Goal: Entertainment & Leisure: Browse casually

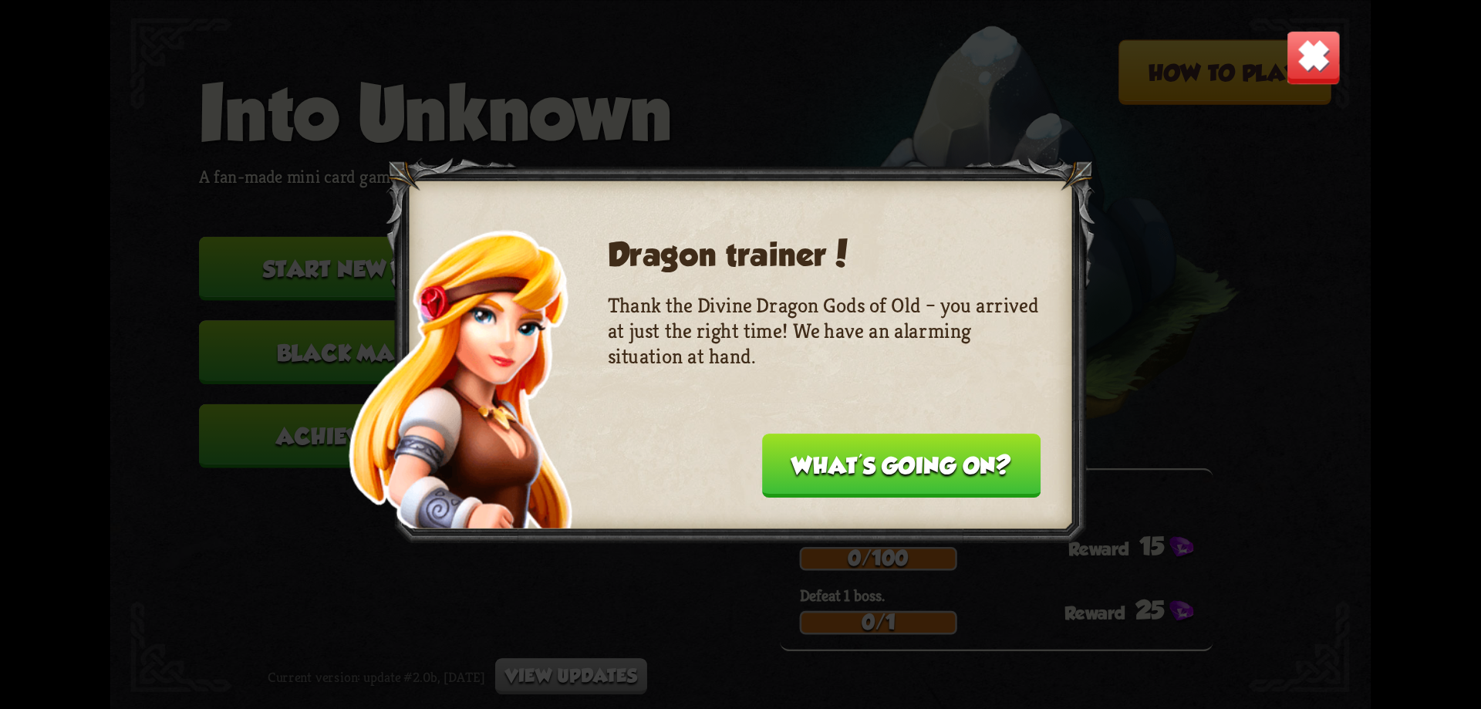
click at [899, 463] on button "What's going on?" at bounding box center [901, 466] width 278 height 64
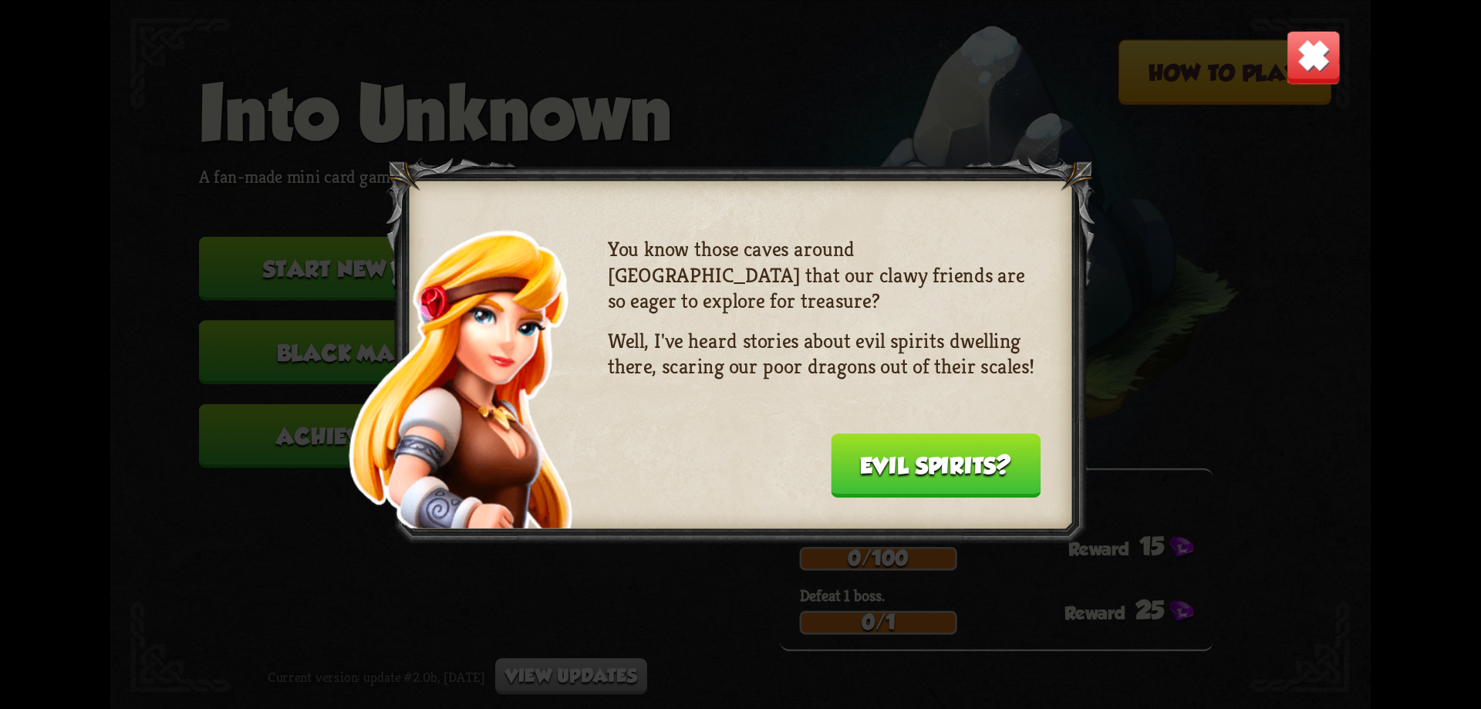
click at [899, 462] on button "Evil spirits?" at bounding box center [936, 466] width 211 height 64
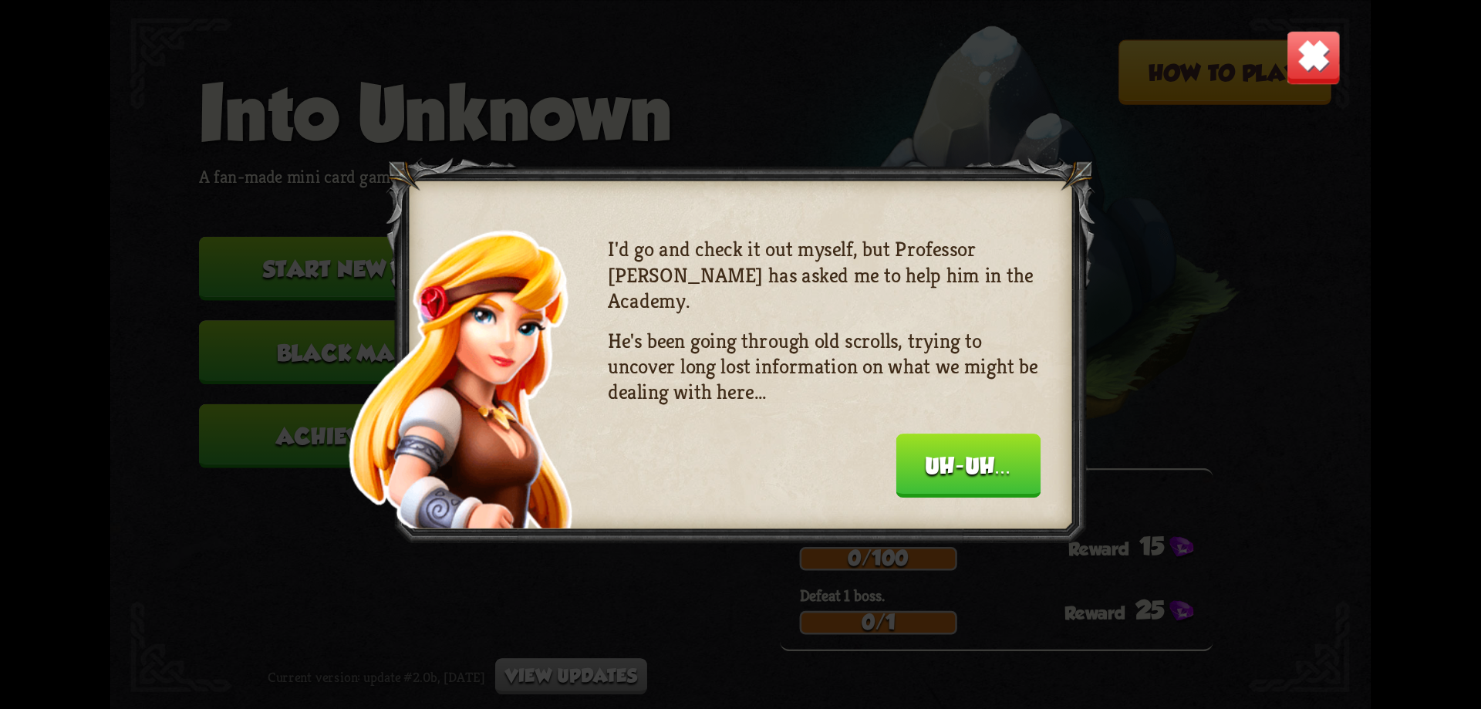
click at [899, 462] on button "Uh-uh..." at bounding box center [968, 466] width 145 height 64
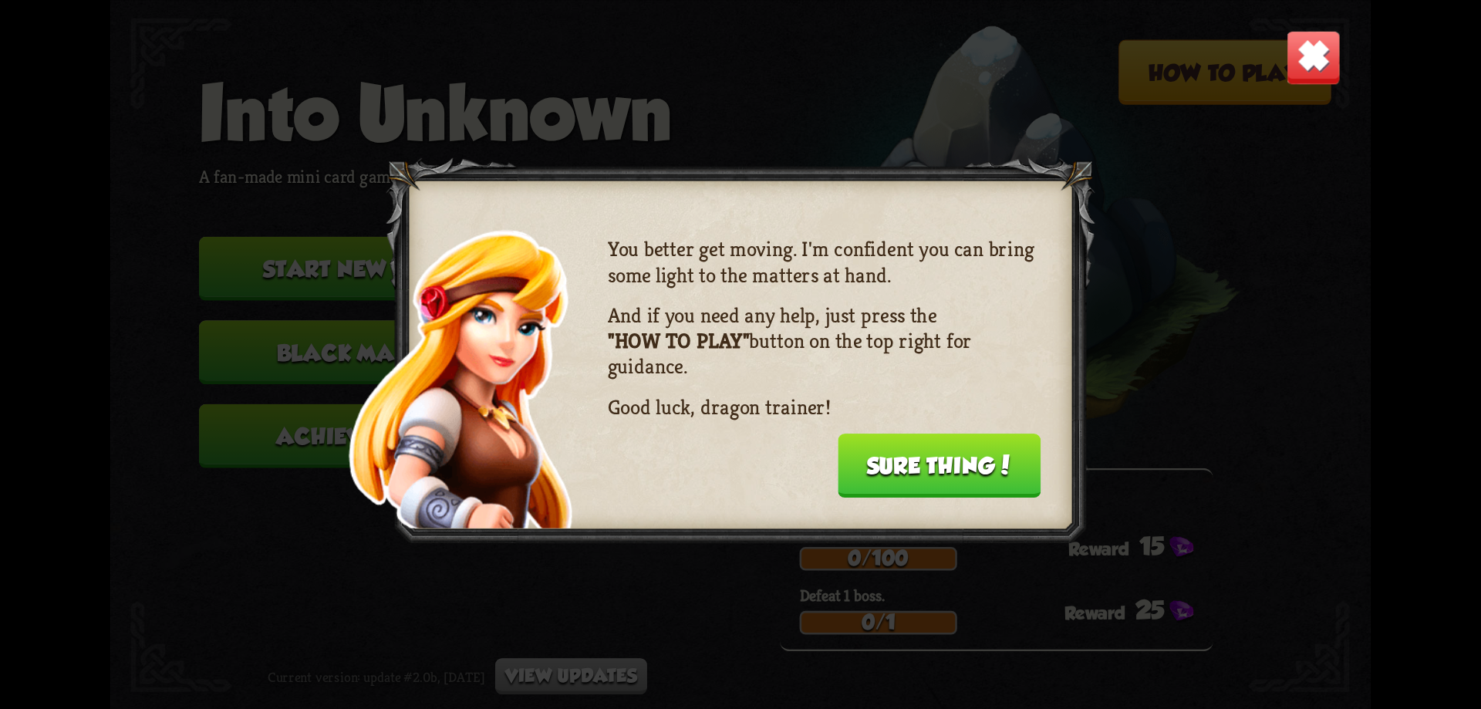
click at [904, 466] on button "Sure thing!" at bounding box center [940, 466] width 204 height 64
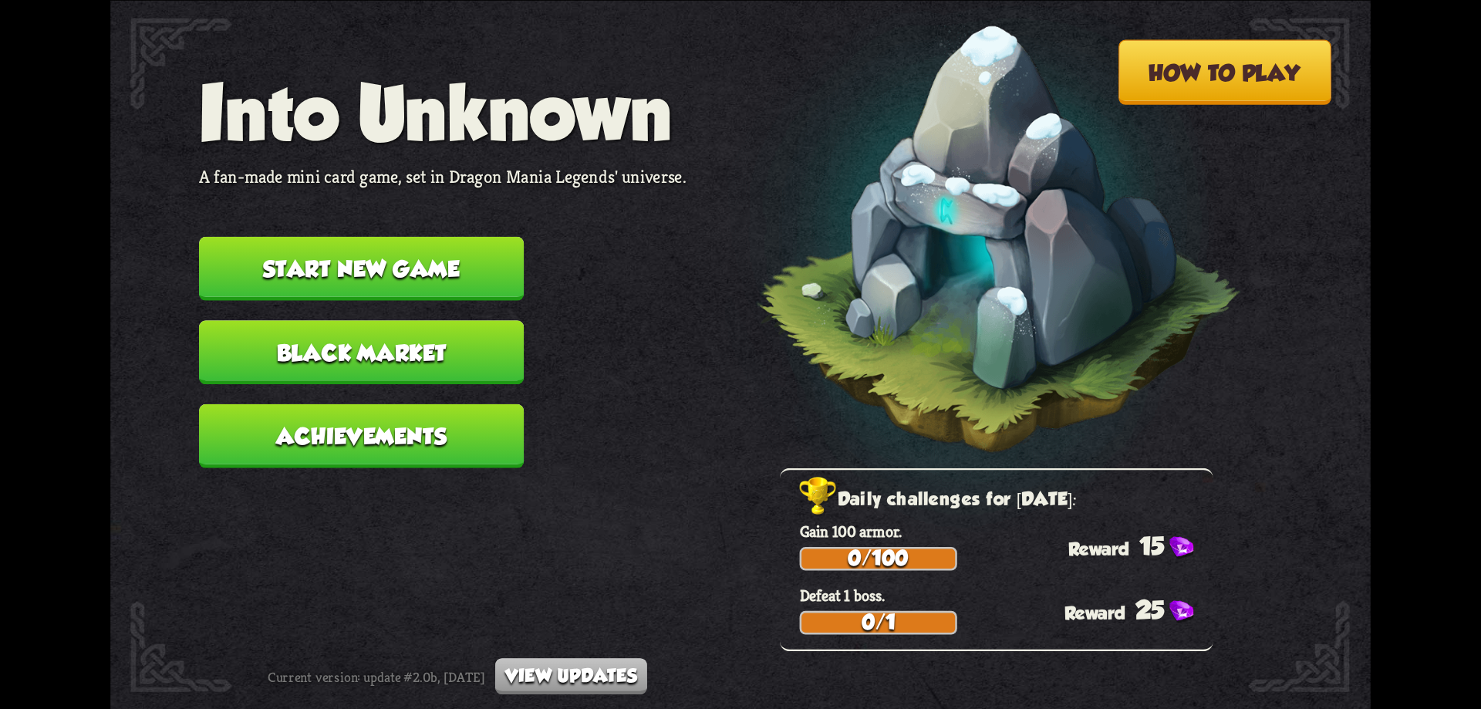
drag, startPoint x: 424, startPoint y: 420, endPoint x: 424, endPoint y: 433, distance: 13.1
click at [423, 432] on button "Achievements" at bounding box center [361, 435] width 325 height 64
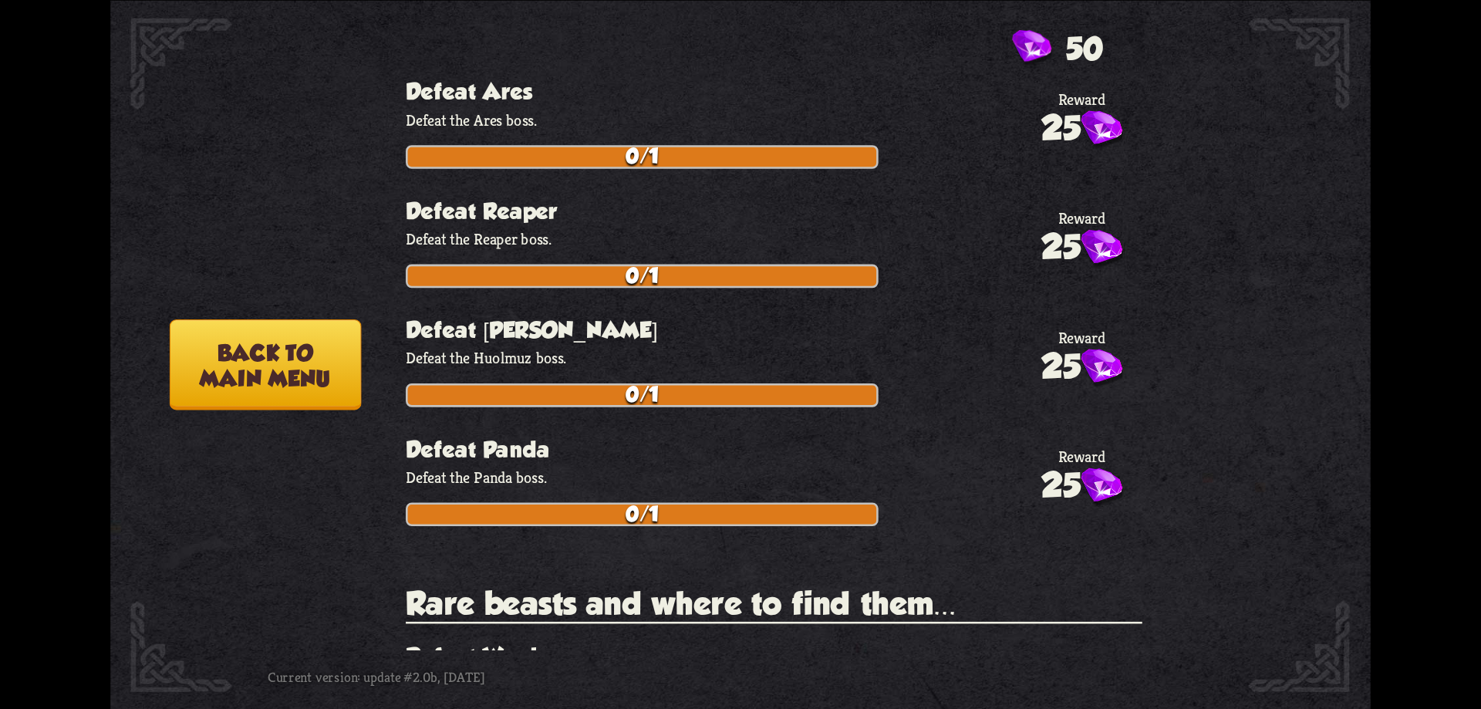
scroll to position [2546, 0]
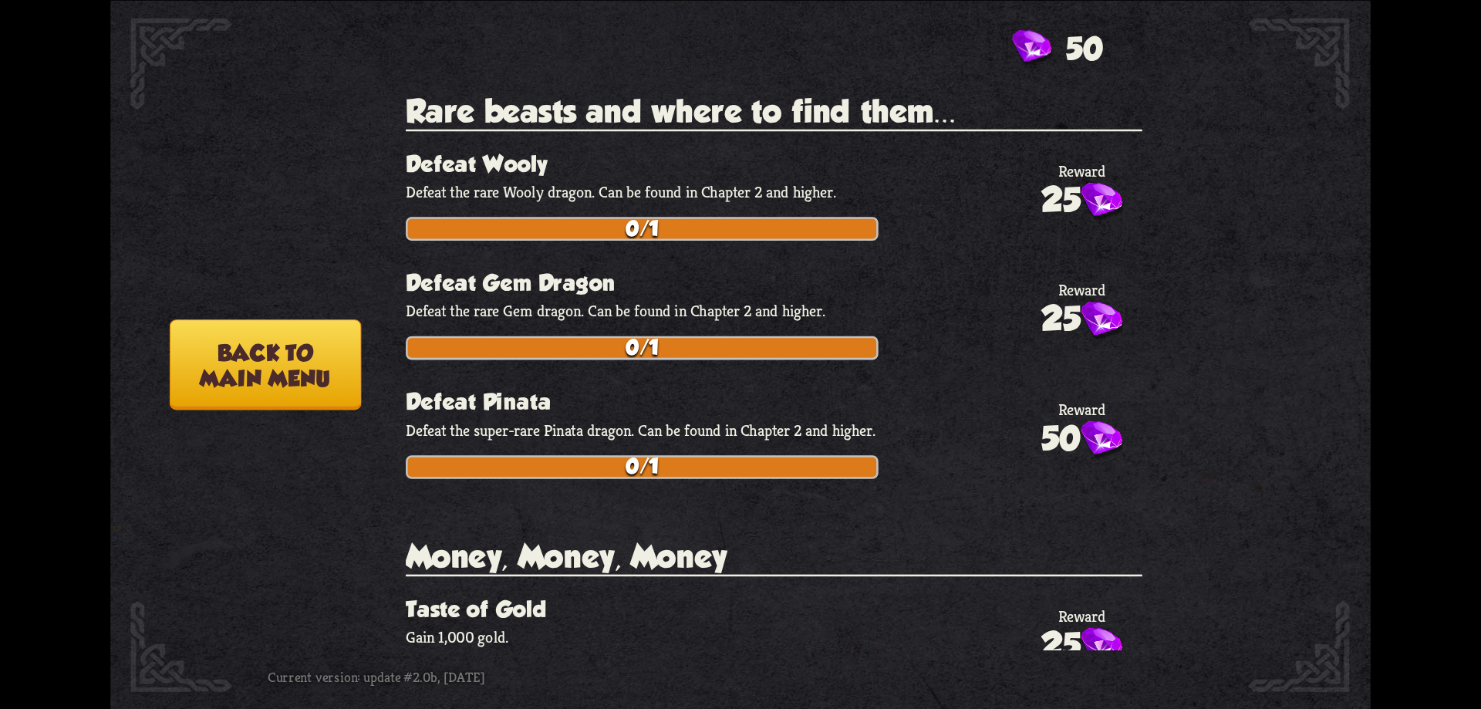
click at [279, 344] on button "Back to main menu" at bounding box center [265, 364] width 191 height 90
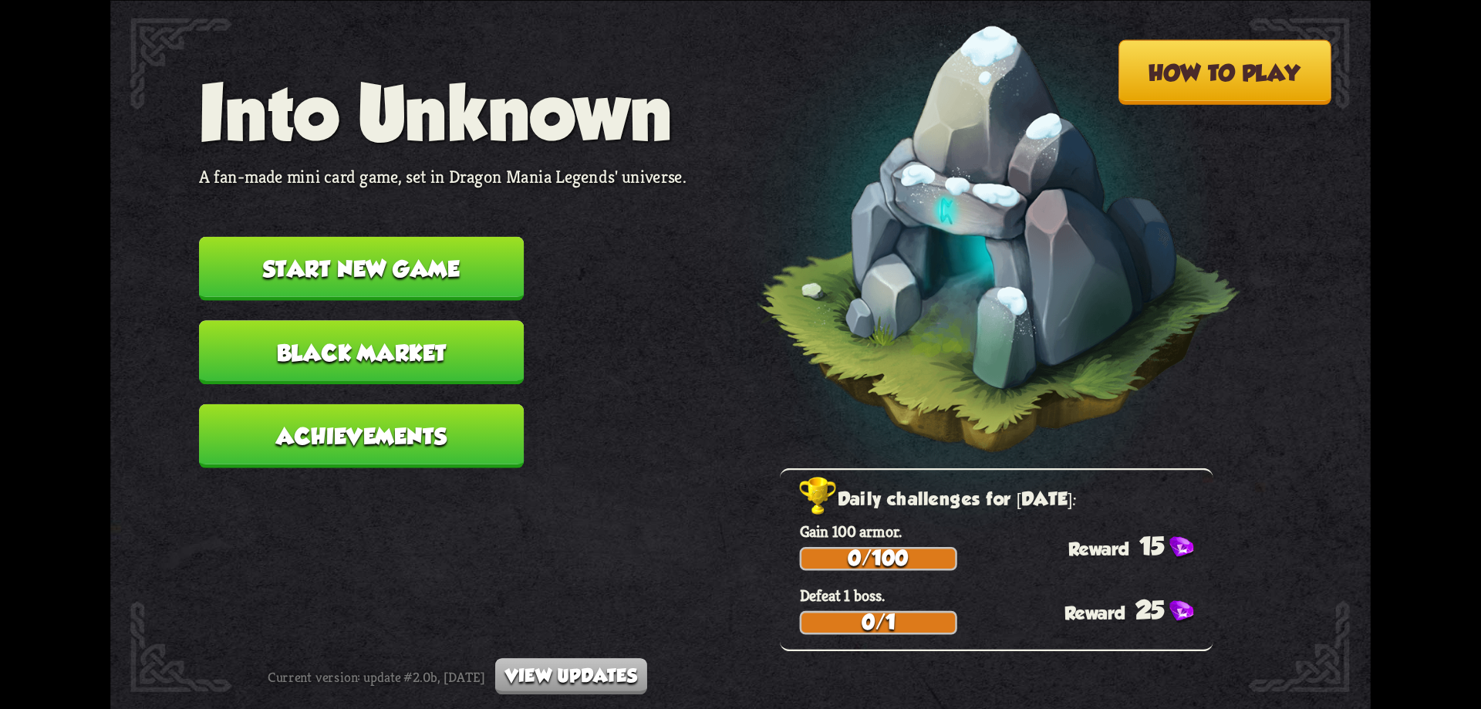
click at [346, 339] on button "Black Market" at bounding box center [361, 352] width 325 height 64
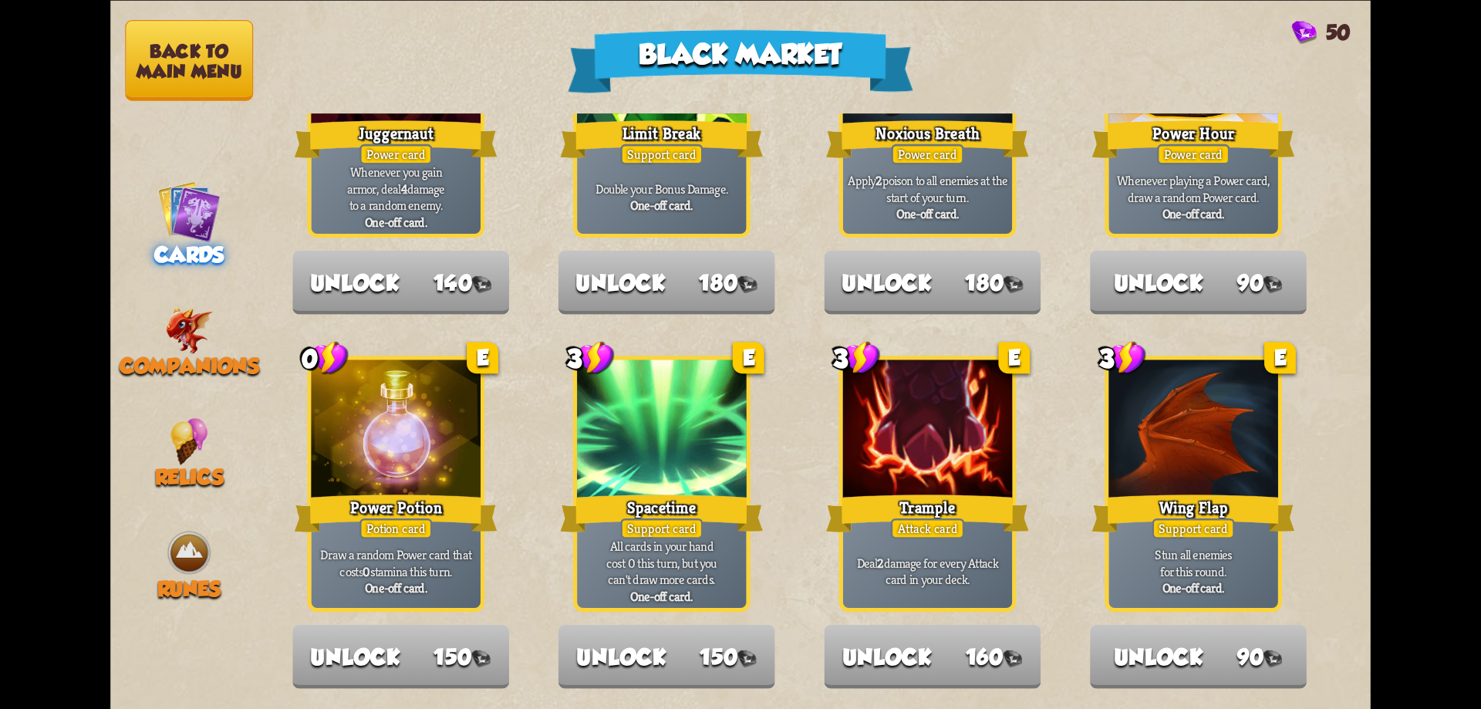
scroll to position [1605, 0]
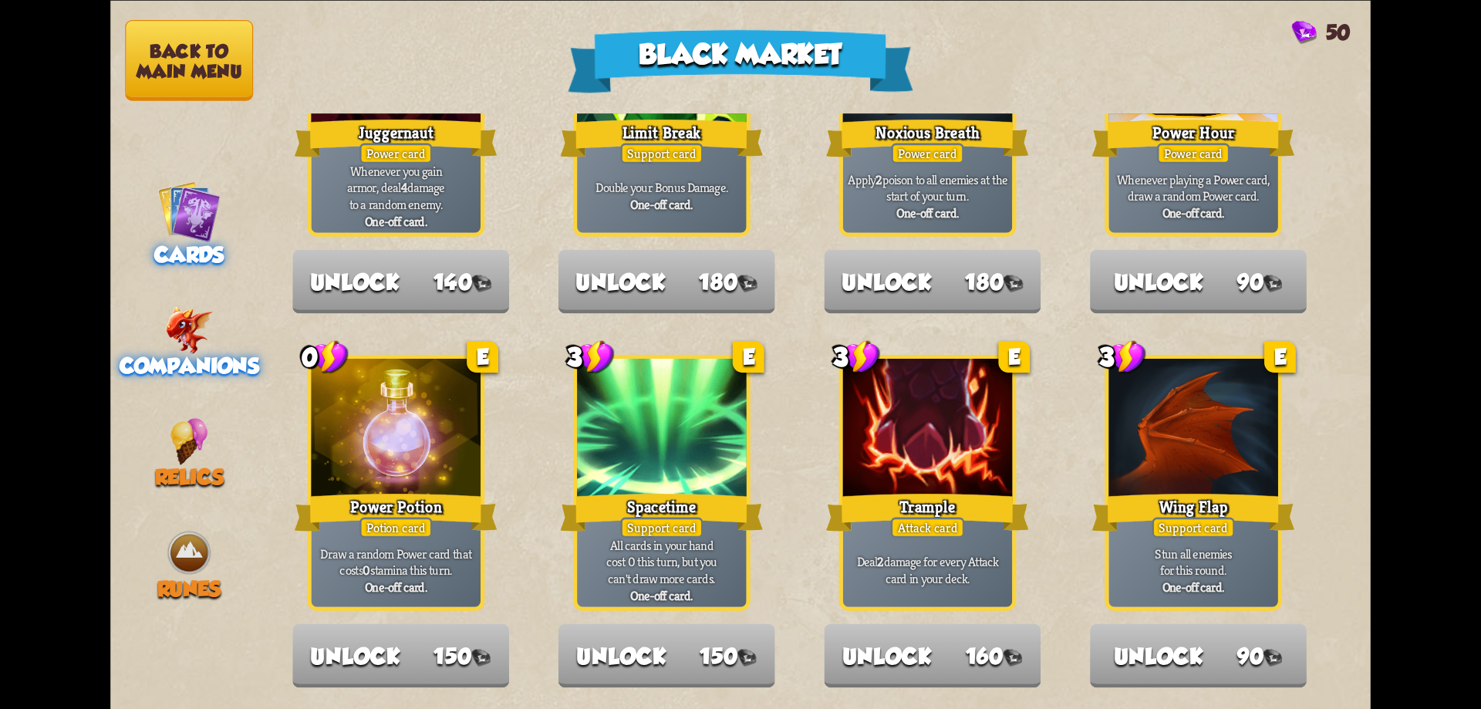
click at [197, 363] on span "Companions" at bounding box center [190, 365] width 140 height 25
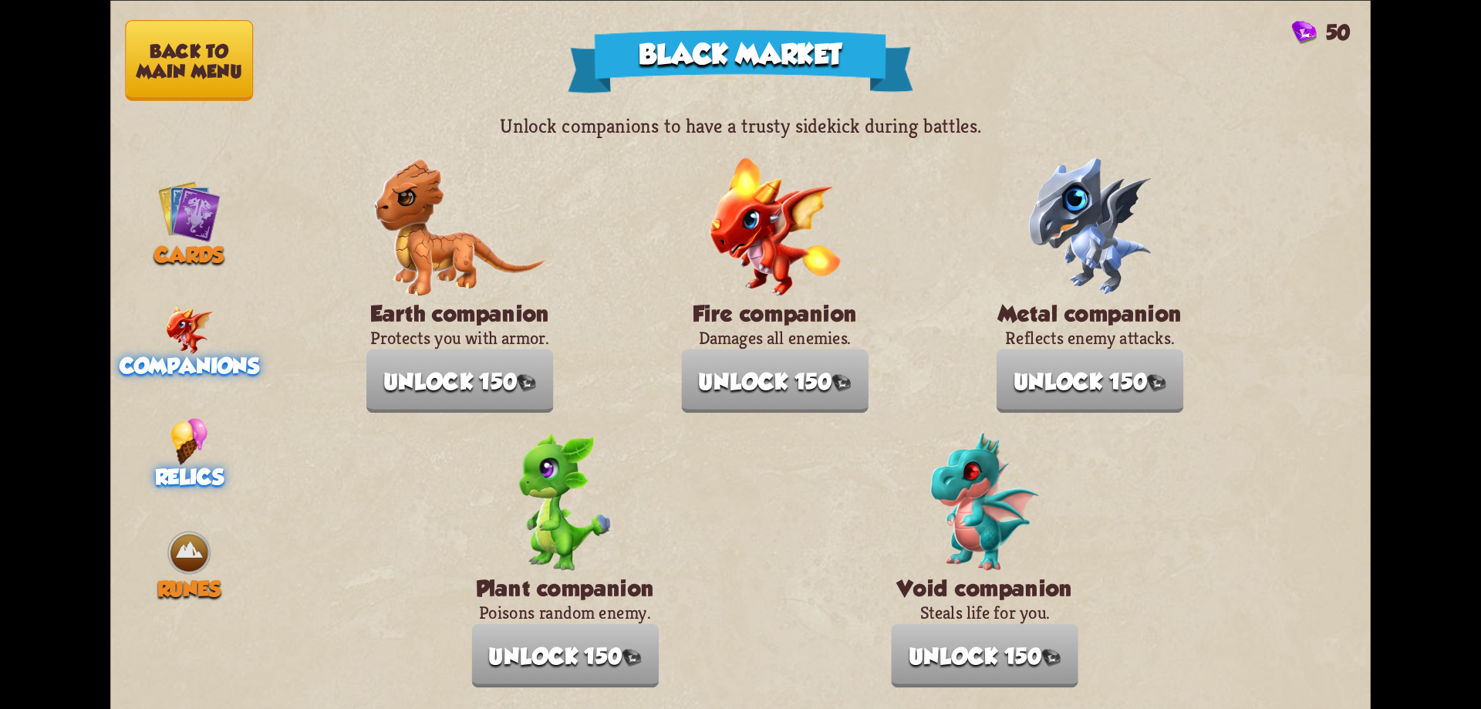
click at [194, 421] on img at bounding box center [189, 440] width 38 height 47
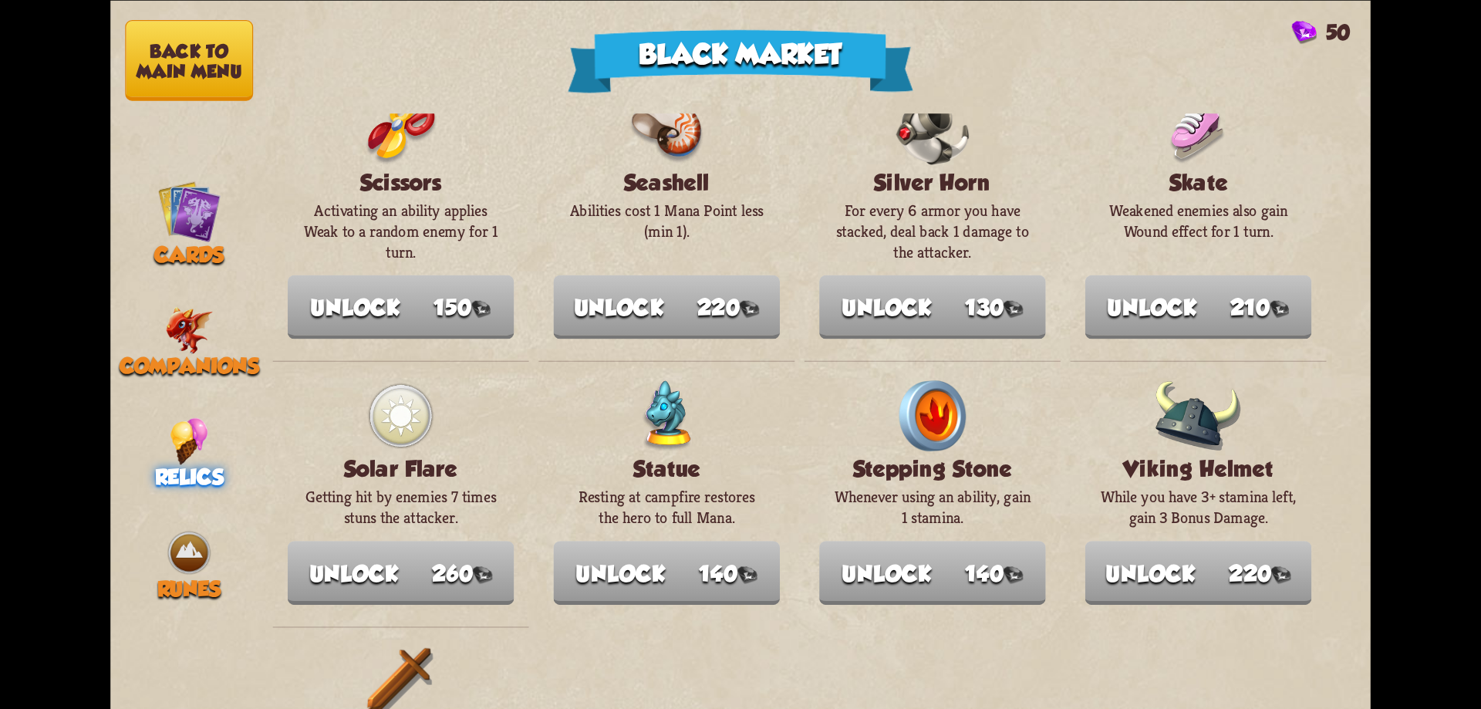
scroll to position [1809, 0]
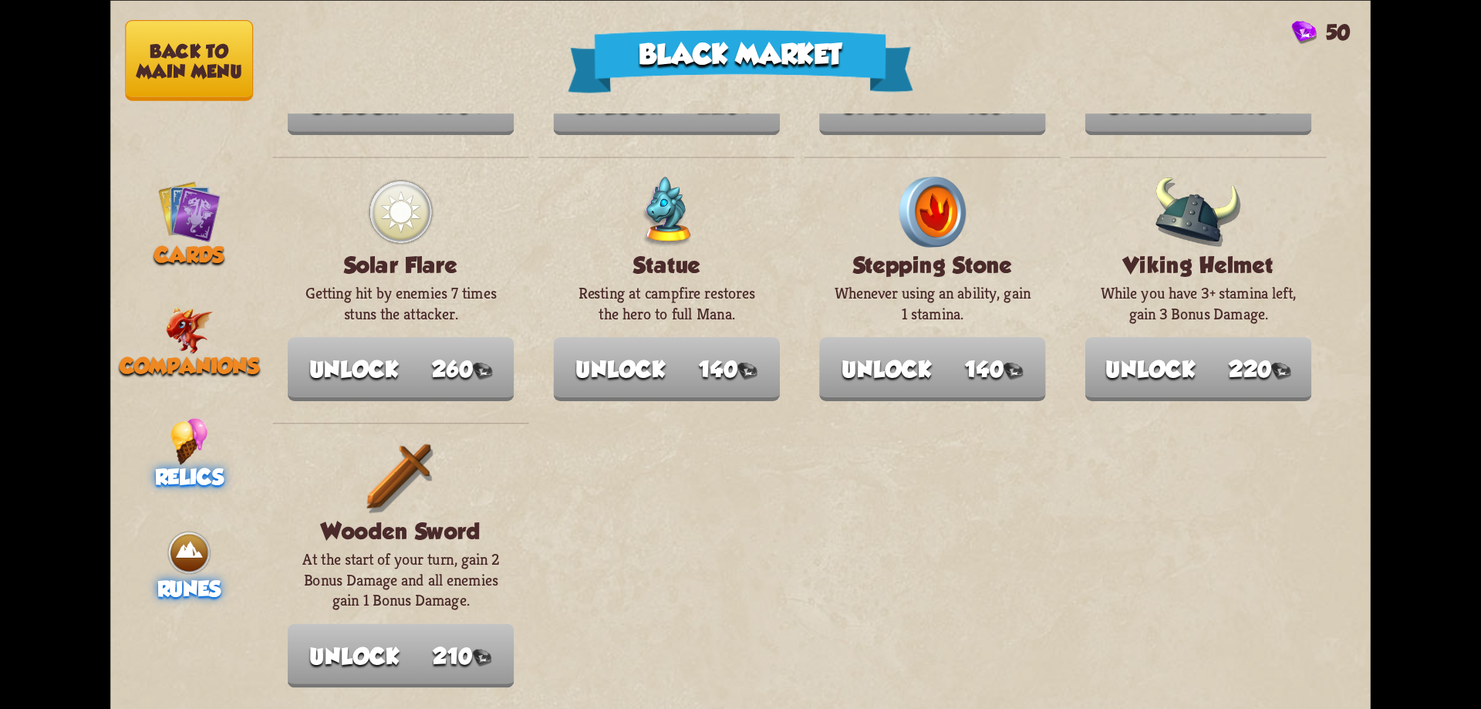
click at [173, 556] on img at bounding box center [189, 551] width 47 height 47
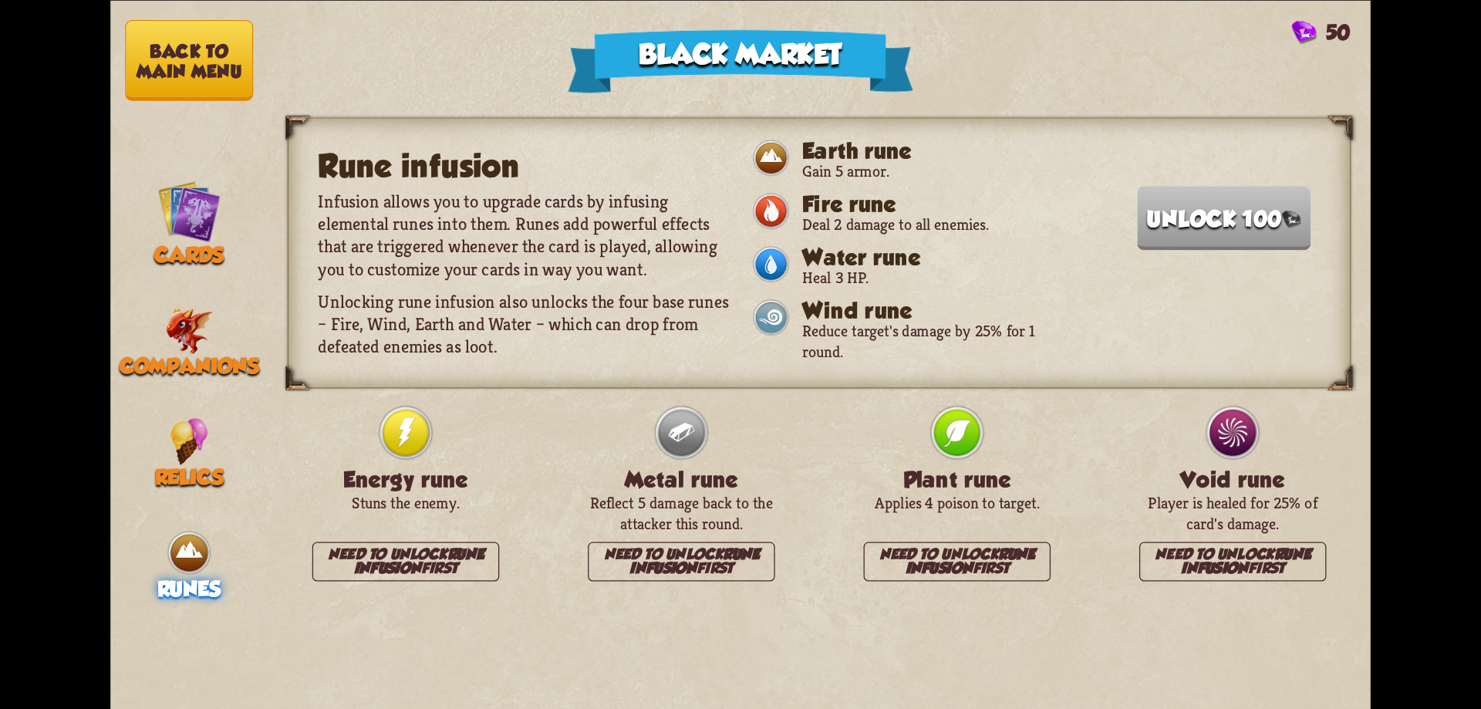
click at [683, 430] on img at bounding box center [681, 432] width 59 height 59
click at [744, 189] on div "Rune infusion Infusion allows you to upgrade cards by infusing elemental runes …" at bounding box center [820, 252] width 1064 height 271
click at [764, 168] on img at bounding box center [770, 157] width 39 height 39
click at [772, 209] on img at bounding box center [770, 210] width 39 height 39
click at [770, 254] on img at bounding box center [770, 264] width 39 height 39
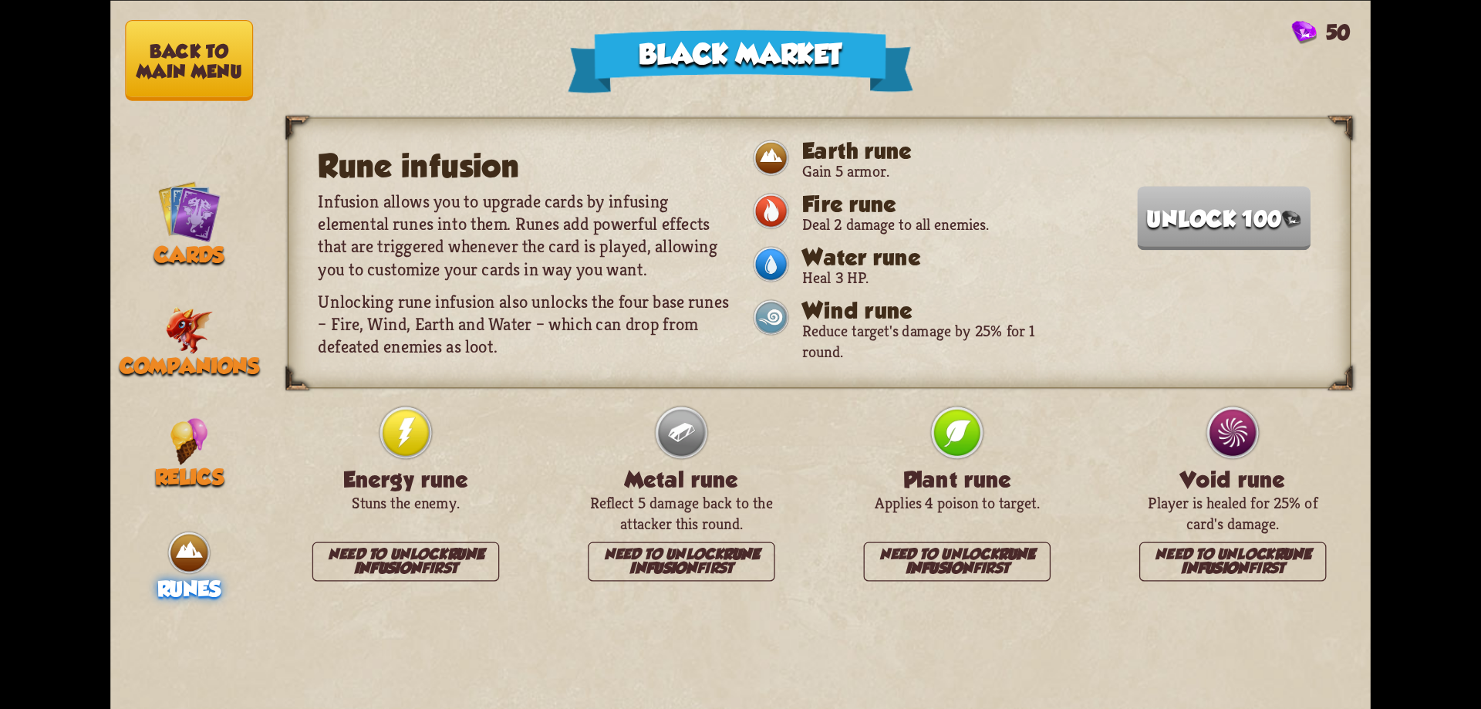
click at [160, 43] on button "Back to main menu" at bounding box center [189, 60] width 128 height 81
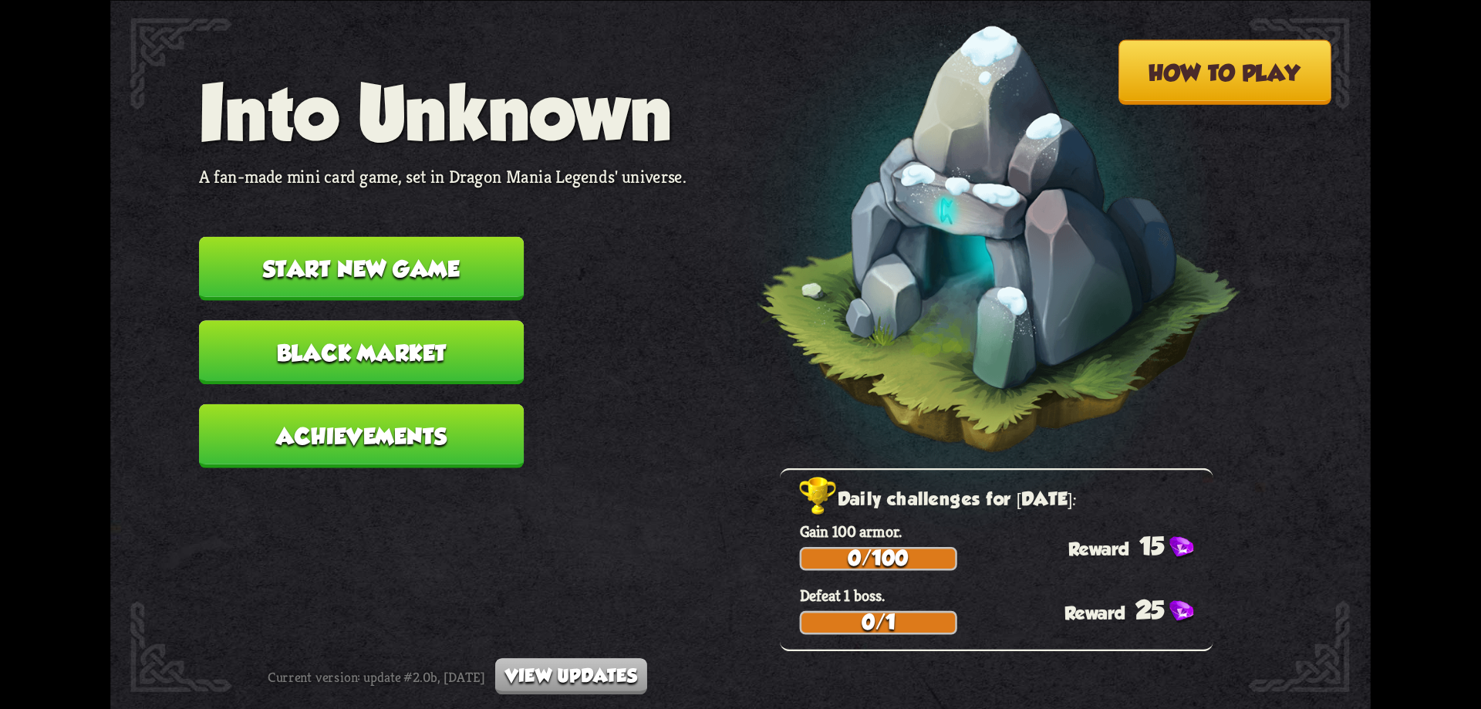
click at [418, 276] on button "Start new game" at bounding box center [361, 268] width 325 height 64
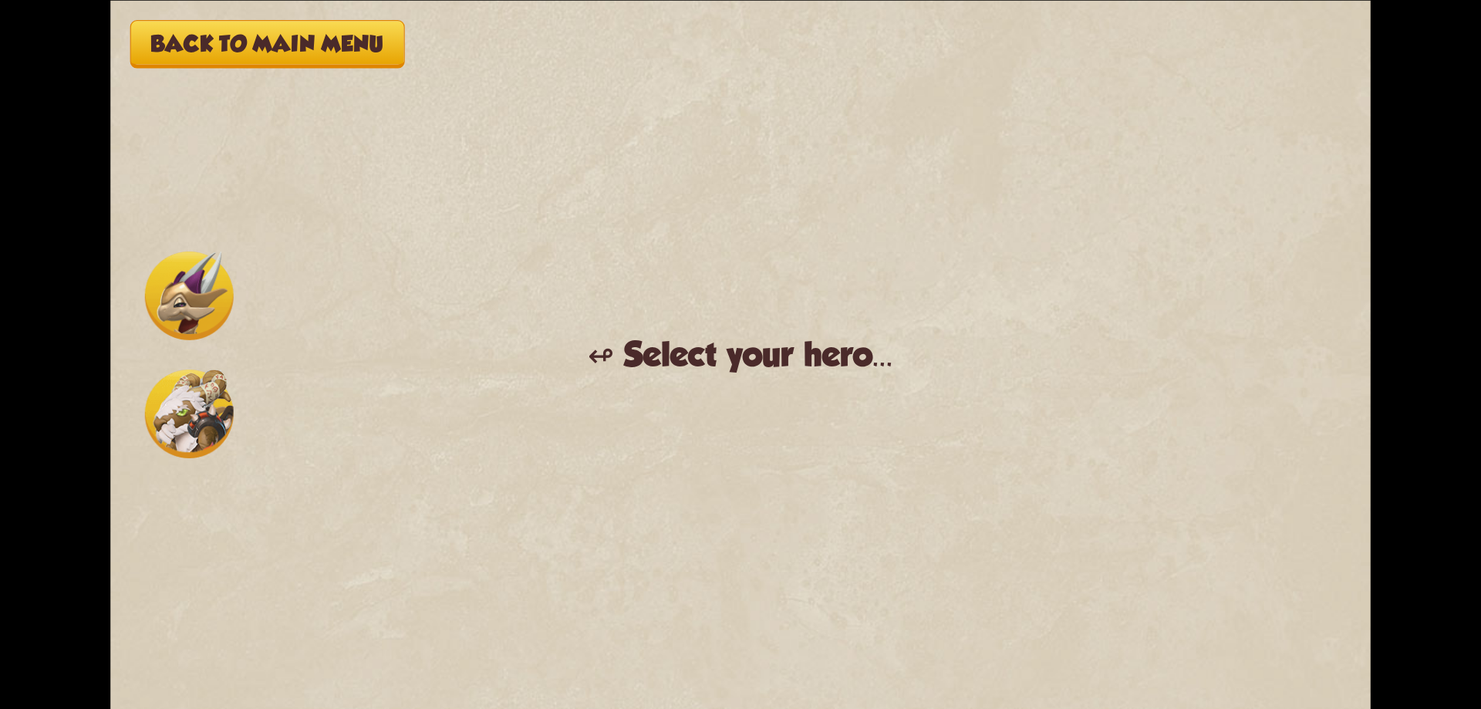
click at [177, 289] on img at bounding box center [189, 295] width 89 height 89
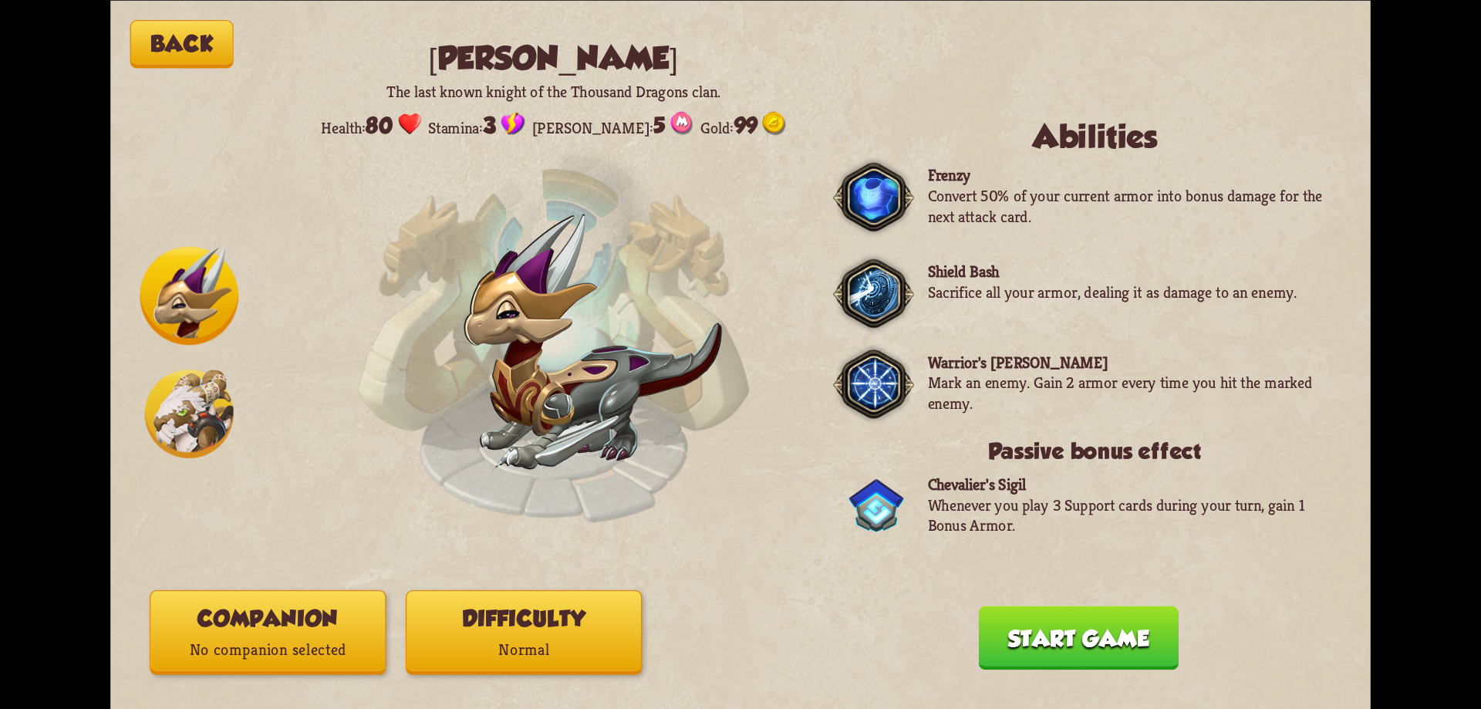
click at [170, 408] on img at bounding box center [189, 414] width 89 height 89
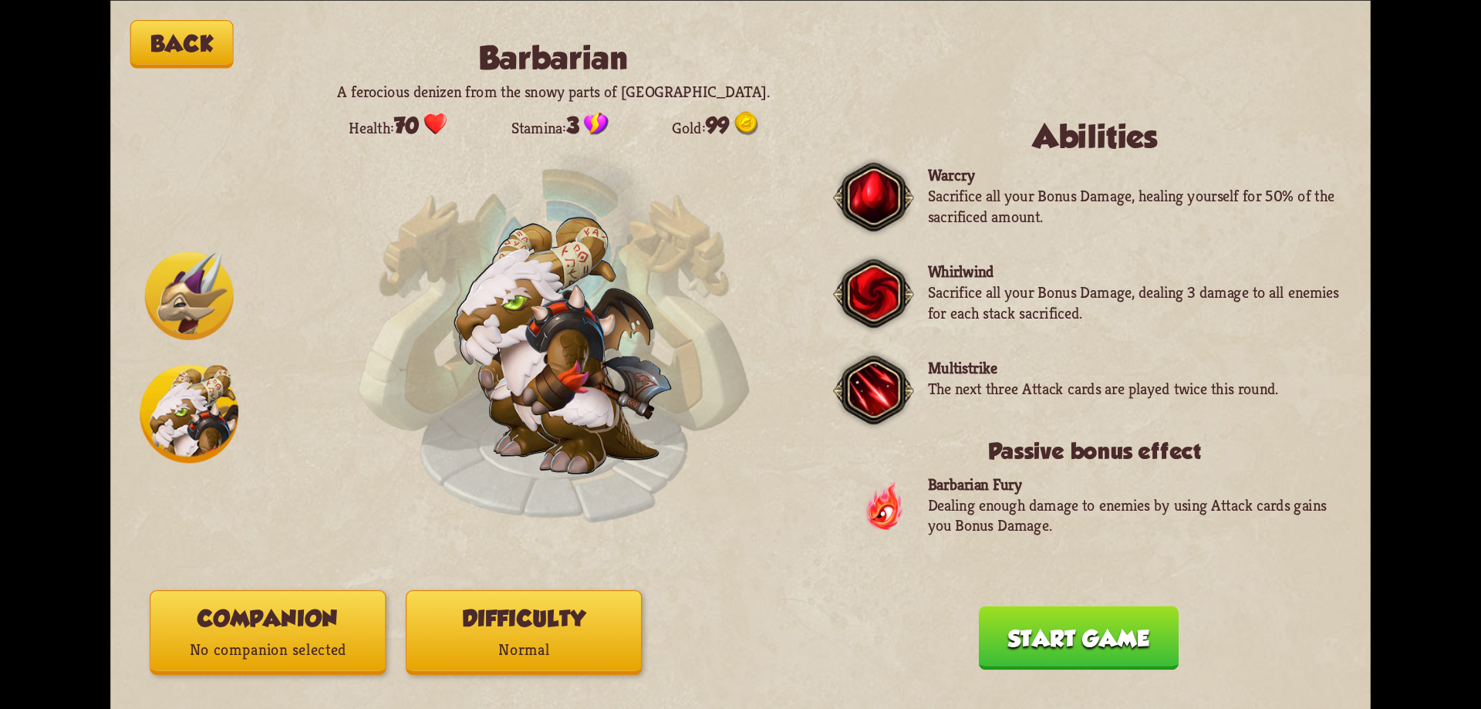
click at [188, 295] on img at bounding box center [189, 295] width 89 height 89
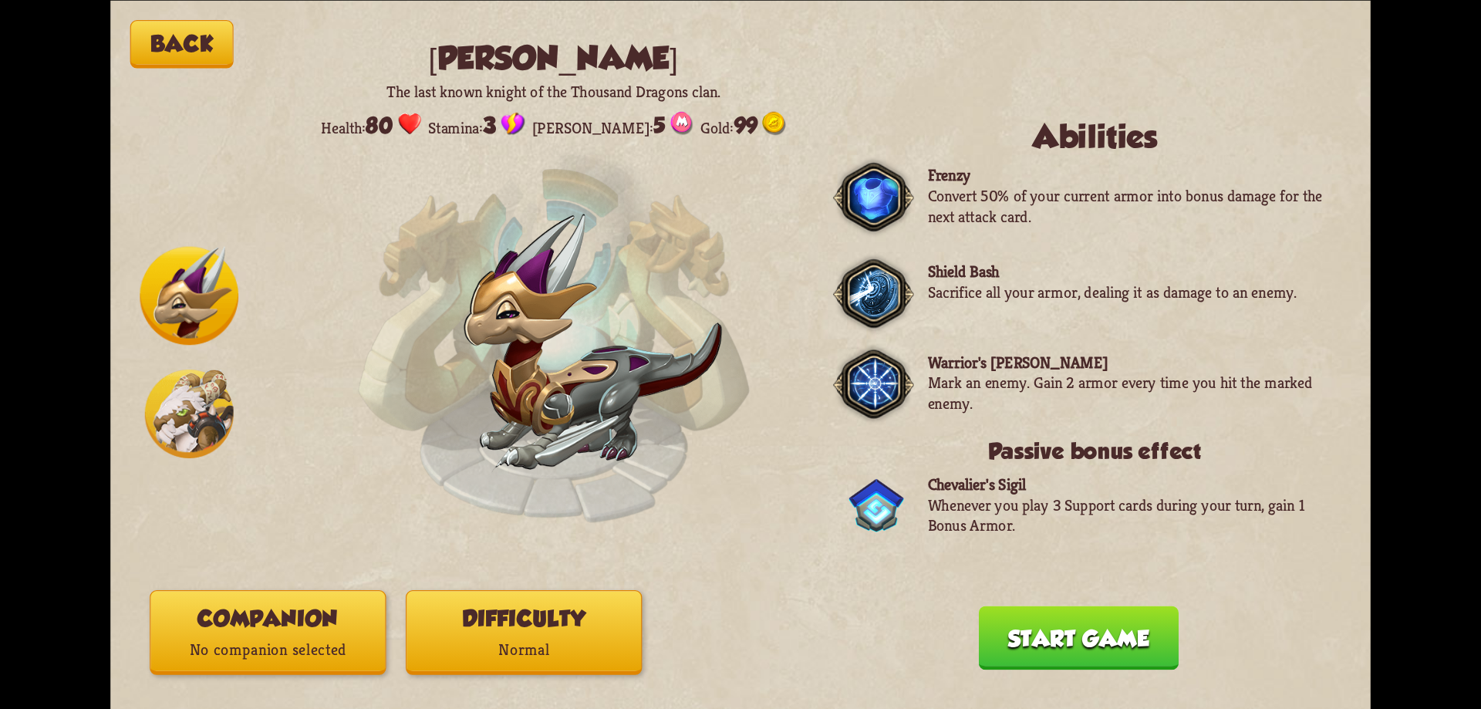
click at [192, 404] on img at bounding box center [189, 414] width 89 height 89
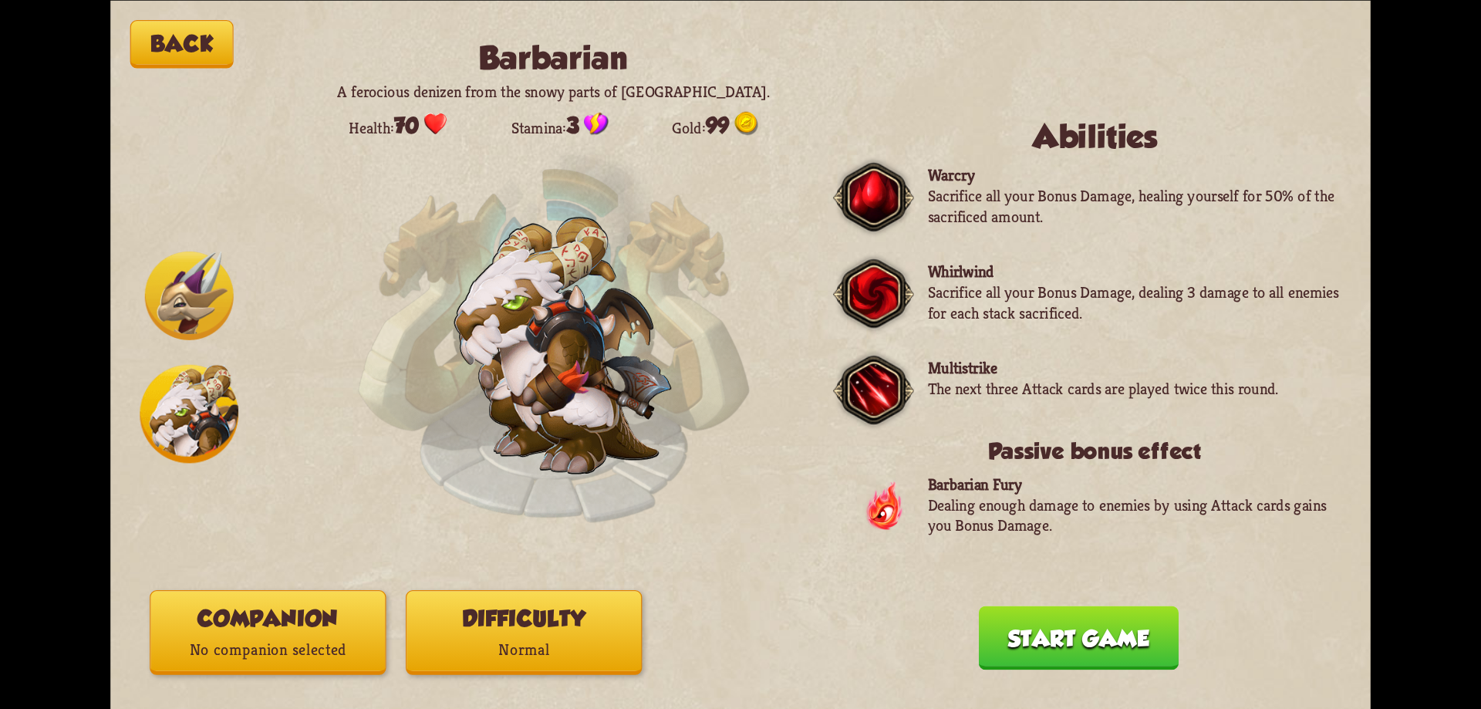
click at [153, 279] on img at bounding box center [189, 295] width 89 height 89
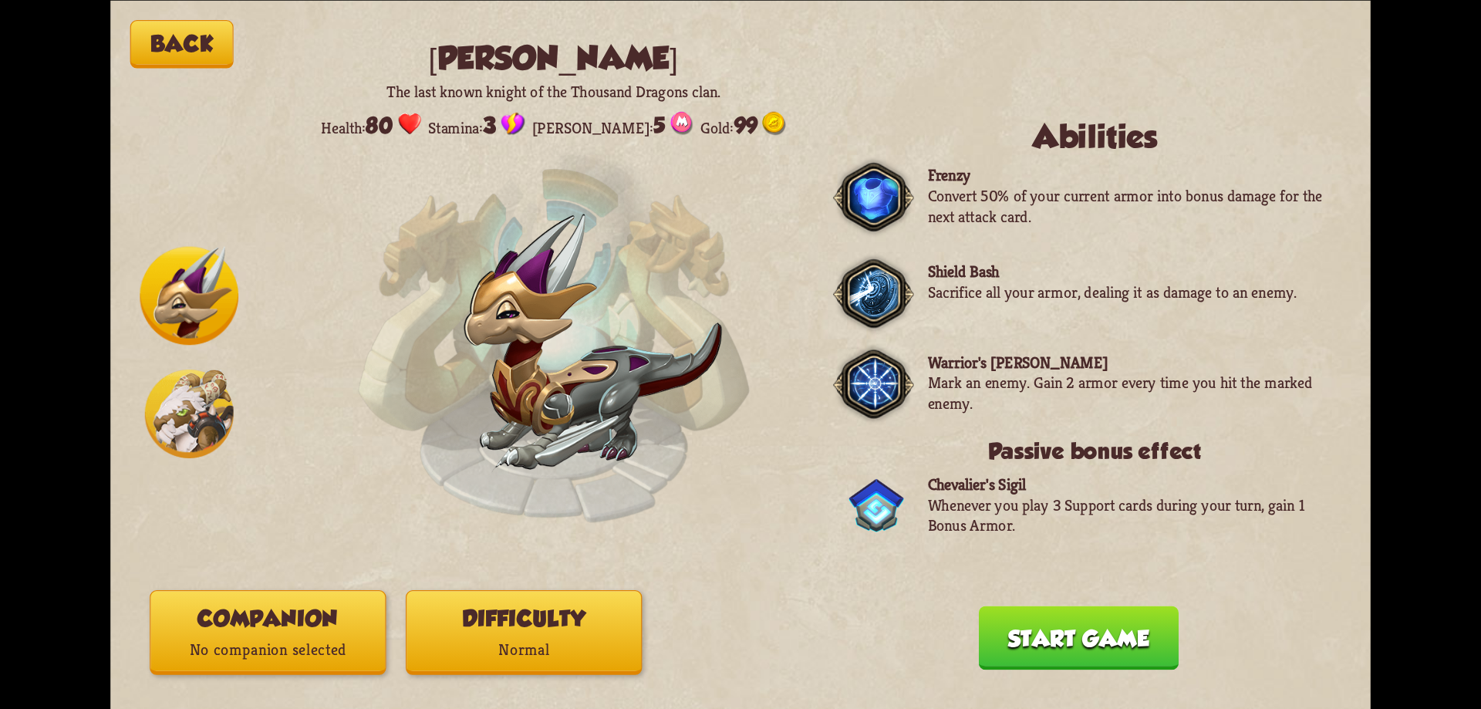
click at [191, 412] on img at bounding box center [189, 414] width 89 height 89
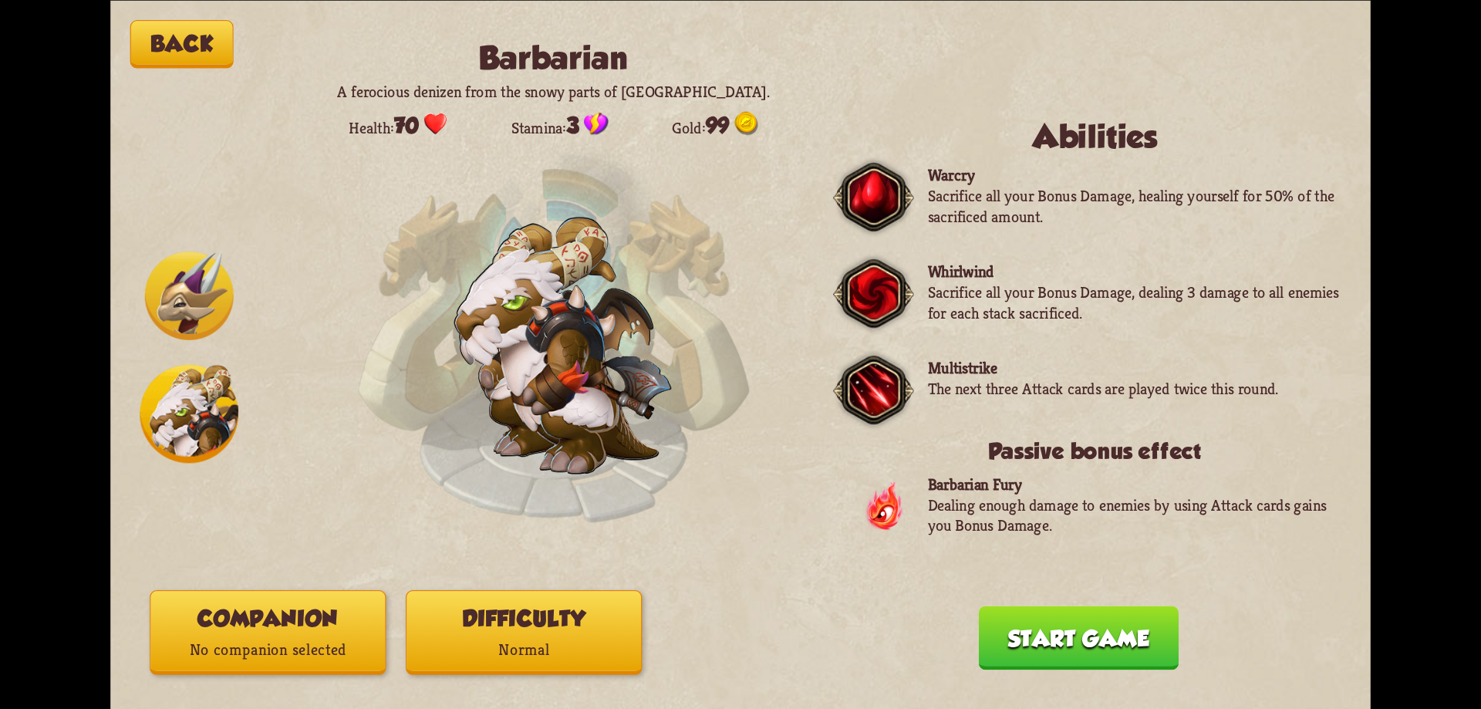
click at [305, 643] on p "No companion selected" at bounding box center [267, 650] width 235 height 32
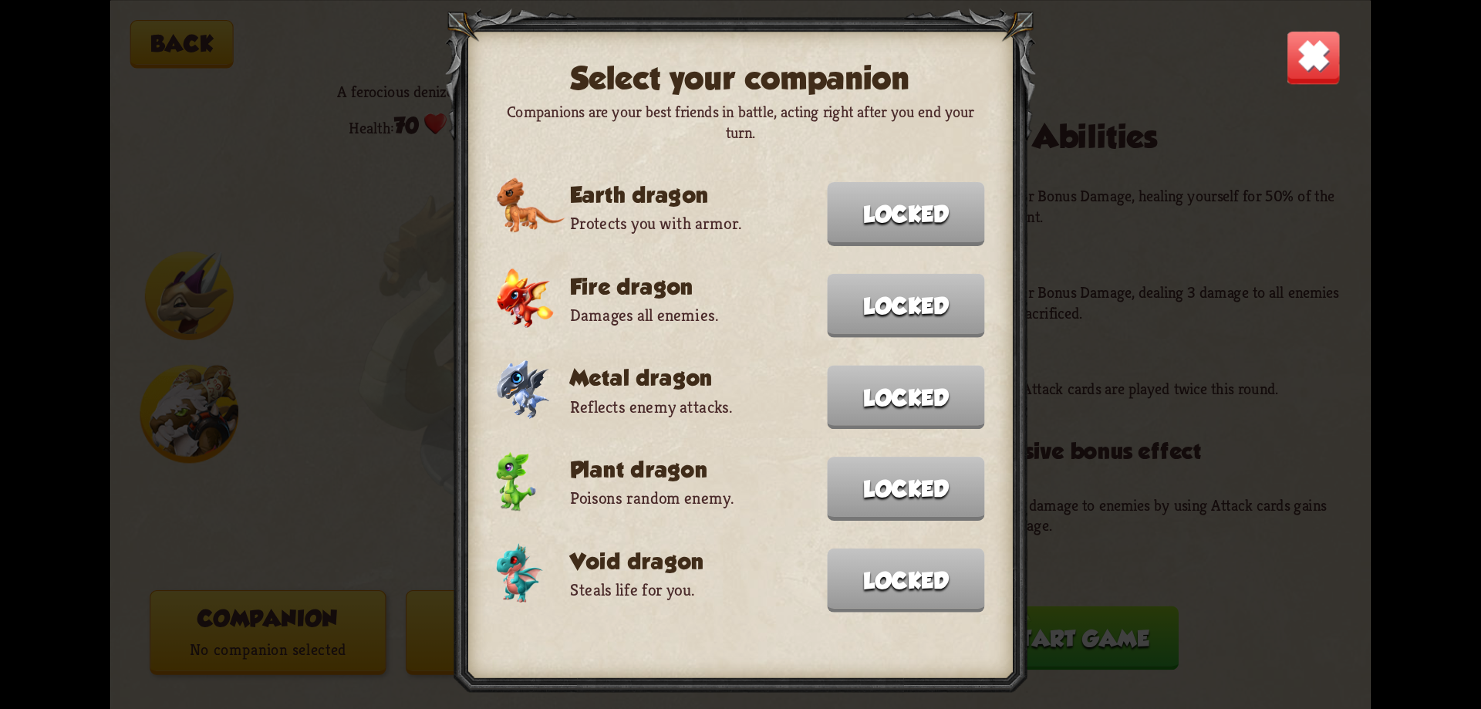
click at [1359, 28] on div "Select your companion Companions are your best friends in battle, acting right …" at bounding box center [740, 354] width 1260 height 709
click at [1317, 60] on img at bounding box center [1313, 56] width 55 height 55
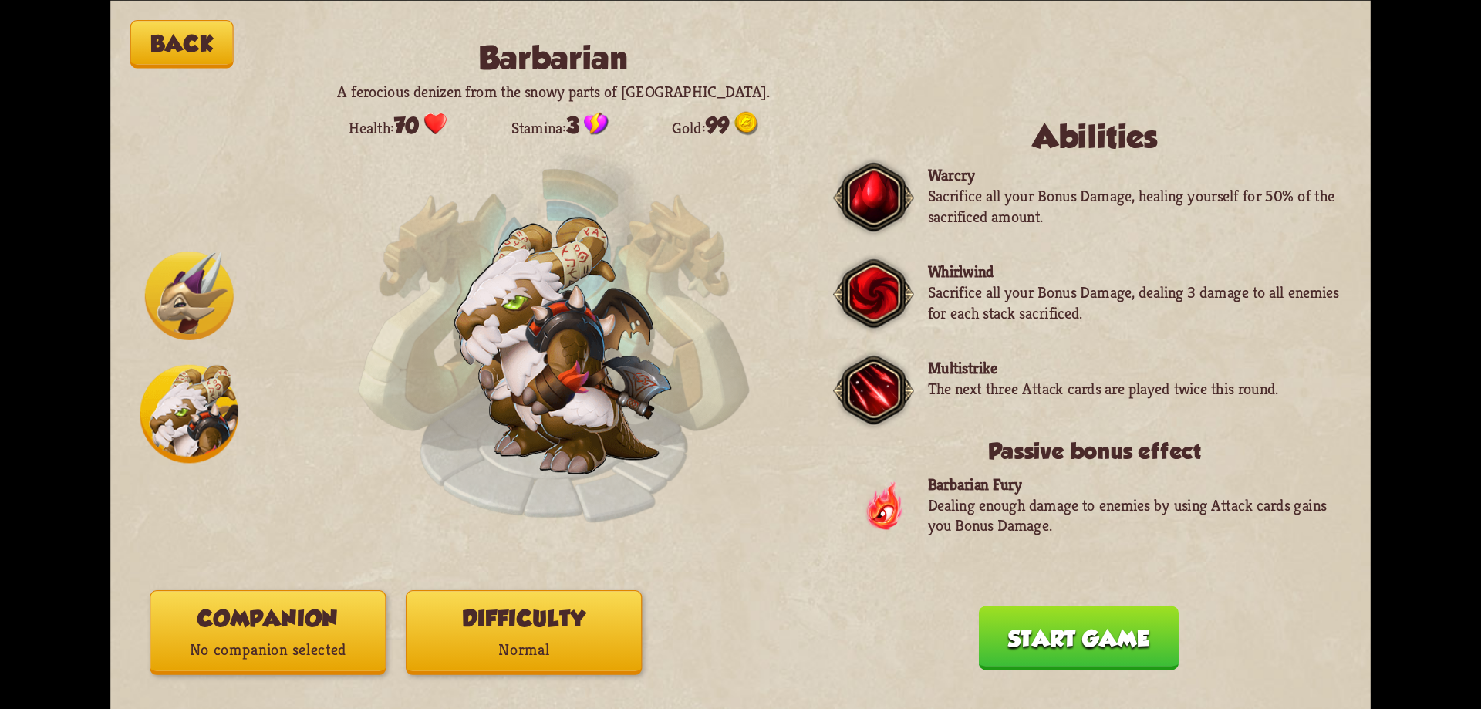
click at [1093, 661] on button "Start game" at bounding box center [1079, 638] width 200 height 64
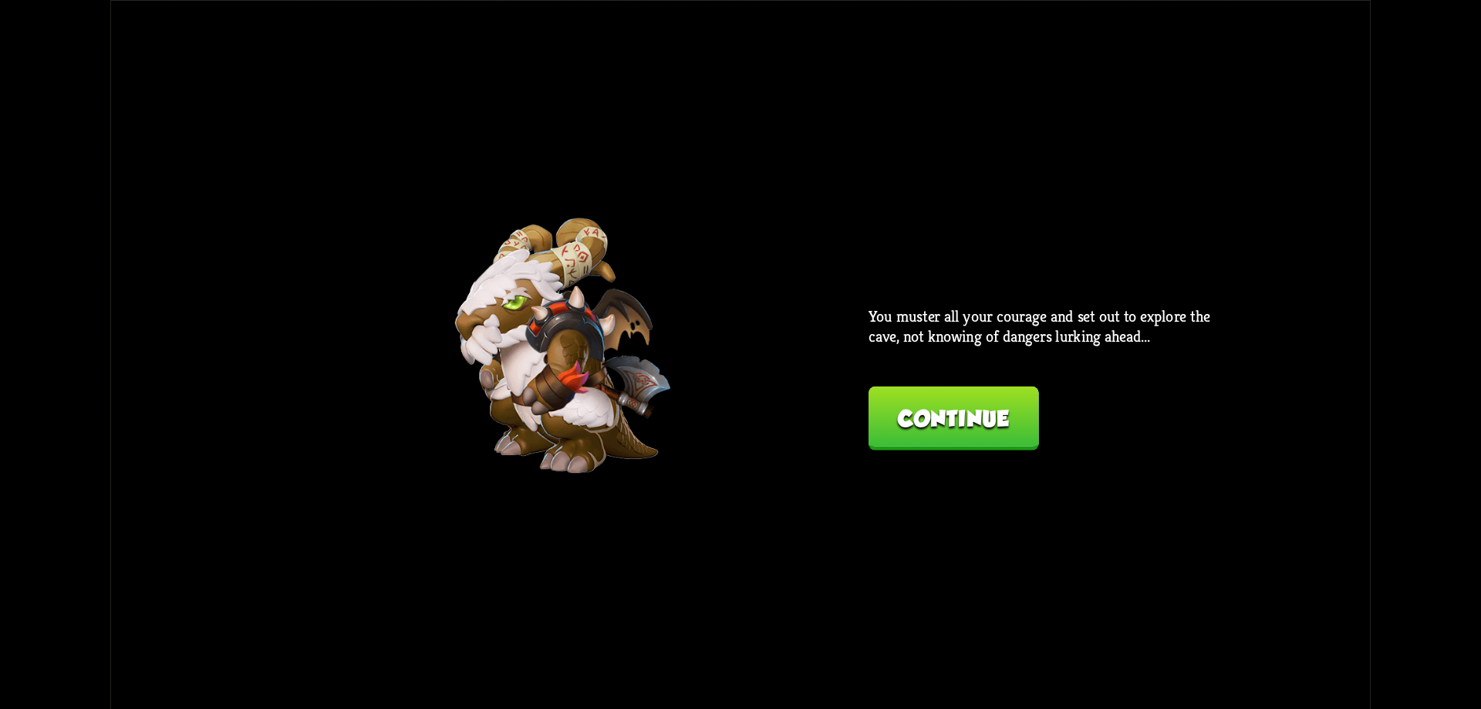
click at [958, 417] on button "Continue" at bounding box center [954, 418] width 170 height 64
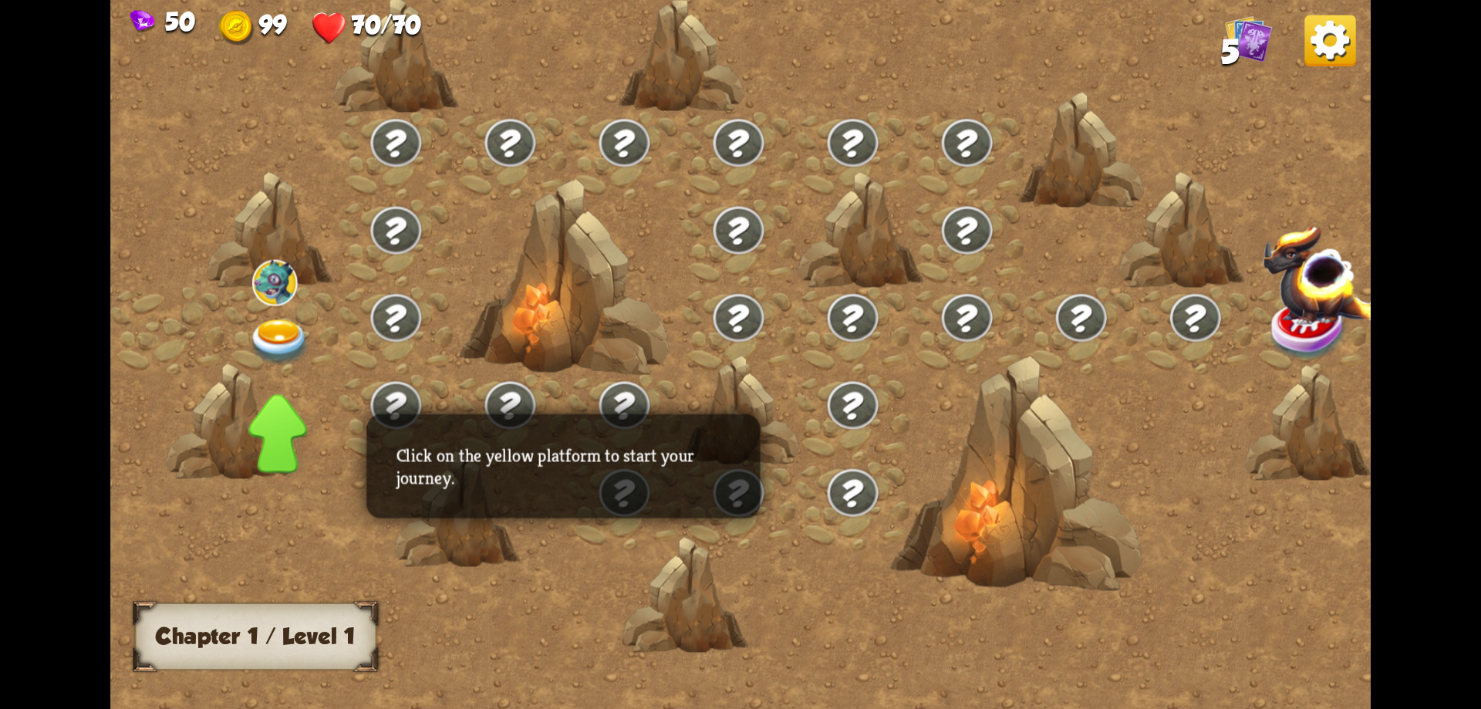
click at [290, 320] on img at bounding box center [279, 342] width 63 height 46
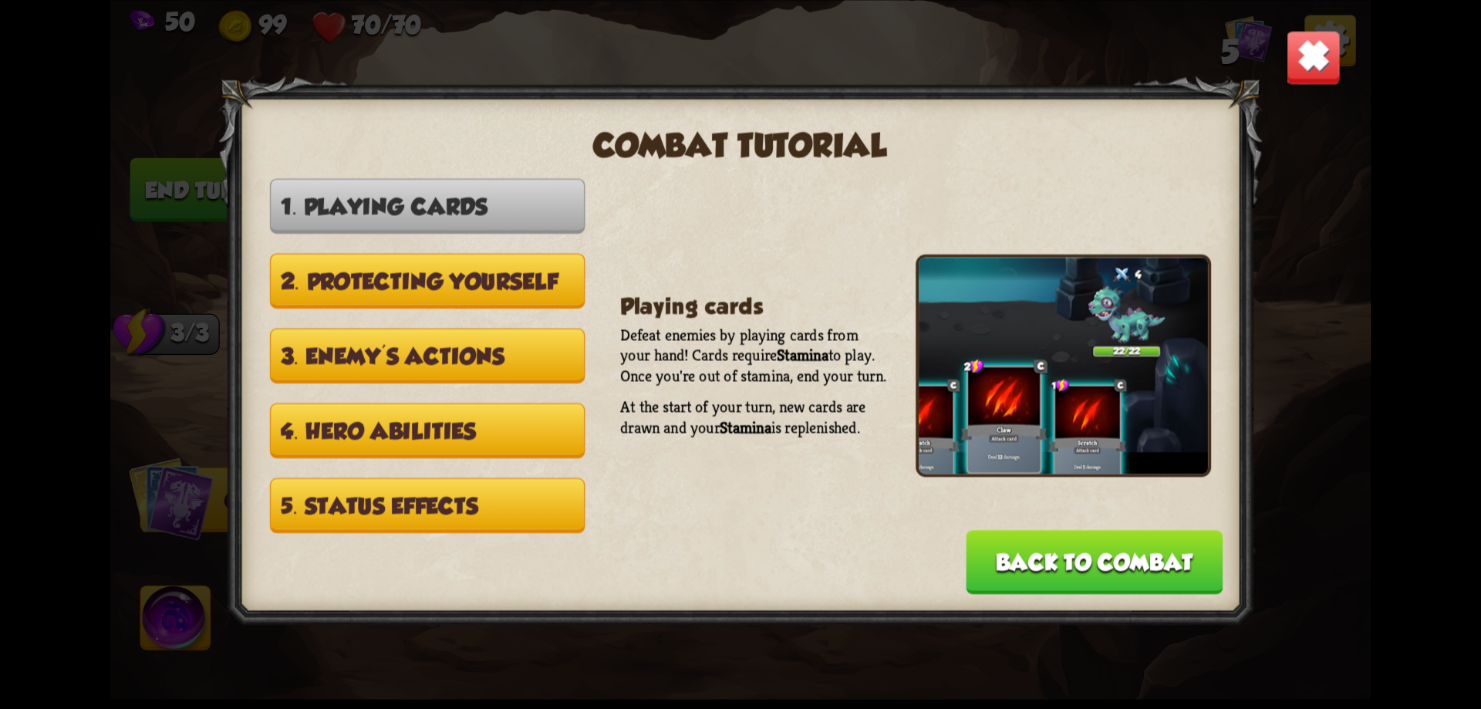
click at [444, 271] on button "2. Protecting yourself" at bounding box center [427, 280] width 315 height 55
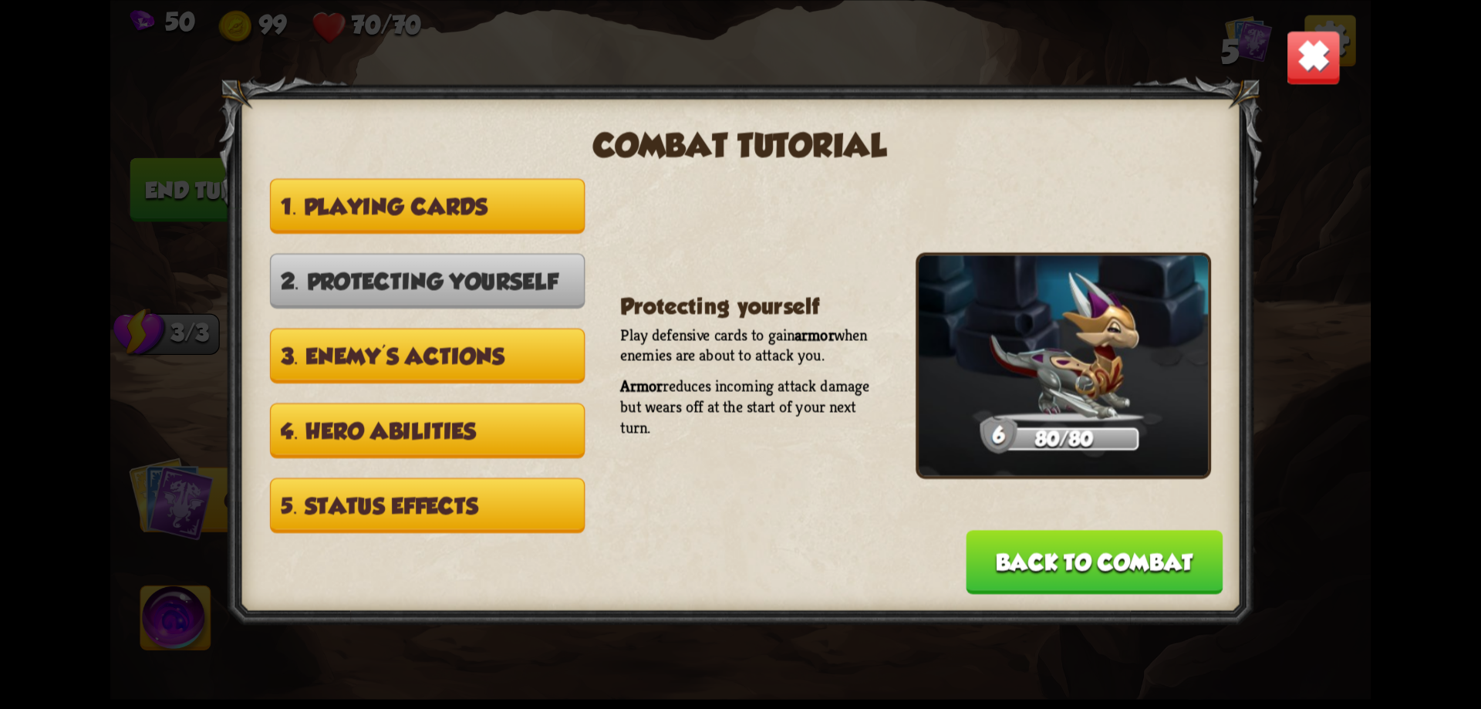
click at [489, 332] on button "3. Enemy's actions" at bounding box center [427, 355] width 315 height 55
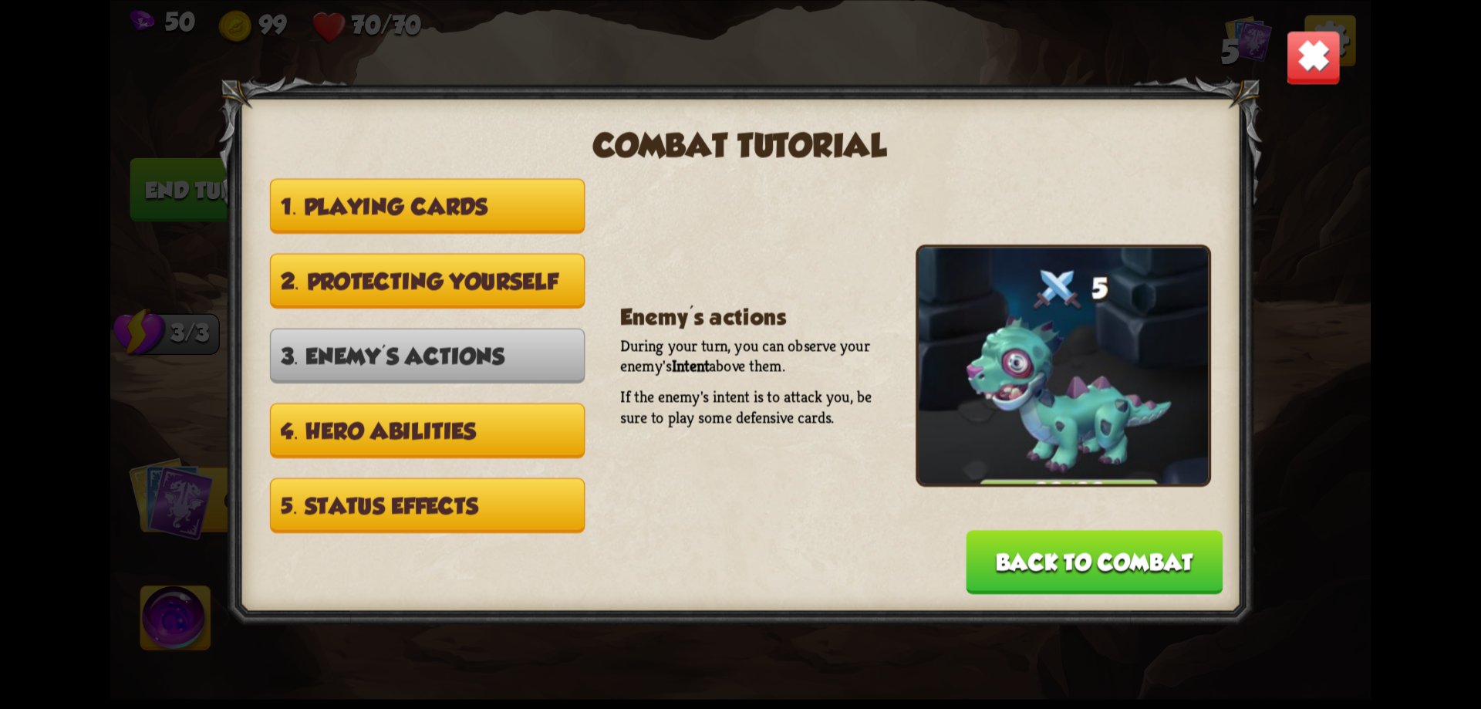
click at [517, 403] on button "4. Hero abilities" at bounding box center [427, 430] width 315 height 55
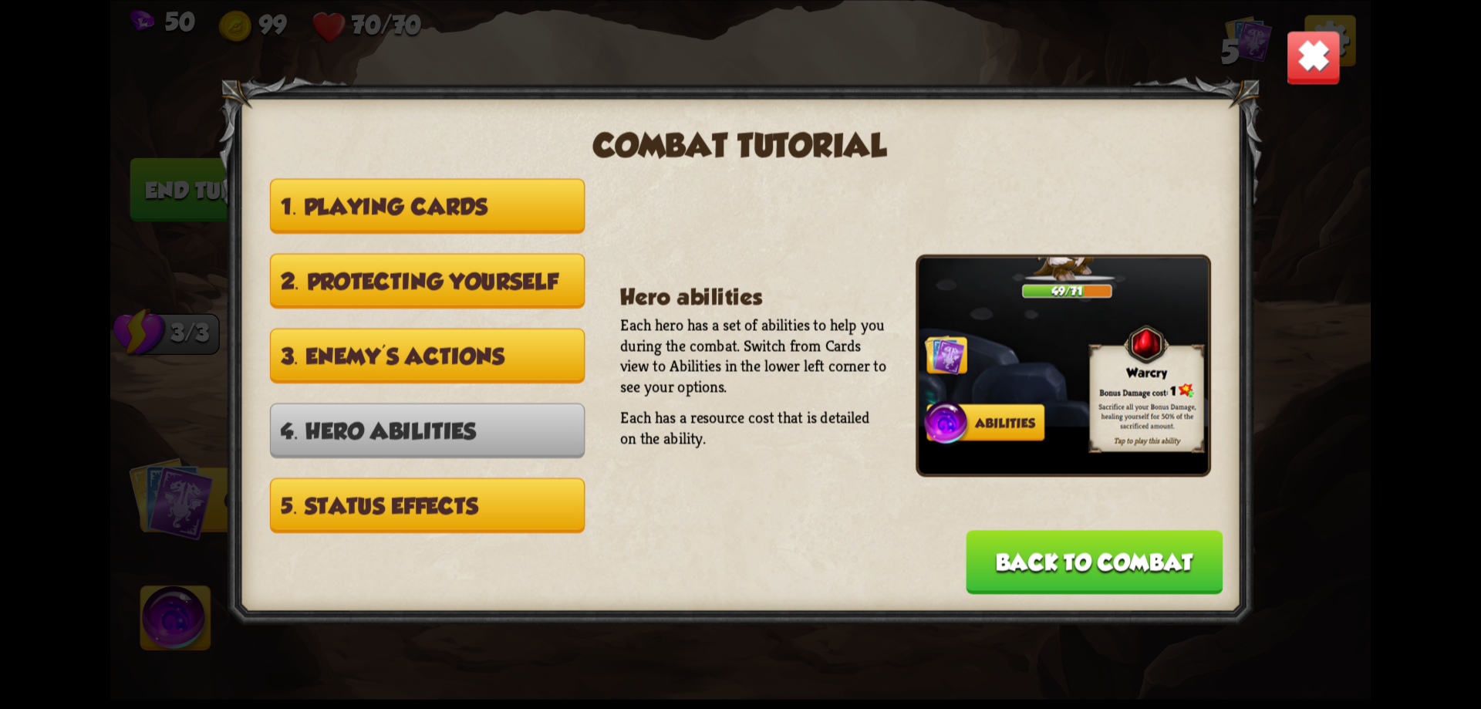
click at [501, 507] on button "5. Status effects" at bounding box center [427, 505] width 315 height 55
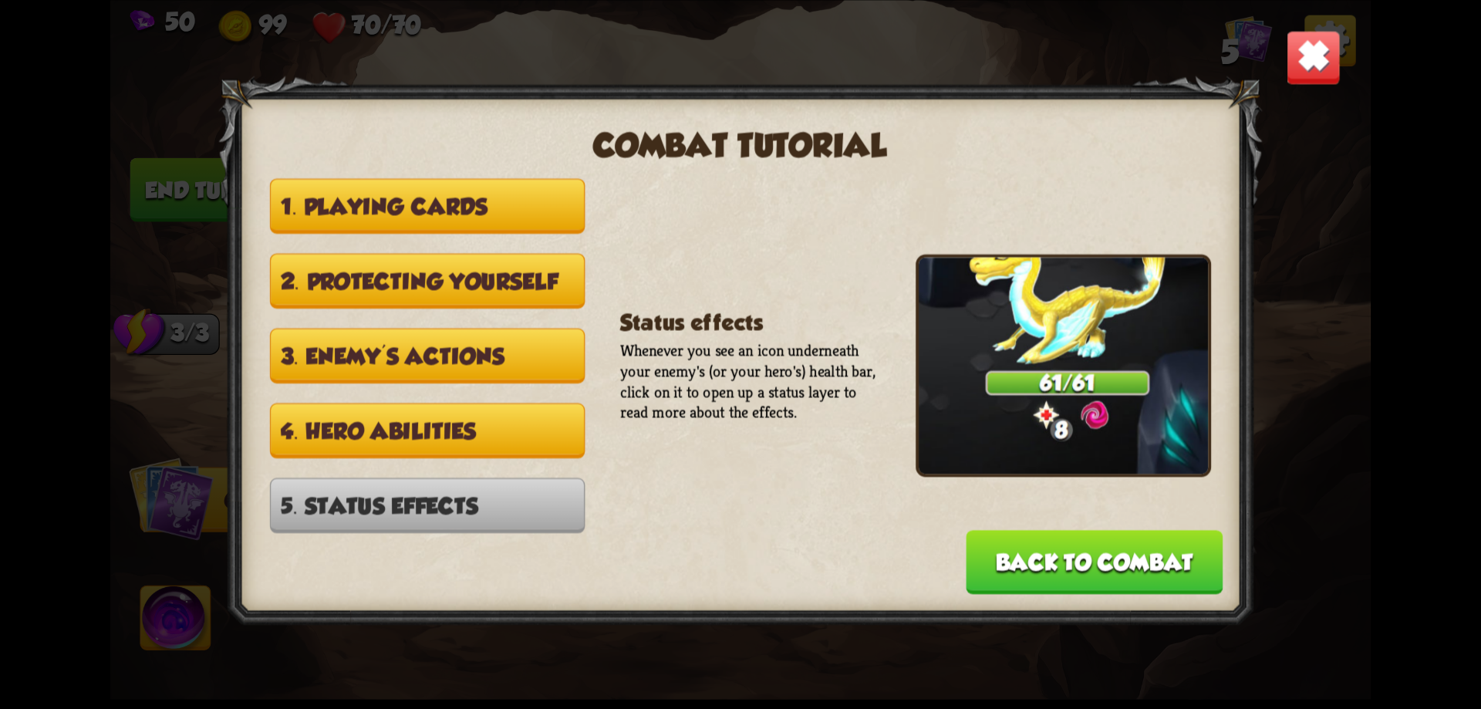
click at [1315, 66] on img at bounding box center [1313, 56] width 55 height 55
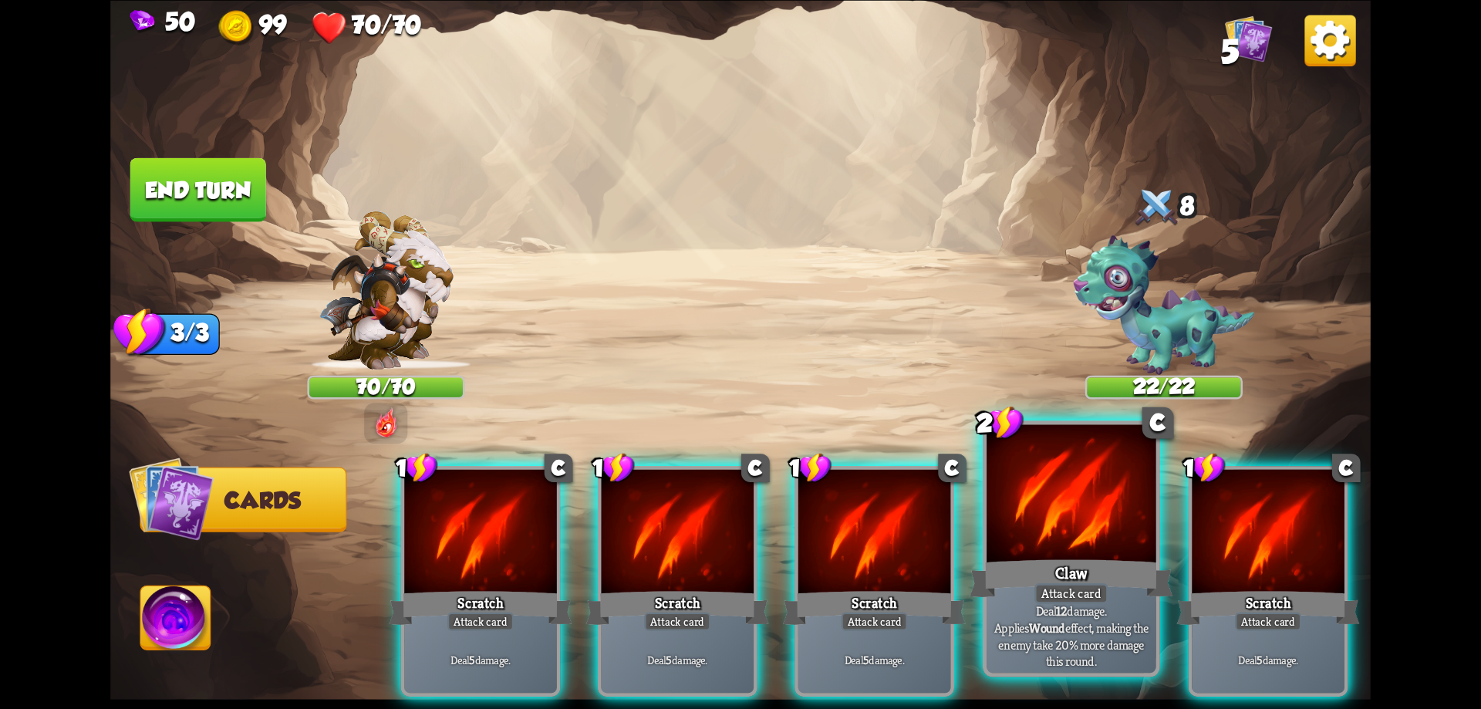
click at [1052, 527] on div at bounding box center [1072, 495] width 170 height 143
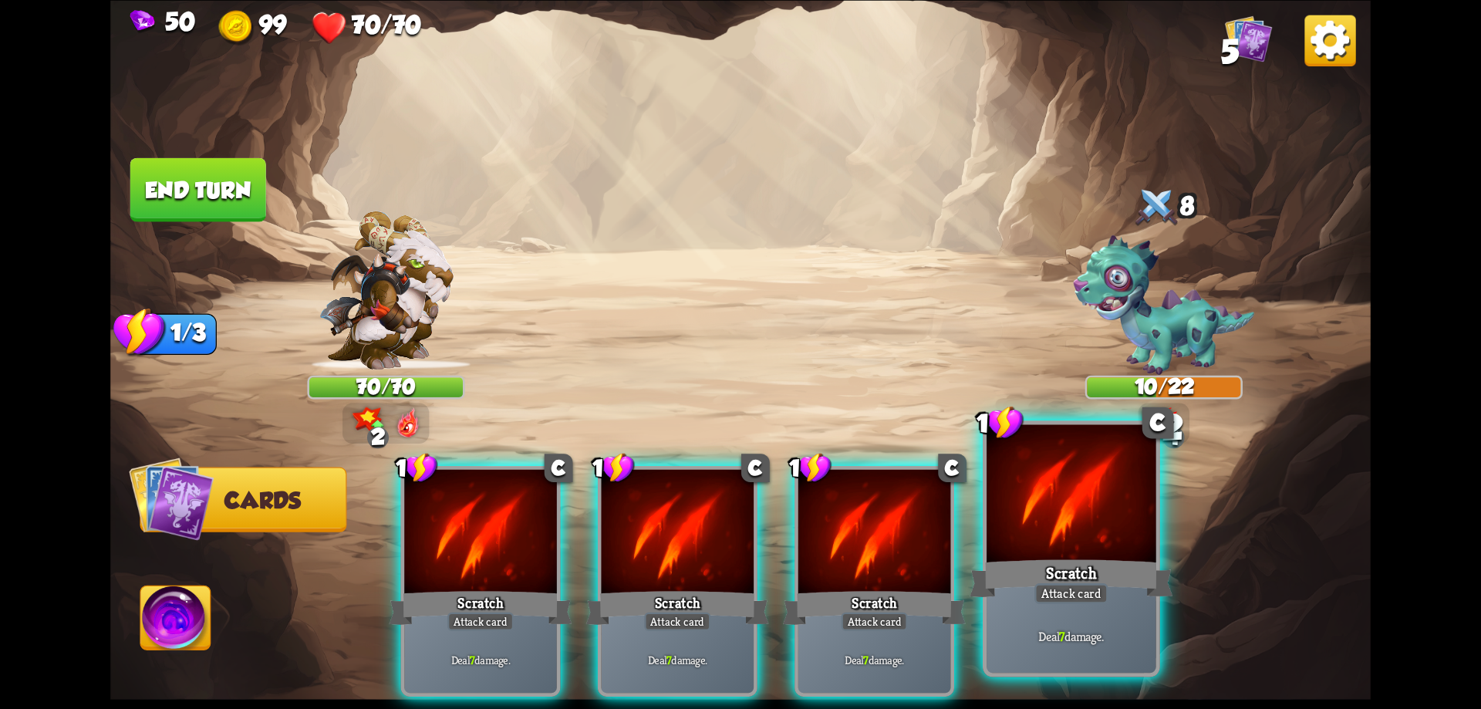
click at [1074, 524] on div at bounding box center [1072, 495] width 170 height 143
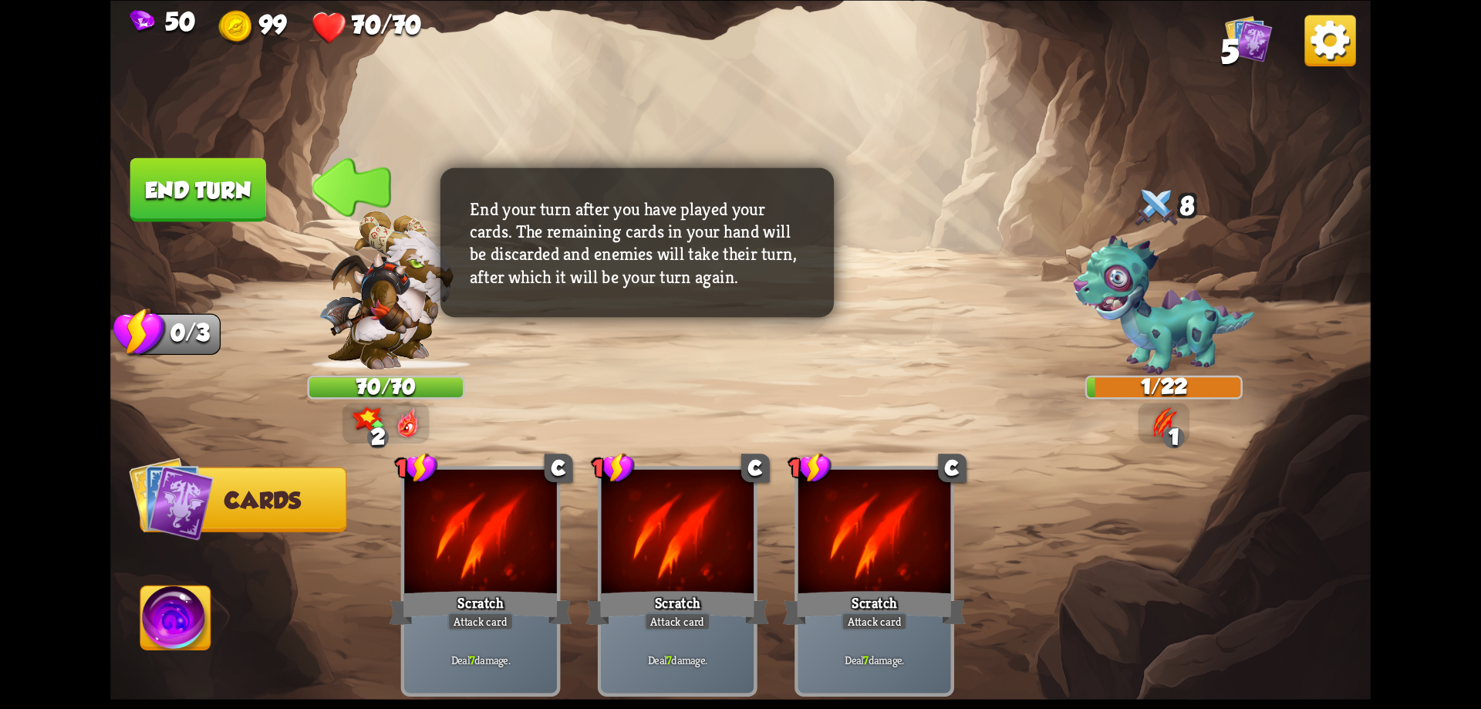
click at [197, 201] on button "End turn" at bounding box center [198, 189] width 137 height 64
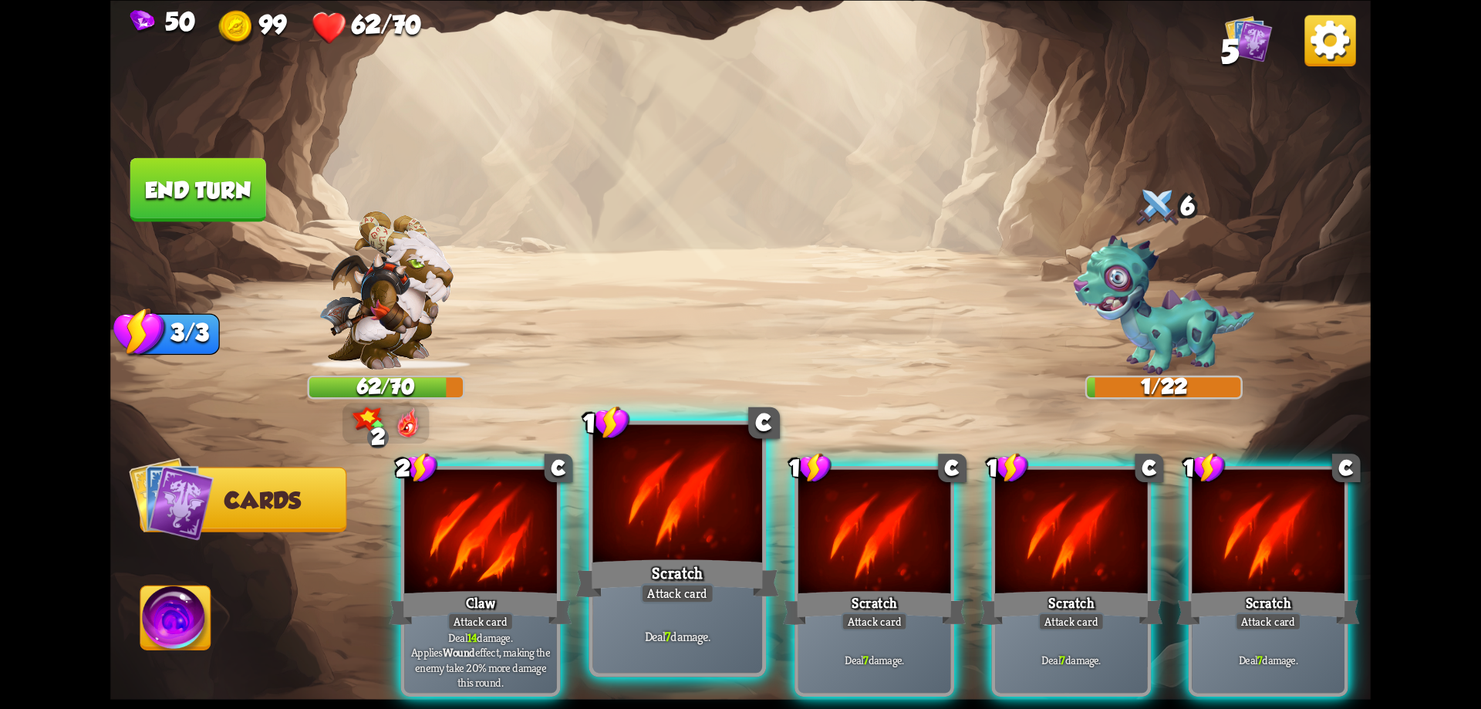
click at [670, 546] on div at bounding box center [678, 495] width 170 height 143
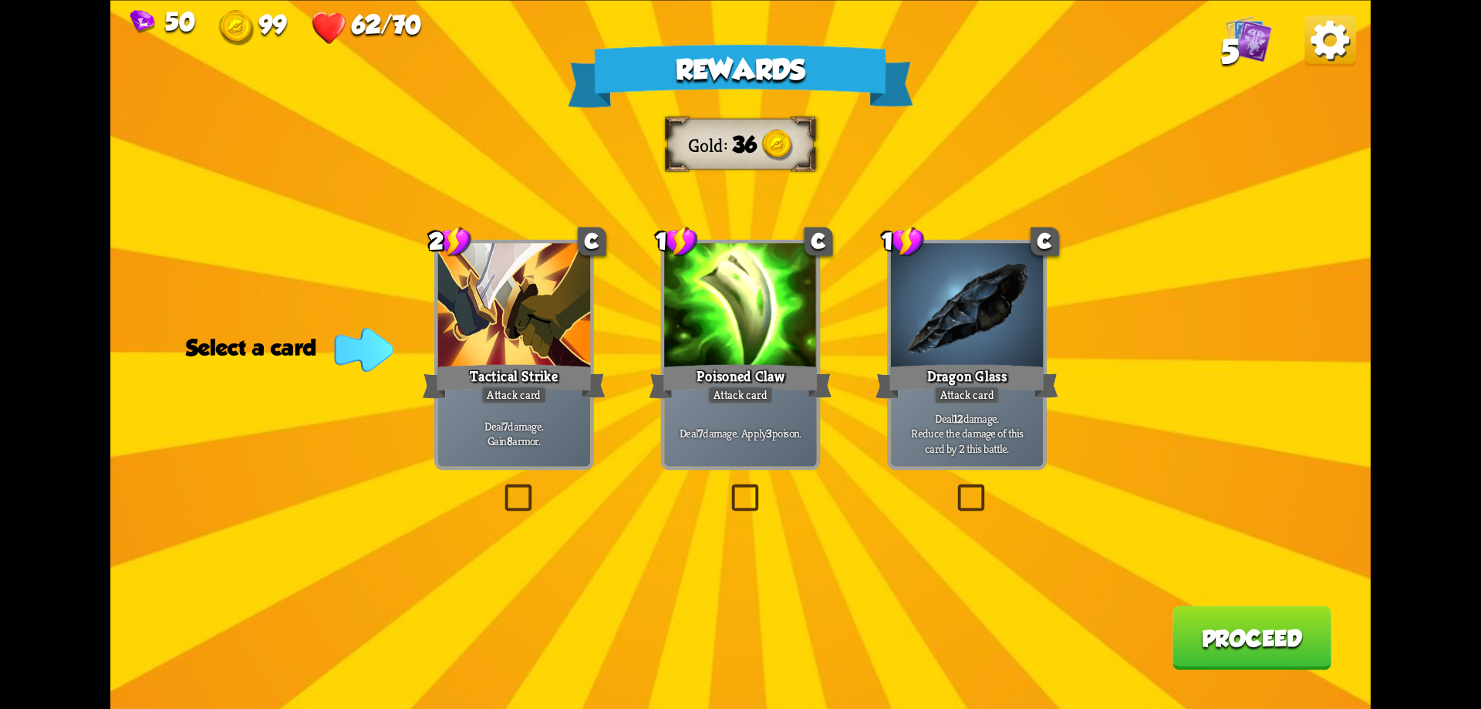
click at [727, 488] on label at bounding box center [727, 488] width 0 height 0
click at [0, 0] on input "checkbox" at bounding box center [0, 0] width 0 height 0
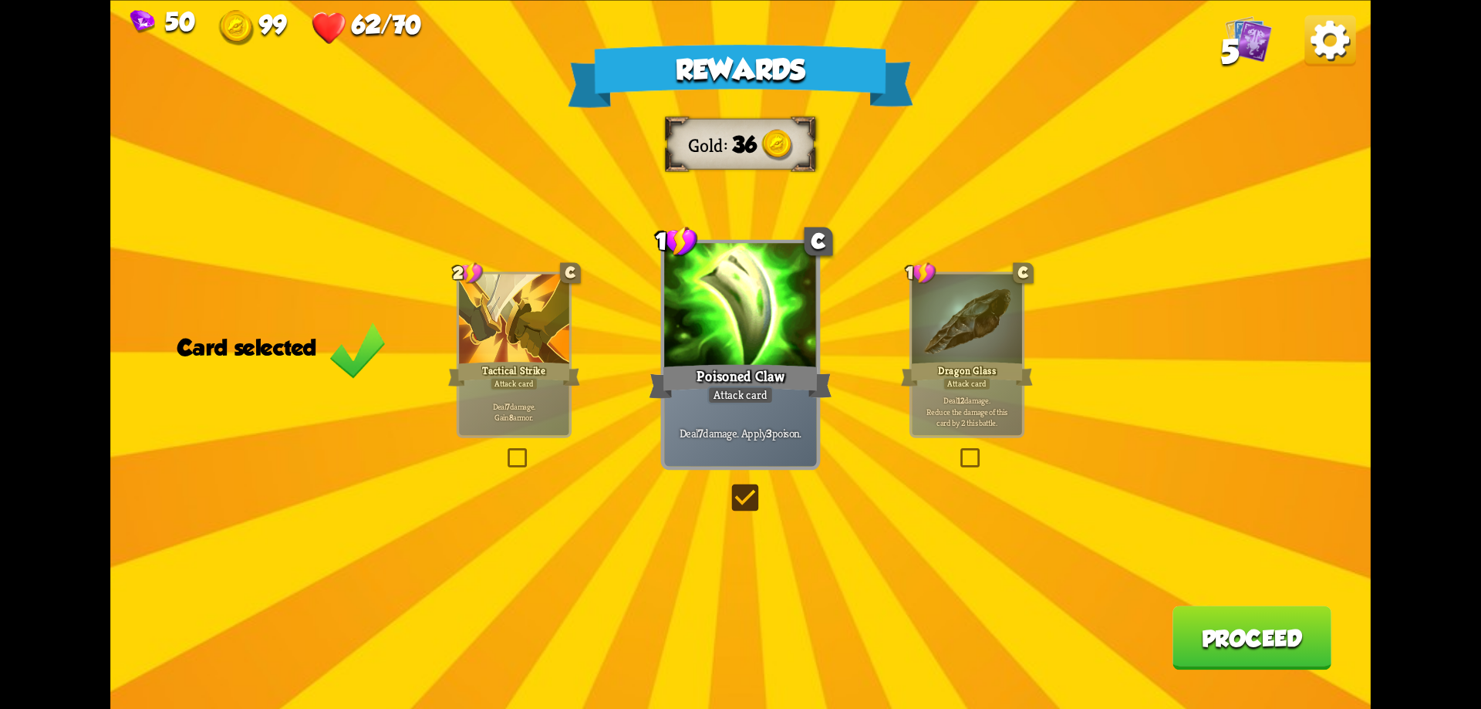
click at [1268, 636] on button "Proceed" at bounding box center [1252, 638] width 159 height 64
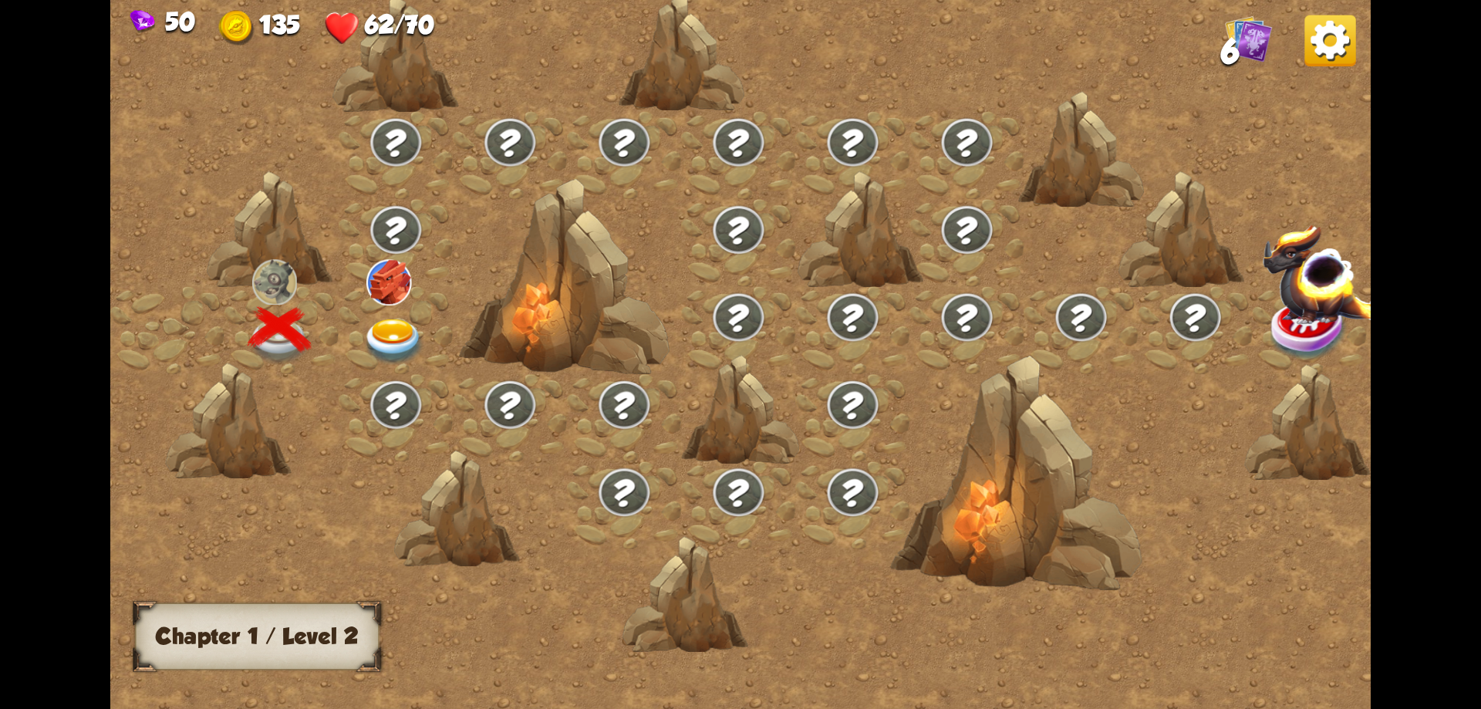
click at [384, 324] on img at bounding box center [394, 342] width 63 height 46
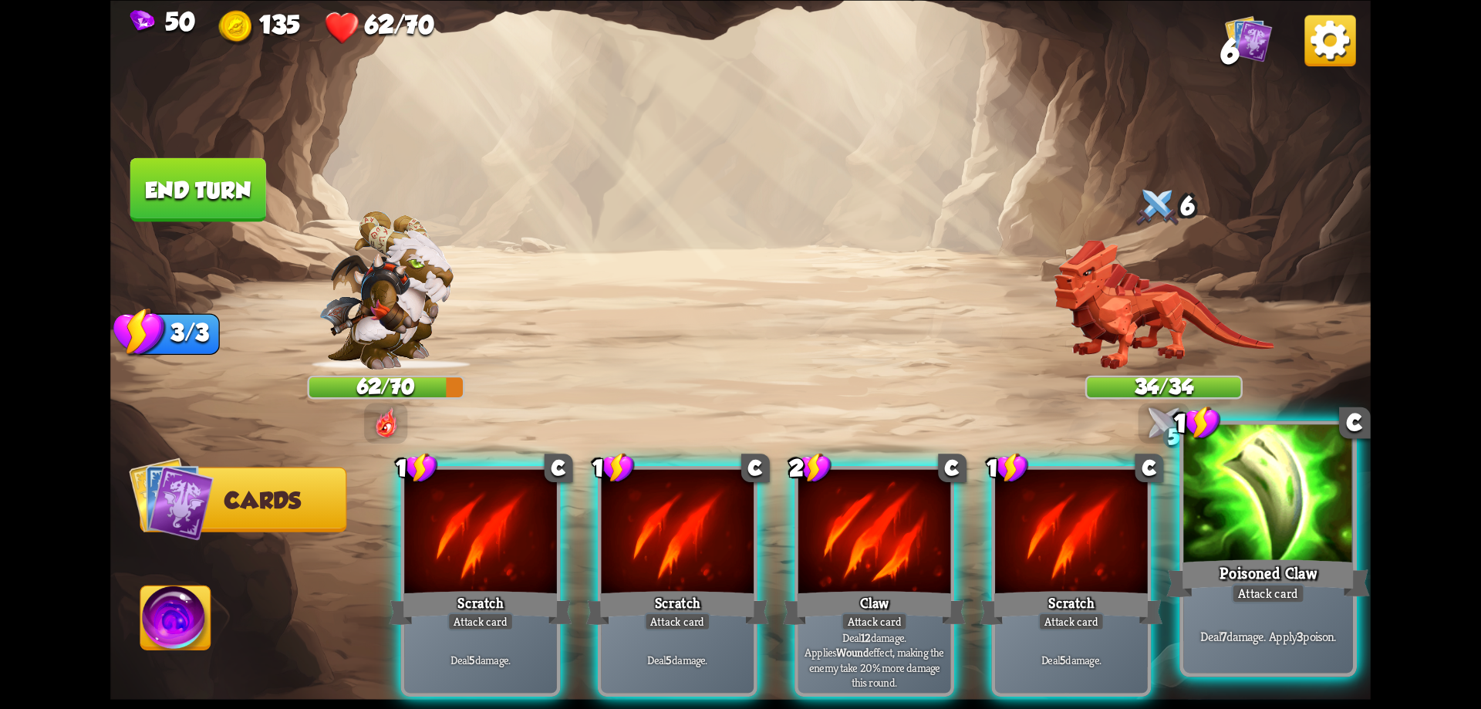
click at [1249, 609] on div "Deal 7 damage. Apply 3 poison." at bounding box center [1268, 636] width 170 height 74
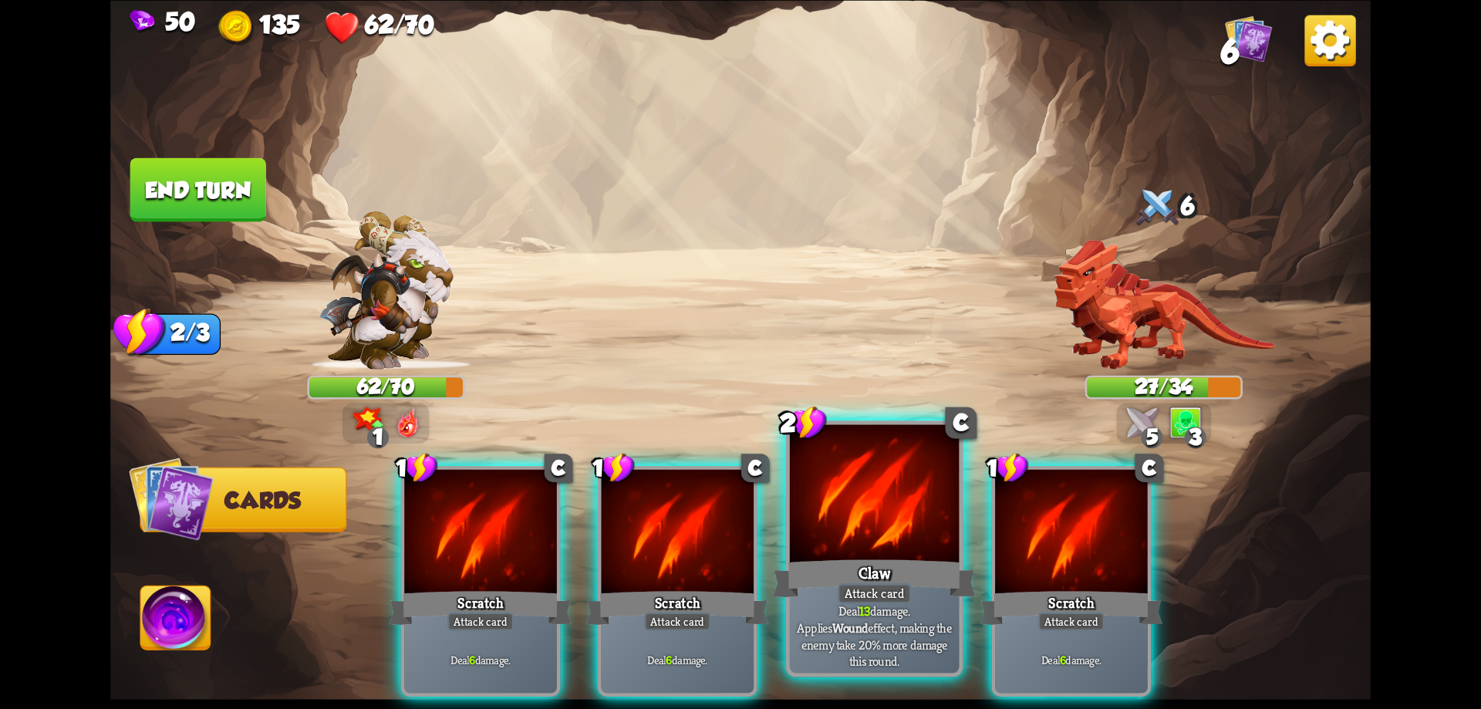
click at [896, 504] on div at bounding box center [875, 495] width 170 height 143
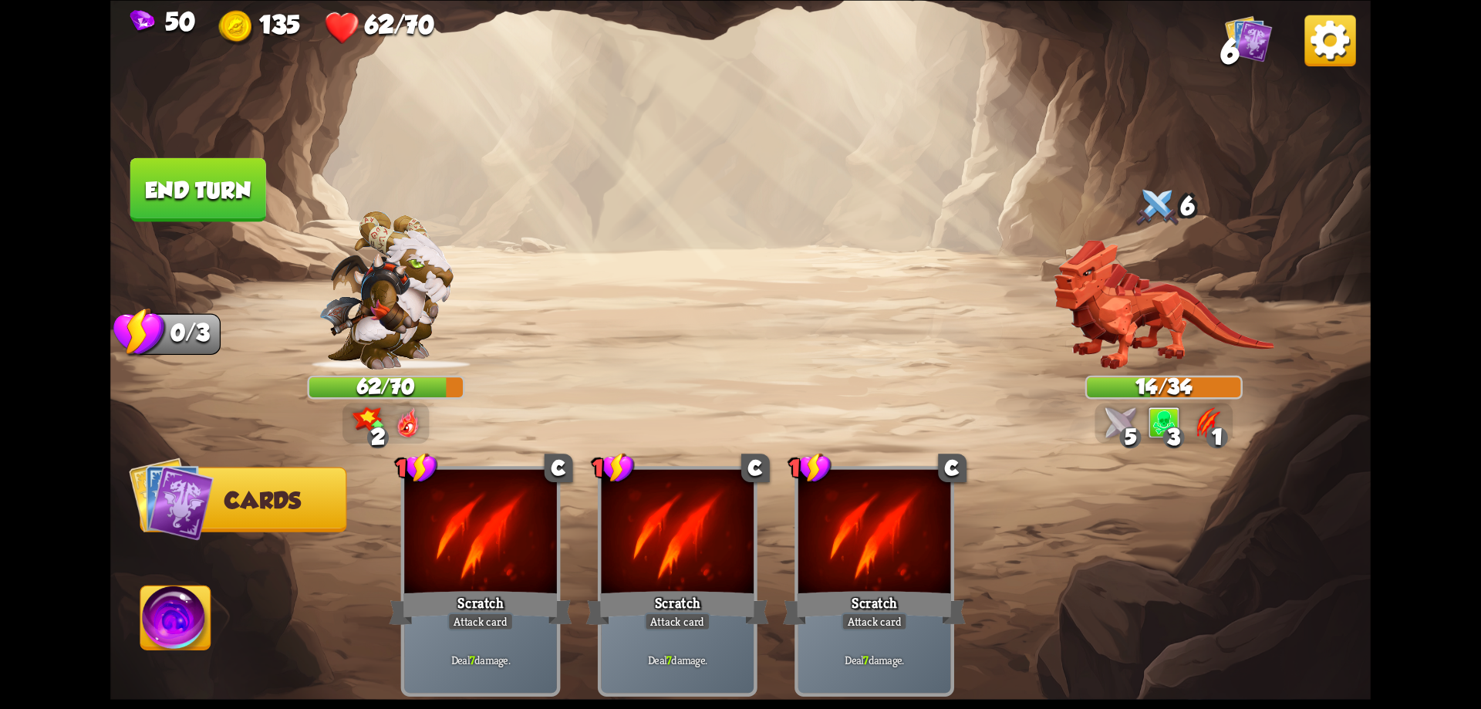
click at [151, 164] on button "End turn" at bounding box center [198, 190] width 139 height 66
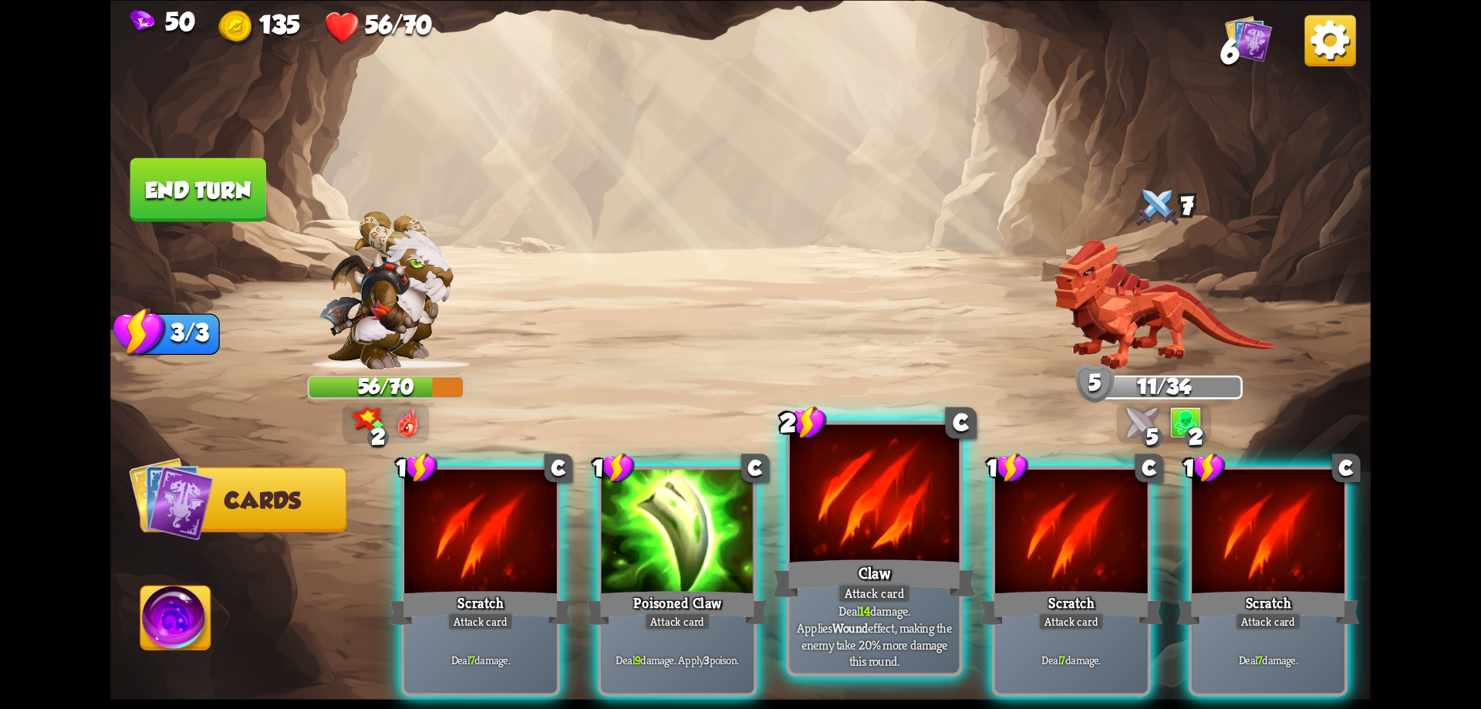
click at [942, 533] on div at bounding box center [875, 495] width 170 height 143
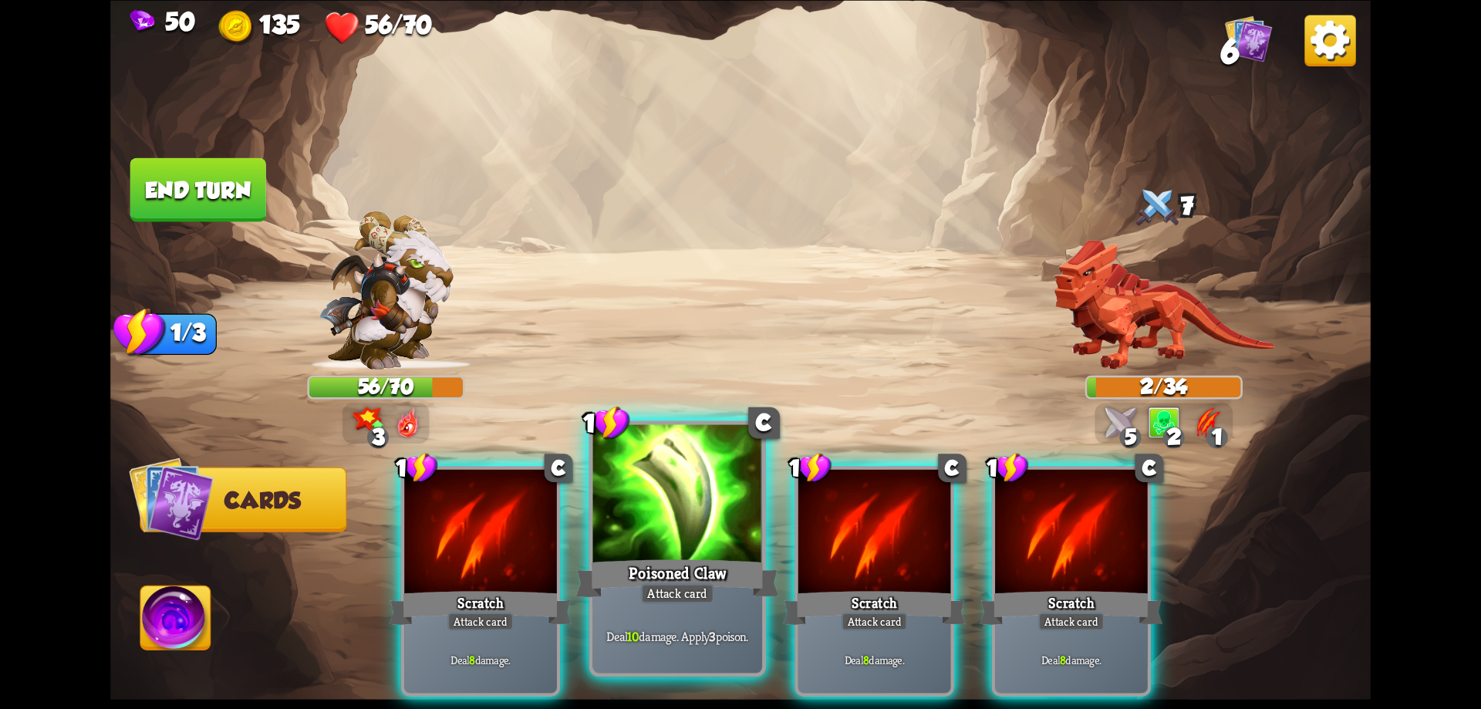
click at [723, 548] on div at bounding box center [678, 495] width 170 height 143
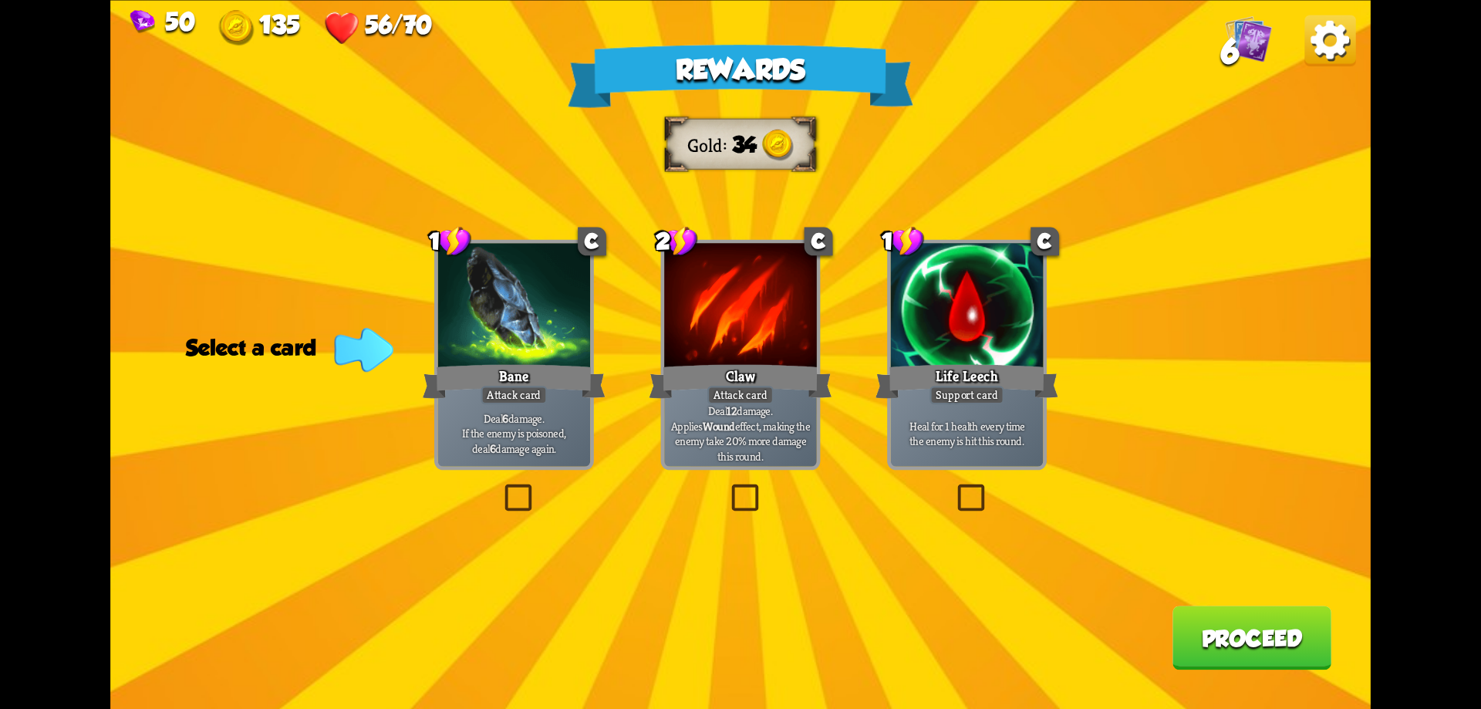
click at [961, 443] on p "Heal for 1 health every time the enemy is hit this round." at bounding box center [967, 433] width 145 height 30
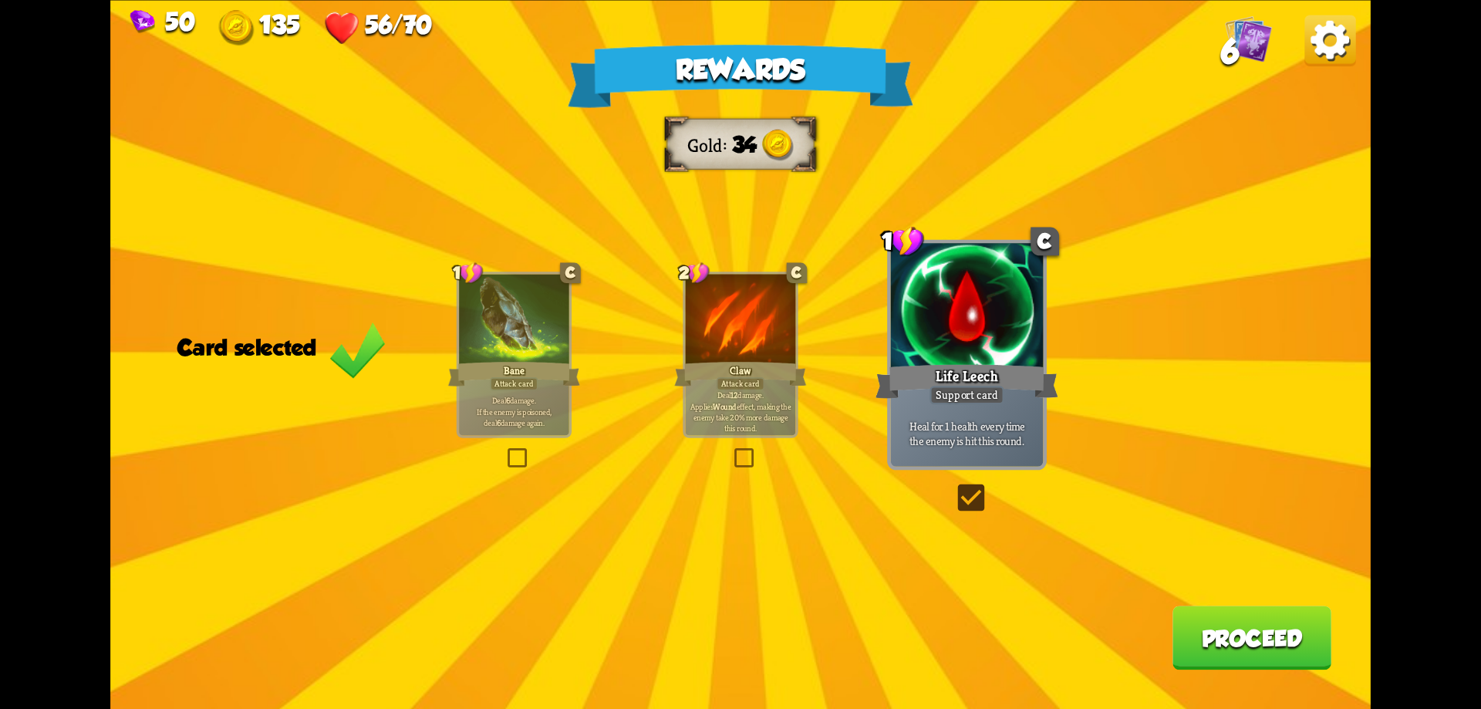
click at [1195, 639] on button "Proceed" at bounding box center [1252, 638] width 159 height 64
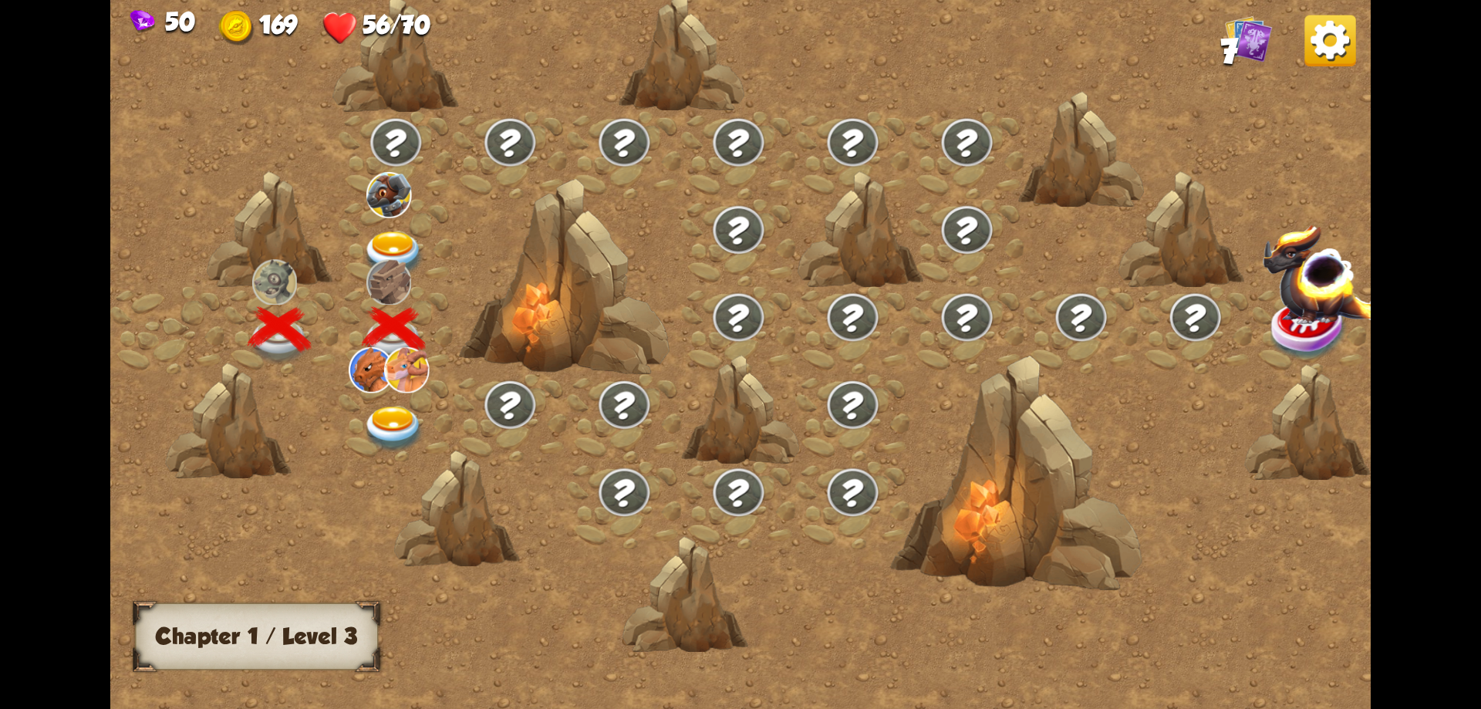
click at [394, 241] on img at bounding box center [394, 254] width 63 height 46
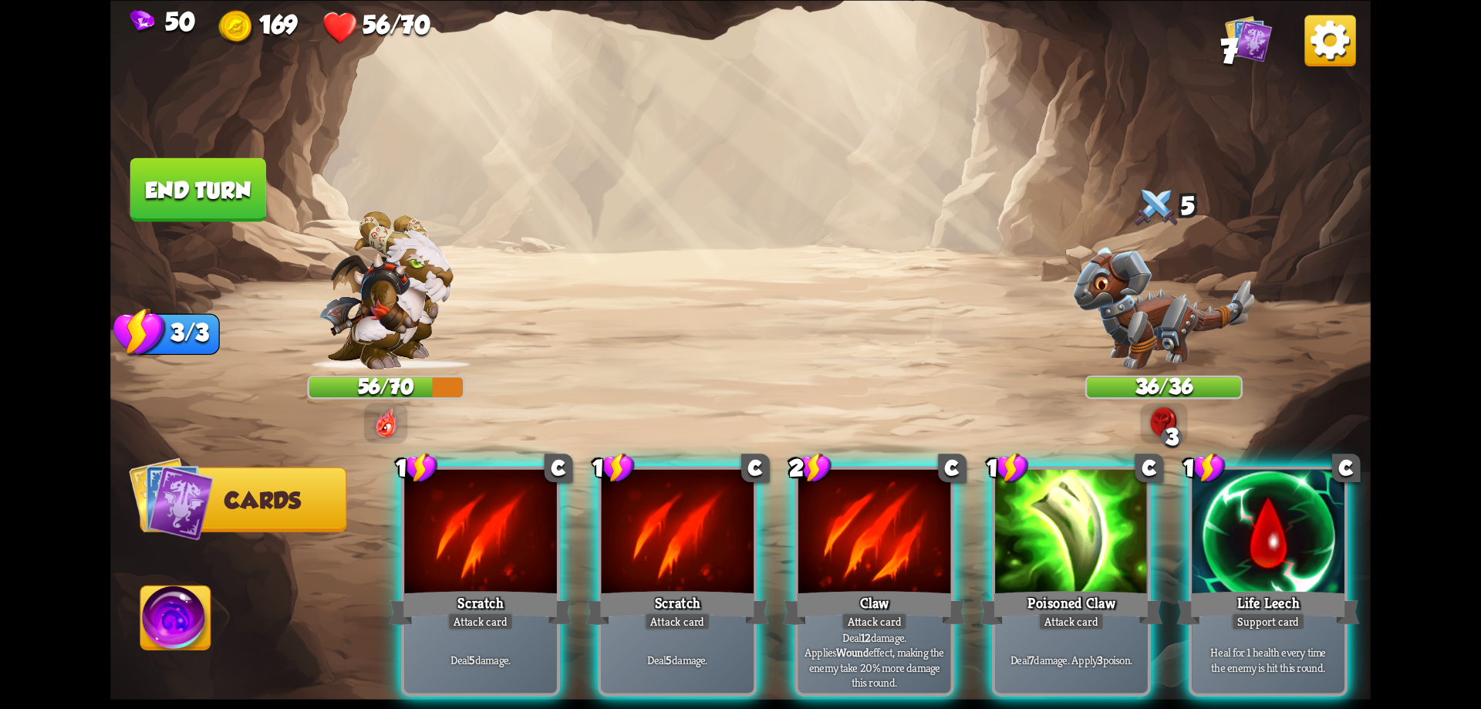
click at [1142, 319] on img at bounding box center [1163, 308] width 181 height 122
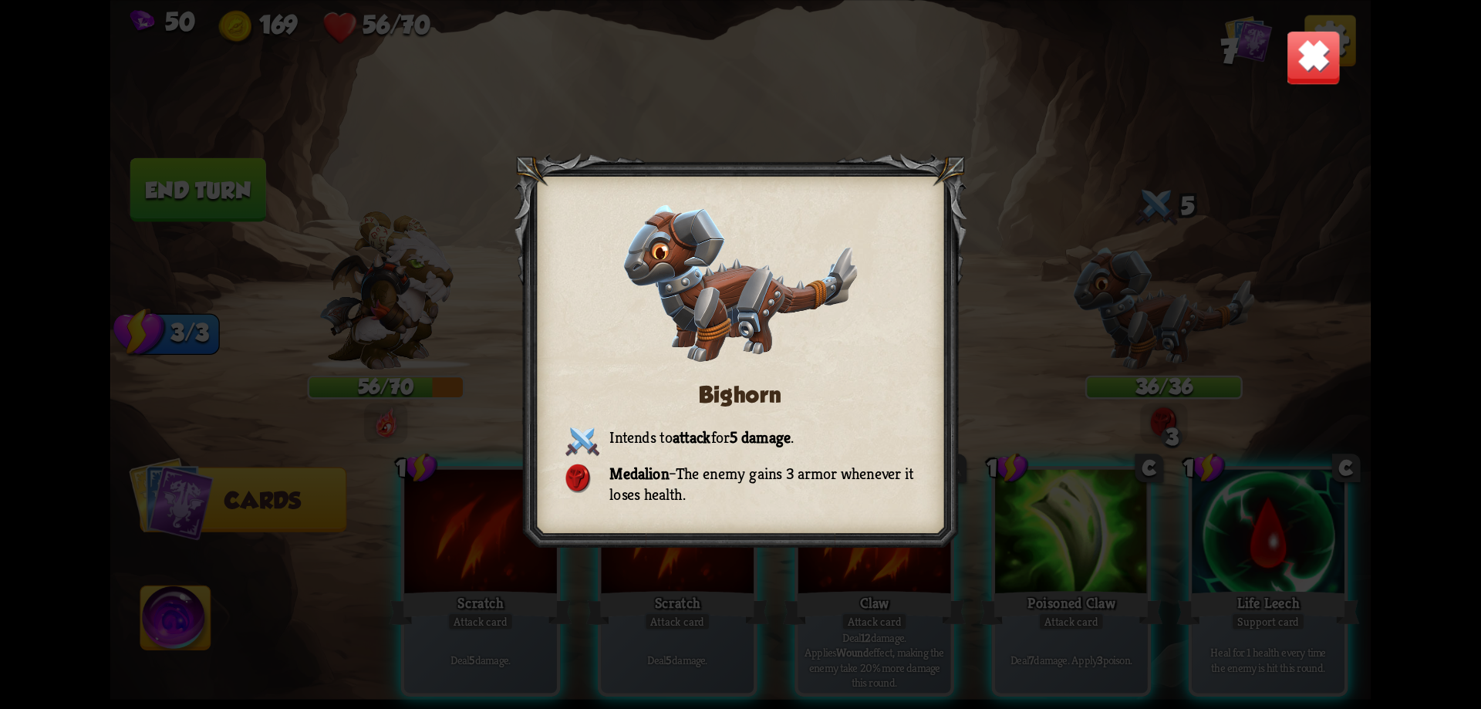
click at [1301, 38] on img at bounding box center [1313, 56] width 55 height 55
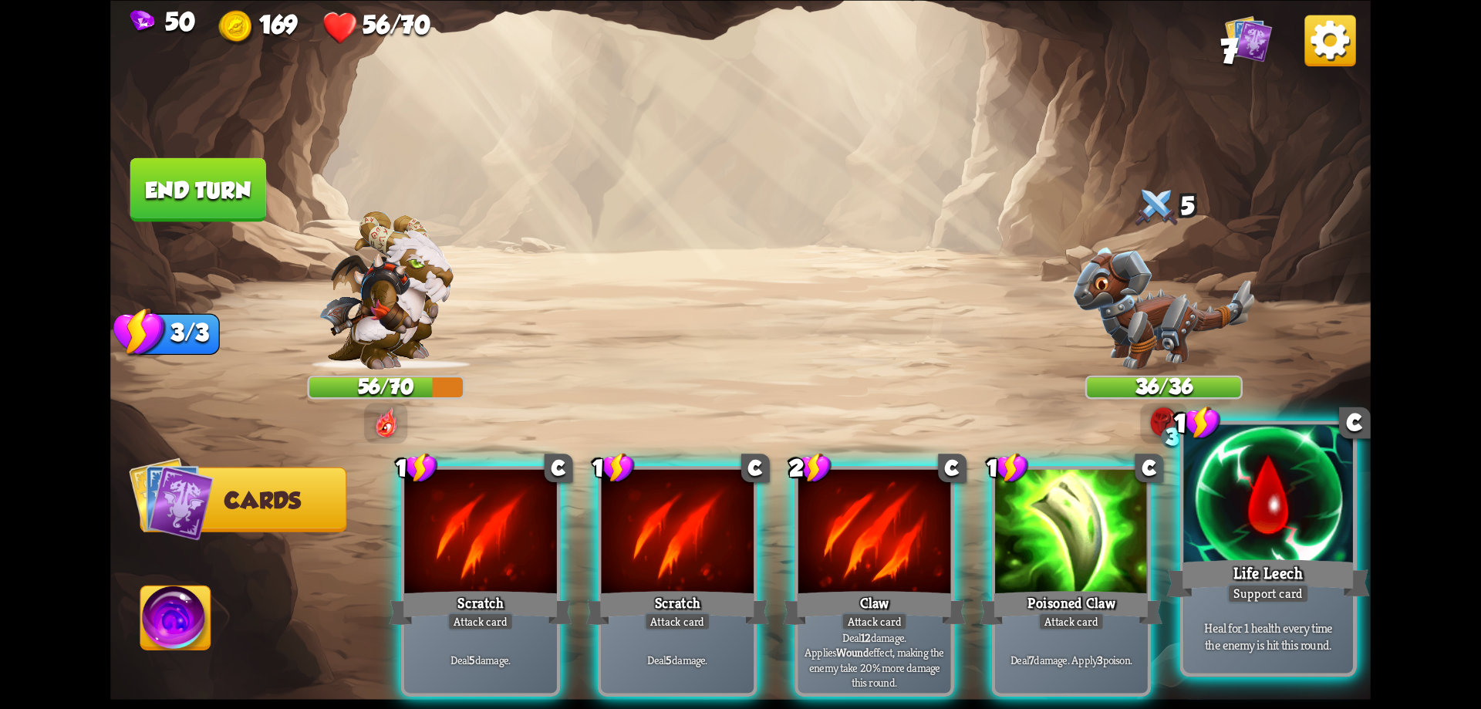
click at [1304, 575] on div "Life Leech" at bounding box center [1267, 578] width 203 height 46
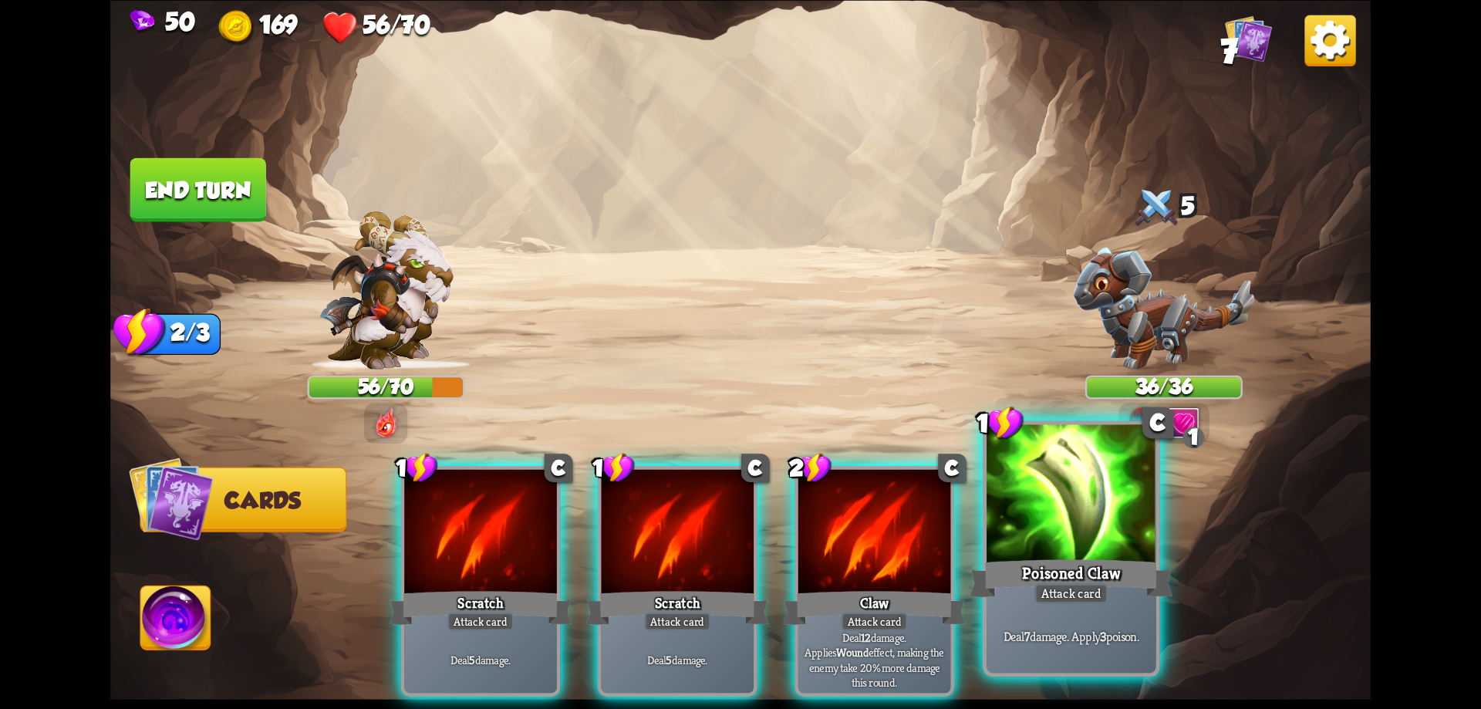
click at [1079, 546] on div at bounding box center [1072, 495] width 170 height 143
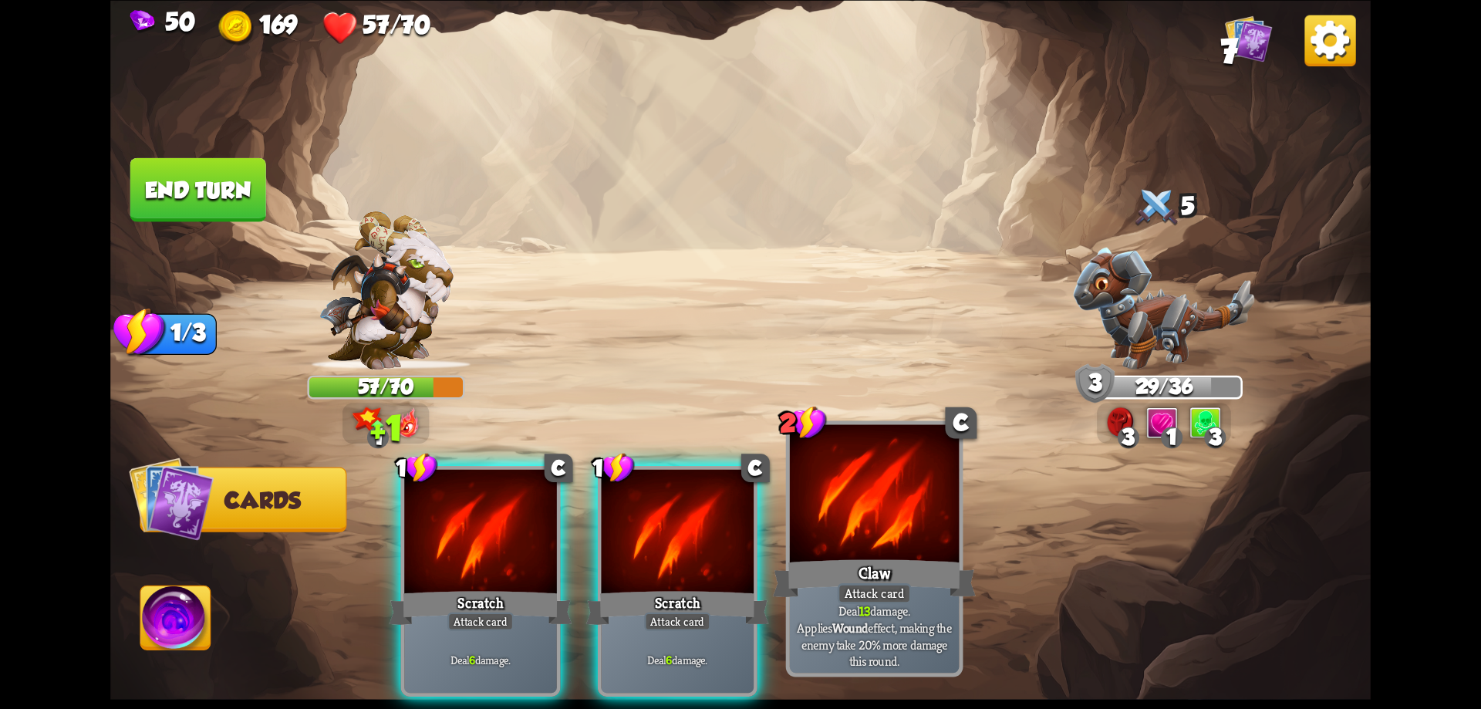
click at [892, 543] on div at bounding box center [875, 495] width 170 height 143
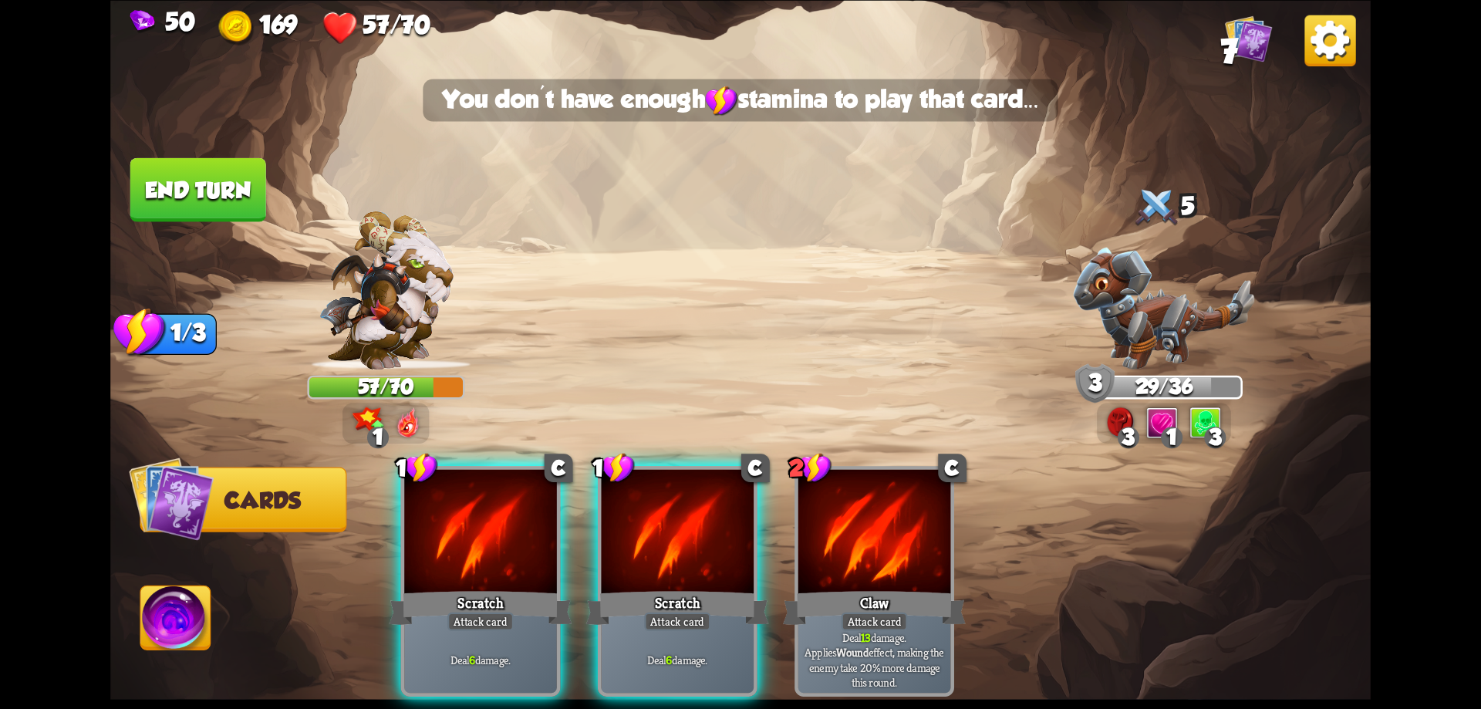
click at [211, 188] on button "End turn" at bounding box center [198, 189] width 136 height 64
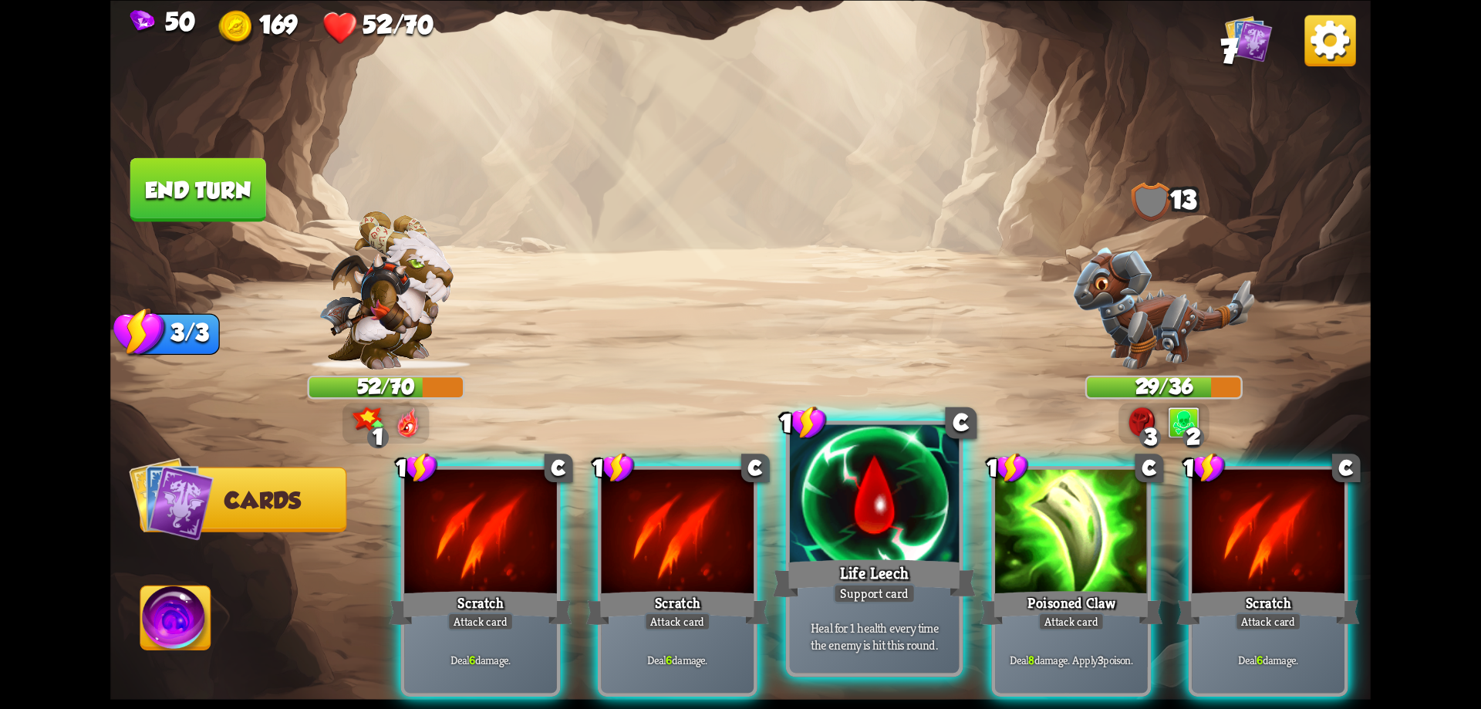
click at [924, 521] on div at bounding box center [875, 495] width 170 height 143
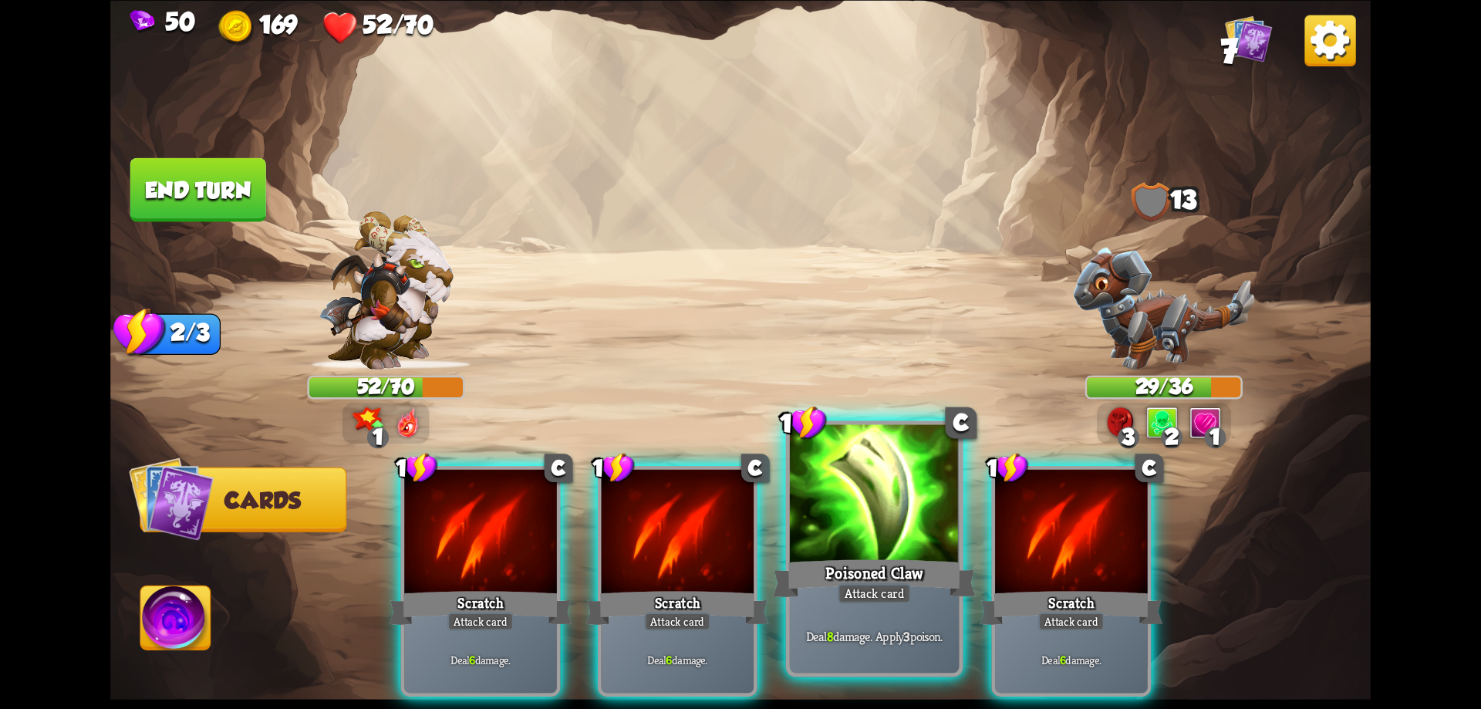
click at [903, 523] on div at bounding box center [875, 495] width 170 height 143
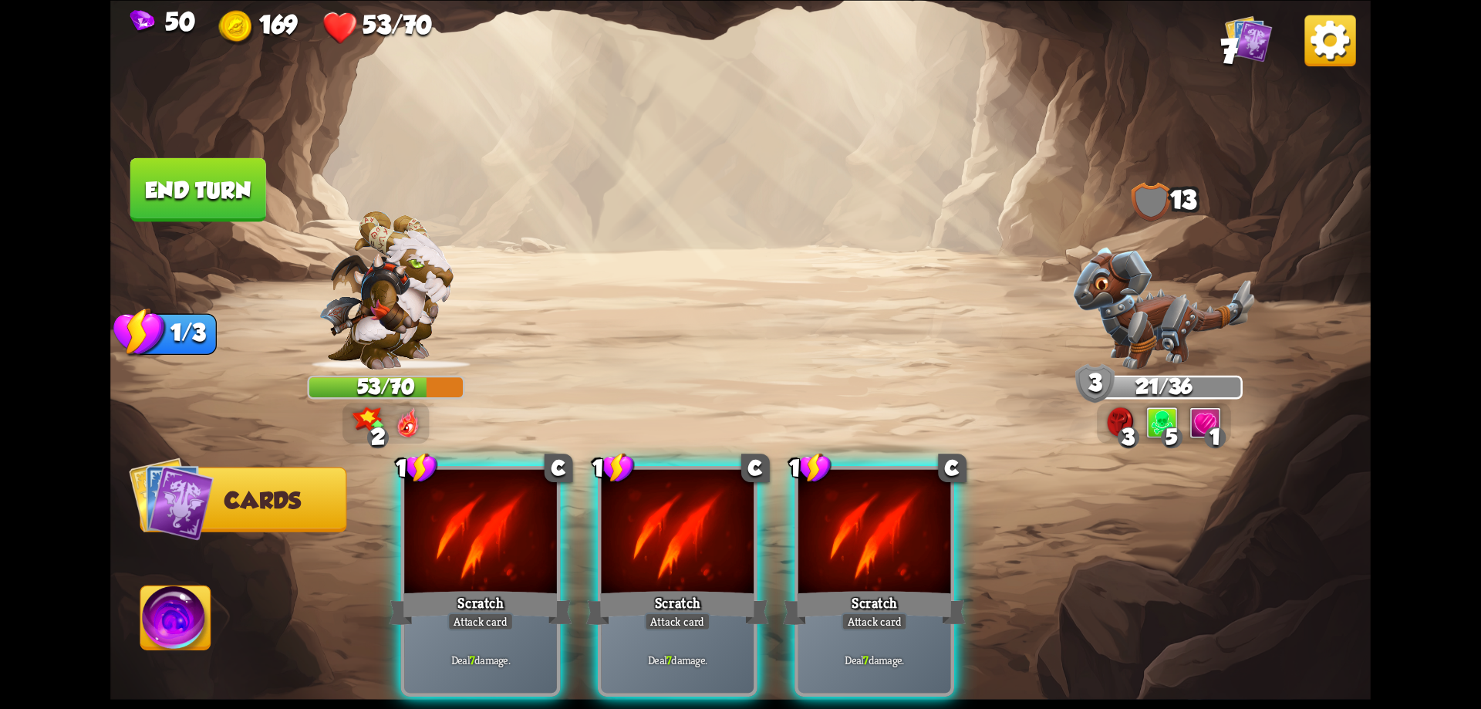
click at [903, 523] on div at bounding box center [874, 533] width 153 height 129
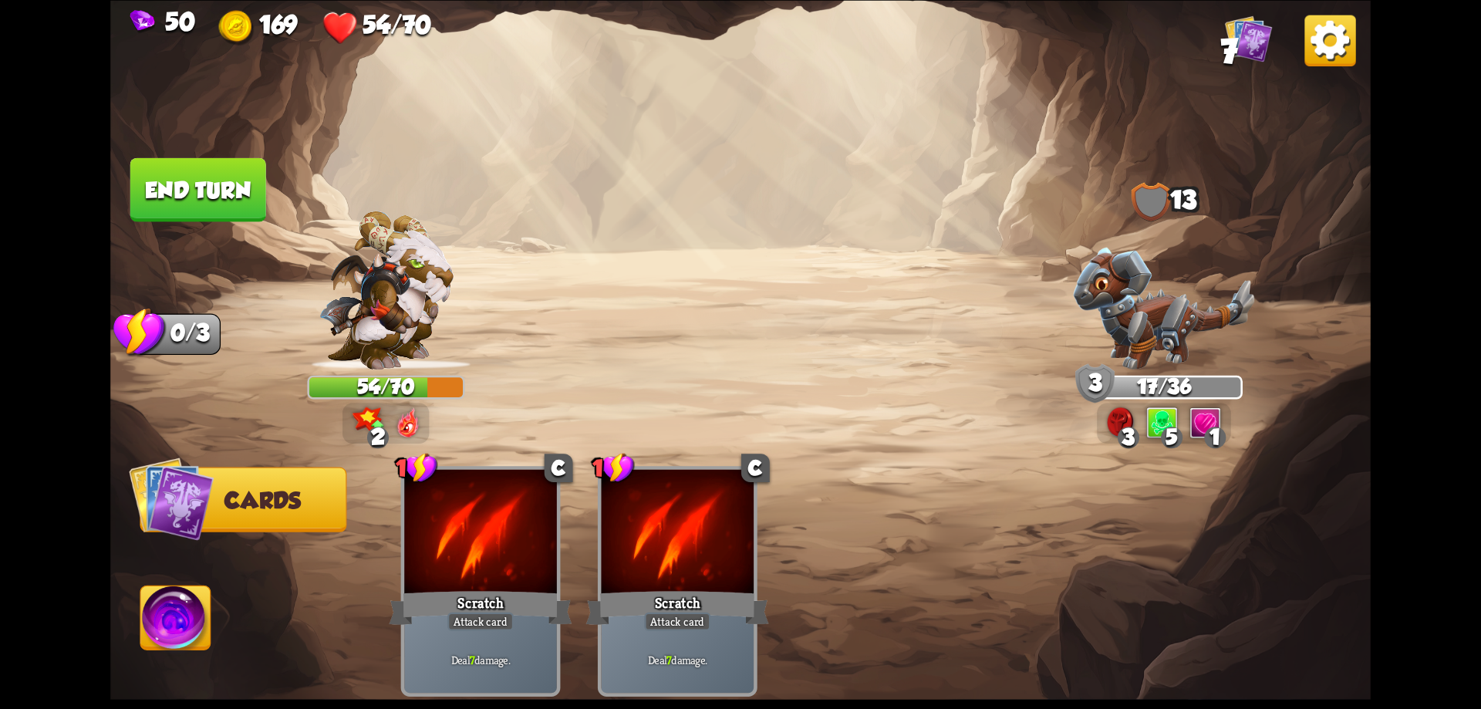
click at [194, 181] on button "End turn" at bounding box center [198, 189] width 136 height 64
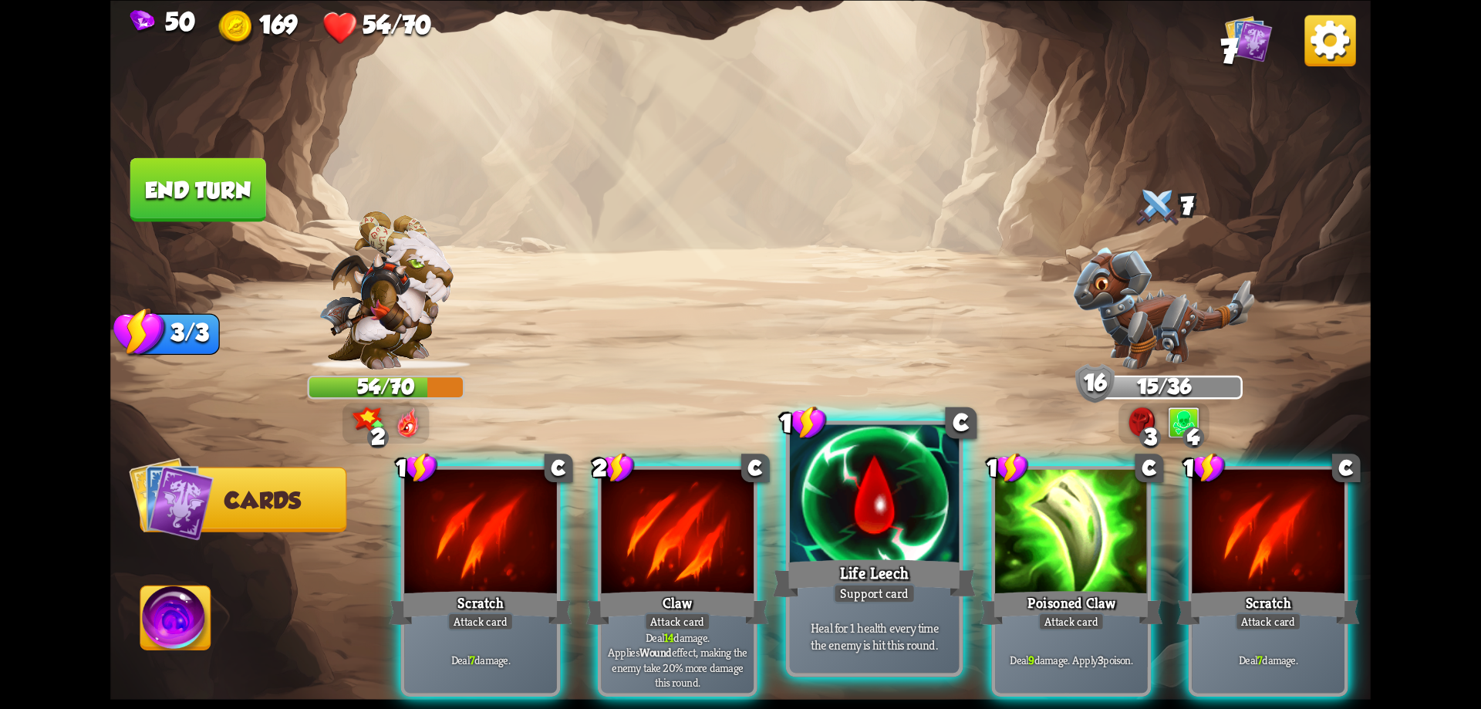
click at [925, 549] on div at bounding box center [875, 495] width 170 height 143
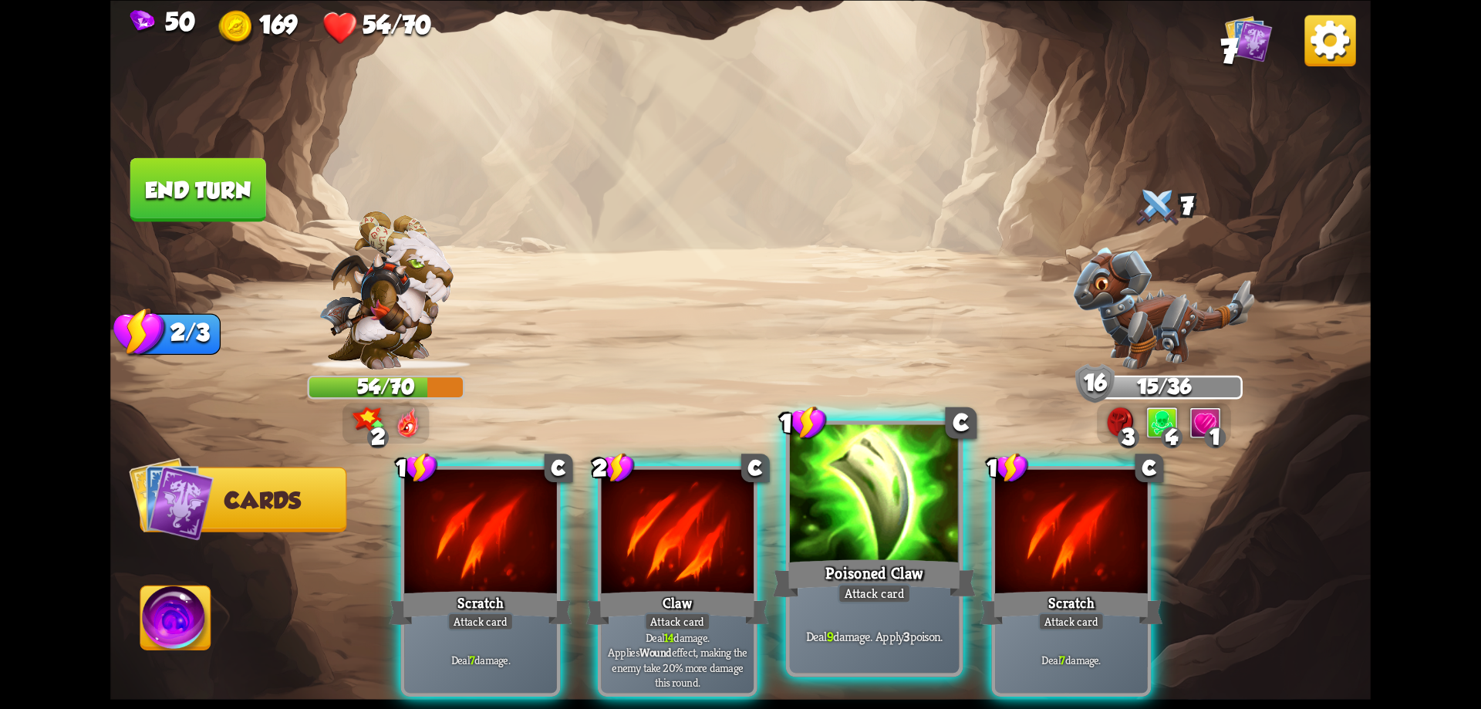
click at [858, 532] on div at bounding box center [875, 495] width 170 height 143
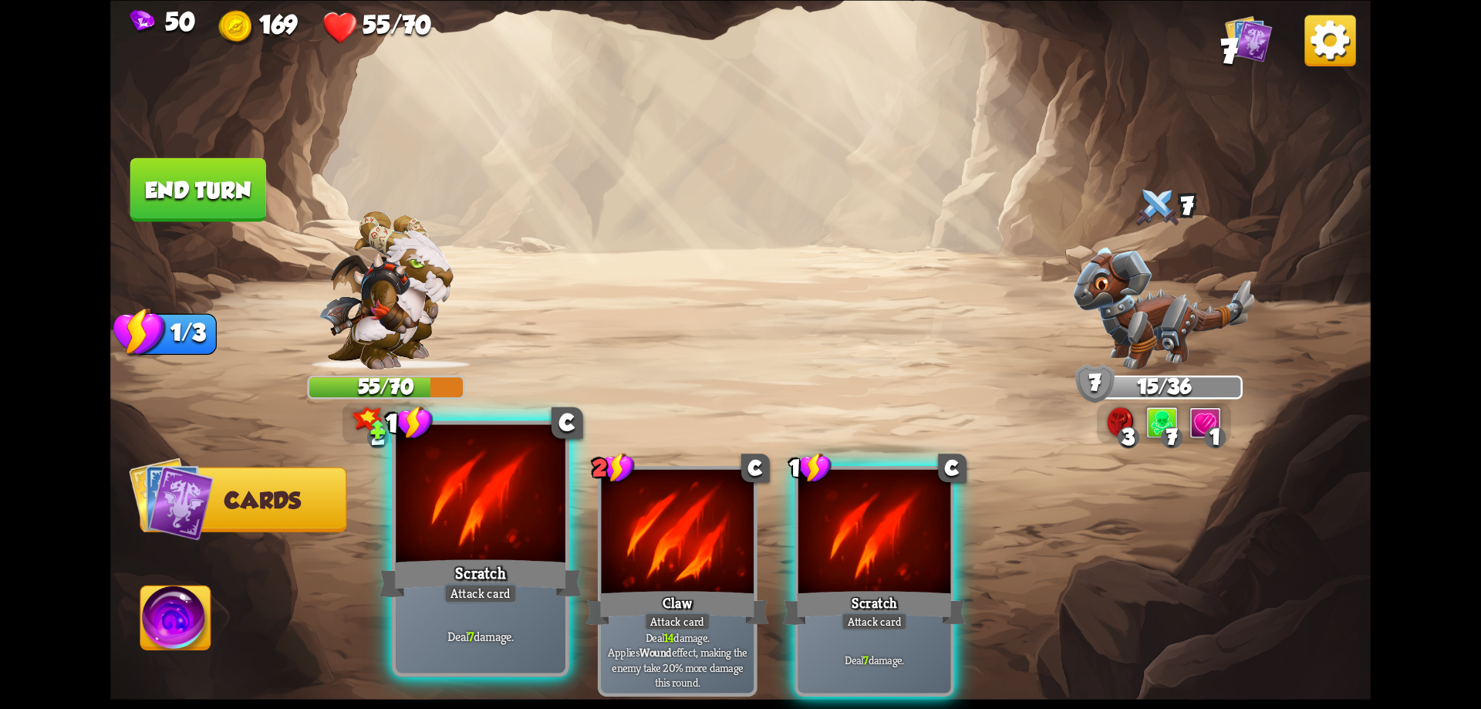
click at [514, 501] on div at bounding box center [481, 495] width 170 height 143
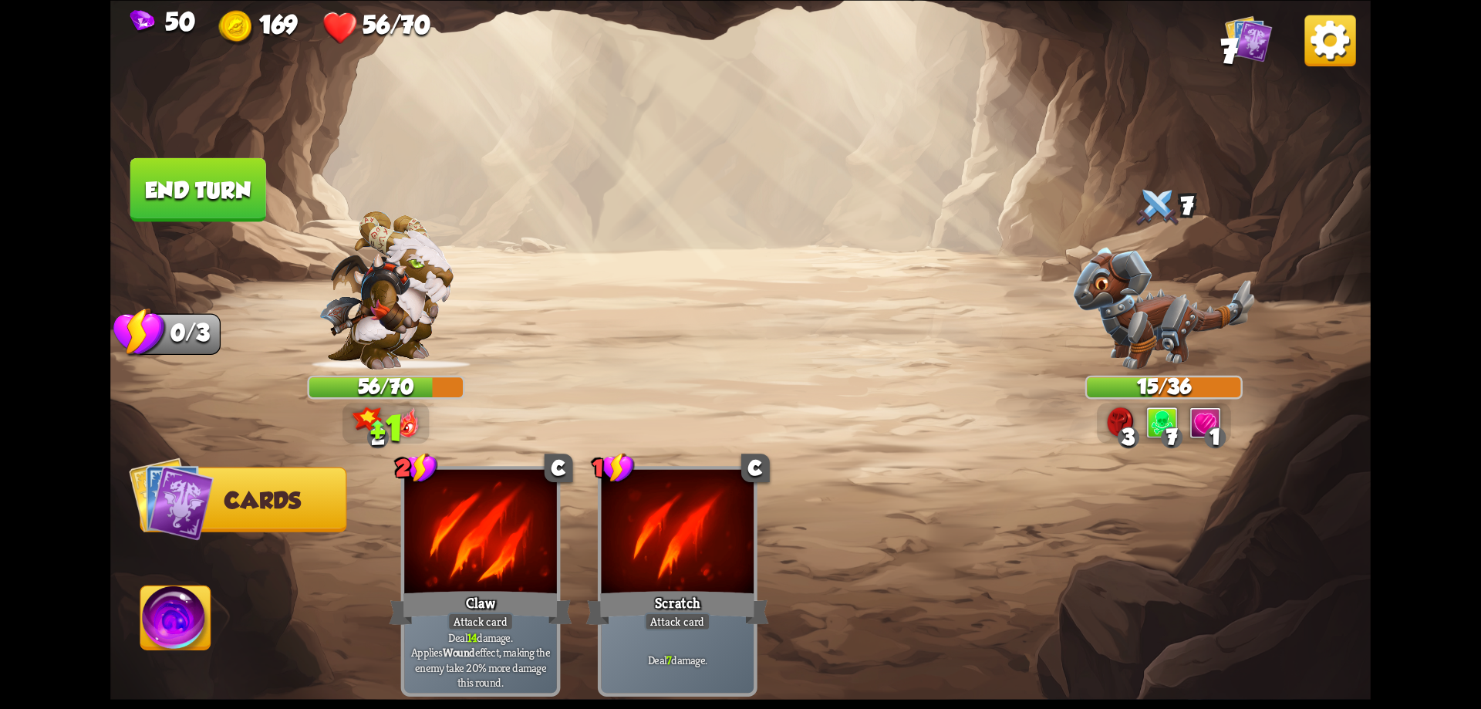
click at [228, 203] on button "End turn" at bounding box center [198, 189] width 136 height 64
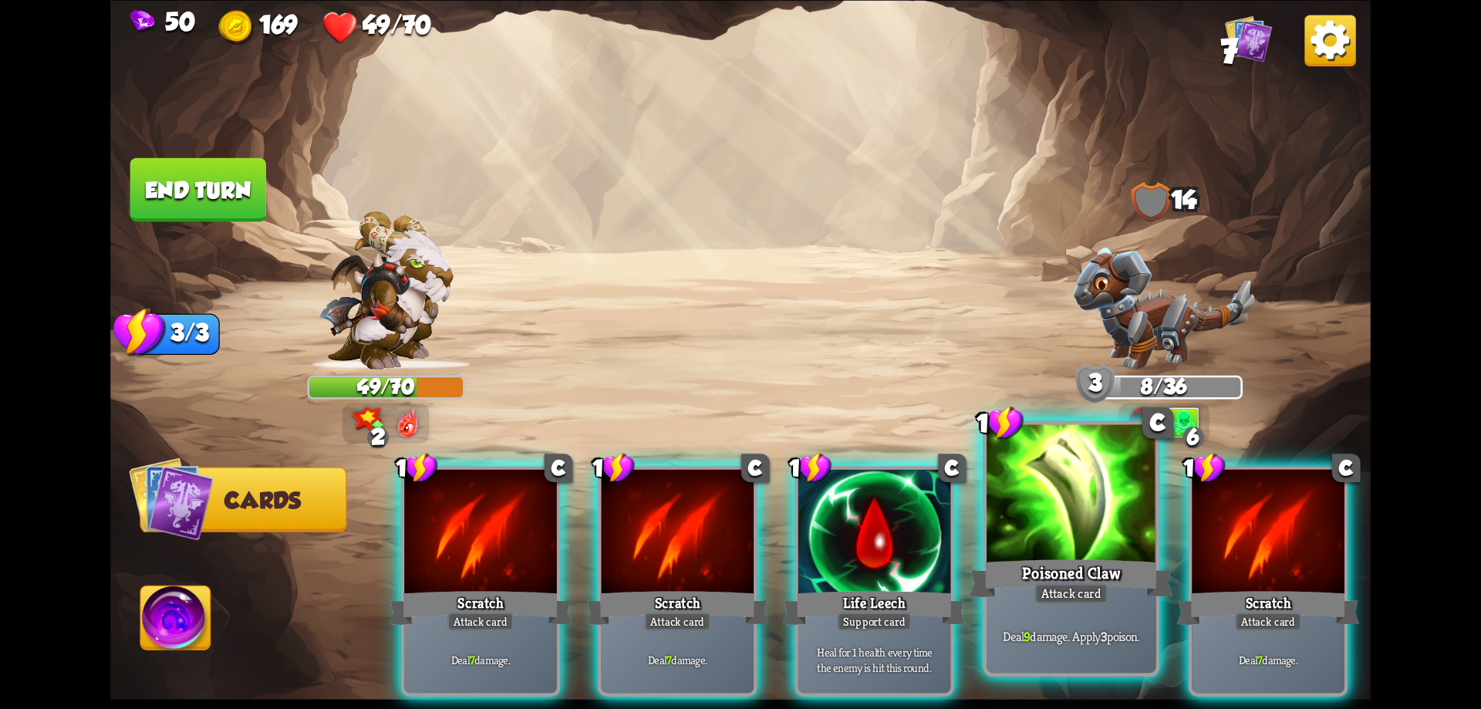
click at [1052, 555] on div "Poisoned Claw" at bounding box center [1071, 578] width 203 height 46
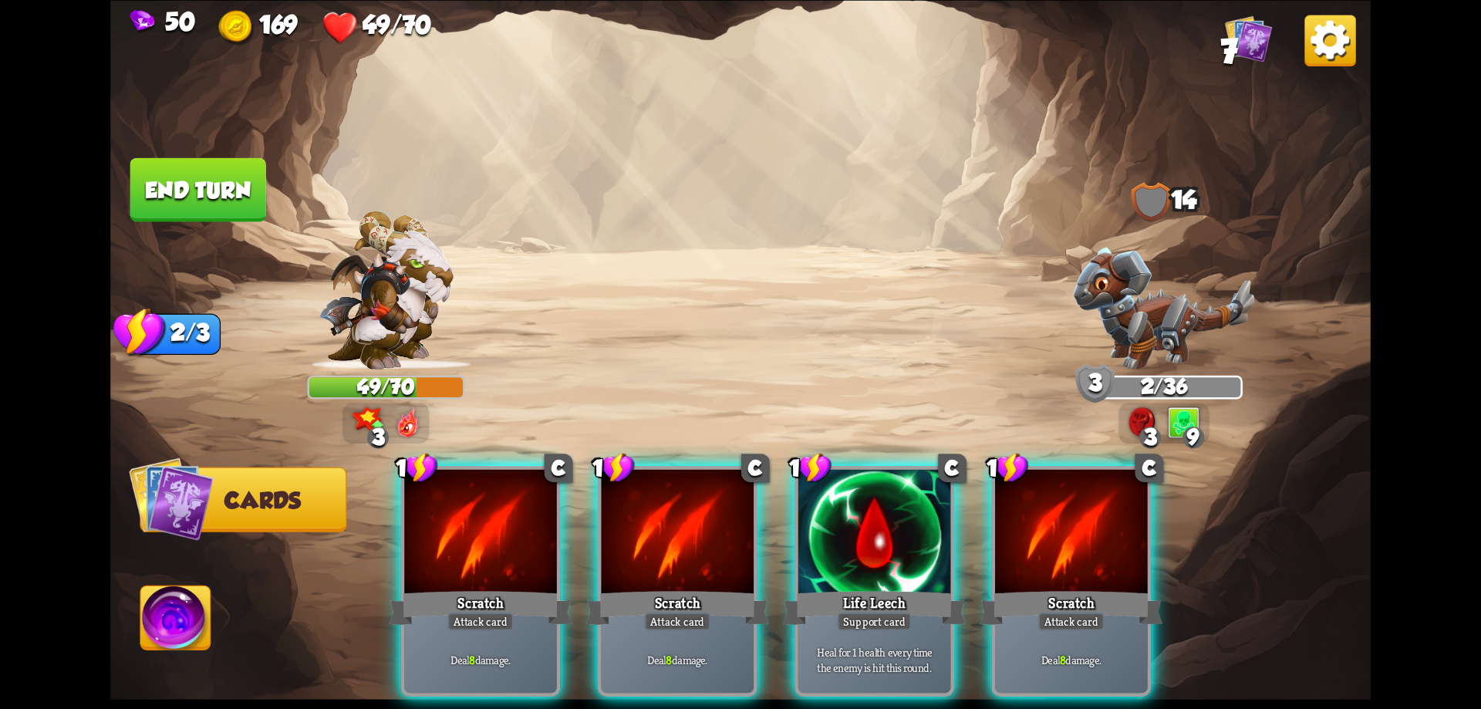
click at [1052, 587] on div "Scratch" at bounding box center [1071, 607] width 183 height 41
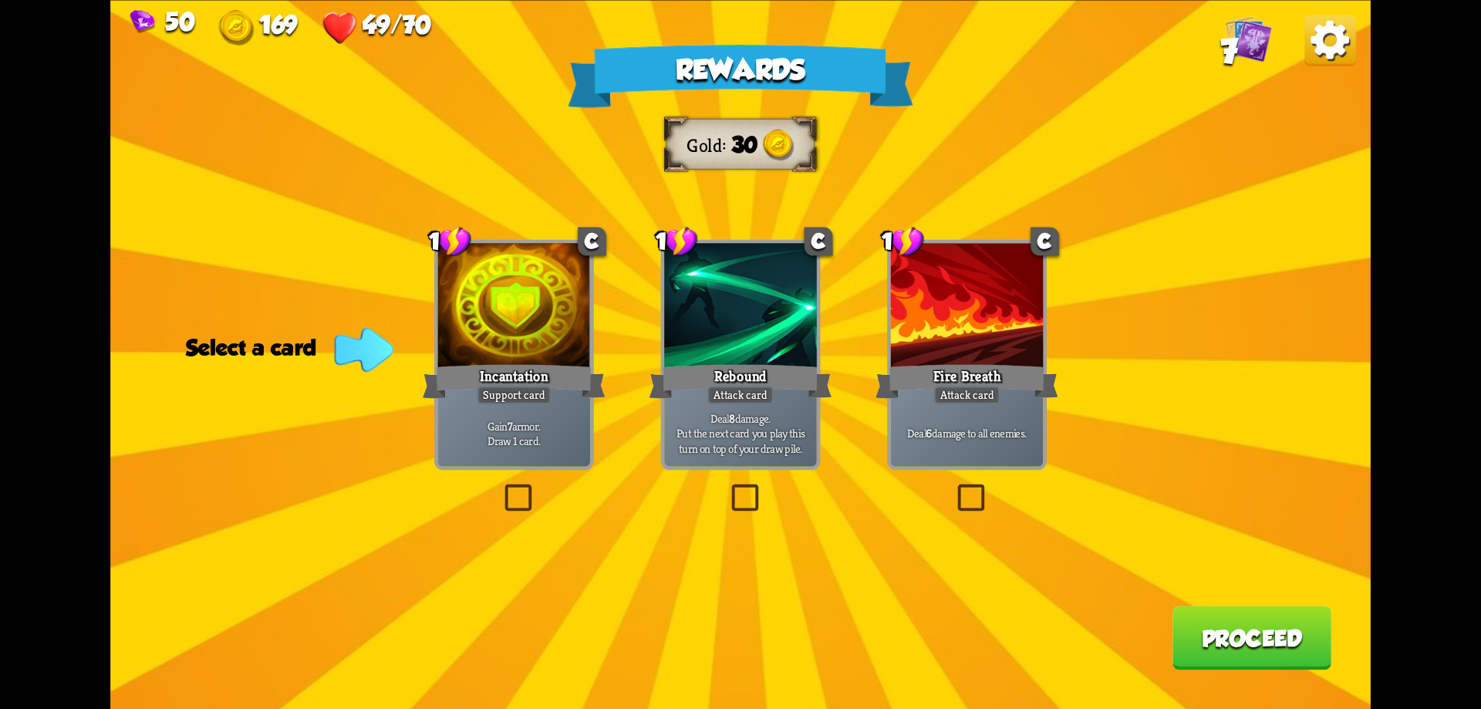
click at [953, 488] on label at bounding box center [953, 488] width 0 height 0
click at [0, 0] on input "checkbox" at bounding box center [0, 0] width 0 height 0
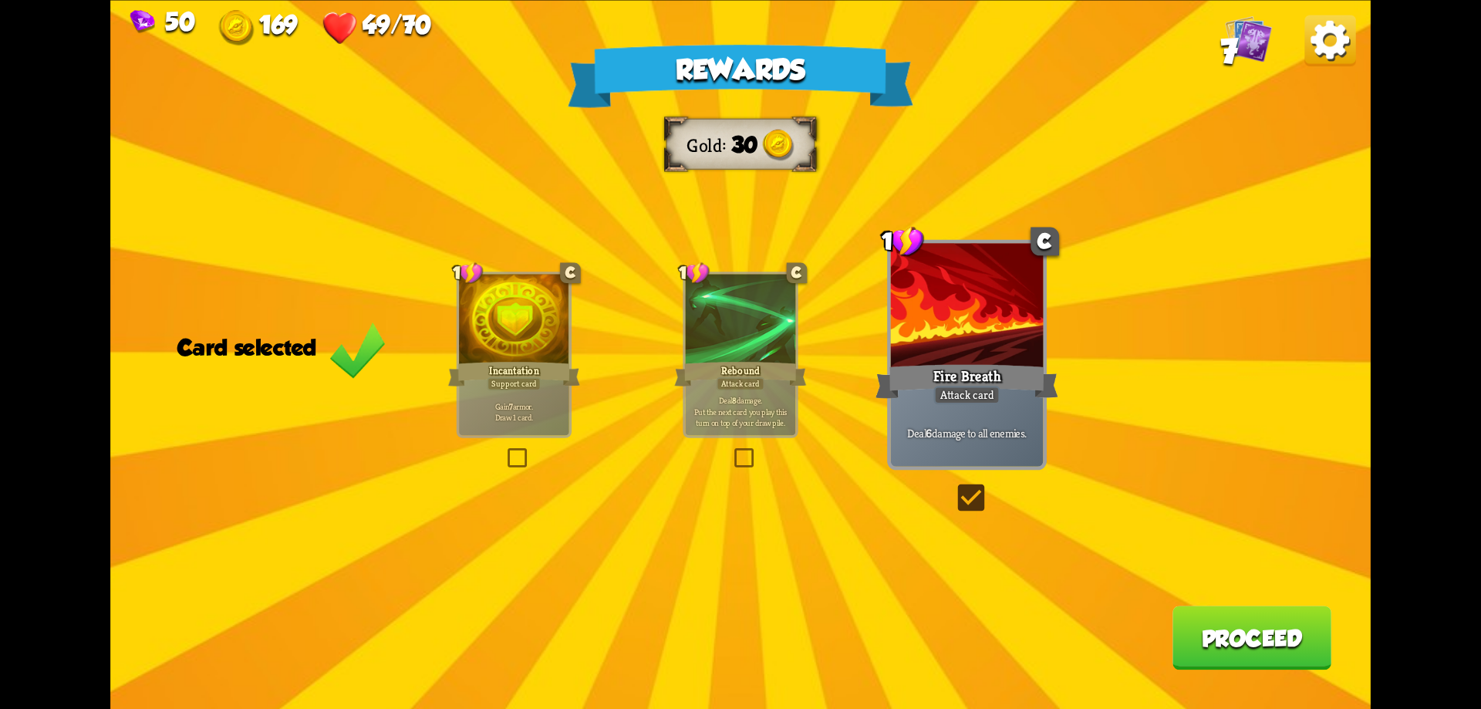
click at [1248, 643] on button "Proceed" at bounding box center [1252, 638] width 159 height 64
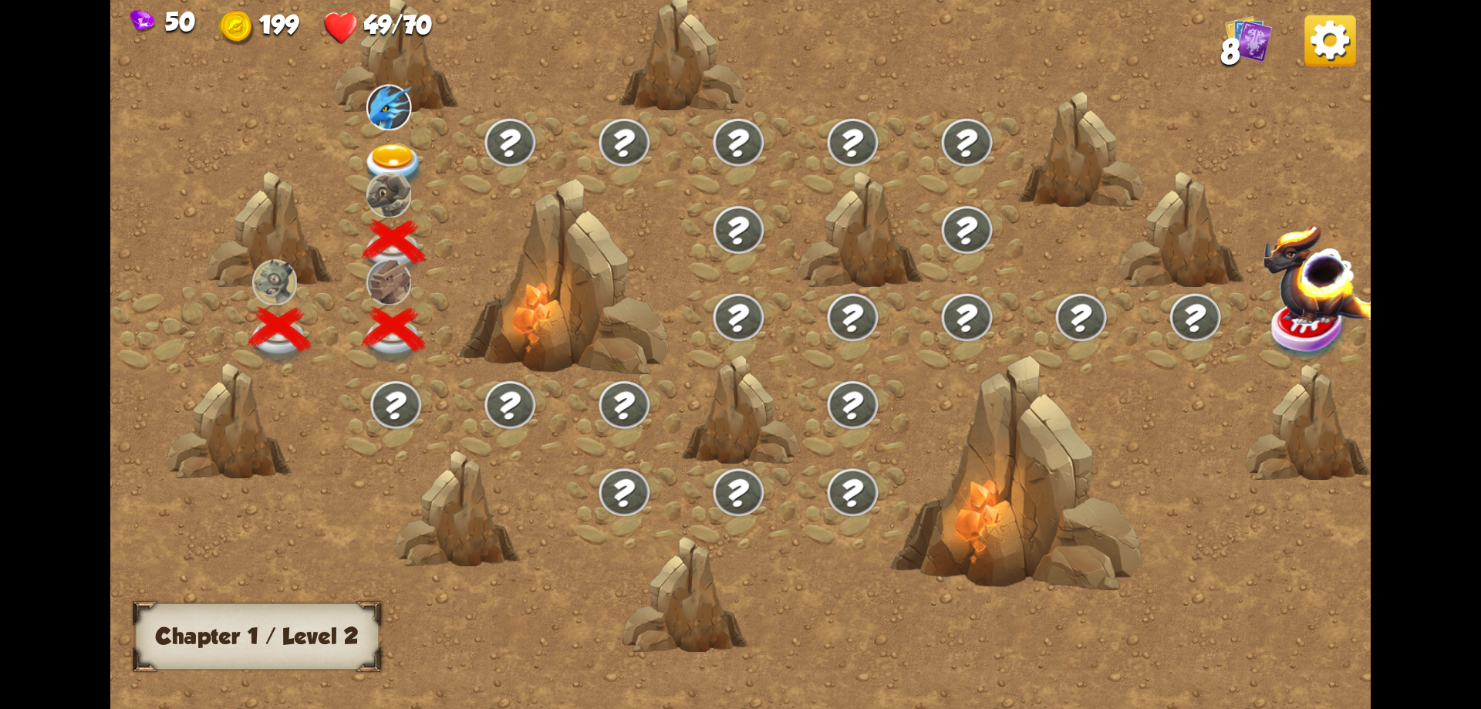
click at [383, 162] on img at bounding box center [394, 166] width 63 height 46
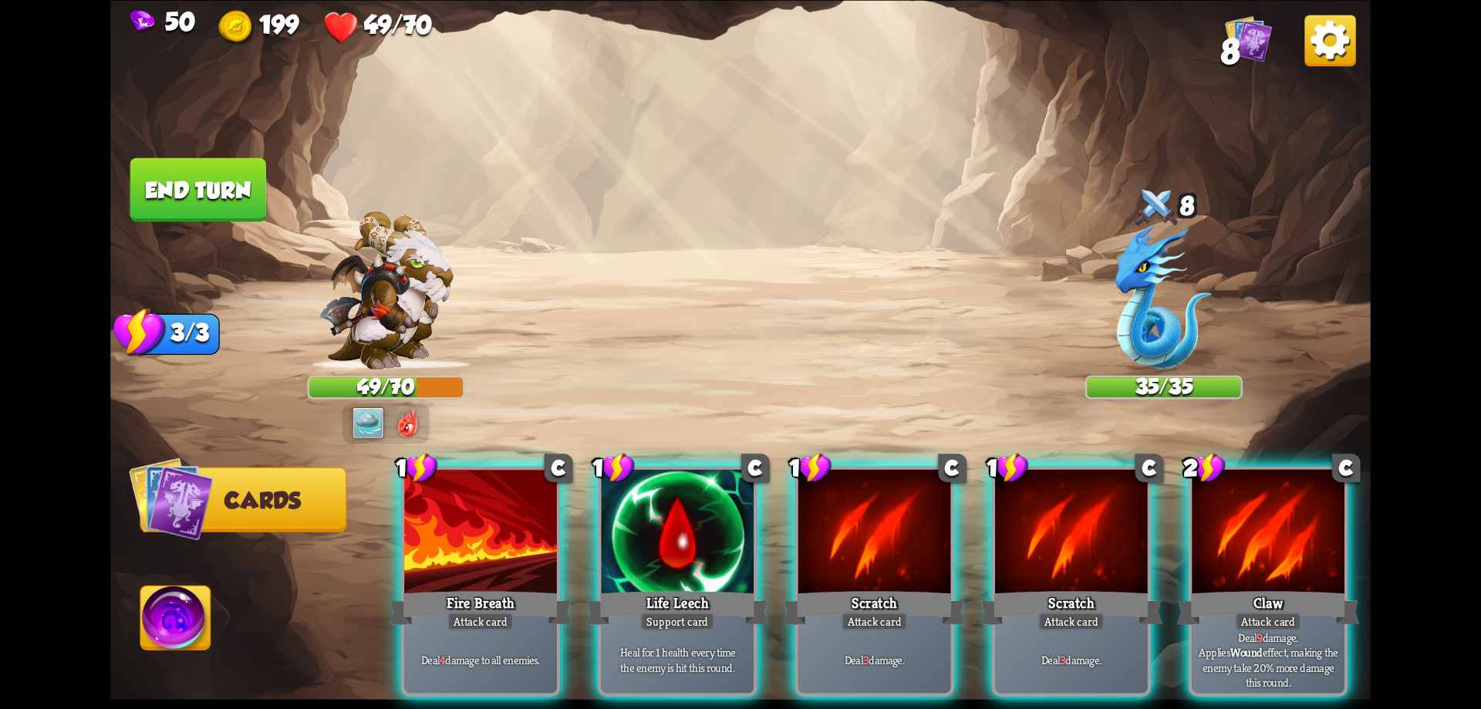
click at [366, 419] on div "Player turn" at bounding box center [740, 355] width 1260 height 194
click at [359, 417] on img at bounding box center [369, 423] width 32 height 32
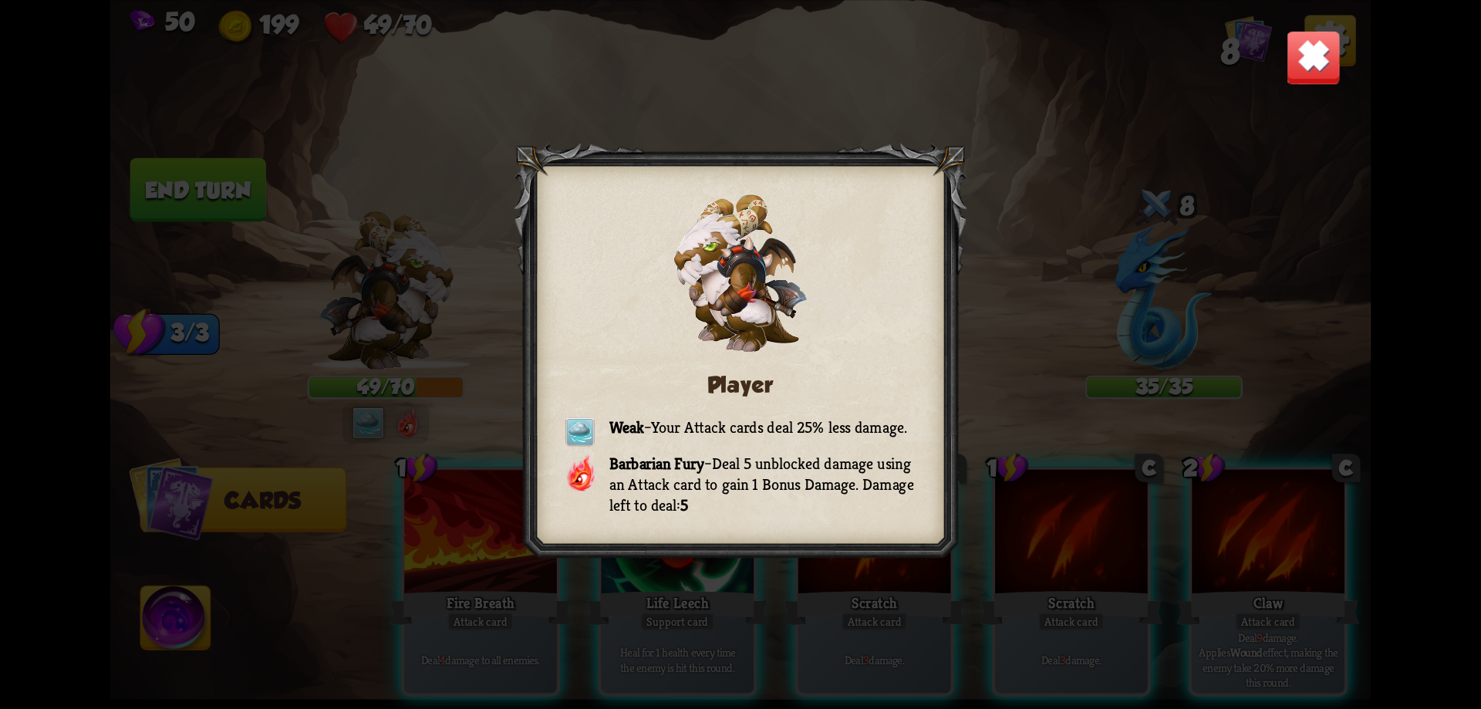
click at [1275, 53] on div "Player Weak – Your Attack cards deal 25% less damage. Barbarian Fury – Deal 5 u…" at bounding box center [740, 354] width 1260 height 709
click at [1296, 56] on img at bounding box center [1313, 56] width 55 height 55
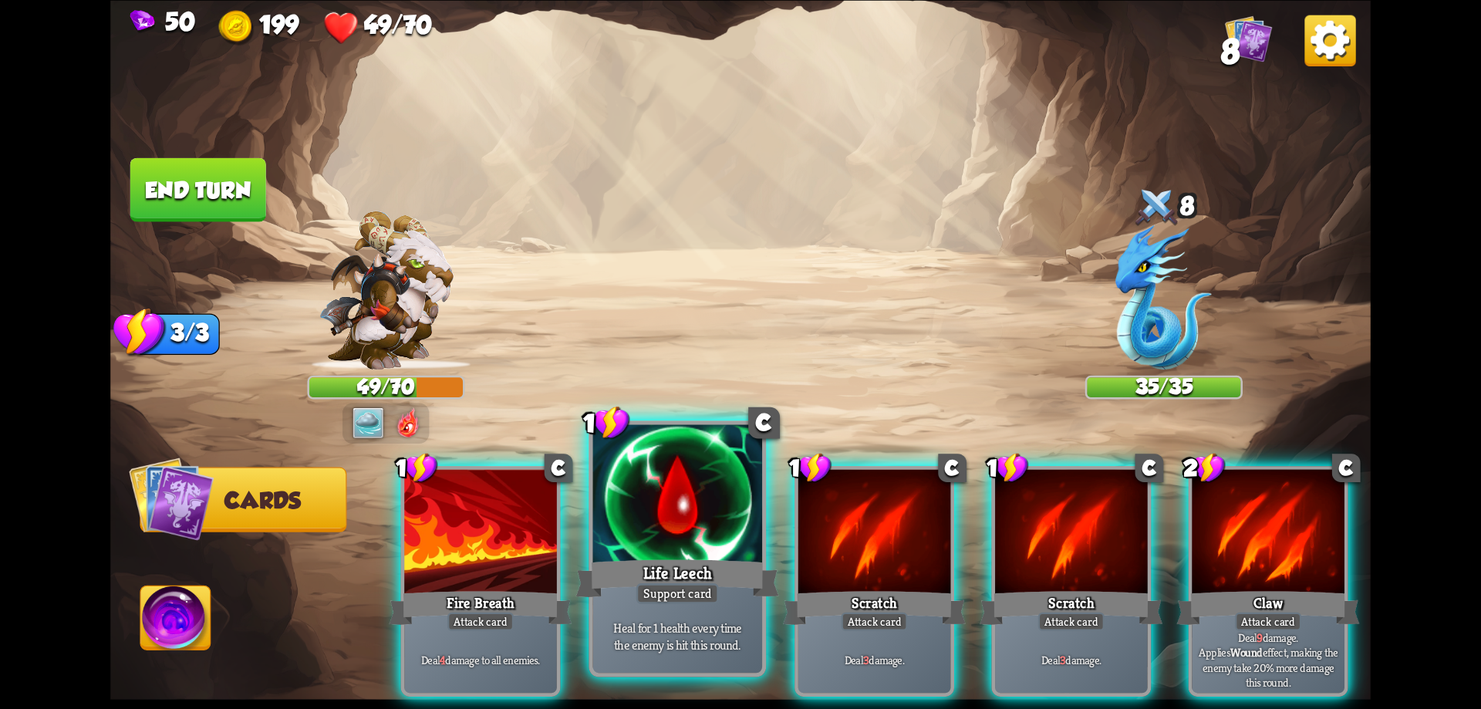
click at [693, 515] on div at bounding box center [678, 495] width 170 height 143
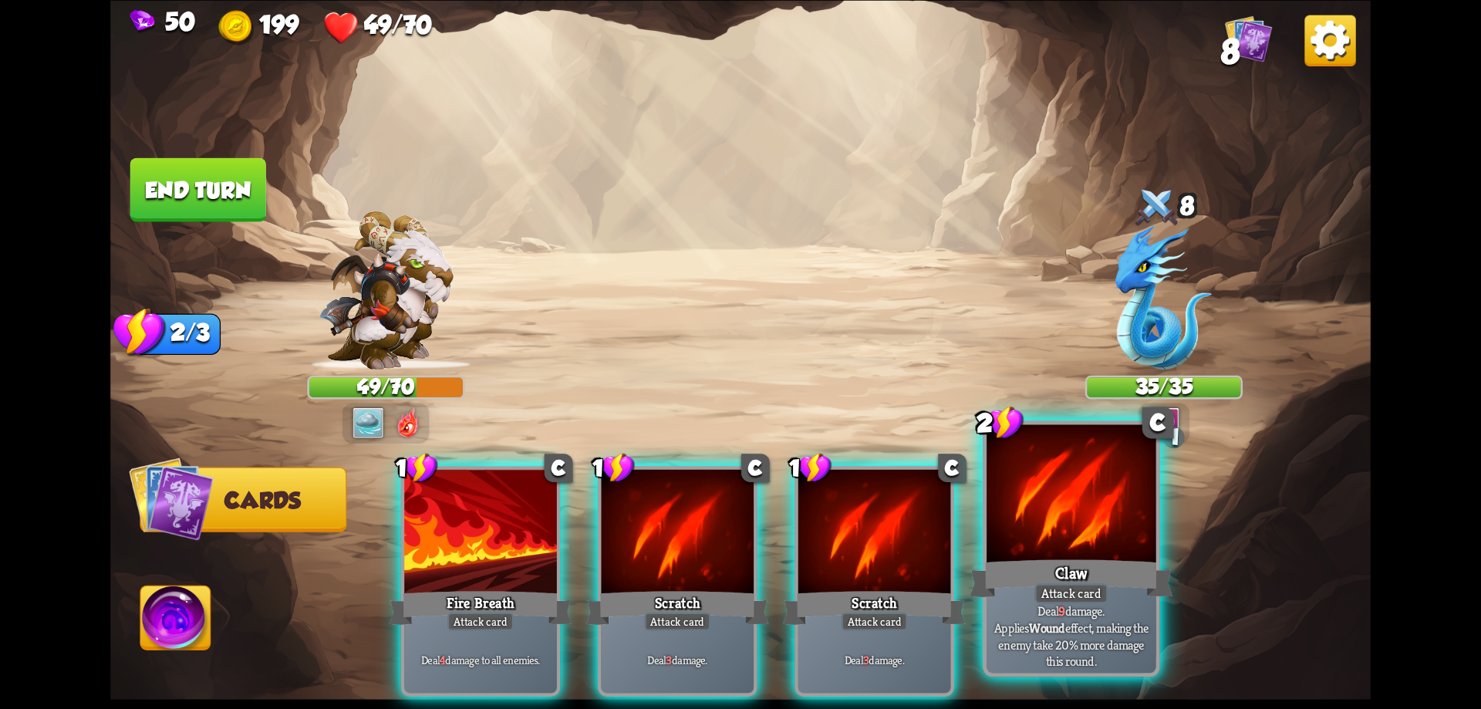
click at [1077, 559] on div "Claw" at bounding box center [1071, 578] width 203 height 46
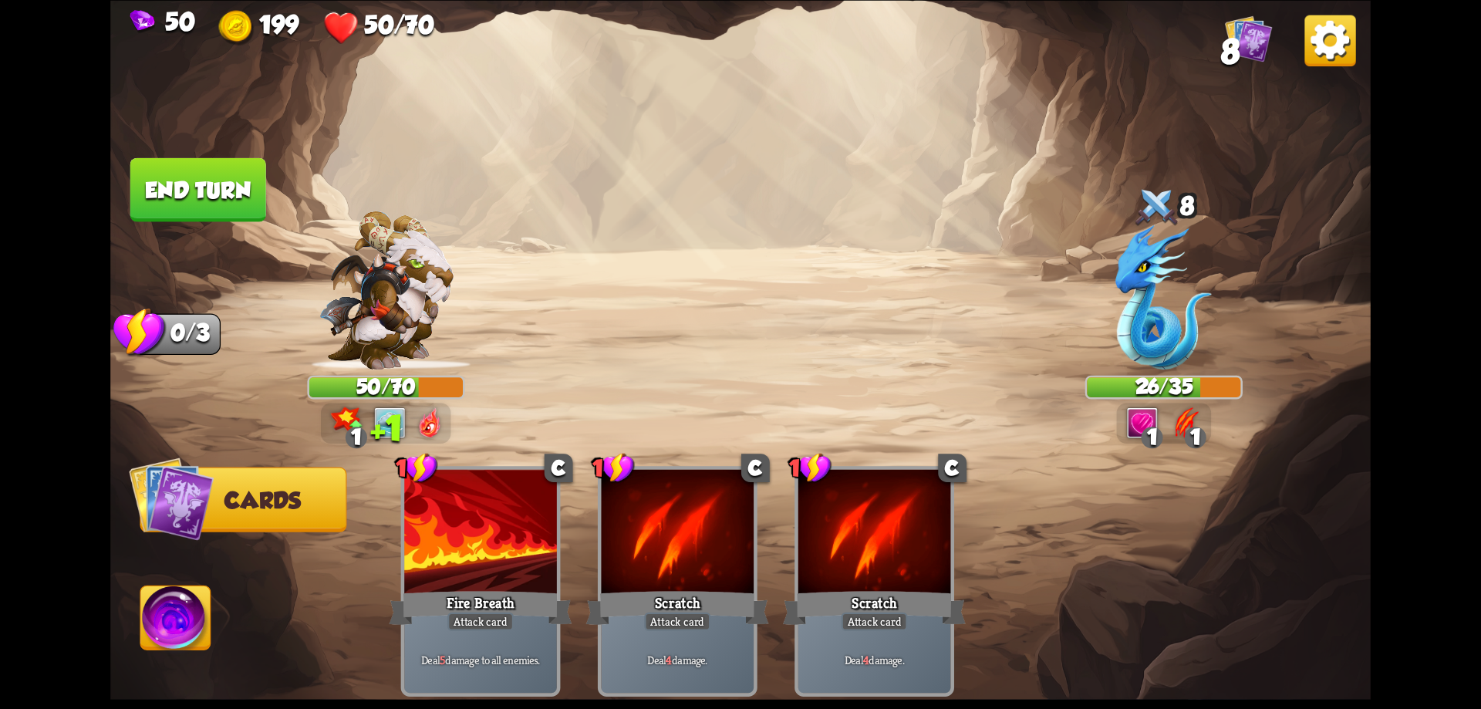
click at [194, 208] on button "End turn" at bounding box center [198, 189] width 137 height 65
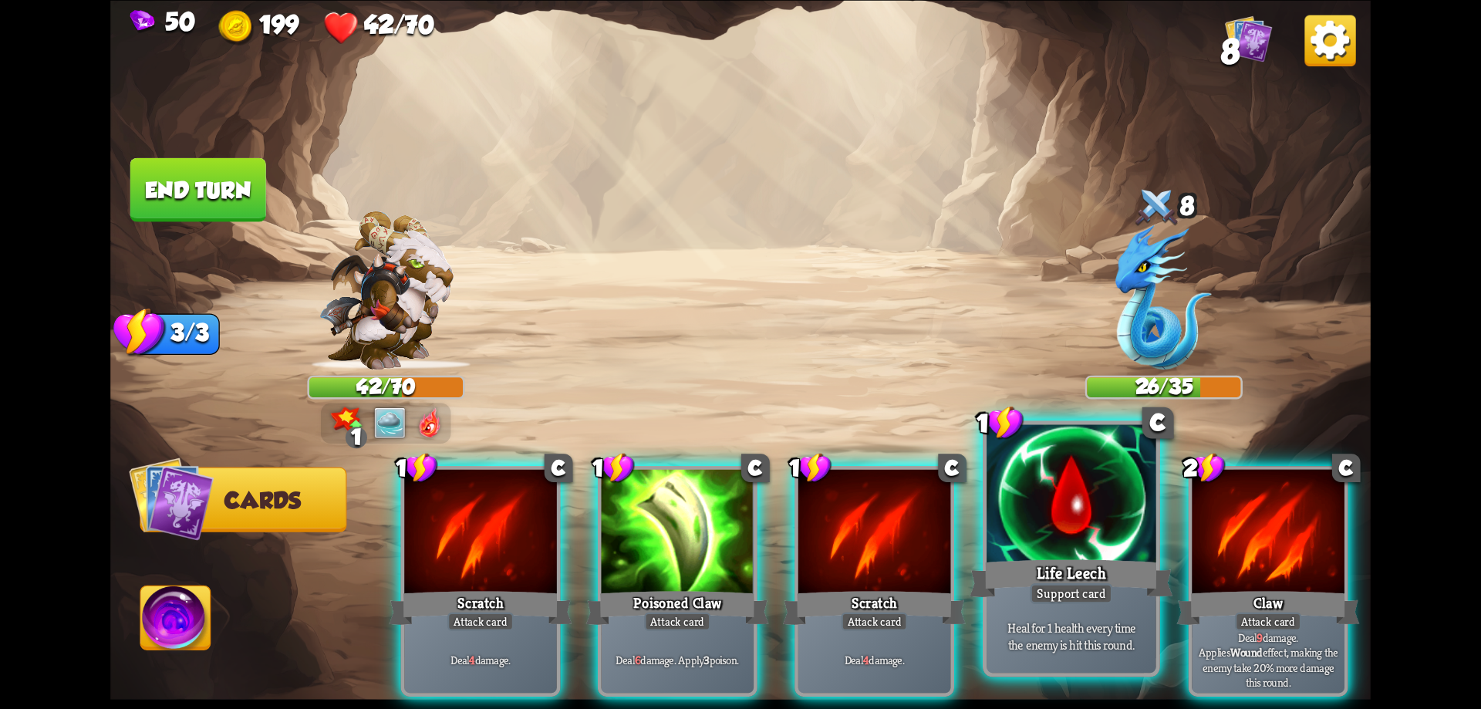
click at [1088, 505] on div at bounding box center [1072, 495] width 170 height 143
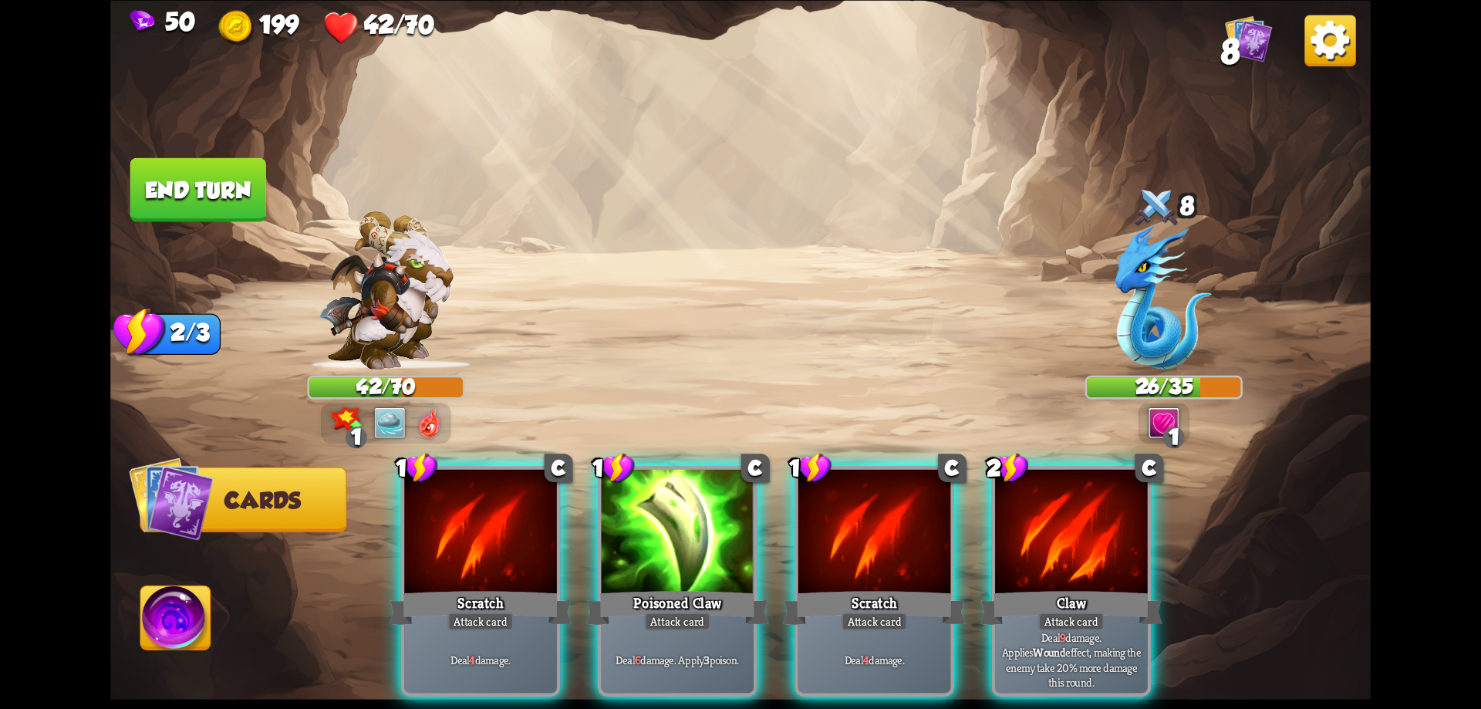
click at [1088, 505] on div at bounding box center [1071, 533] width 153 height 129
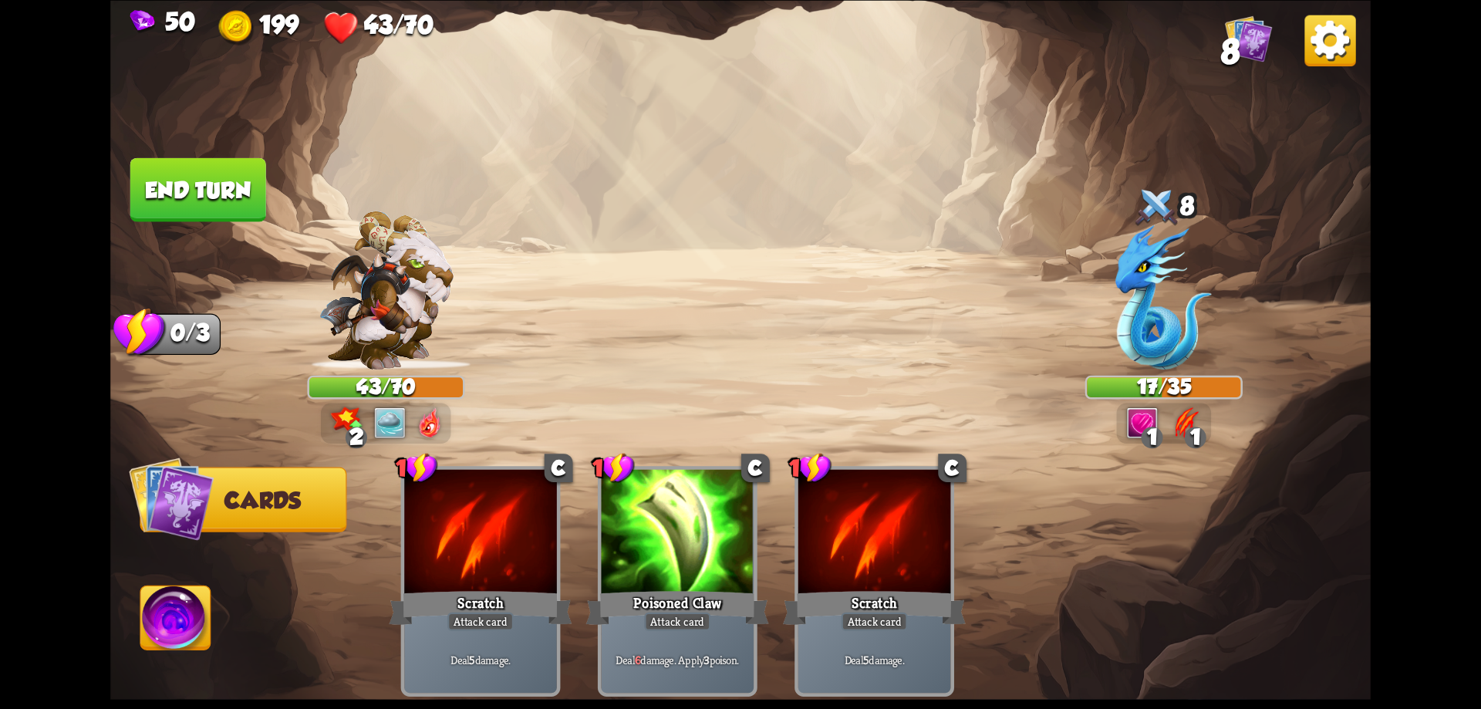
click at [253, 194] on button "End turn" at bounding box center [198, 189] width 136 height 64
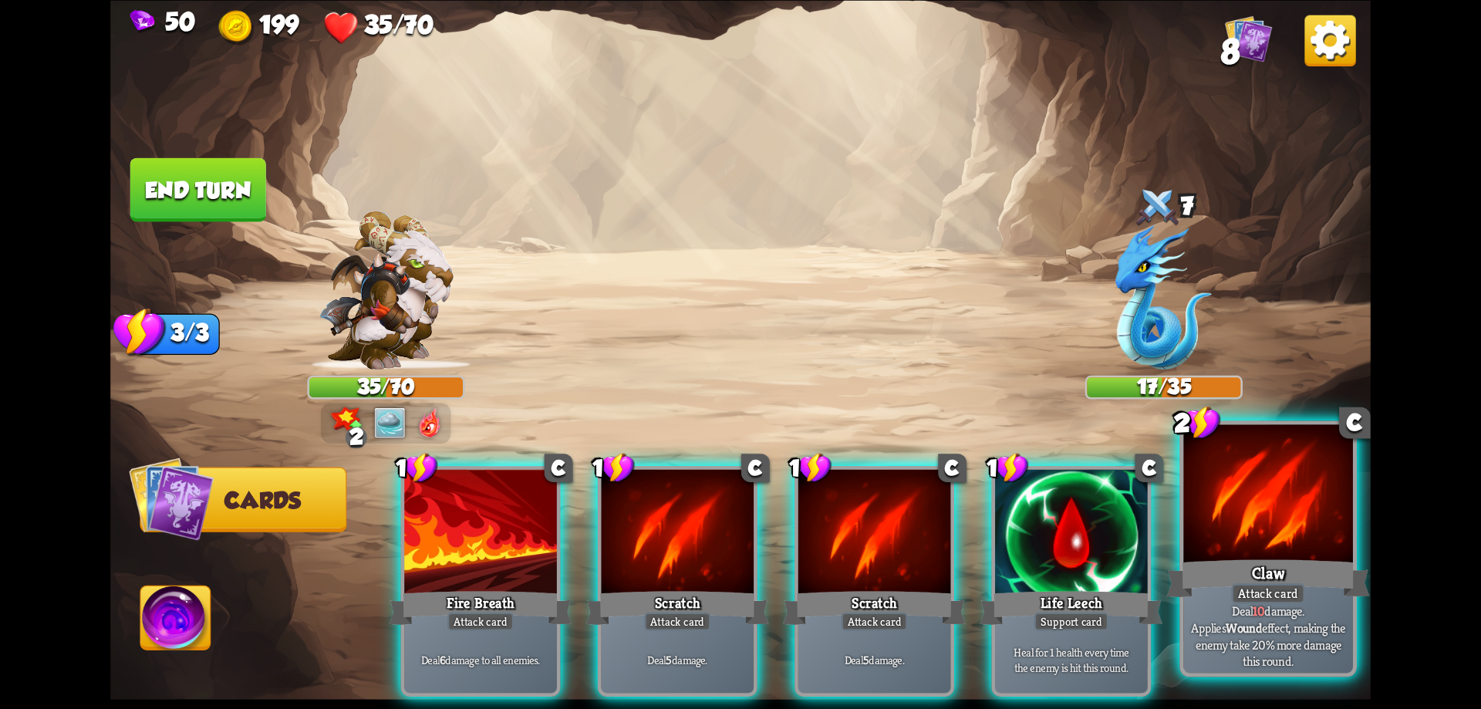
click at [1335, 546] on div at bounding box center [1268, 495] width 170 height 143
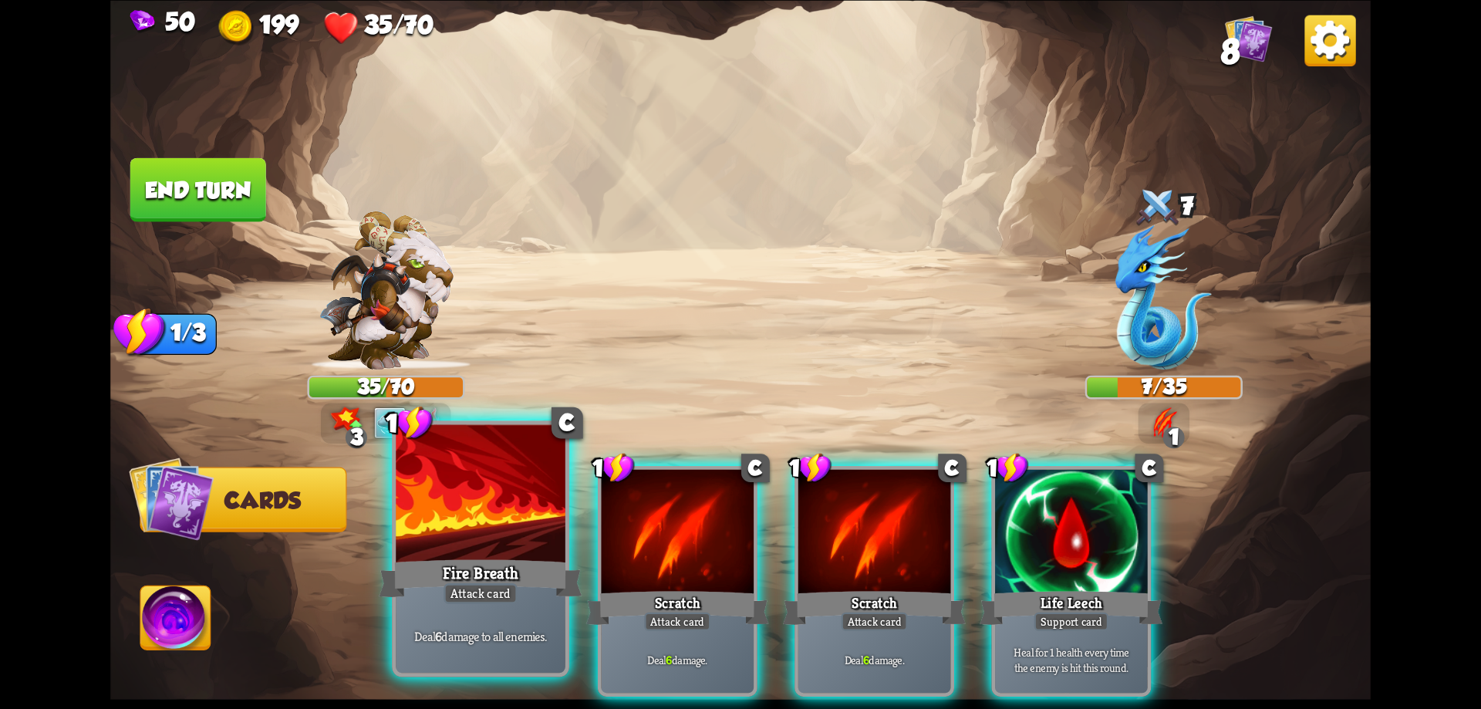
click at [494, 547] on div at bounding box center [481, 495] width 170 height 143
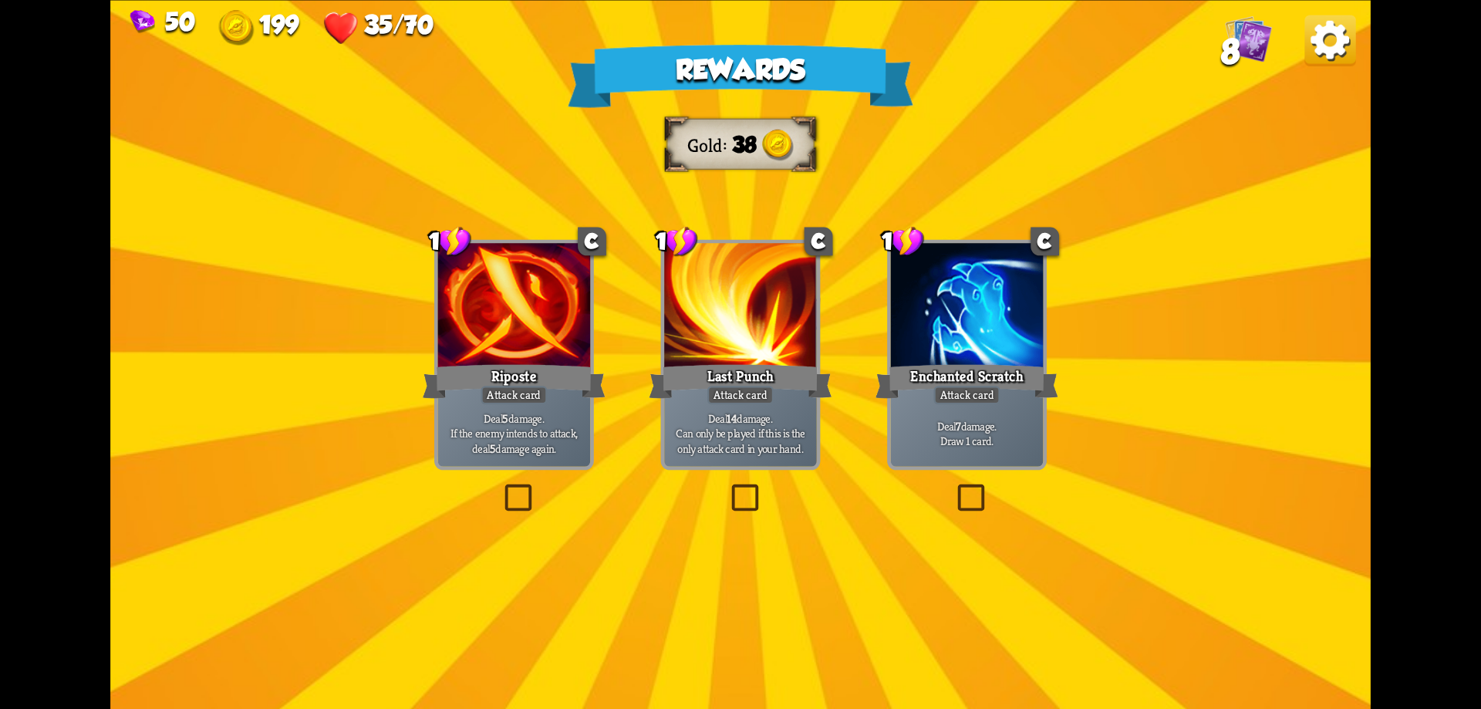
click at [791, 309] on div "Rewards Gold 38 Select a card 1 C Riposte Attack card Deal 5 damage. If the ene…" at bounding box center [740, 354] width 1260 height 709
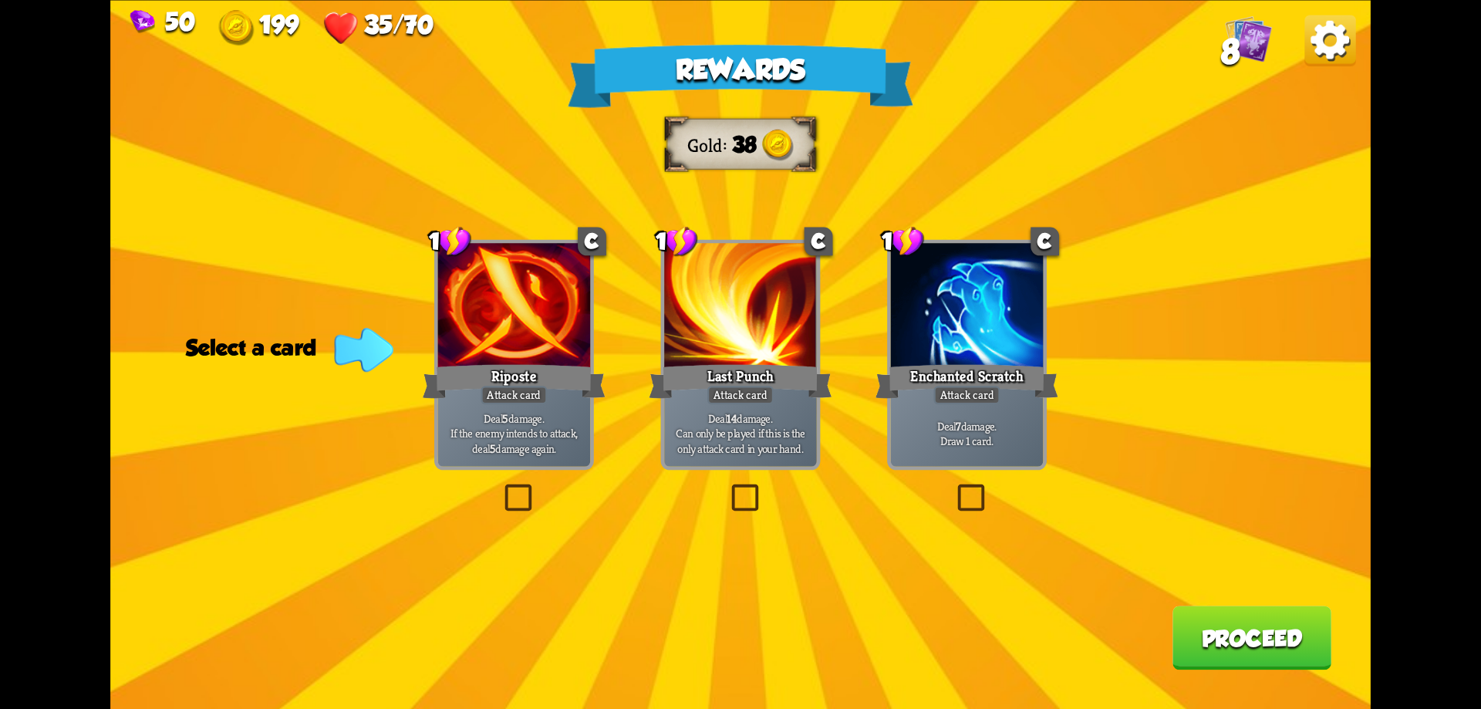
click at [579, 315] on div at bounding box center [514, 307] width 153 height 129
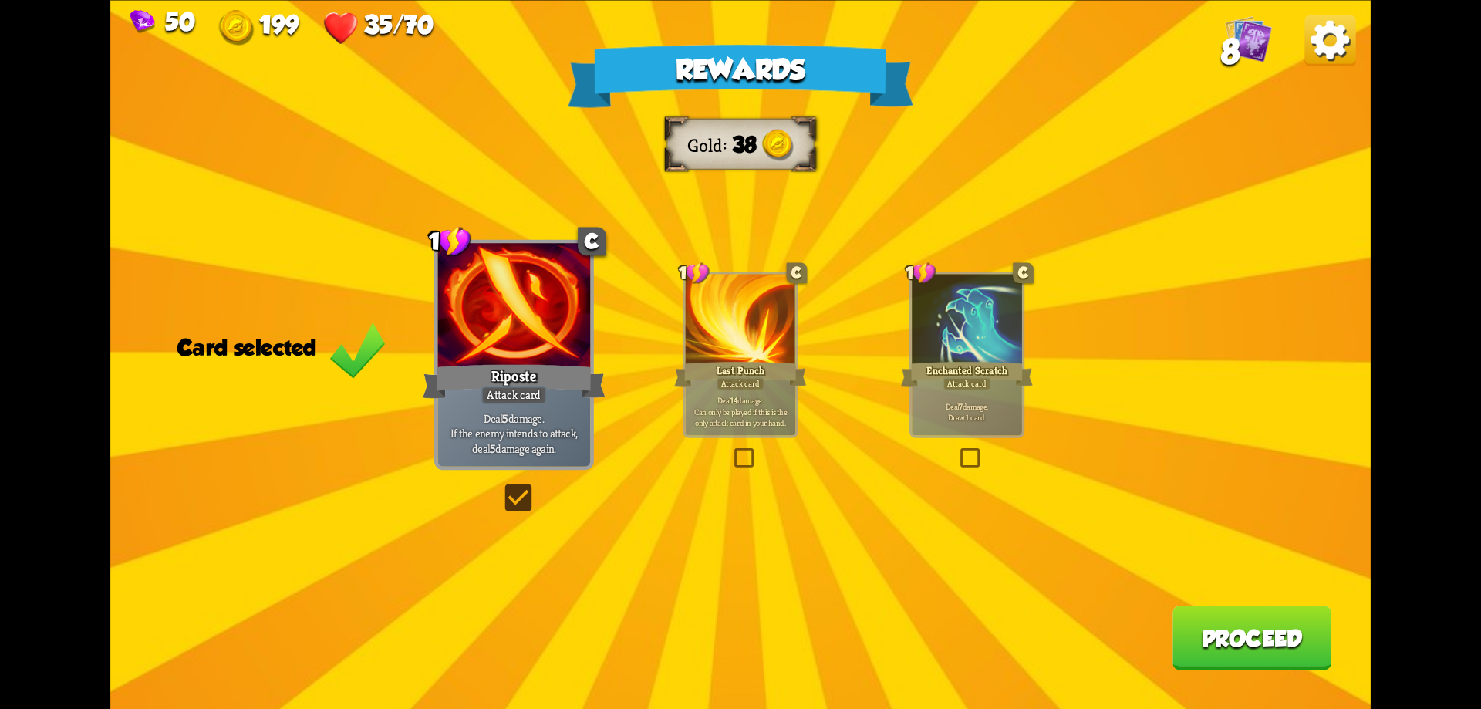
click at [1217, 633] on button "Proceed" at bounding box center [1252, 638] width 159 height 64
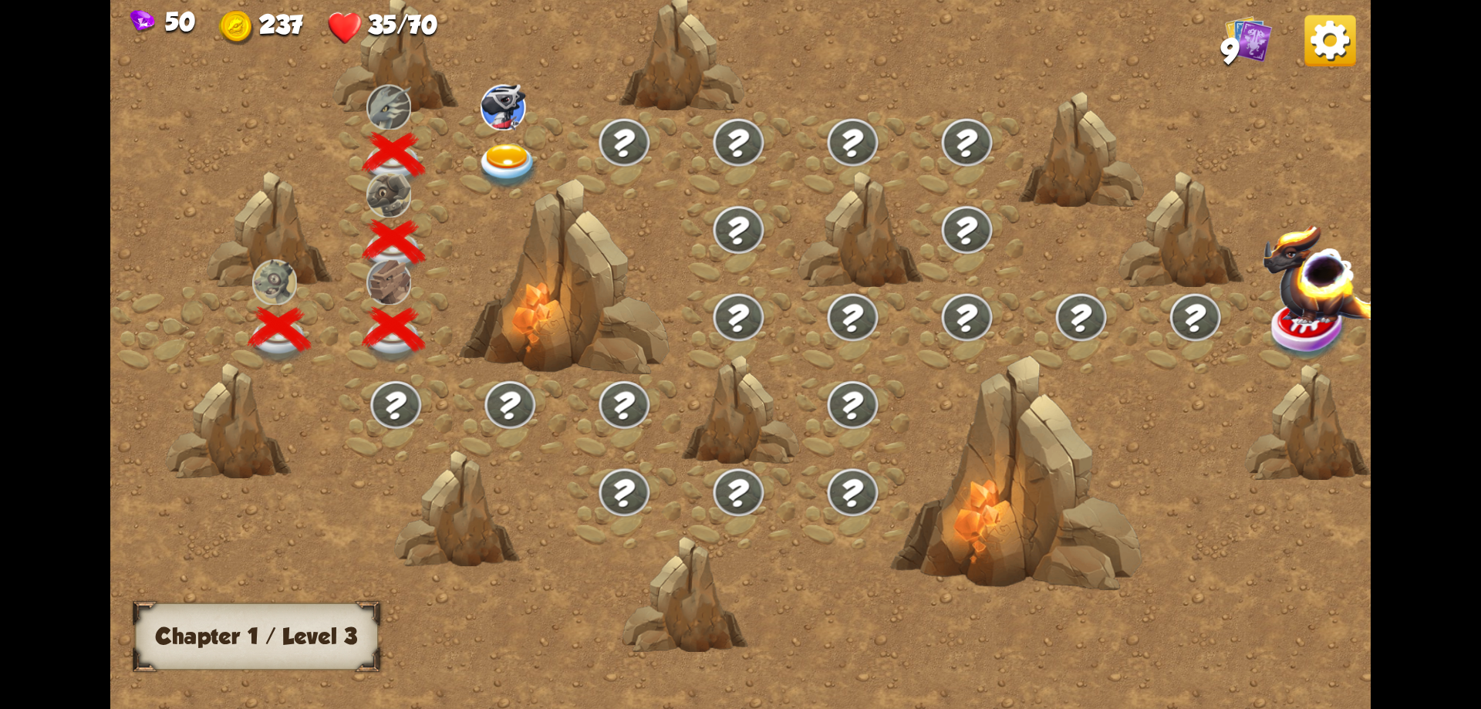
click at [515, 174] on img at bounding box center [508, 166] width 63 height 46
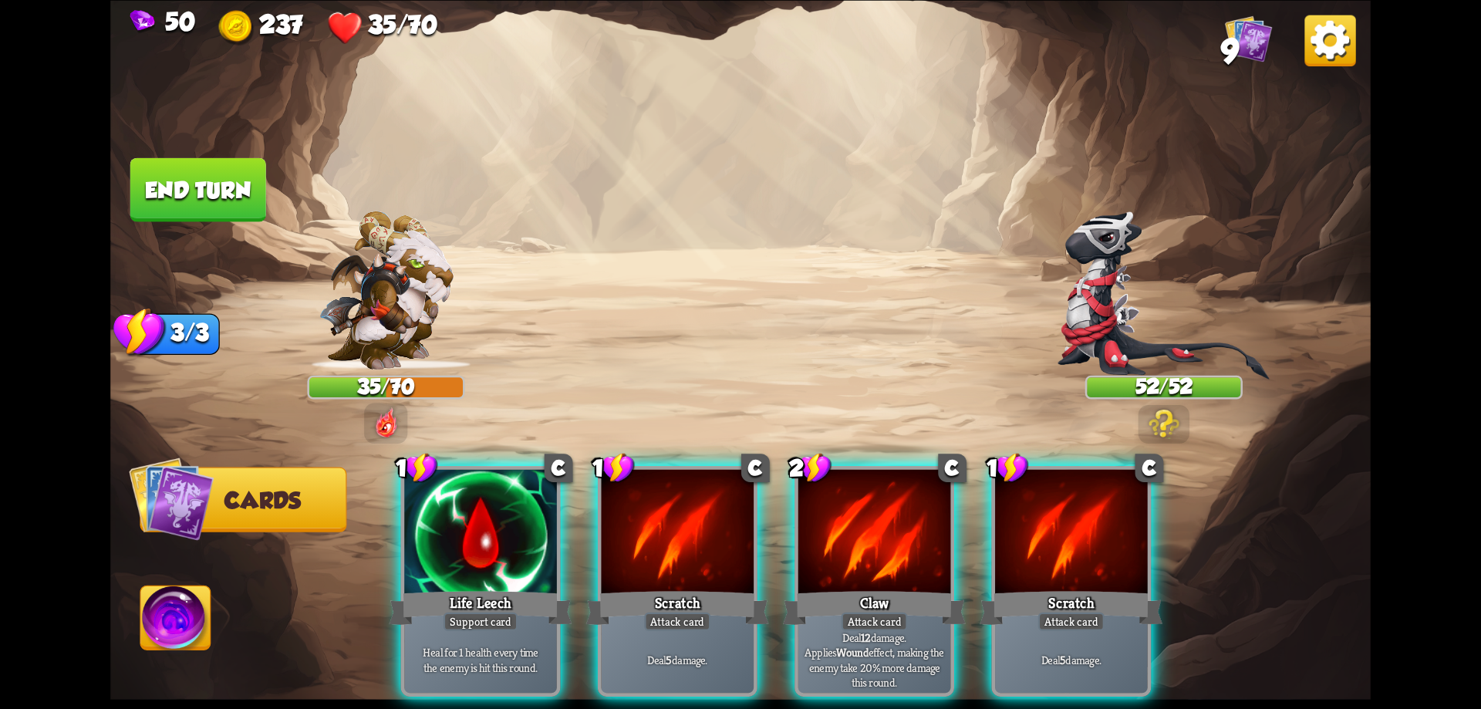
click at [1169, 400] on div "Player turn" at bounding box center [740, 355] width 1260 height 194
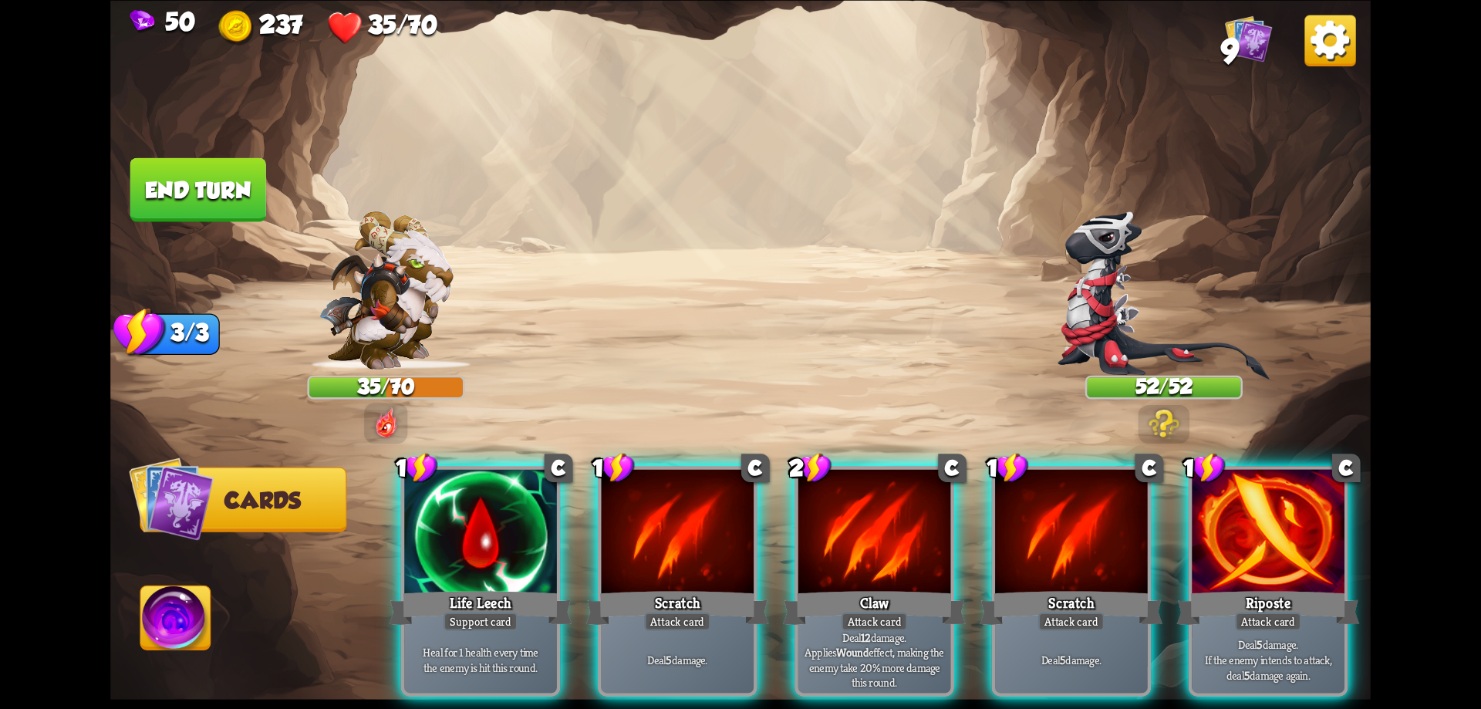
click at [1161, 422] on img at bounding box center [1164, 423] width 32 height 30
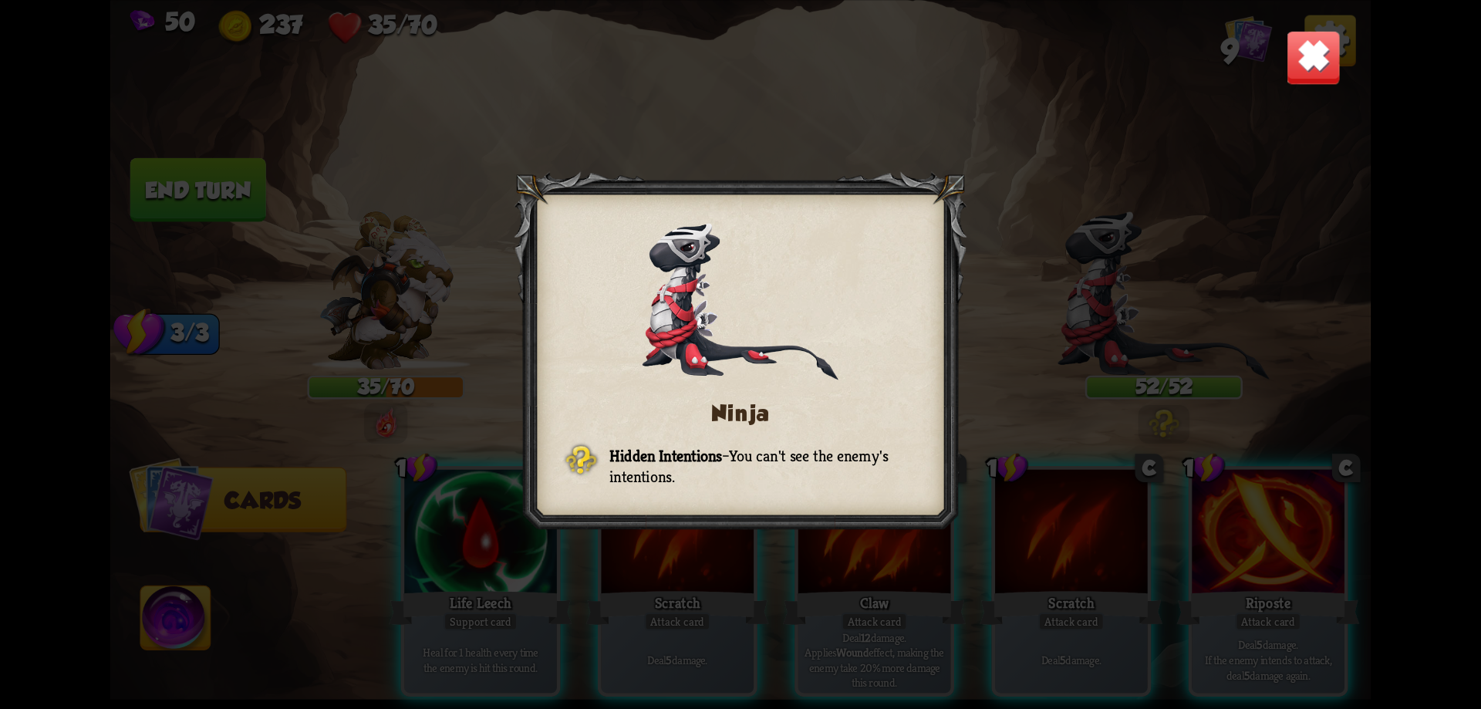
click at [1285, 30] on div "Ninja Hidden Intentions – You can't see the enemy's intentions." at bounding box center [740, 354] width 1260 height 709
click at [1306, 54] on img at bounding box center [1313, 56] width 55 height 55
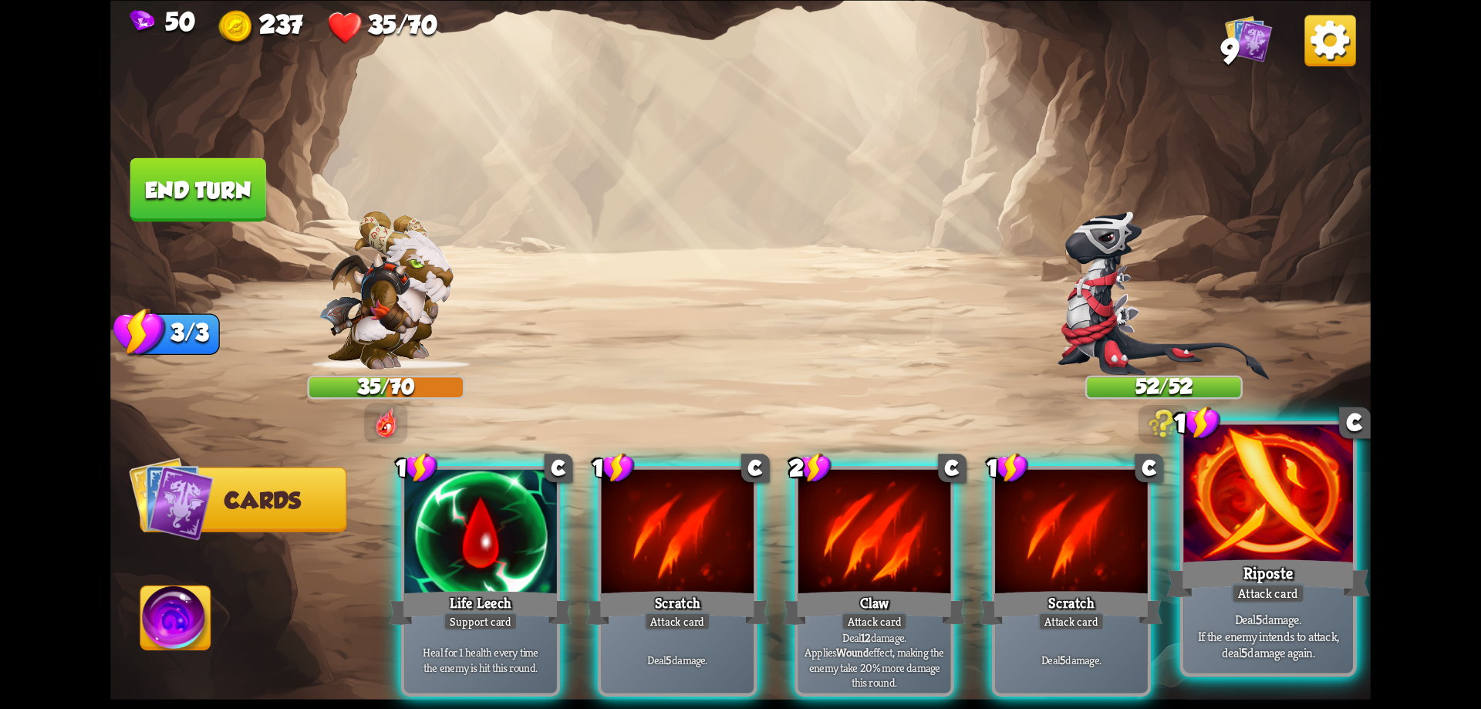
click at [1286, 555] on div "Riposte" at bounding box center [1267, 578] width 203 height 46
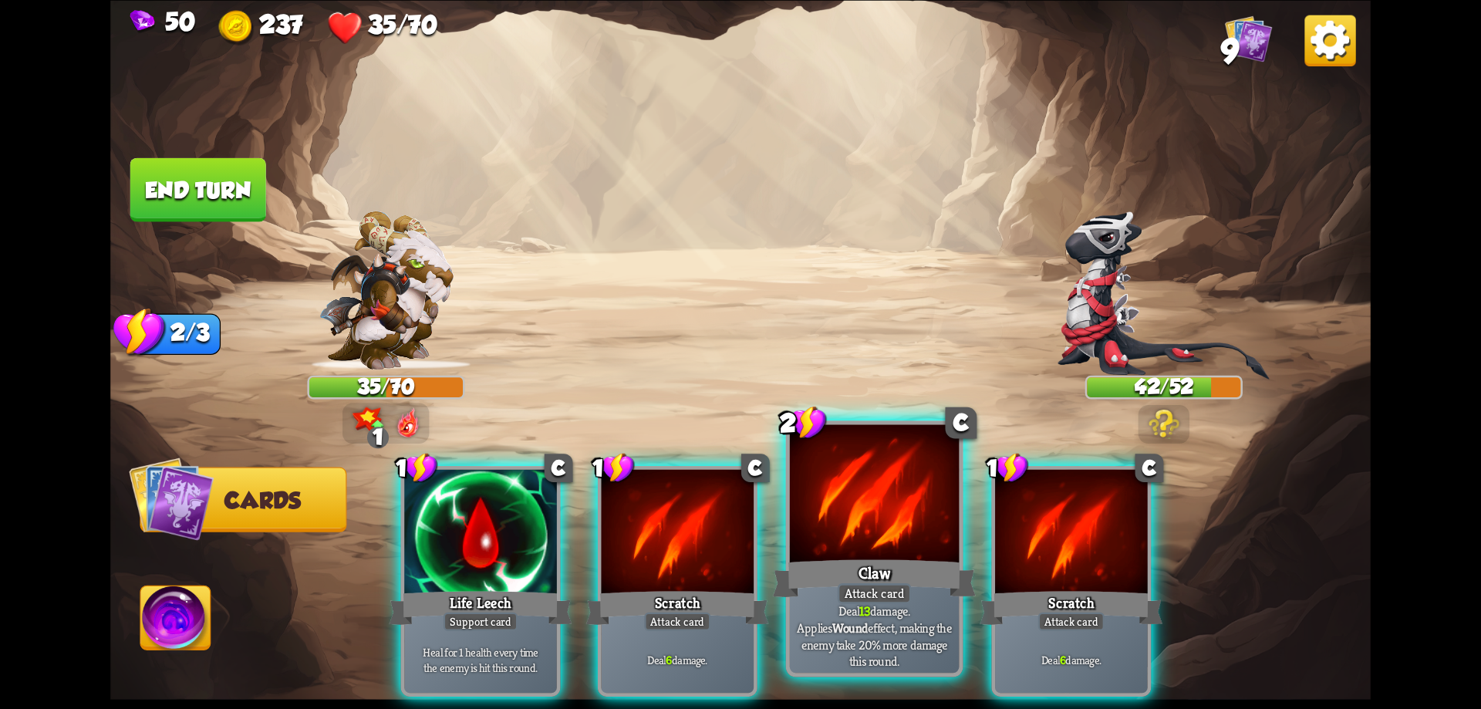
click at [937, 555] on div "Claw" at bounding box center [874, 578] width 203 height 46
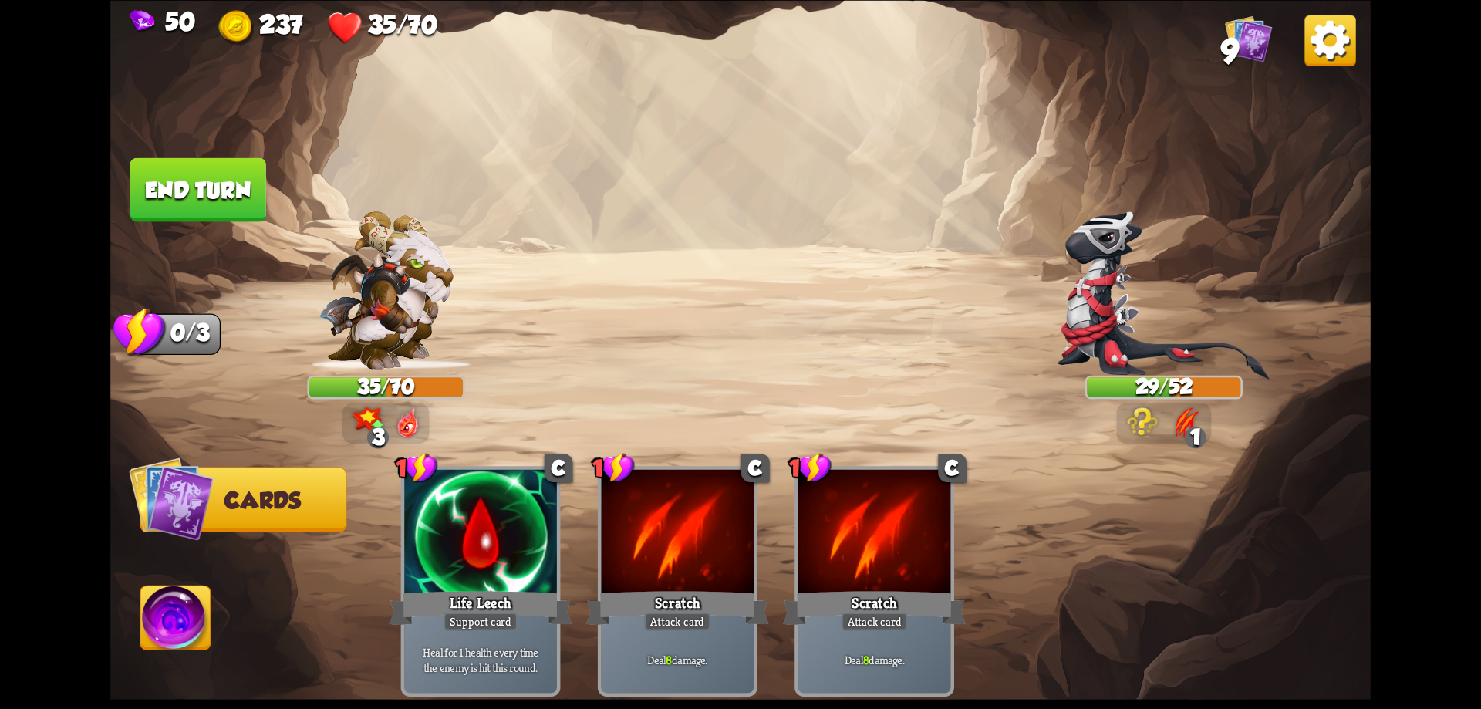
click at [227, 182] on button "End turn" at bounding box center [198, 189] width 136 height 64
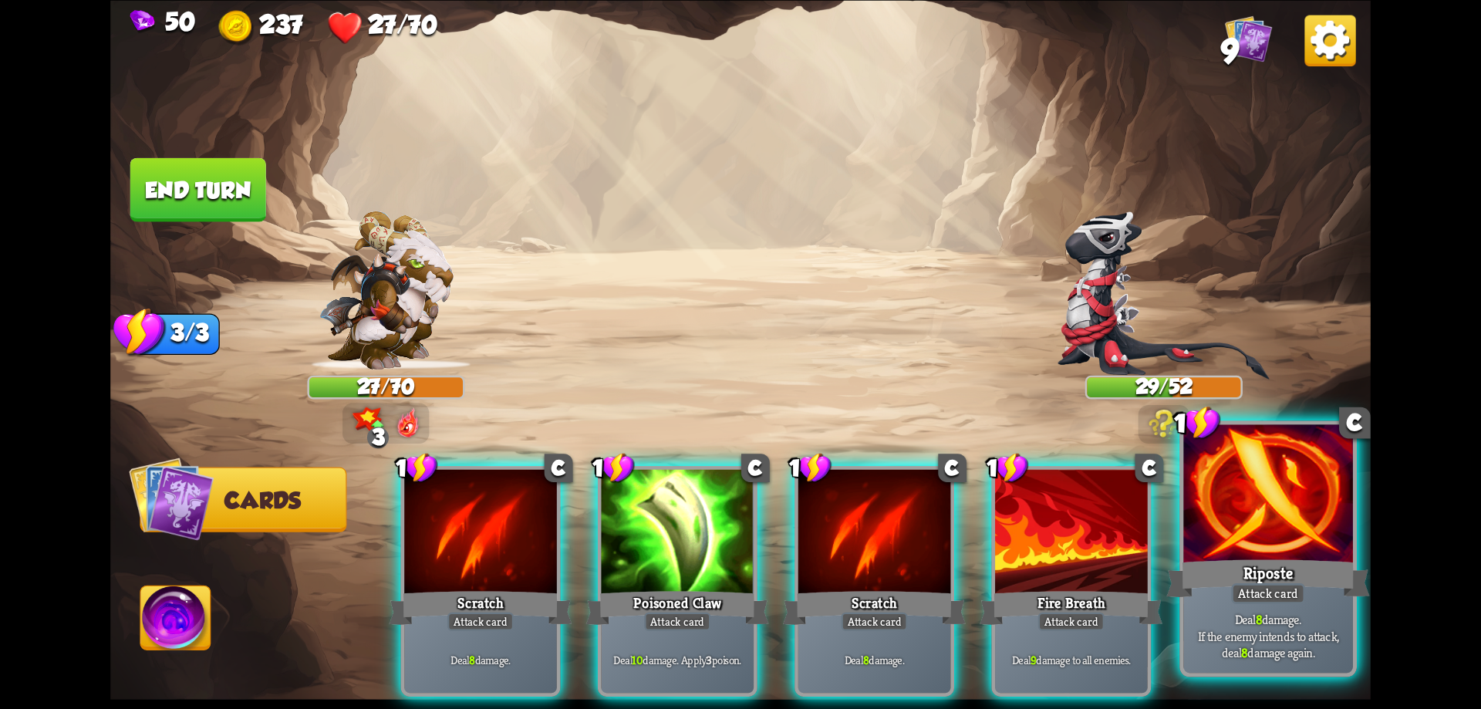
click at [1309, 551] on div at bounding box center [1268, 495] width 170 height 143
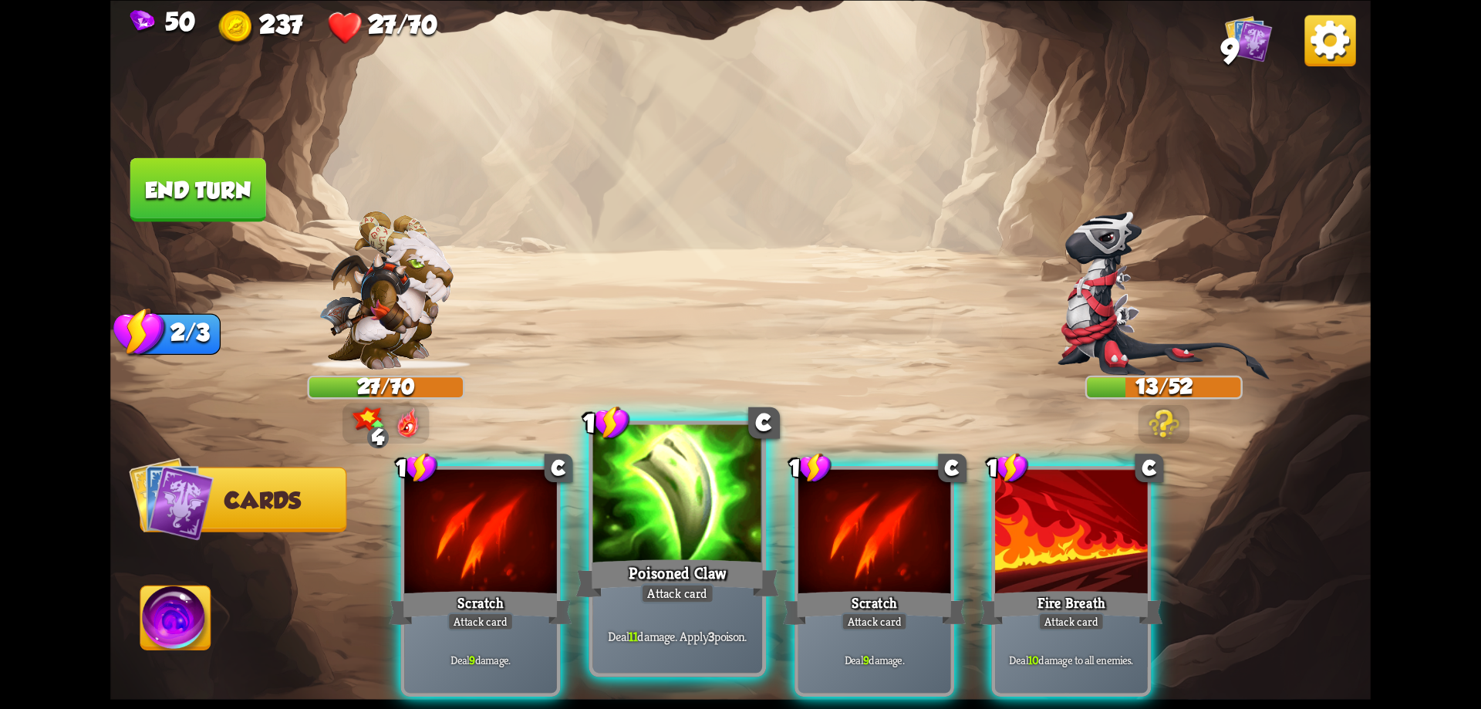
click at [715, 552] on div at bounding box center [678, 495] width 170 height 143
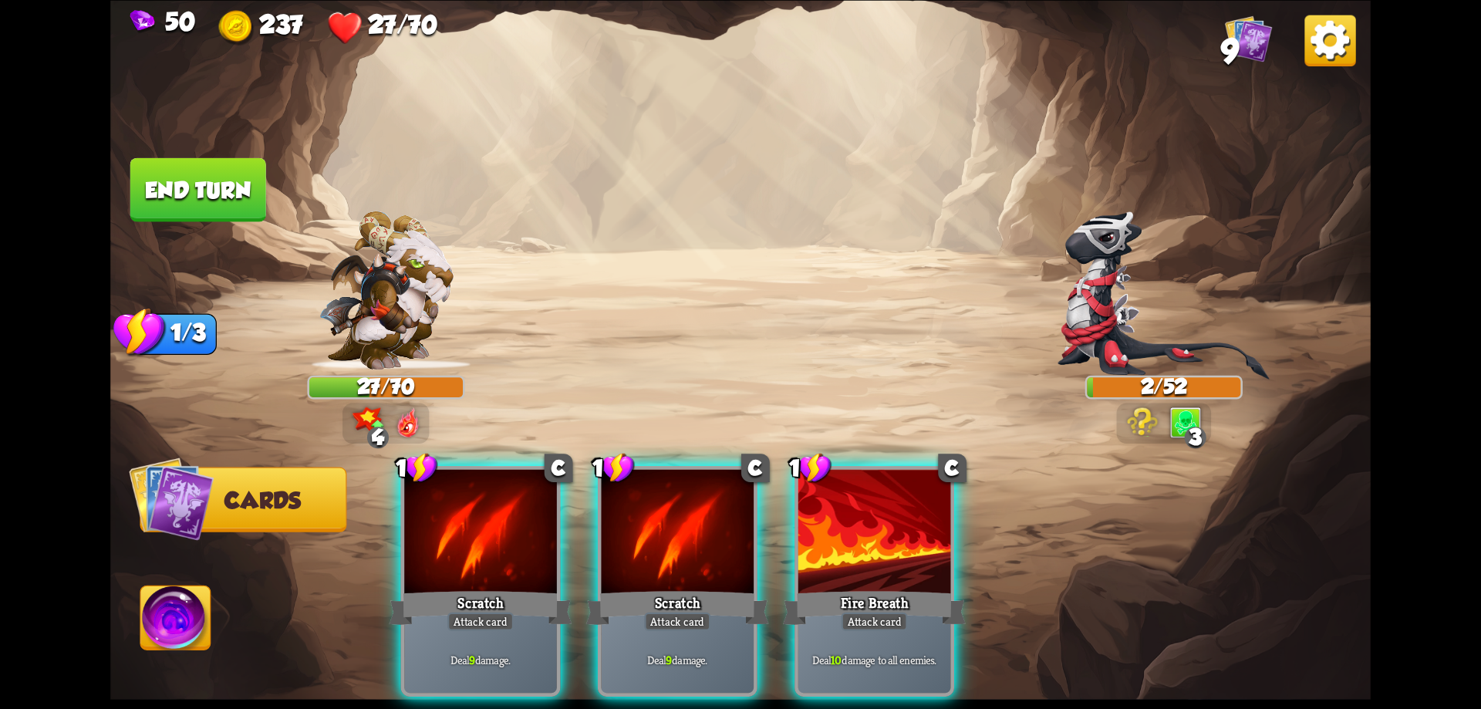
click at [715, 552] on div at bounding box center [678, 533] width 153 height 129
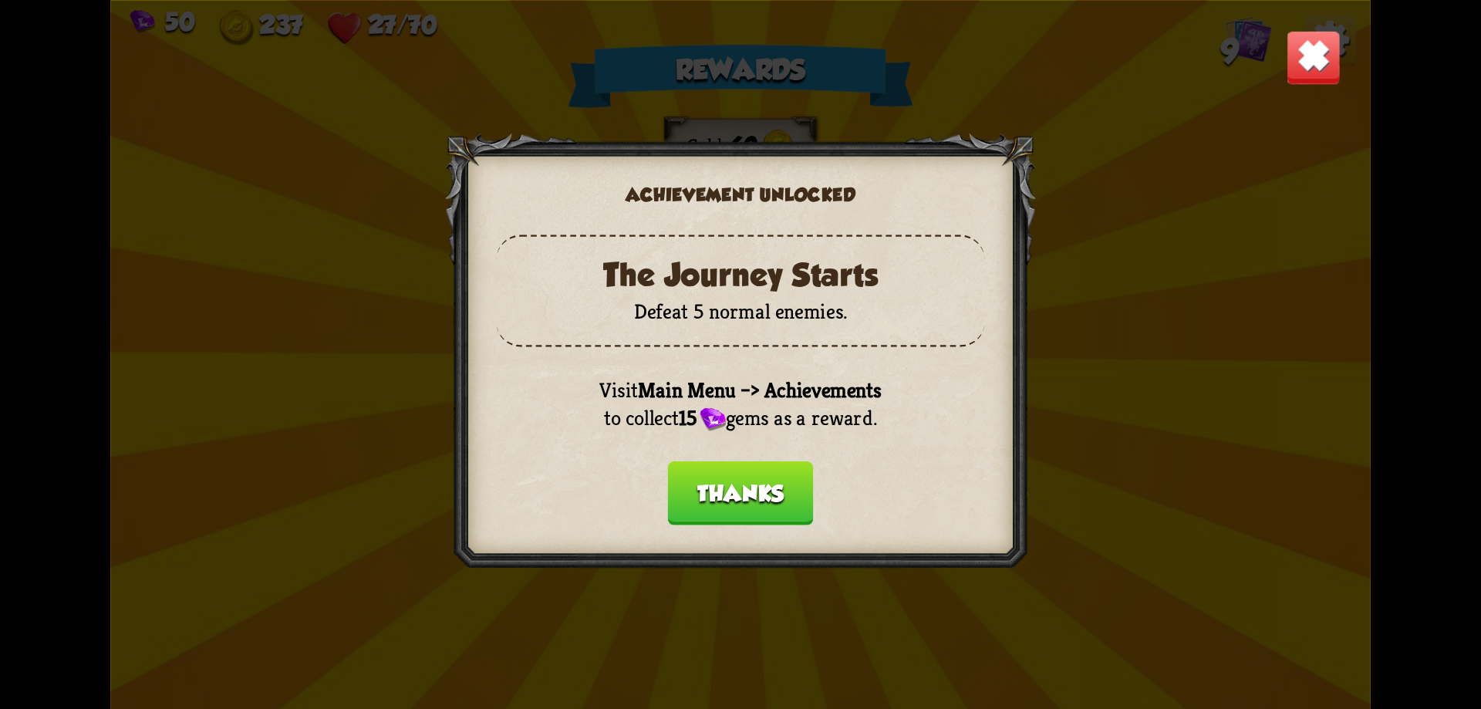
click at [739, 511] on button "Thanks" at bounding box center [741, 493] width 146 height 64
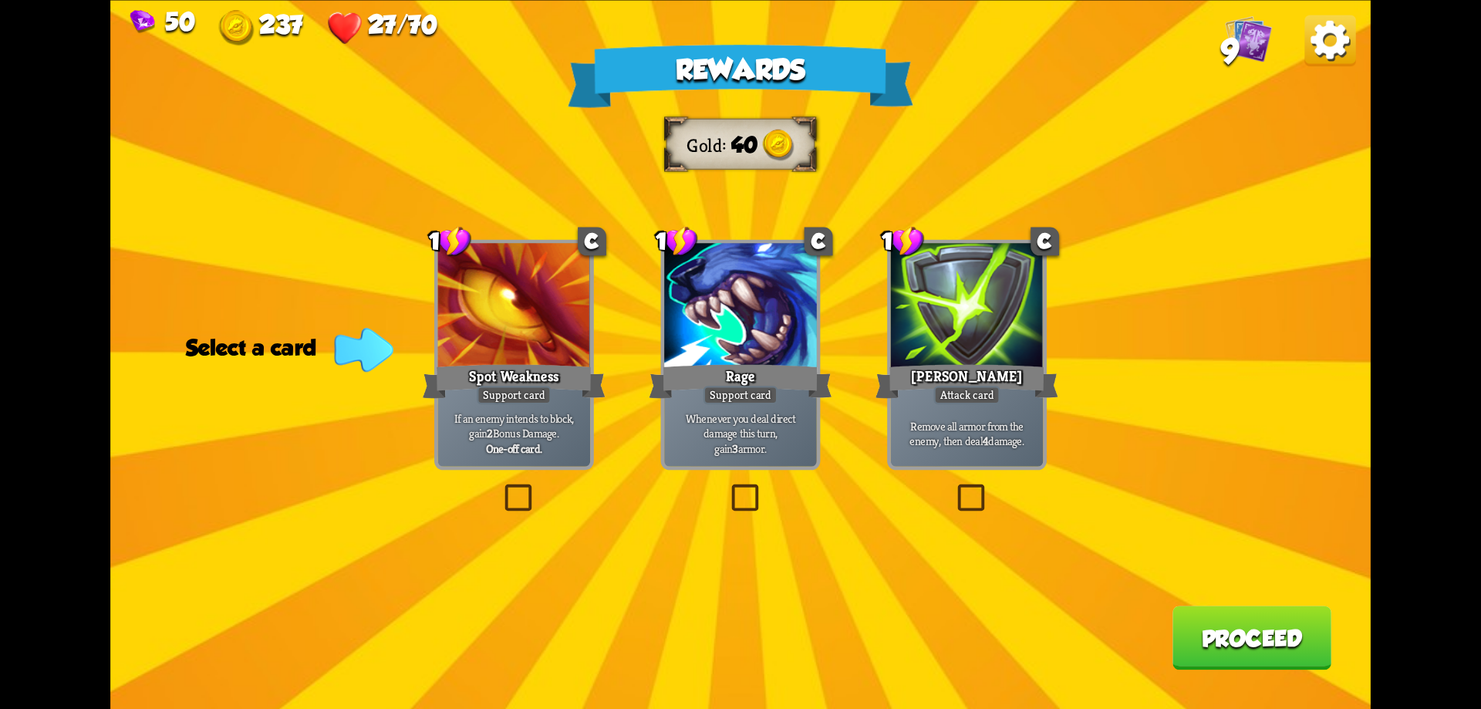
click at [953, 488] on label at bounding box center [953, 488] width 0 height 0
click at [0, 0] on input "checkbox" at bounding box center [0, 0] width 0 height 0
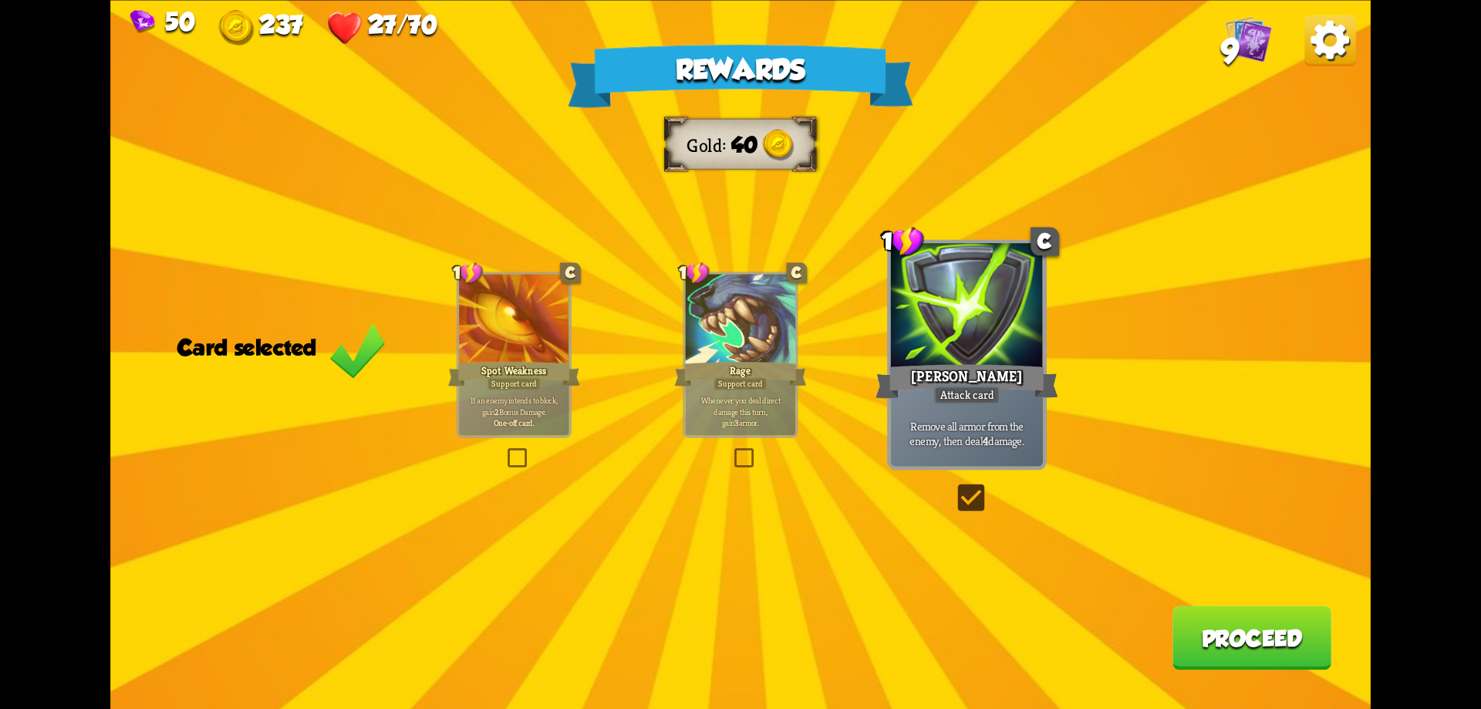
click at [1256, 638] on button "Proceed" at bounding box center [1252, 638] width 159 height 64
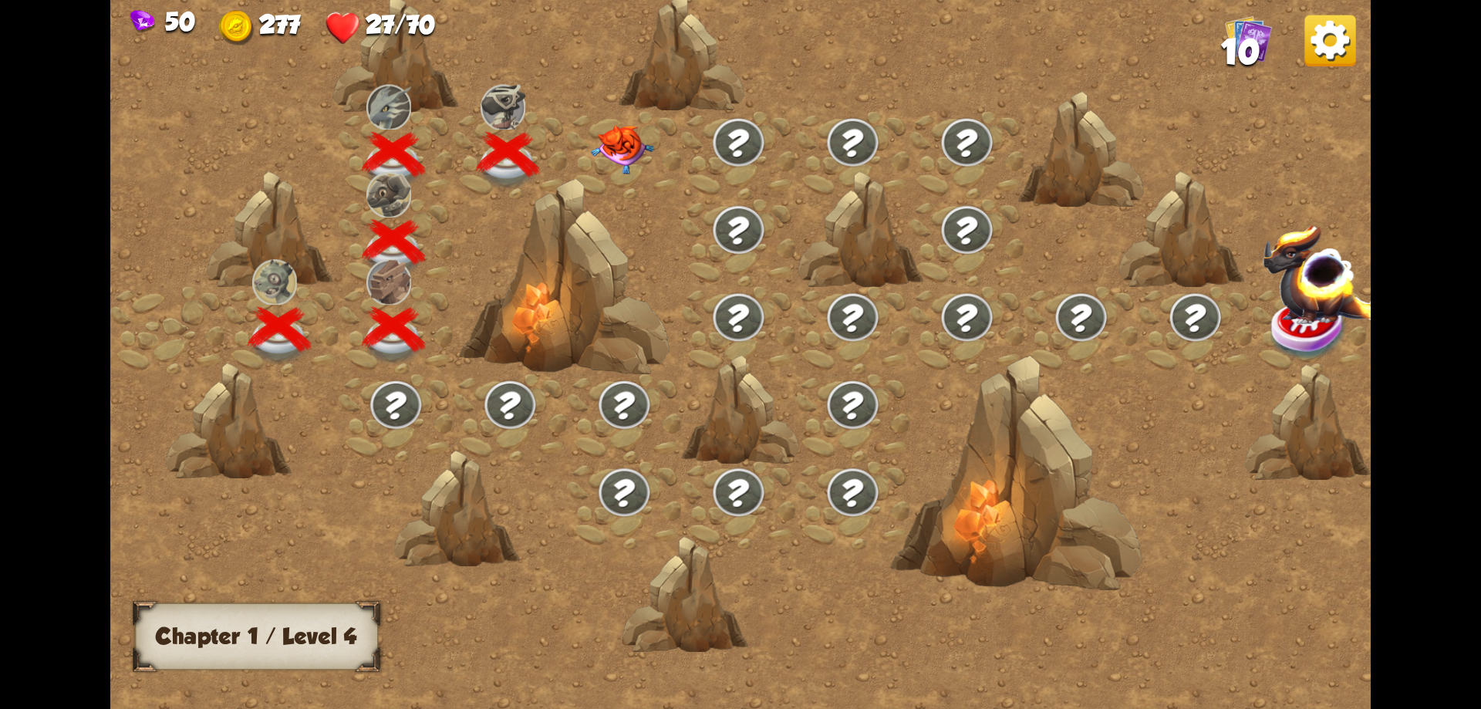
click at [637, 143] on img at bounding box center [622, 149] width 63 height 49
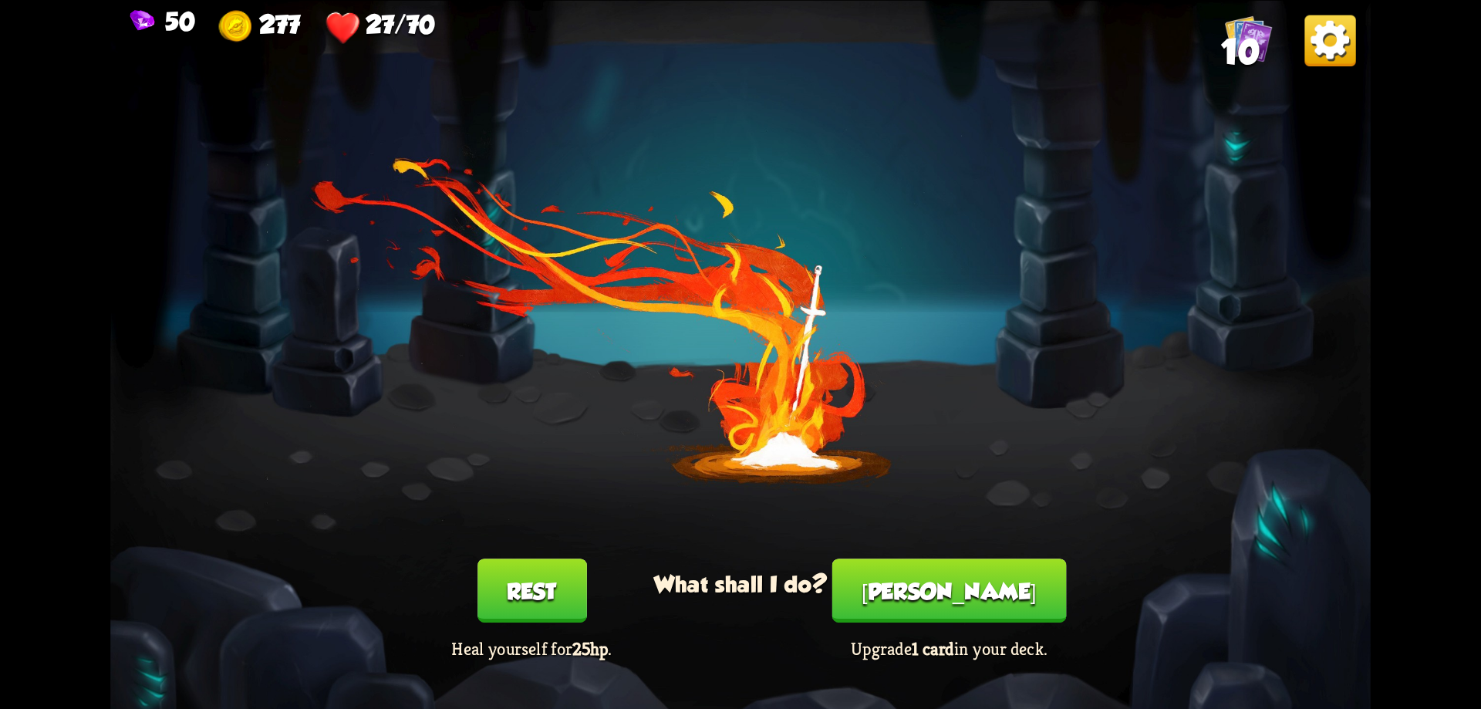
click at [556, 595] on button "Rest" at bounding box center [533, 591] width 110 height 64
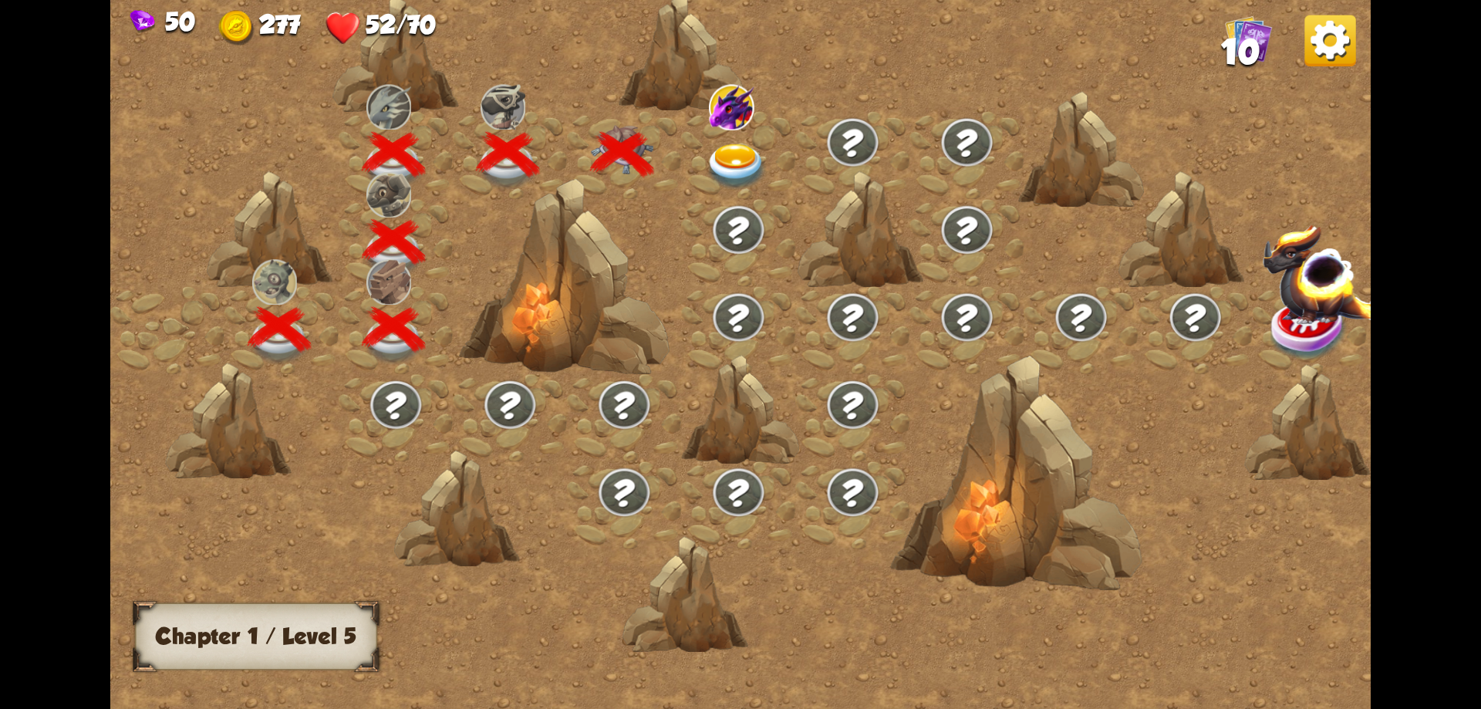
click at [739, 151] on img at bounding box center [736, 166] width 63 height 46
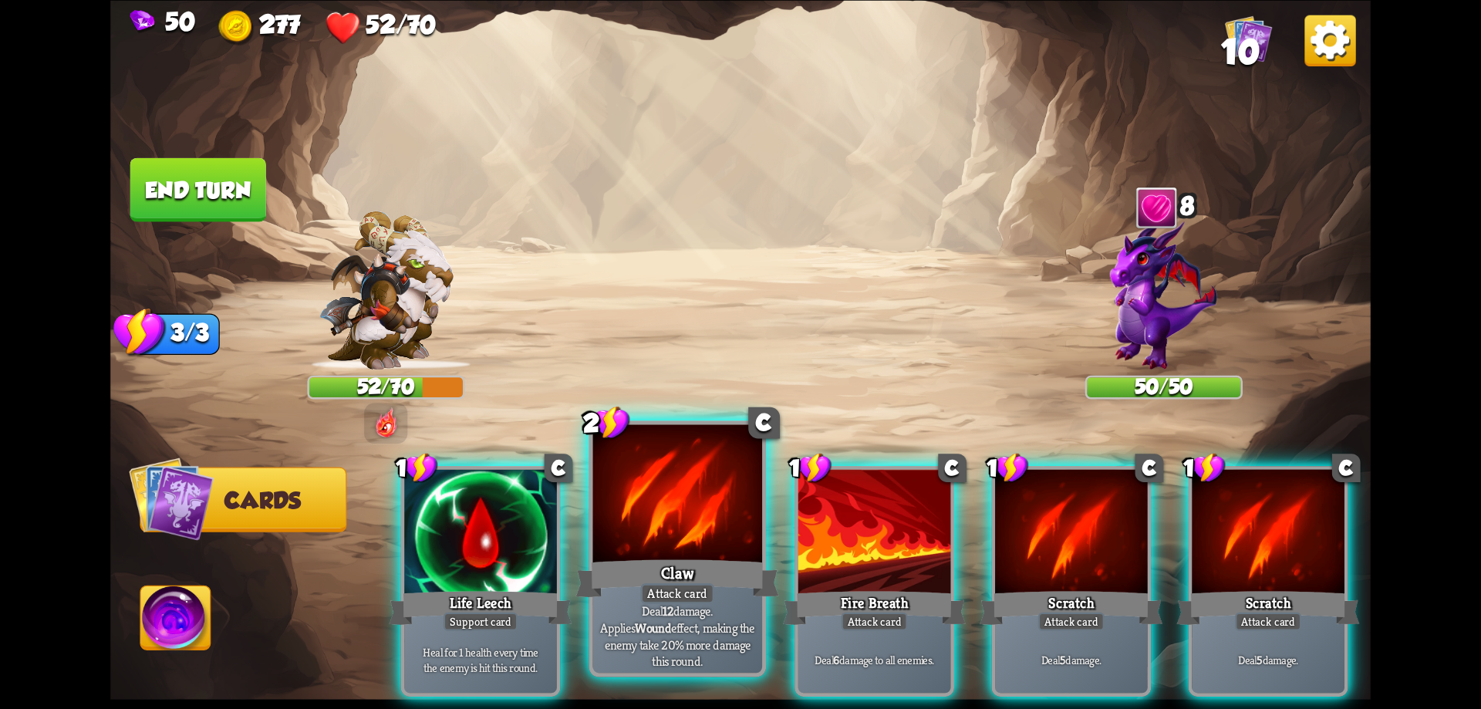
click at [744, 526] on div at bounding box center [678, 495] width 170 height 143
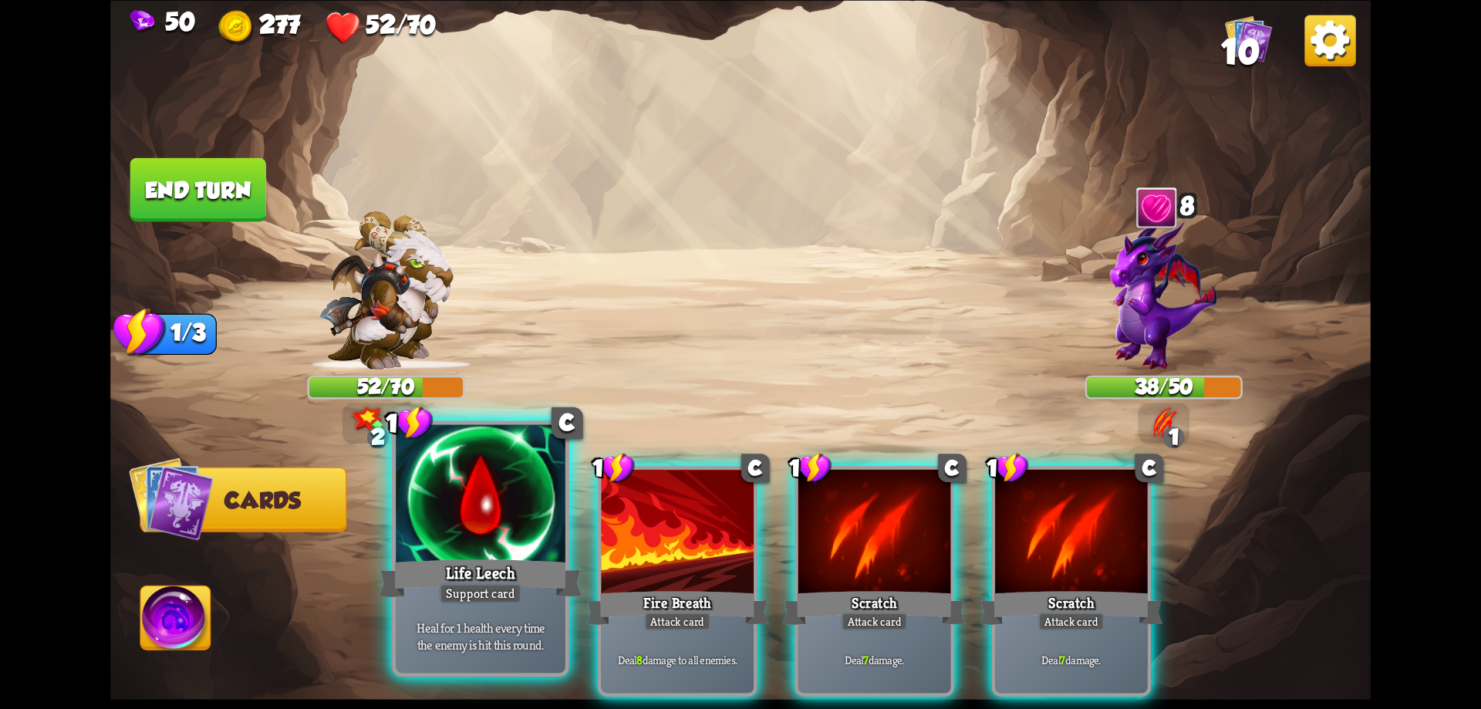
click at [547, 538] on div at bounding box center [481, 495] width 170 height 143
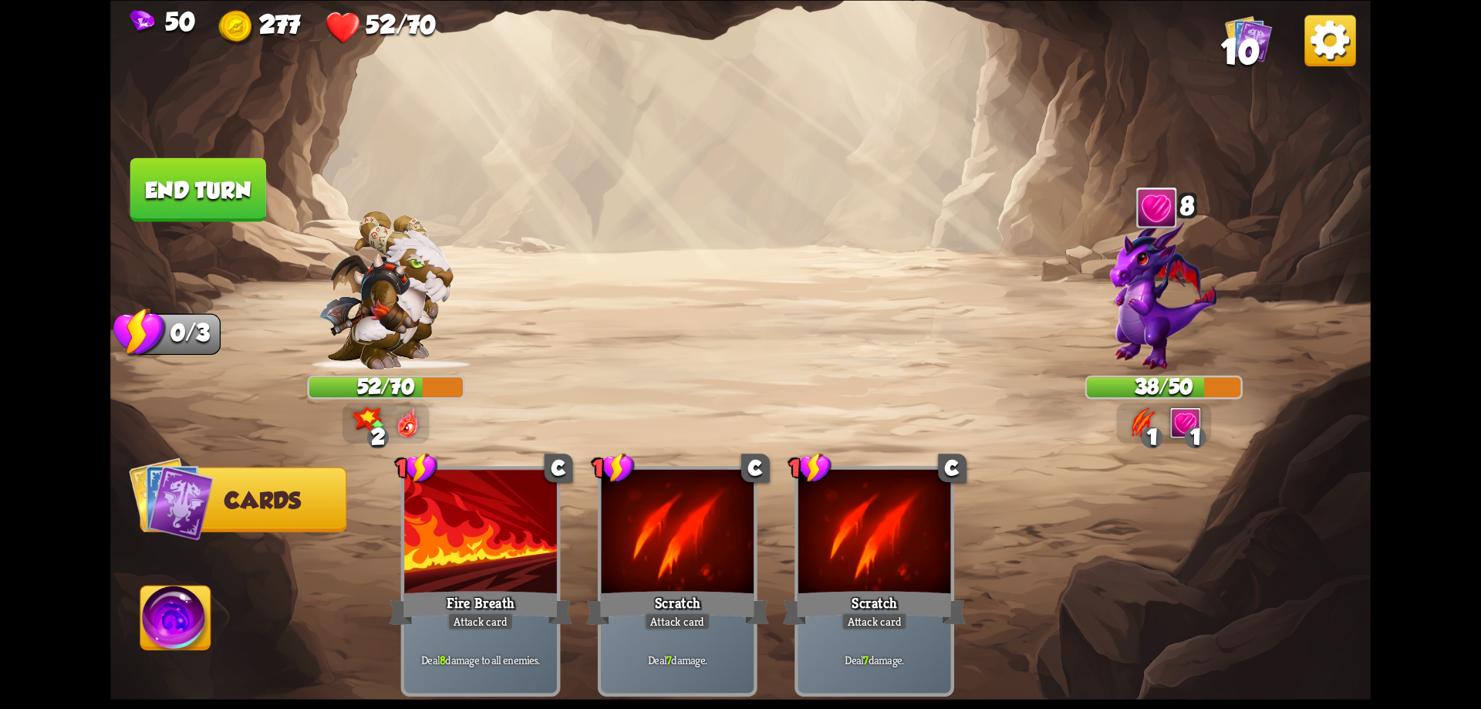
click at [212, 187] on button "End turn" at bounding box center [198, 189] width 136 height 64
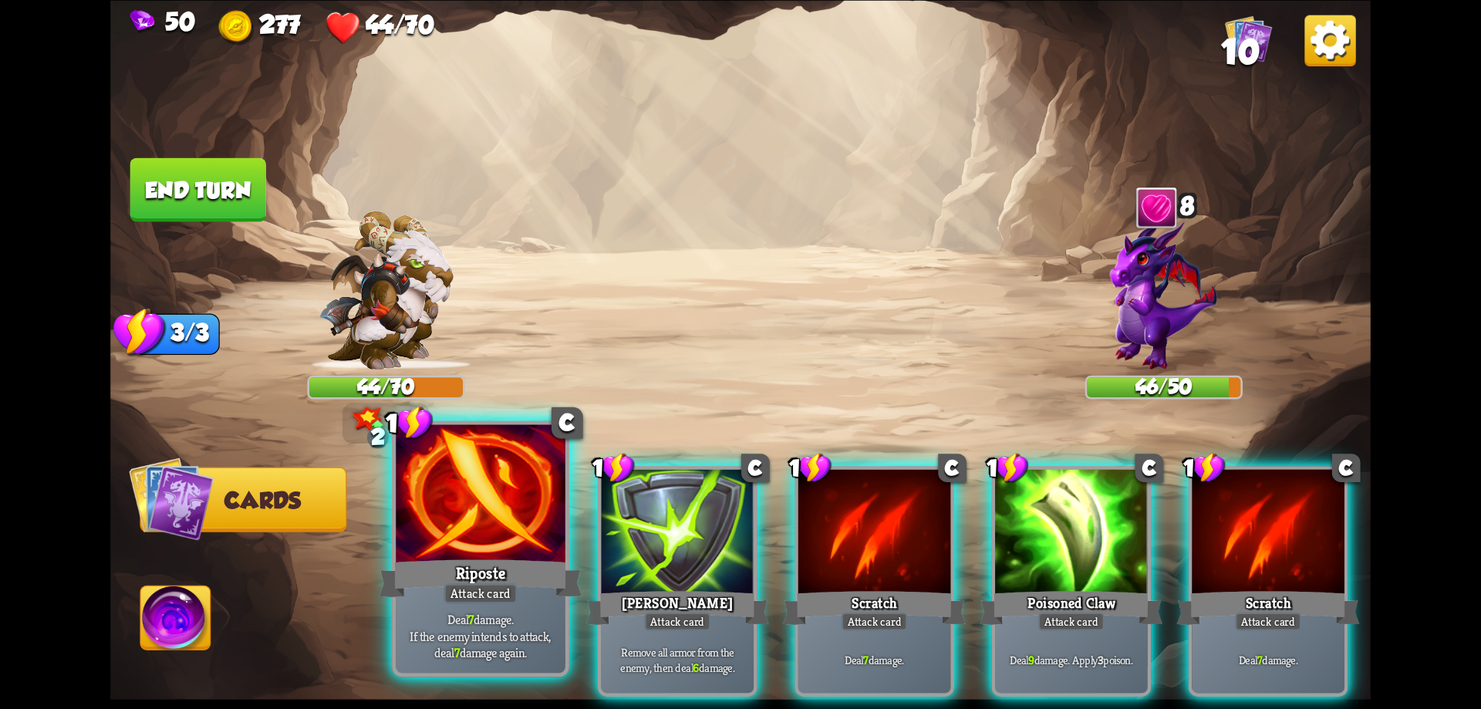
click at [505, 515] on div at bounding box center [481, 495] width 170 height 143
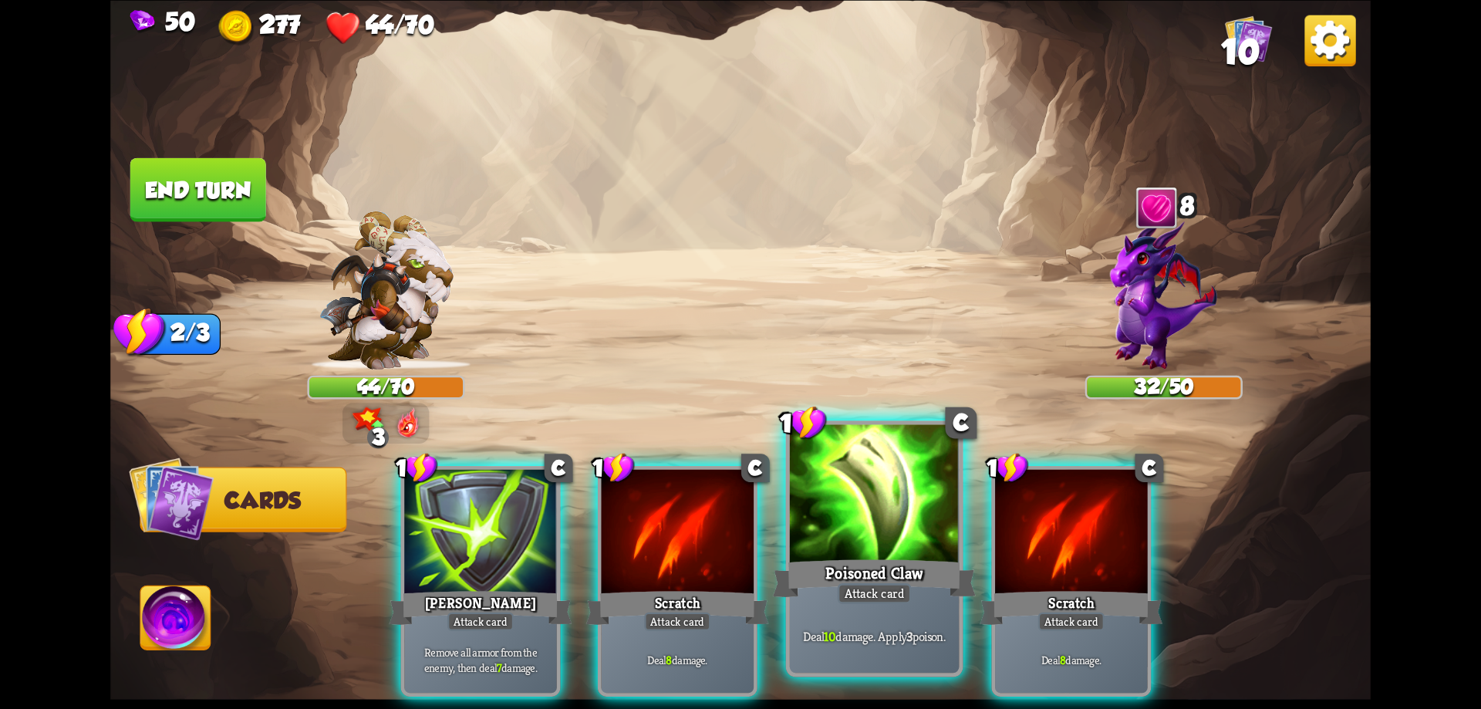
click at [882, 525] on div at bounding box center [875, 495] width 170 height 143
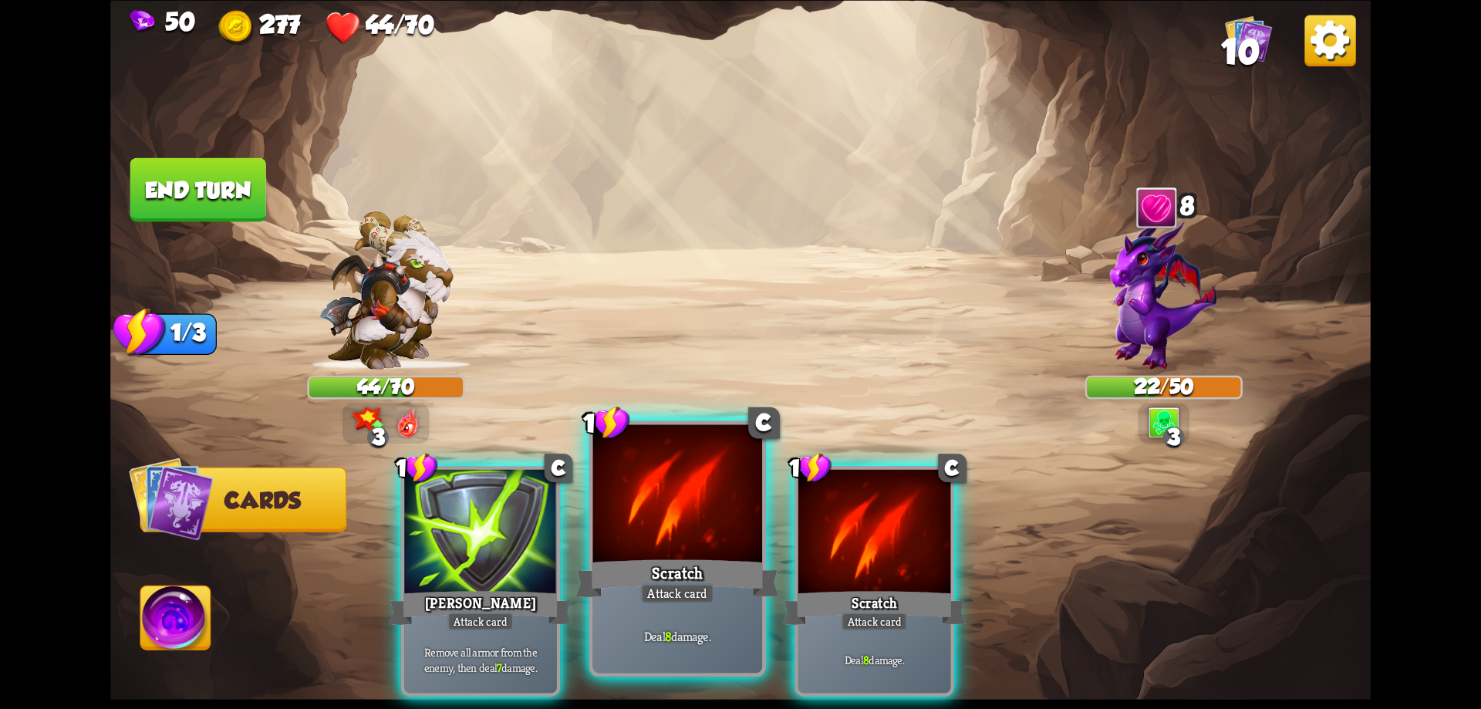
click at [714, 536] on div at bounding box center [678, 495] width 170 height 143
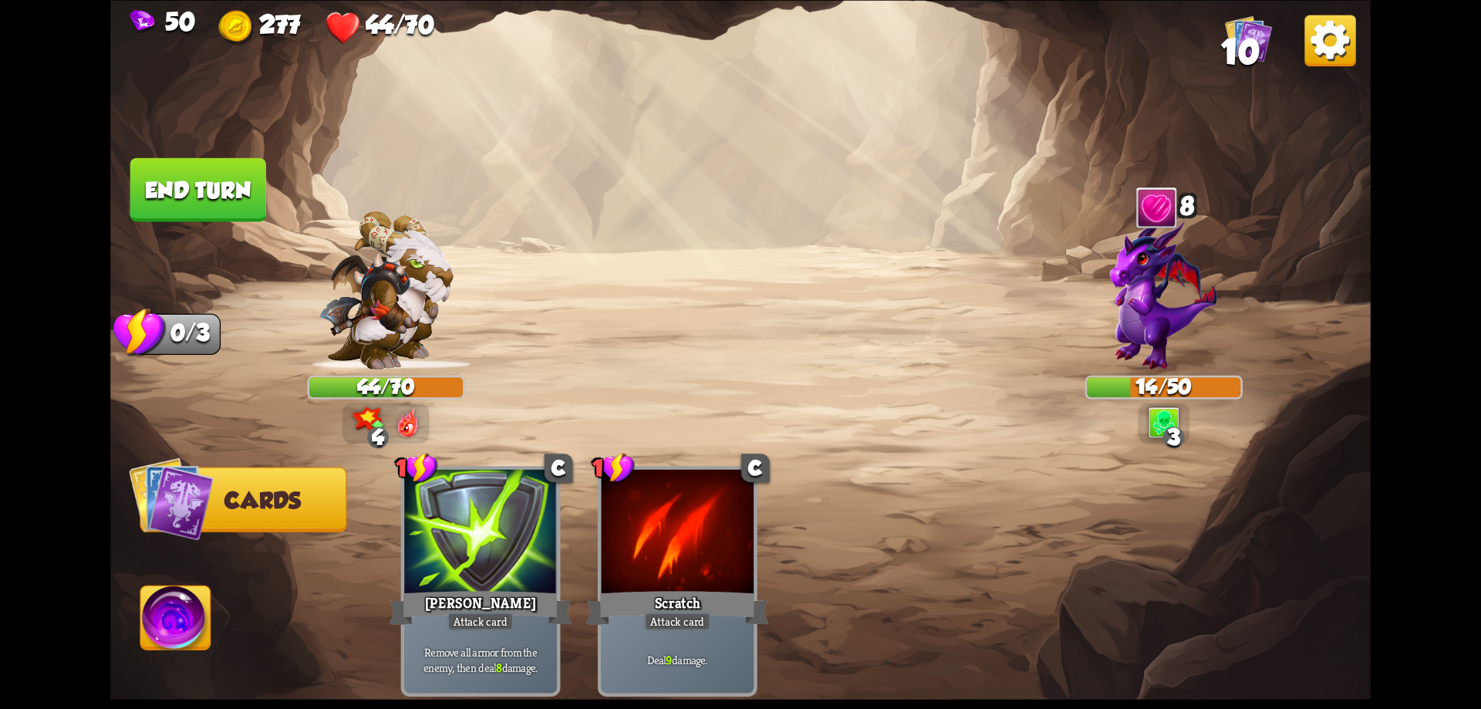
click at [159, 200] on button "End turn" at bounding box center [198, 189] width 136 height 64
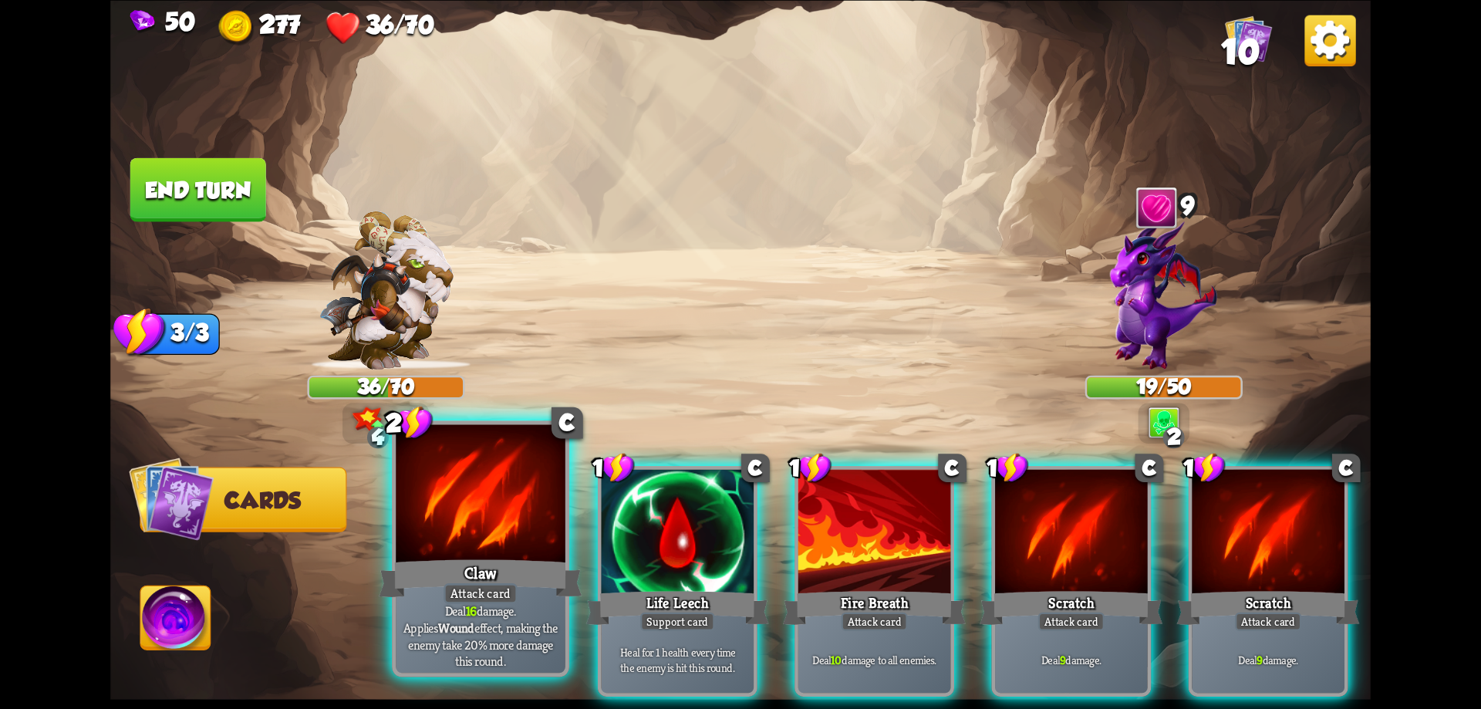
click at [471, 524] on div at bounding box center [481, 495] width 170 height 143
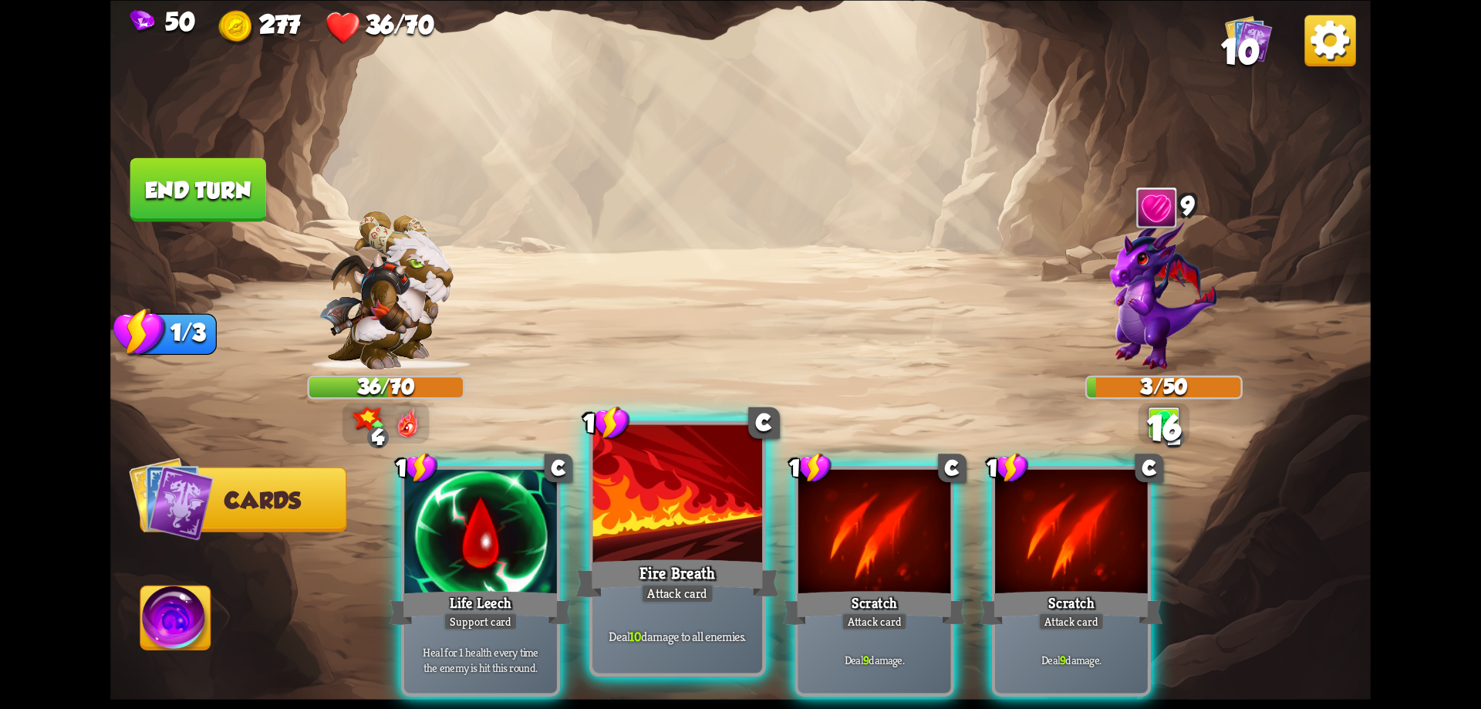
click at [646, 531] on div at bounding box center [678, 495] width 170 height 143
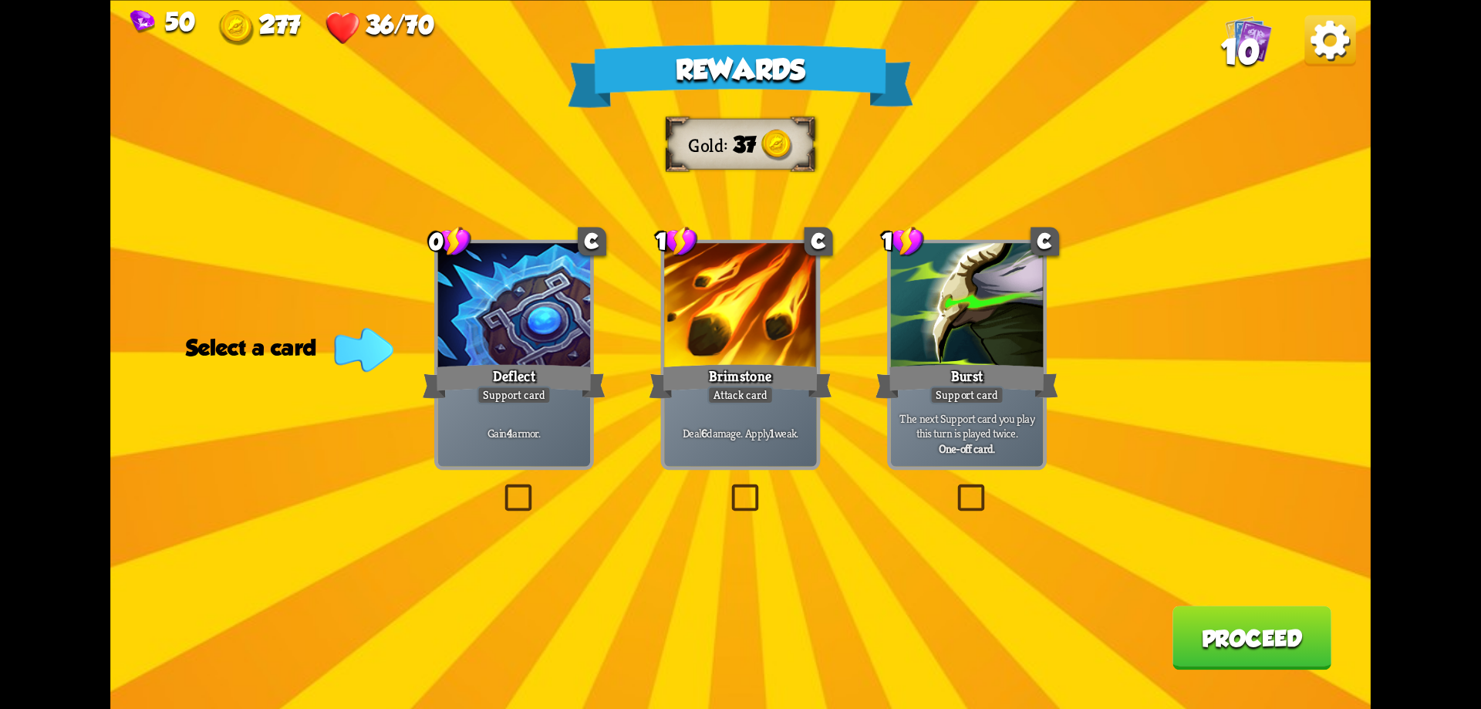
click at [501, 488] on label at bounding box center [501, 488] width 0 height 0
click at [0, 0] on input "checkbox" at bounding box center [0, 0] width 0 height 0
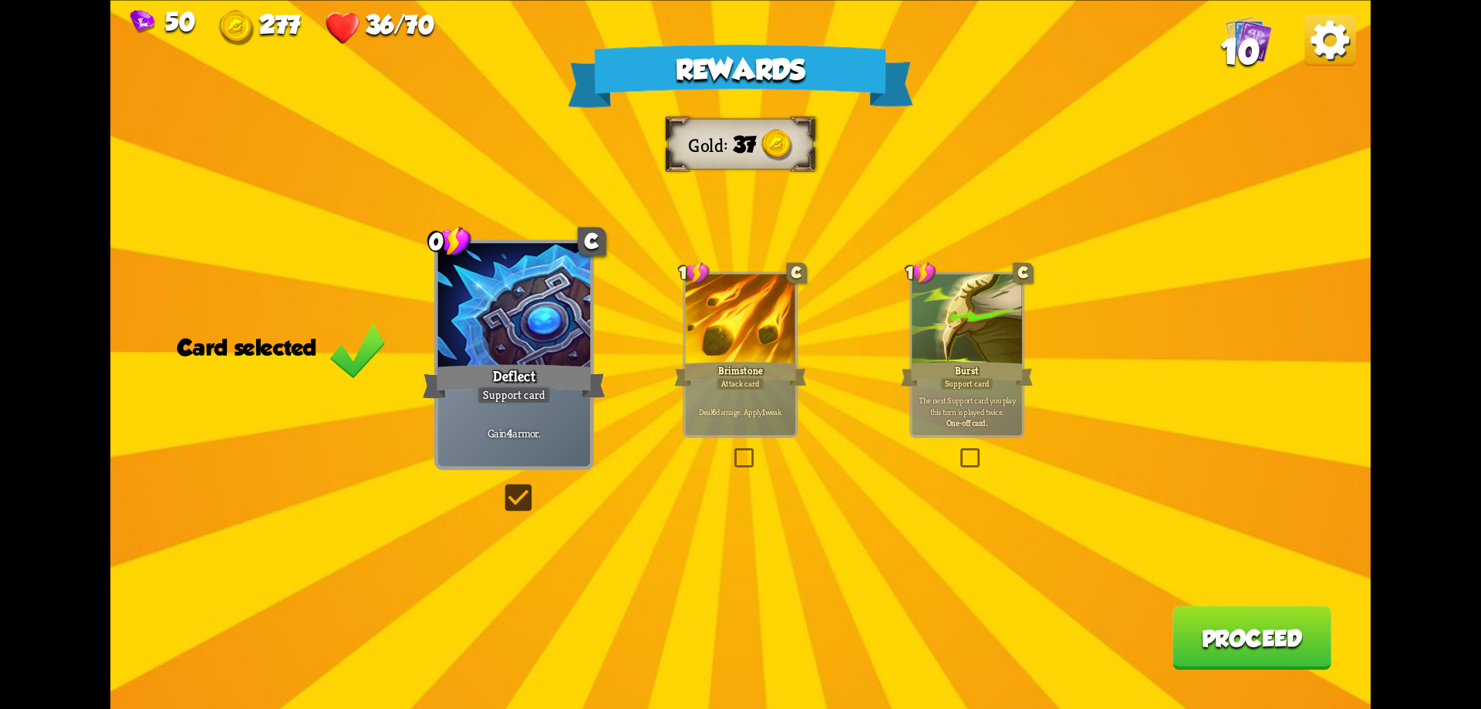
click at [1207, 630] on button "Proceed" at bounding box center [1252, 638] width 159 height 64
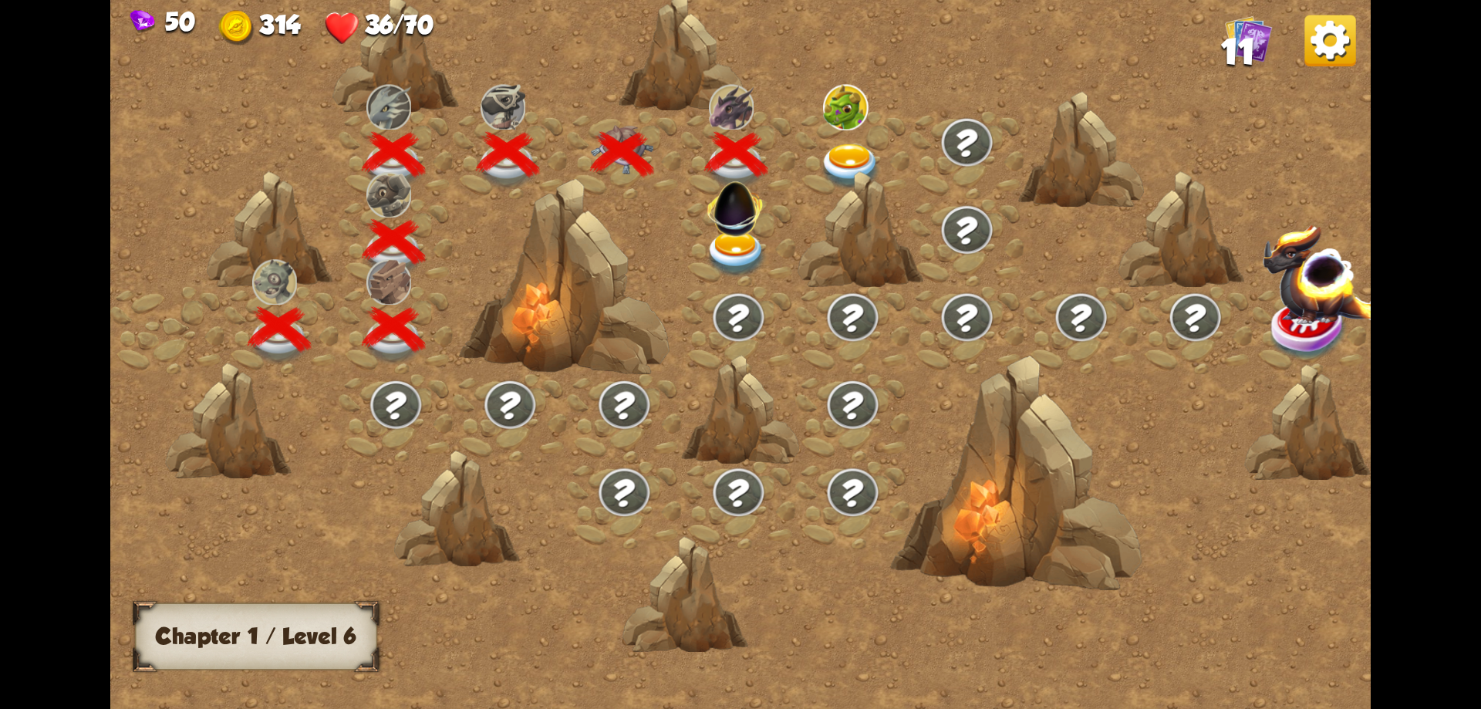
click at [723, 251] on img at bounding box center [736, 254] width 63 height 46
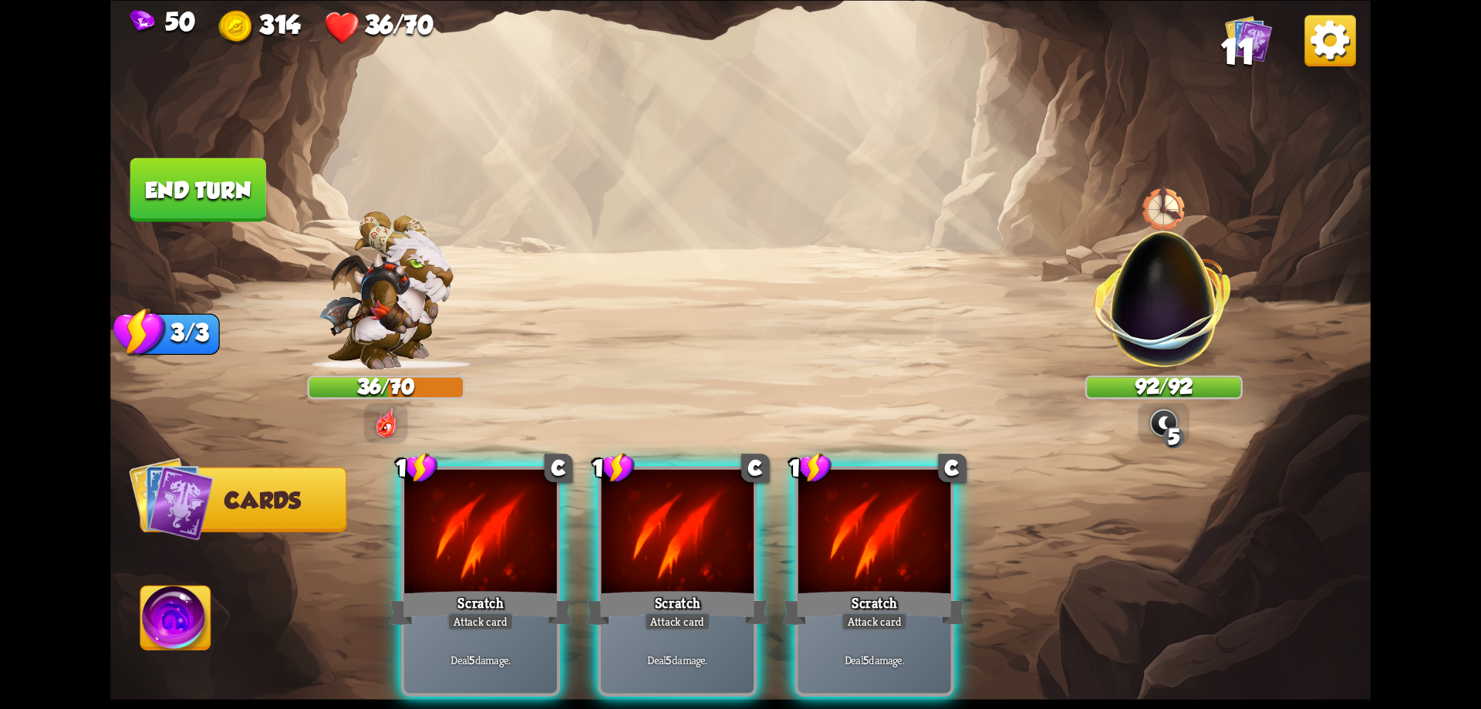
drag, startPoint x: 1178, startPoint y: 289, endPoint x: 1170, endPoint y: 286, distance: 8.3
click at [1170, 286] on div "Player turn" at bounding box center [740, 355] width 1260 height 194
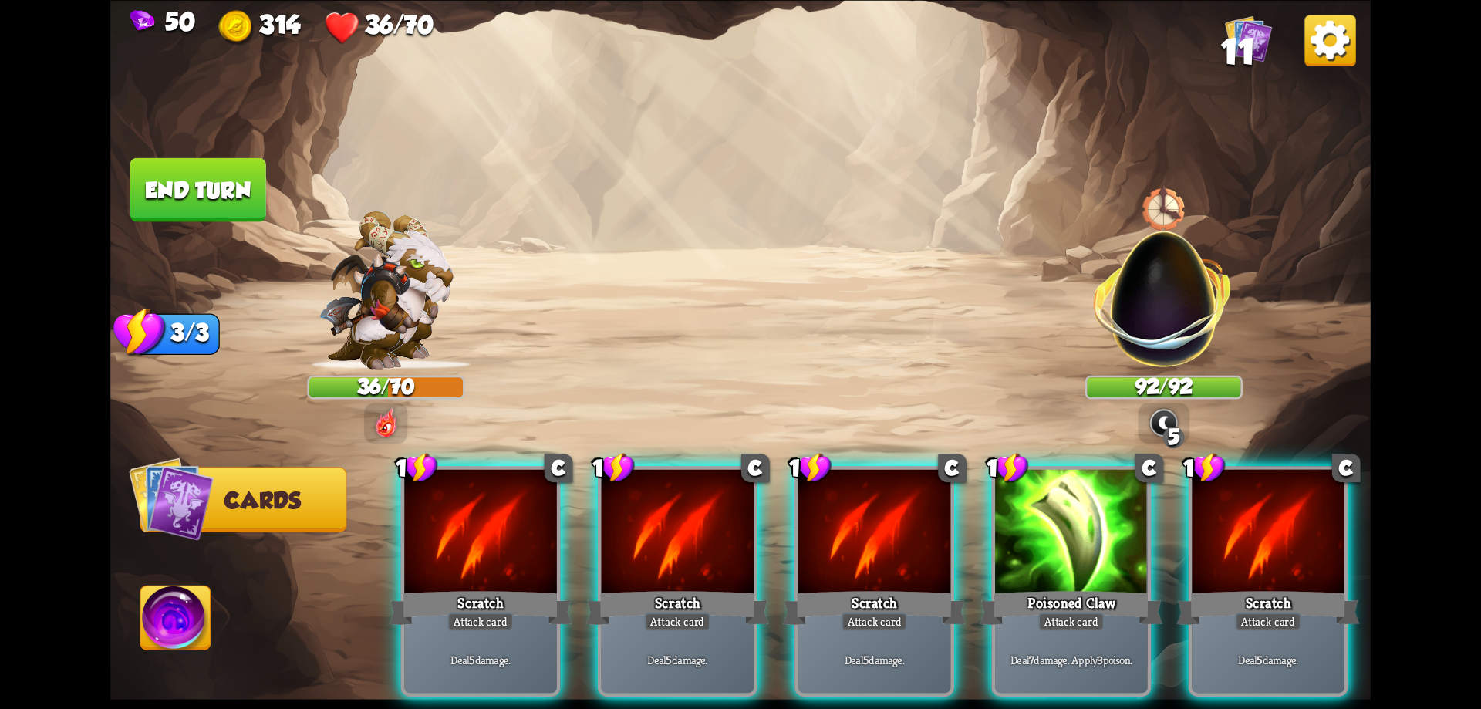
click at [1171, 309] on div "Player turn" at bounding box center [740, 355] width 1260 height 194
click at [1158, 420] on img at bounding box center [1164, 423] width 32 height 32
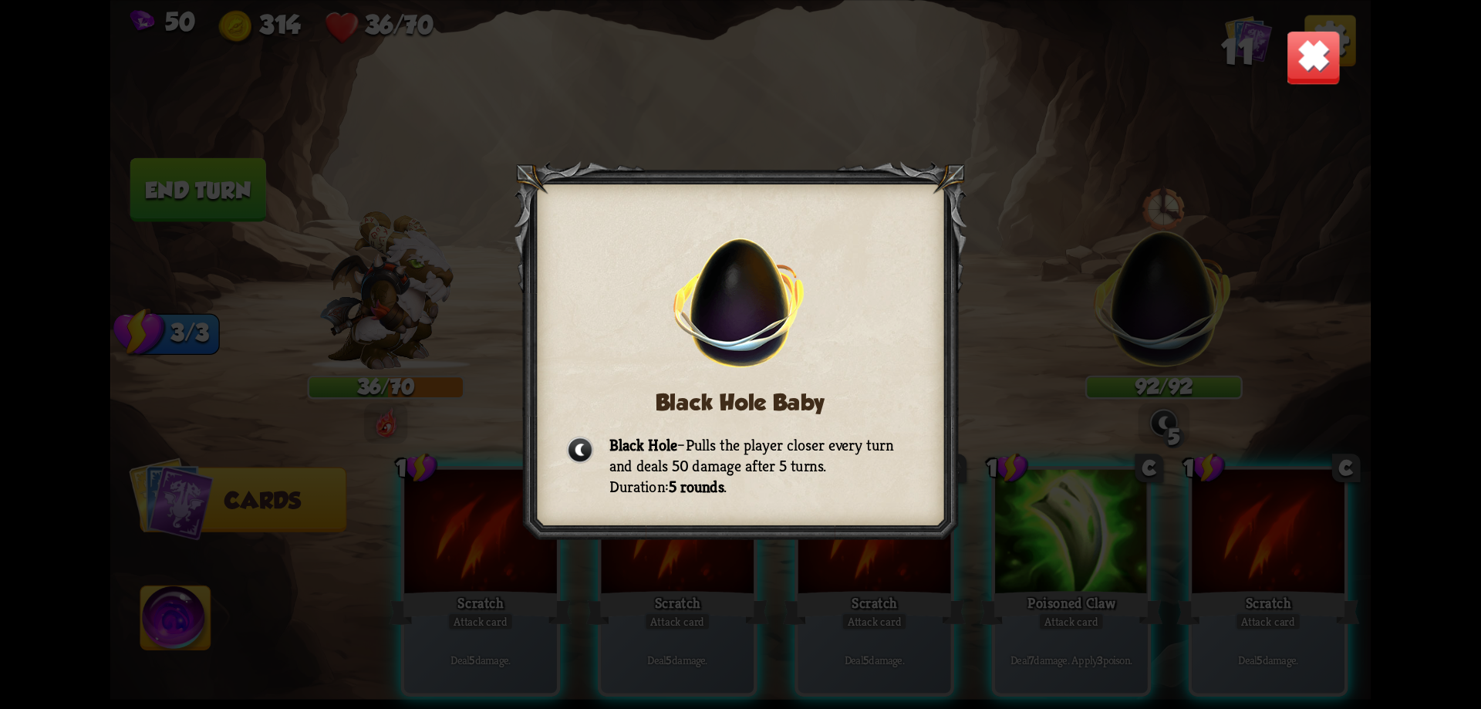
click at [1297, 59] on img at bounding box center [1313, 56] width 55 height 55
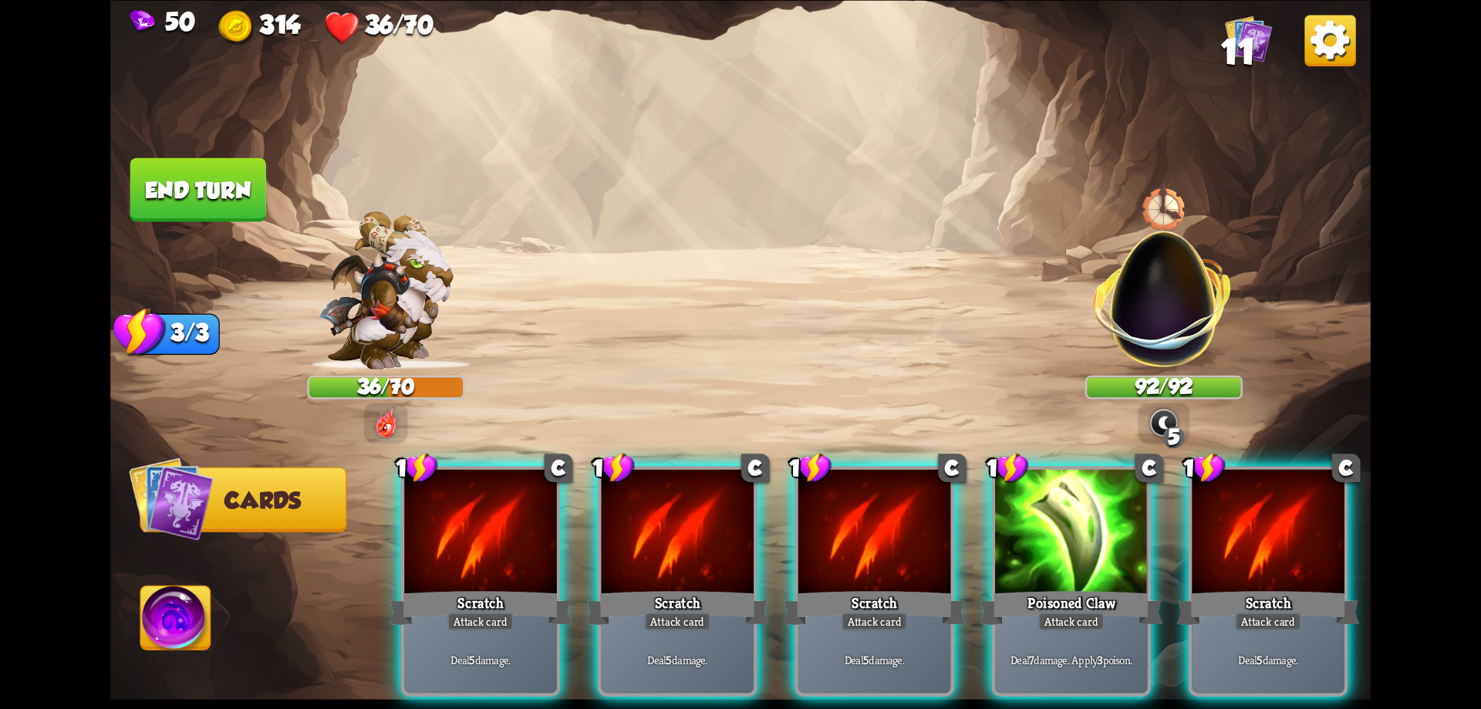
click at [1328, 52] on img at bounding box center [1329, 40] width 51 height 51
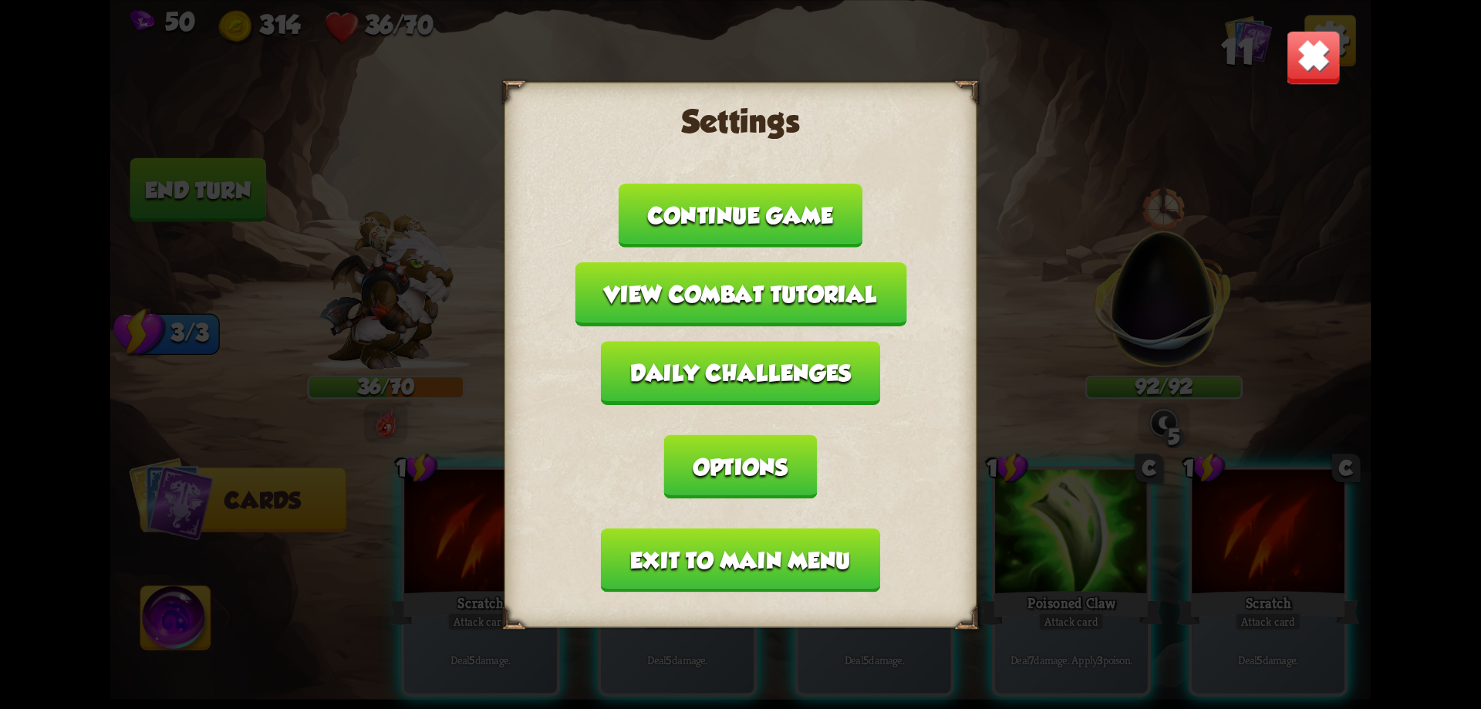
click at [693, 565] on button "Exit to main menu" at bounding box center [740, 560] width 279 height 64
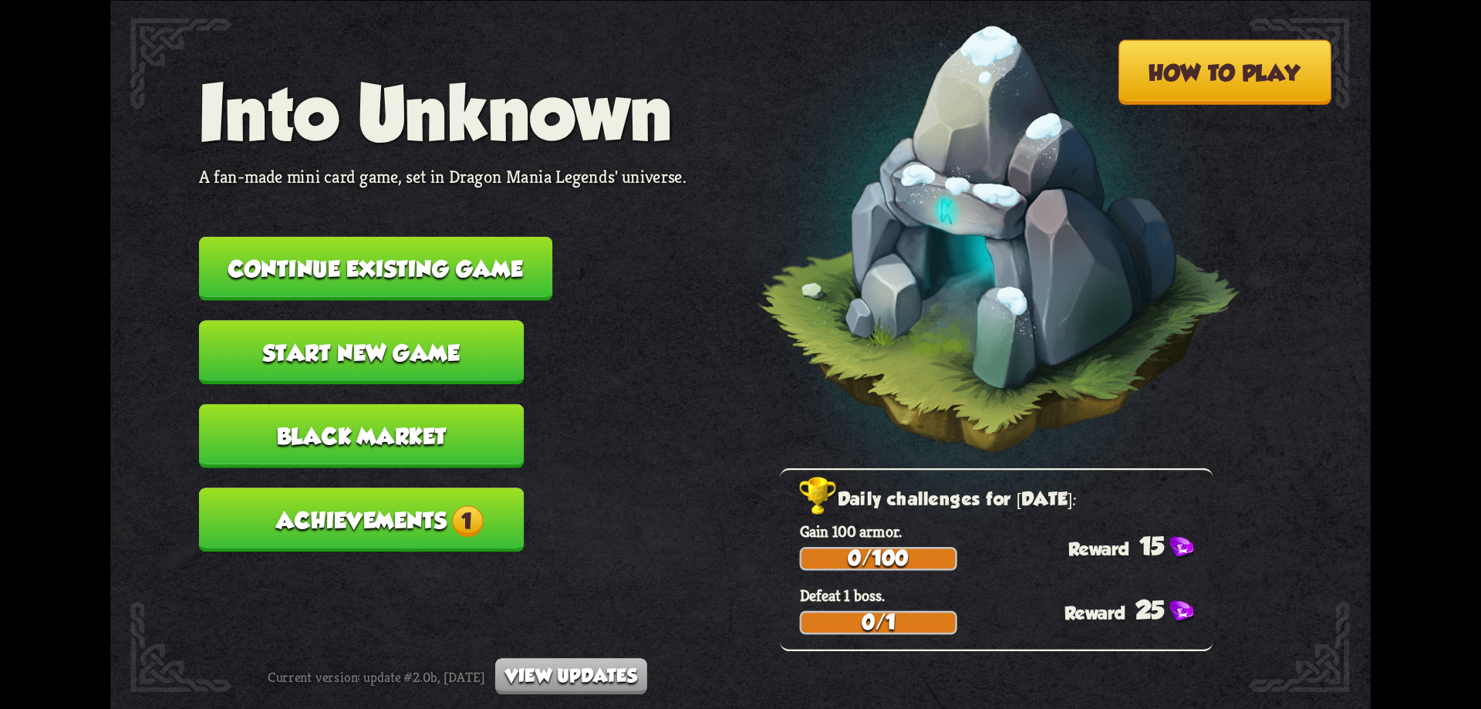
click at [416, 330] on button "Start new game" at bounding box center [361, 352] width 325 height 64
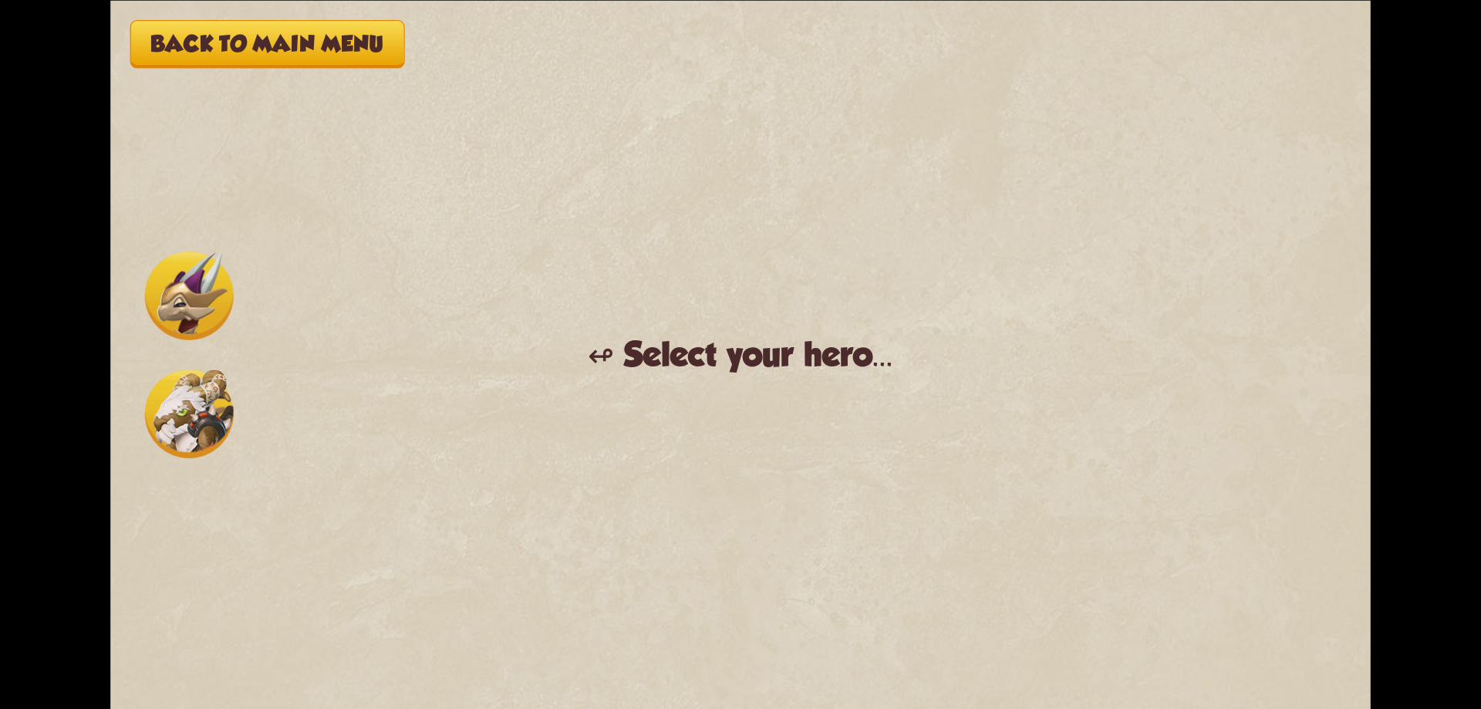
click at [191, 284] on img at bounding box center [189, 295] width 89 height 89
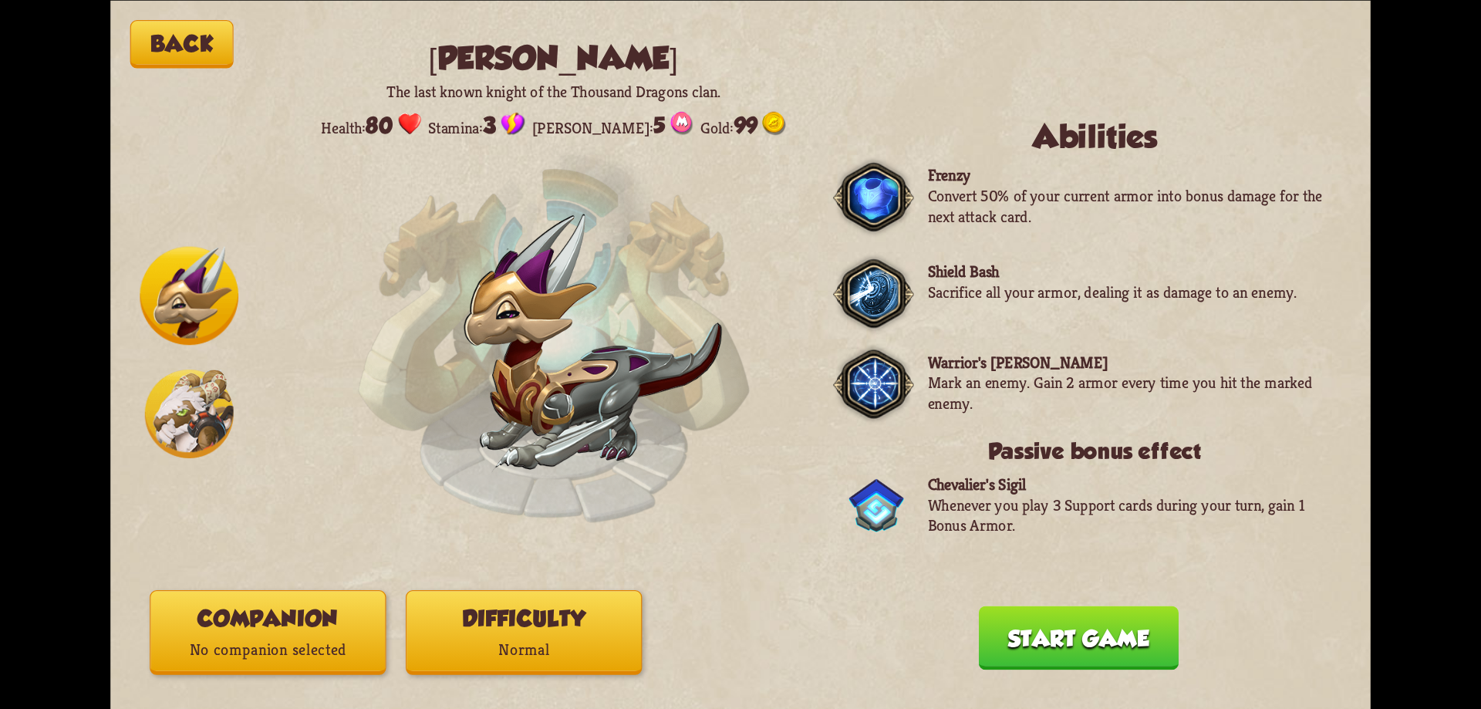
click at [1002, 624] on button "Start game" at bounding box center [1079, 638] width 200 height 64
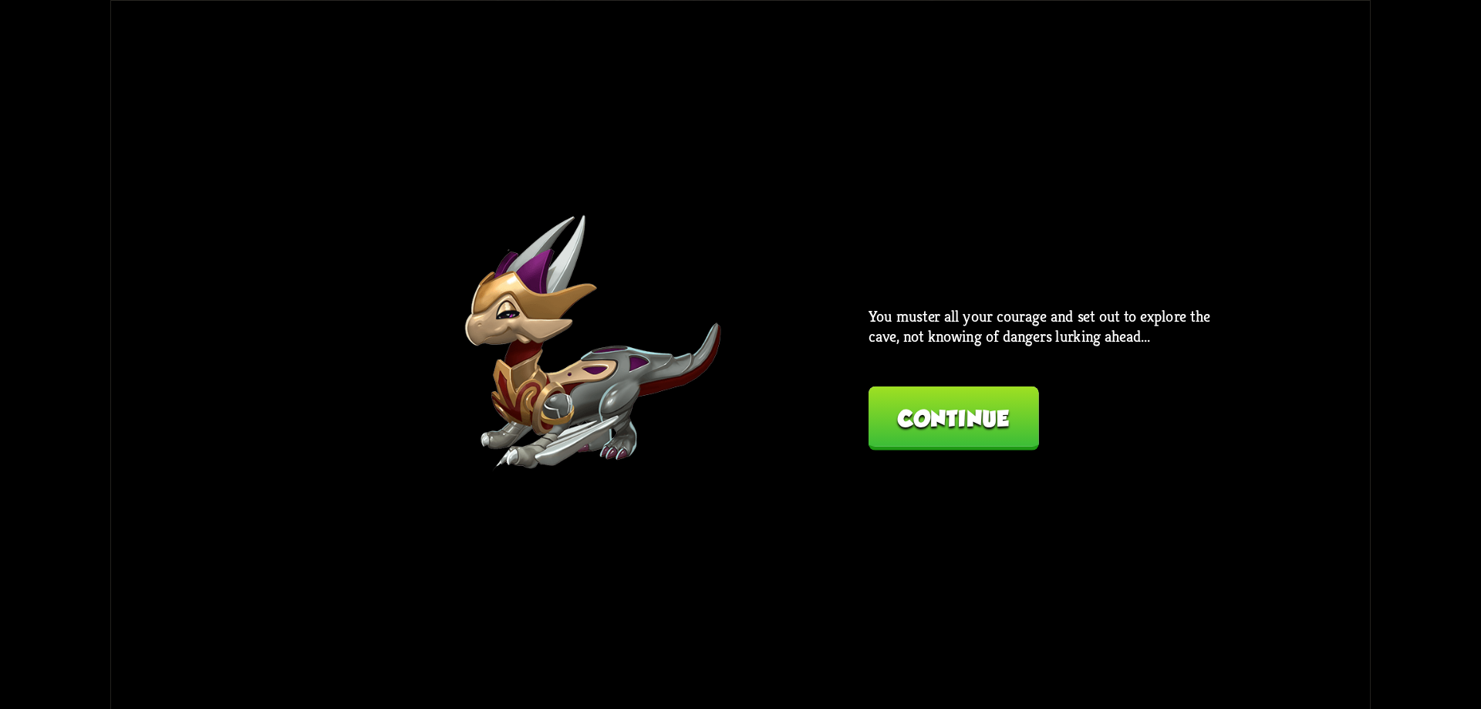
click at [941, 407] on button "Continue" at bounding box center [954, 418] width 170 height 64
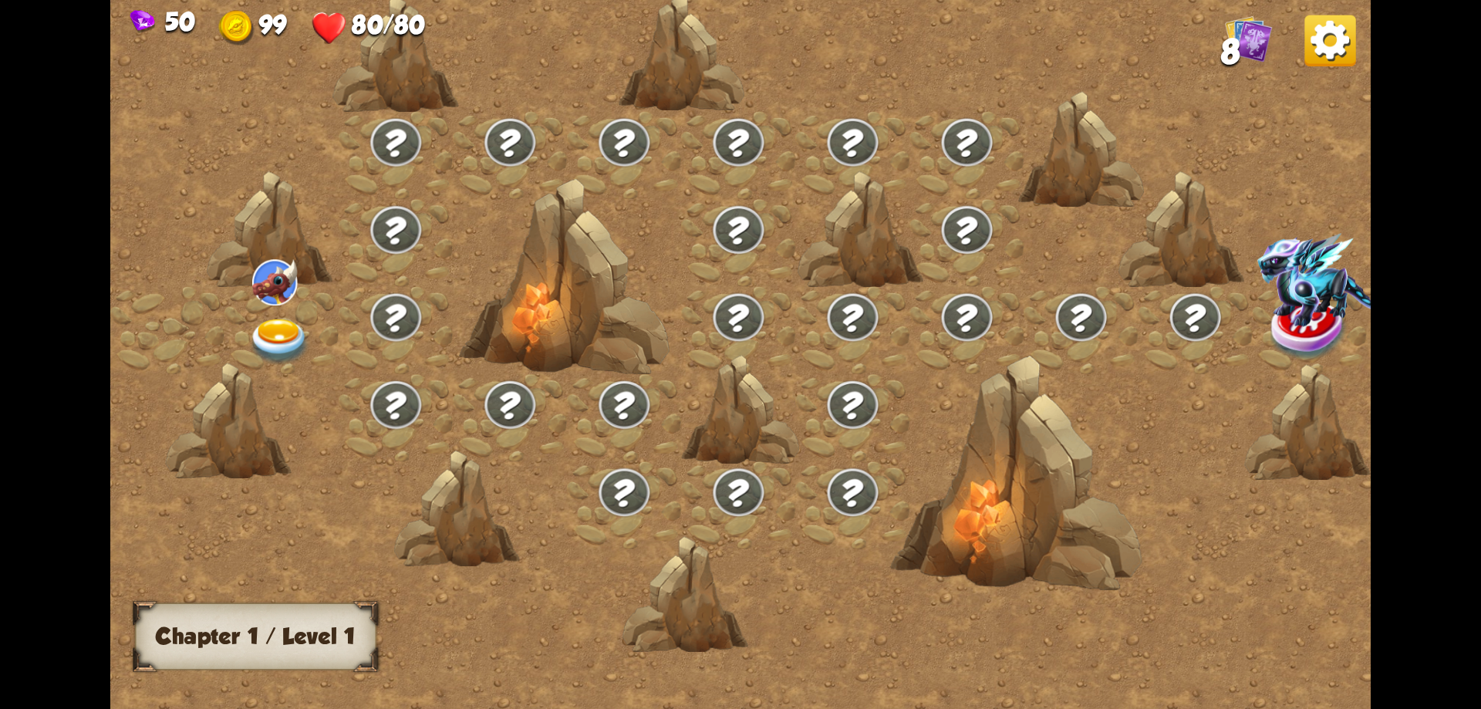
click at [277, 338] on img at bounding box center [279, 342] width 63 height 46
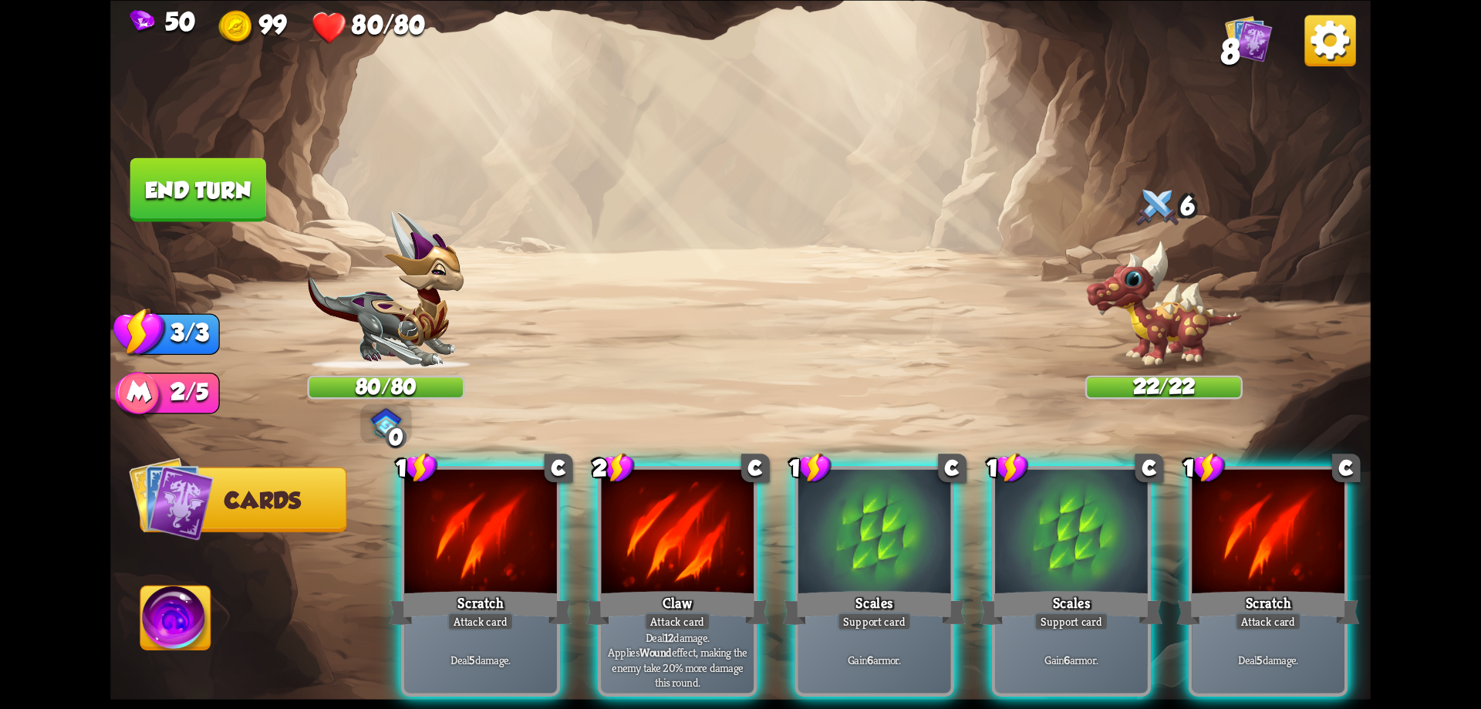
click at [165, 629] on img at bounding box center [176, 621] width 70 height 71
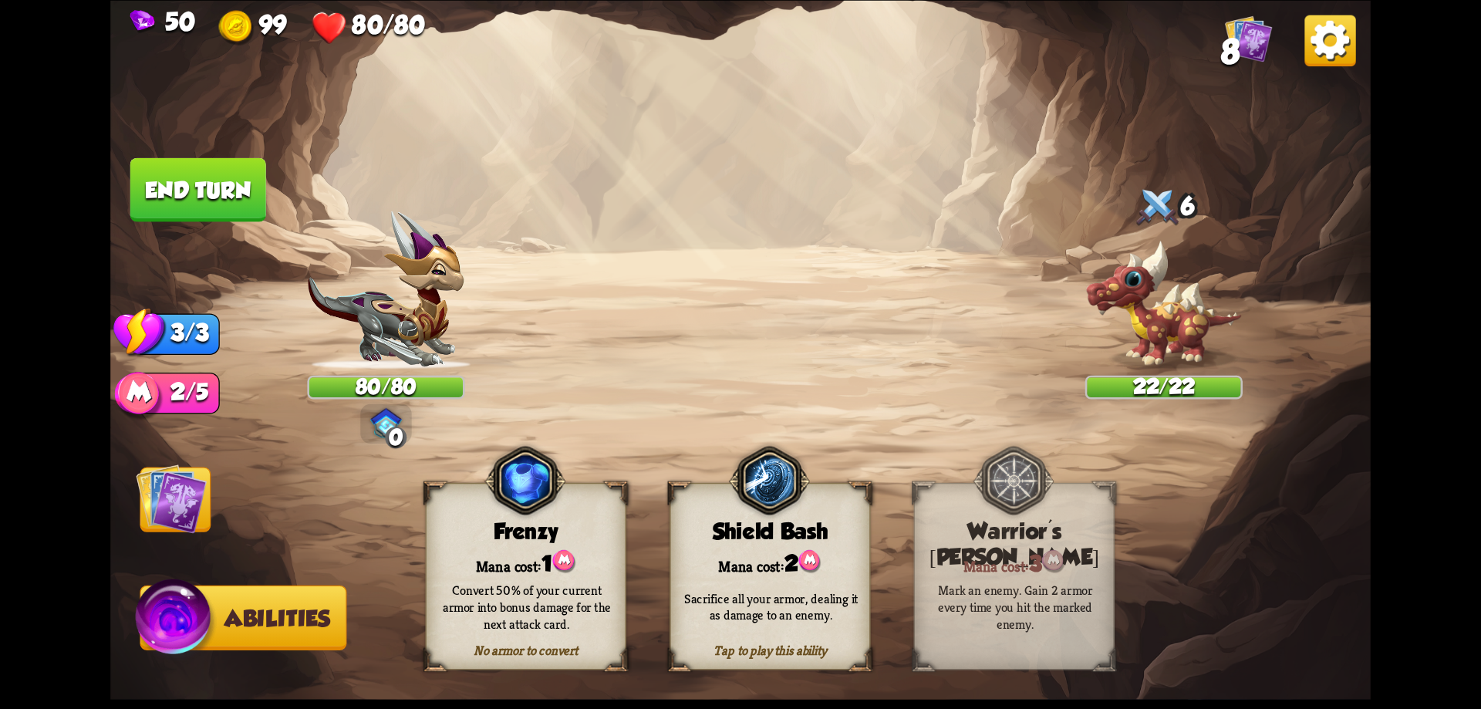
click at [156, 516] on img at bounding box center [171, 498] width 71 height 71
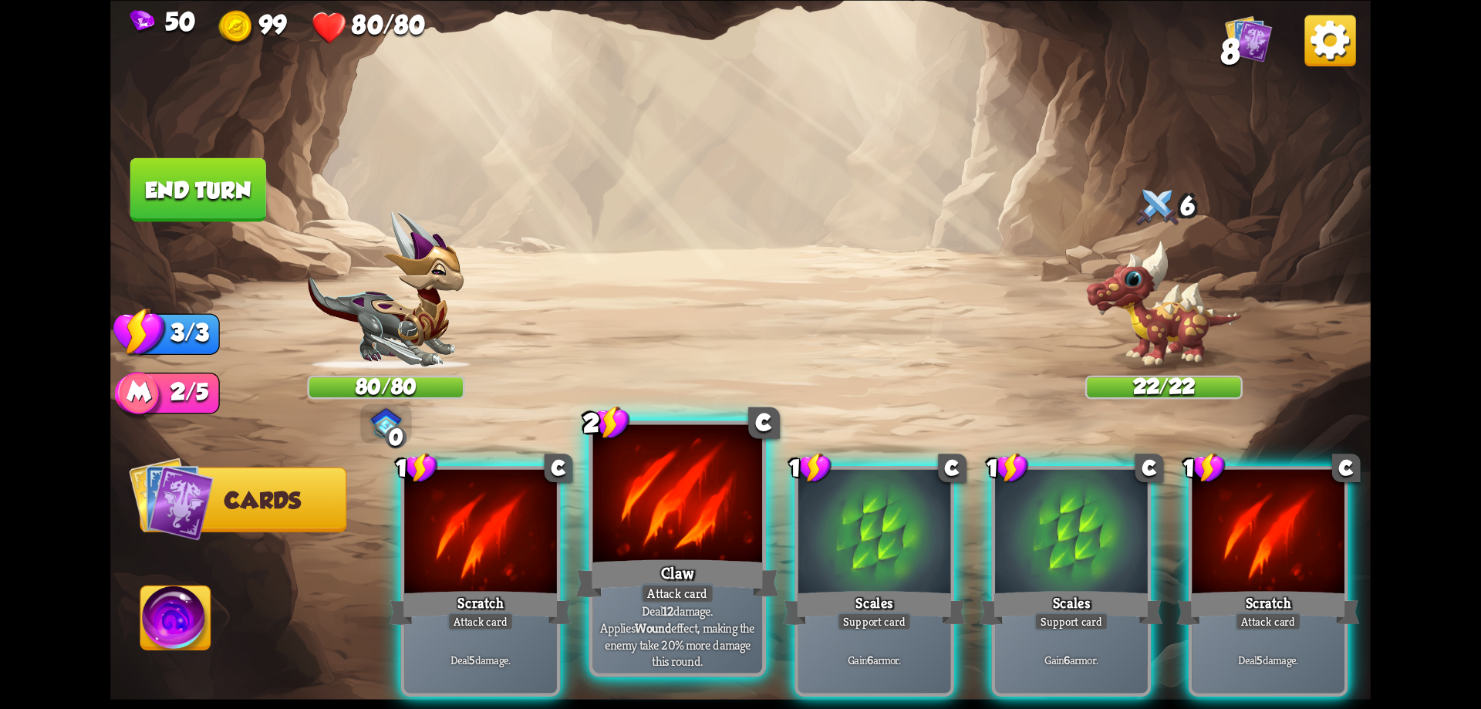
click at [671, 559] on div "Claw" at bounding box center [677, 578] width 203 height 46
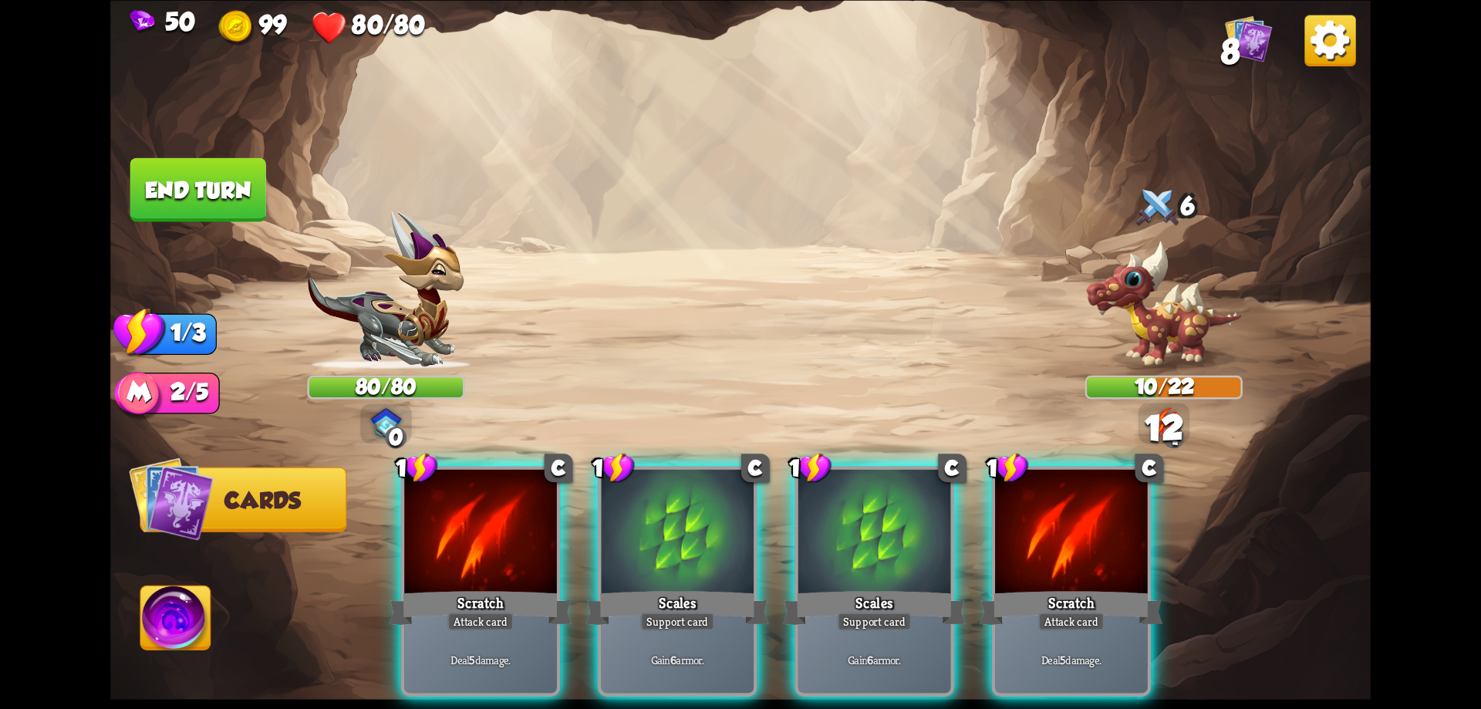
click at [671, 587] on div "Scales" at bounding box center [677, 607] width 183 height 41
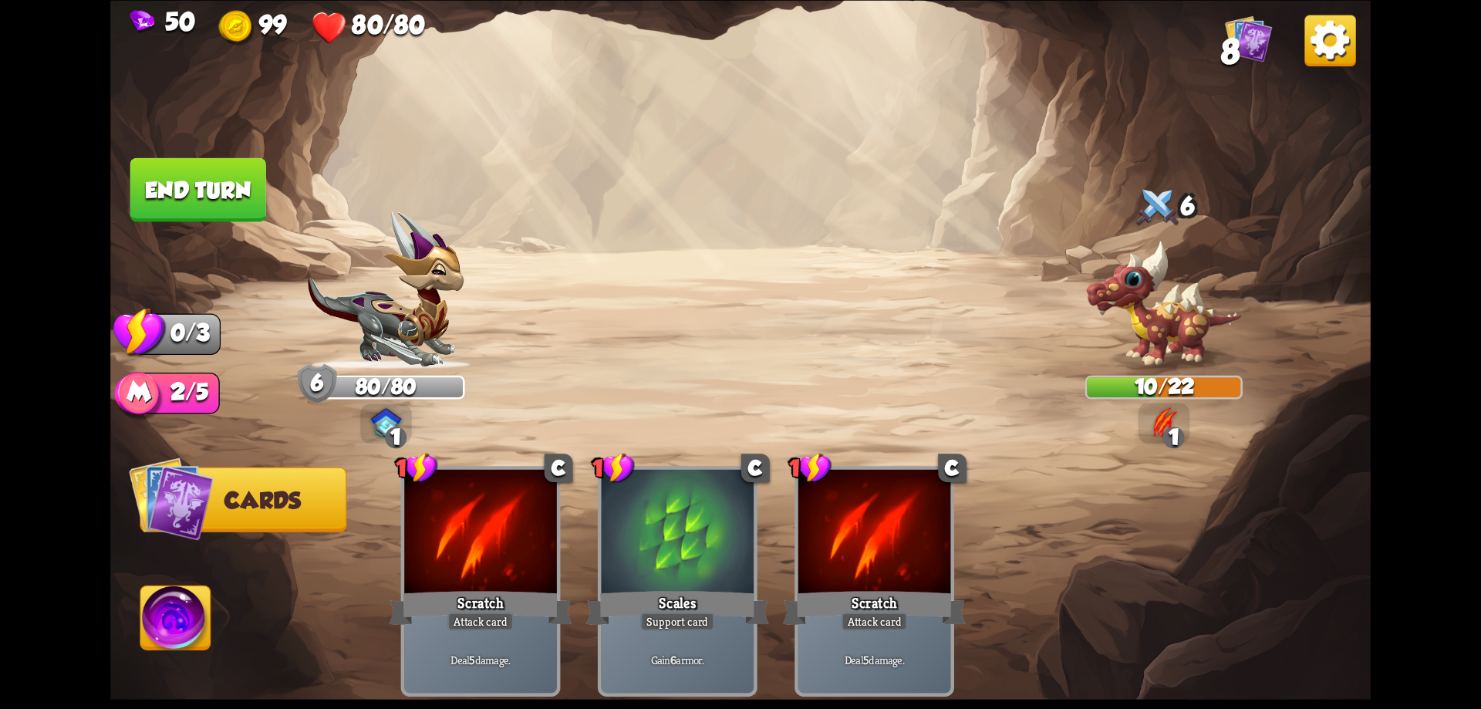
click at [191, 619] on img at bounding box center [176, 621] width 70 height 71
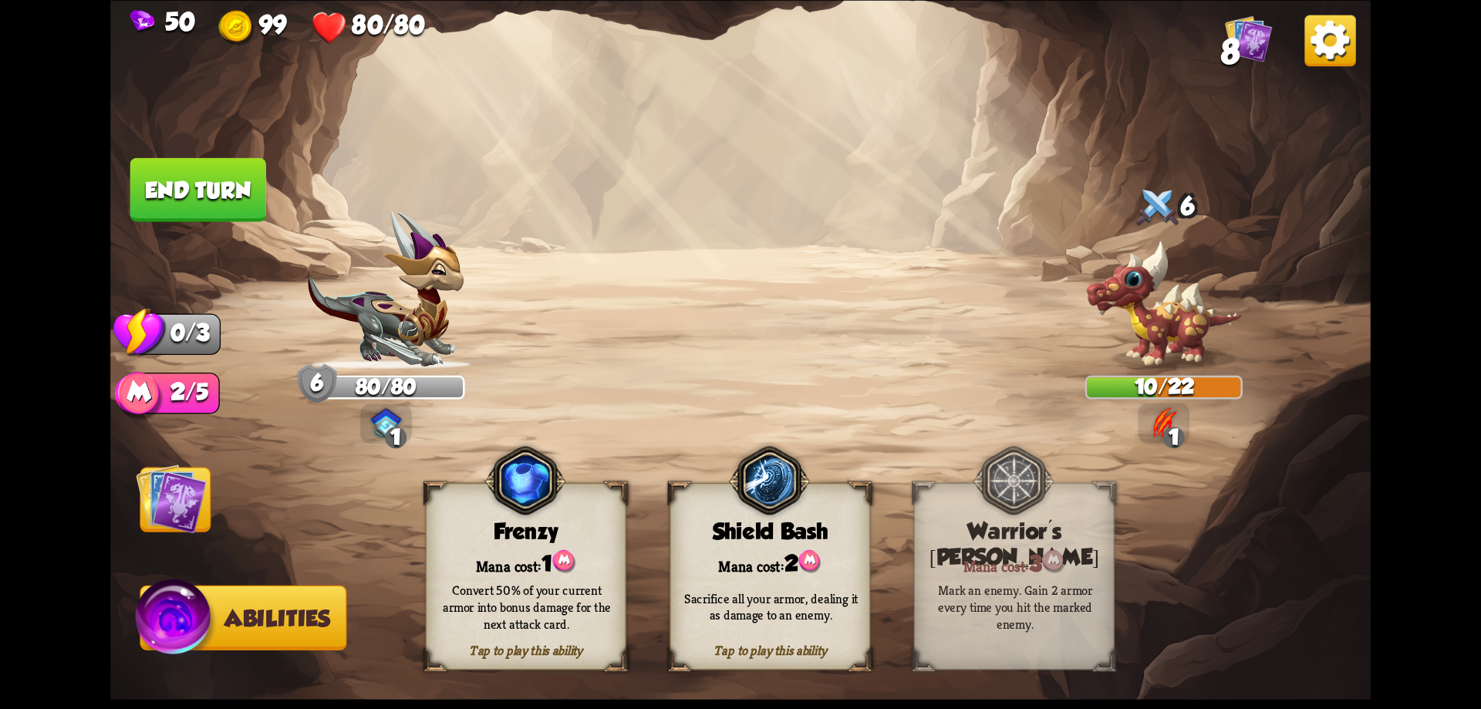
click at [736, 565] on div "Mana cost: 2" at bounding box center [769, 562] width 199 height 29
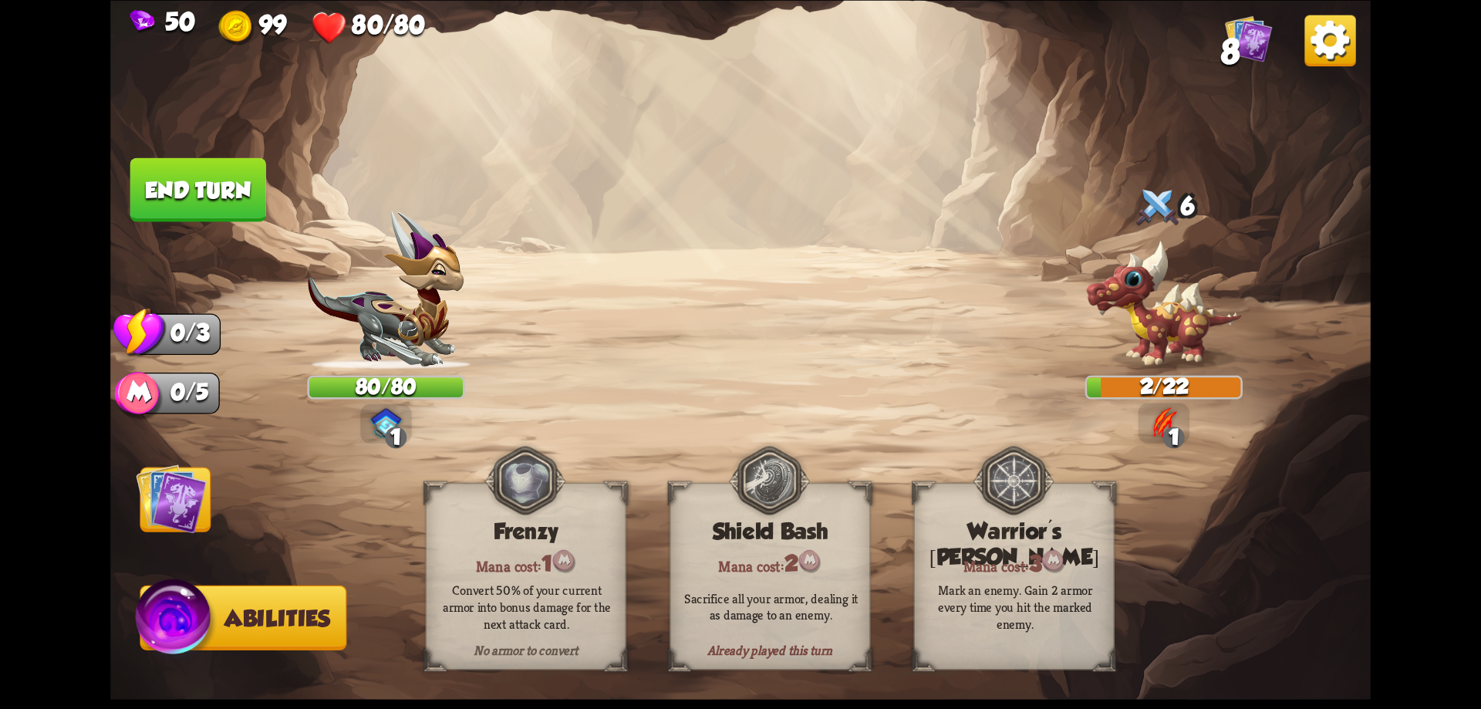
click at [191, 498] on img at bounding box center [171, 498] width 71 height 71
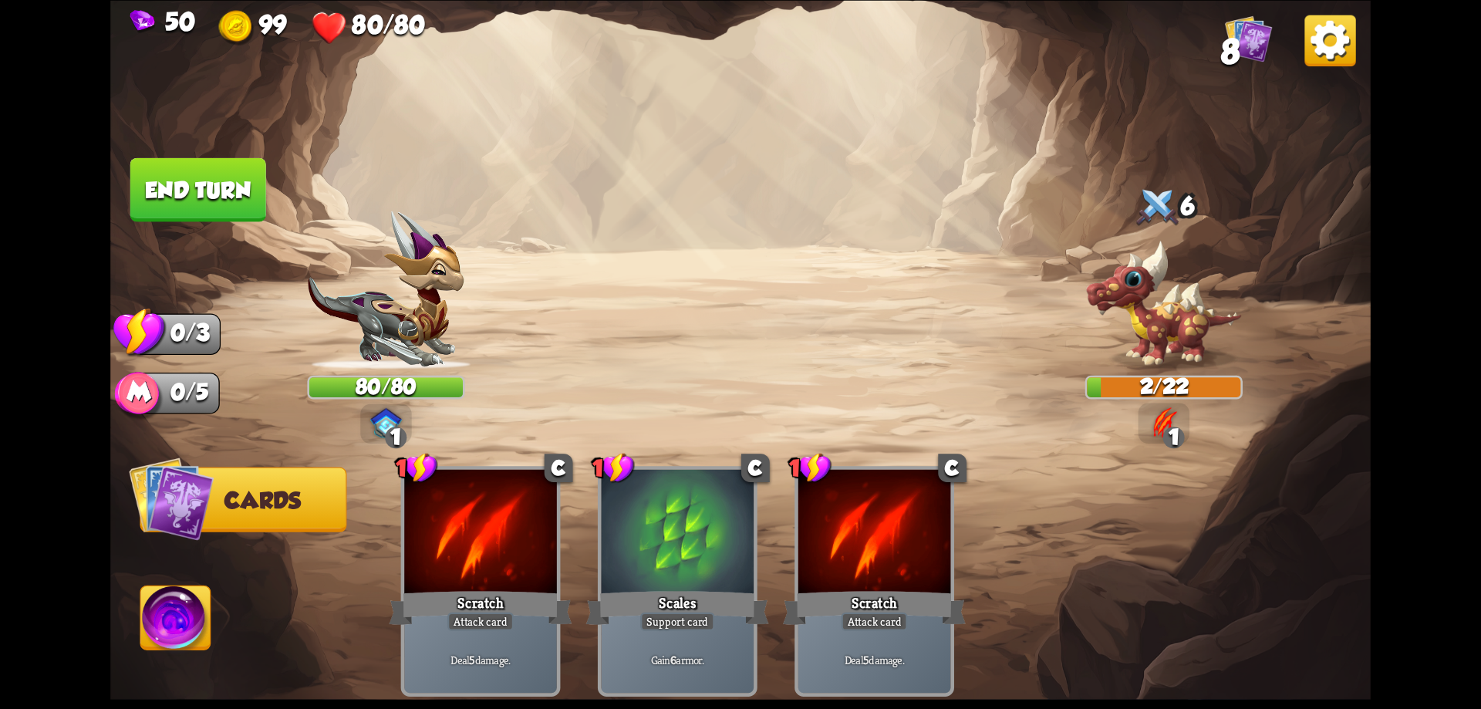
click at [184, 182] on button "End turn" at bounding box center [198, 189] width 136 height 64
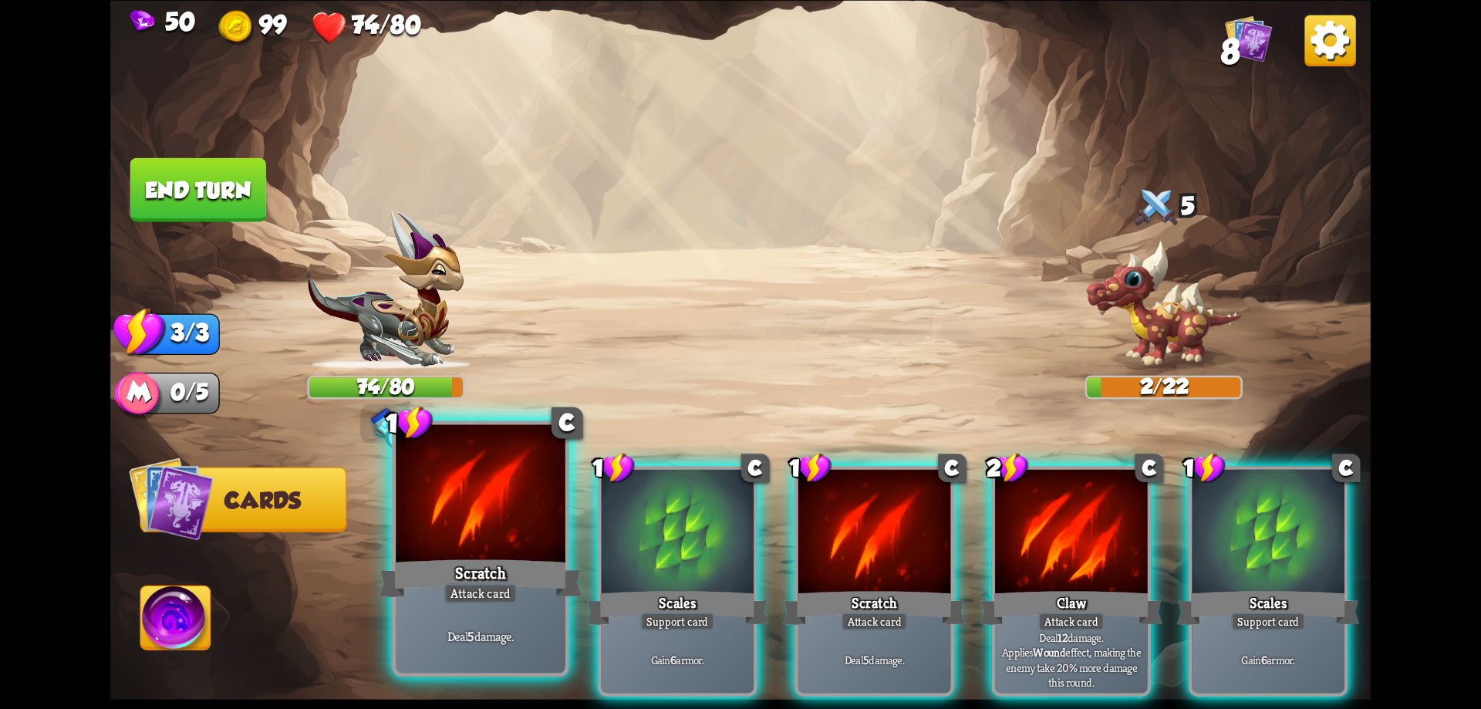
click at [434, 621] on div "Deal 5 damage." at bounding box center [481, 636] width 170 height 74
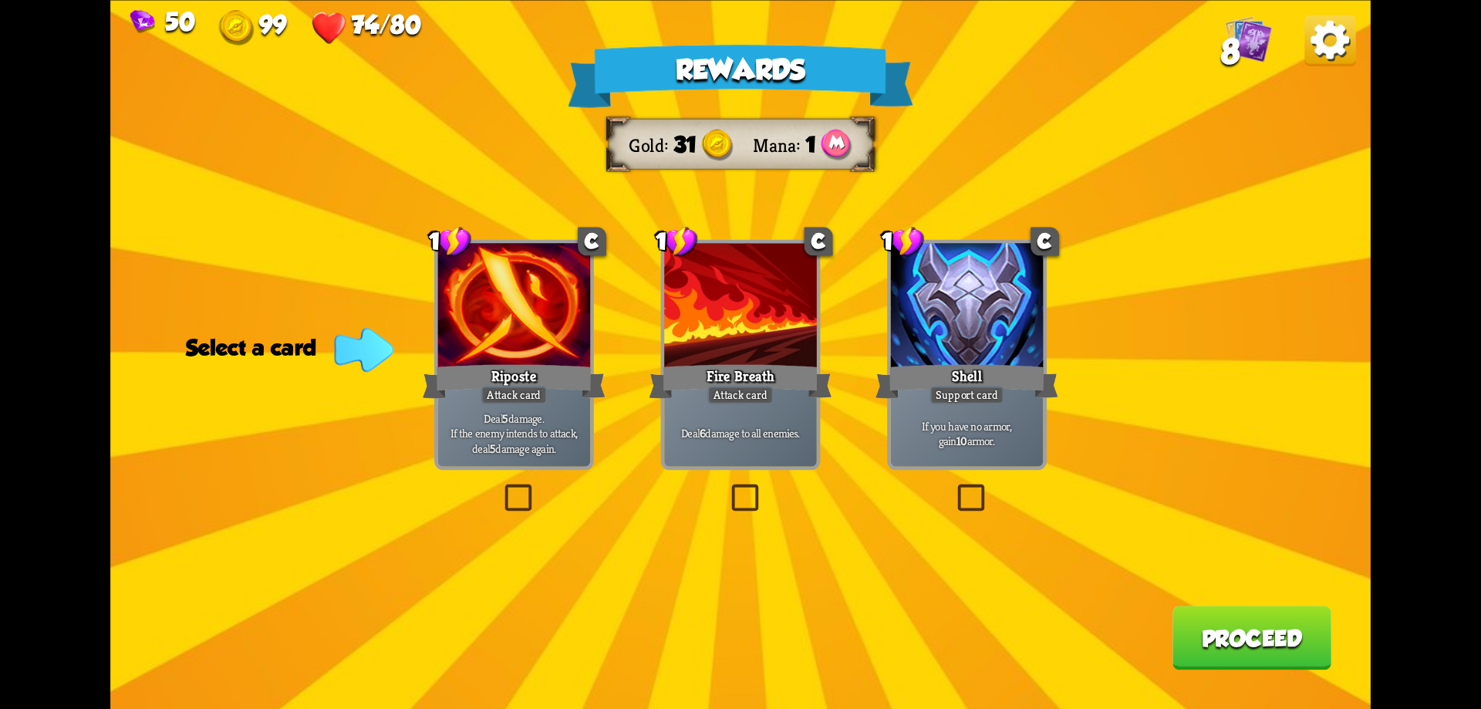
click at [953, 488] on label at bounding box center [953, 488] width 0 height 0
click at [0, 0] on input "checkbox" at bounding box center [0, 0] width 0 height 0
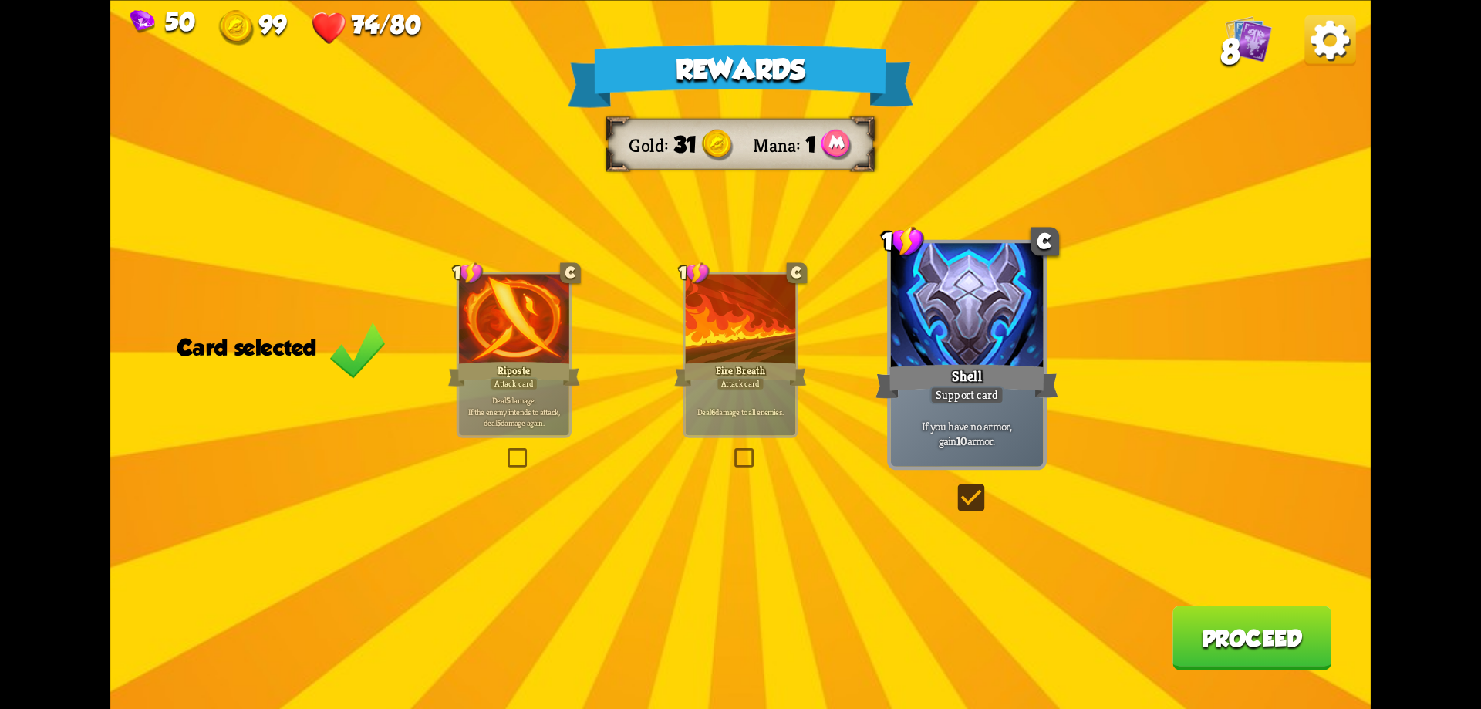
click at [1264, 627] on button "Proceed" at bounding box center [1252, 638] width 159 height 64
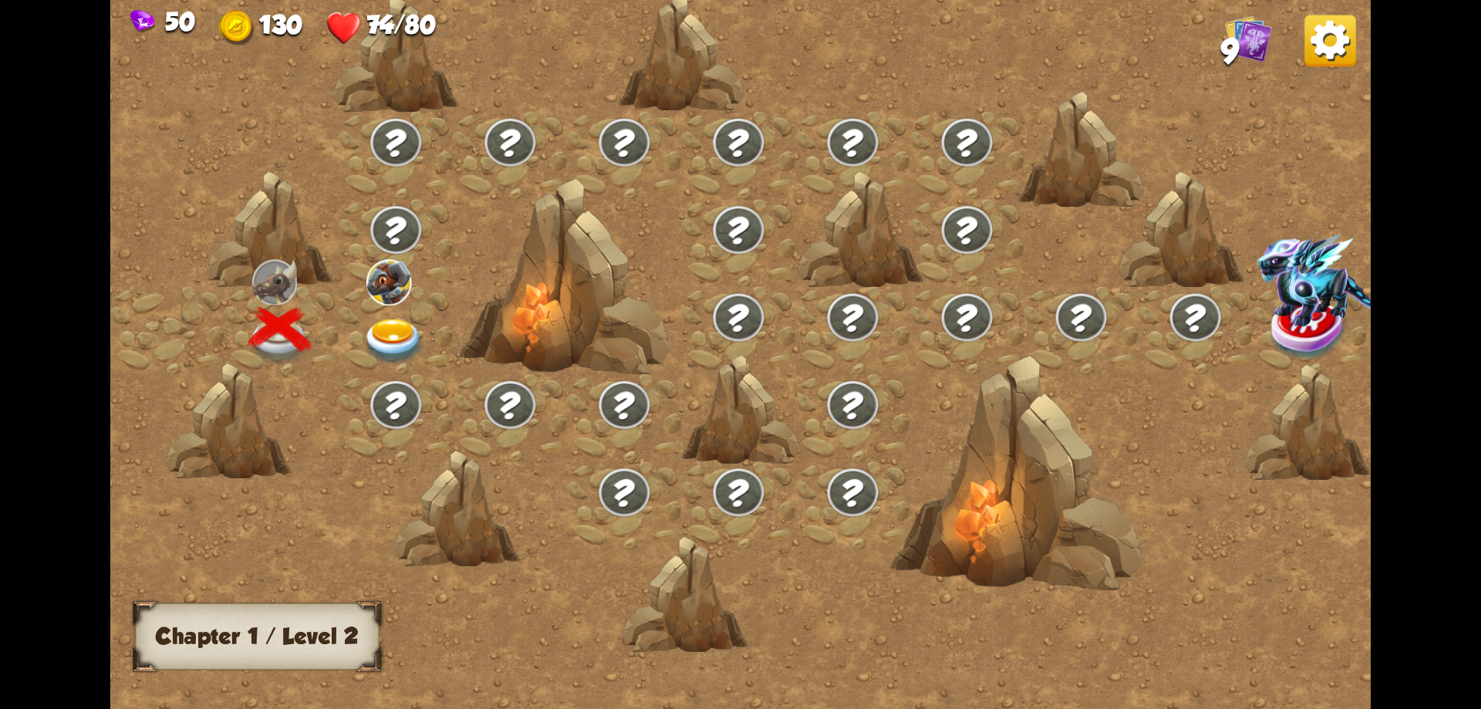
click at [382, 327] on img at bounding box center [394, 342] width 63 height 46
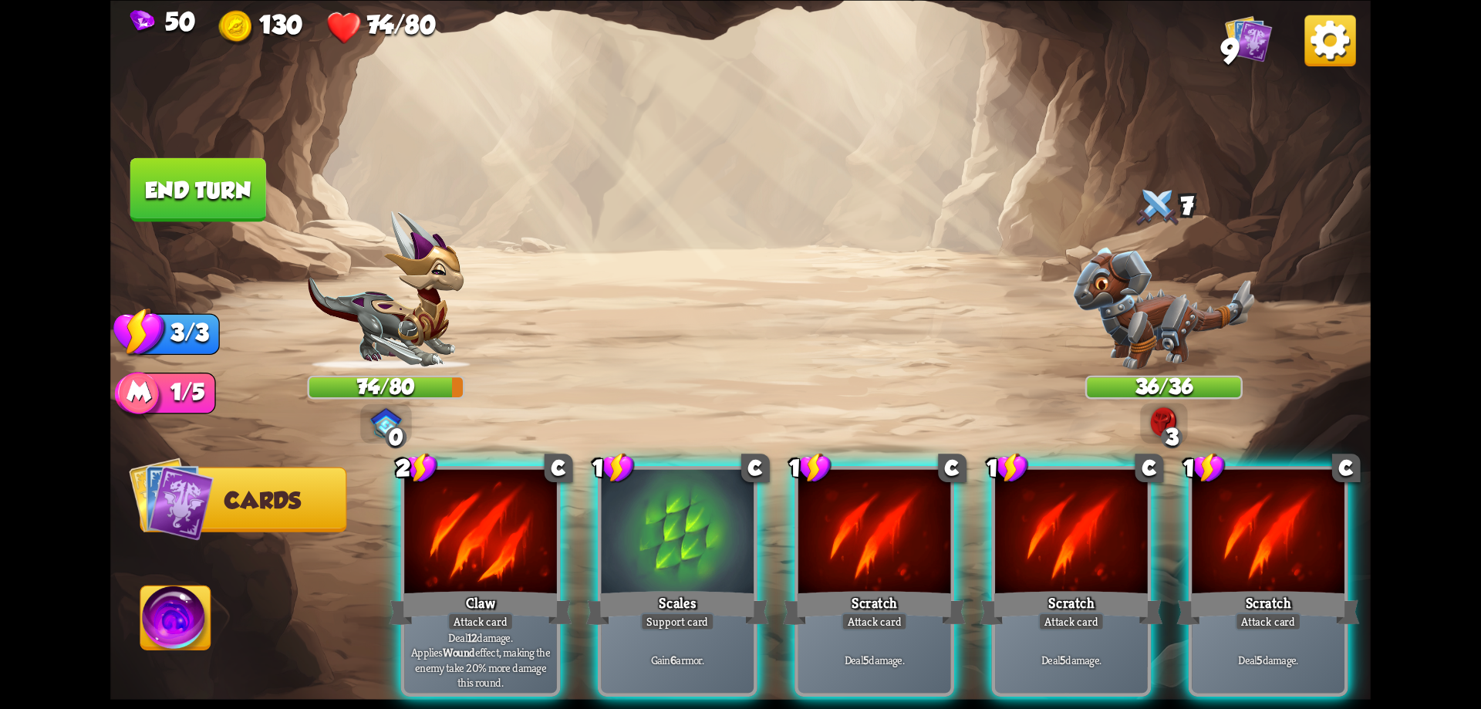
click at [154, 589] on img at bounding box center [176, 621] width 70 height 71
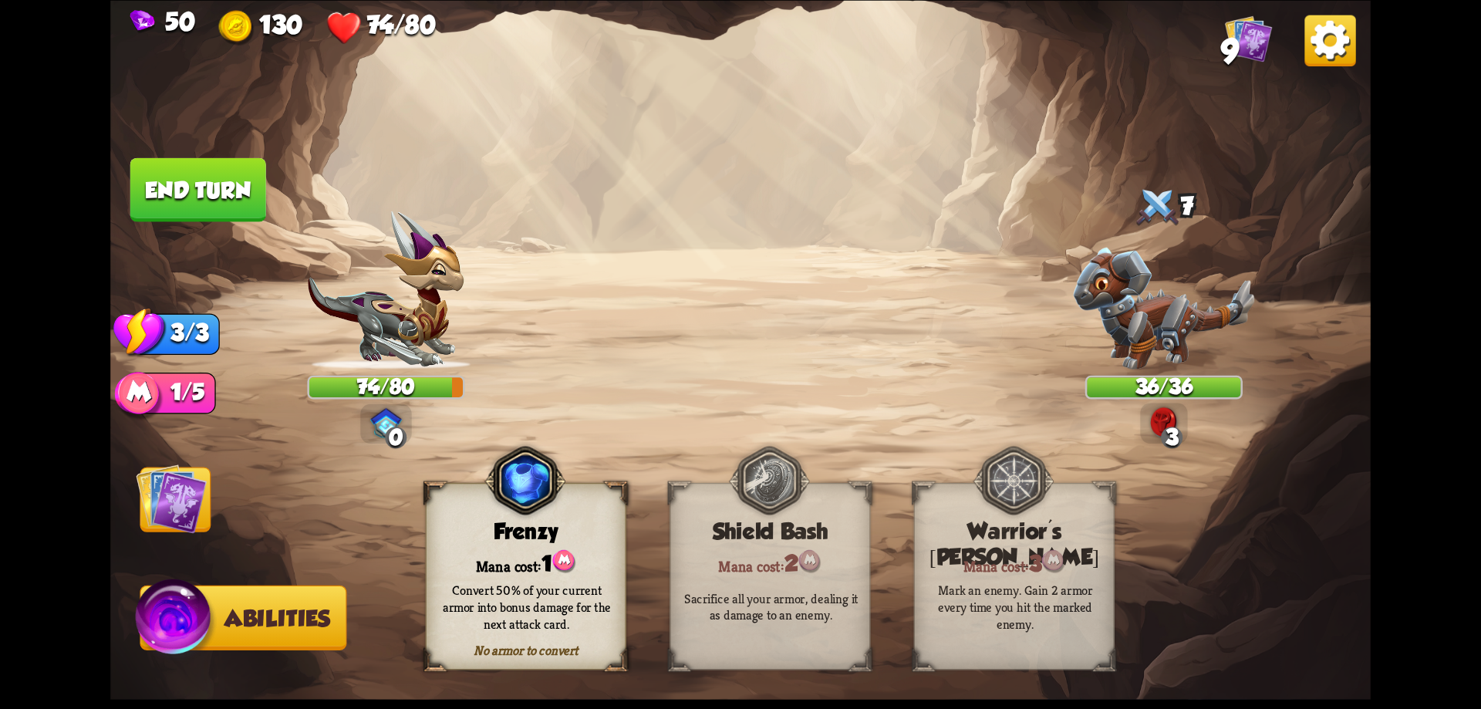
click at [175, 514] on img at bounding box center [171, 498] width 71 height 71
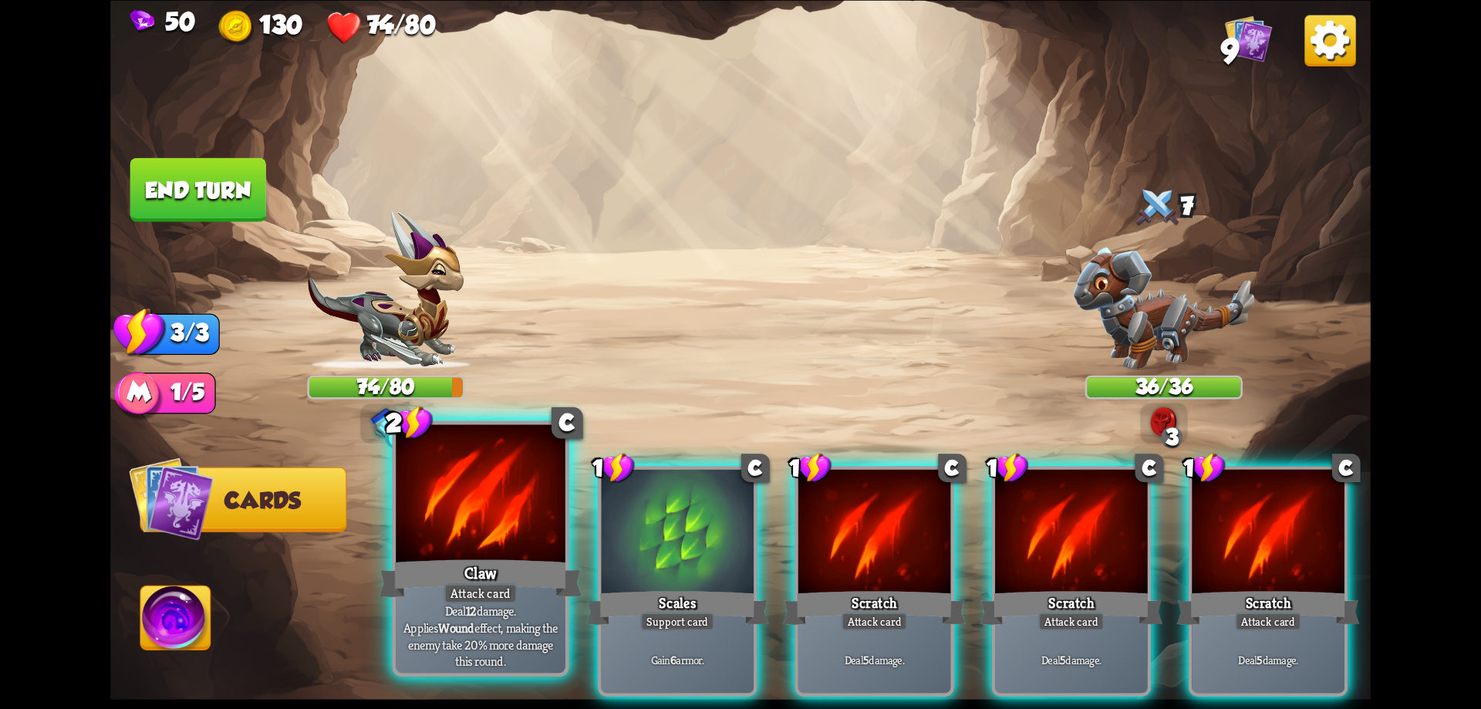
click at [518, 515] on div at bounding box center [481, 495] width 170 height 143
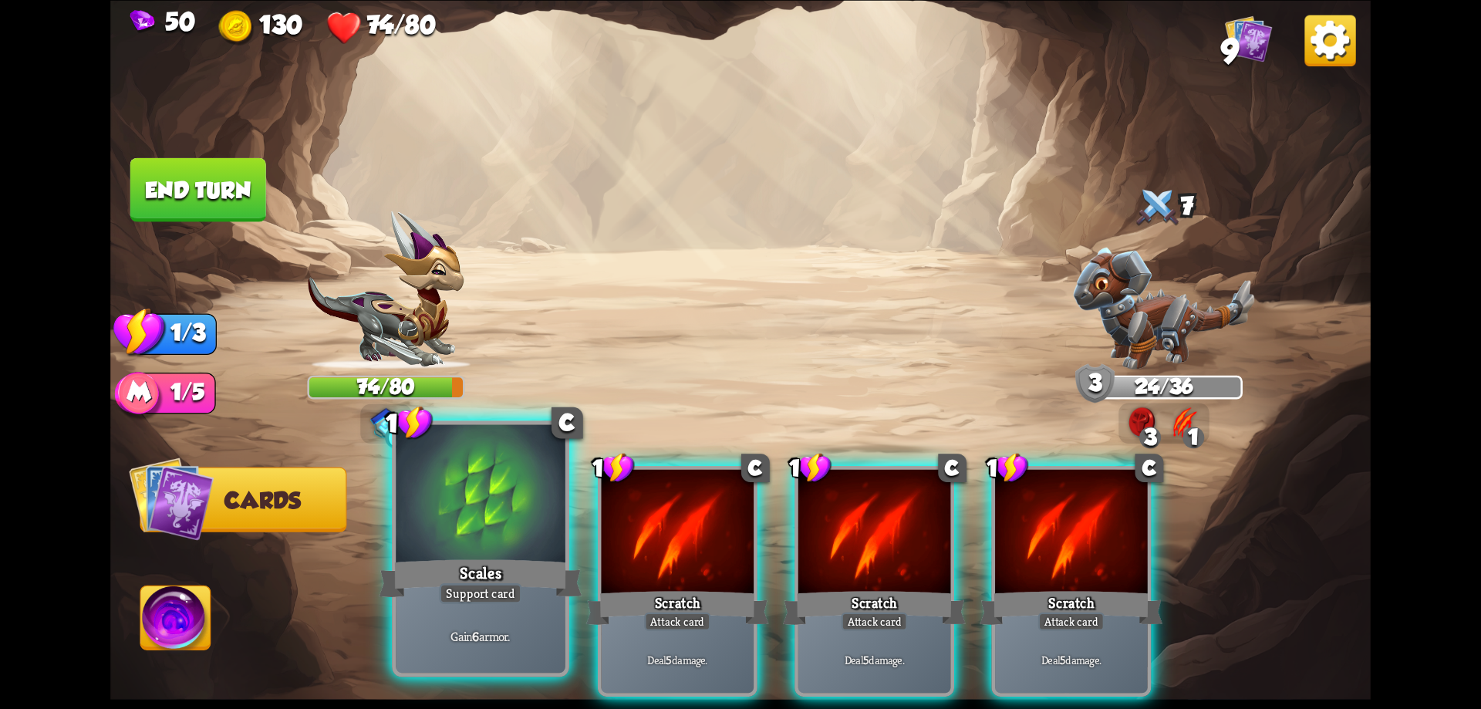
click at [481, 517] on div at bounding box center [481, 495] width 170 height 143
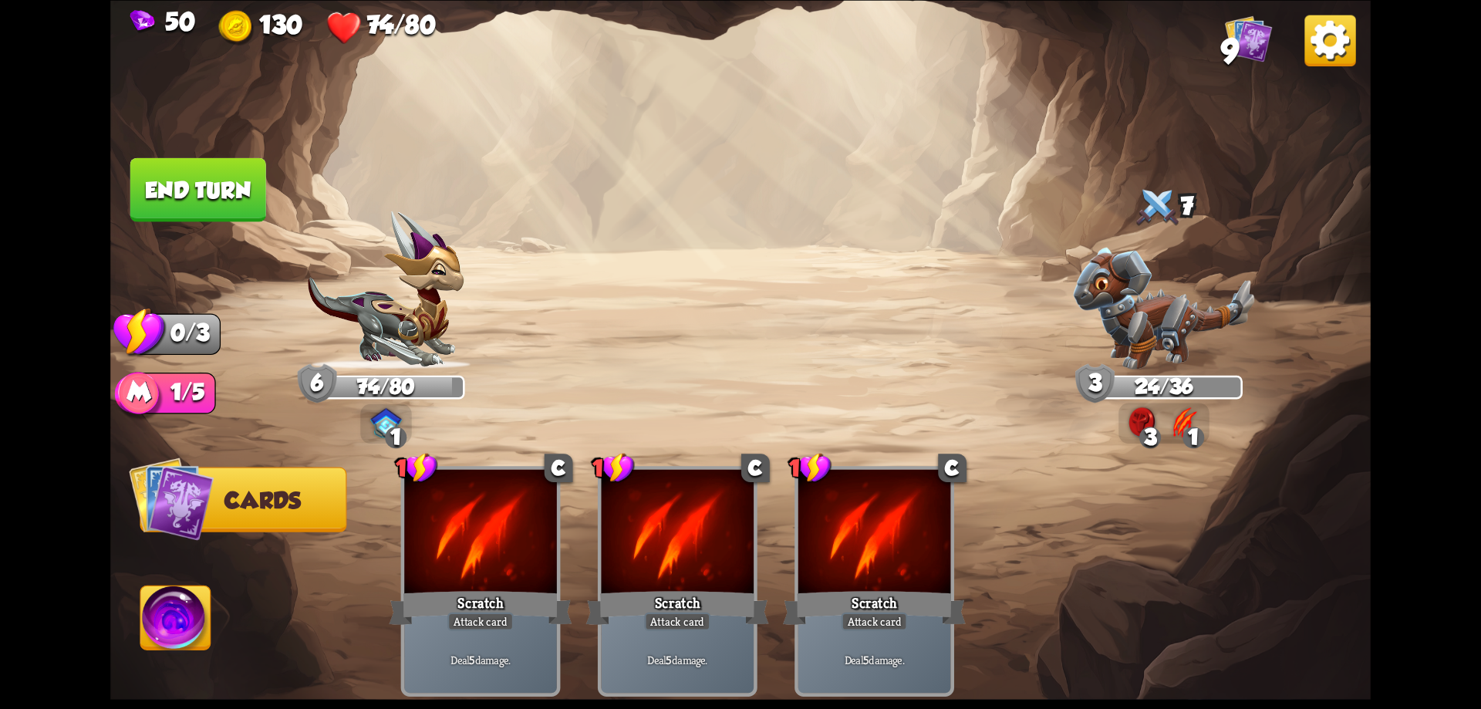
click at [239, 225] on img at bounding box center [740, 354] width 1260 height 709
click at [201, 199] on button "End turn" at bounding box center [198, 189] width 136 height 64
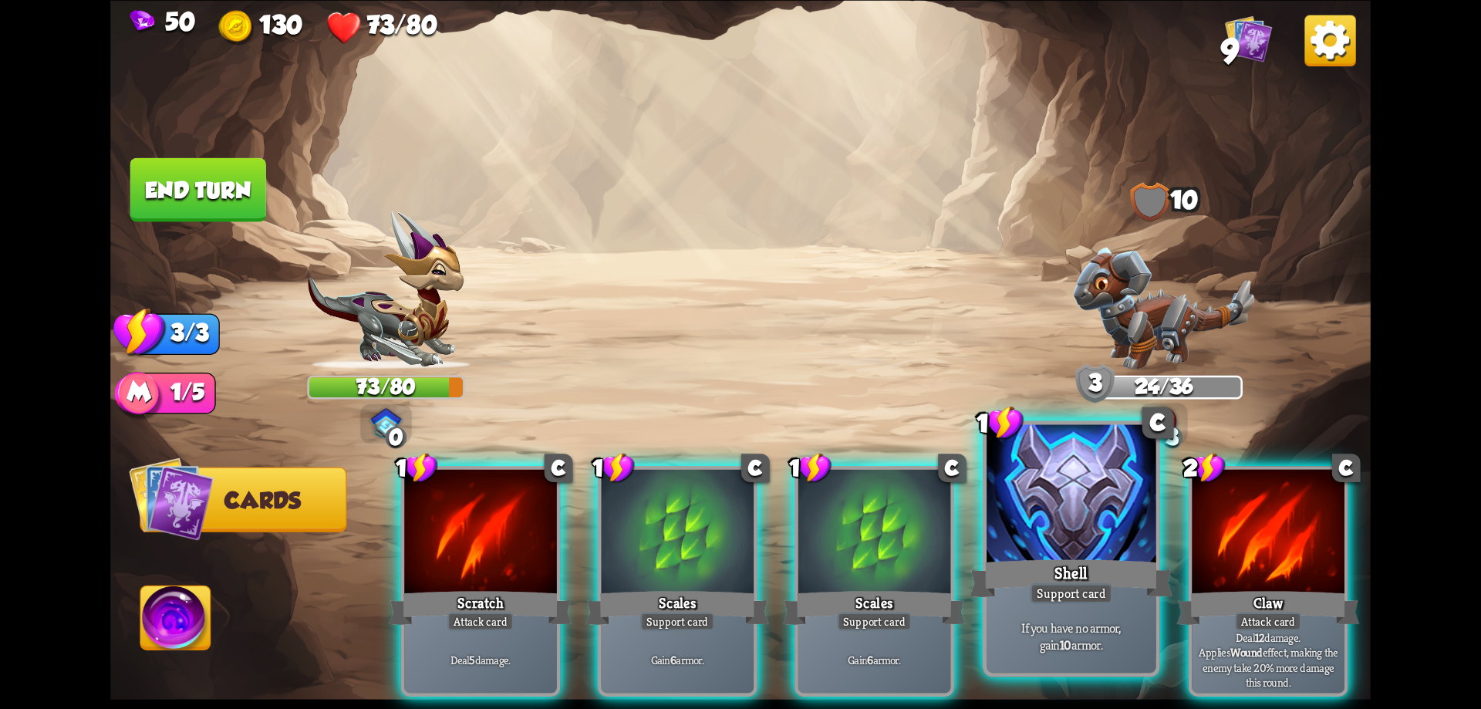
click at [1024, 566] on div "Shell" at bounding box center [1071, 578] width 203 height 46
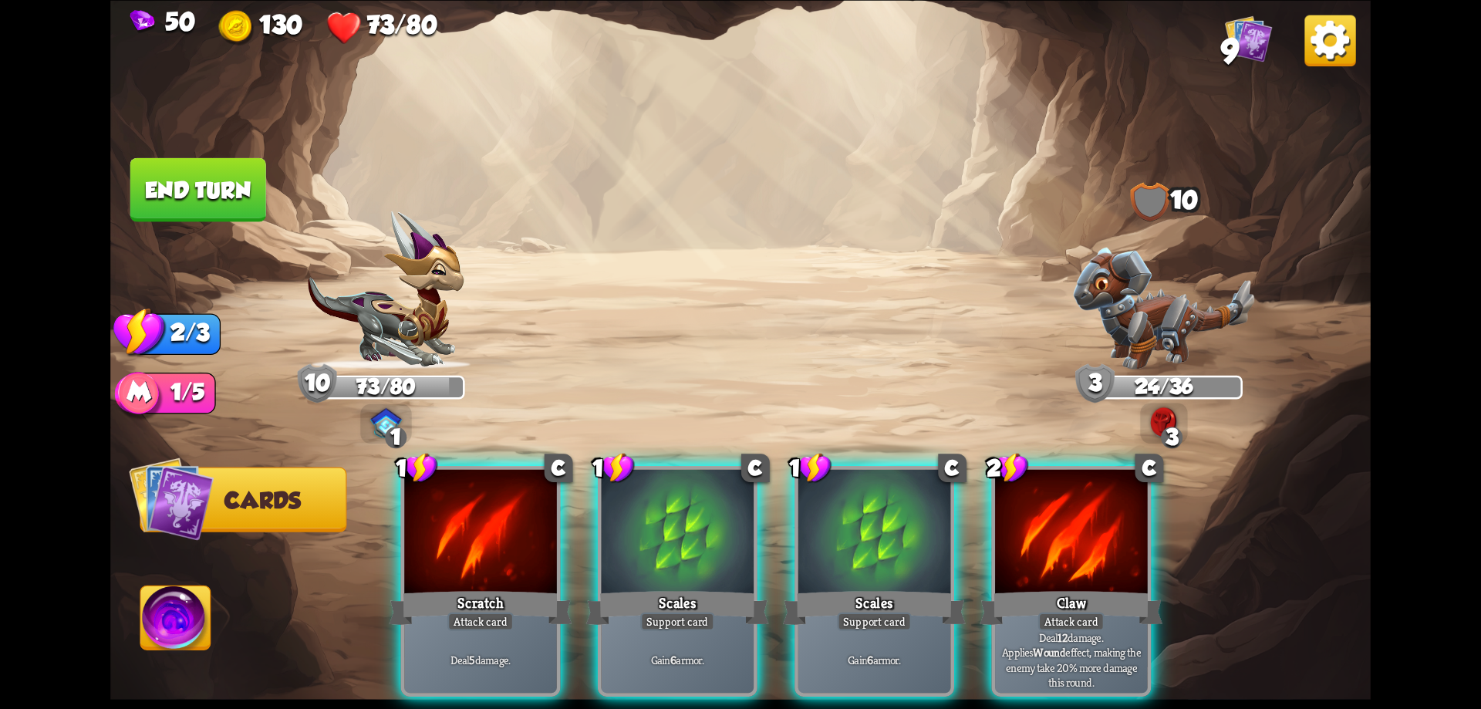
click at [1024, 587] on div "Claw" at bounding box center [1071, 607] width 183 height 41
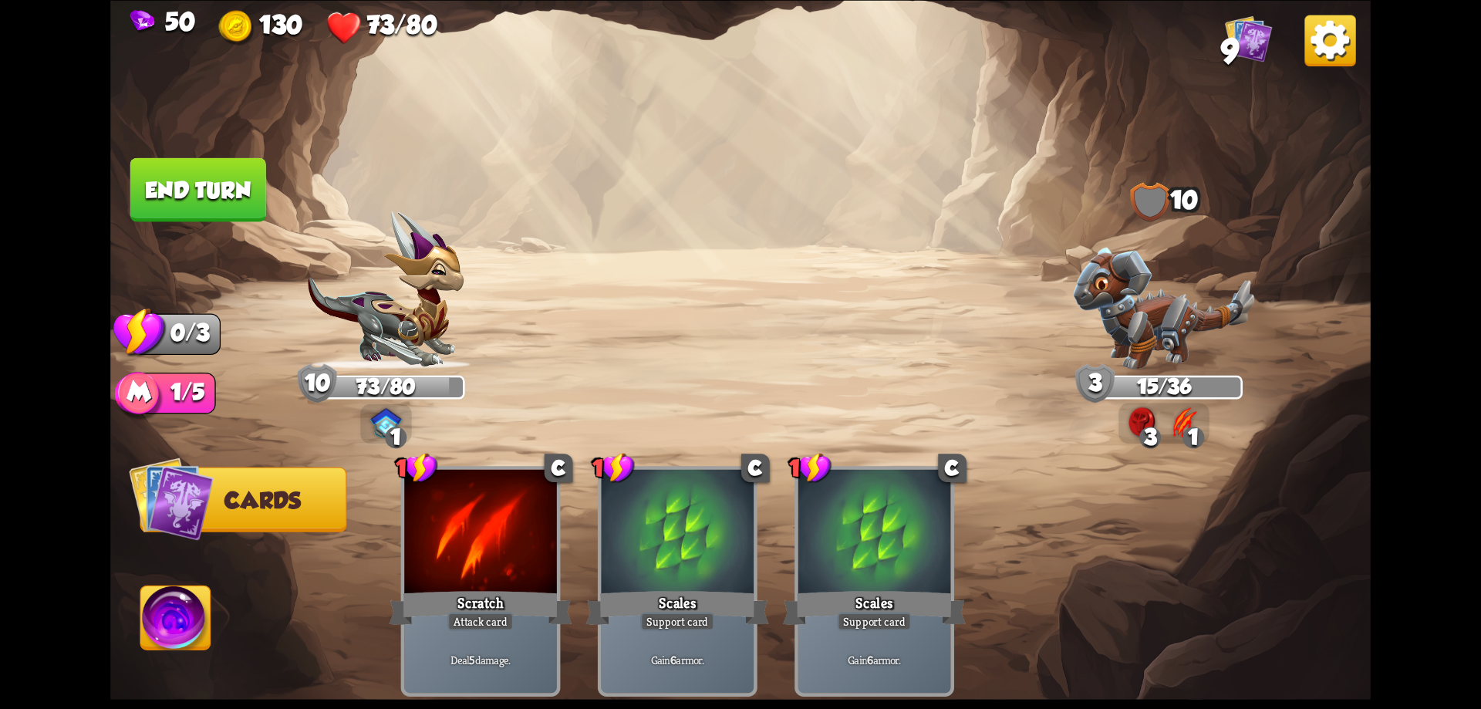
click at [187, 604] on img at bounding box center [176, 621] width 70 height 71
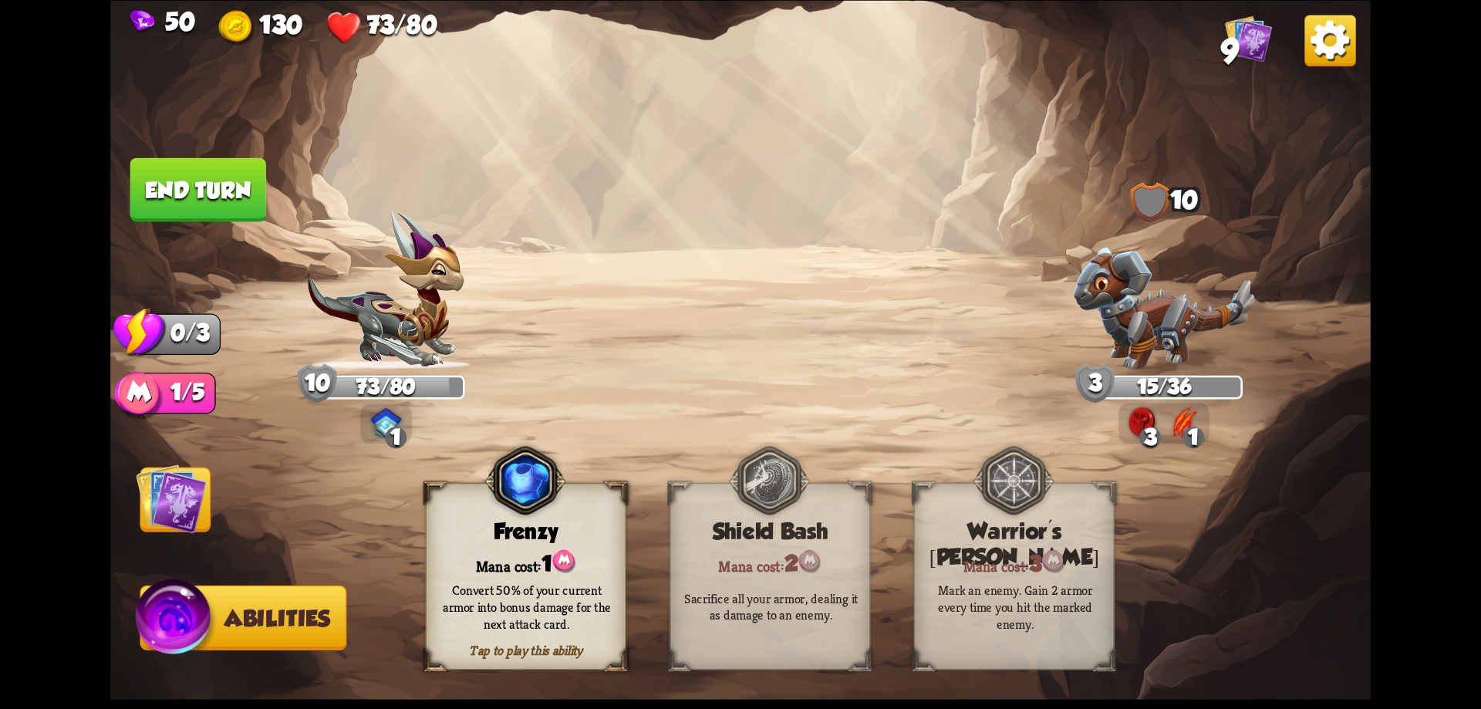
click at [478, 560] on div "Mana cost: 1" at bounding box center [526, 562] width 199 height 29
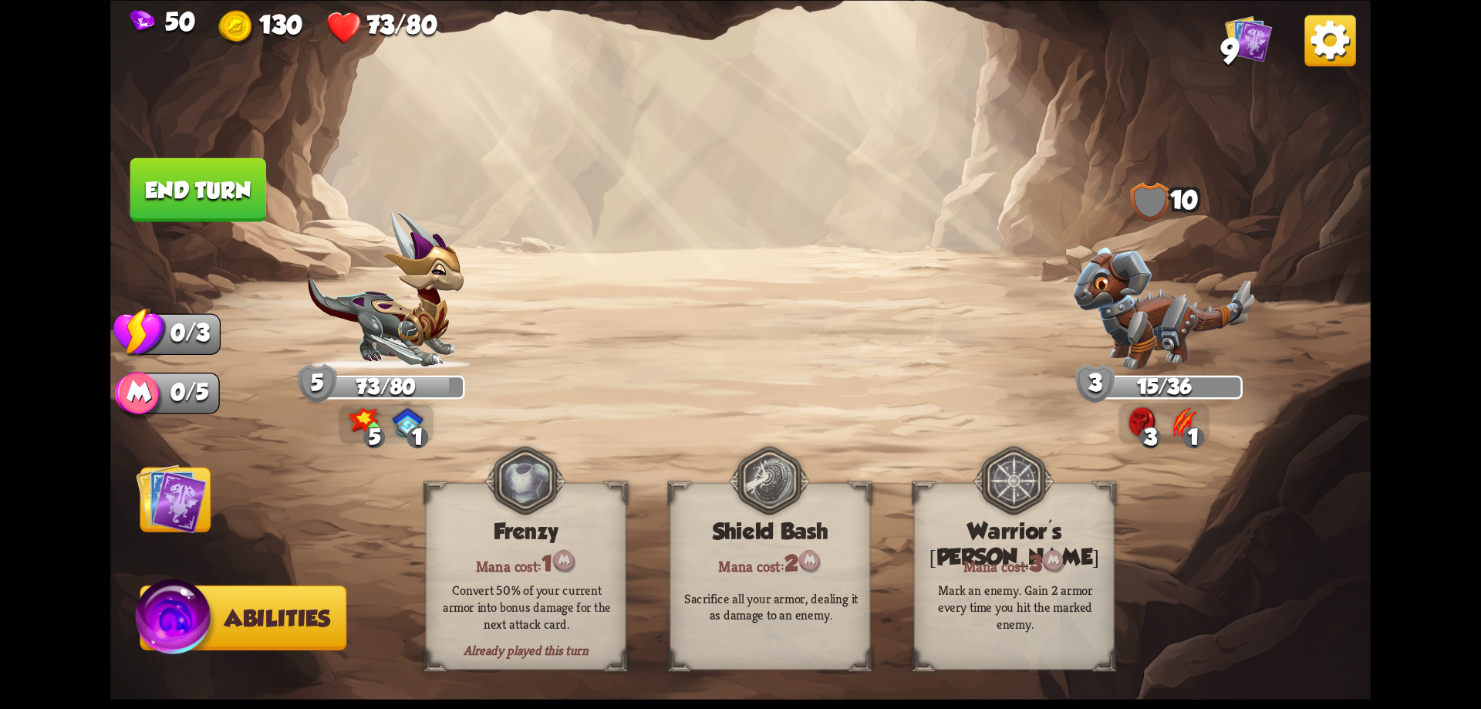
click at [228, 210] on button "End turn" at bounding box center [198, 189] width 136 height 64
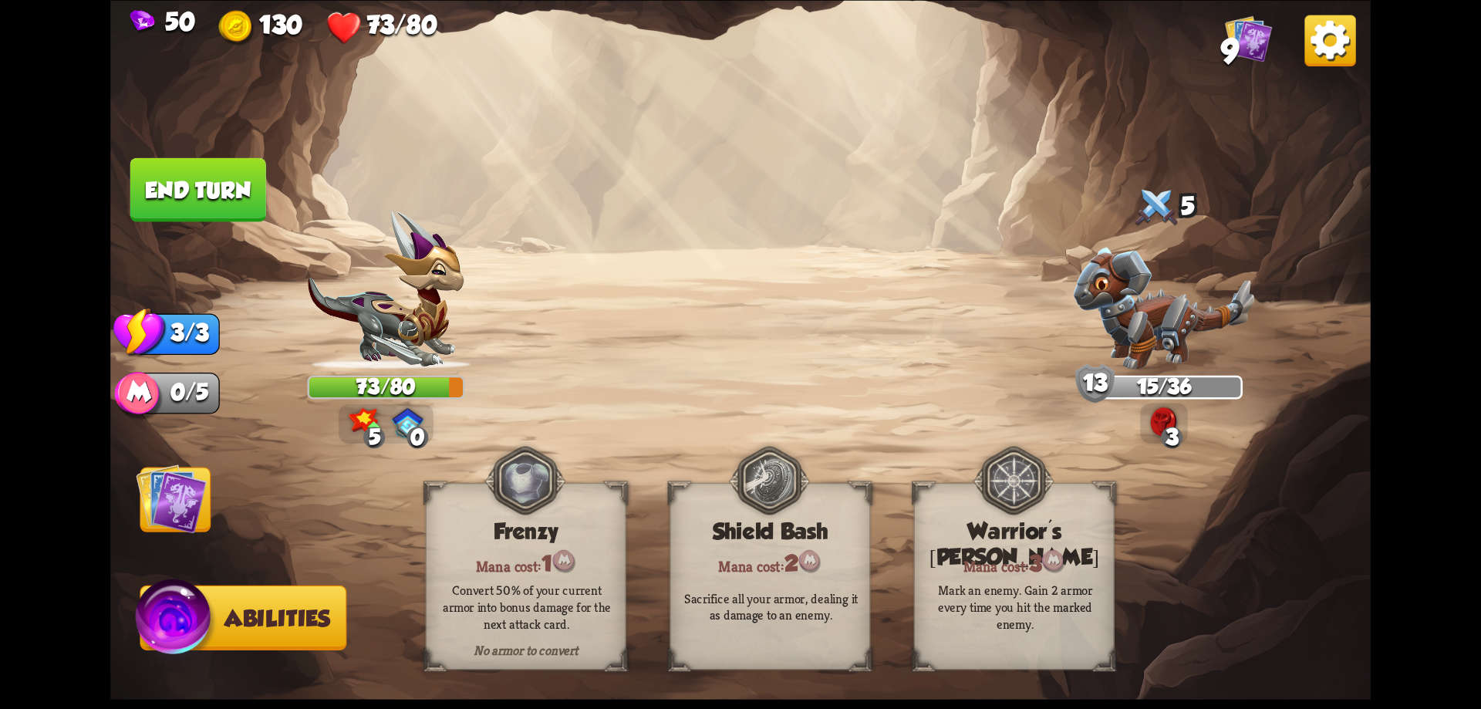
click at [179, 482] on img at bounding box center [171, 498] width 71 height 71
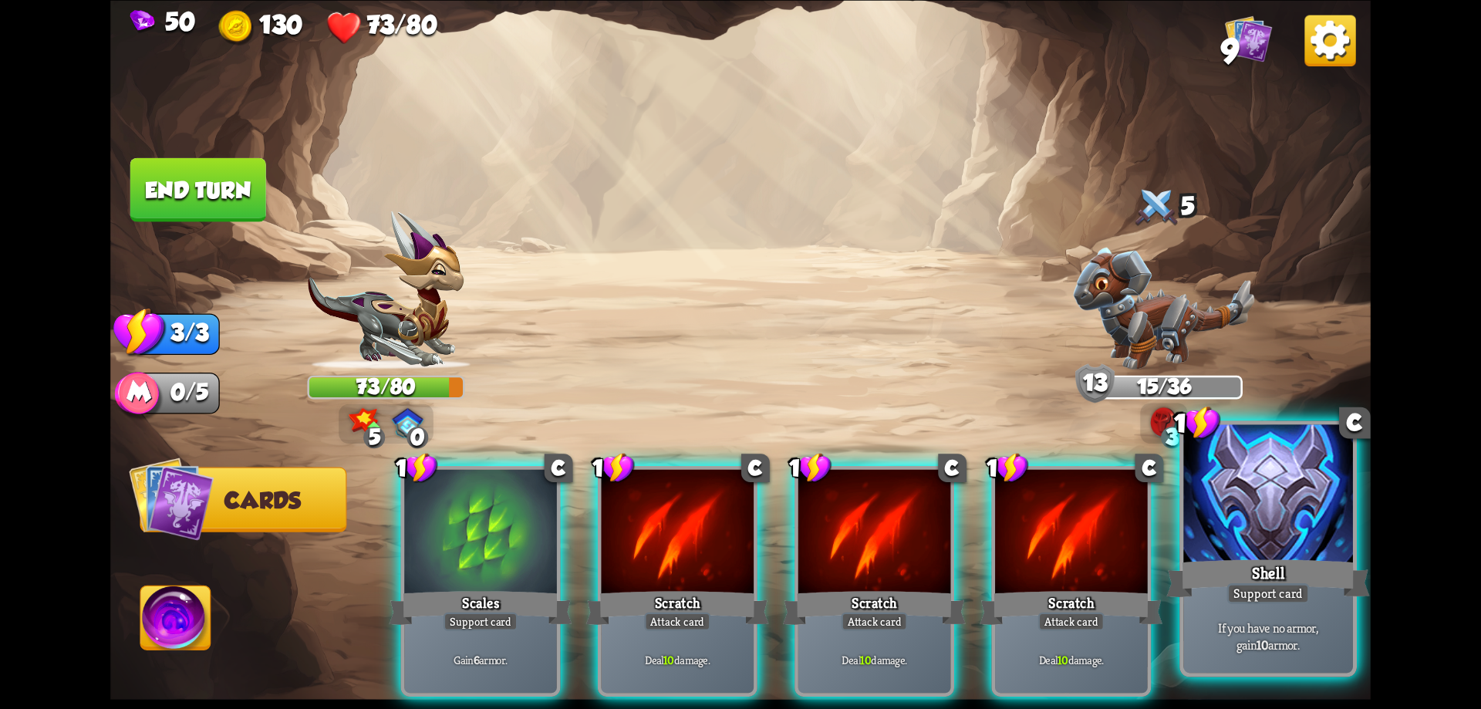
click at [1277, 514] on div at bounding box center [1268, 495] width 170 height 143
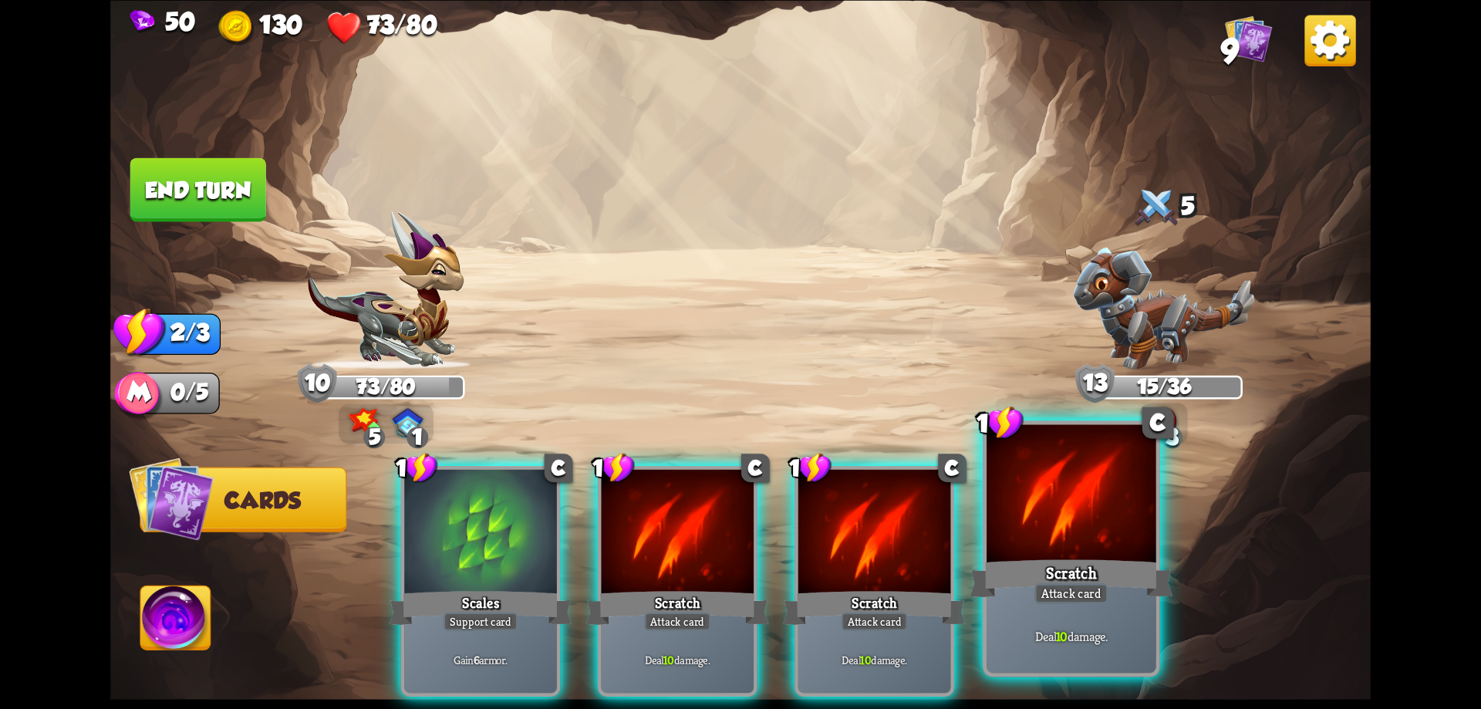
click at [1072, 526] on div at bounding box center [1072, 495] width 170 height 143
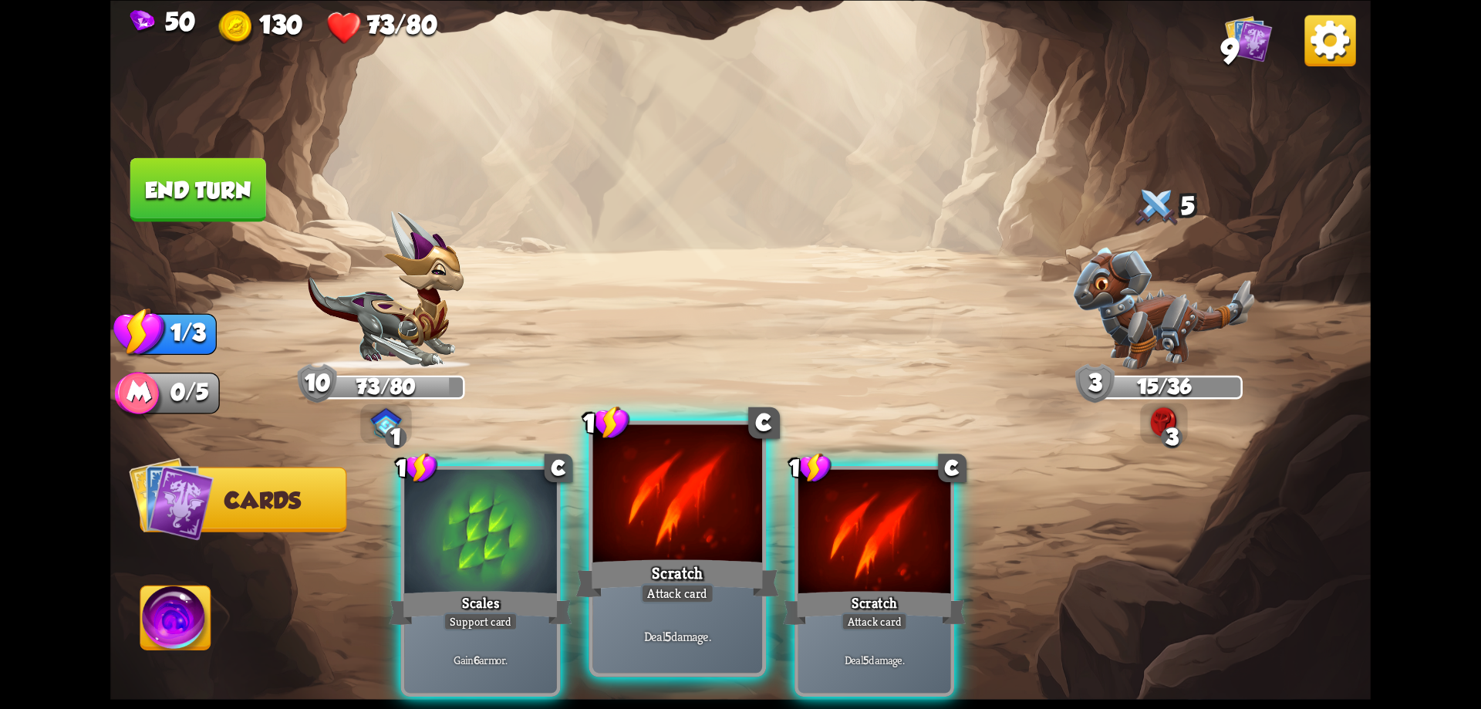
click at [633, 527] on div at bounding box center [678, 495] width 170 height 143
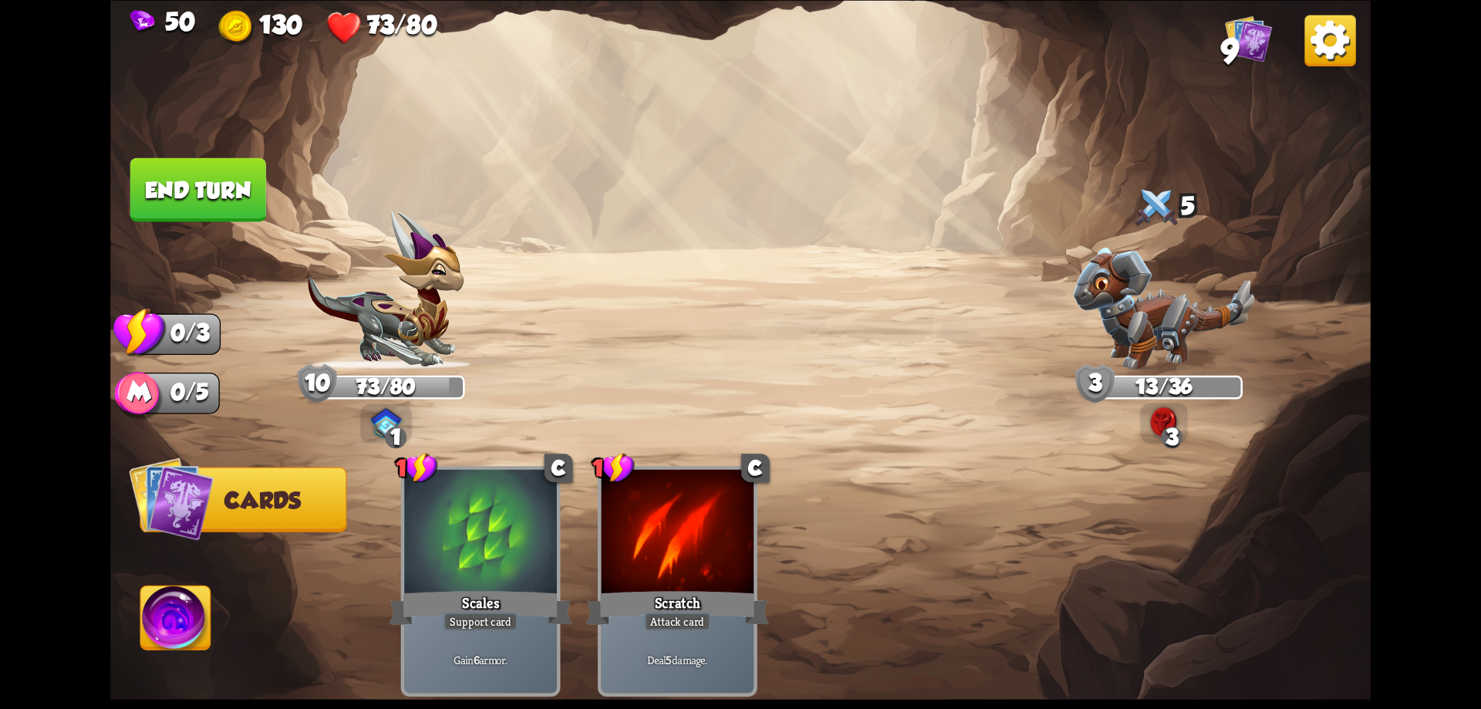
click at [260, 553] on img at bounding box center [740, 354] width 1260 height 709
click at [244, 205] on button "End turn" at bounding box center [198, 189] width 136 height 64
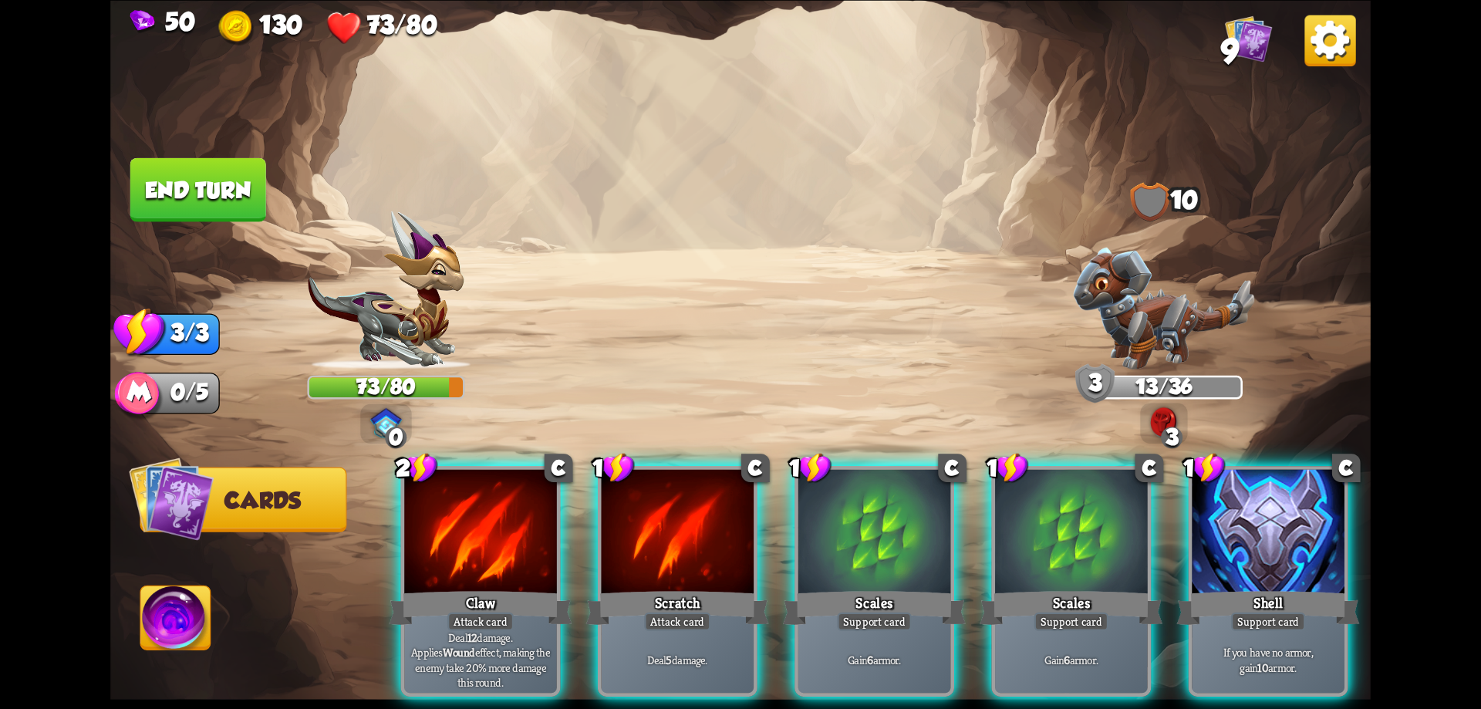
click at [566, 541] on div "2 C Claw Attack card Deal 12 damage. Applies Wound effect, making the enemy tak…" at bounding box center [867, 551] width 1008 height 315
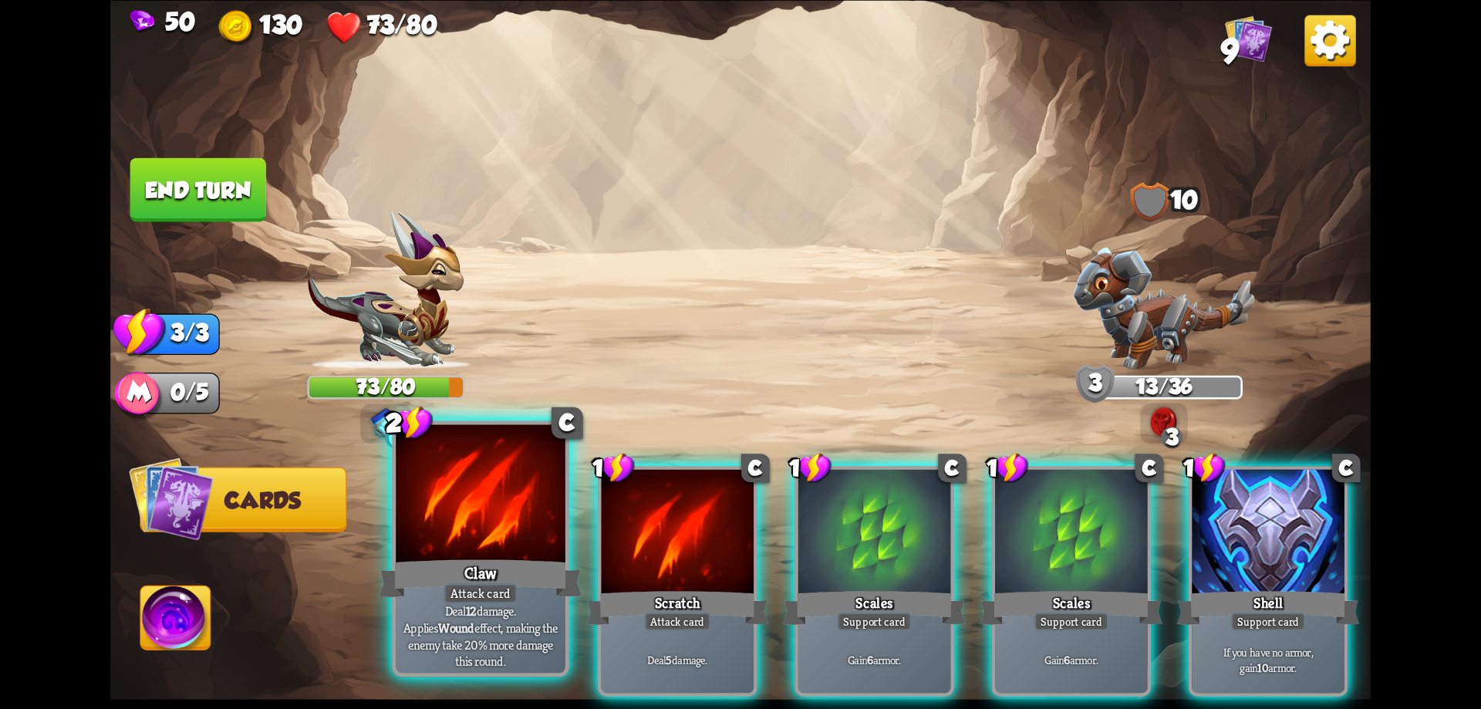
click at [532, 544] on div at bounding box center [481, 495] width 170 height 143
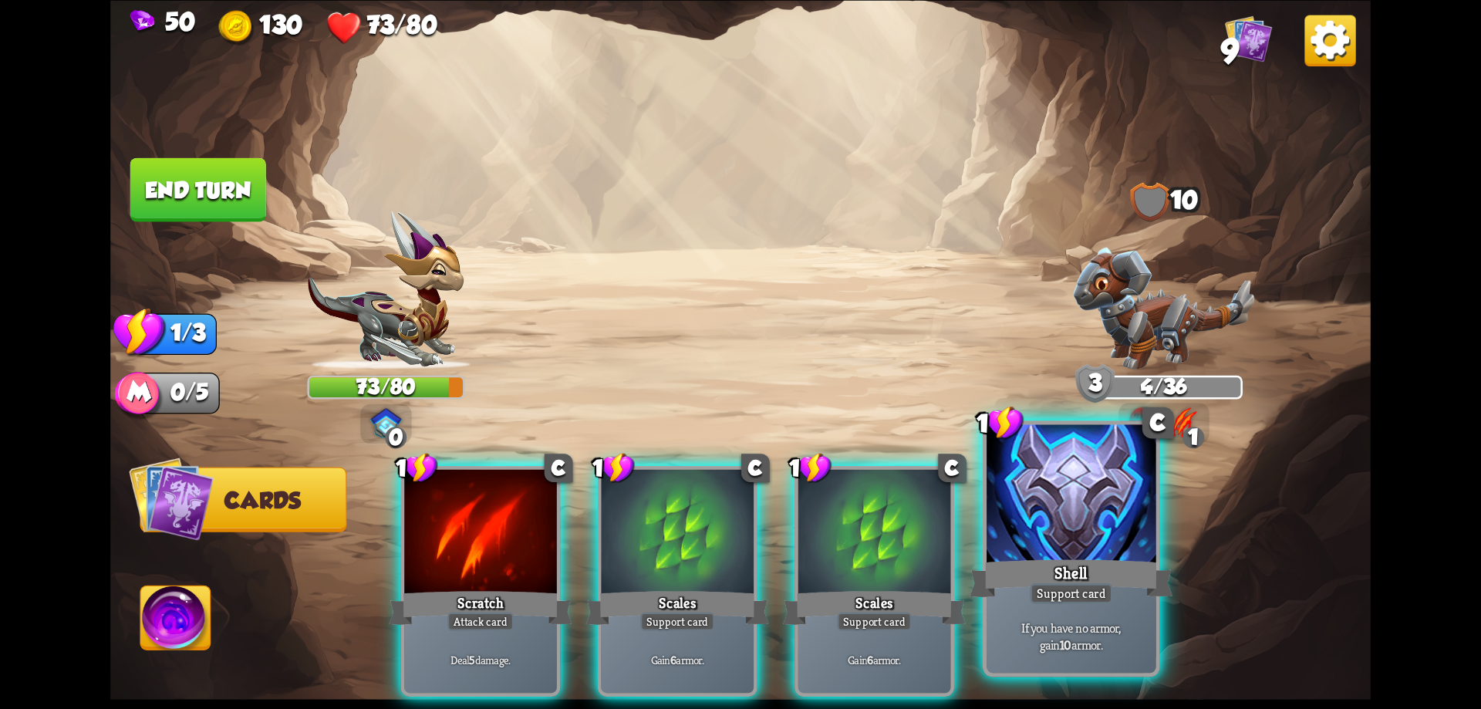
click at [1083, 590] on div "Support card" at bounding box center [1071, 593] width 83 height 21
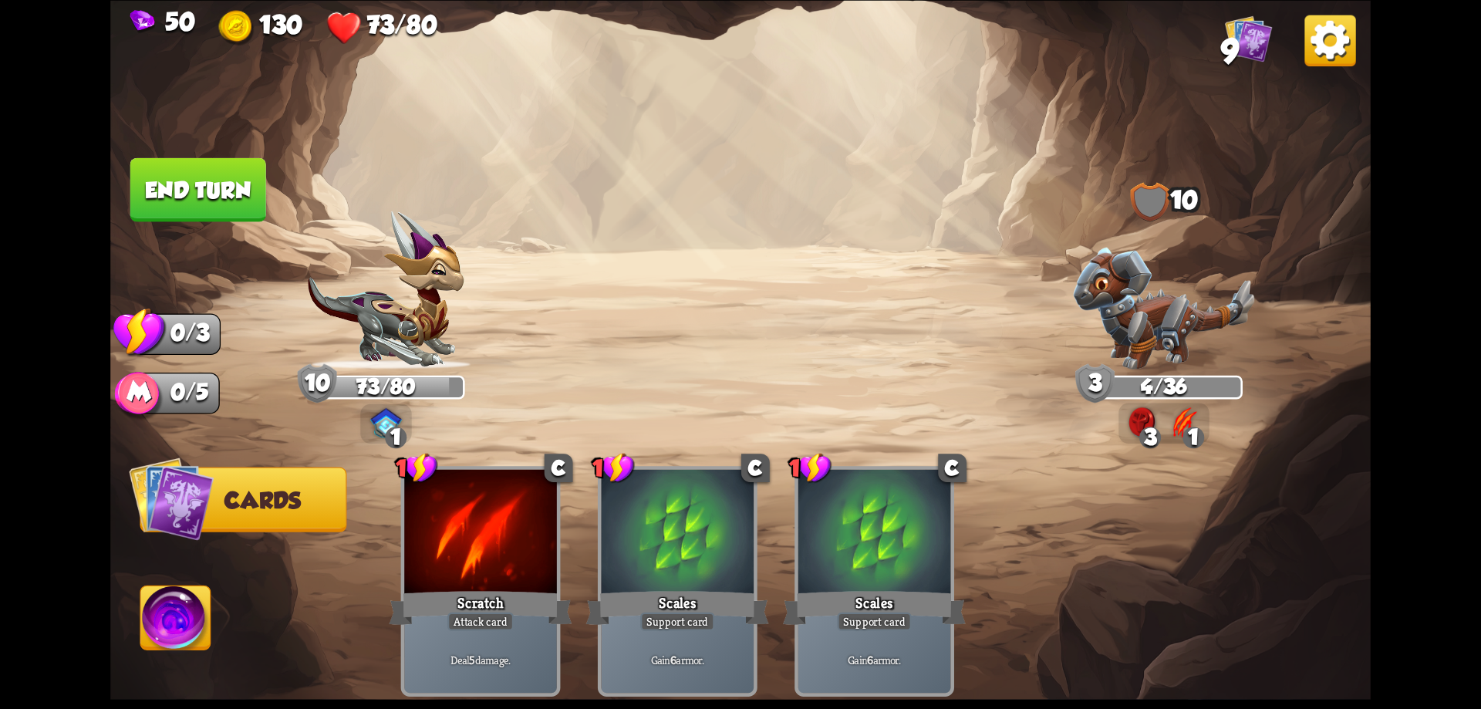
click at [152, 148] on img at bounding box center [740, 354] width 1260 height 709
click at [214, 174] on button "End turn" at bounding box center [198, 189] width 136 height 64
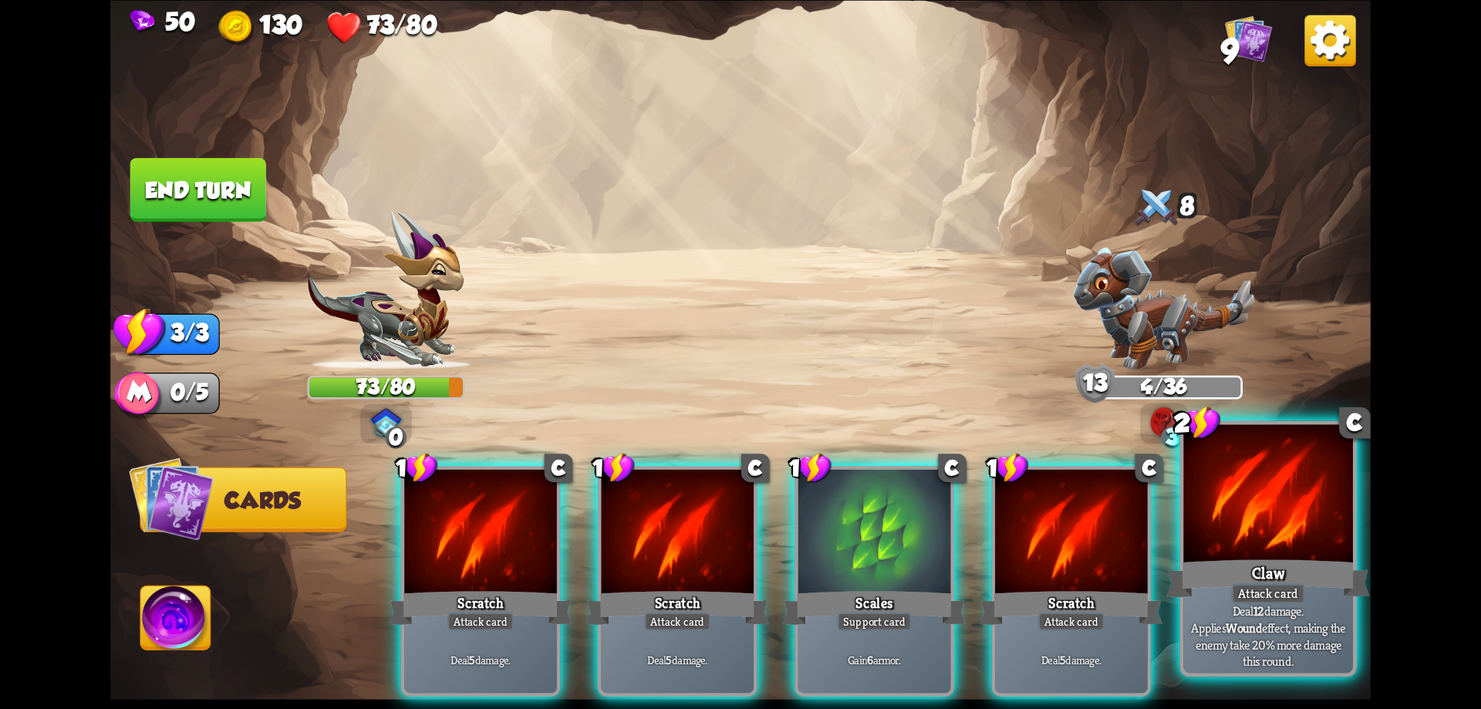
click at [1285, 544] on div at bounding box center [1268, 495] width 170 height 143
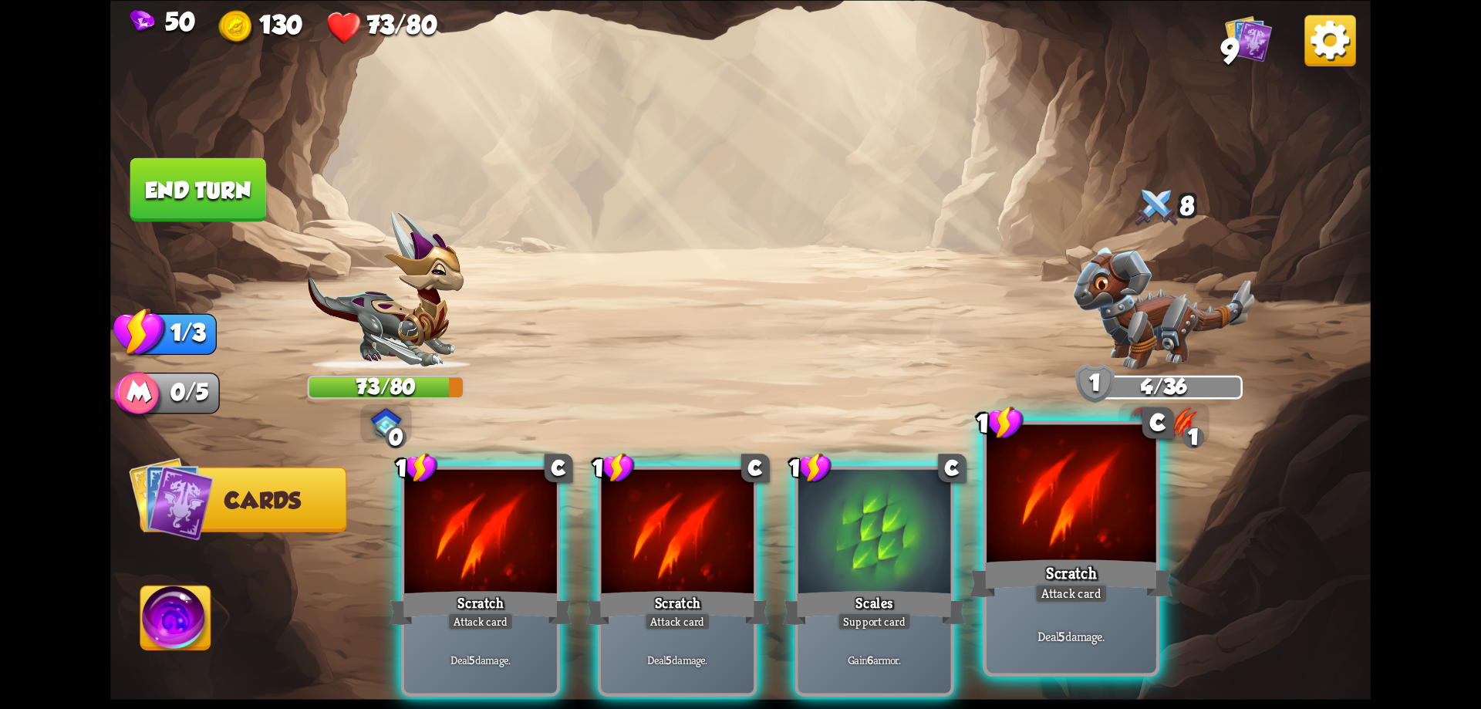
click at [1114, 548] on div at bounding box center [1072, 495] width 170 height 143
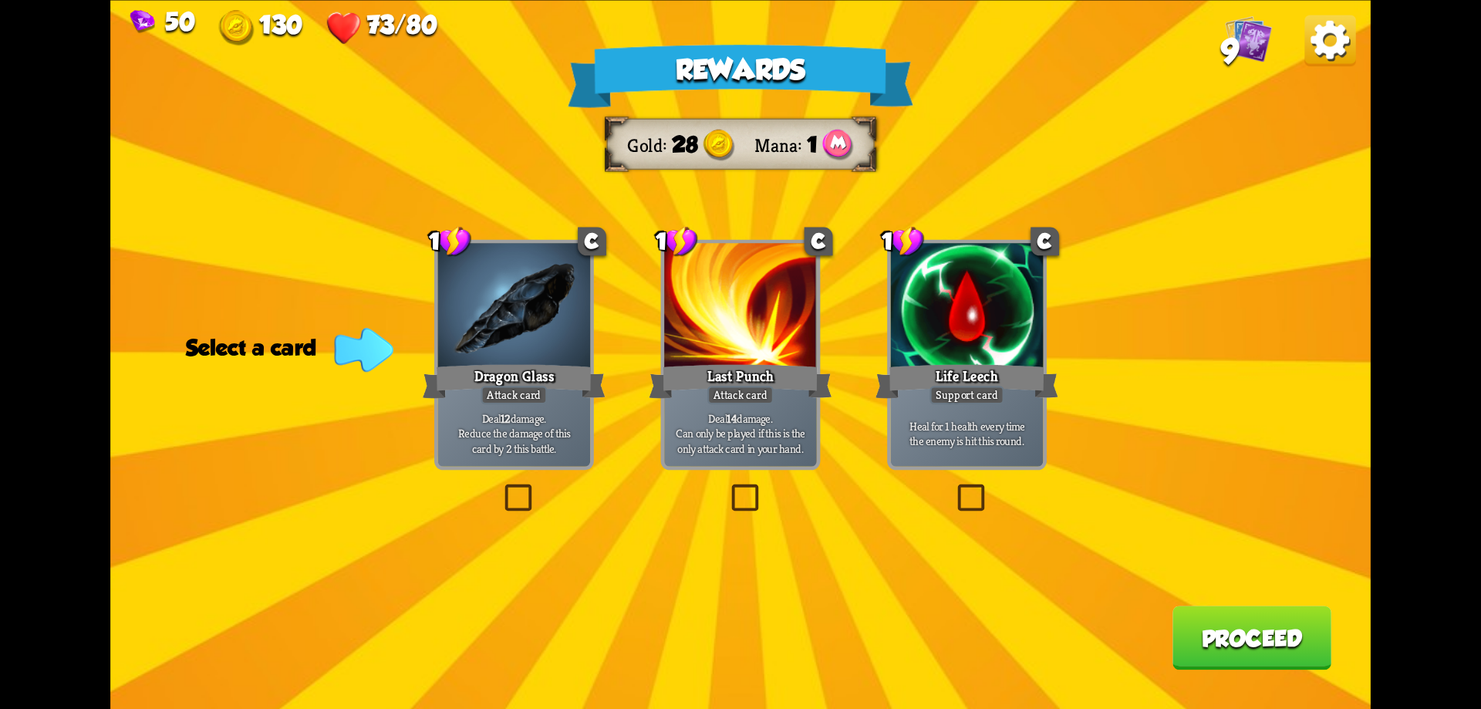
click at [727, 488] on label at bounding box center [727, 488] width 0 height 0
click at [0, 0] on input "checkbox" at bounding box center [0, 0] width 0 height 0
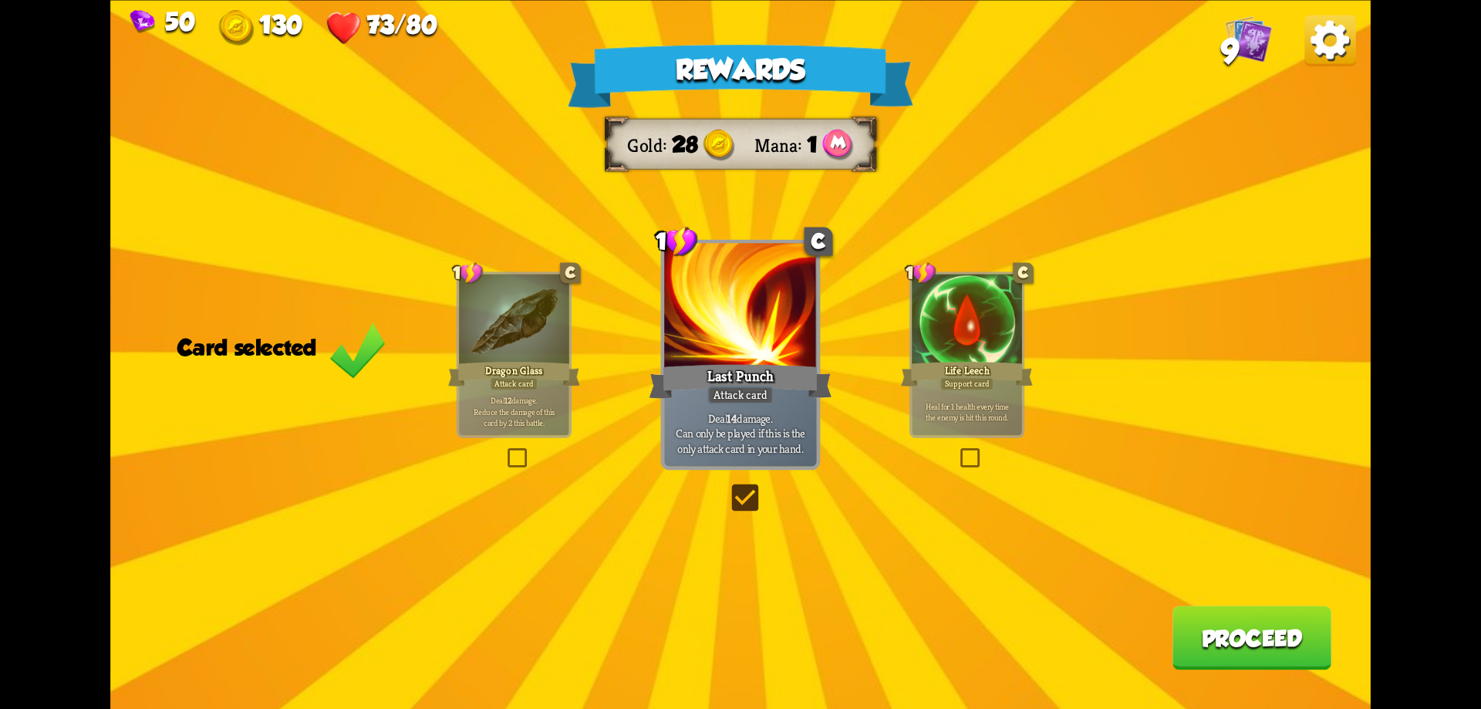
click at [1292, 638] on button "Proceed" at bounding box center [1252, 638] width 159 height 64
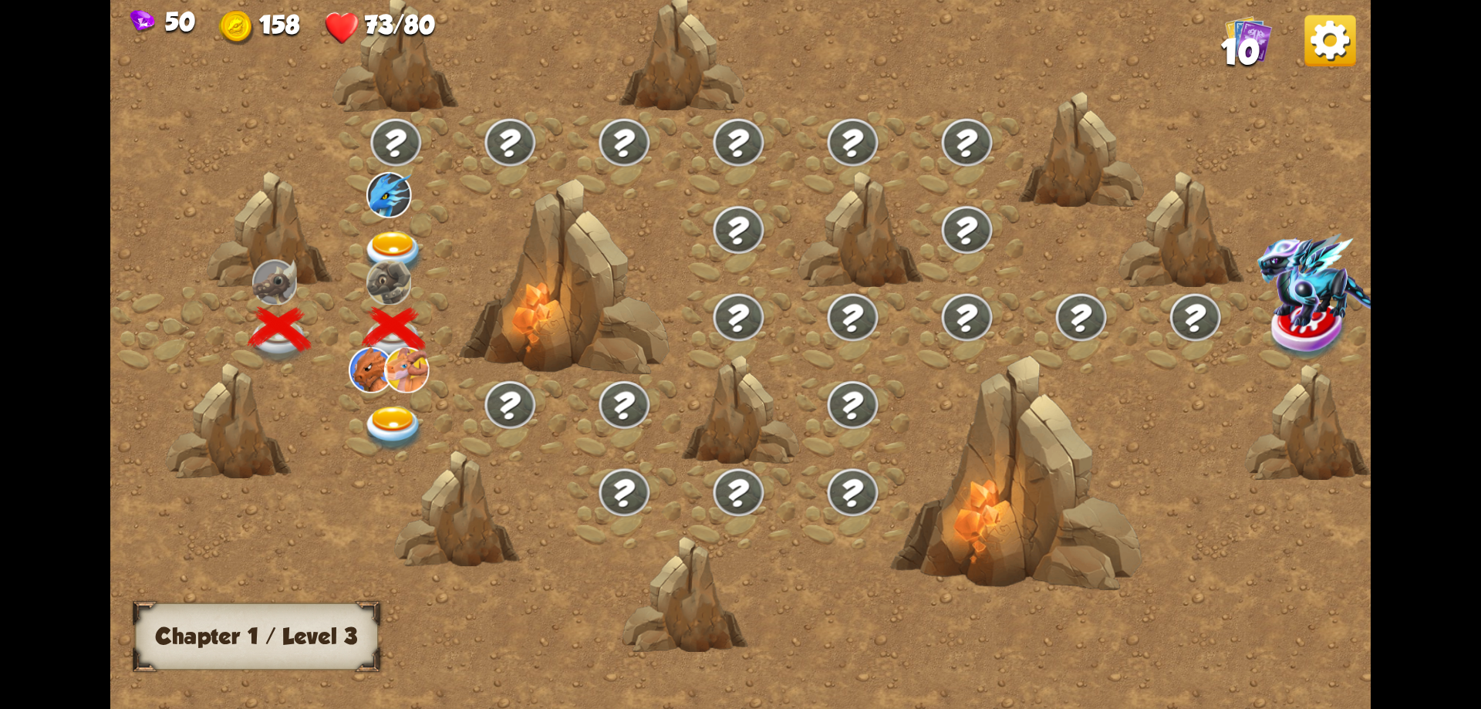
click at [397, 424] on img at bounding box center [394, 430] width 63 height 46
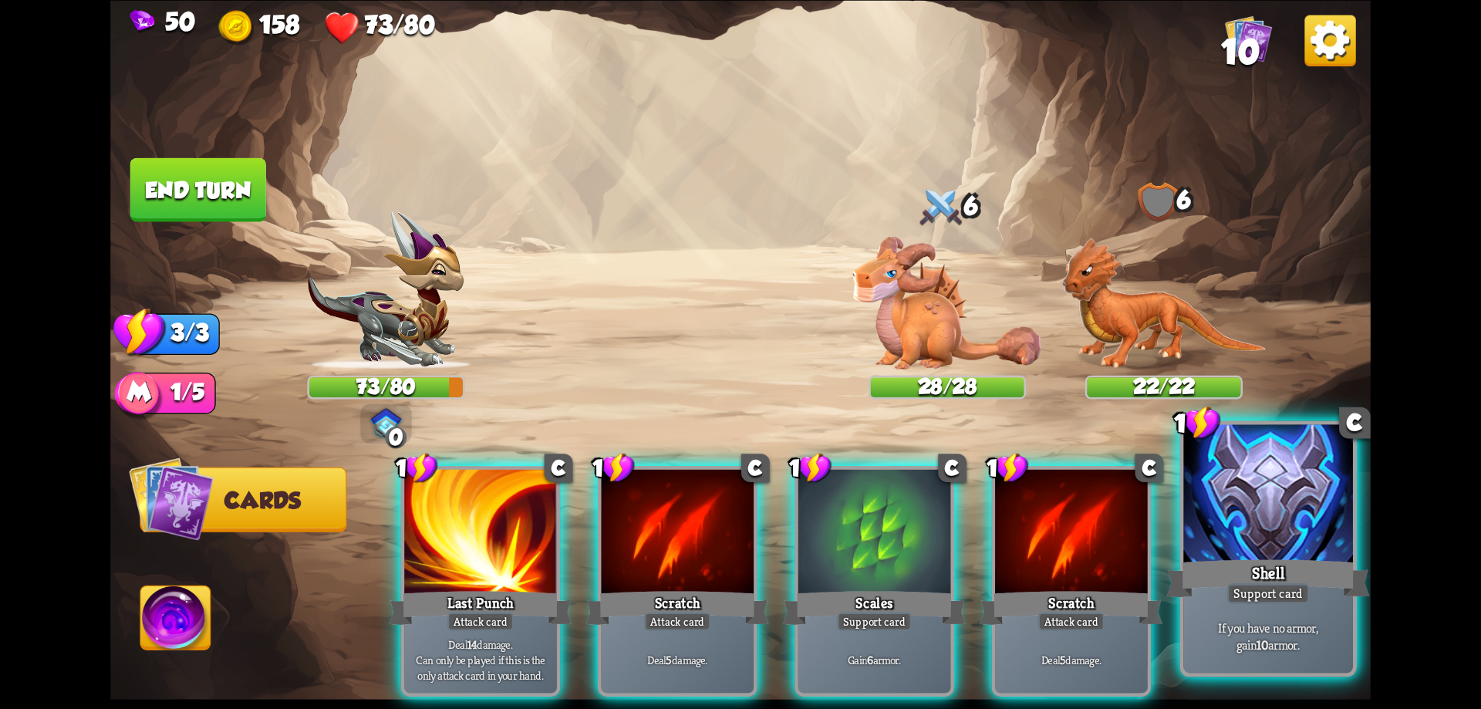
click at [1296, 596] on div "Support card" at bounding box center [1268, 593] width 83 height 21
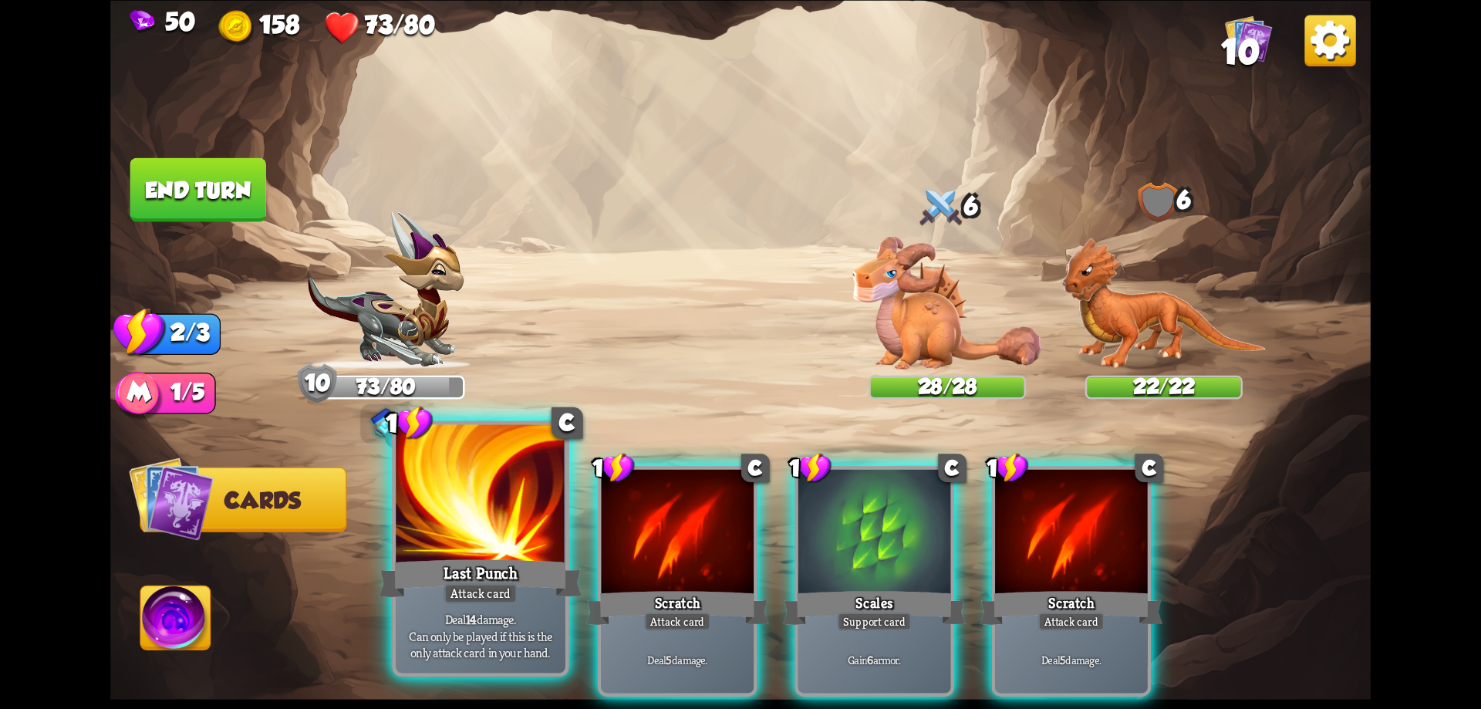
click at [469, 477] on div at bounding box center [481, 495] width 170 height 143
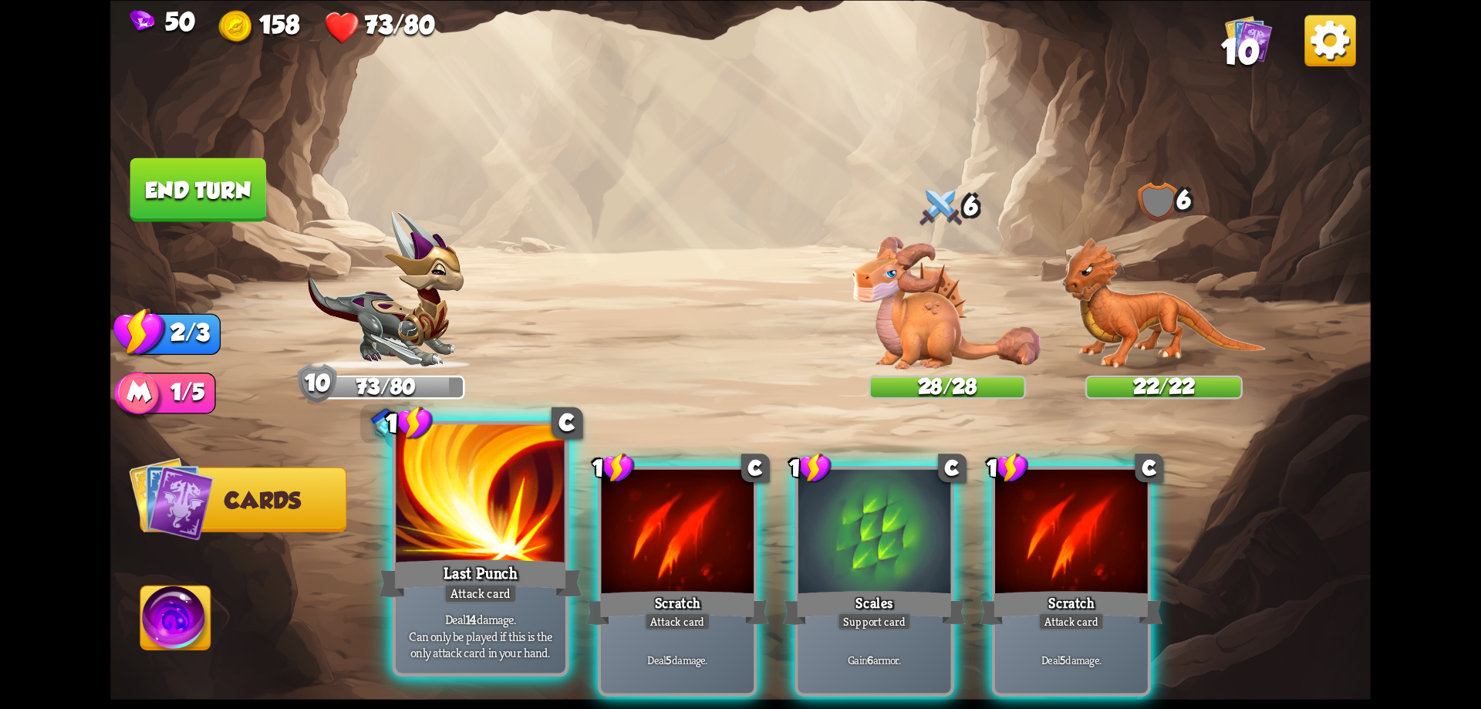
click at [469, 477] on div at bounding box center [481, 495] width 170 height 143
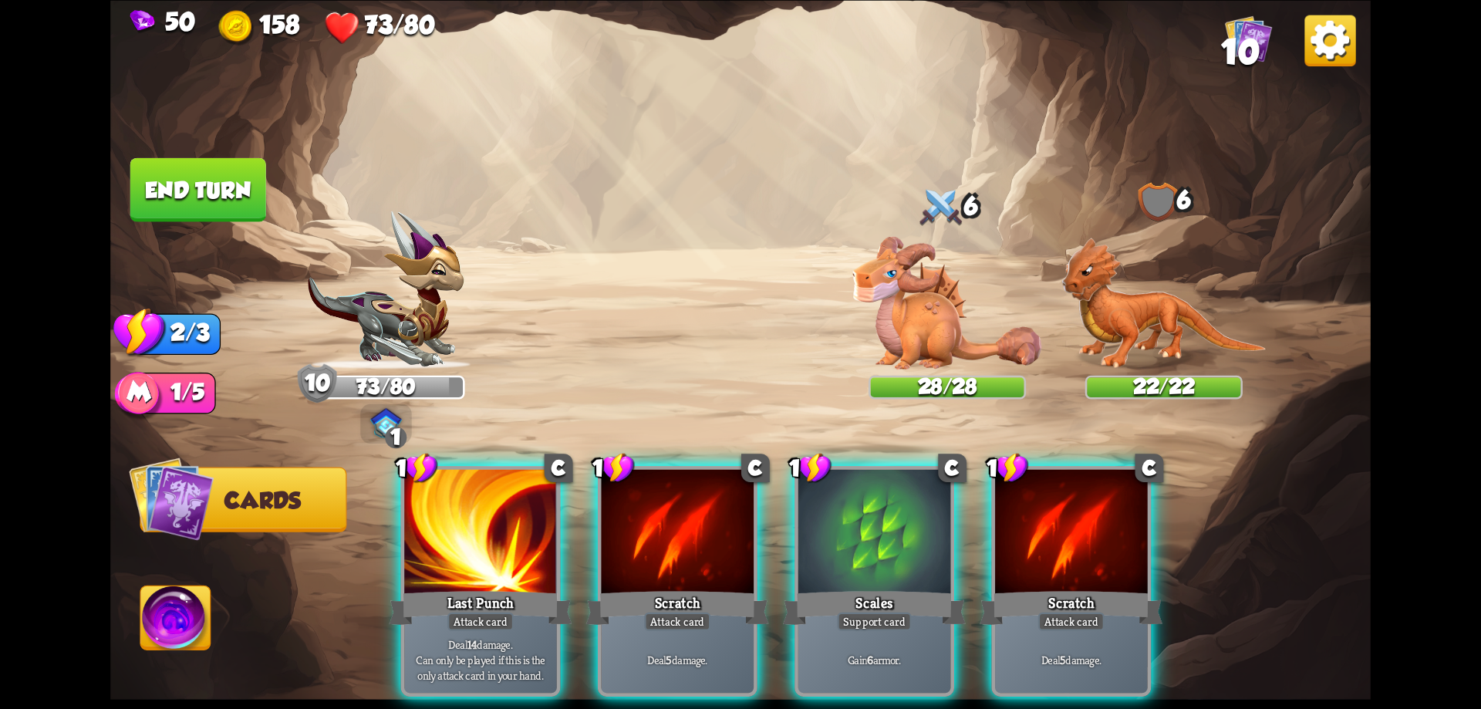
click at [161, 645] on img at bounding box center [176, 621] width 70 height 71
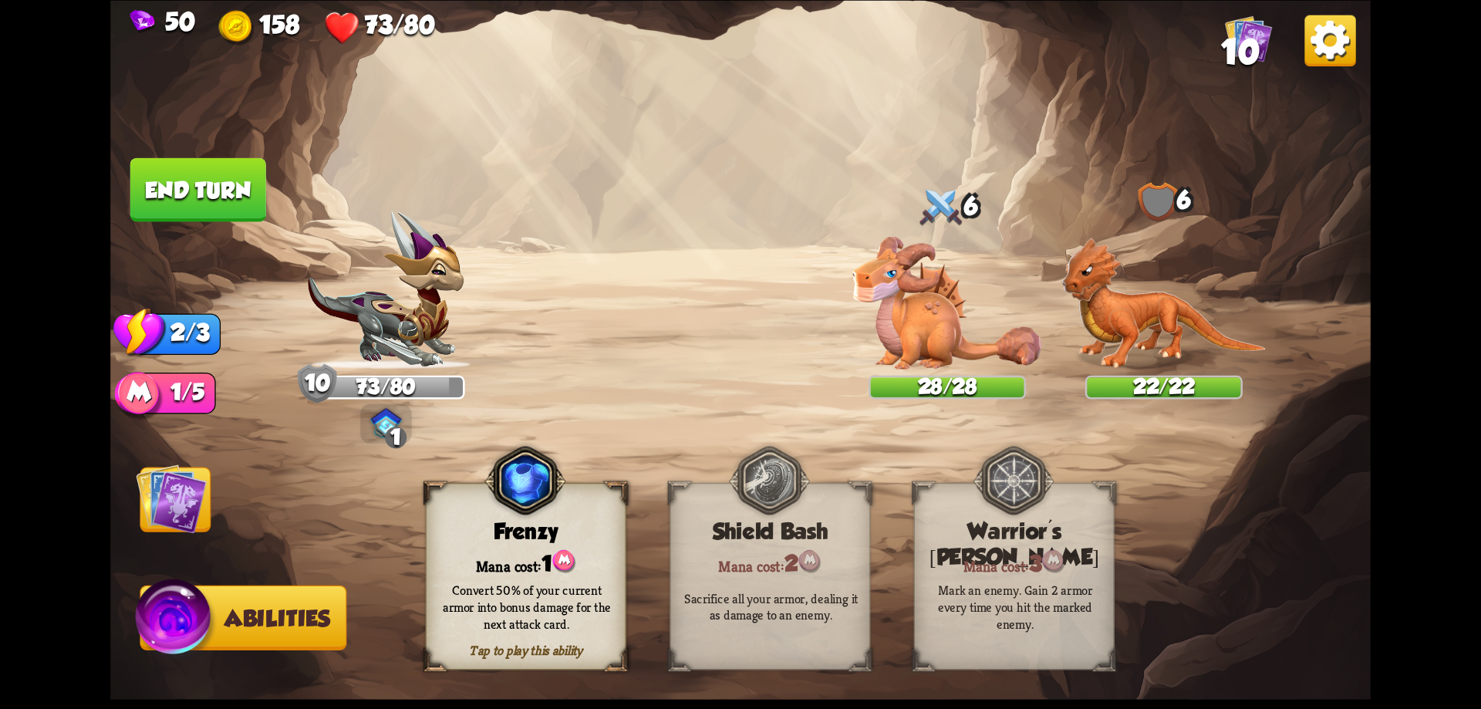
click at [173, 496] on img at bounding box center [171, 498] width 71 height 71
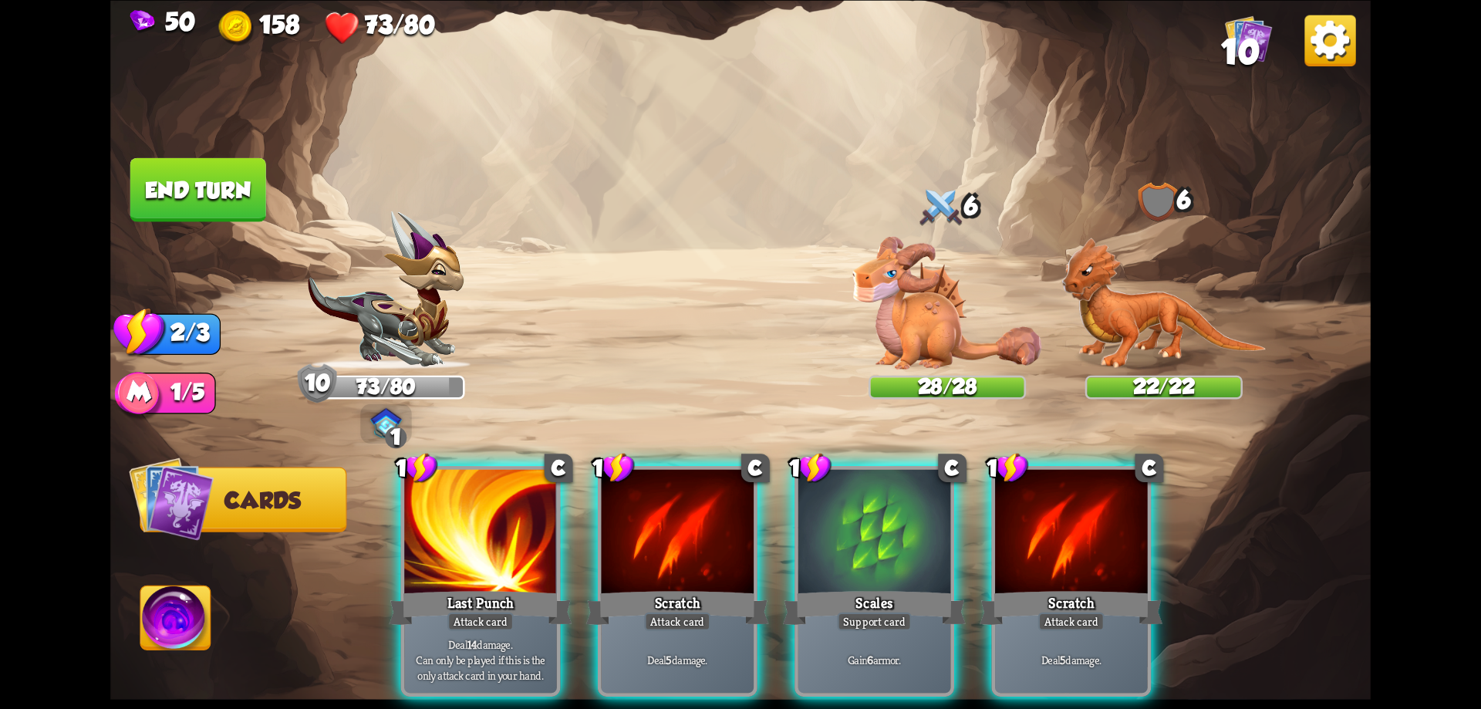
click at [175, 589] on img at bounding box center [176, 621] width 70 height 71
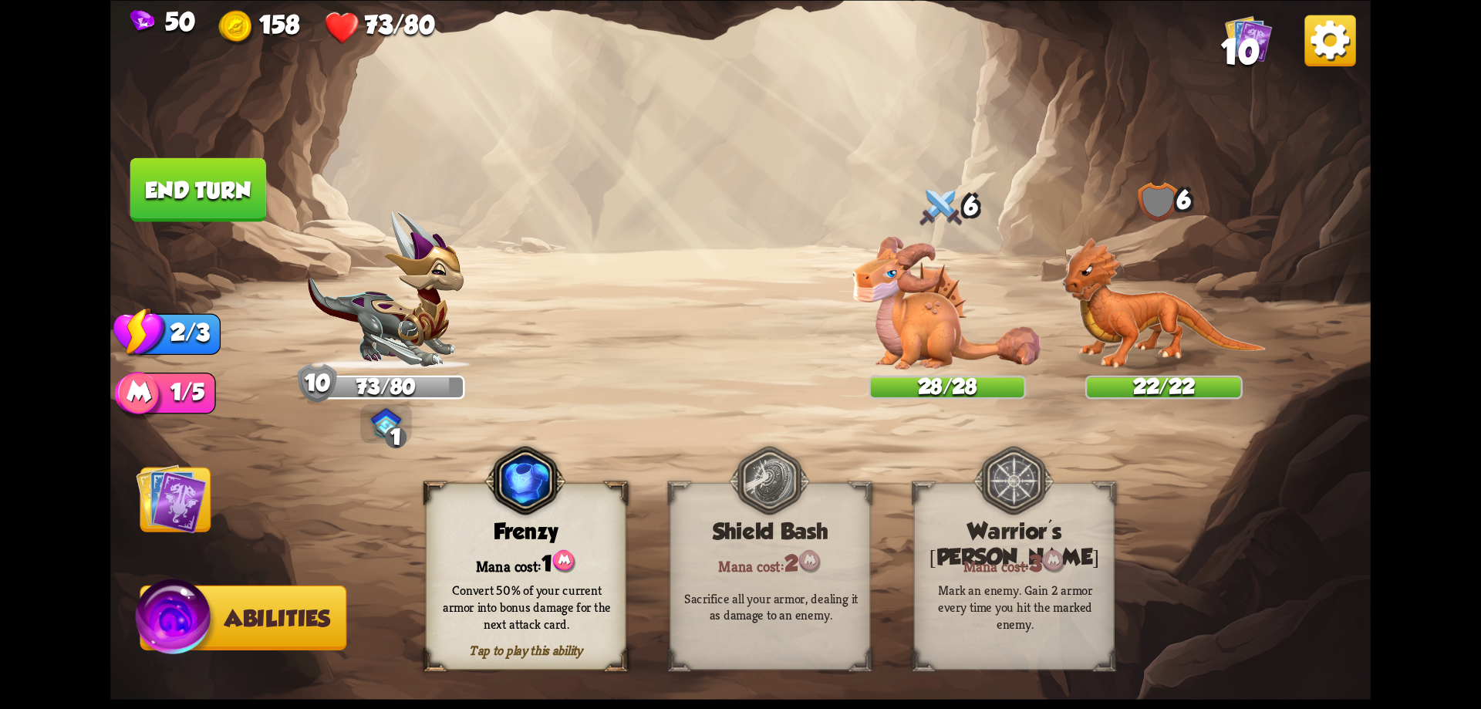
click at [488, 606] on div "Convert 50% of your current armor into bonus damage for the next attack card." at bounding box center [527, 607] width 181 height 50
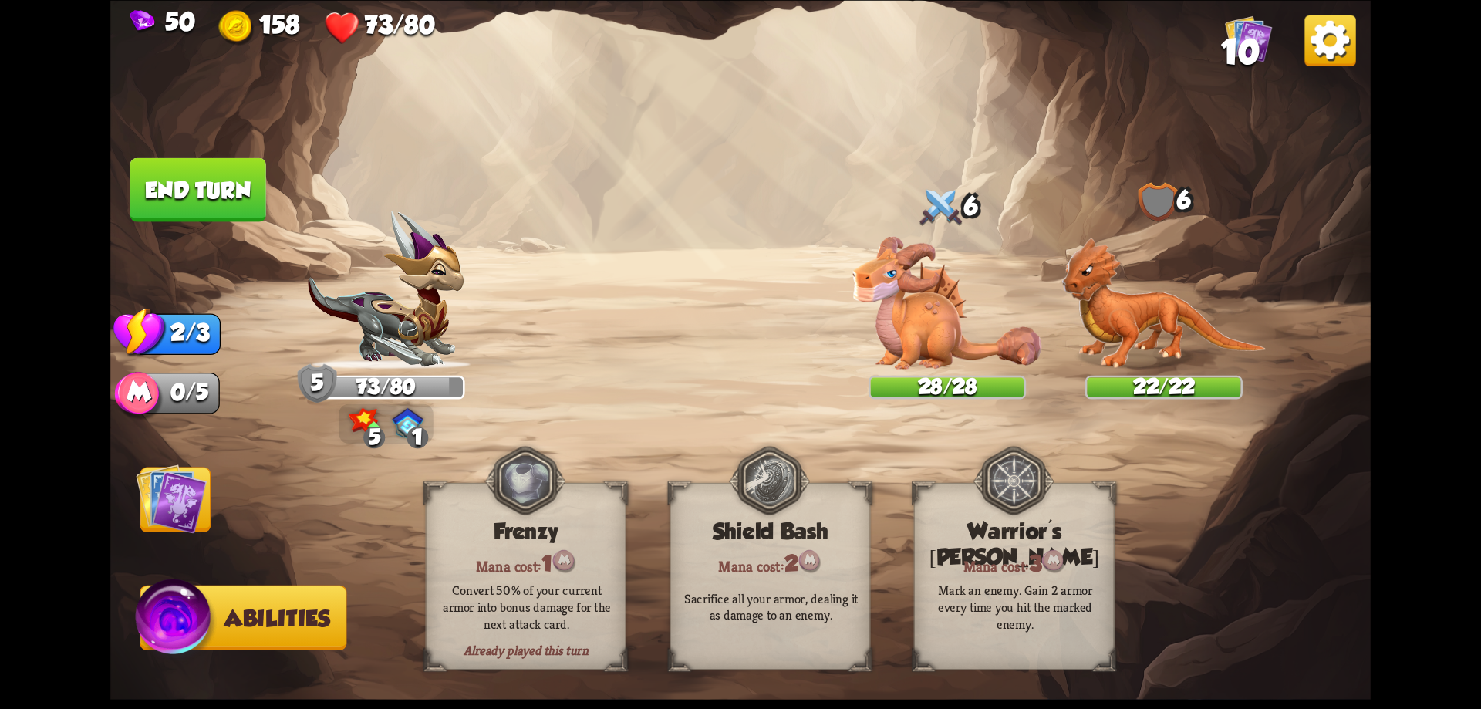
click at [170, 509] on img at bounding box center [171, 498] width 71 height 71
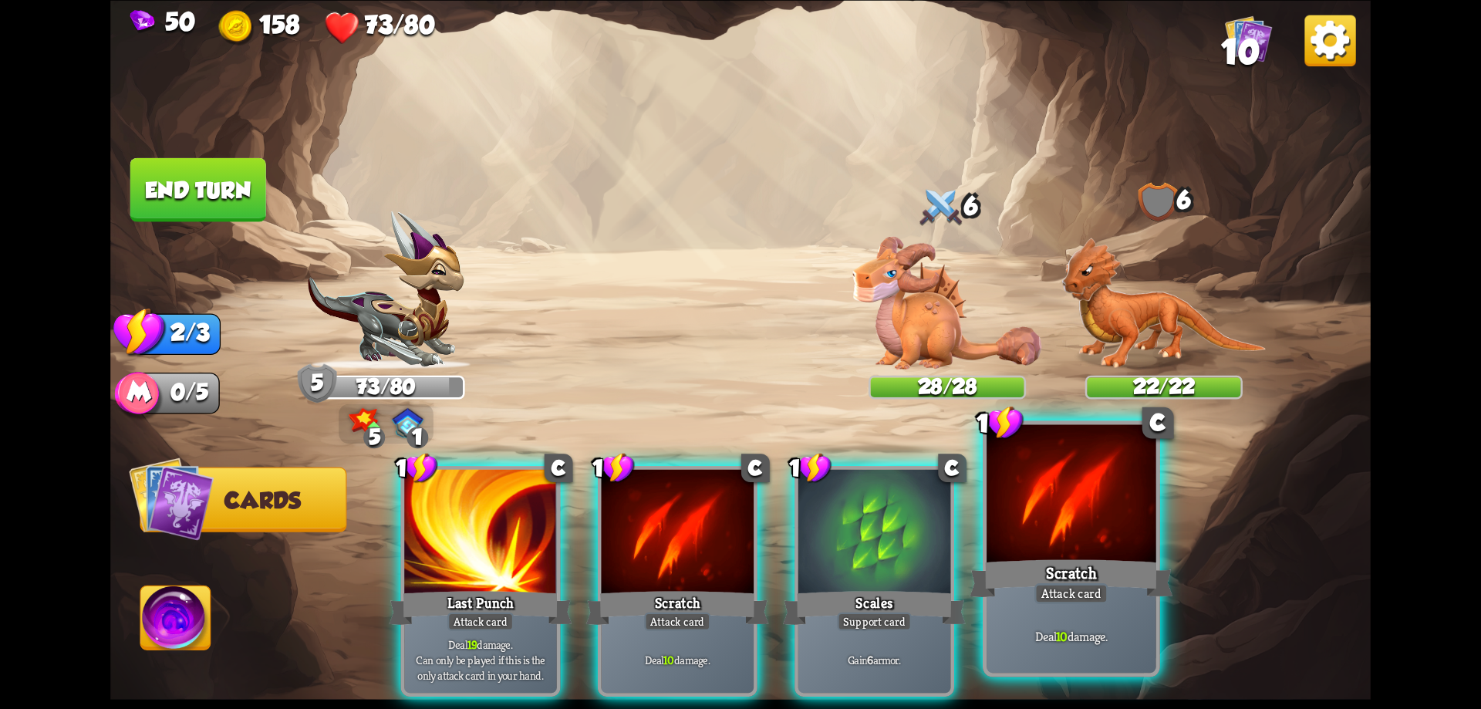
click at [1124, 623] on div "Deal 10 damage." at bounding box center [1072, 636] width 170 height 74
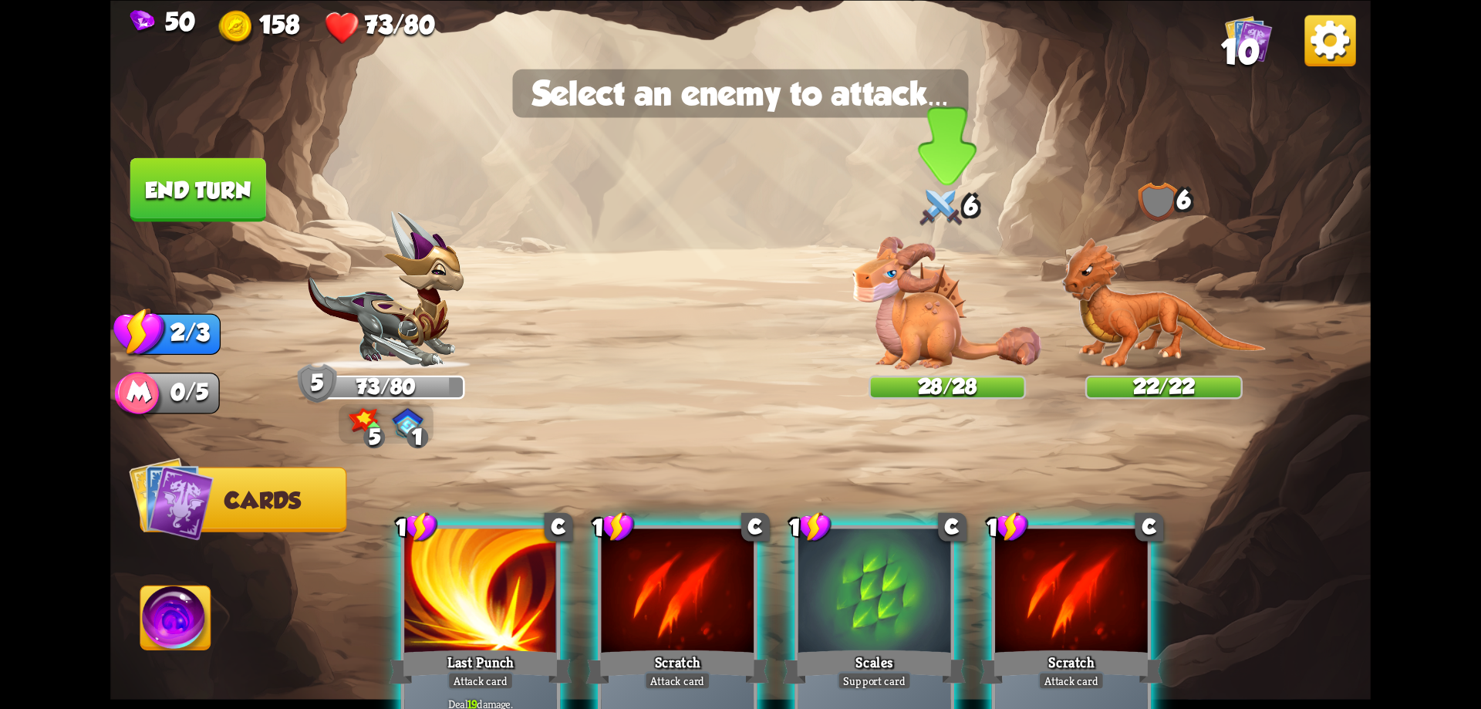
click at [984, 304] on img at bounding box center [947, 302] width 189 height 133
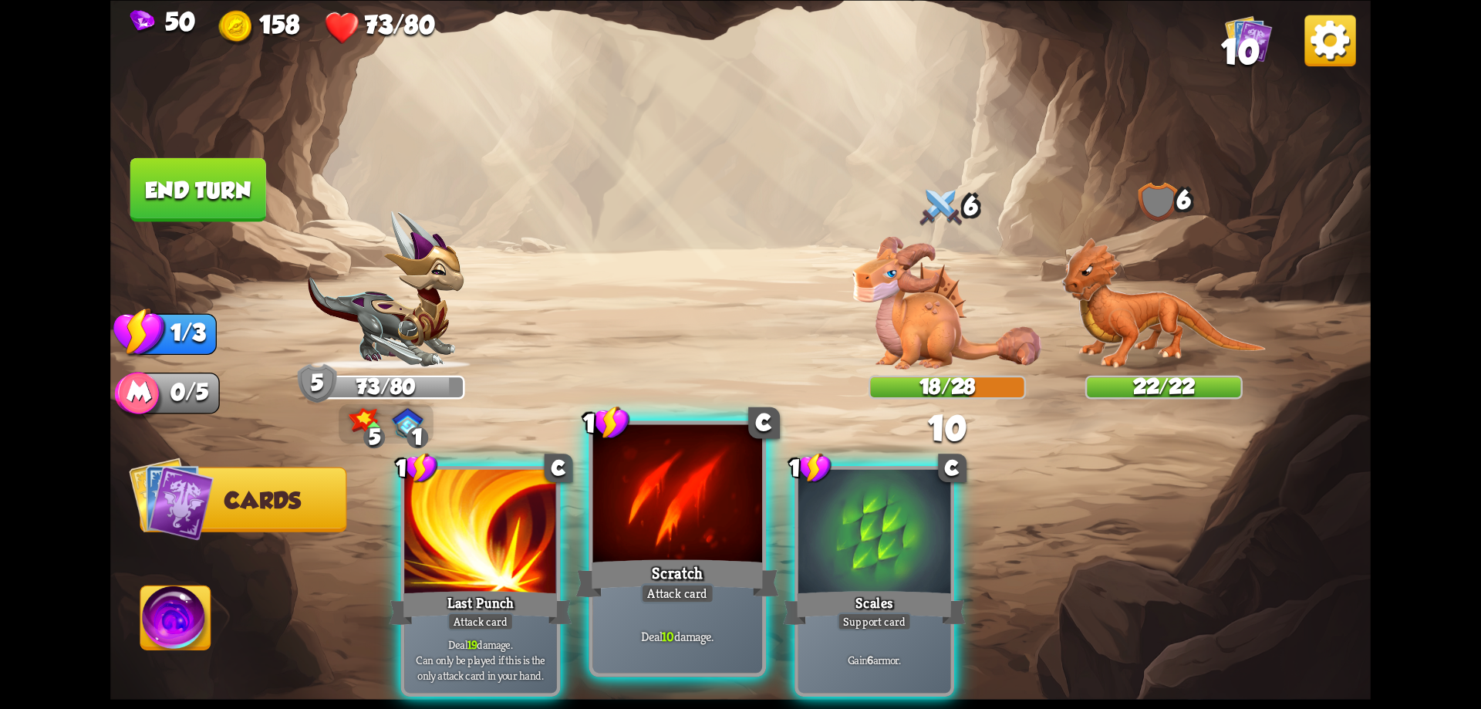
click at [668, 515] on div at bounding box center [678, 495] width 170 height 143
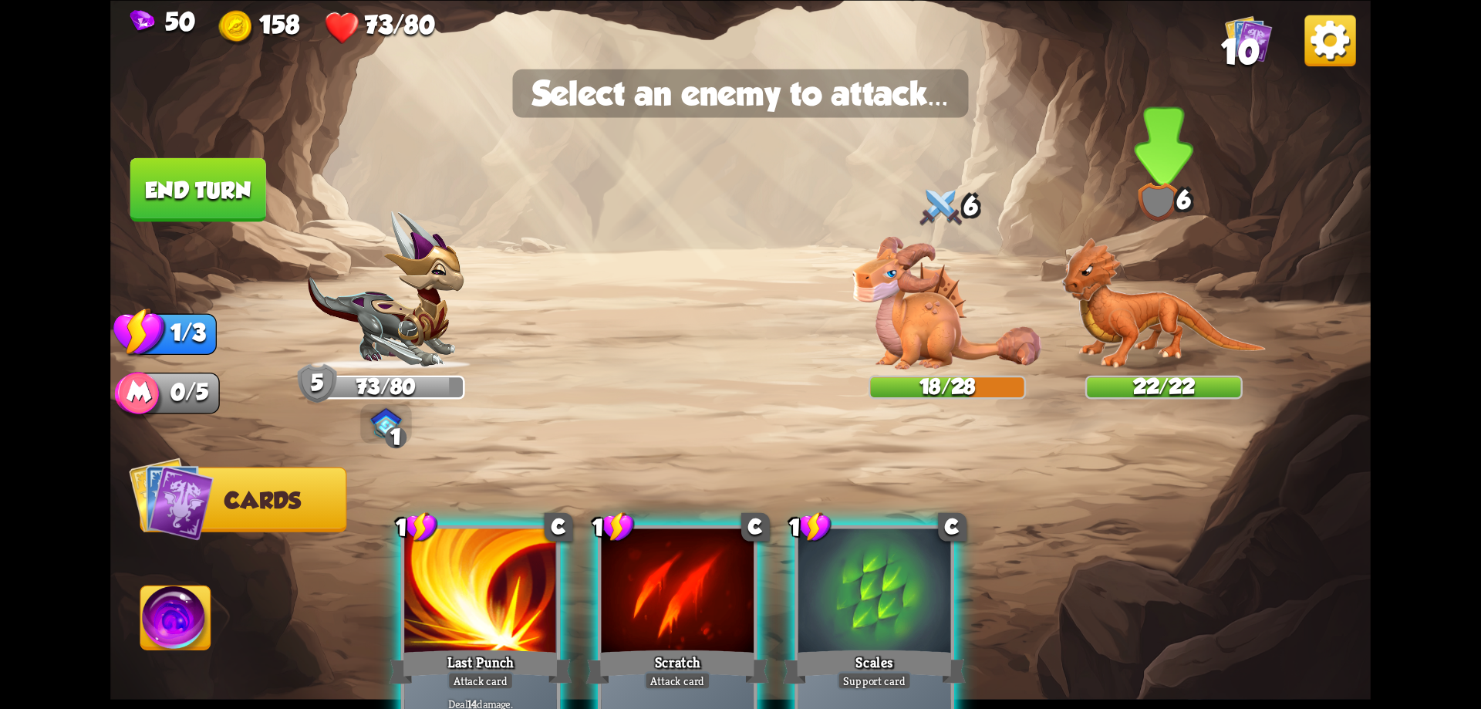
click at [1156, 297] on img at bounding box center [1163, 303] width 204 height 133
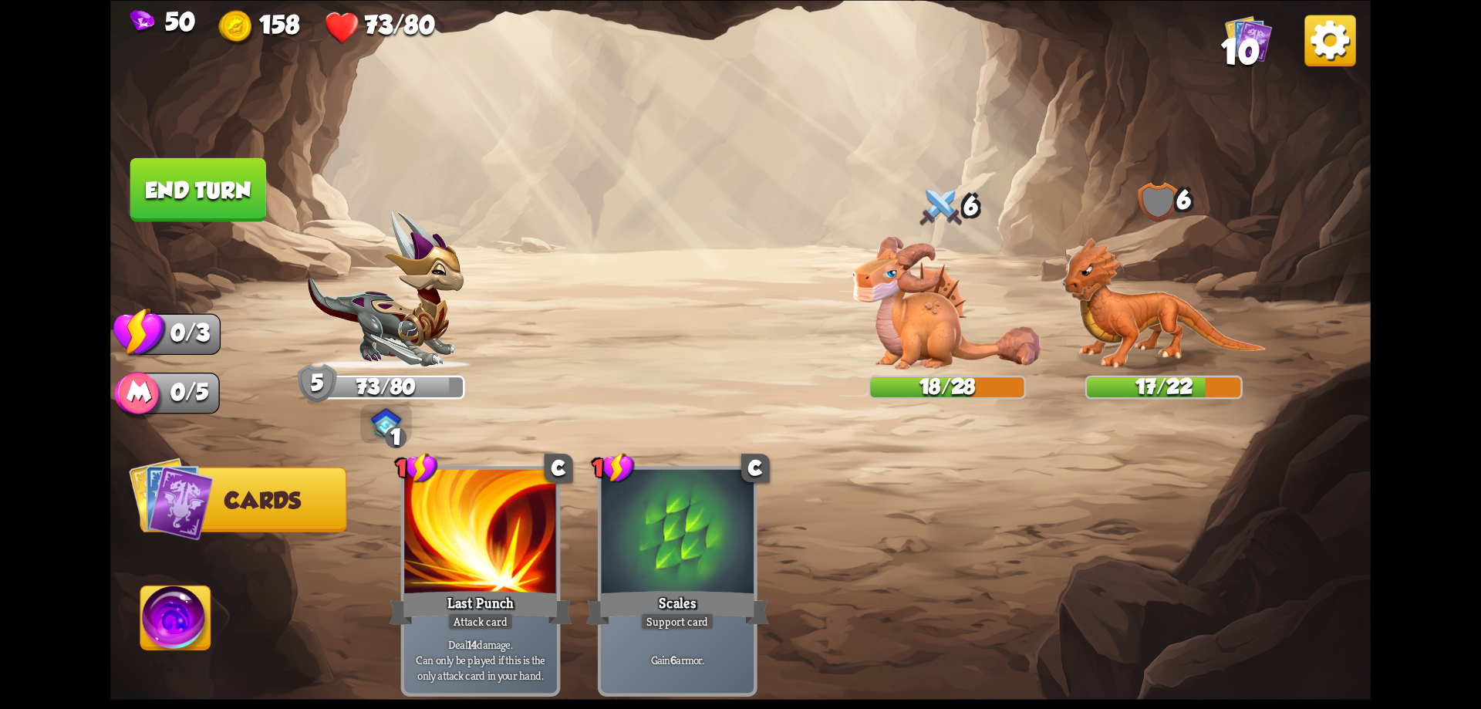
click at [231, 189] on button "End turn" at bounding box center [198, 189] width 136 height 64
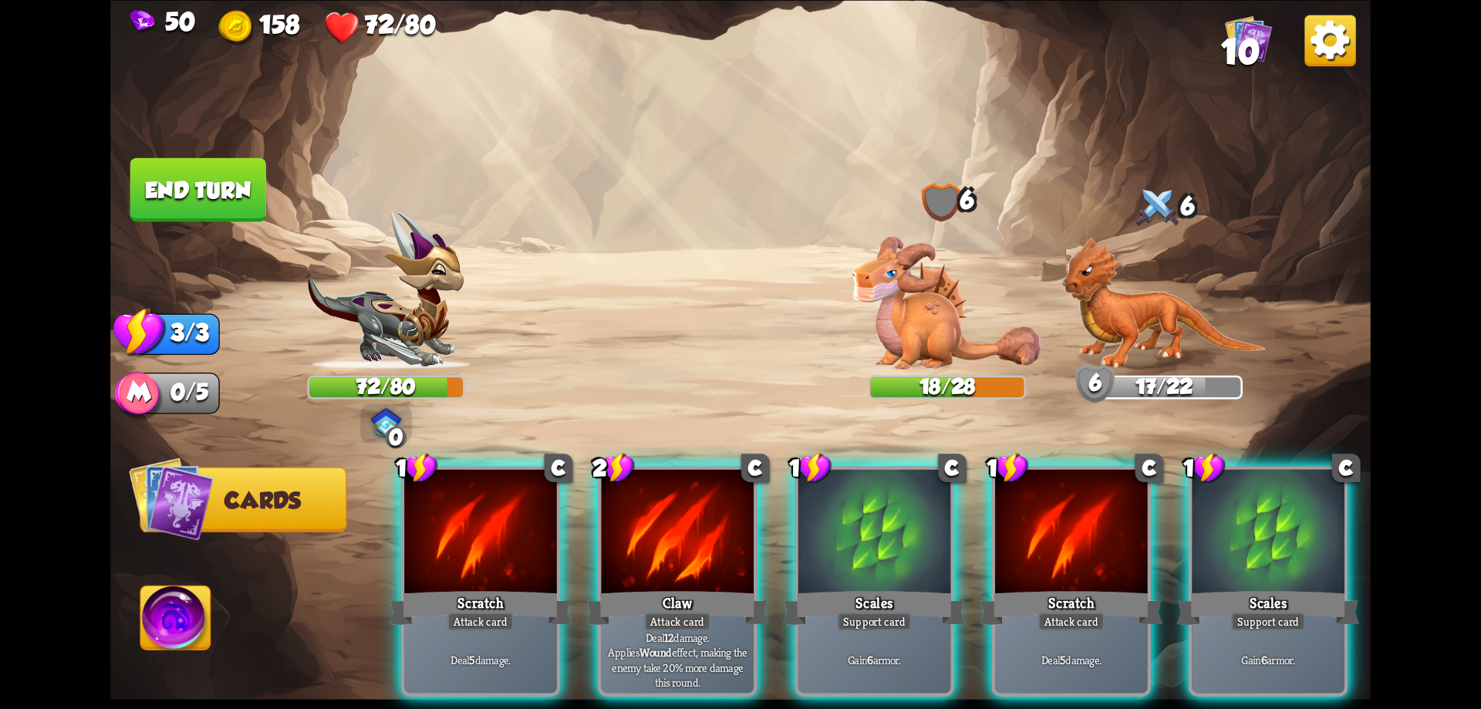
click at [175, 644] on img at bounding box center [176, 621] width 70 height 71
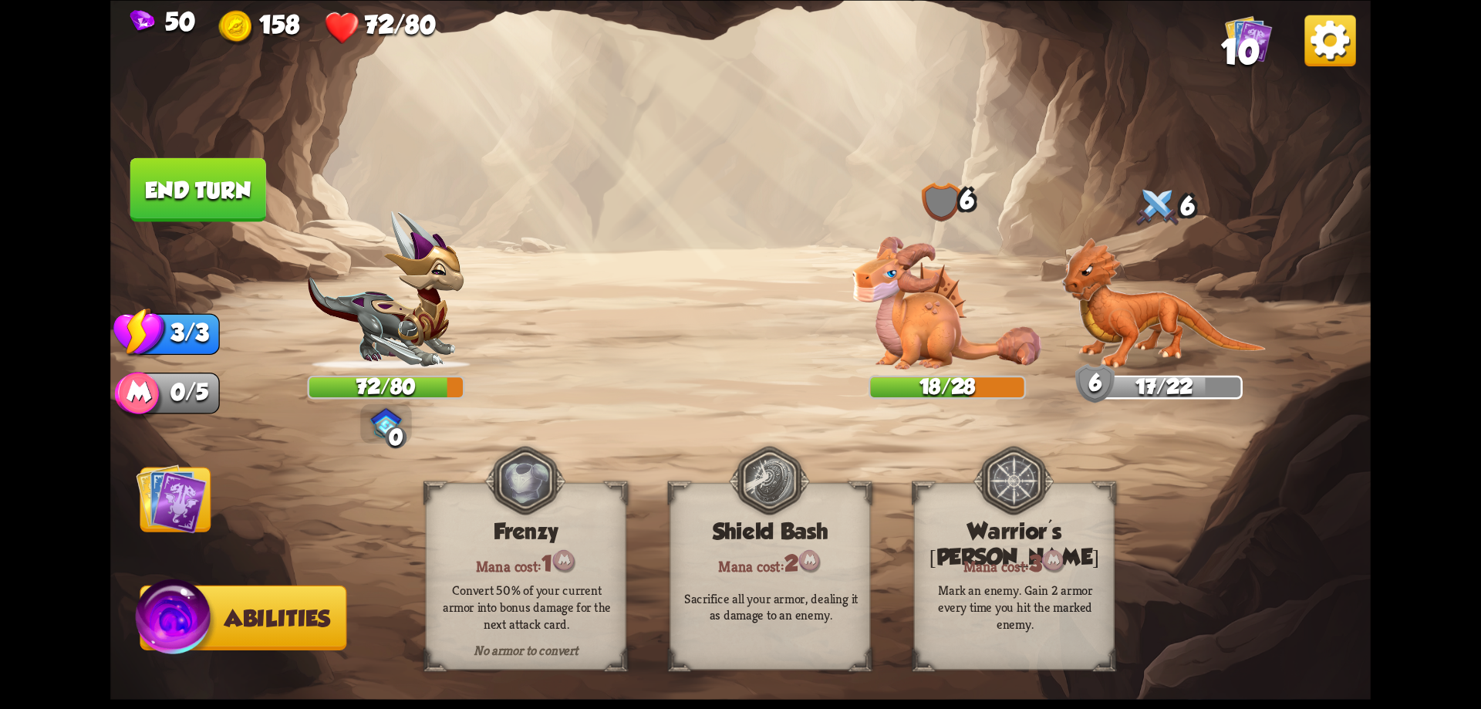
click at [200, 501] on img at bounding box center [171, 498] width 71 height 71
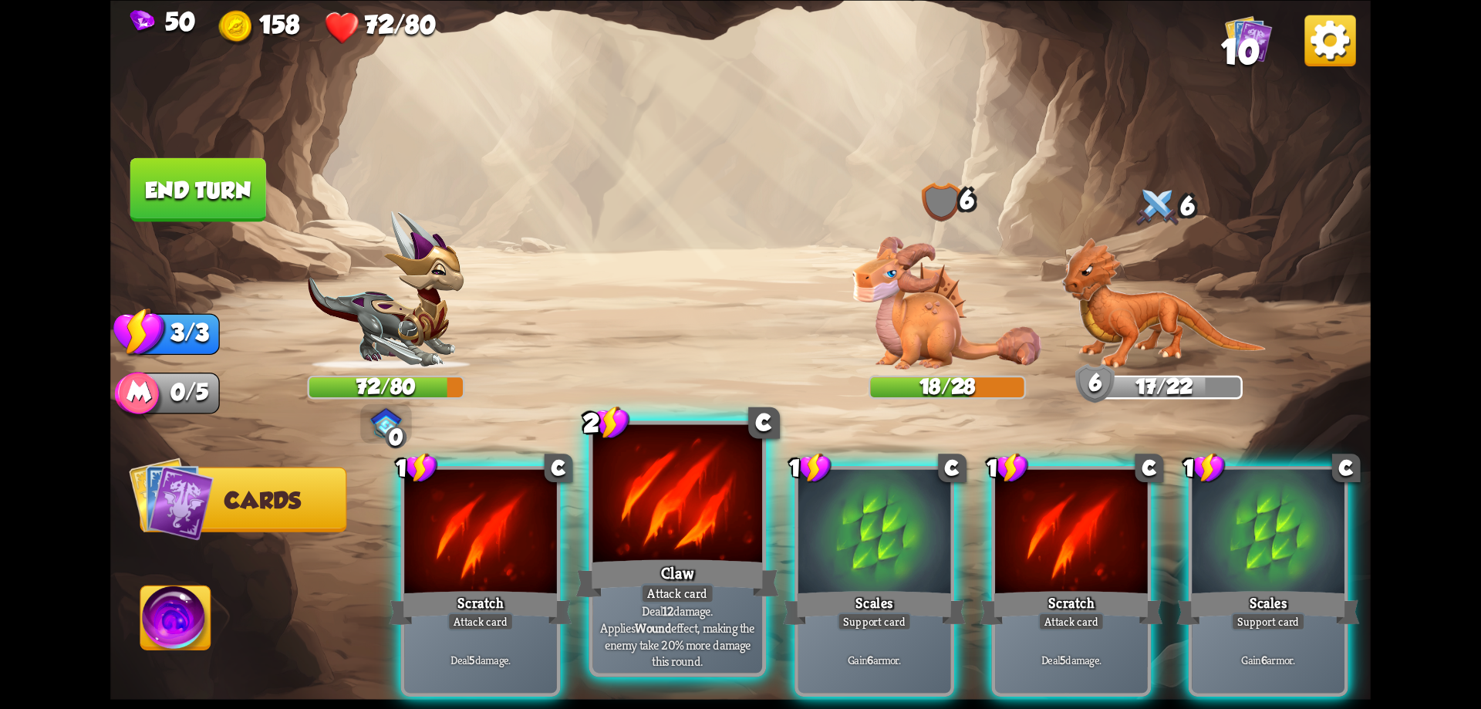
click at [638, 557] on div "Claw" at bounding box center [677, 578] width 203 height 46
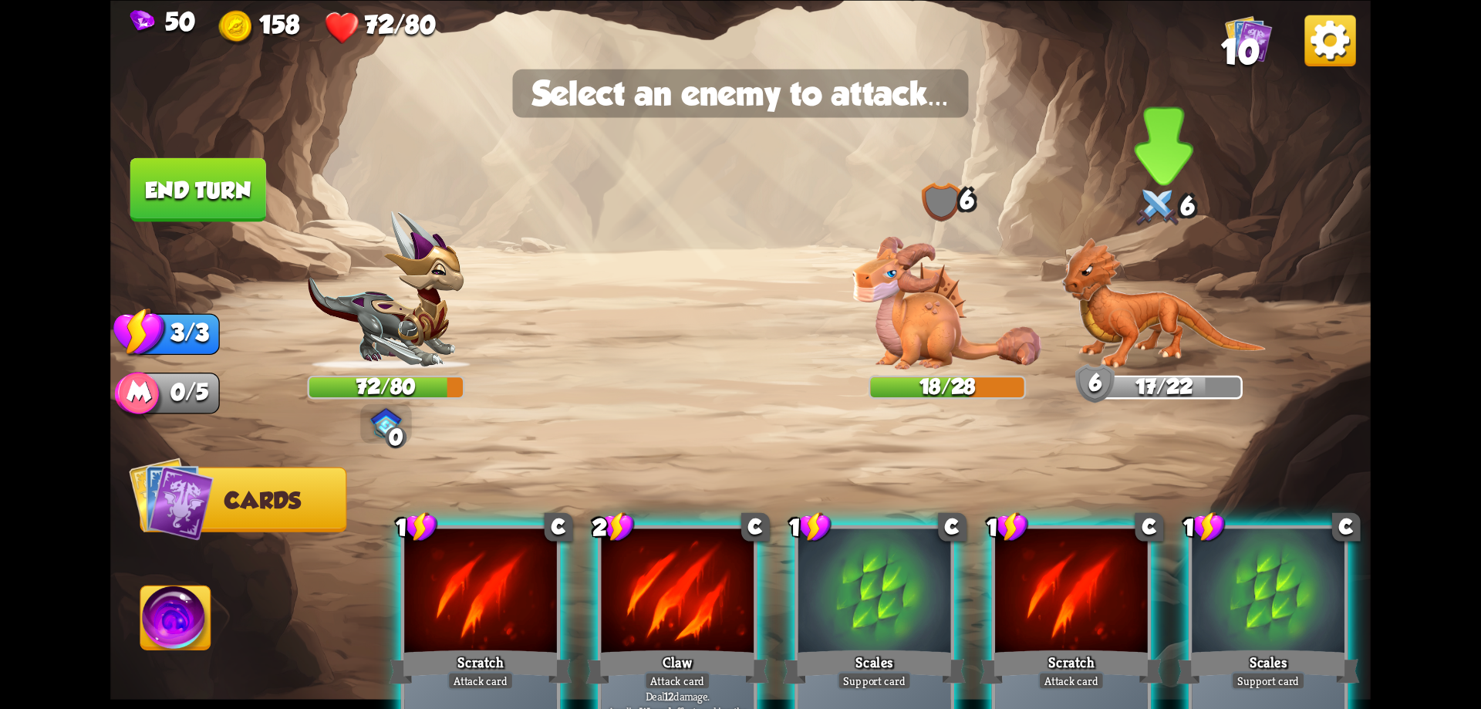
click at [1194, 322] on img at bounding box center [1163, 303] width 204 height 133
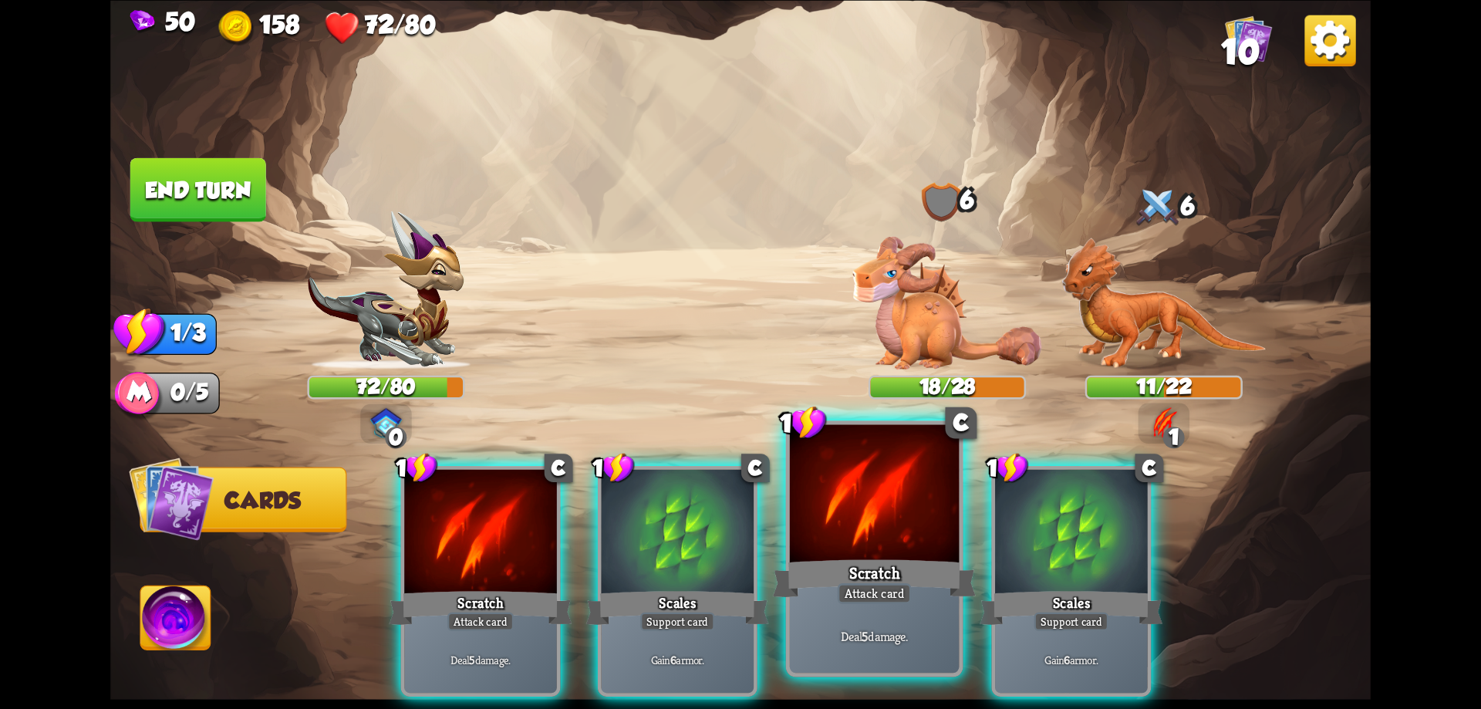
click at [876, 504] on div at bounding box center [875, 495] width 170 height 143
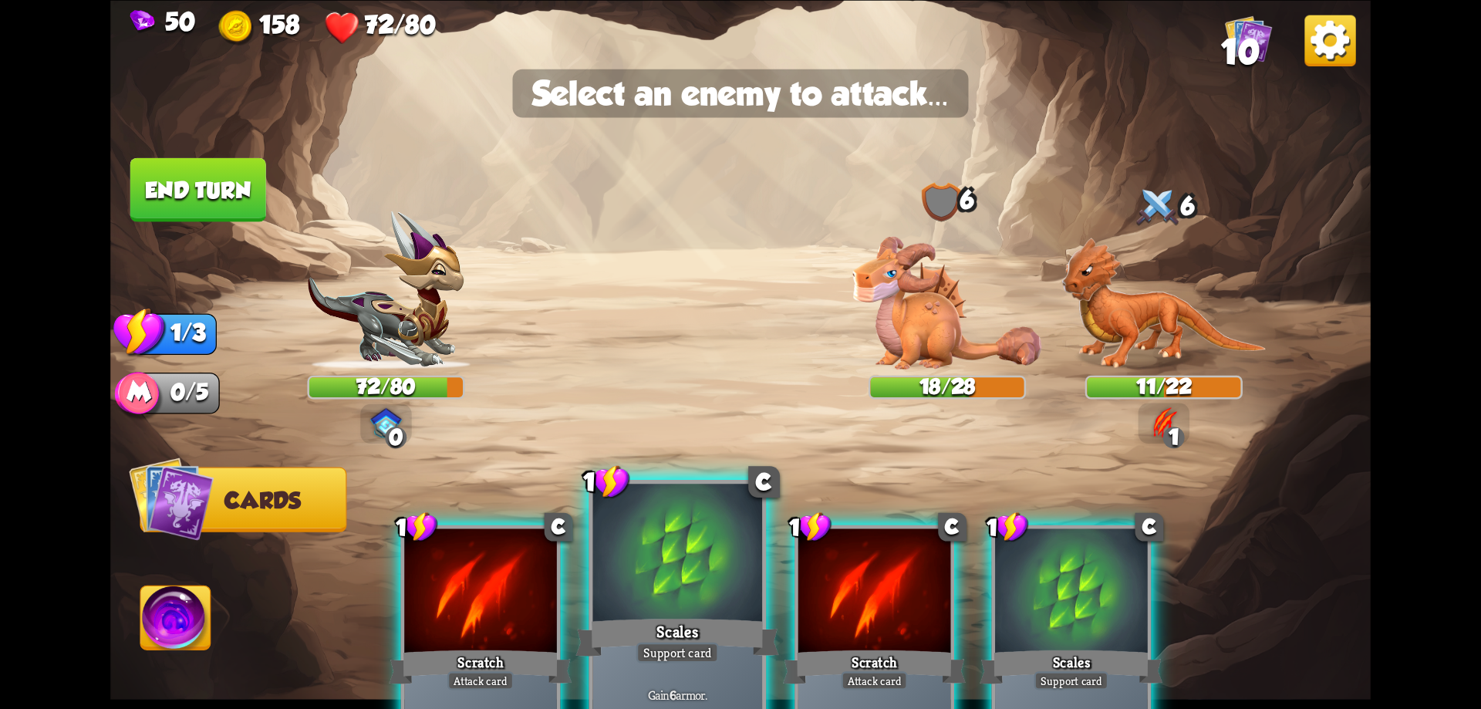
click at [687, 611] on div at bounding box center [678, 555] width 170 height 143
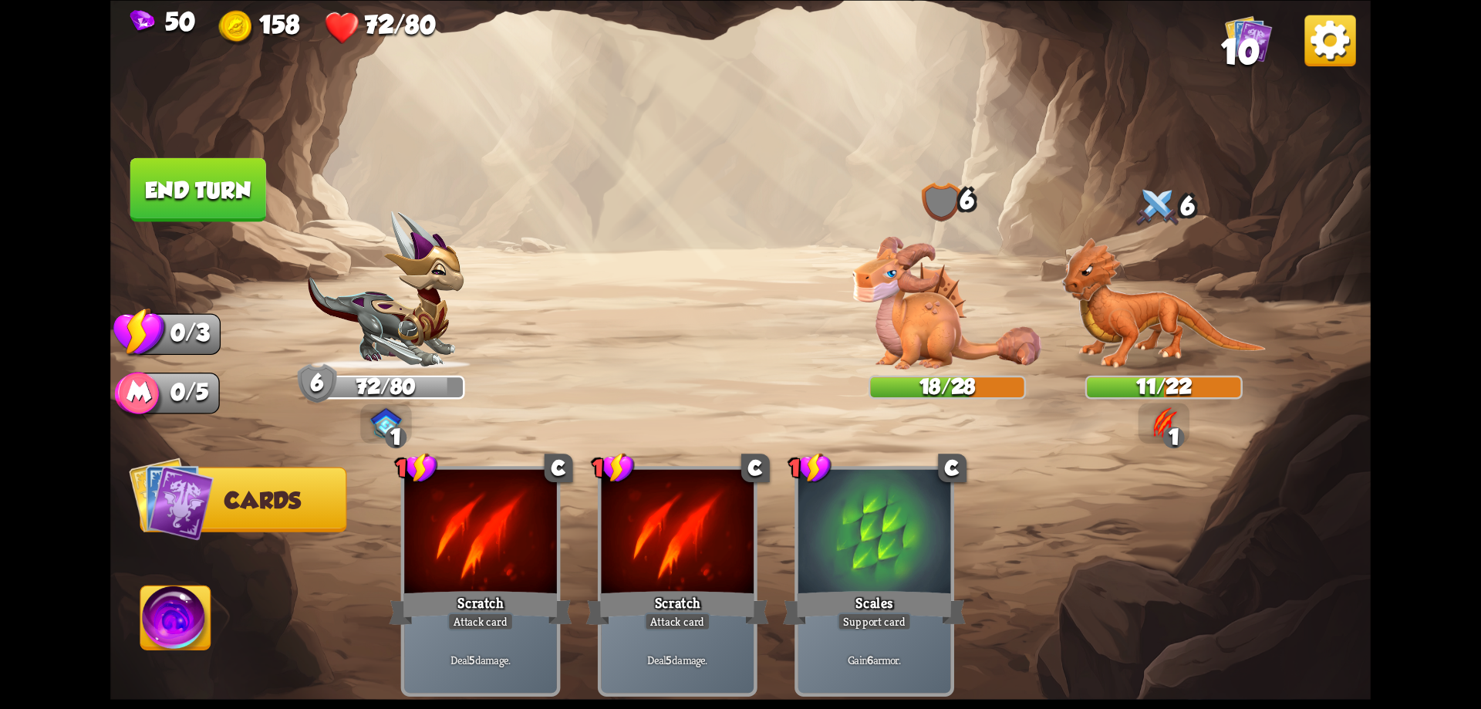
click at [227, 162] on button "End turn" at bounding box center [198, 189] width 136 height 64
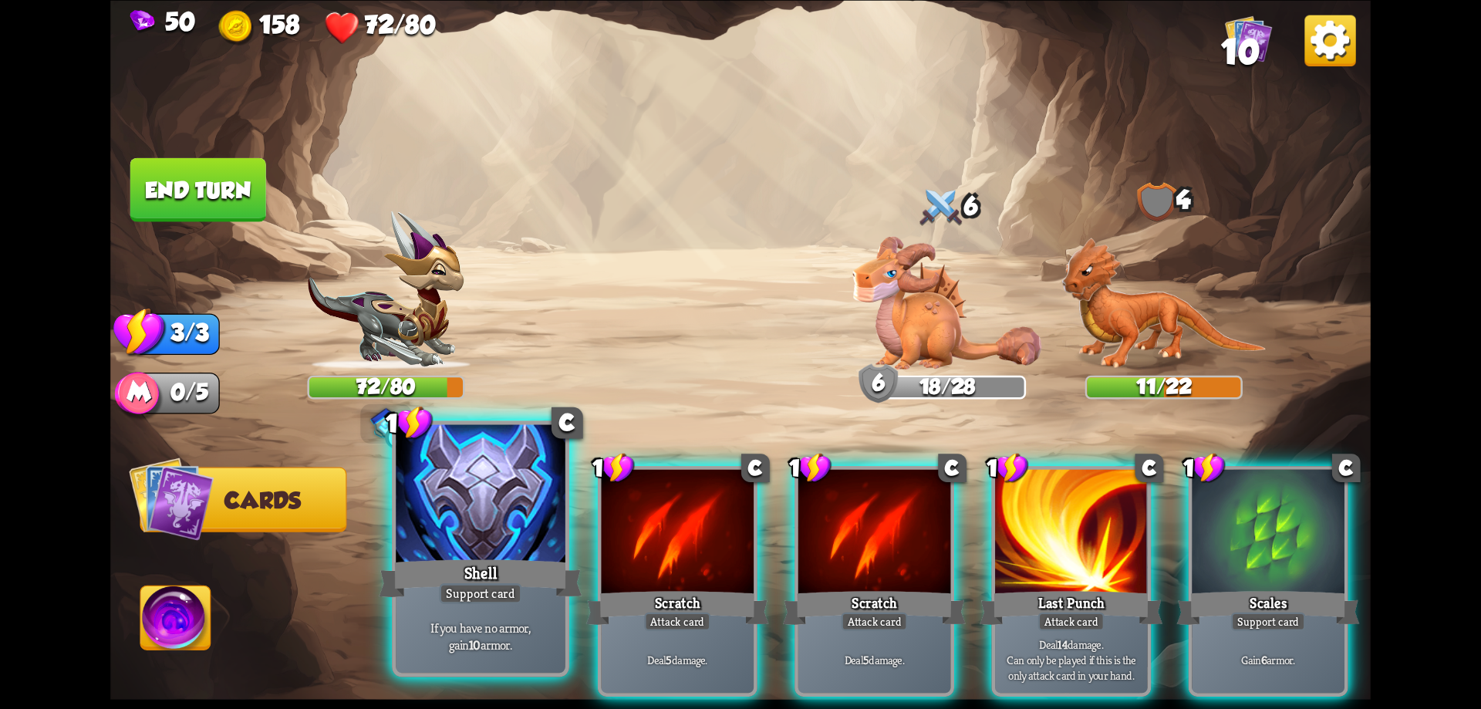
click at [447, 551] on div at bounding box center [481, 495] width 170 height 143
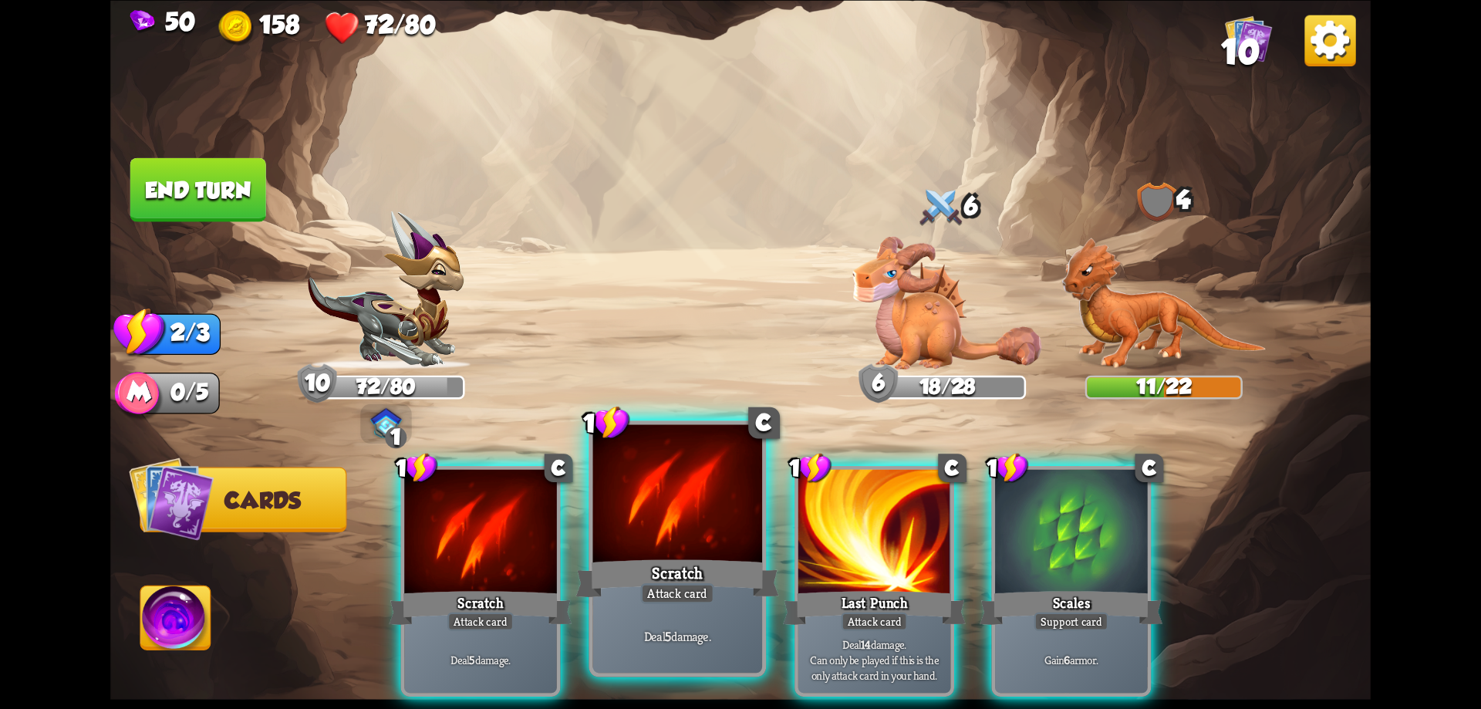
click at [618, 535] on div at bounding box center [678, 495] width 170 height 143
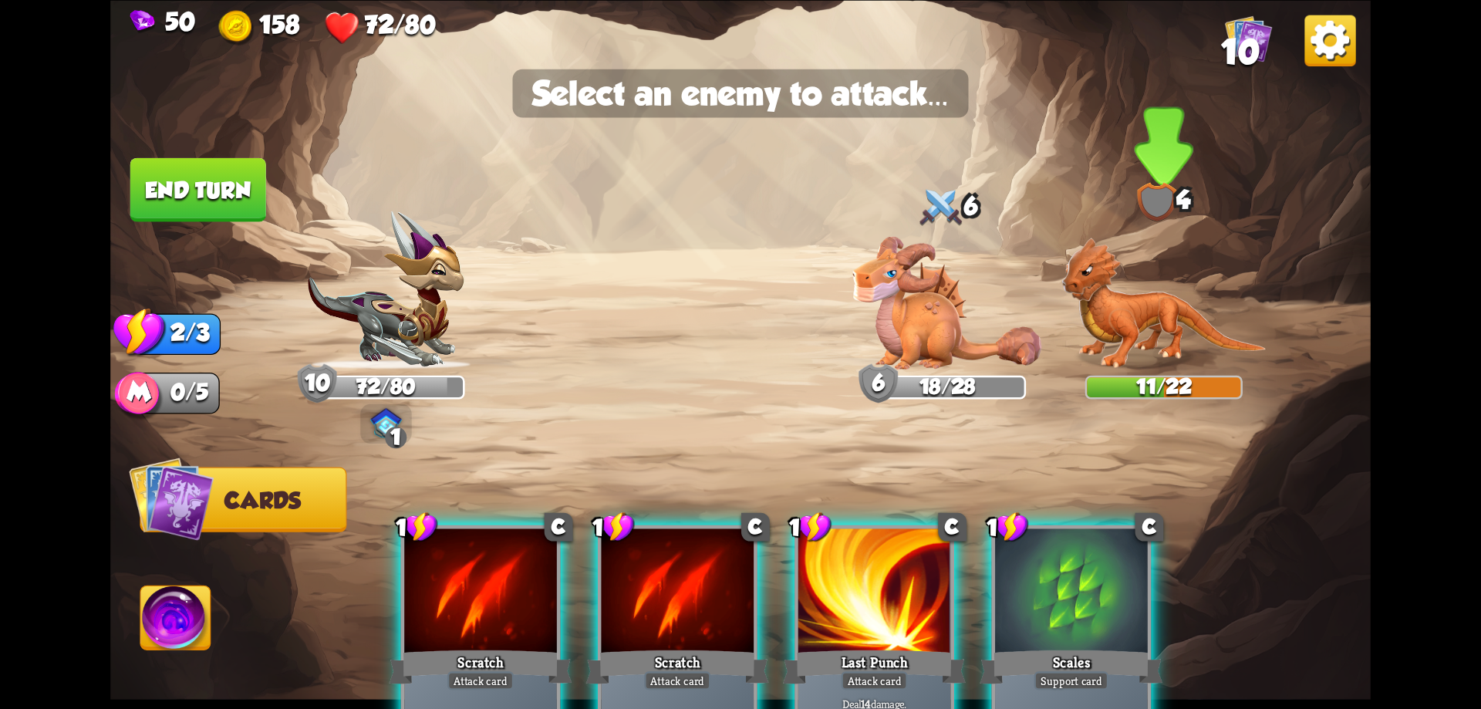
click at [1140, 299] on img at bounding box center [1163, 303] width 204 height 133
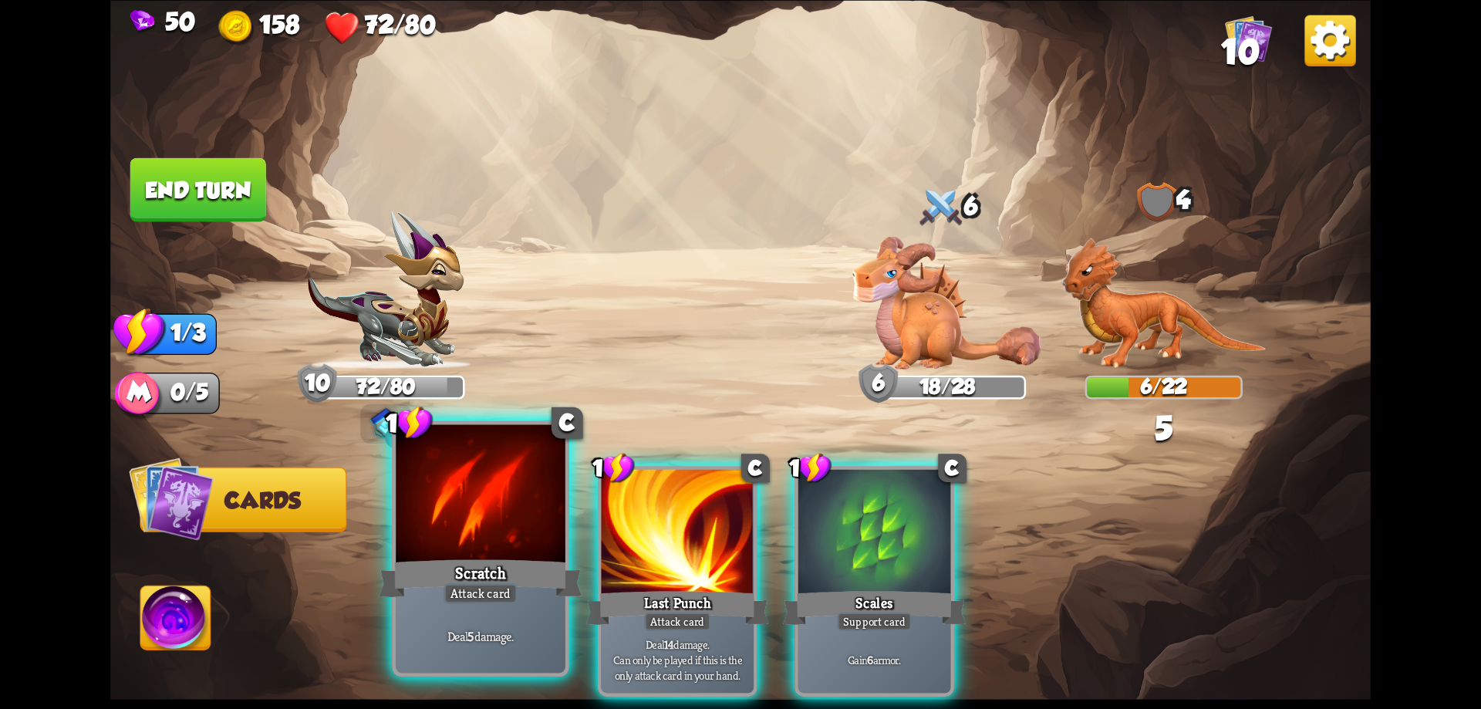
click at [478, 543] on div at bounding box center [481, 495] width 170 height 143
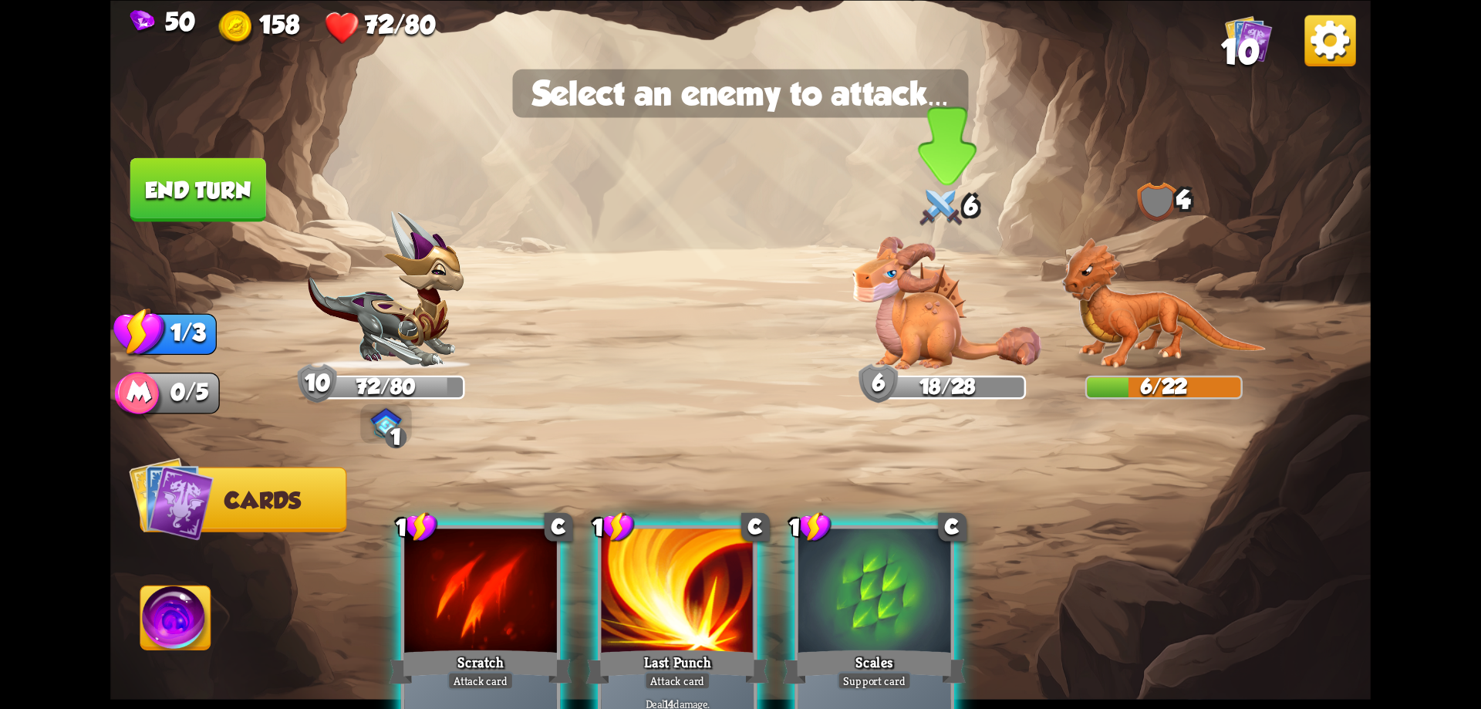
click at [931, 291] on img at bounding box center [947, 302] width 189 height 133
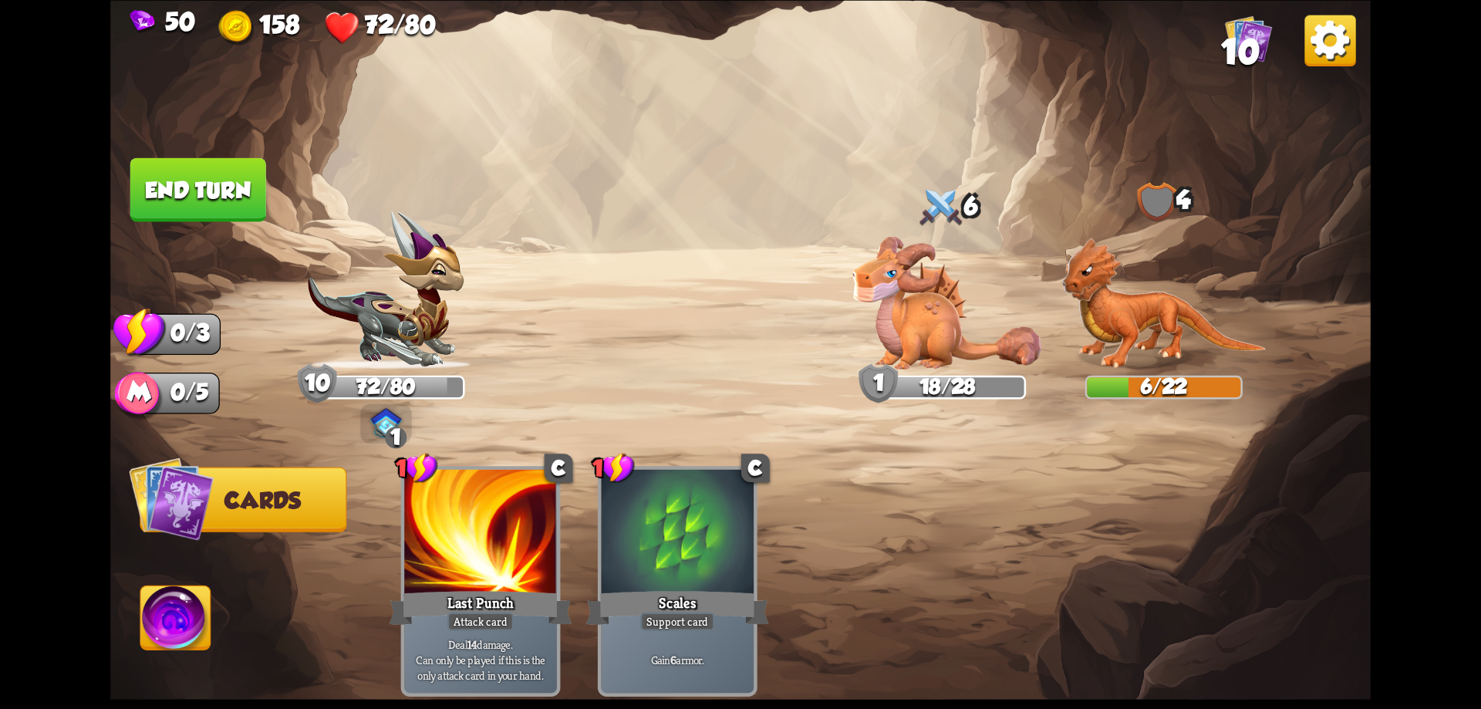
click at [184, 191] on button "End turn" at bounding box center [198, 189] width 136 height 64
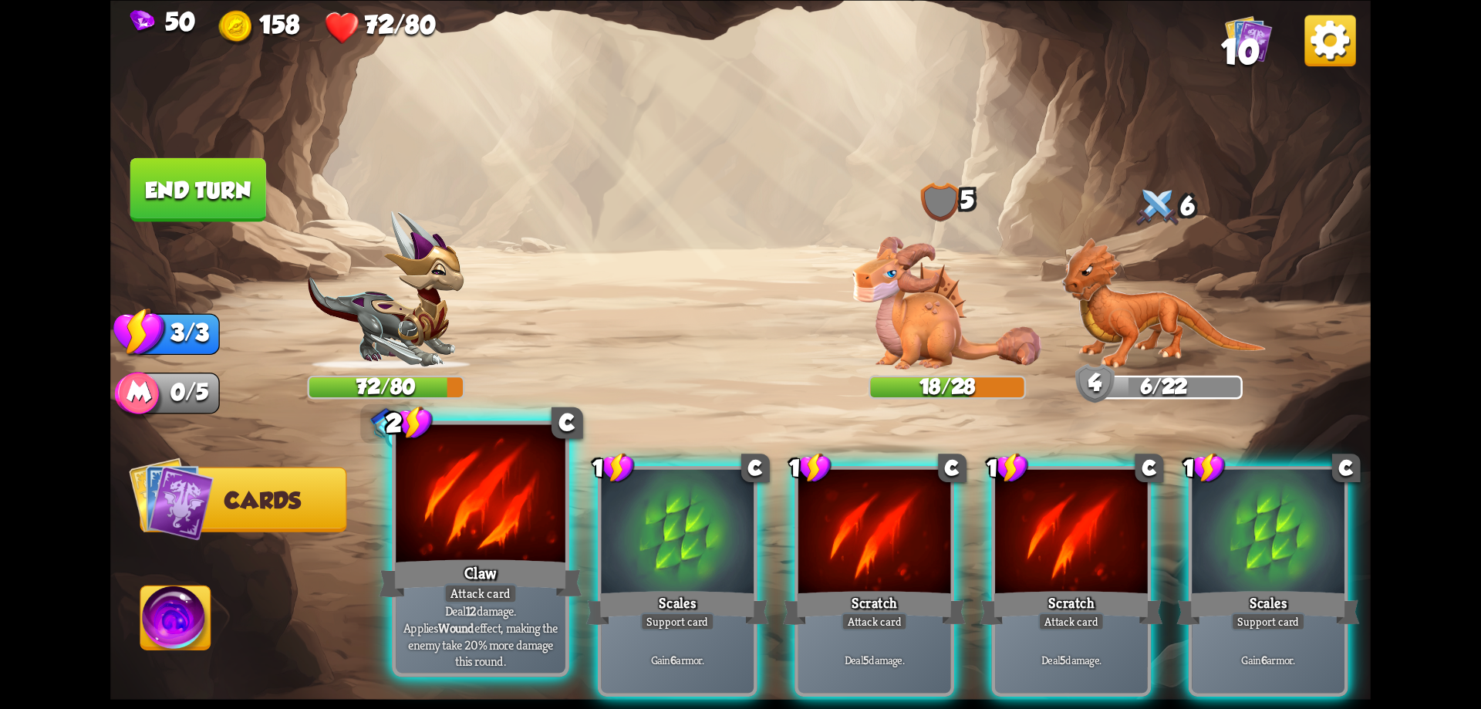
click at [478, 457] on div at bounding box center [481, 495] width 170 height 143
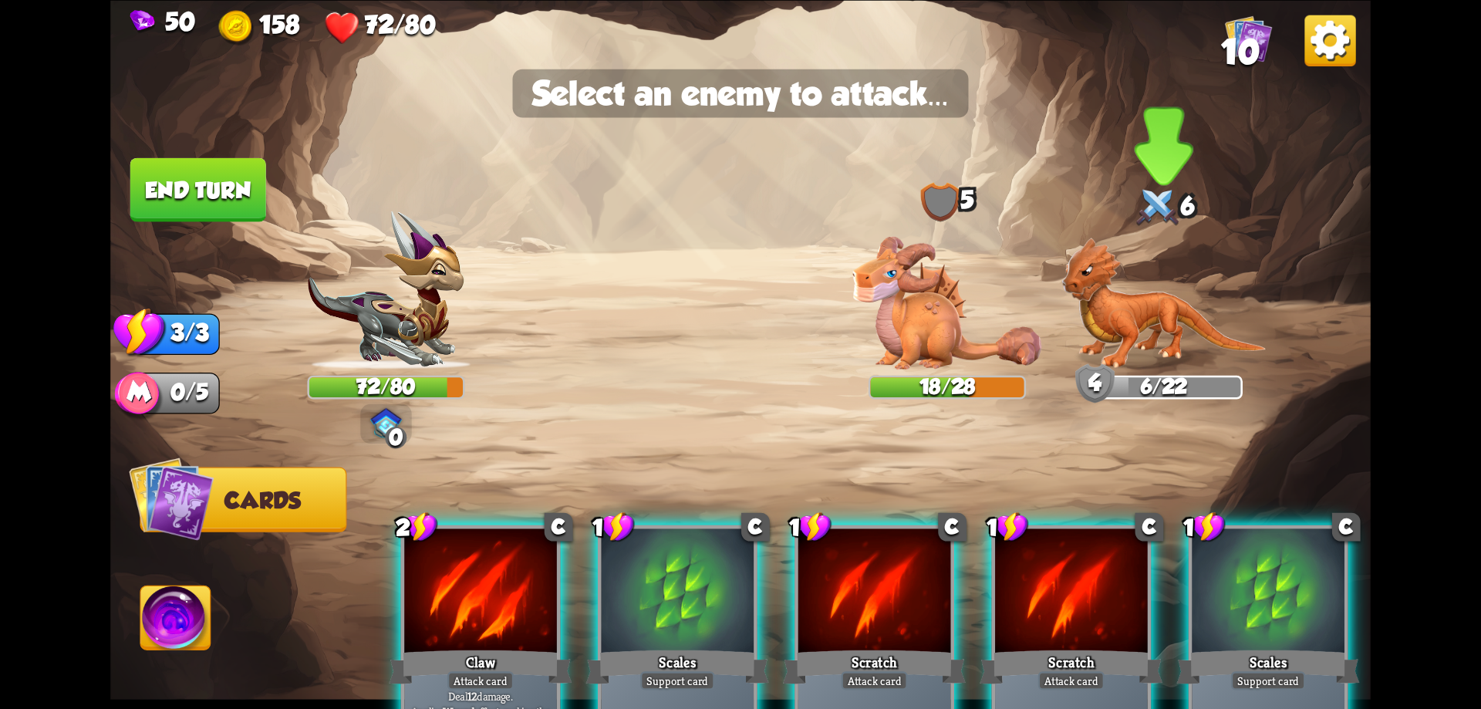
click at [1135, 313] on img at bounding box center [1163, 303] width 204 height 133
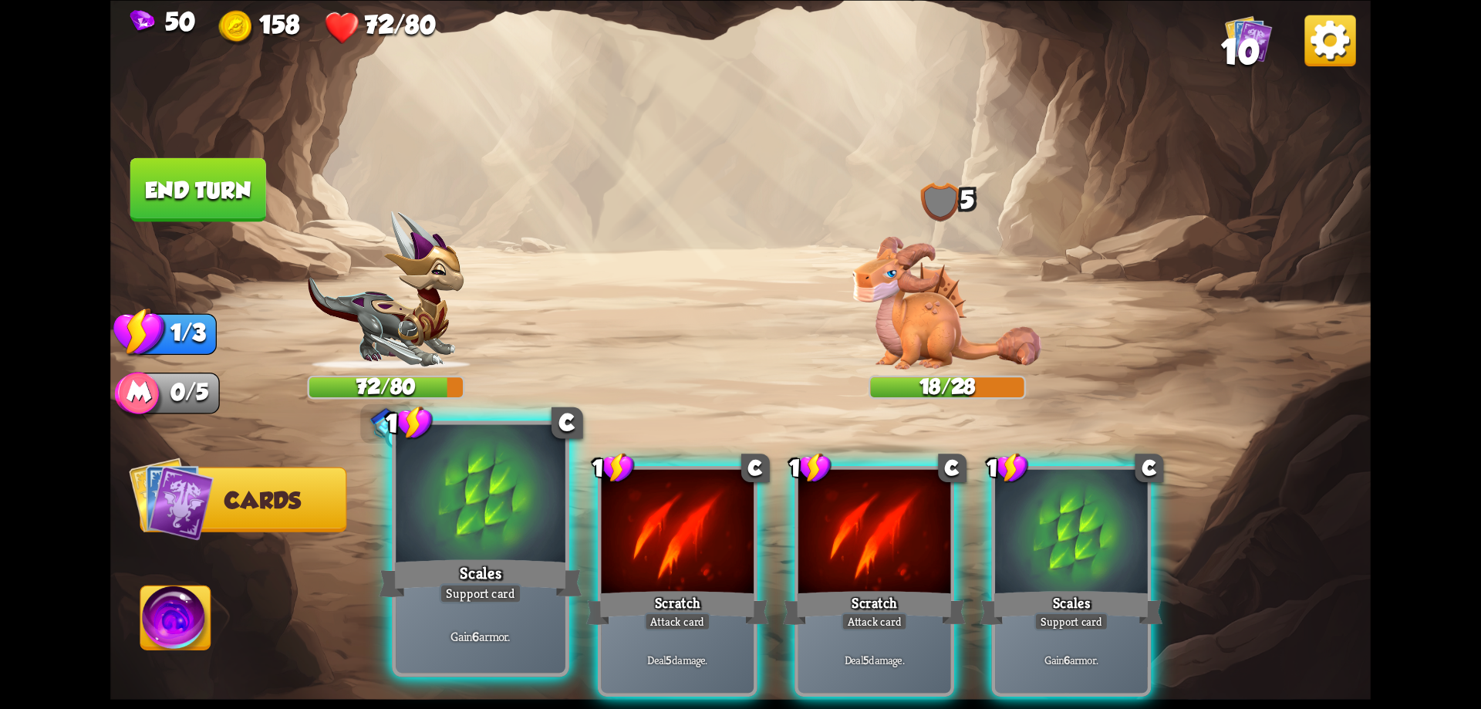
click at [528, 552] on div at bounding box center [481, 495] width 170 height 143
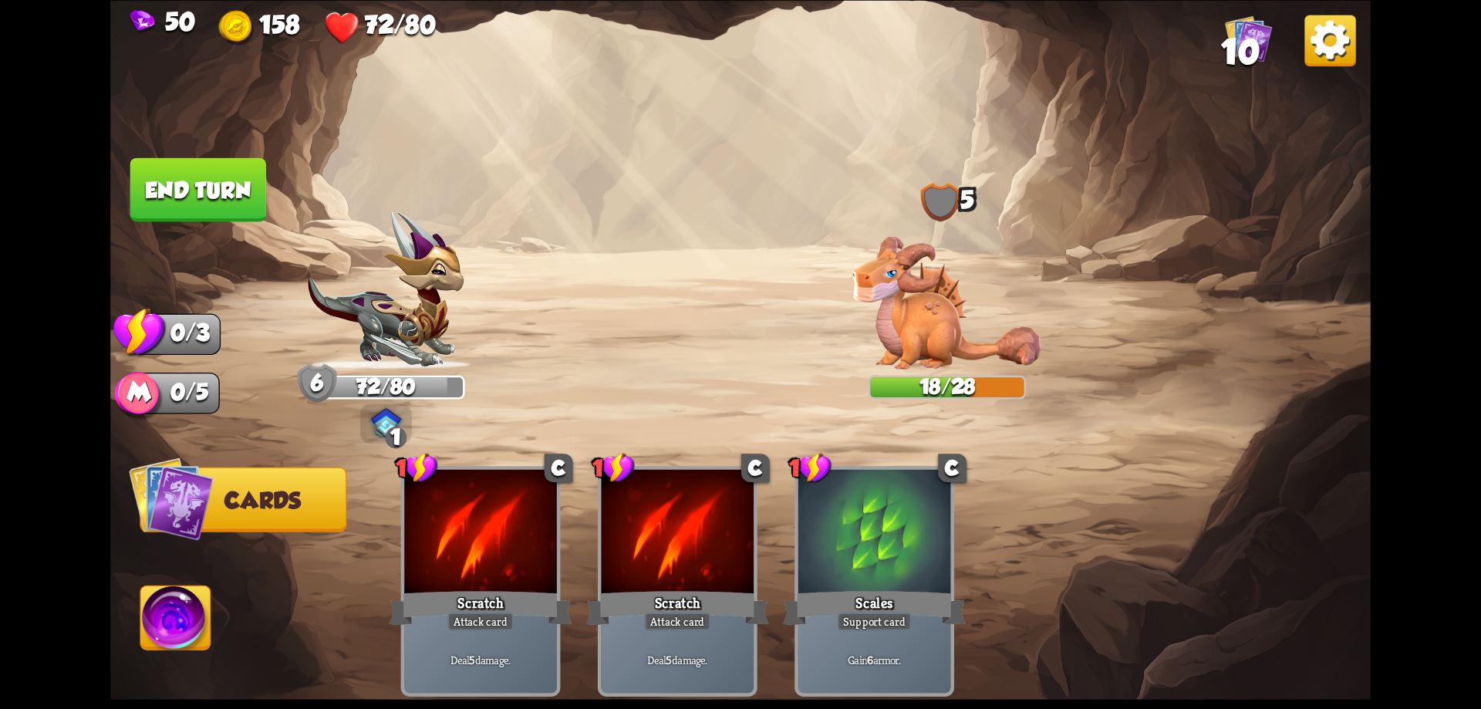
click at [170, 629] on img at bounding box center [176, 621] width 70 height 71
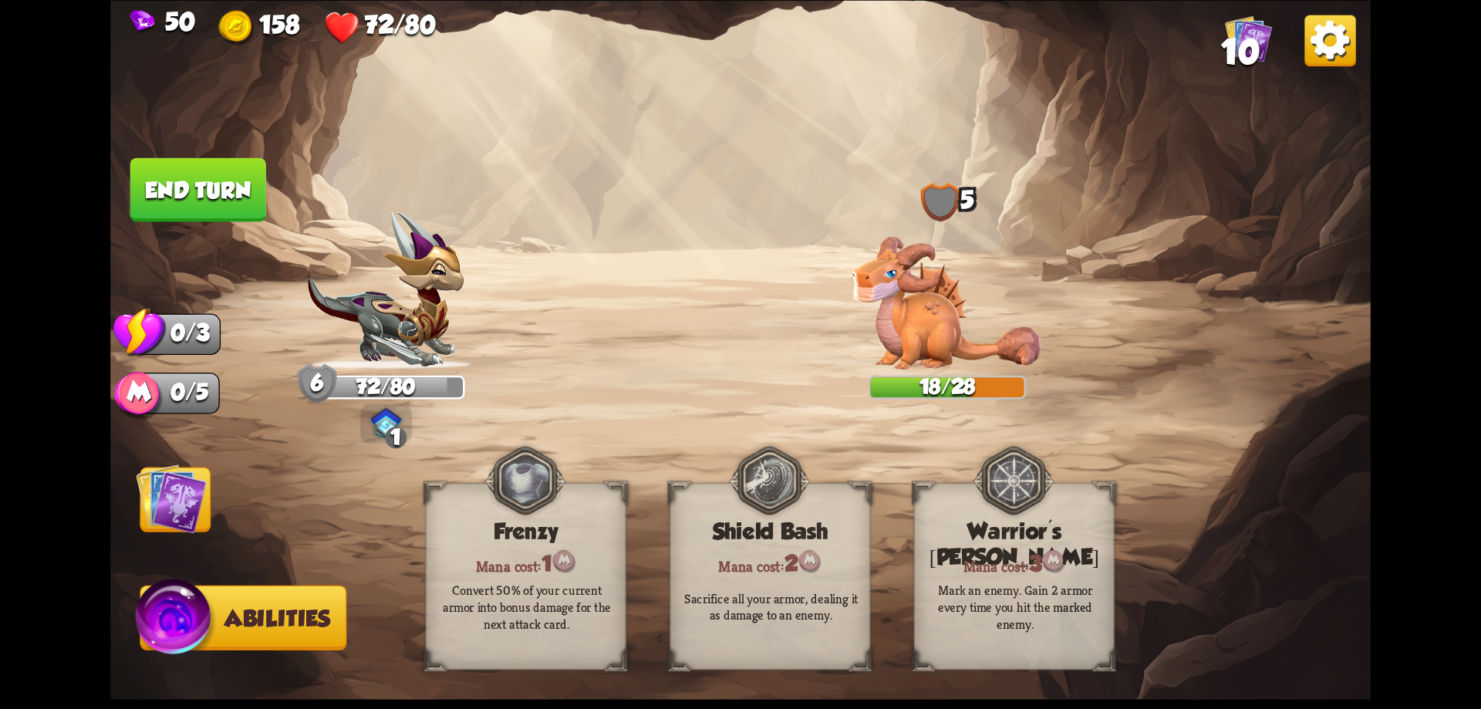
click at [192, 507] on img at bounding box center [171, 498] width 71 height 71
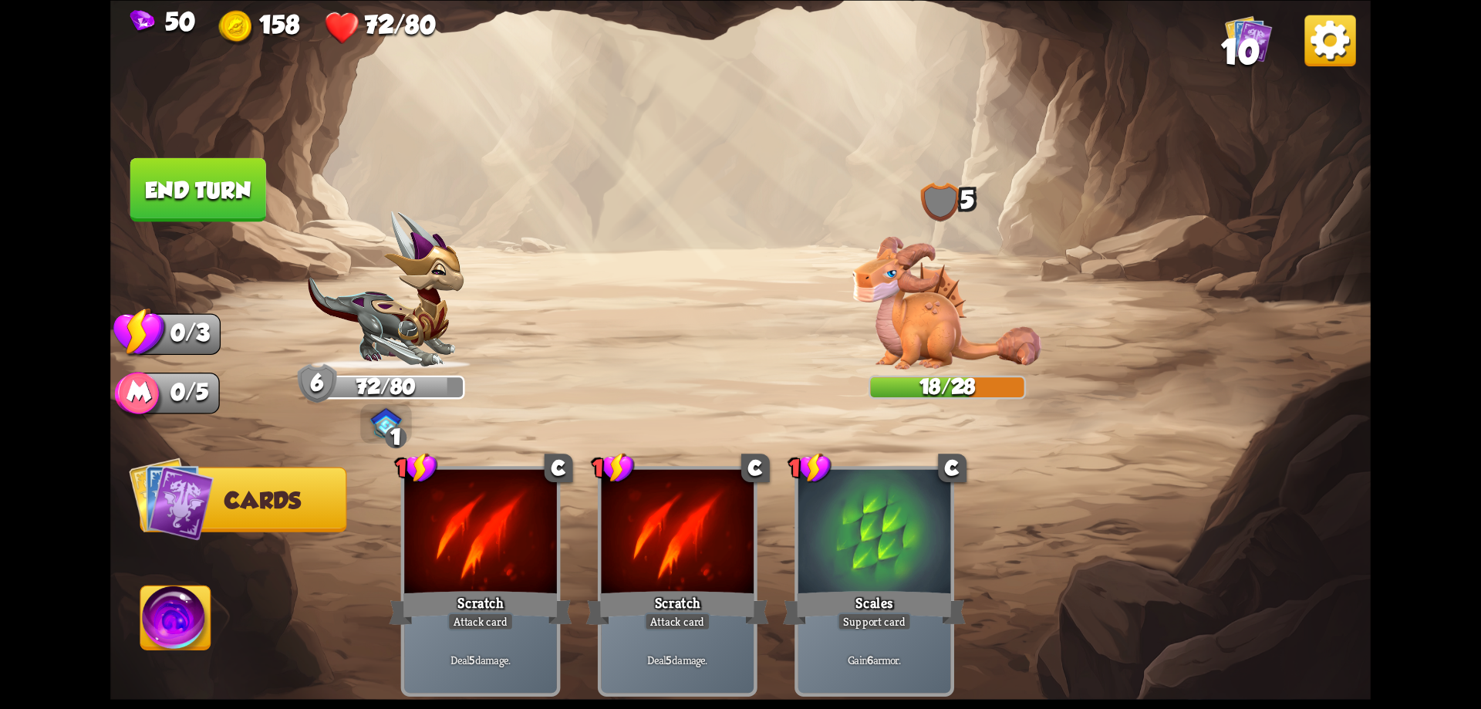
click at [231, 194] on button "End turn" at bounding box center [198, 189] width 136 height 64
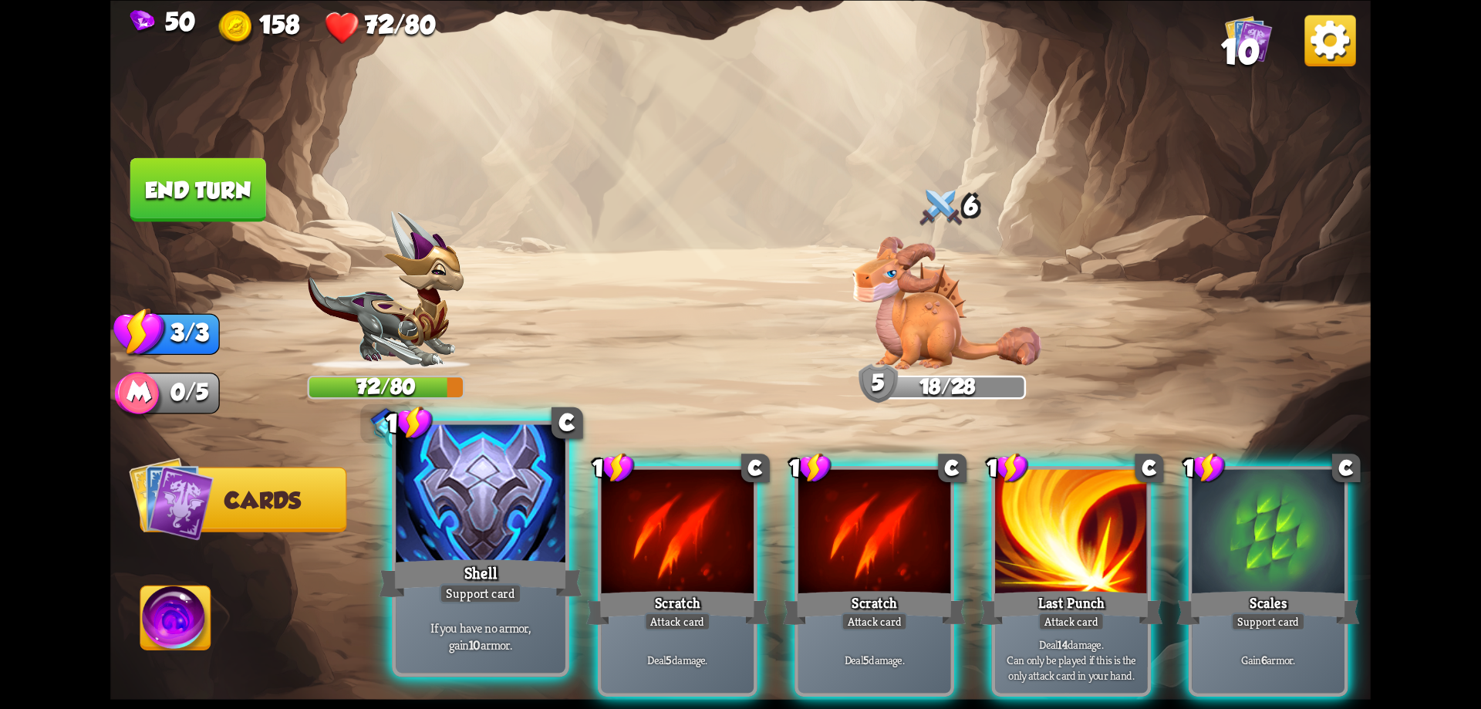
click at [464, 541] on div at bounding box center [481, 495] width 170 height 143
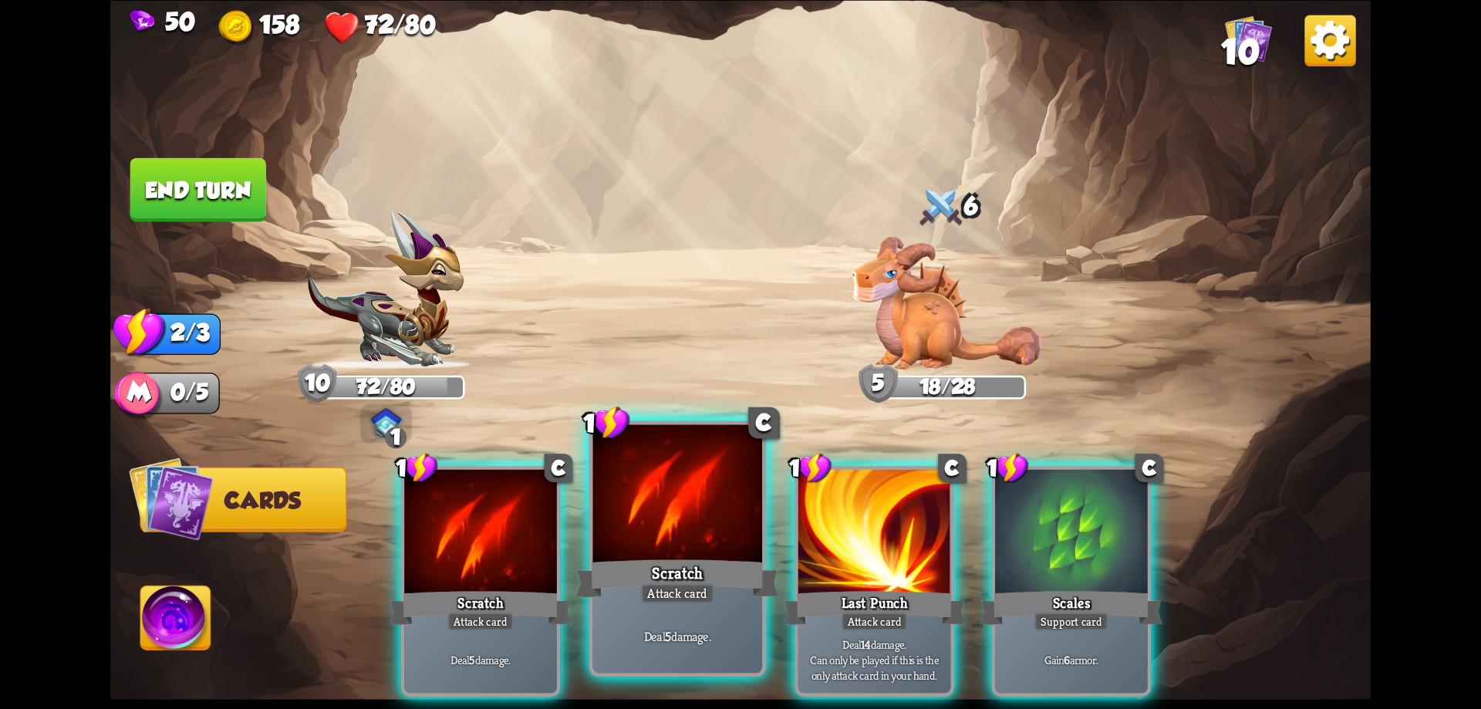
click at [676, 515] on div at bounding box center [678, 495] width 170 height 143
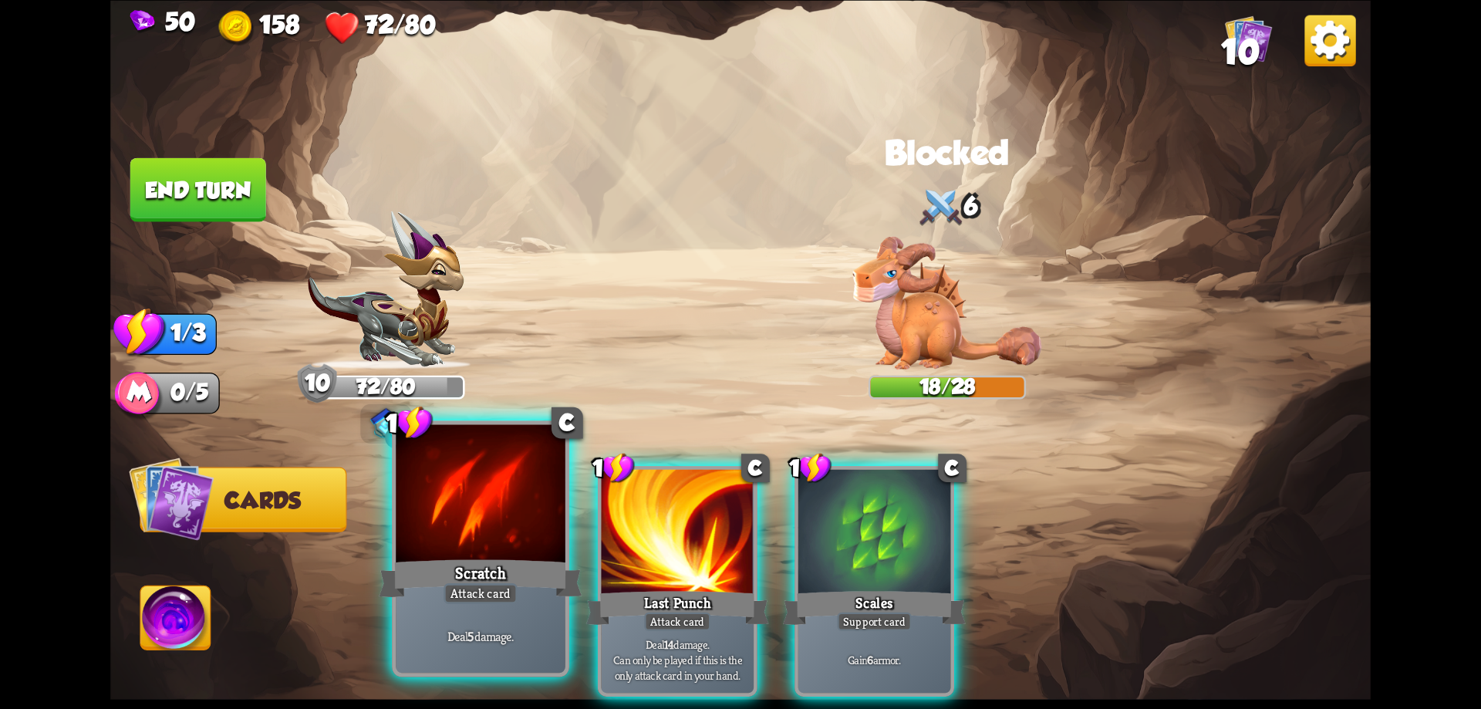
click at [472, 549] on div at bounding box center [481, 495] width 170 height 143
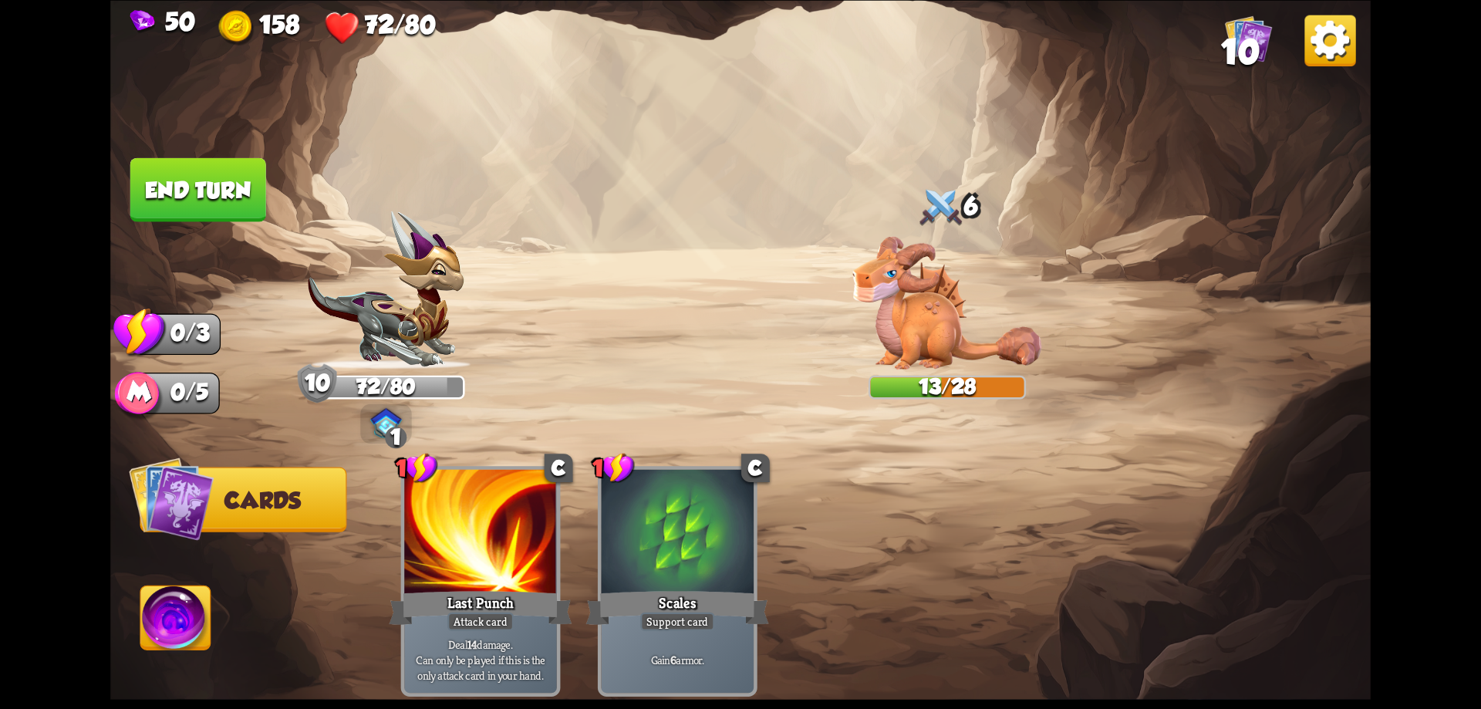
click at [209, 168] on button "End turn" at bounding box center [198, 189] width 136 height 64
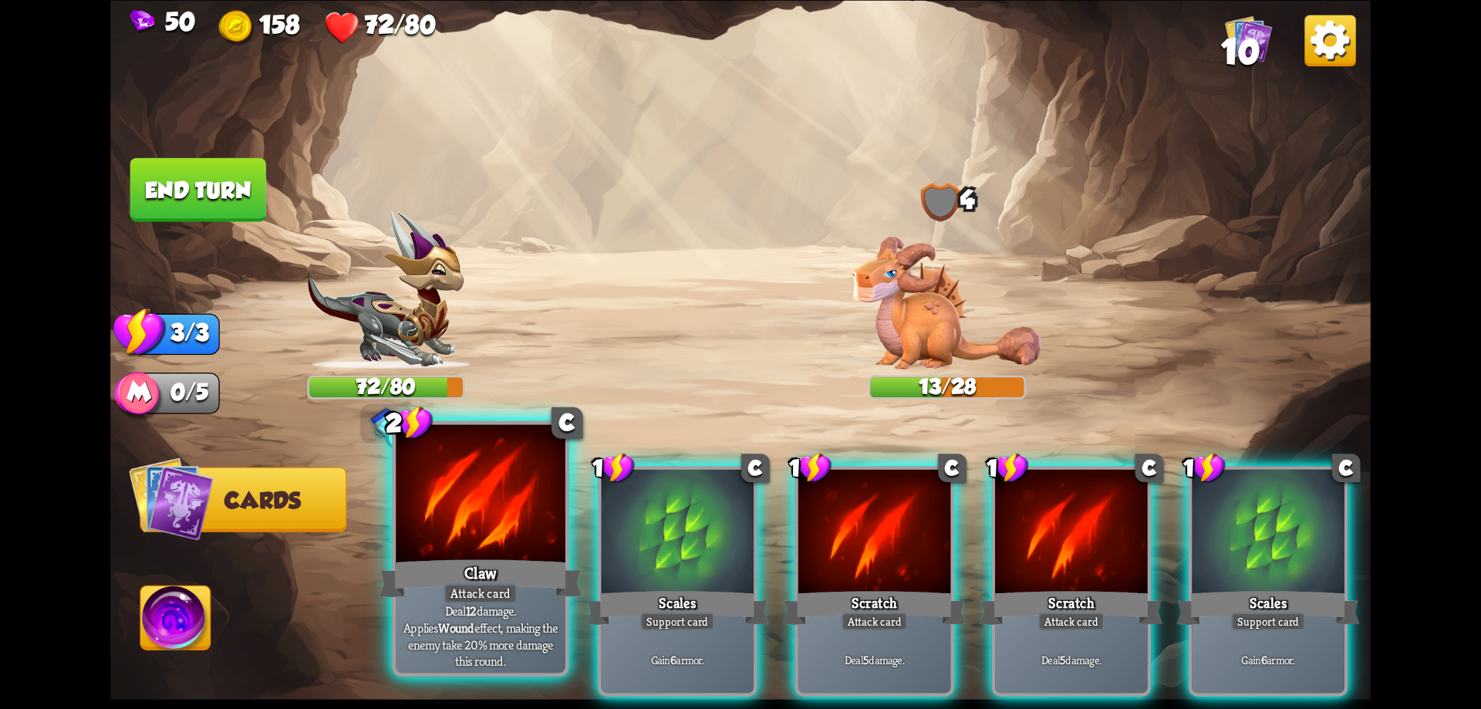
click at [494, 523] on div at bounding box center [481, 495] width 170 height 143
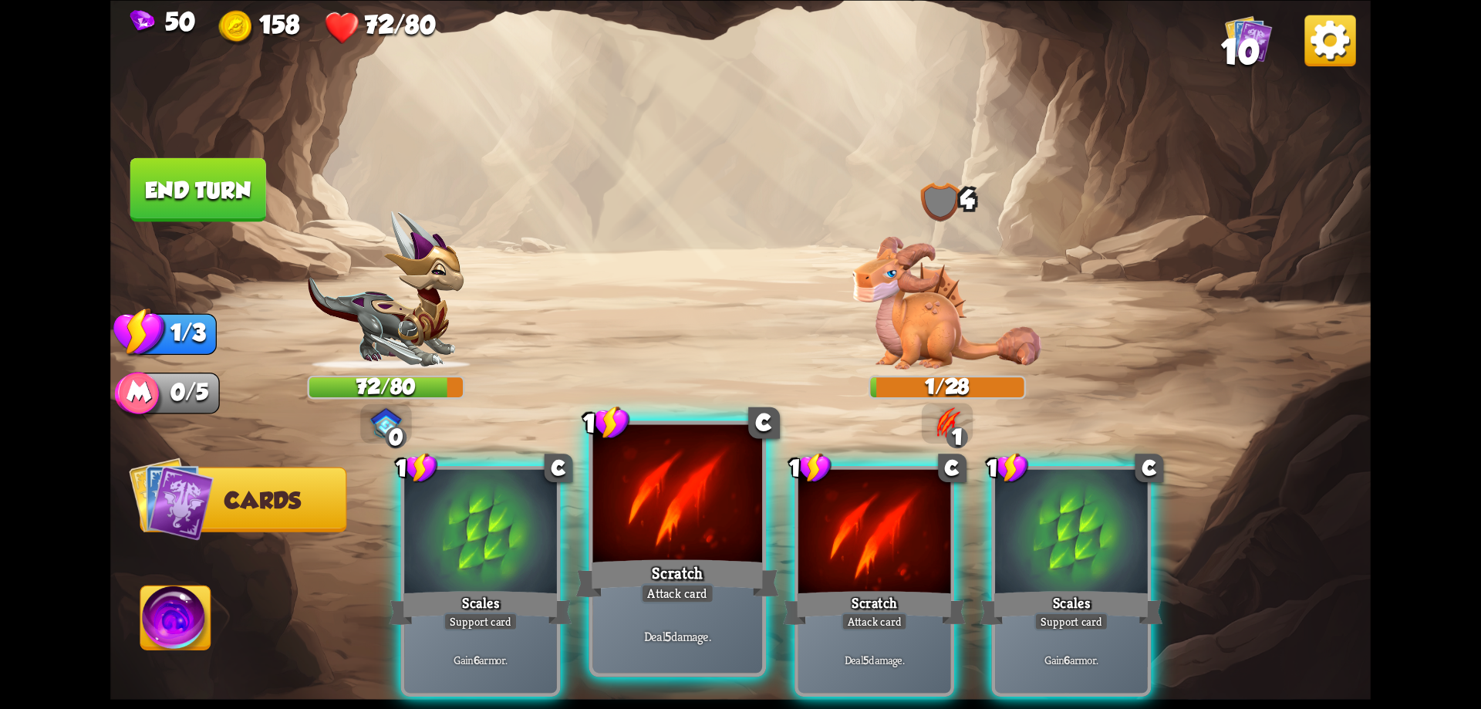
click at [688, 542] on div at bounding box center [678, 495] width 170 height 143
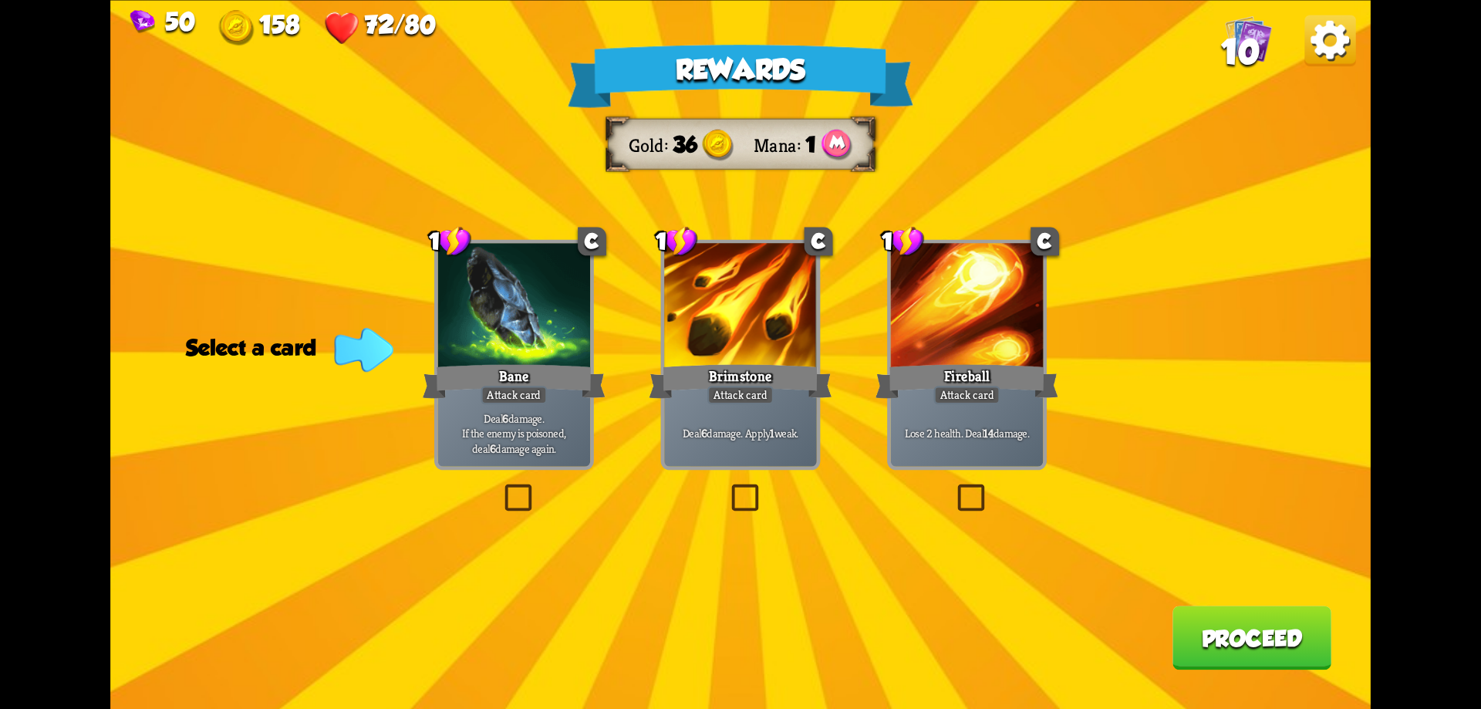
click at [770, 504] on div "Rewards Gold 36 Mana 1 Select a card 1 C Bane Attack card Deal 6 damage. If the…" at bounding box center [740, 354] width 1260 height 709
click at [727, 488] on label at bounding box center [727, 488] width 0 height 0
click at [0, 0] on input "checkbox" at bounding box center [0, 0] width 0 height 0
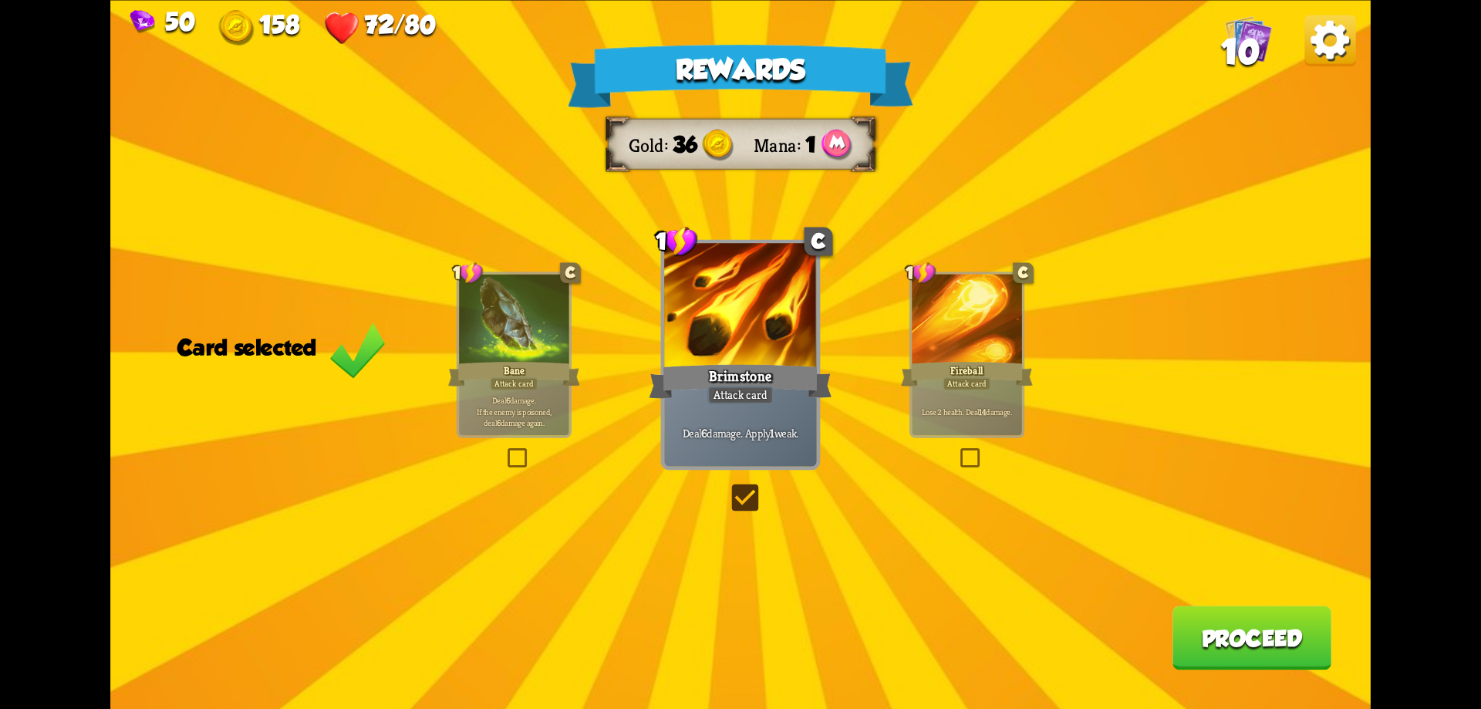
click at [789, 427] on p "Deal 6 damage. Apply 1 weak." at bounding box center [740, 432] width 145 height 15
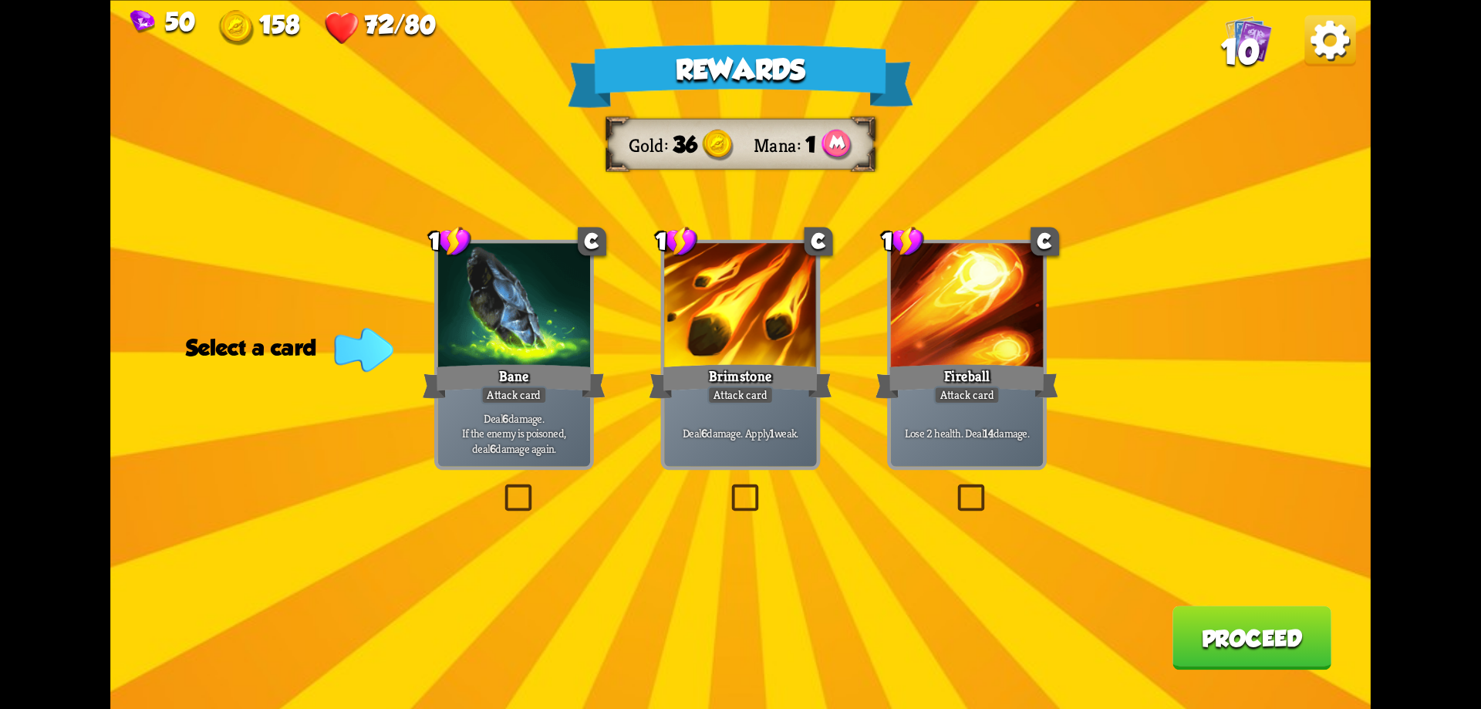
click at [727, 488] on label at bounding box center [727, 488] width 0 height 0
click at [0, 0] on input "checkbox" at bounding box center [0, 0] width 0 height 0
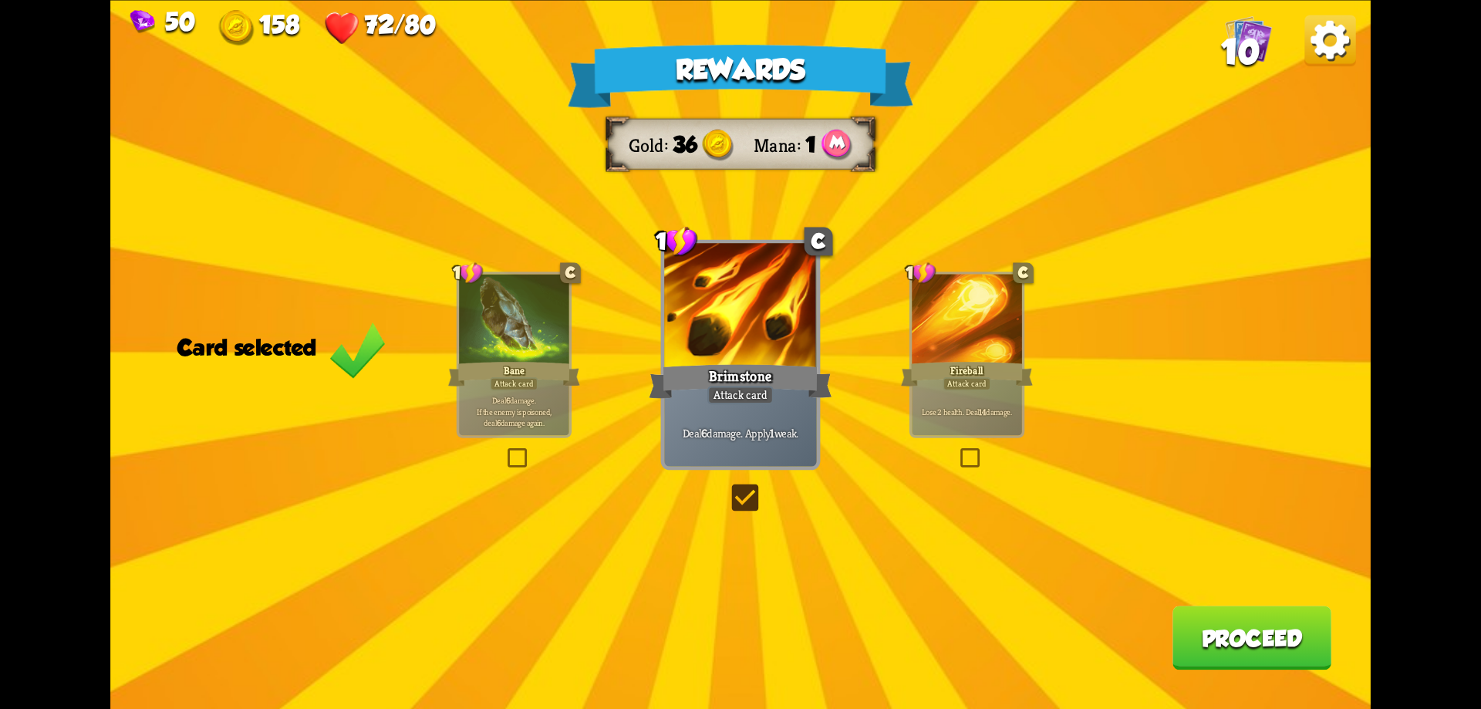
click at [1216, 629] on button "Proceed" at bounding box center [1252, 638] width 159 height 64
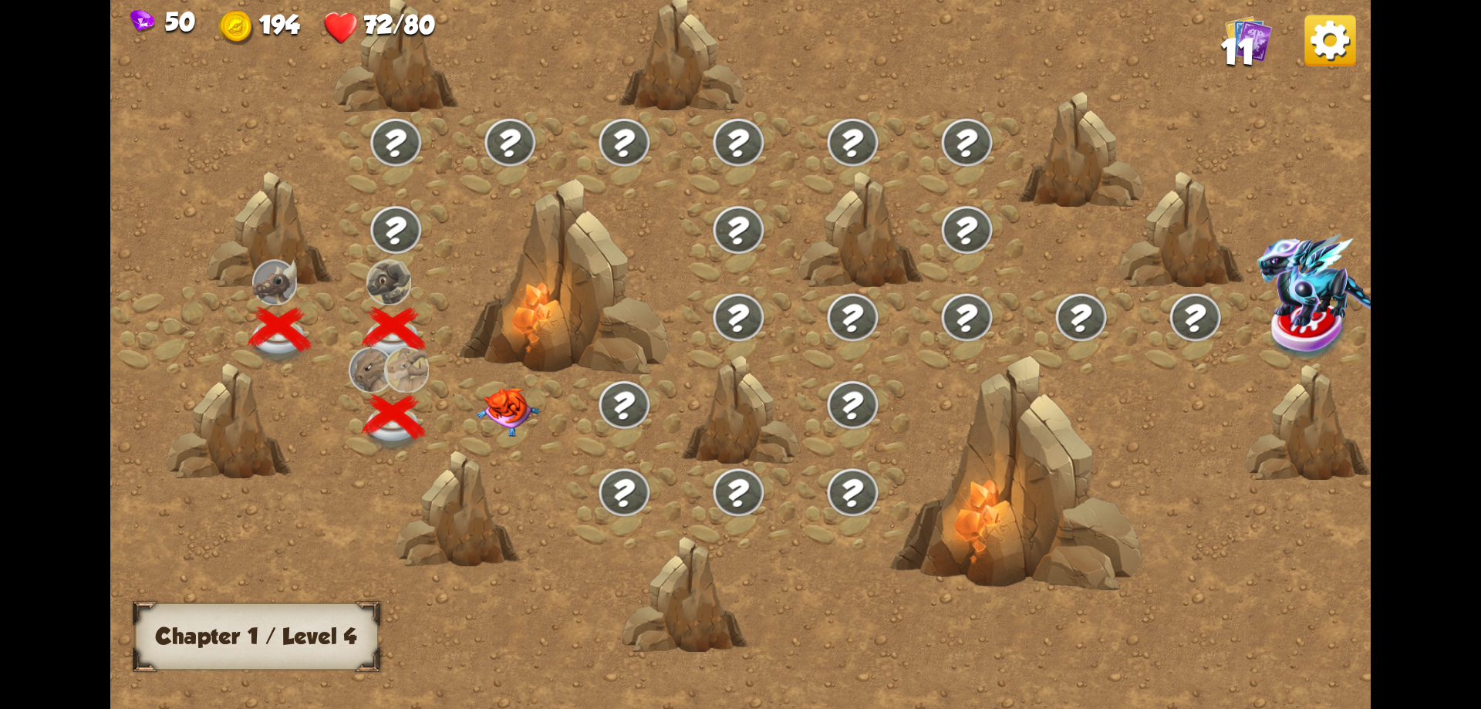
click at [518, 407] on img at bounding box center [508, 411] width 63 height 49
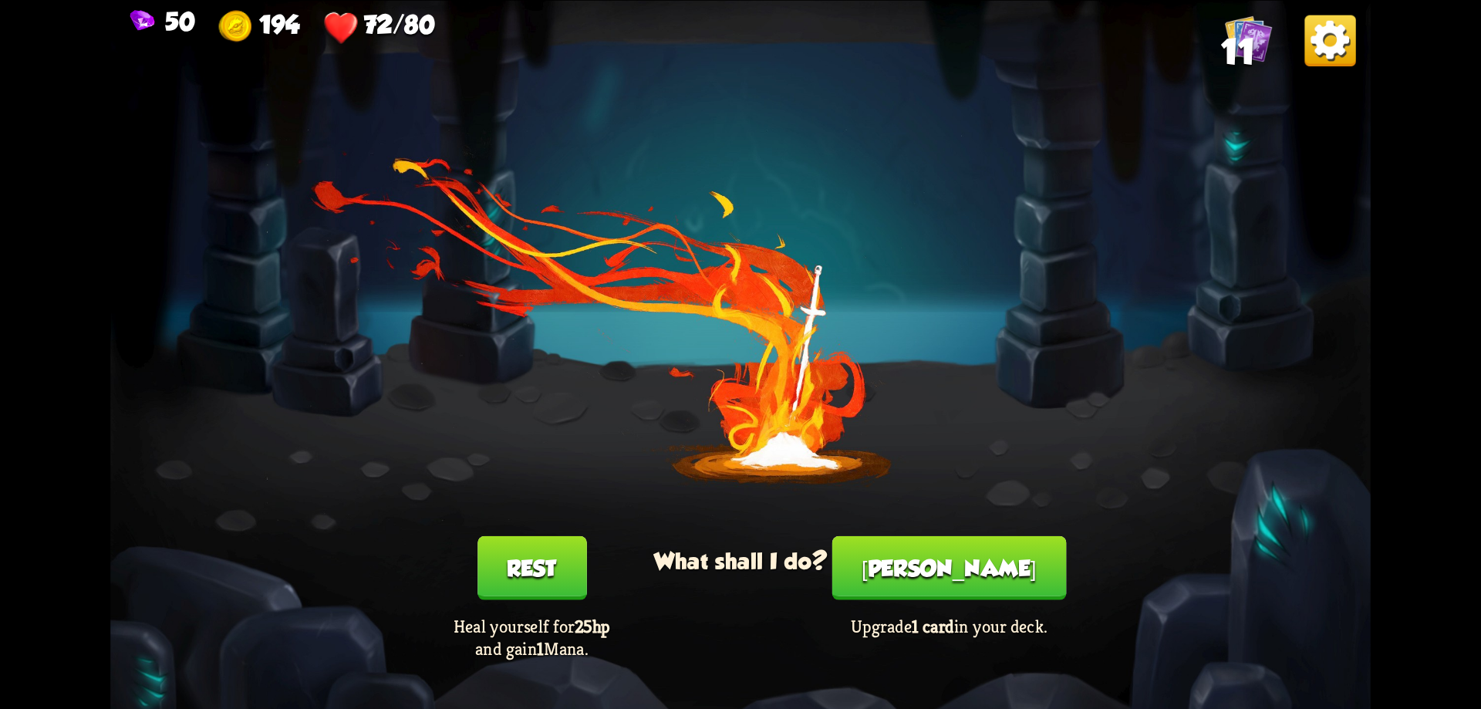
click at [941, 586] on button "[PERSON_NAME]" at bounding box center [949, 567] width 235 height 64
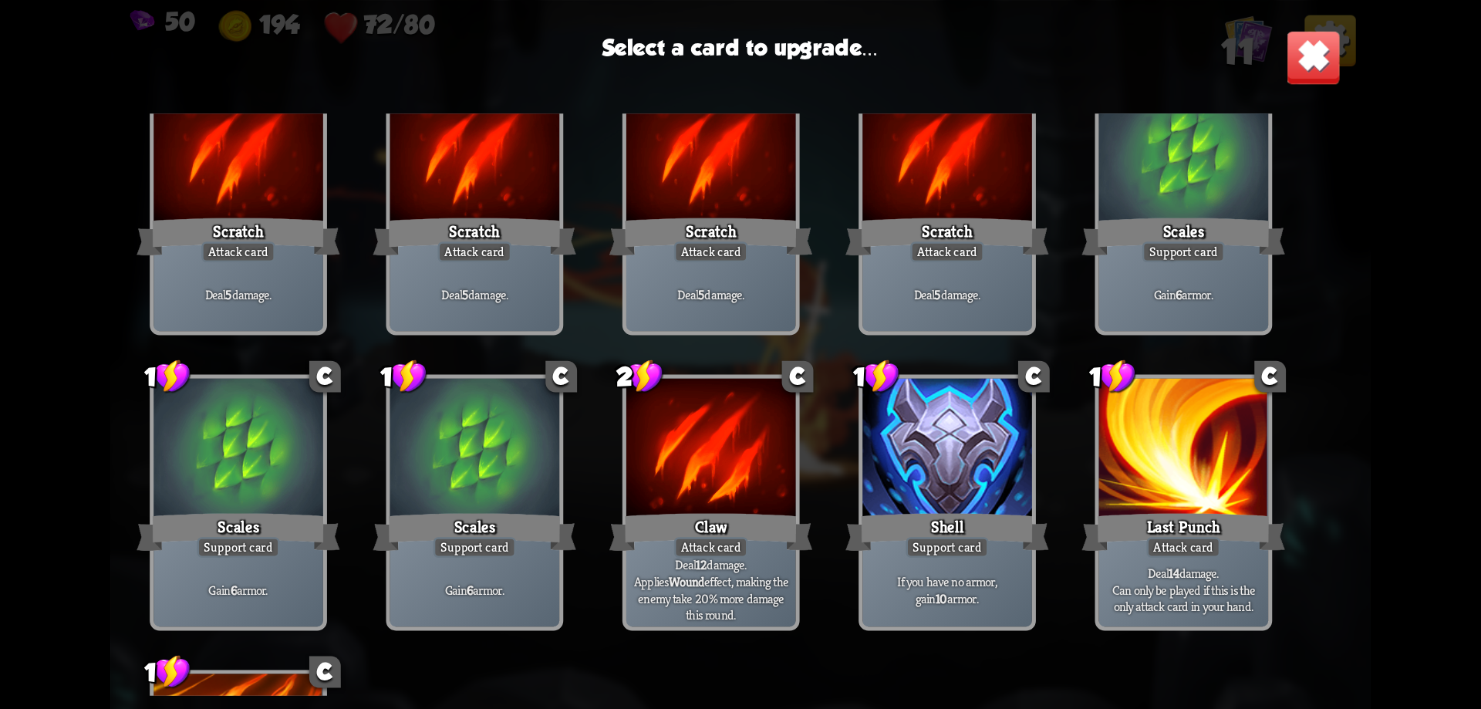
scroll to position [91, 0]
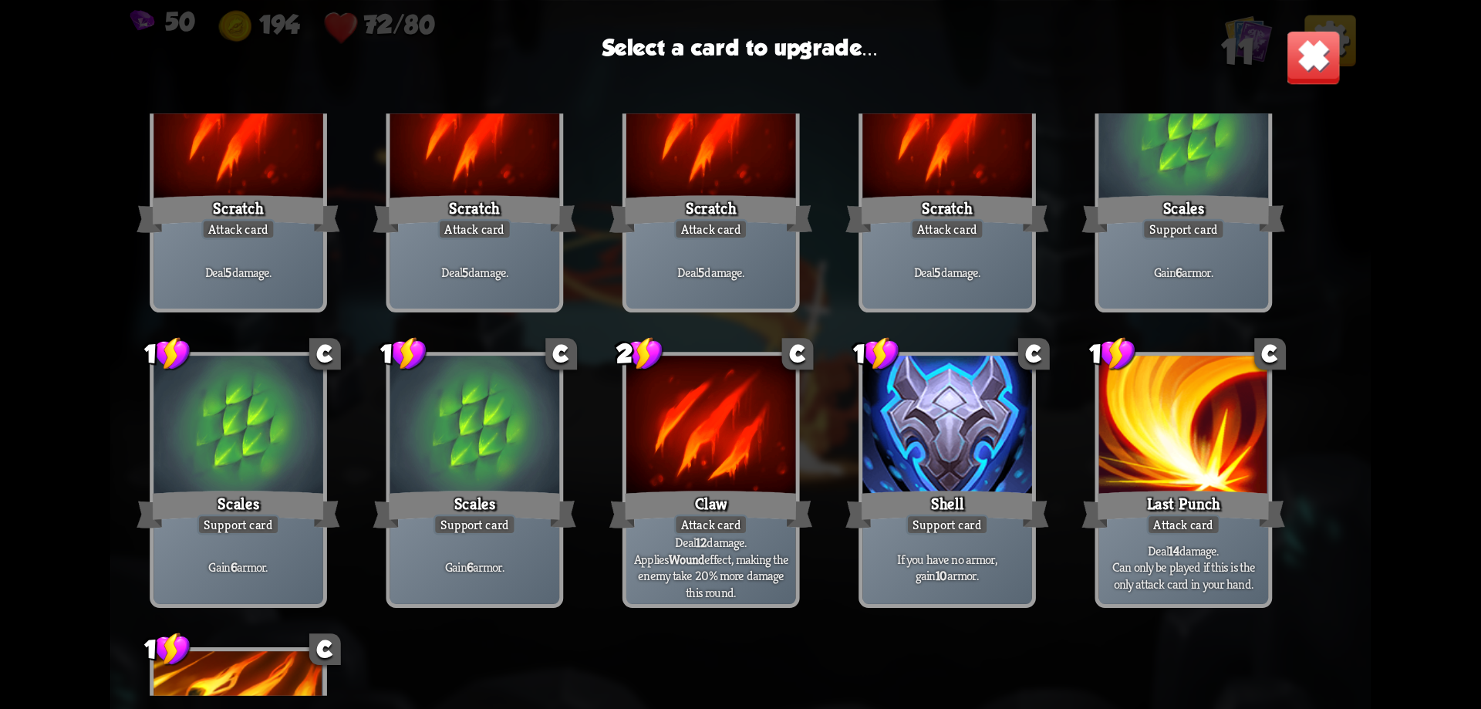
click at [613, 453] on div "1 C Scratch Attack card Deal 5 damage. 1 C Scratch Attack card Deal 5 damage. 1…" at bounding box center [740, 404] width 1260 height 582
click at [672, 454] on div at bounding box center [711, 427] width 170 height 143
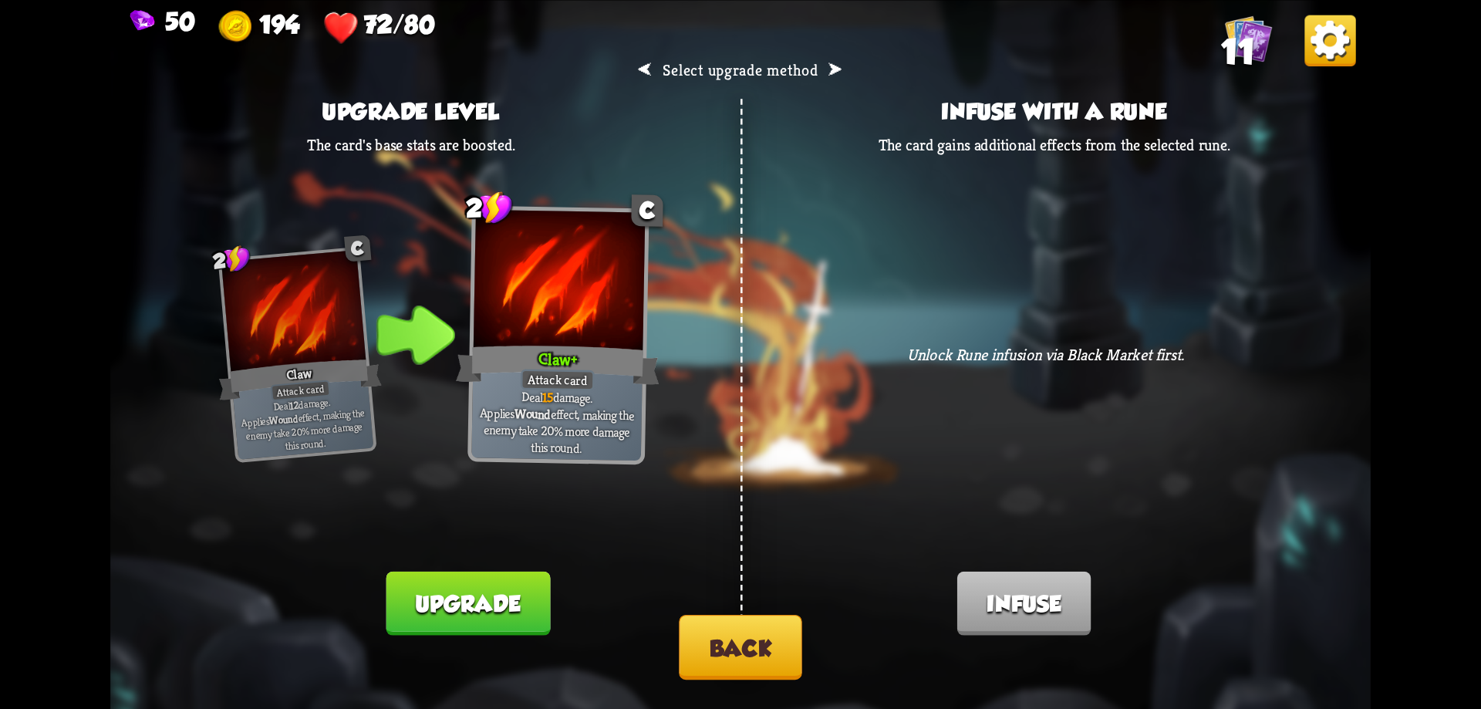
click at [781, 669] on button "Back" at bounding box center [740, 646] width 123 height 65
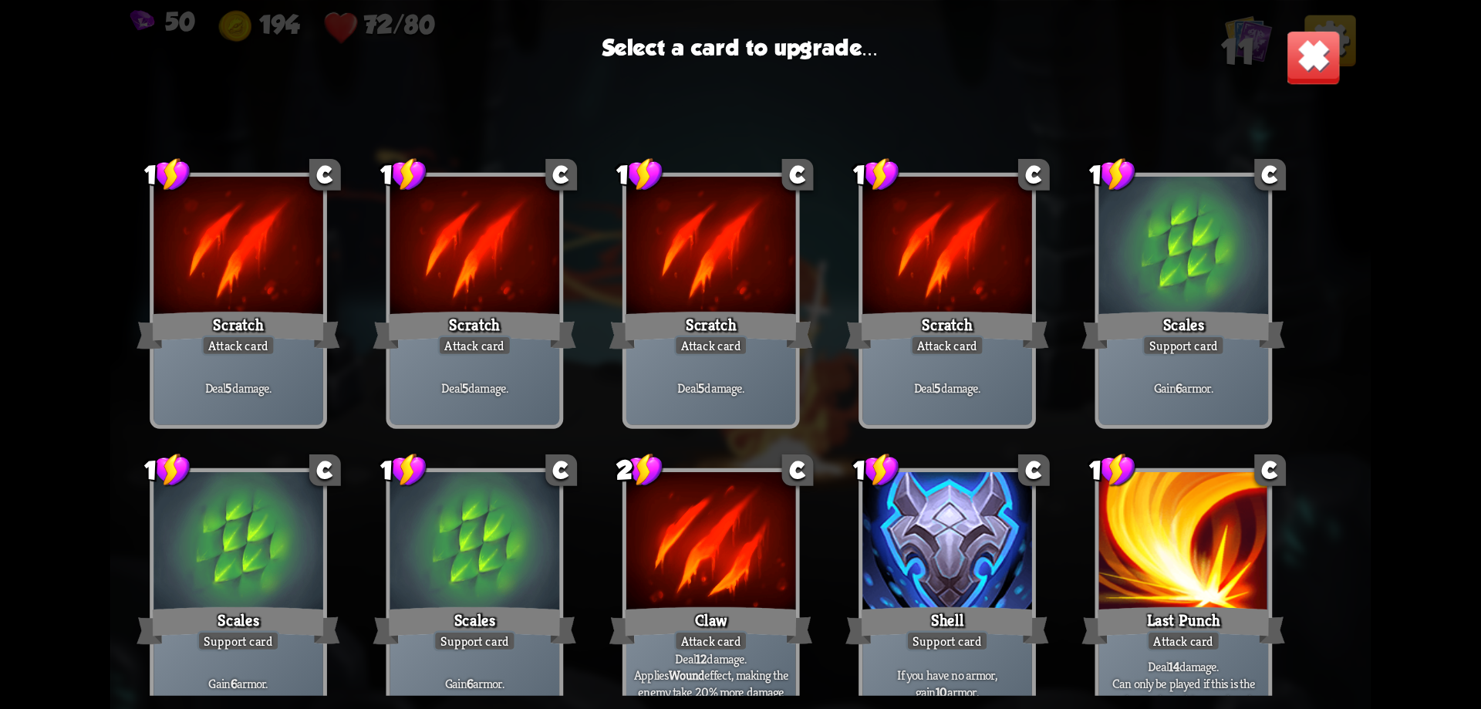
click at [488, 321] on div "Scratch" at bounding box center [474, 330] width 203 height 46
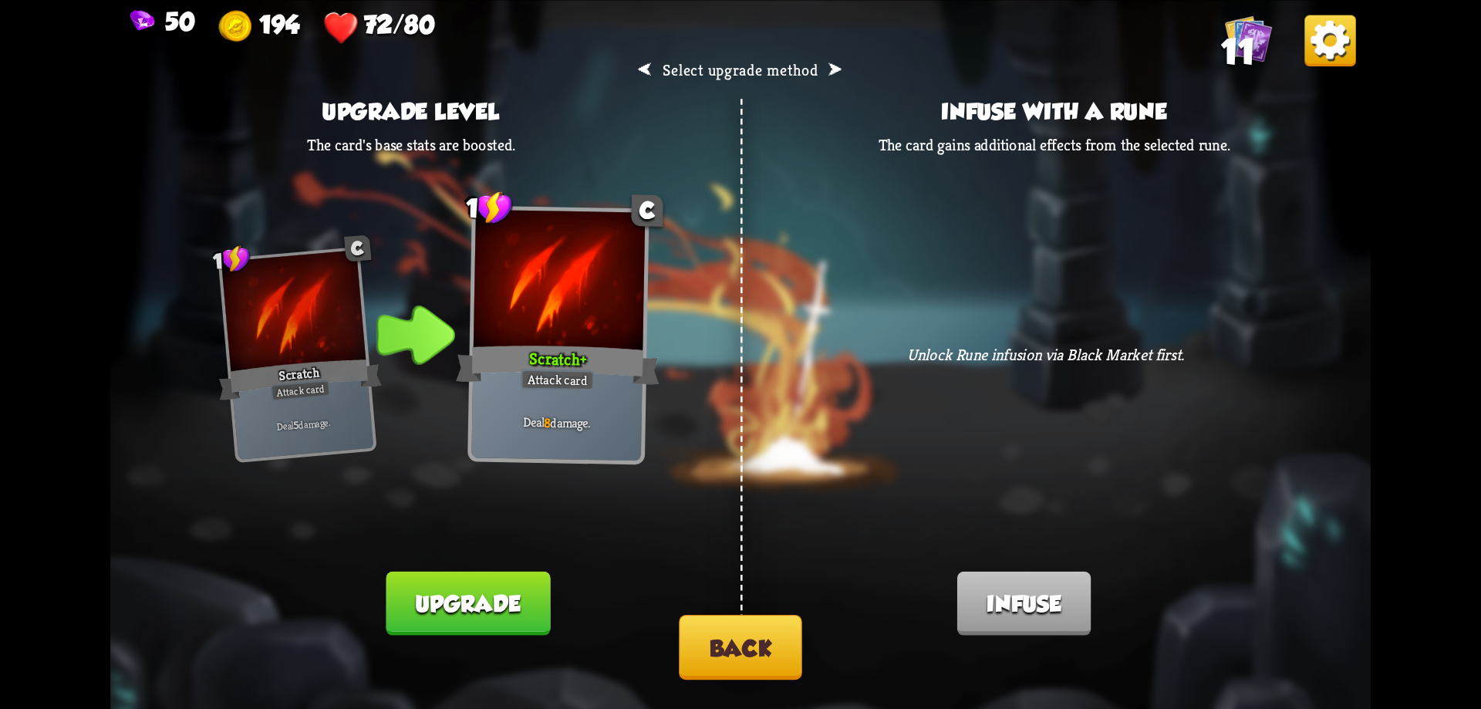
click at [714, 660] on button "Back" at bounding box center [740, 646] width 123 height 65
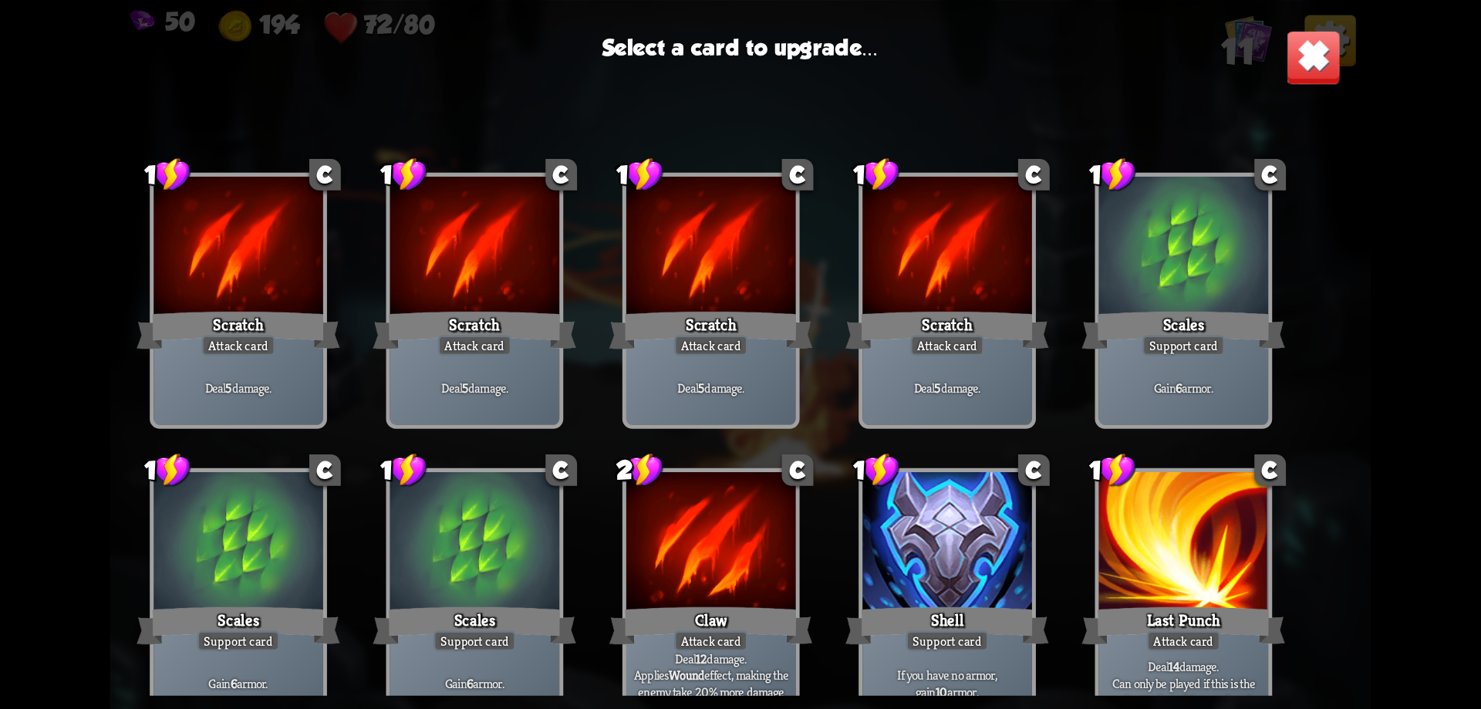
drag, startPoint x: 839, startPoint y: 599, endPoint x: 839, endPoint y: 395, distance: 203.7
click at [839, 395] on div "1 C Scratch Attack card Deal 5 damage. 1 C Scratch Attack card Deal 5 damage. 1…" at bounding box center [740, 404] width 1260 height 582
click at [761, 586] on div at bounding box center [711, 543] width 170 height 143
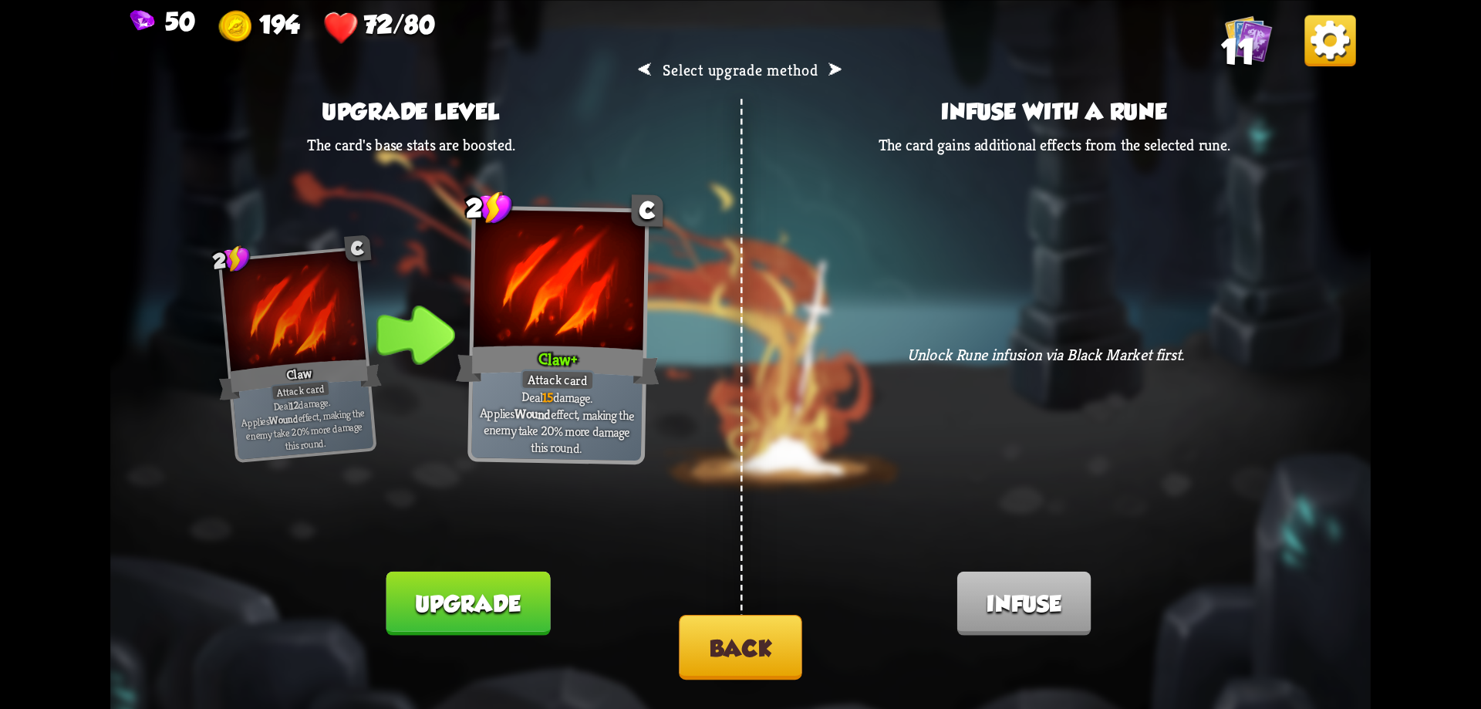
click at [491, 598] on button "Upgrade" at bounding box center [468, 603] width 164 height 64
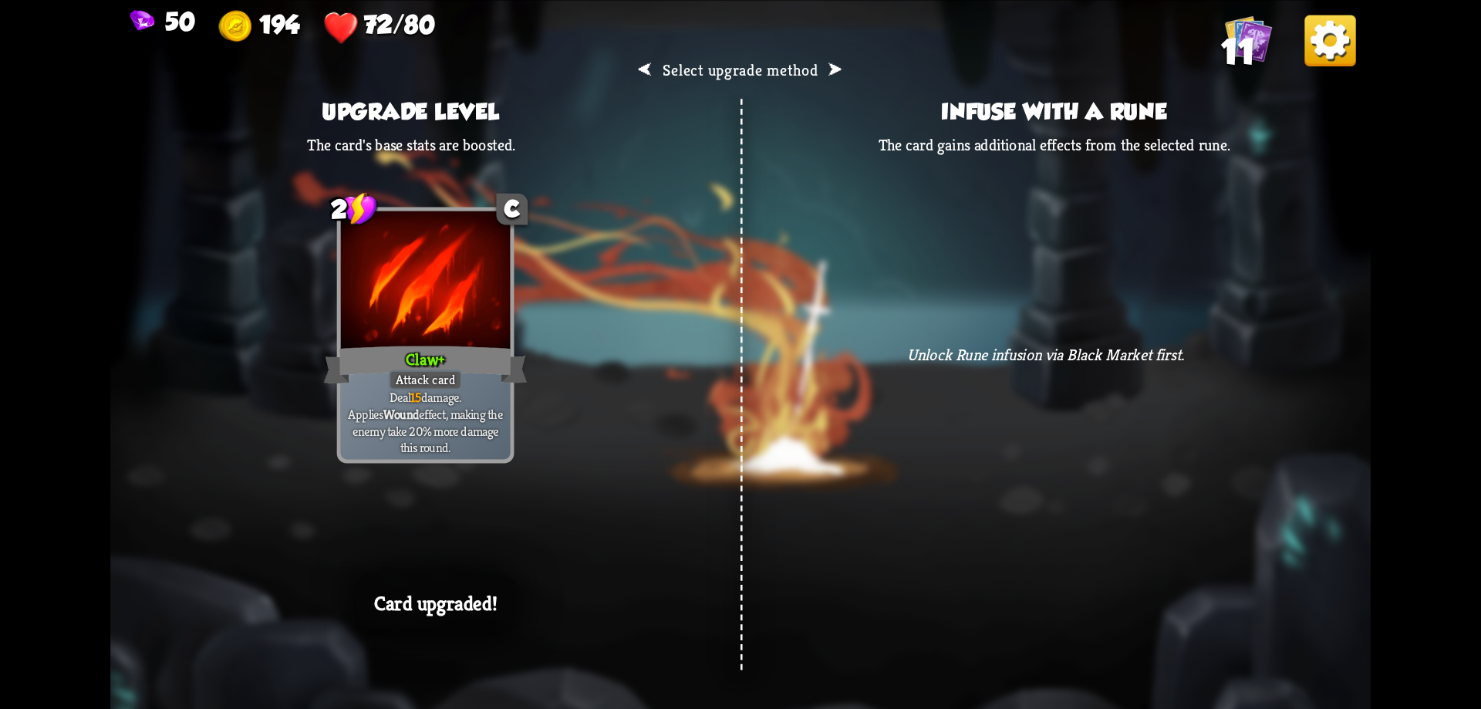
click at [488, 447] on div "Deal 15 damage. Applies Wound effect, making the enemy take 20% more damage thi…" at bounding box center [426, 422] width 170 height 74
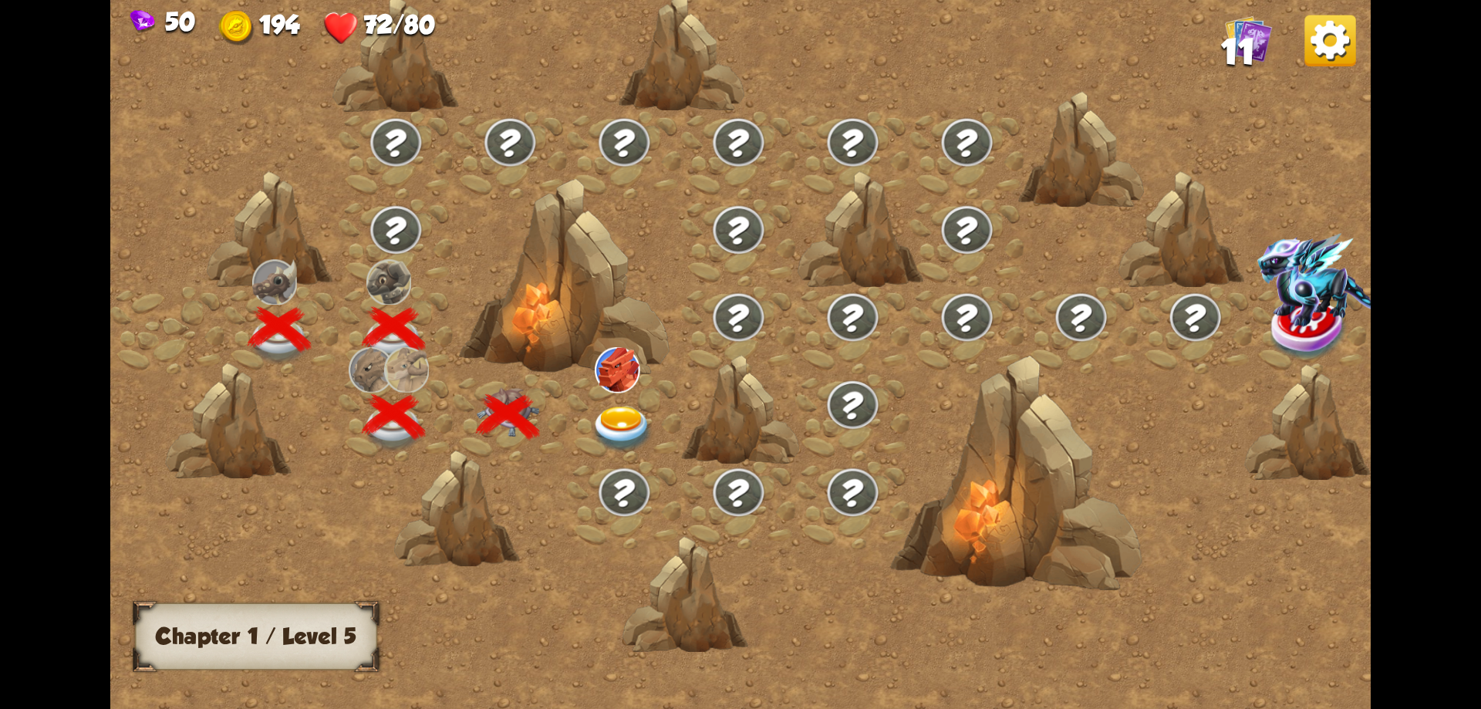
click at [614, 415] on img at bounding box center [622, 430] width 63 height 46
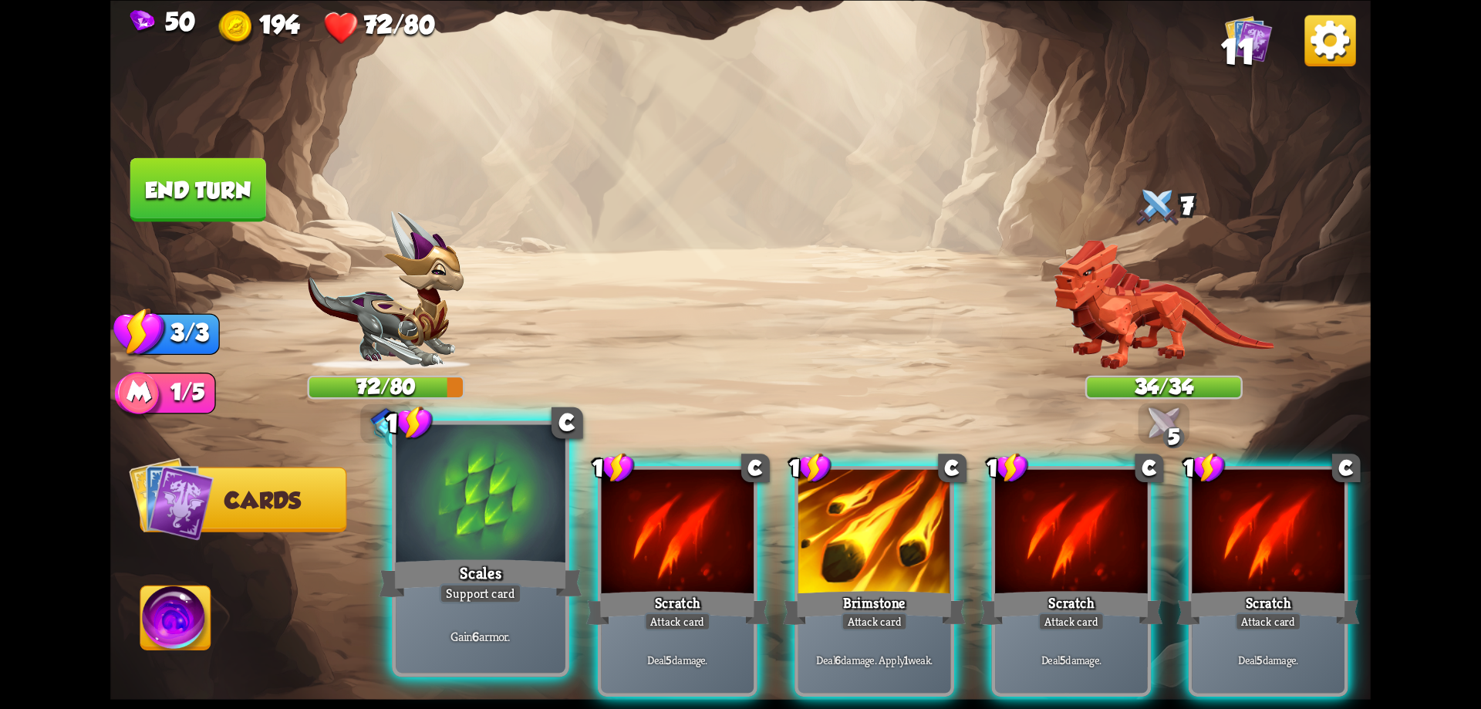
click at [477, 525] on div at bounding box center [481, 495] width 170 height 143
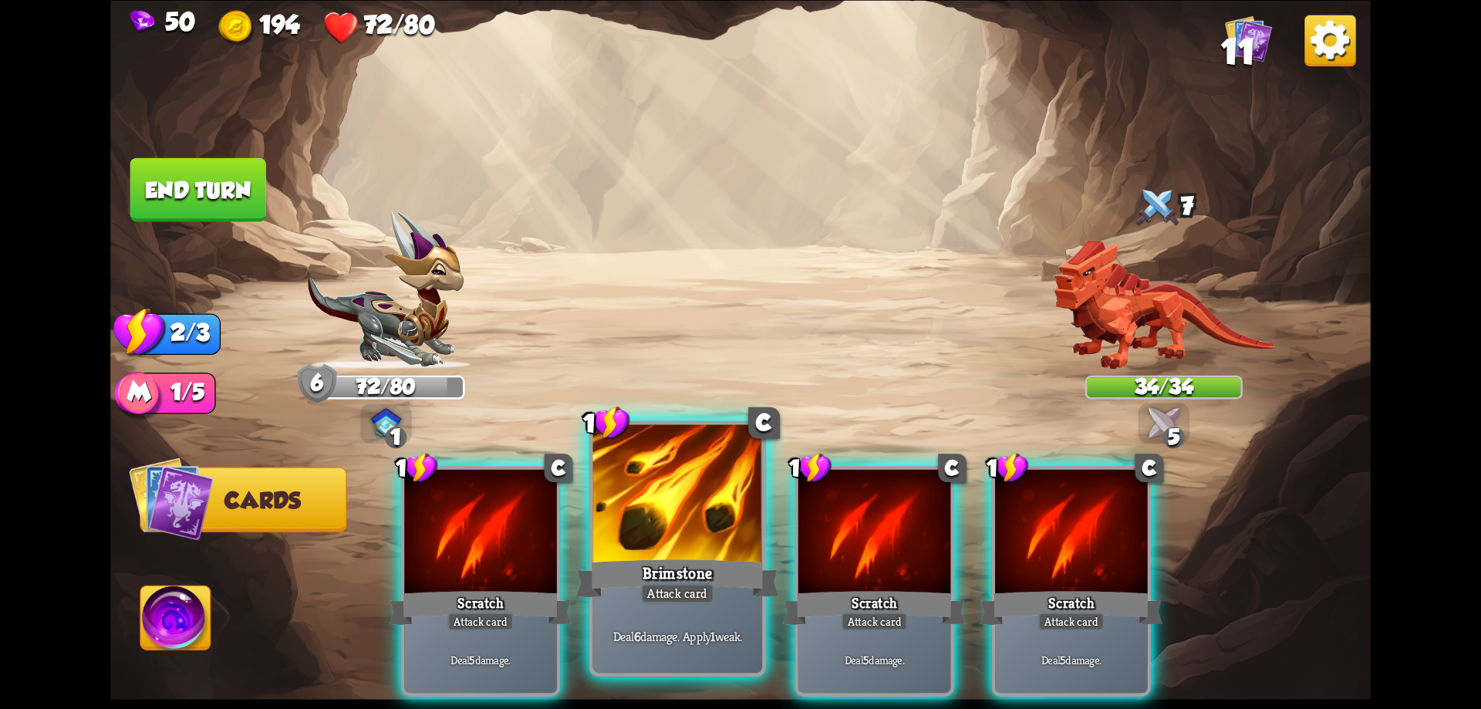
click at [653, 518] on div at bounding box center [678, 495] width 170 height 143
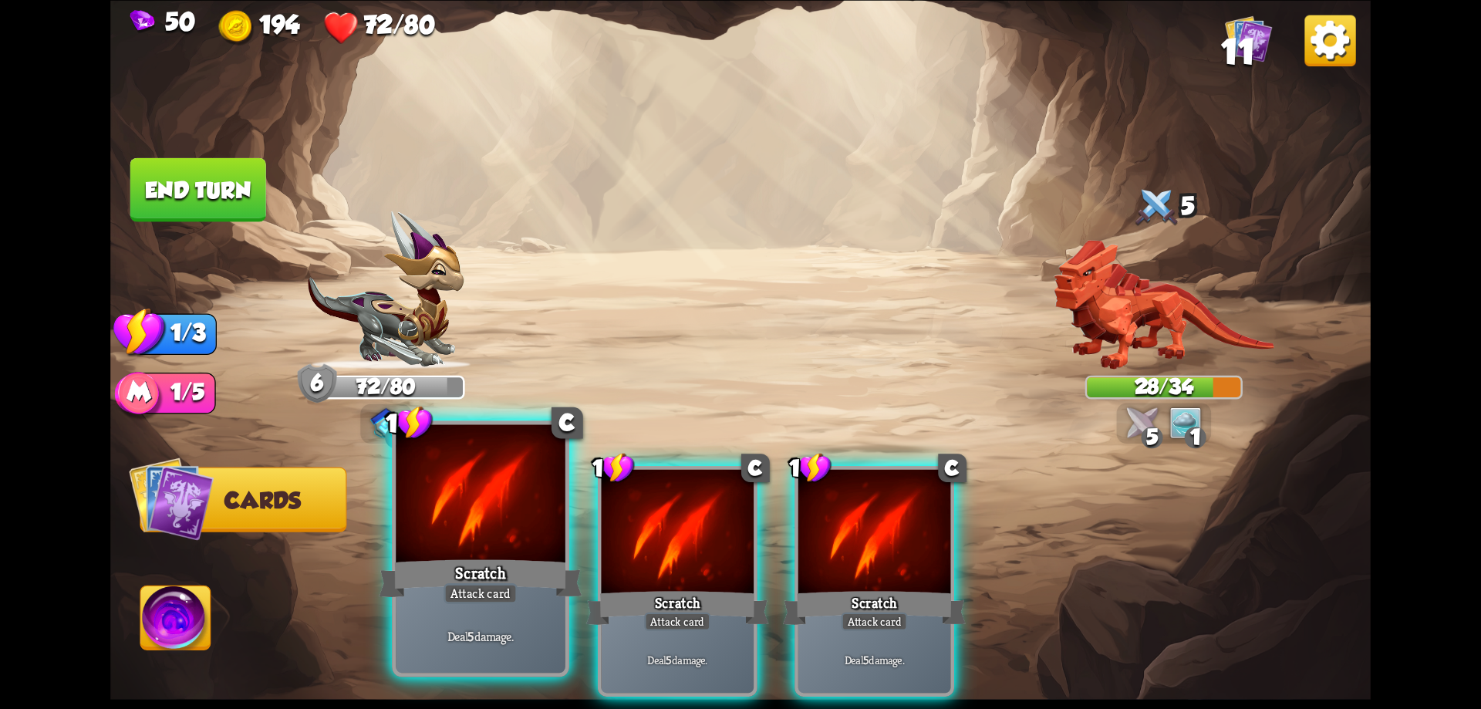
click at [457, 552] on div at bounding box center [481, 495] width 170 height 143
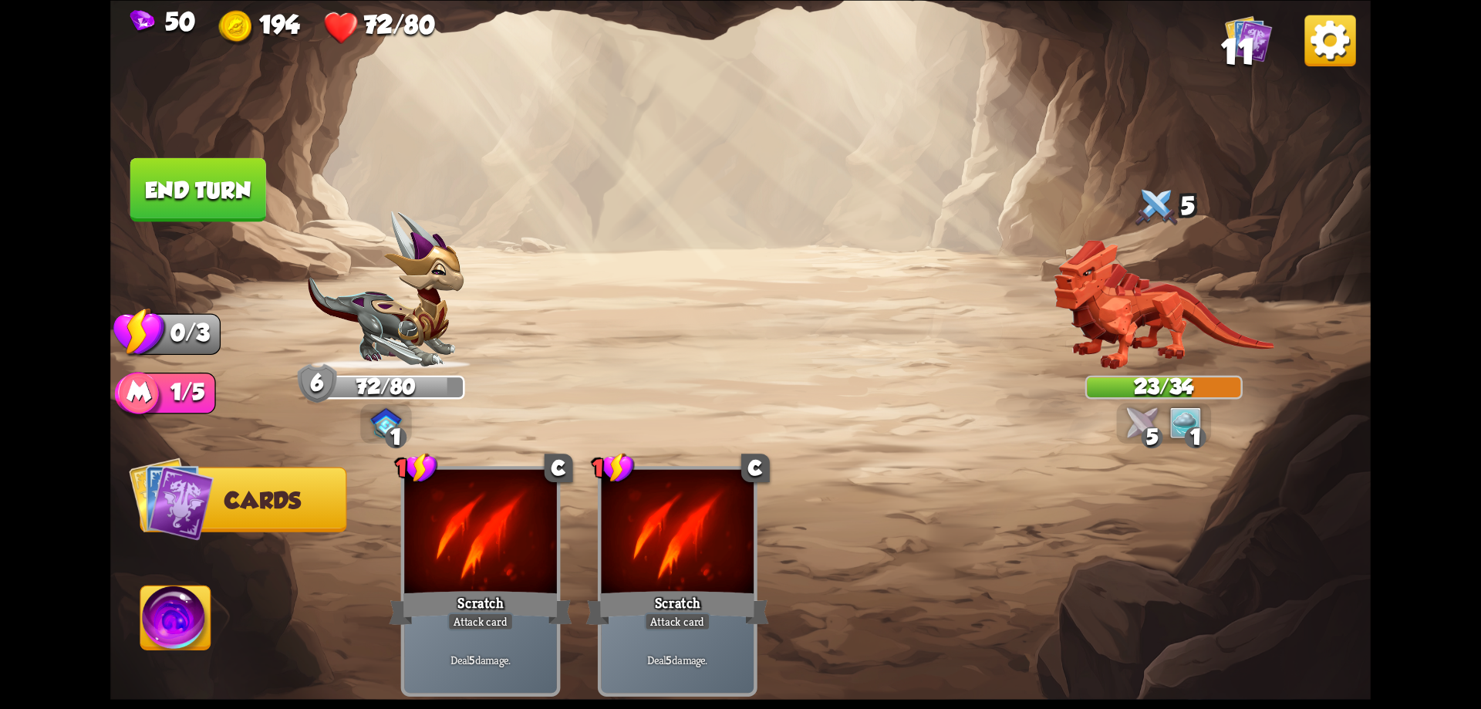
click at [198, 168] on button "End turn" at bounding box center [198, 189] width 136 height 64
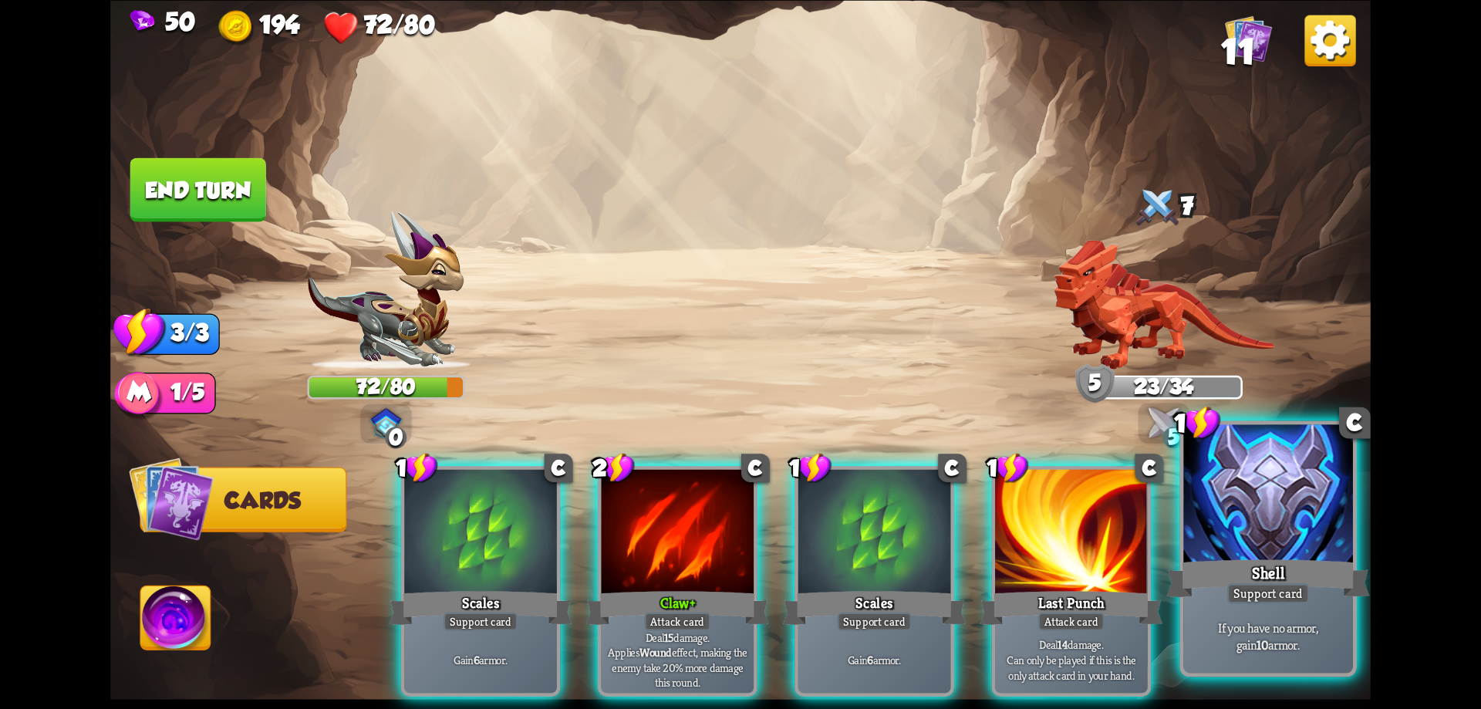
click at [1250, 476] on div at bounding box center [1268, 495] width 170 height 143
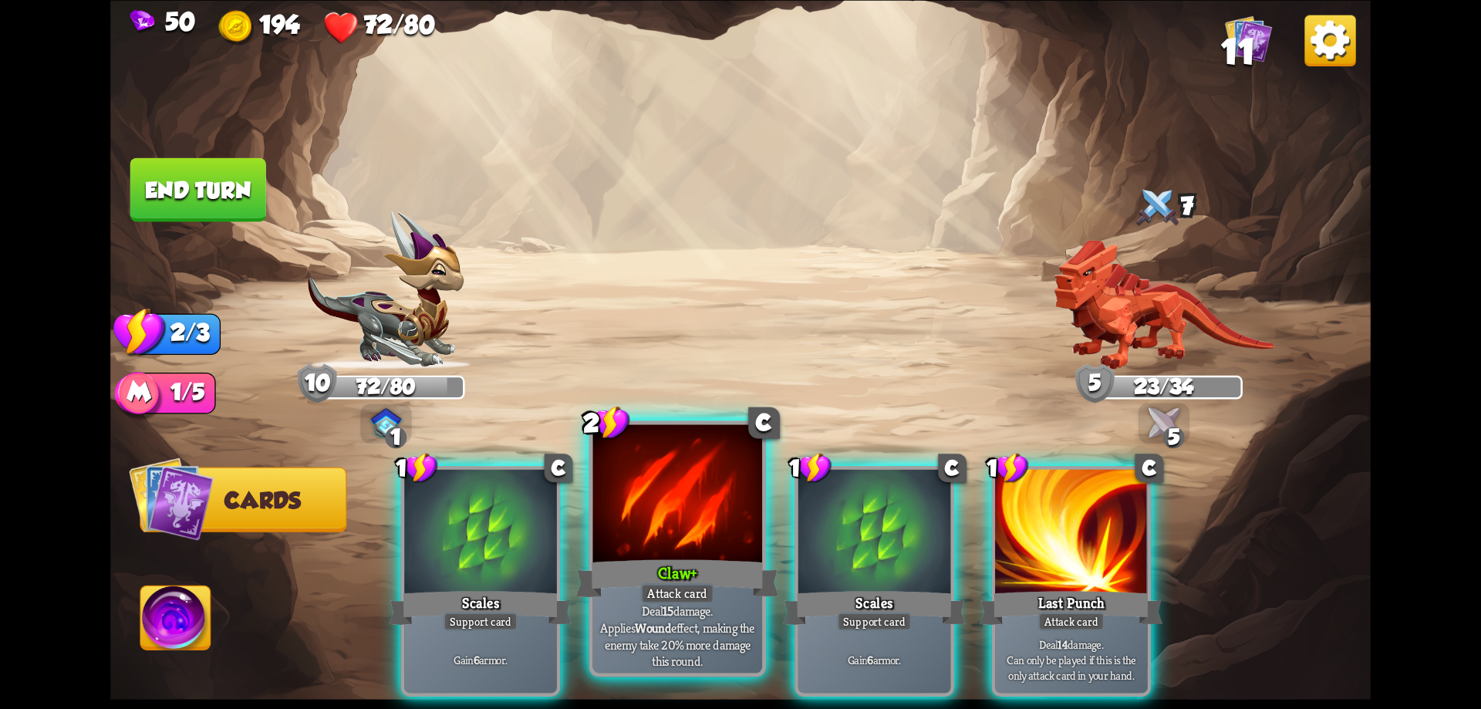
click at [685, 559] on div "Claw+" at bounding box center [677, 578] width 203 height 46
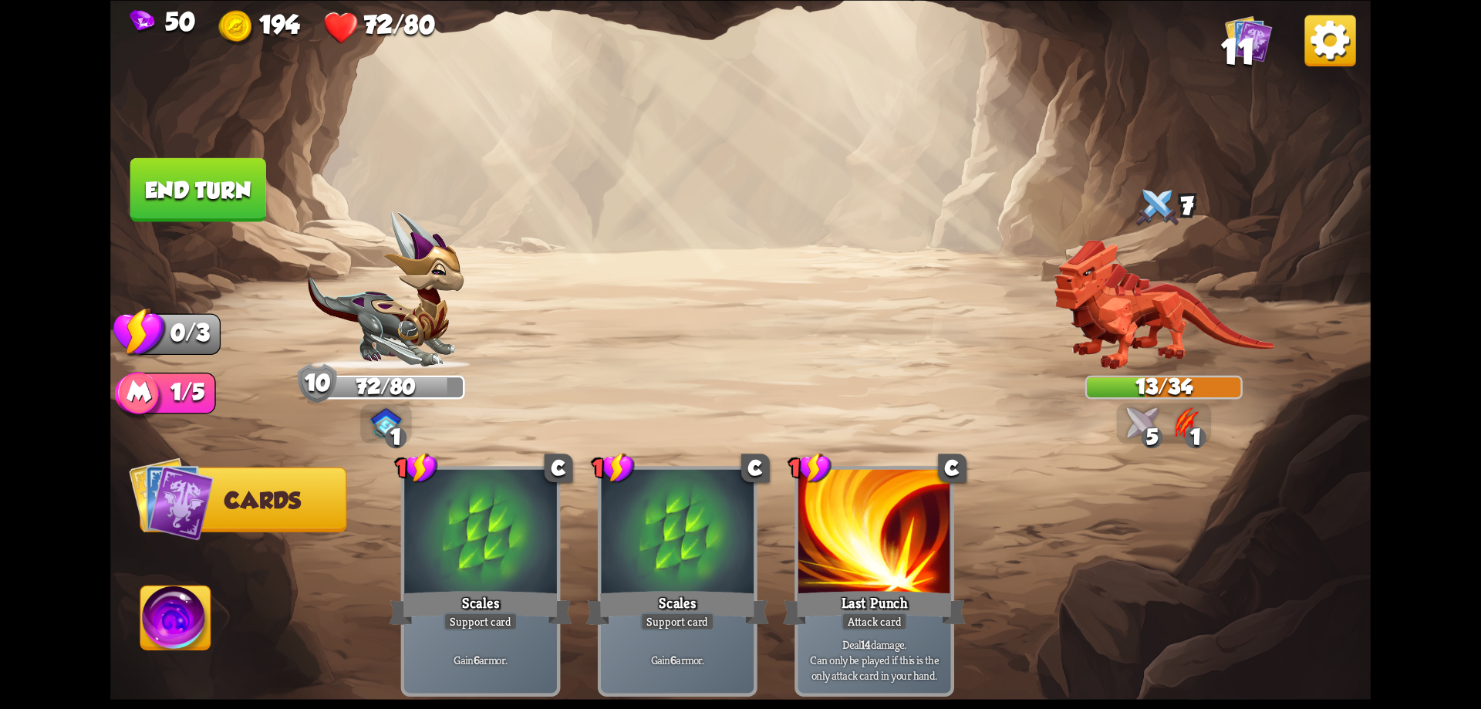
click at [249, 190] on button "End turn" at bounding box center [198, 189] width 136 height 64
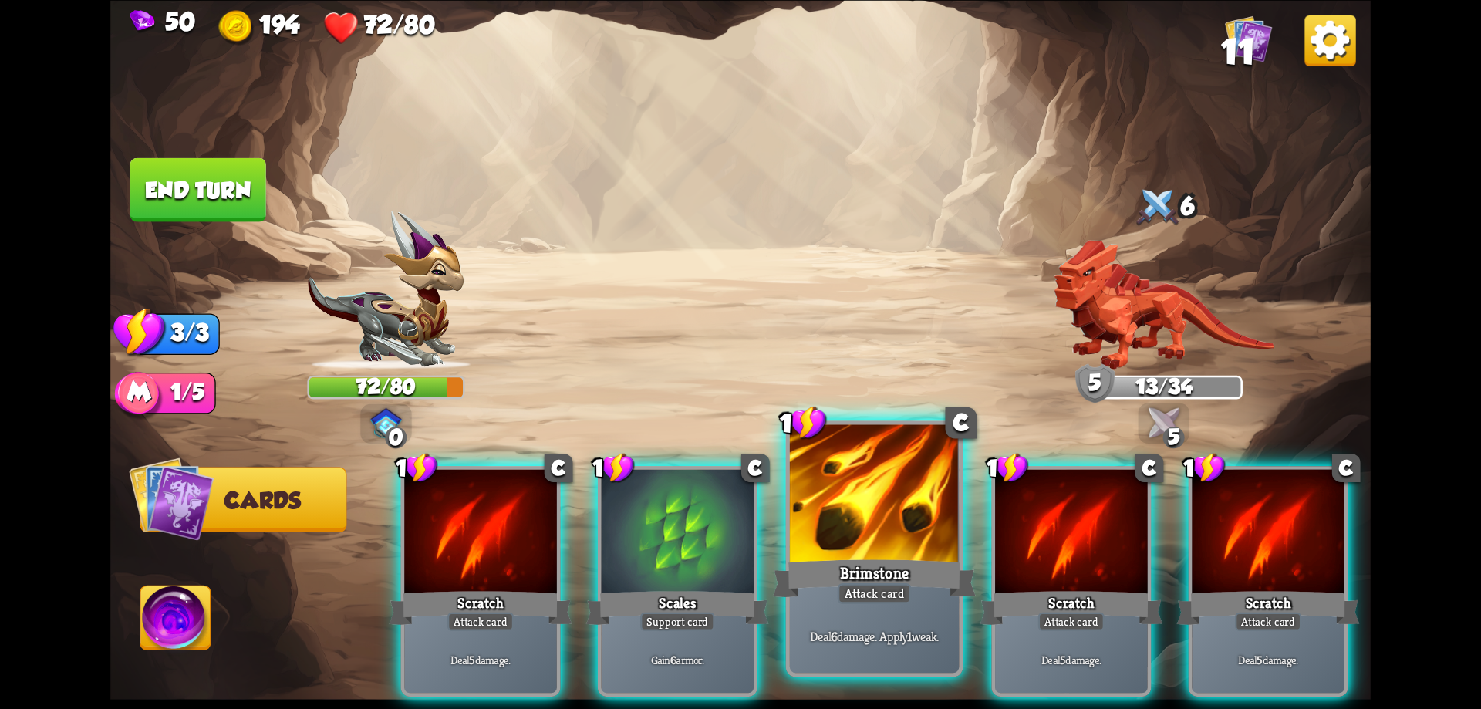
click at [896, 565] on div "Brimstone" at bounding box center [874, 578] width 203 height 46
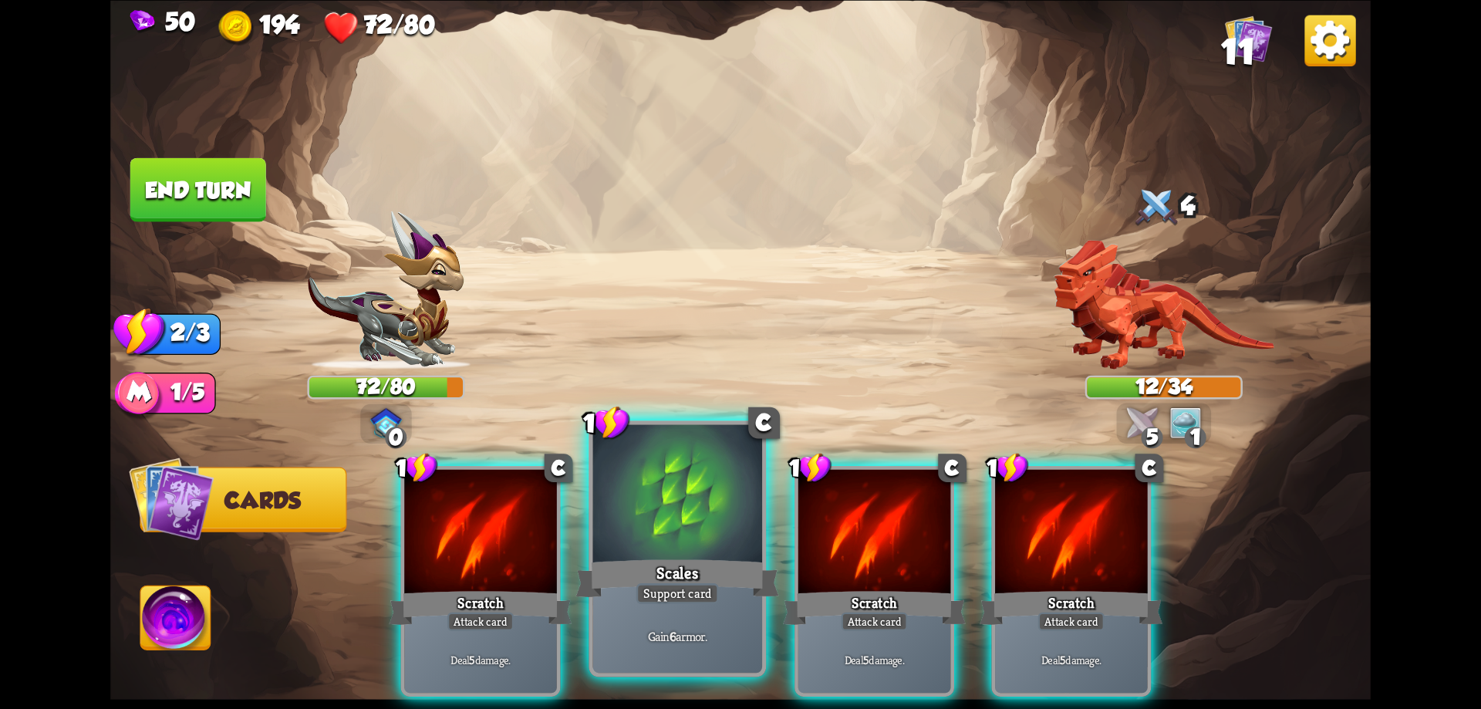
click at [643, 511] on div at bounding box center [678, 495] width 170 height 143
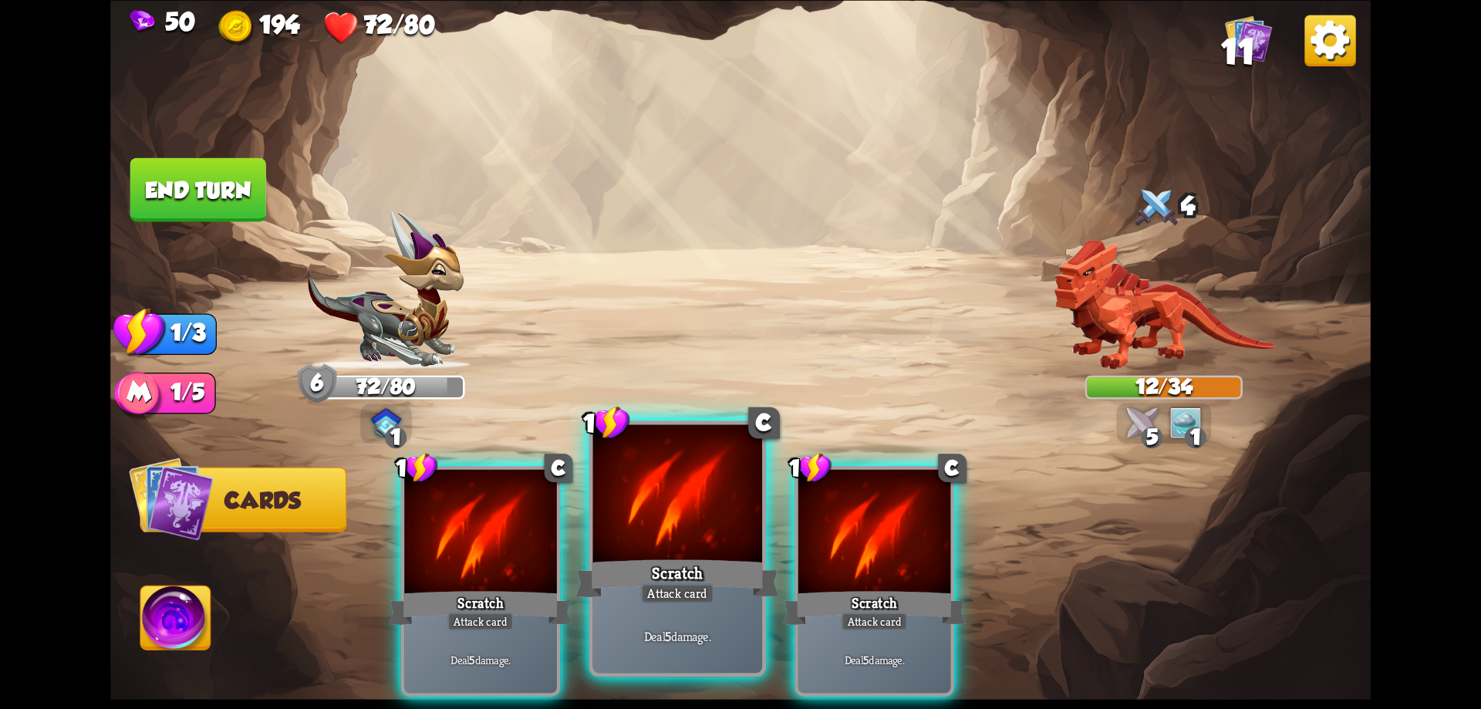
click at [643, 526] on div at bounding box center [678, 495] width 170 height 143
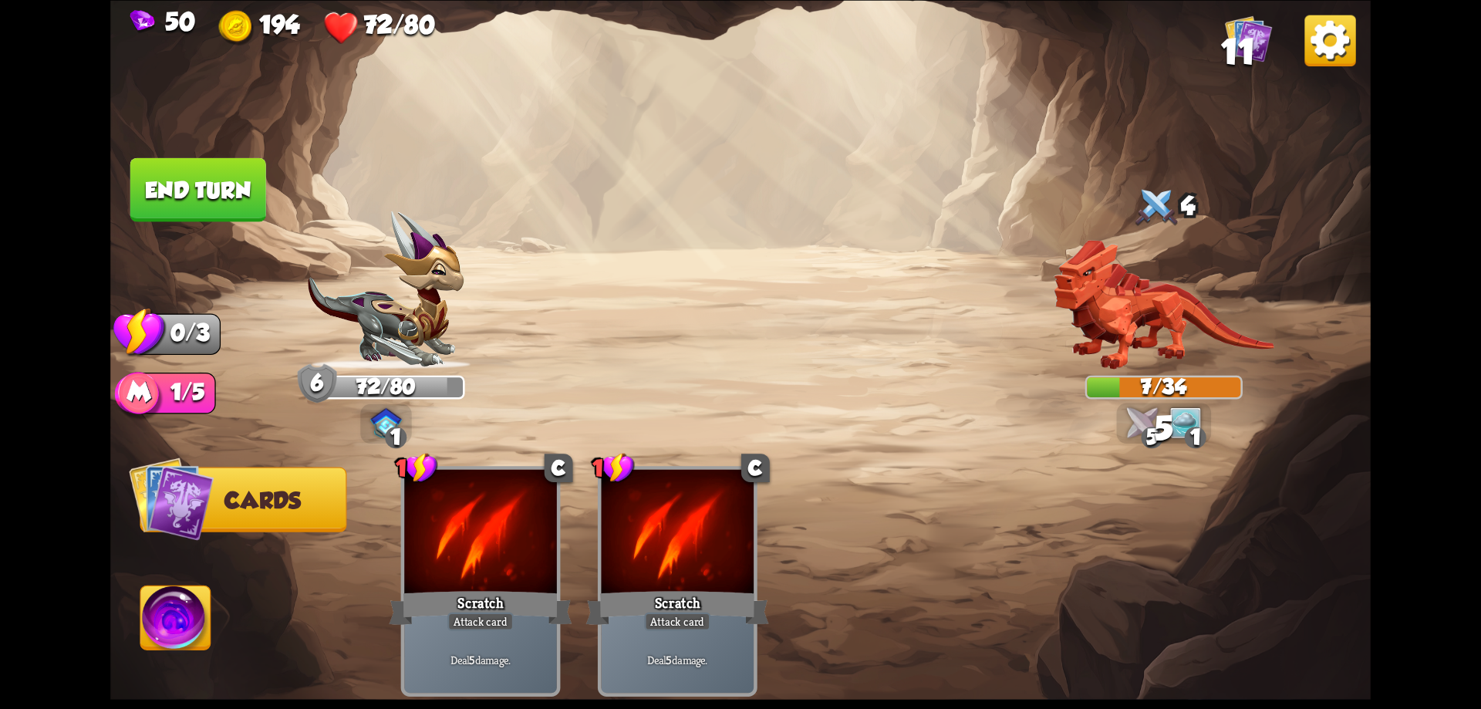
click at [176, 186] on button "End turn" at bounding box center [198, 189] width 136 height 64
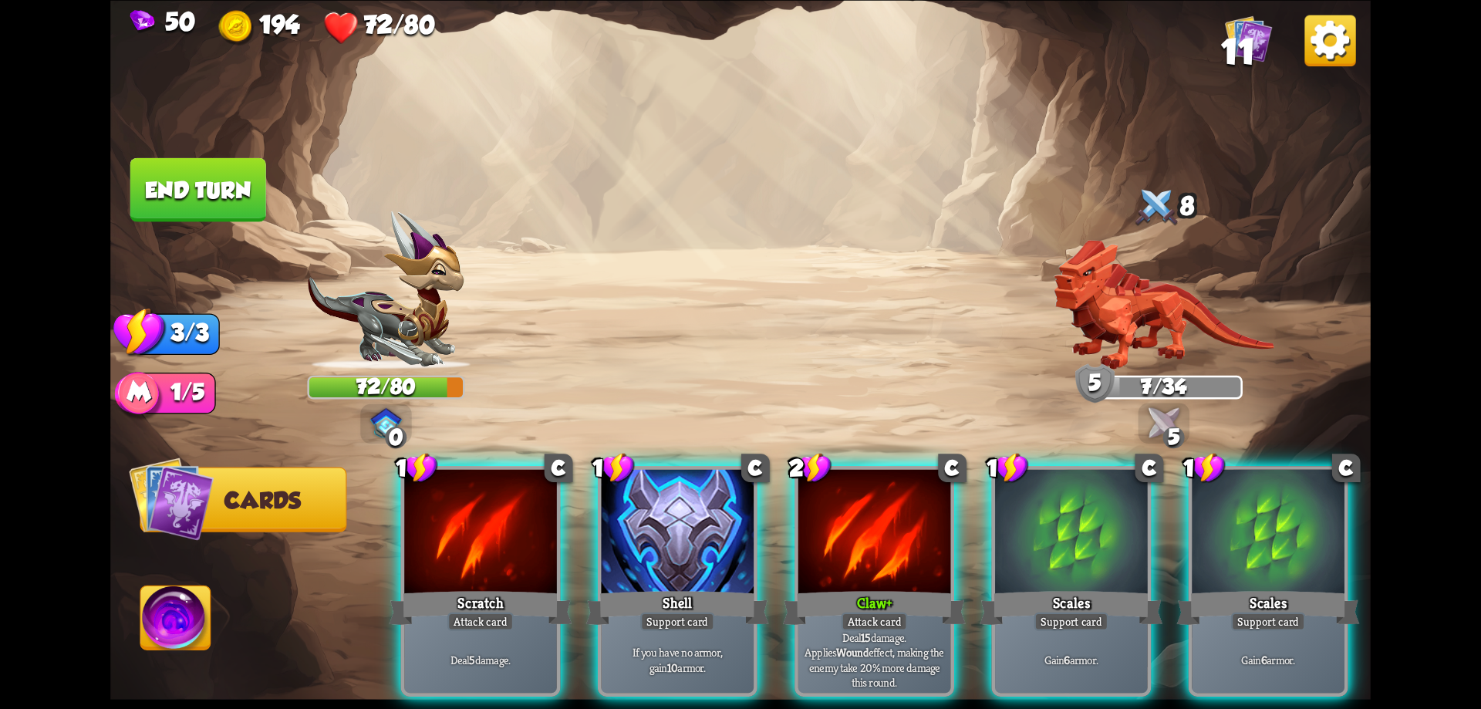
click at [886, 553] on div at bounding box center [874, 533] width 153 height 129
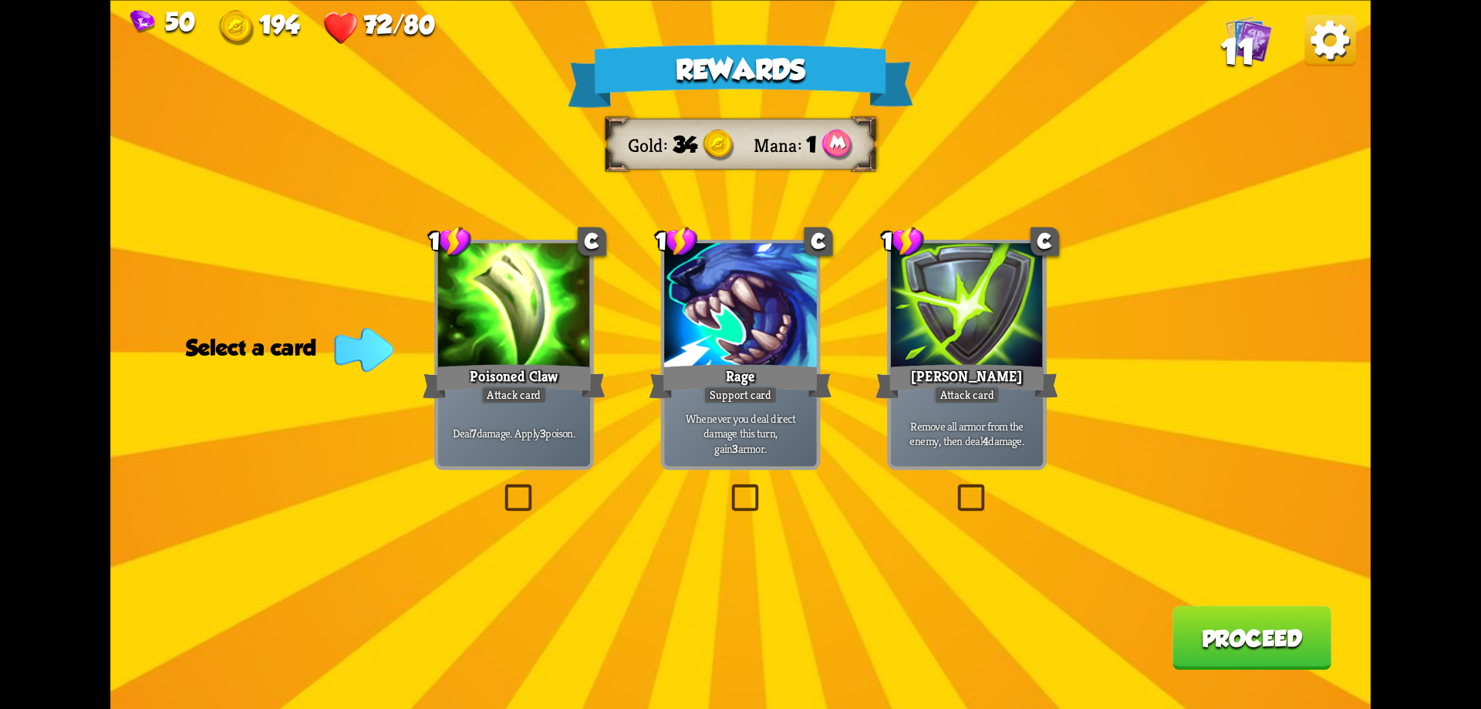
click at [501, 488] on label at bounding box center [501, 488] width 0 height 0
click at [0, 0] on input "checkbox" at bounding box center [0, 0] width 0 height 0
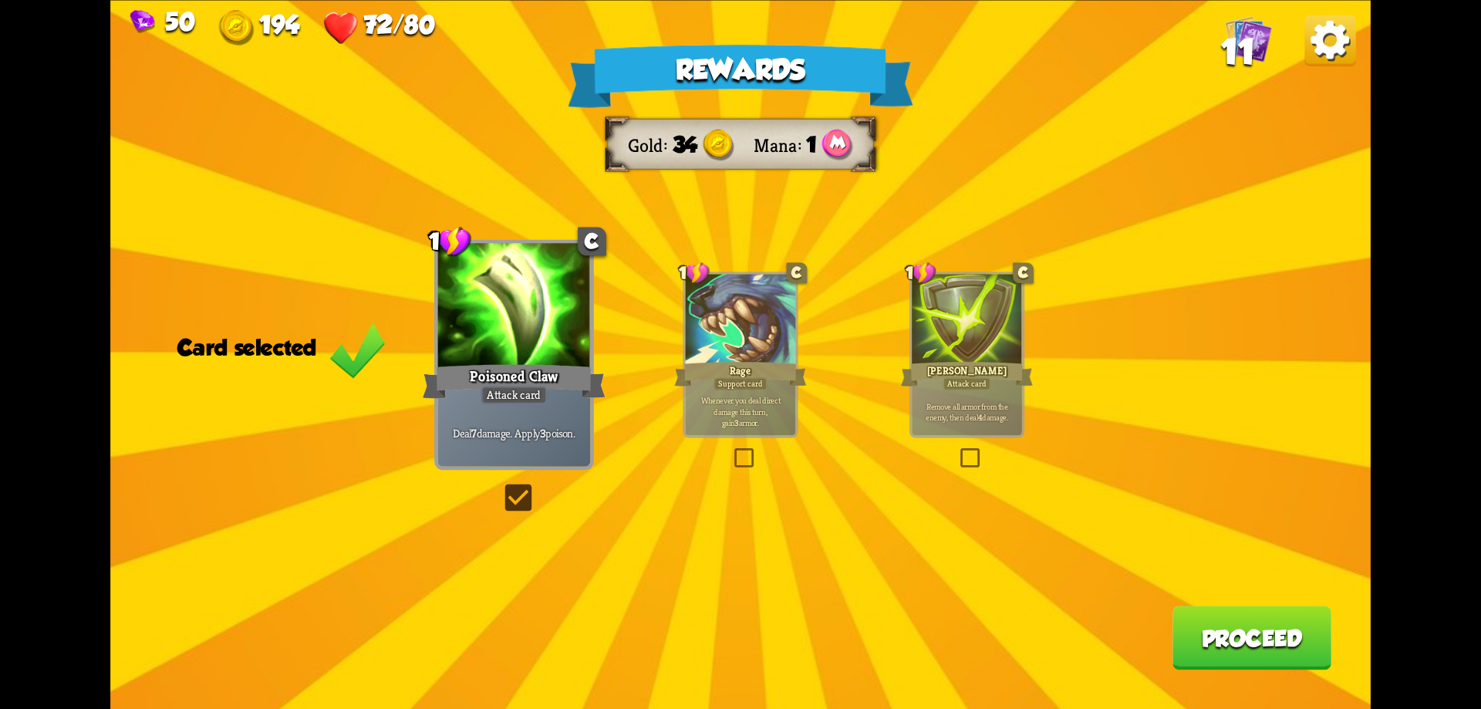
click at [1235, 624] on button "Proceed" at bounding box center [1252, 638] width 159 height 64
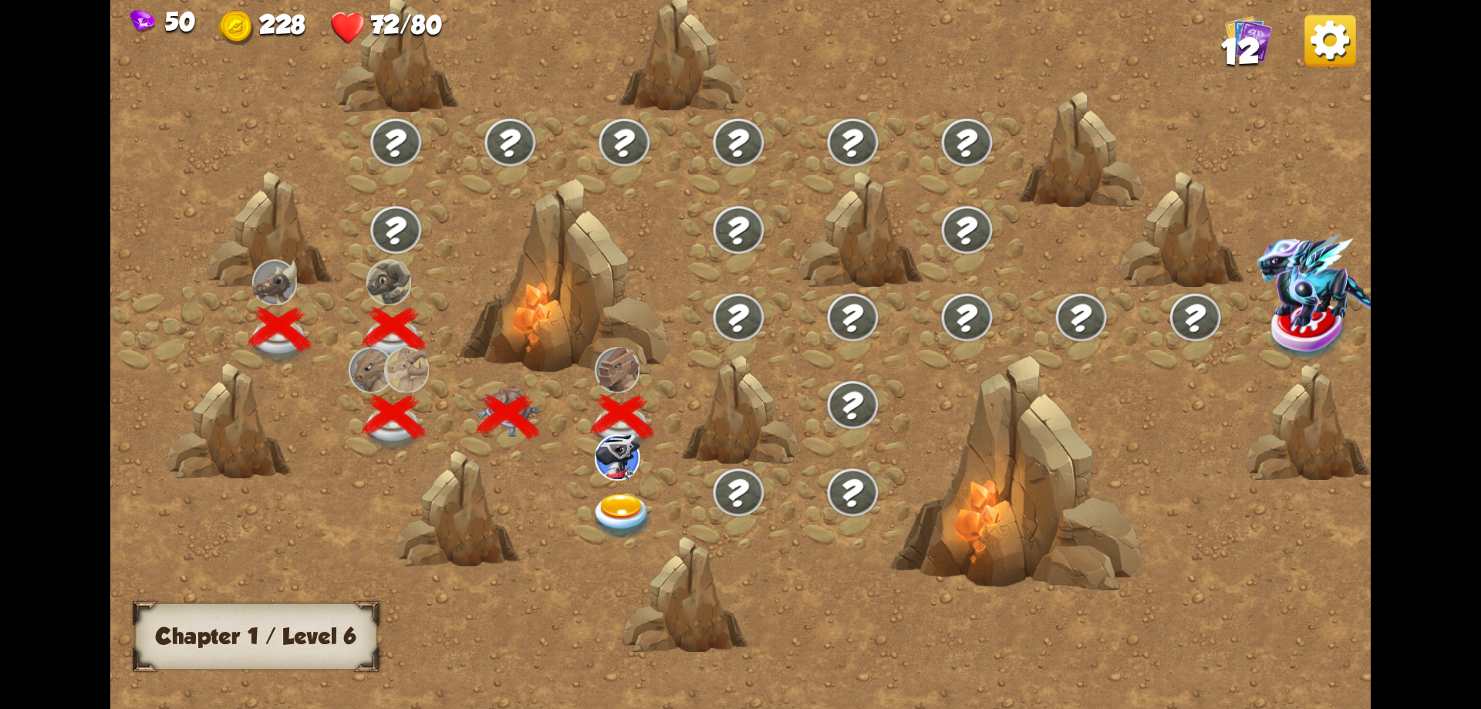
click at [623, 510] on img at bounding box center [622, 517] width 63 height 46
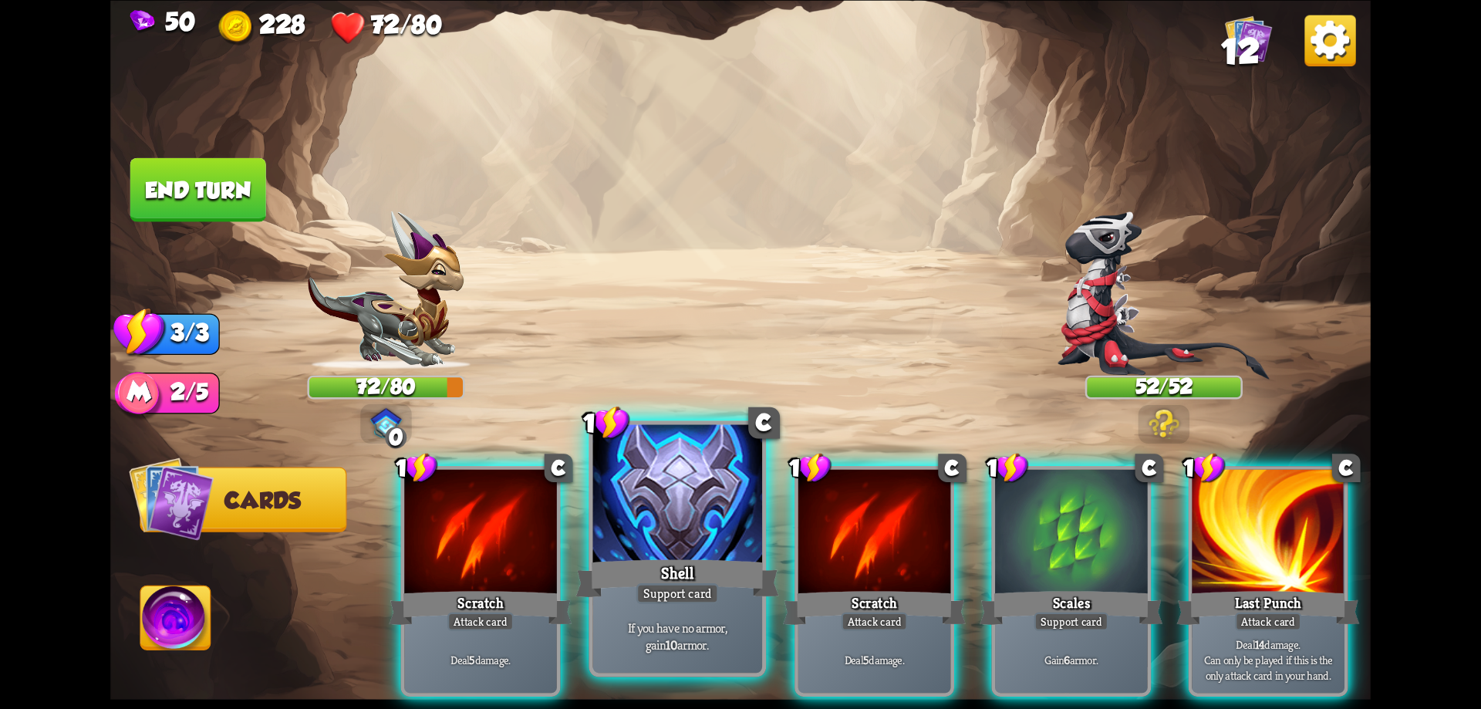
click at [686, 562] on div "Shell" at bounding box center [677, 578] width 203 height 46
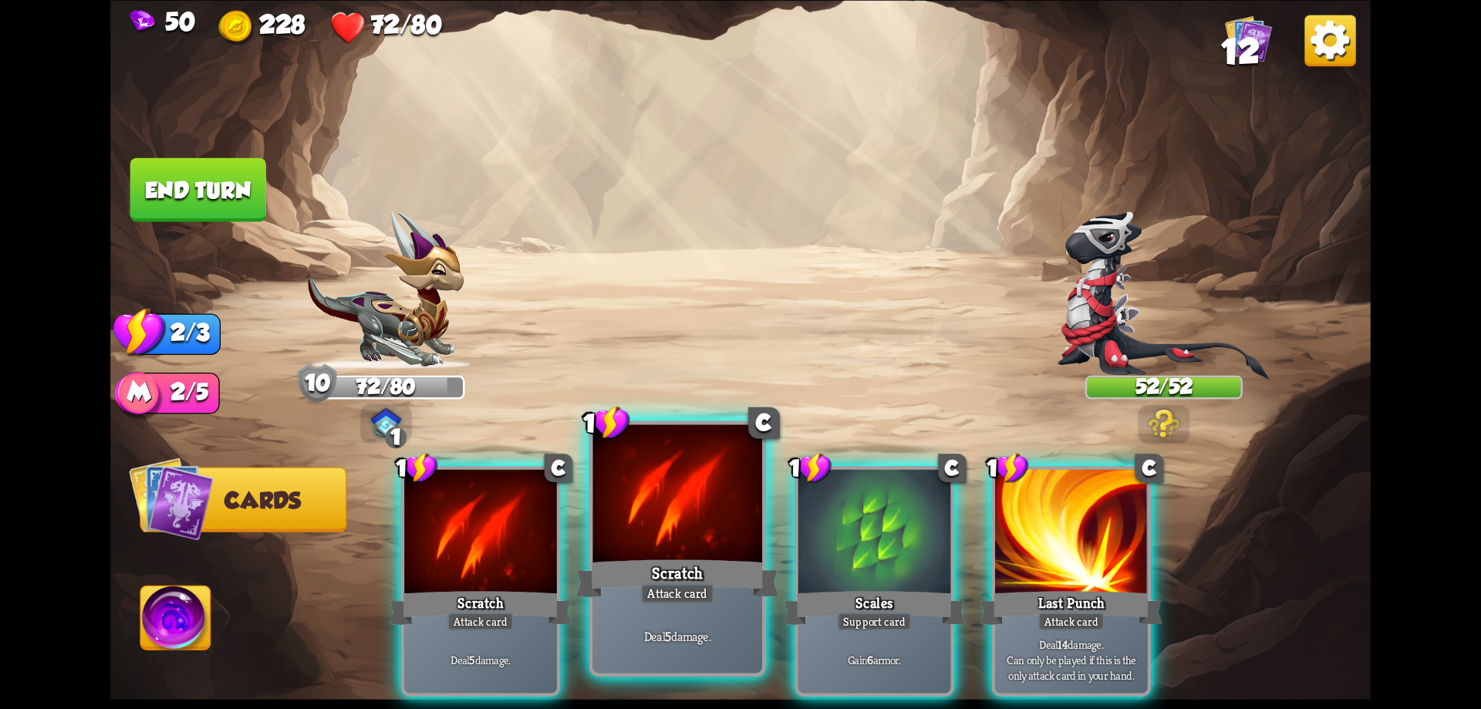
click at [667, 545] on div at bounding box center [678, 495] width 170 height 143
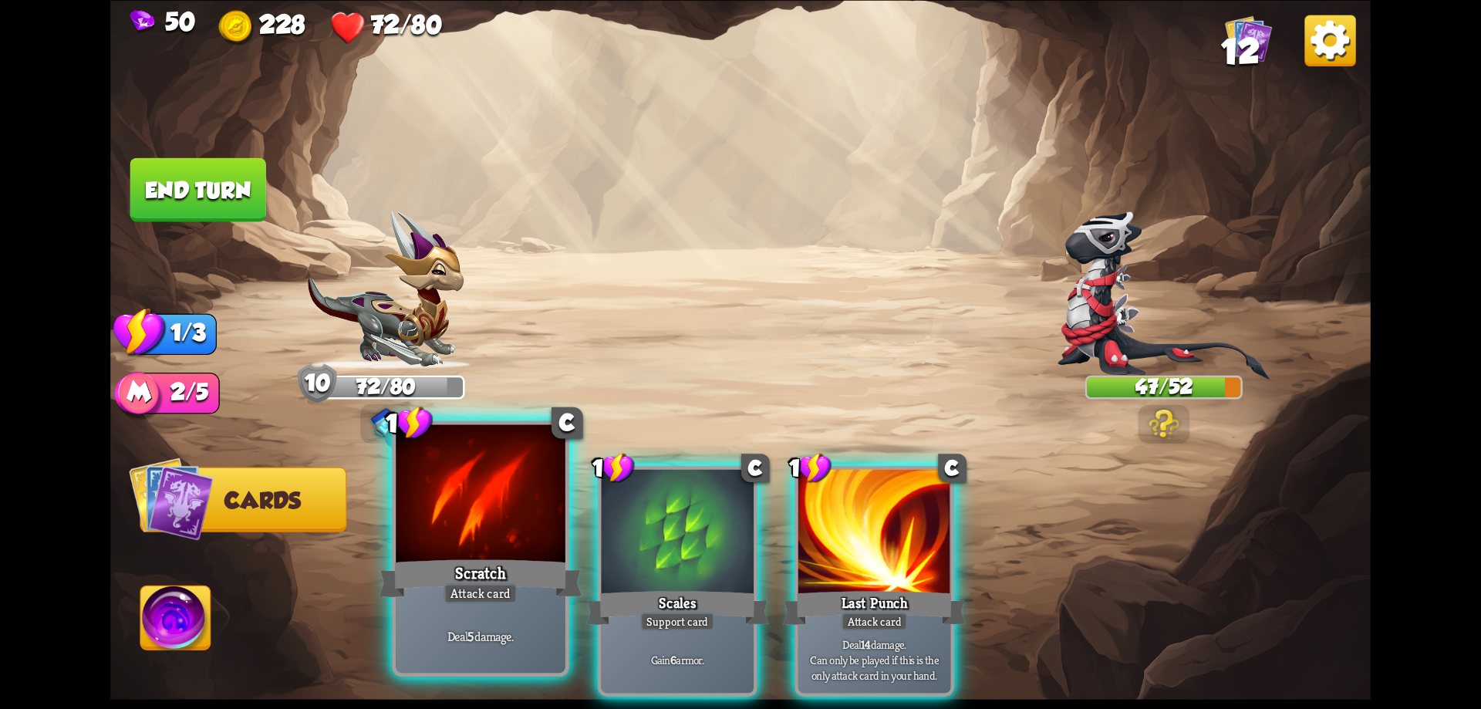
click at [481, 542] on div at bounding box center [481, 495] width 170 height 143
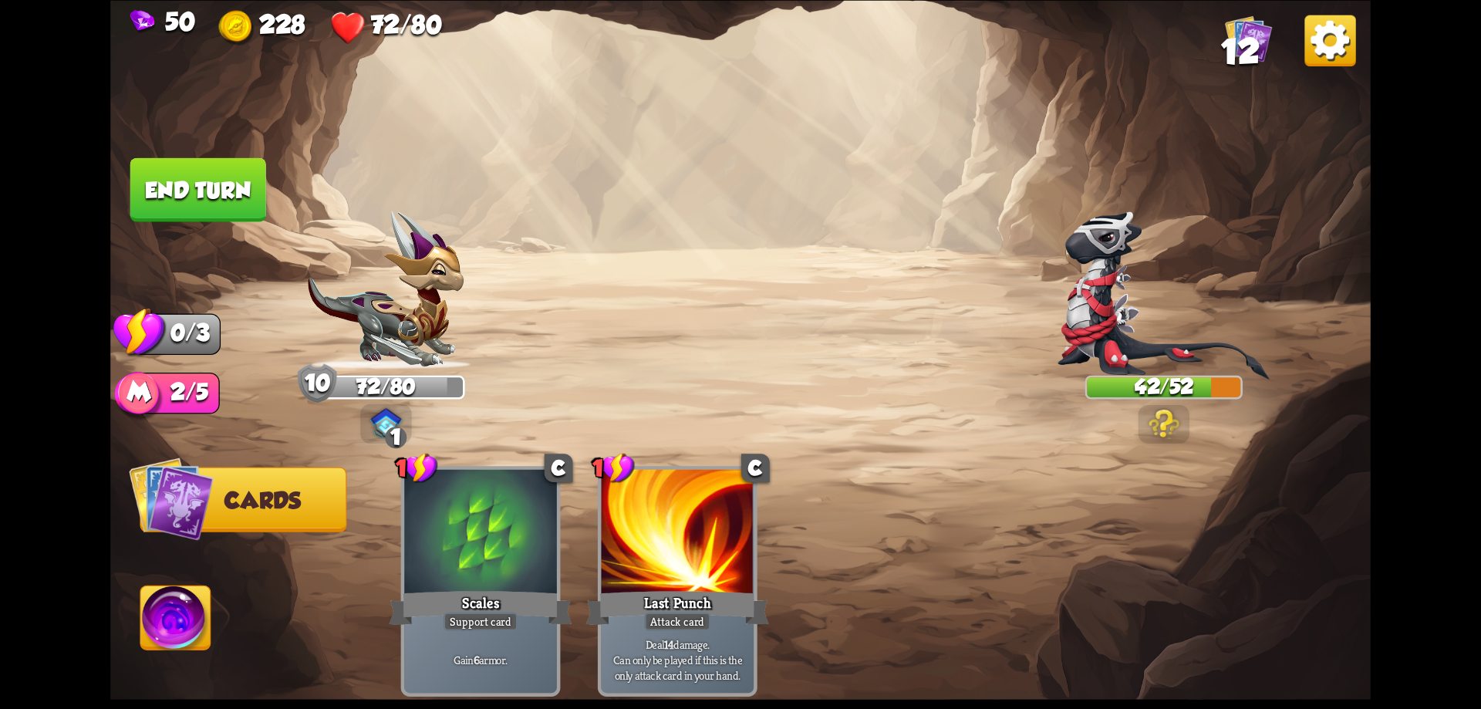
click at [161, 191] on button "End turn" at bounding box center [198, 189] width 136 height 64
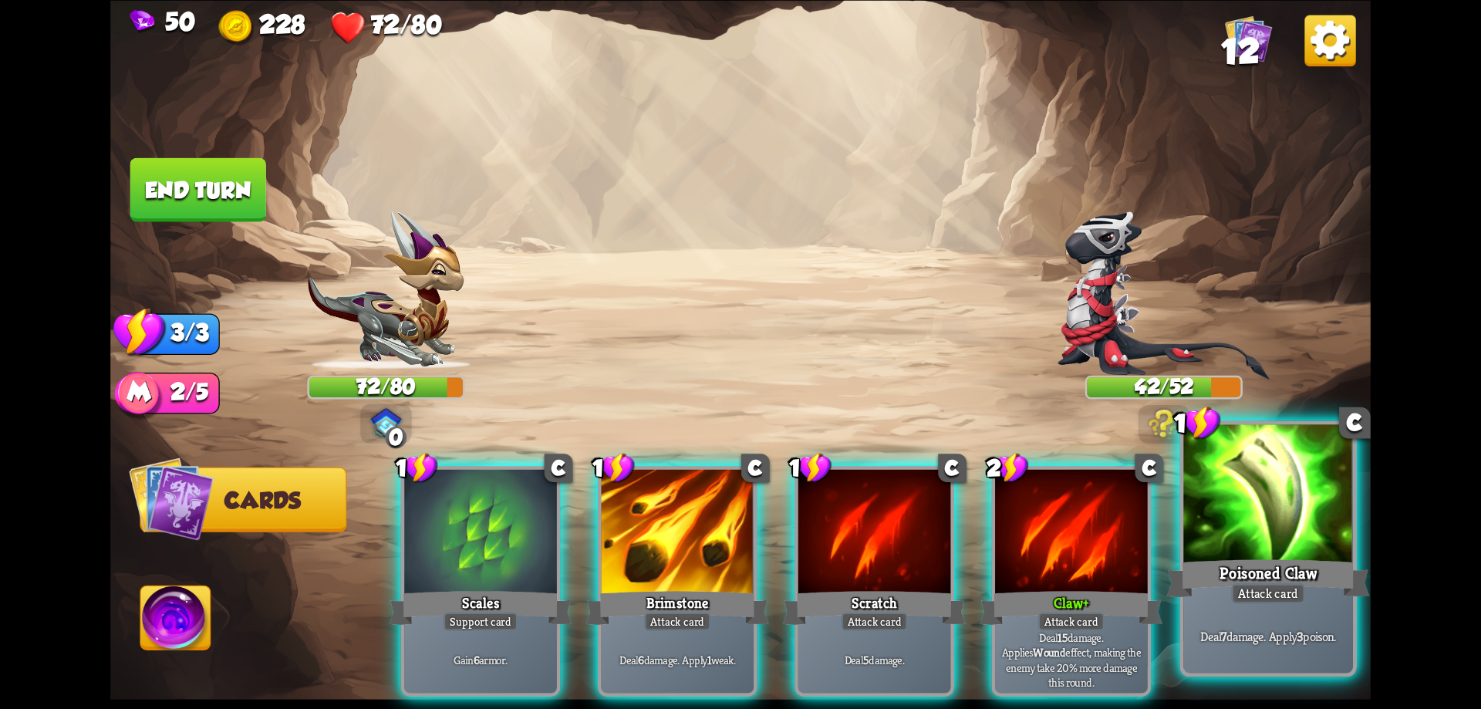
click at [1284, 551] on div at bounding box center [1268, 495] width 170 height 143
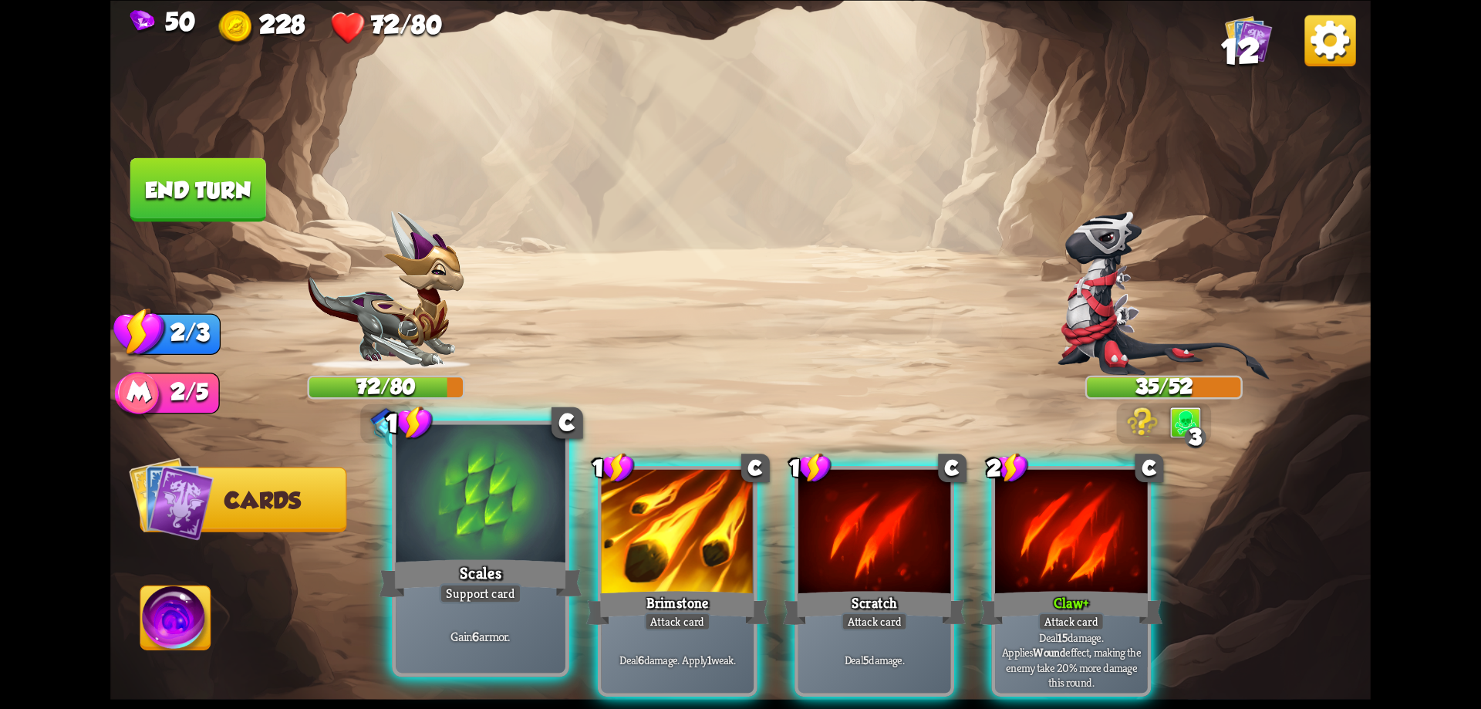
click at [503, 558] on div "Scales" at bounding box center [480, 578] width 203 height 46
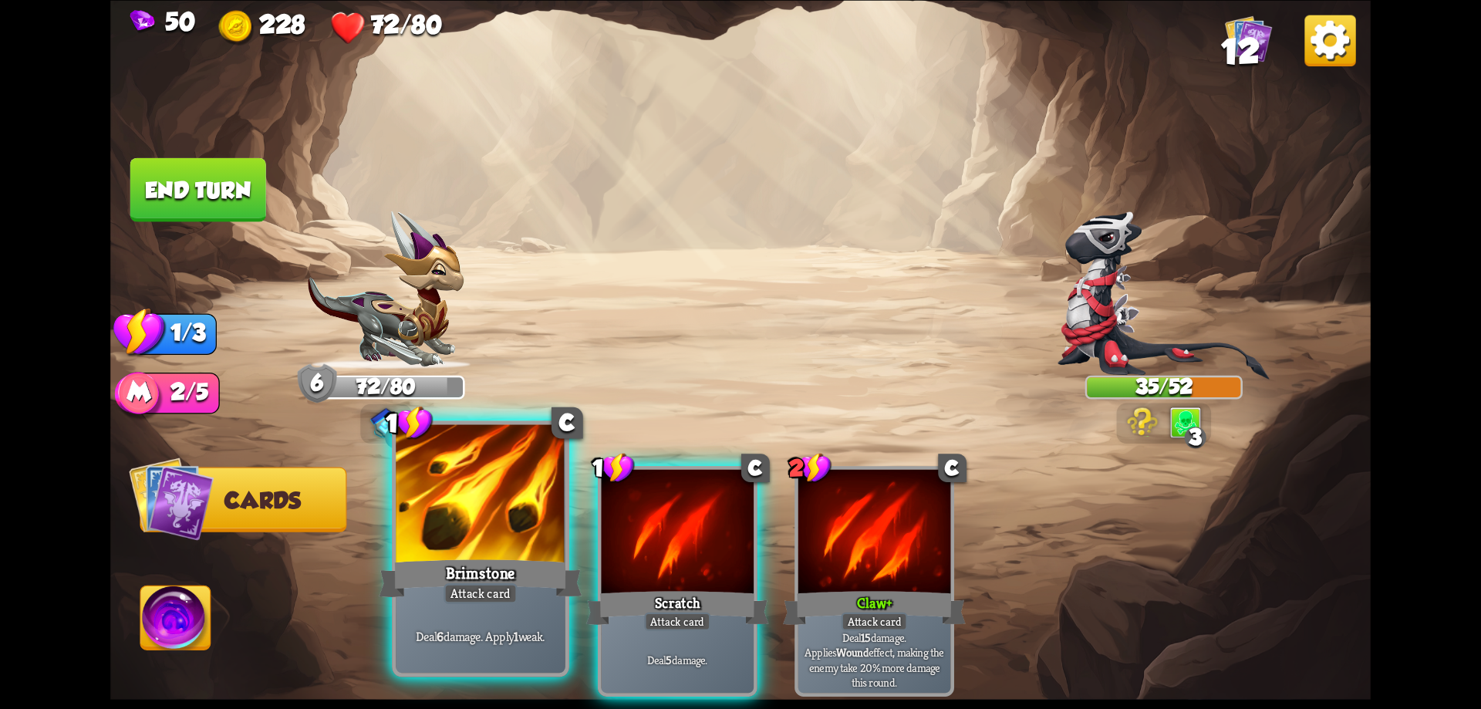
click at [506, 558] on div "Brimstone" at bounding box center [480, 578] width 203 height 46
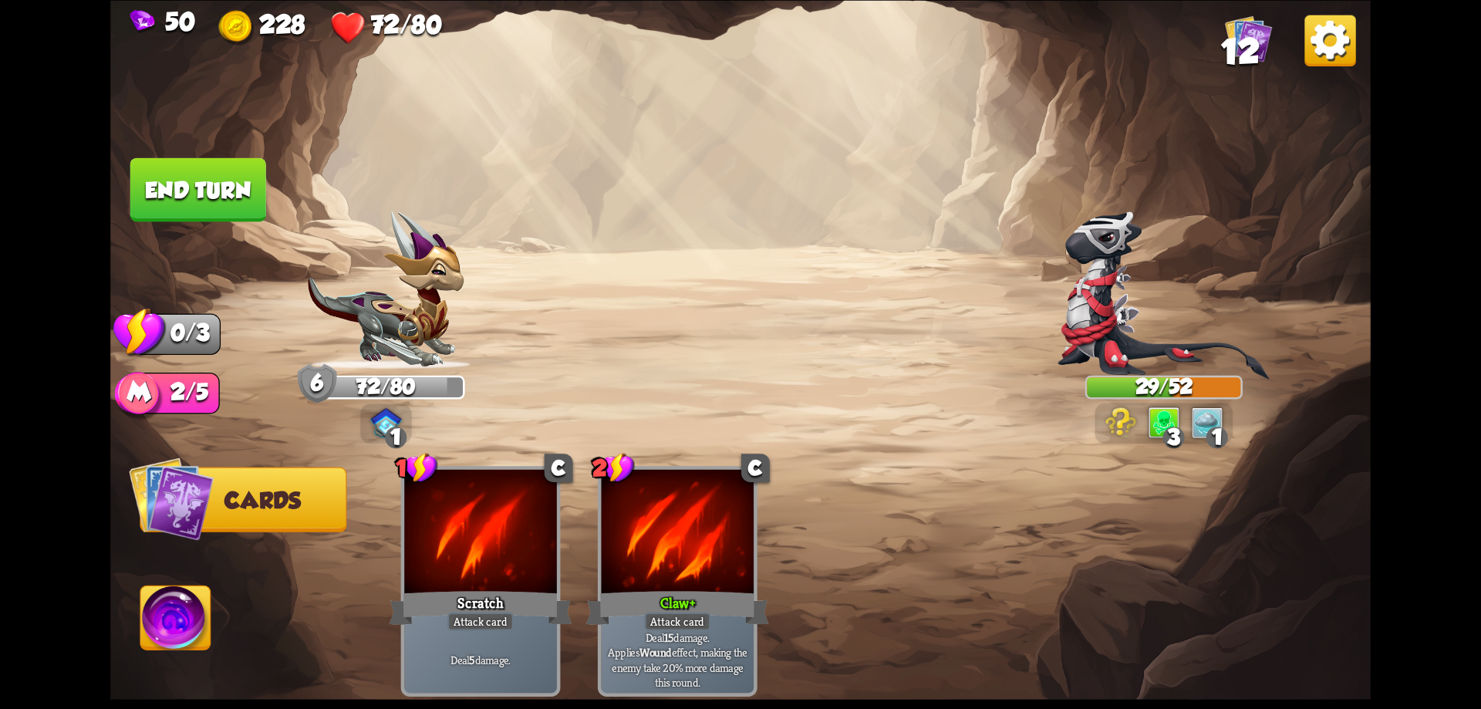
click at [208, 174] on button "End turn" at bounding box center [198, 189] width 136 height 64
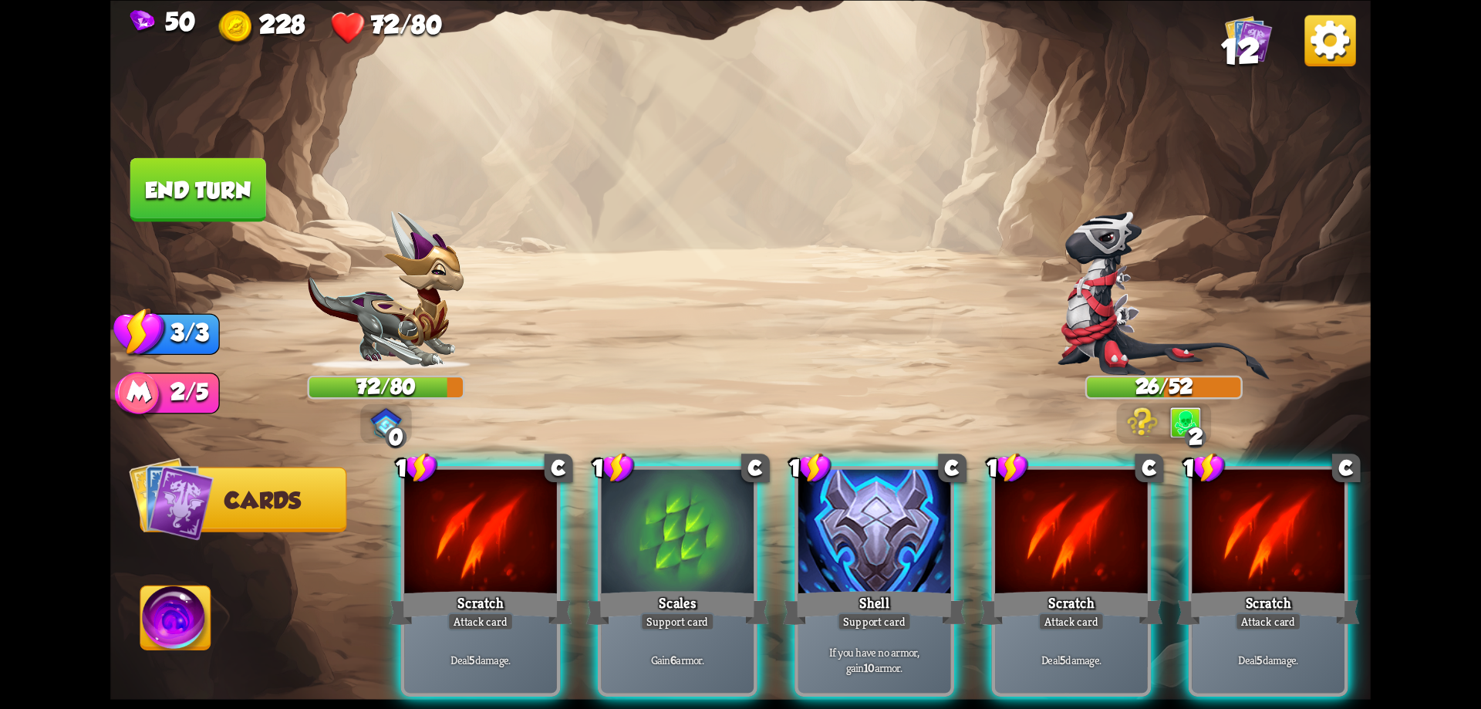
click at [789, 537] on div "1 C Scratch Attack card Deal 5 damage. 1 C Scales Support card Gain 6 armor. 1 …" at bounding box center [867, 551] width 1008 height 315
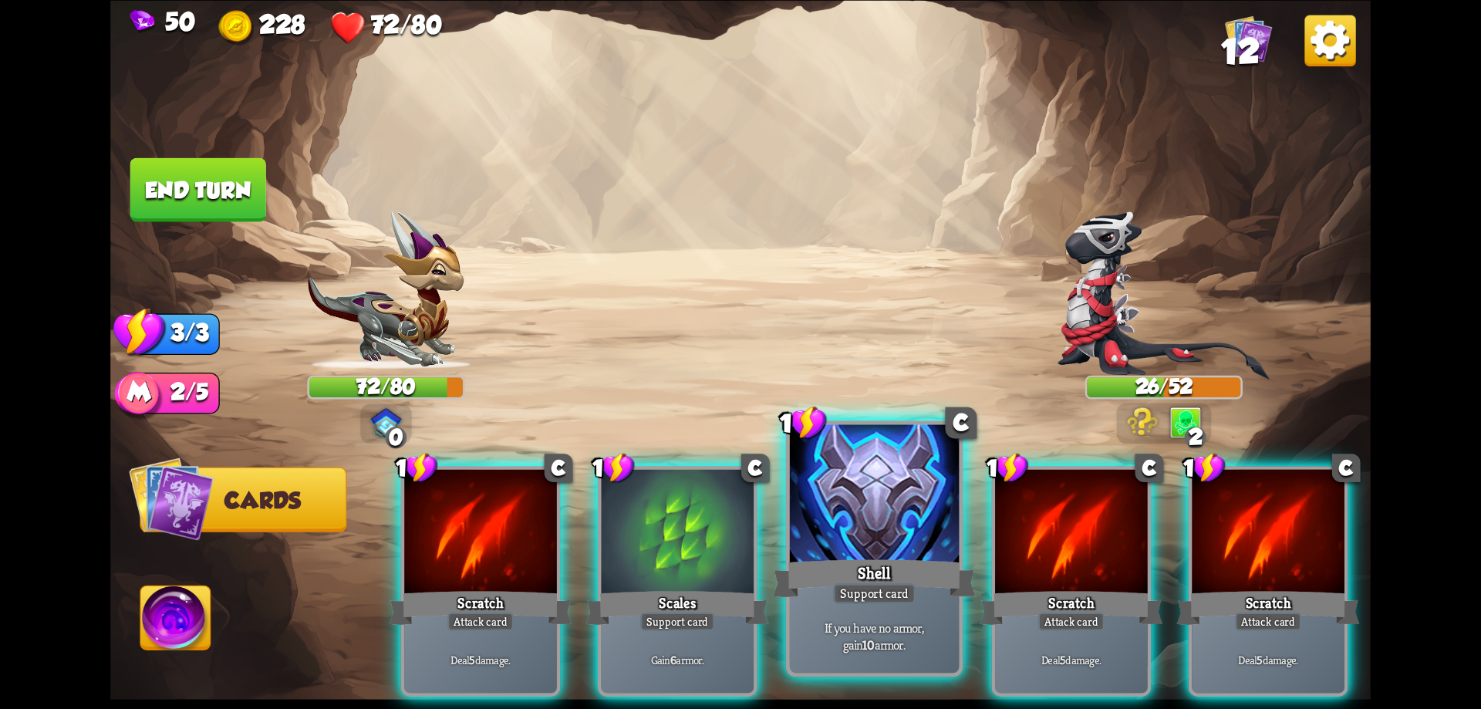
click at [816, 535] on div at bounding box center [875, 495] width 170 height 143
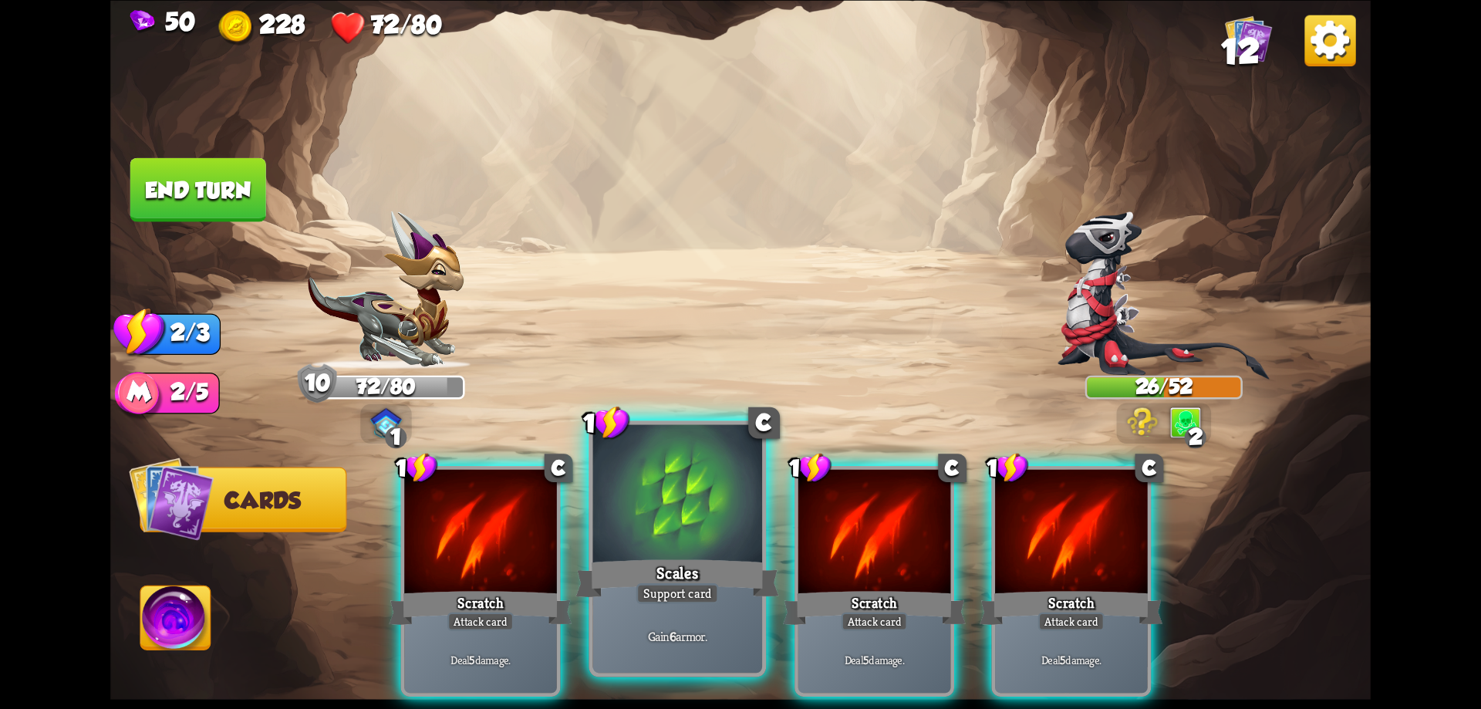
click at [623, 523] on div at bounding box center [678, 495] width 170 height 143
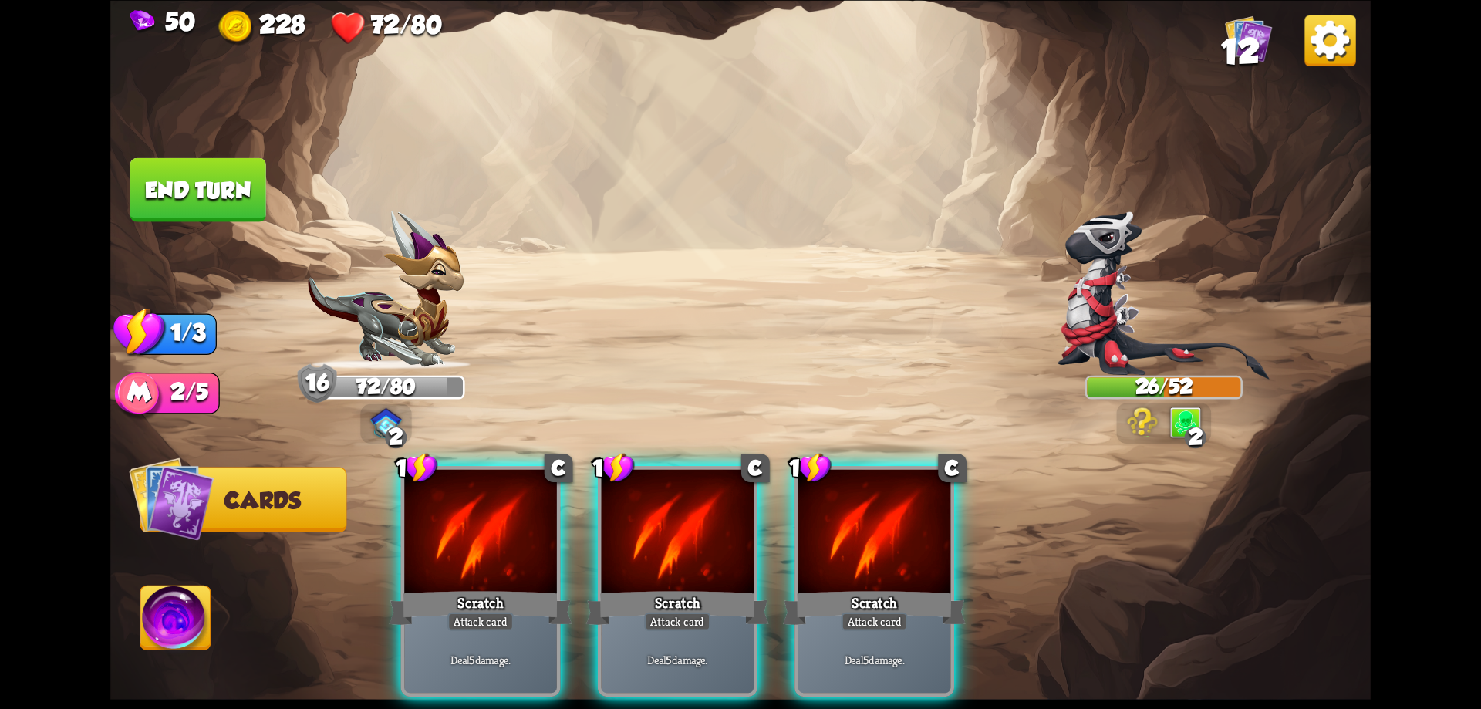
click at [186, 608] on img at bounding box center [176, 621] width 70 height 71
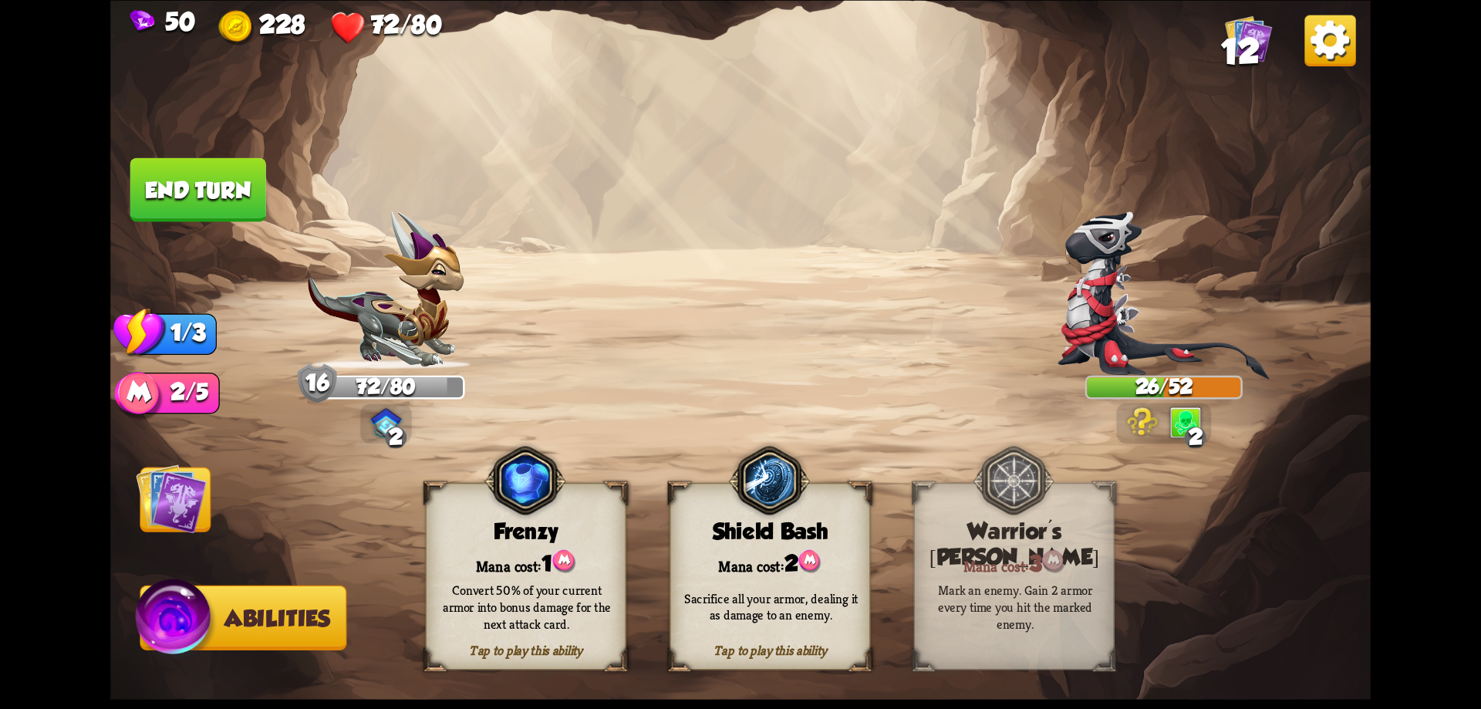
click at [569, 616] on div "Convert 50% of your current armor into bonus damage for the next attack card." at bounding box center [527, 607] width 181 height 50
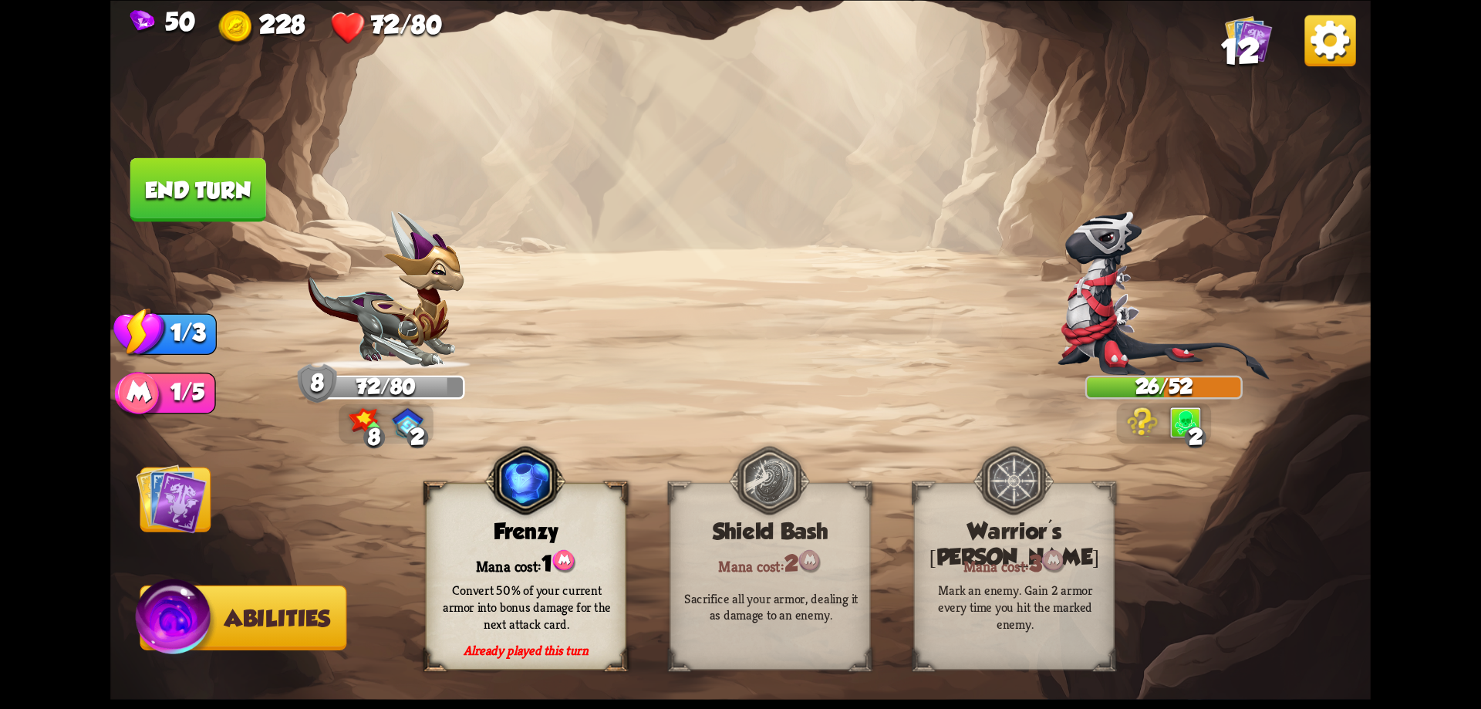
click at [171, 508] on img at bounding box center [171, 498] width 71 height 71
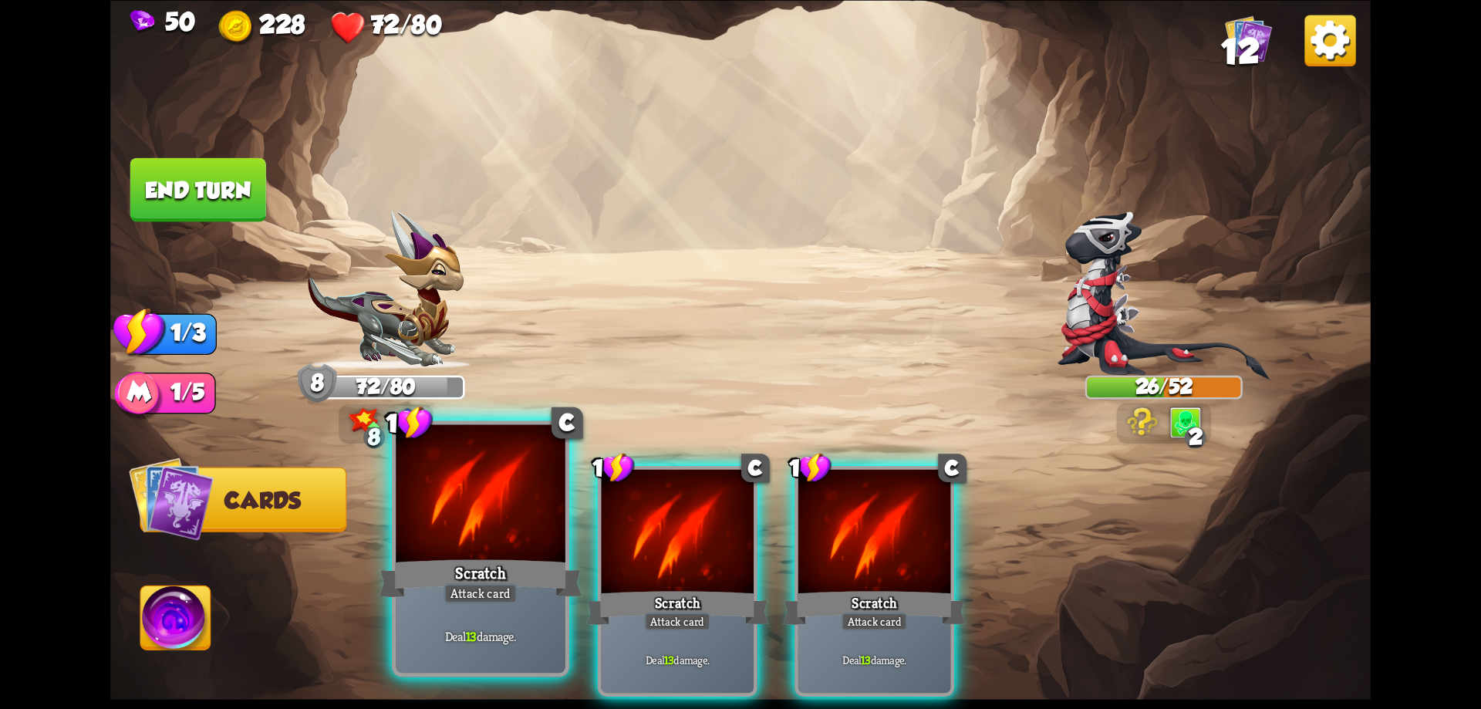
click at [500, 565] on div "Scratch" at bounding box center [480, 578] width 203 height 46
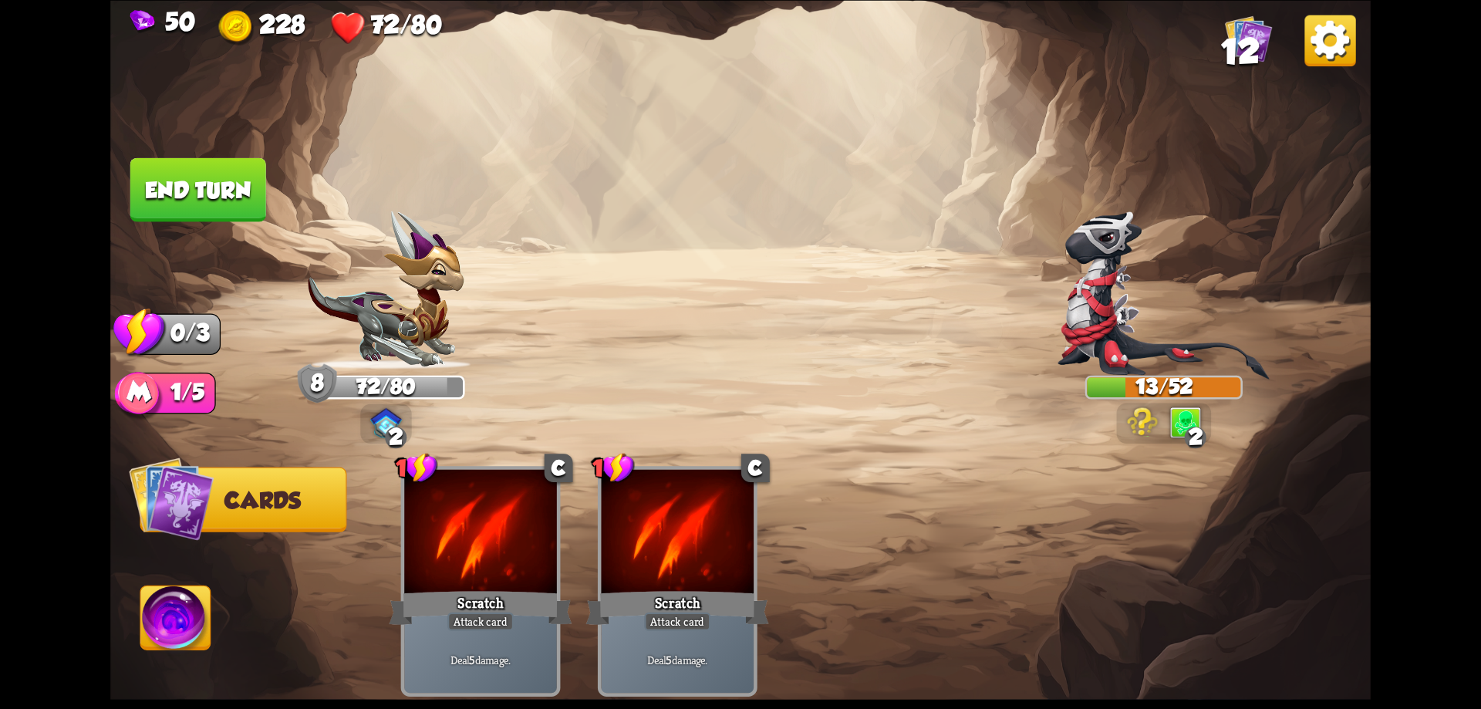
click at [181, 203] on button "End turn" at bounding box center [198, 189] width 136 height 64
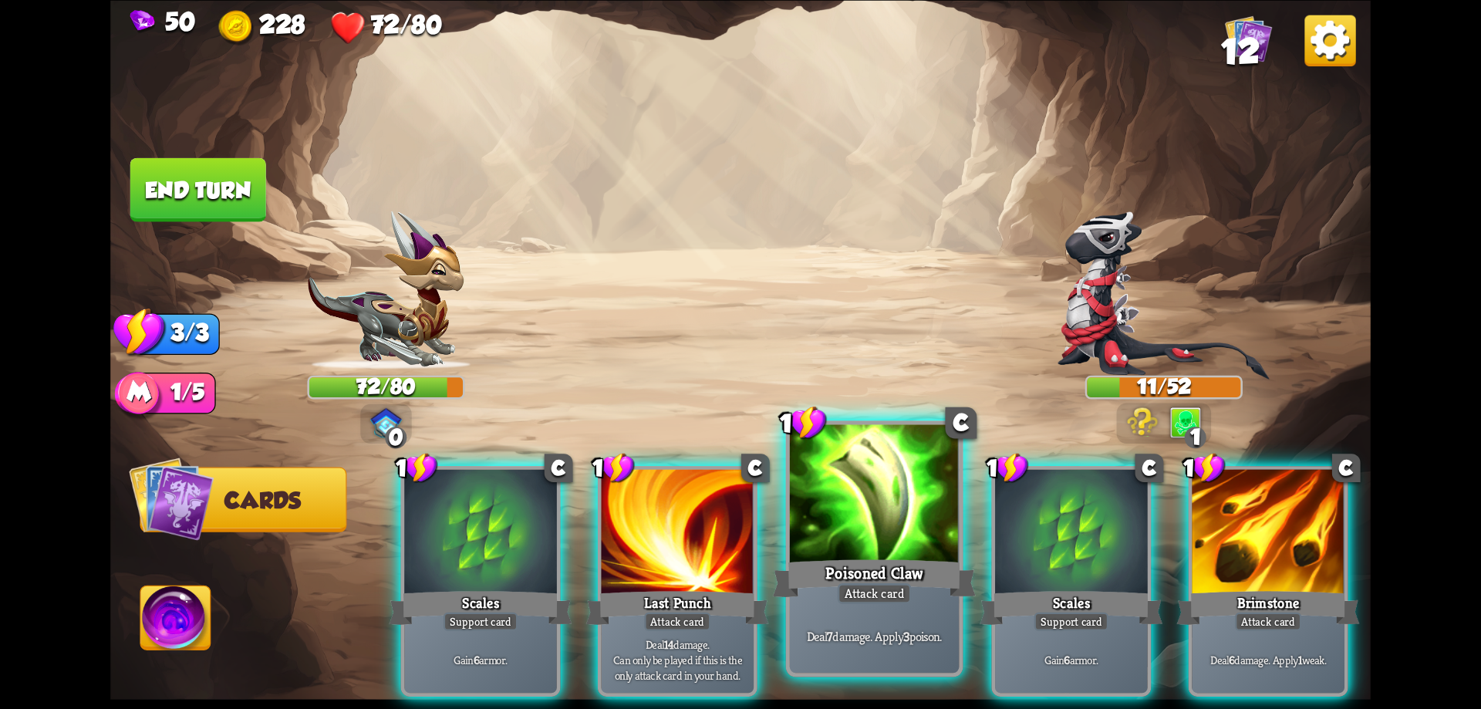
click at [895, 532] on div at bounding box center [875, 495] width 170 height 143
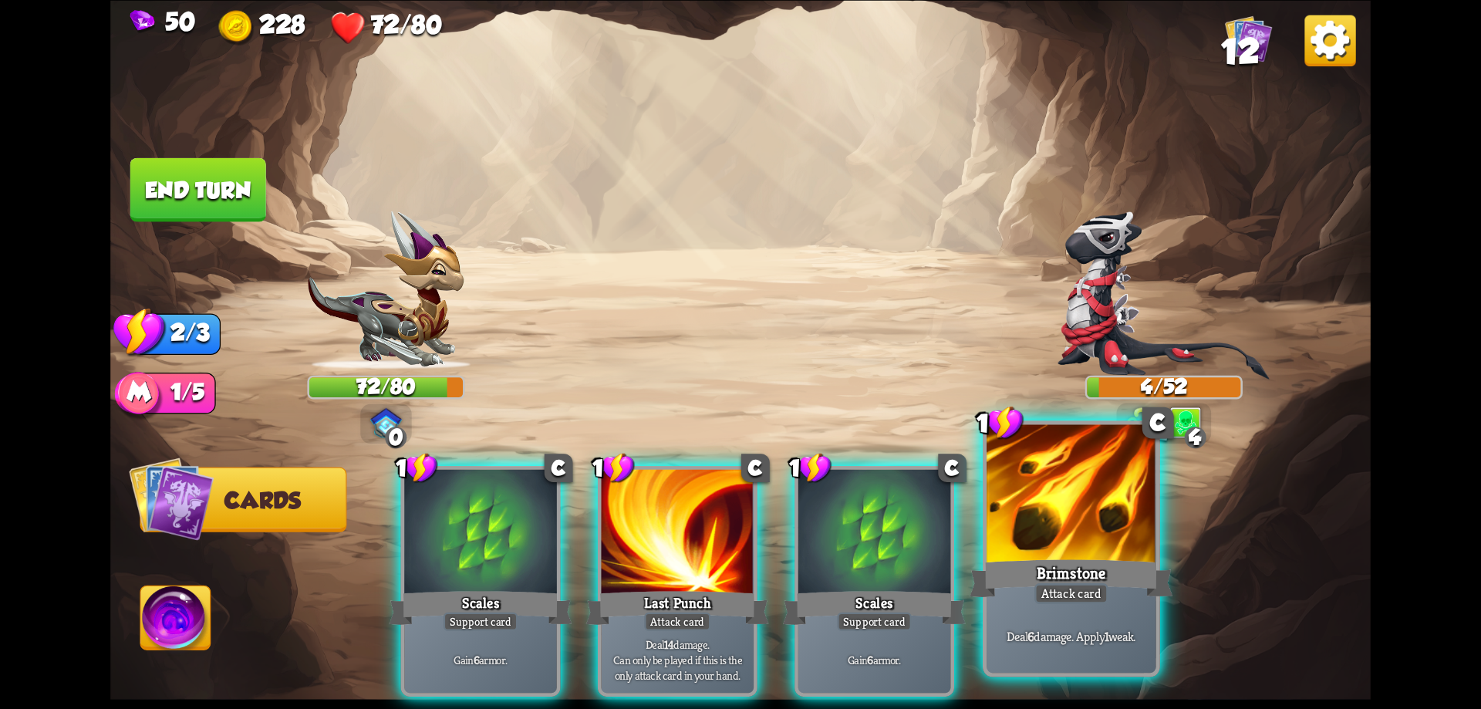
click at [1045, 538] on div at bounding box center [1072, 495] width 170 height 143
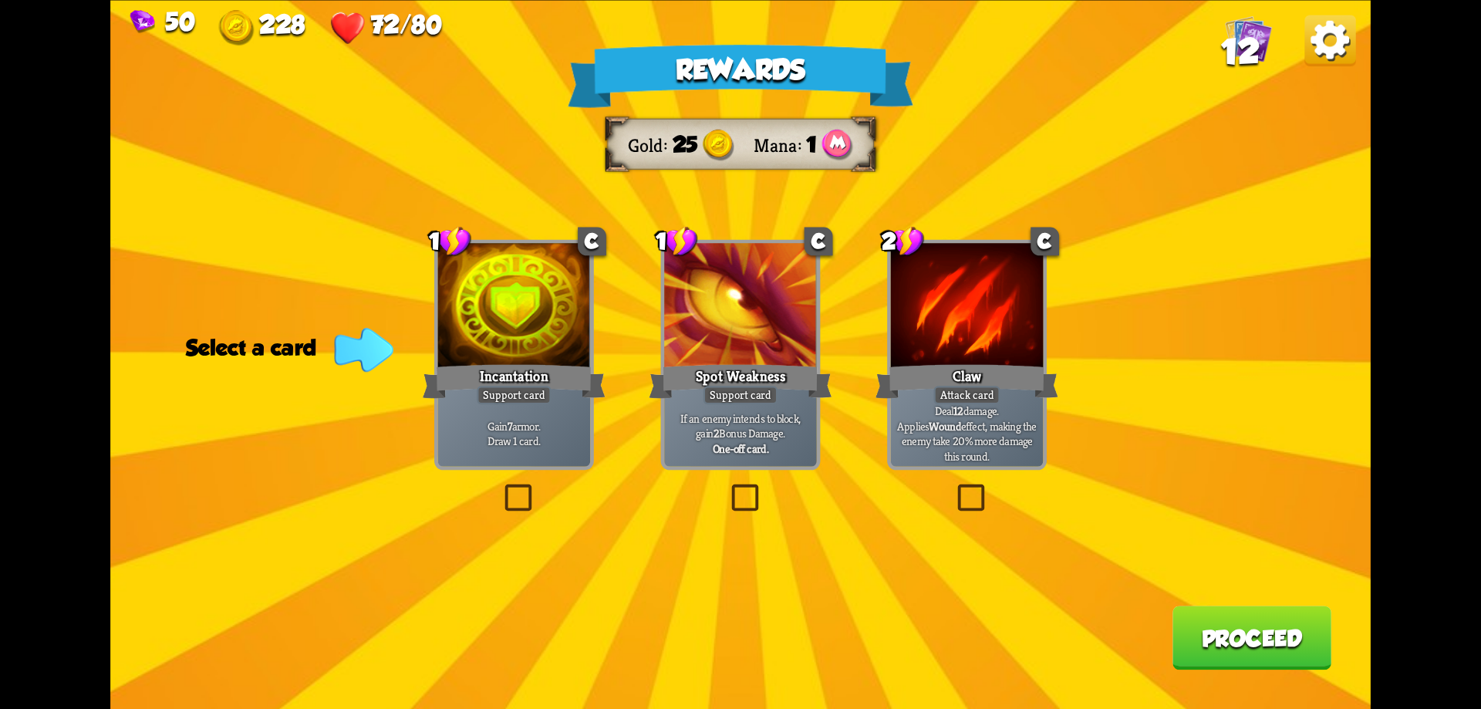
click at [501, 488] on label at bounding box center [501, 488] width 0 height 0
click at [0, 0] on input "checkbox" at bounding box center [0, 0] width 0 height 0
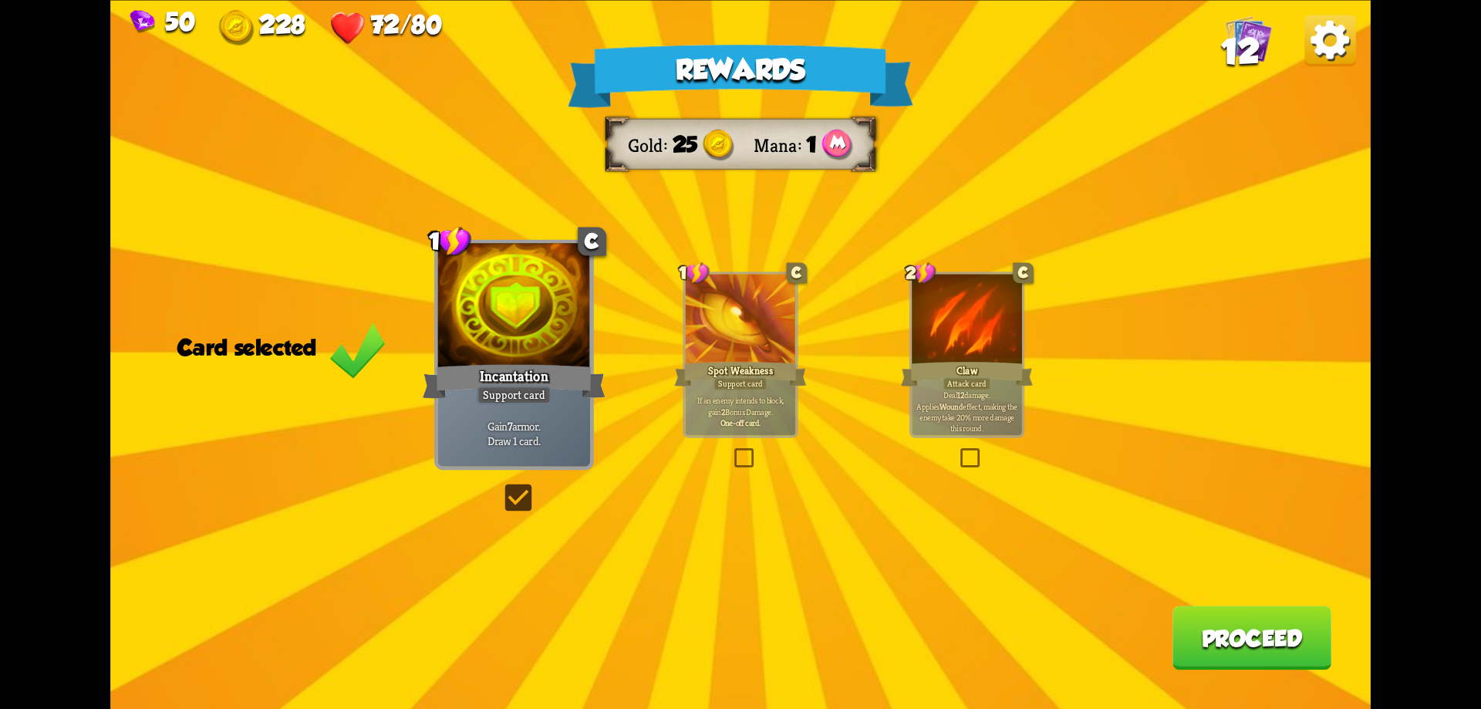
click at [1281, 646] on button "Proceed" at bounding box center [1252, 638] width 159 height 64
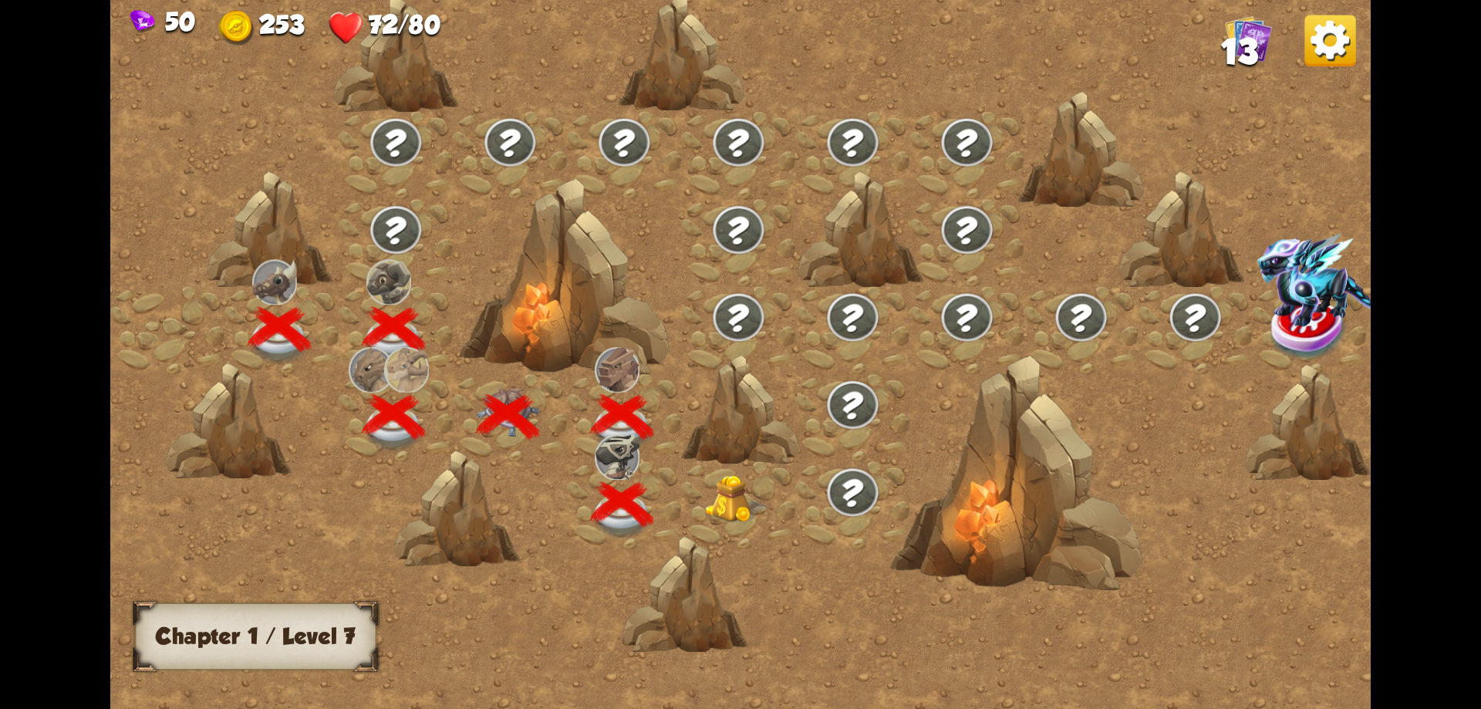
click at [713, 512] on img at bounding box center [736, 499] width 63 height 48
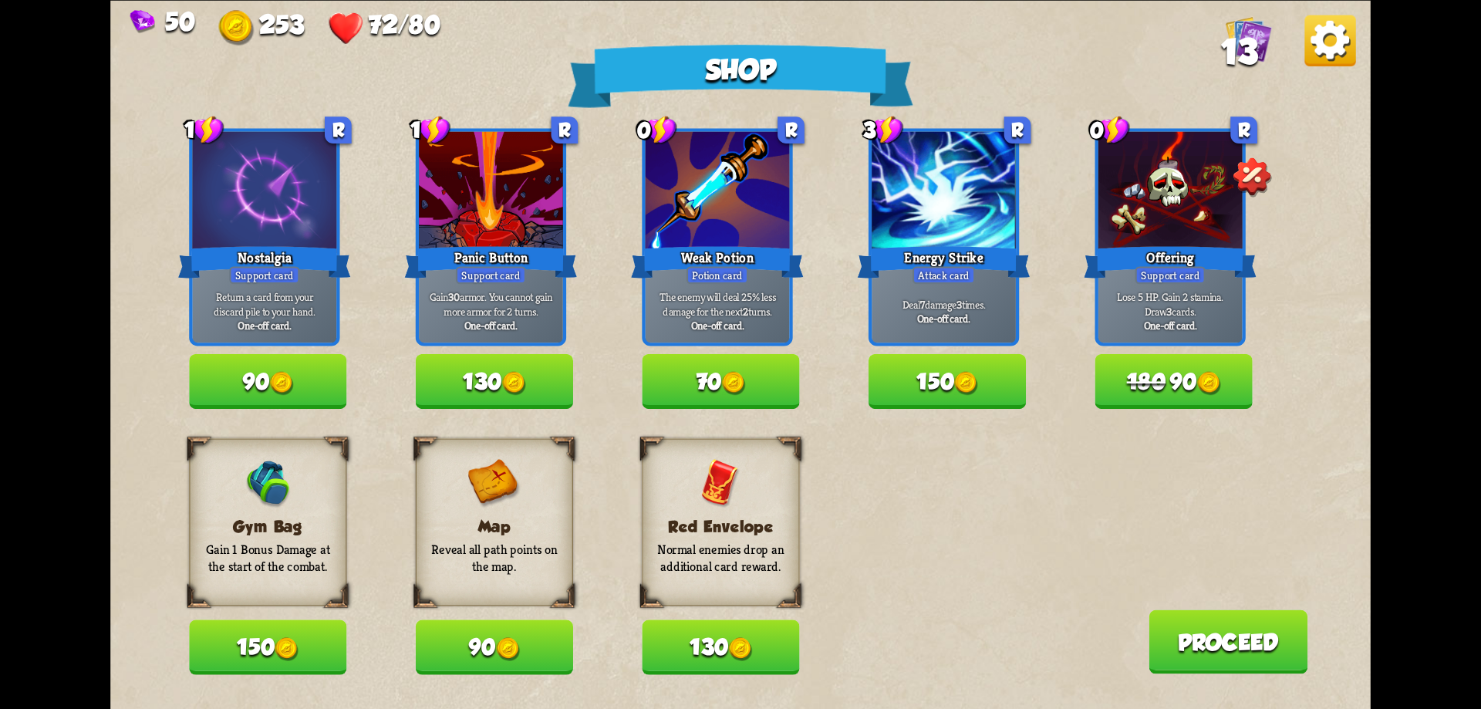
click at [727, 518] on h3 "Red Envelope" at bounding box center [721, 526] width 136 height 19
click at [706, 553] on p "Normal enemies drop an additional card reward." at bounding box center [721, 557] width 136 height 33
click at [710, 637] on button "130" at bounding box center [720, 646] width 157 height 55
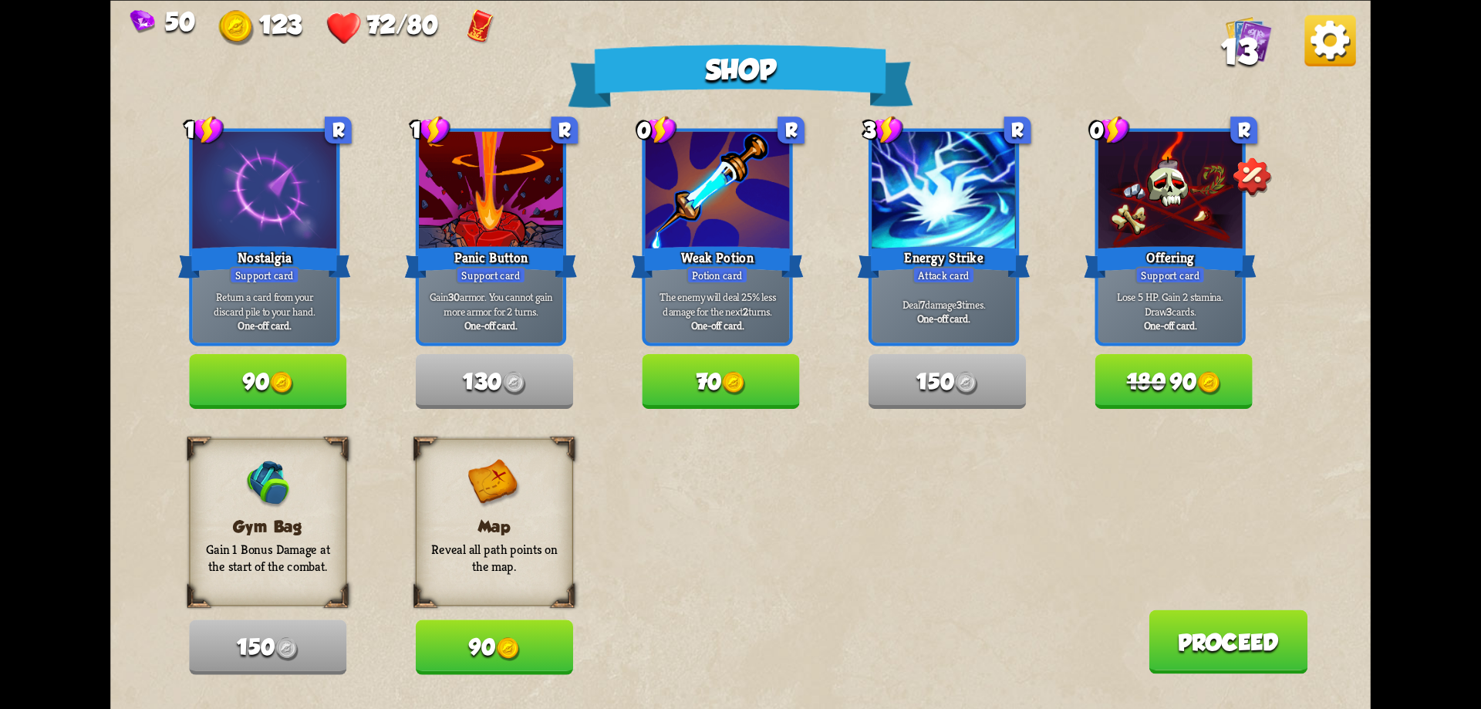
click at [523, 664] on button "90" at bounding box center [494, 646] width 157 height 55
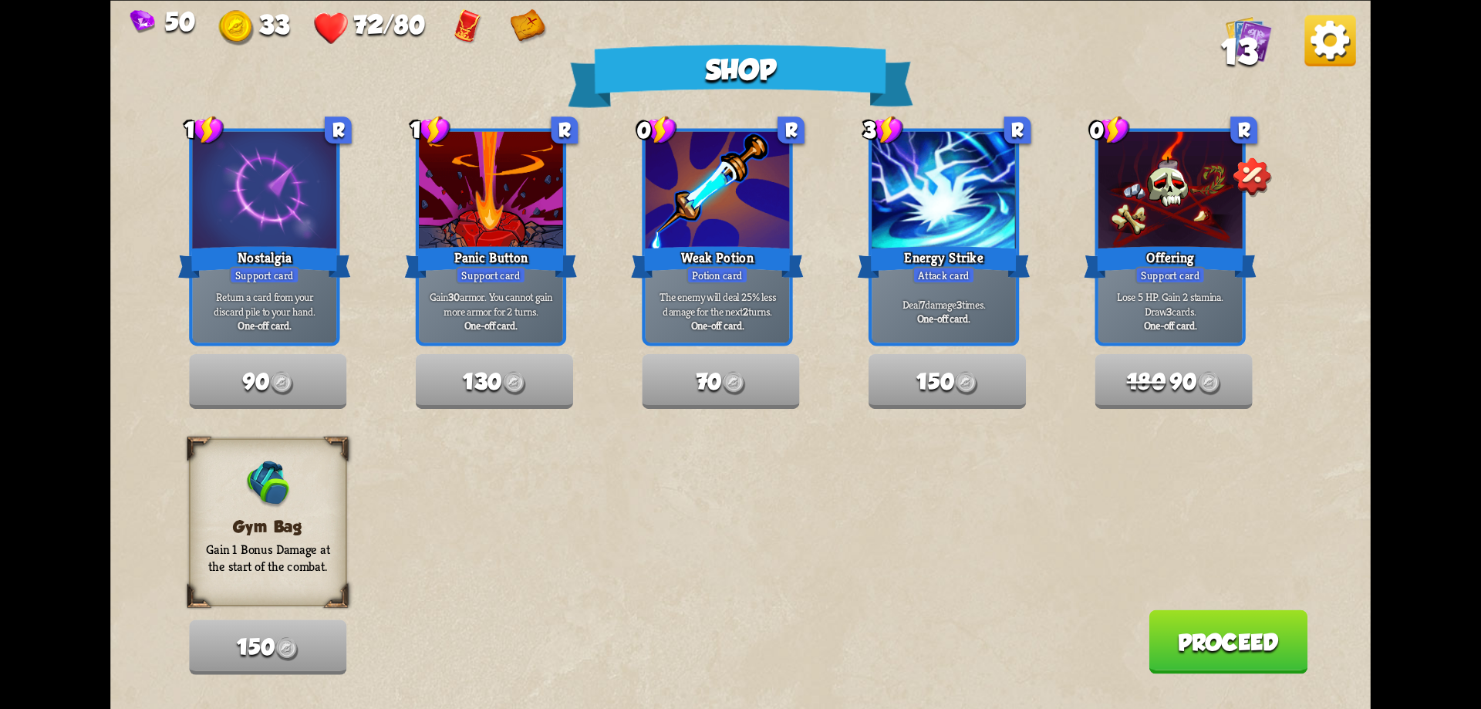
click at [1206, 640] on button "Proceed" at bounding box center [1228, 641] width 159 height 64
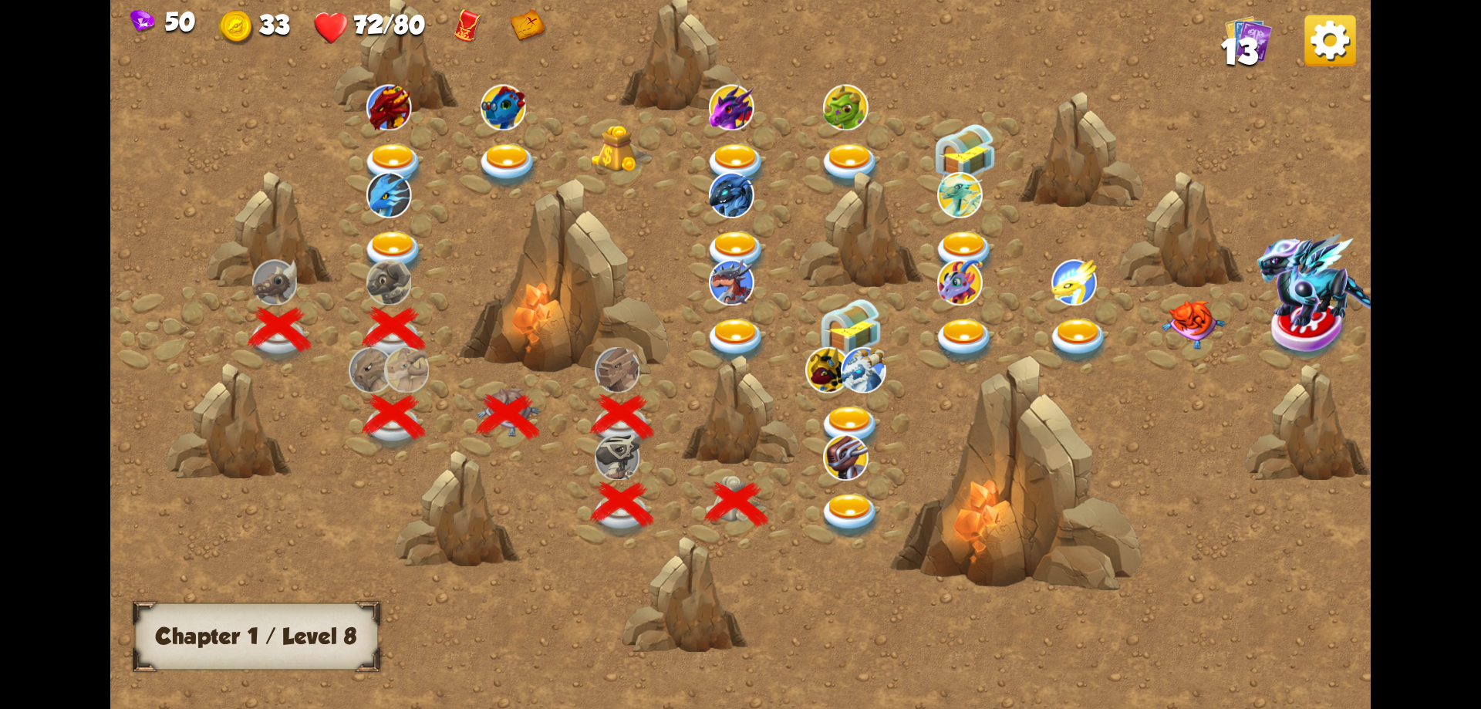
drag, startPoint x: 978, startPoint y: 414, endPoint x: 862, endPoint y: 437, distance: 117.9
click at [862, 437] on div at bounding box center [890, 366] width 1560 height 736
click at [869, 515] on img at bounding box center [850, 517] width 63 height 46
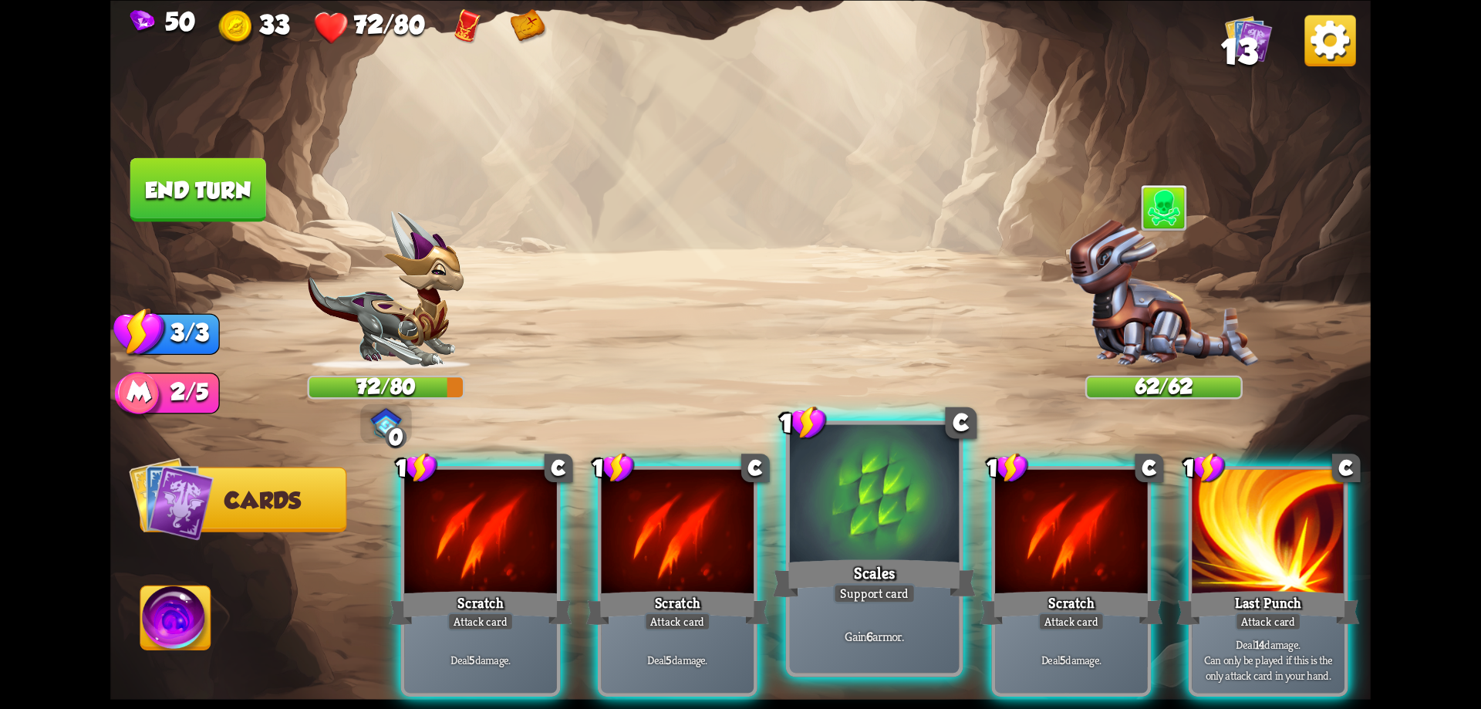
click at [896, 549] on div at bounding box center [875, 495] width 170 height 143
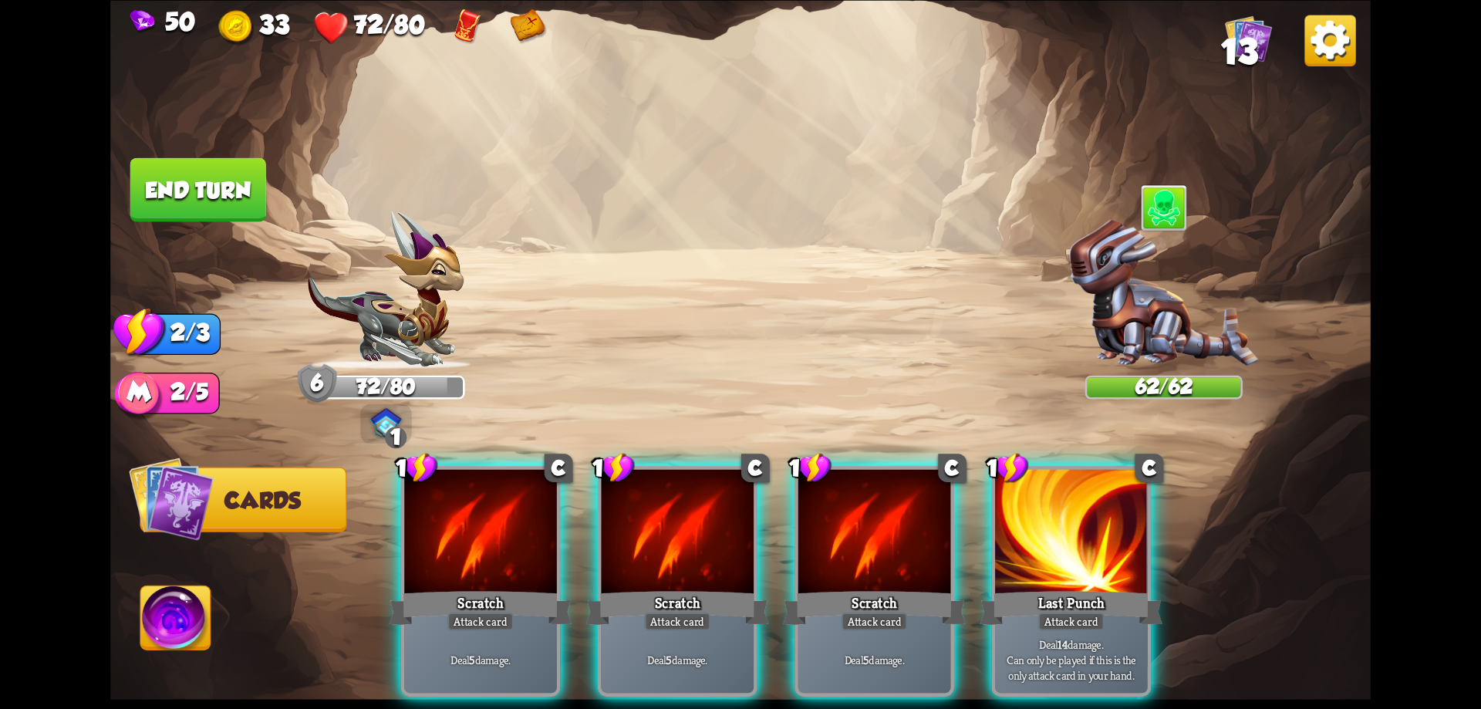
click at [471, 29] on img at bounding box center [468, 26] width 29 height 35
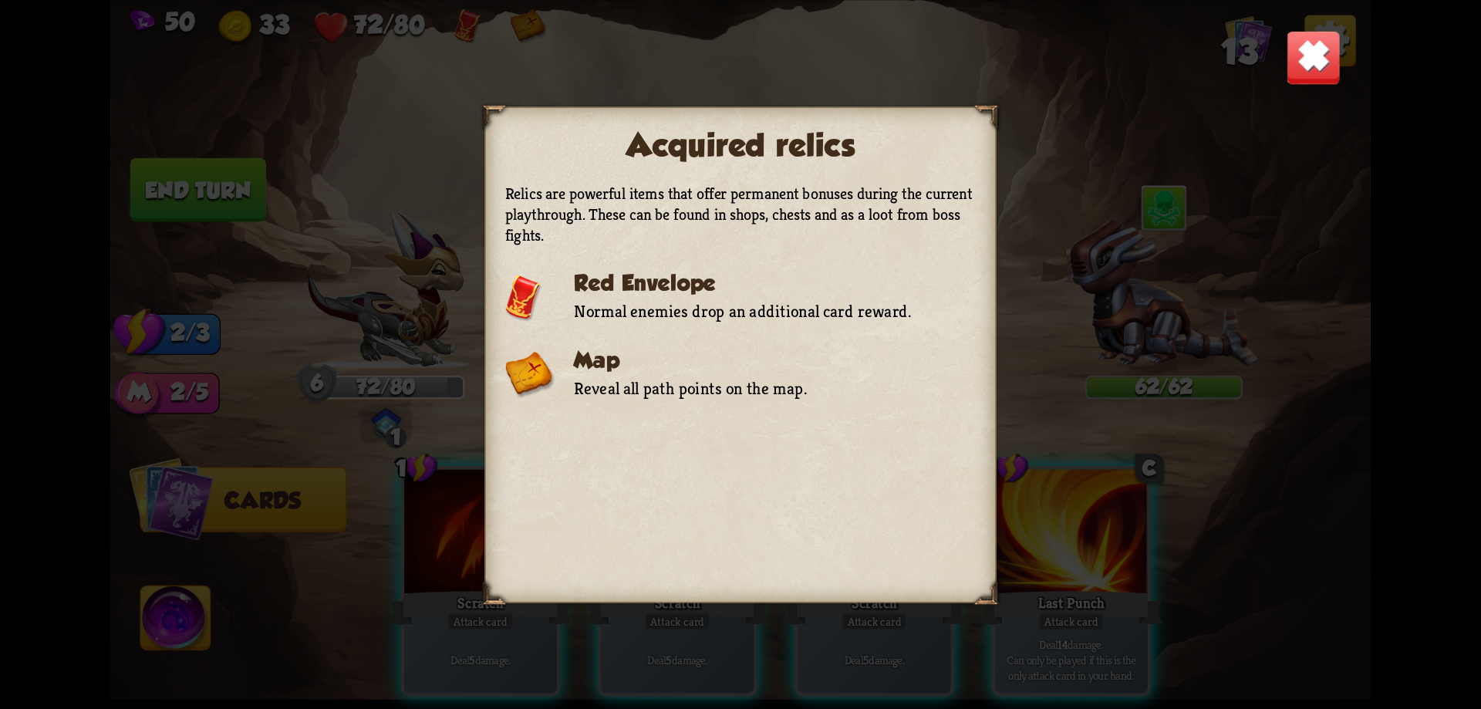
click at [1311, 73] on img at bounding box center [1313, 56] width 55 height 55
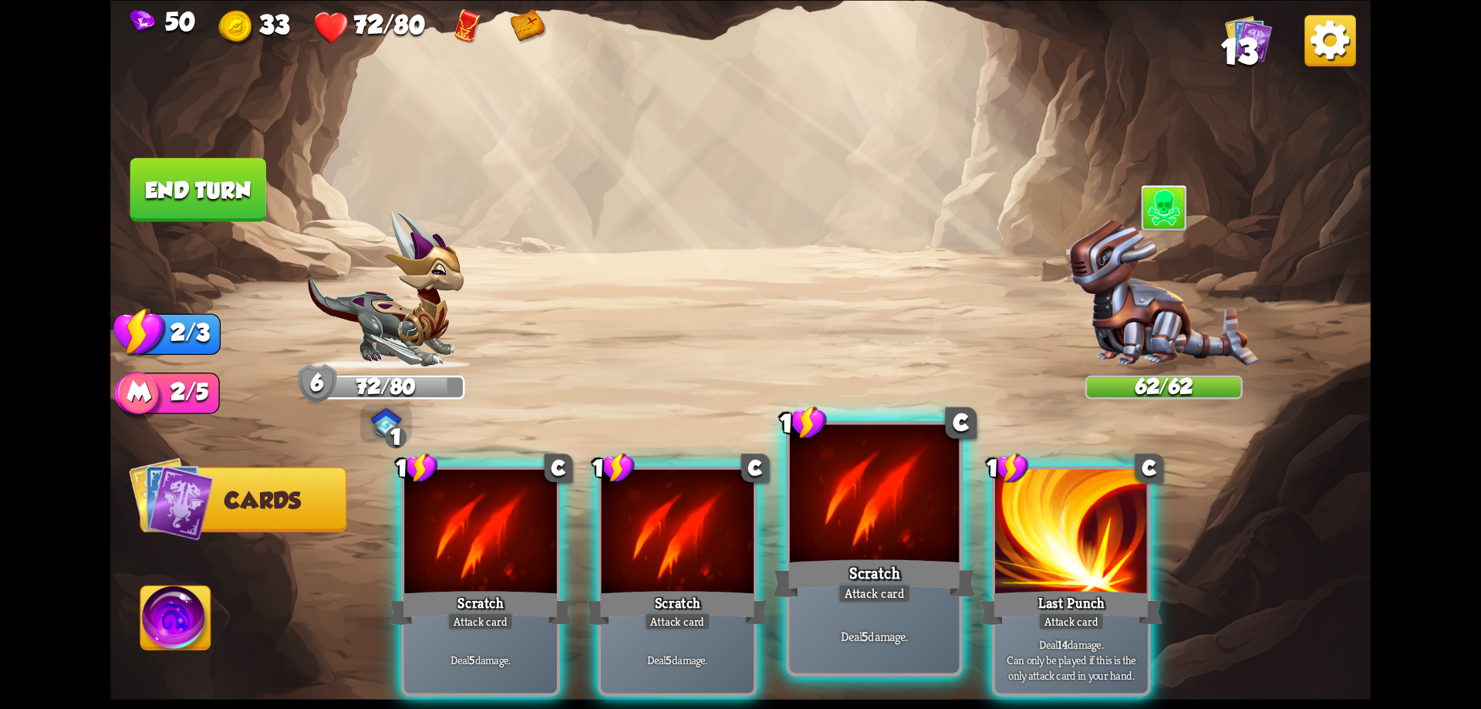
click at [879, 542] on div at bounding box center [875, 495] width 170 height 143
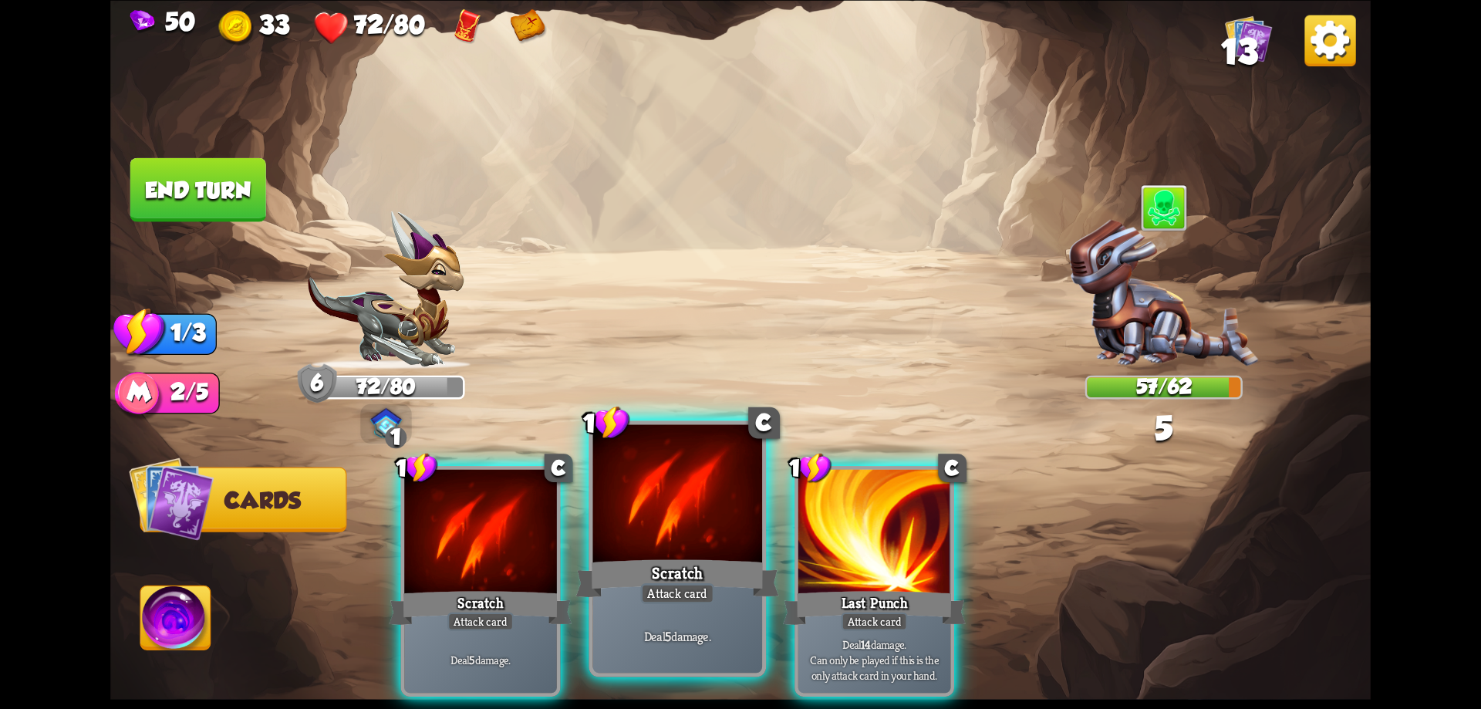
click at [623, 564] on div "Scratch" at bounding box center [677, 578] width 203 height 46
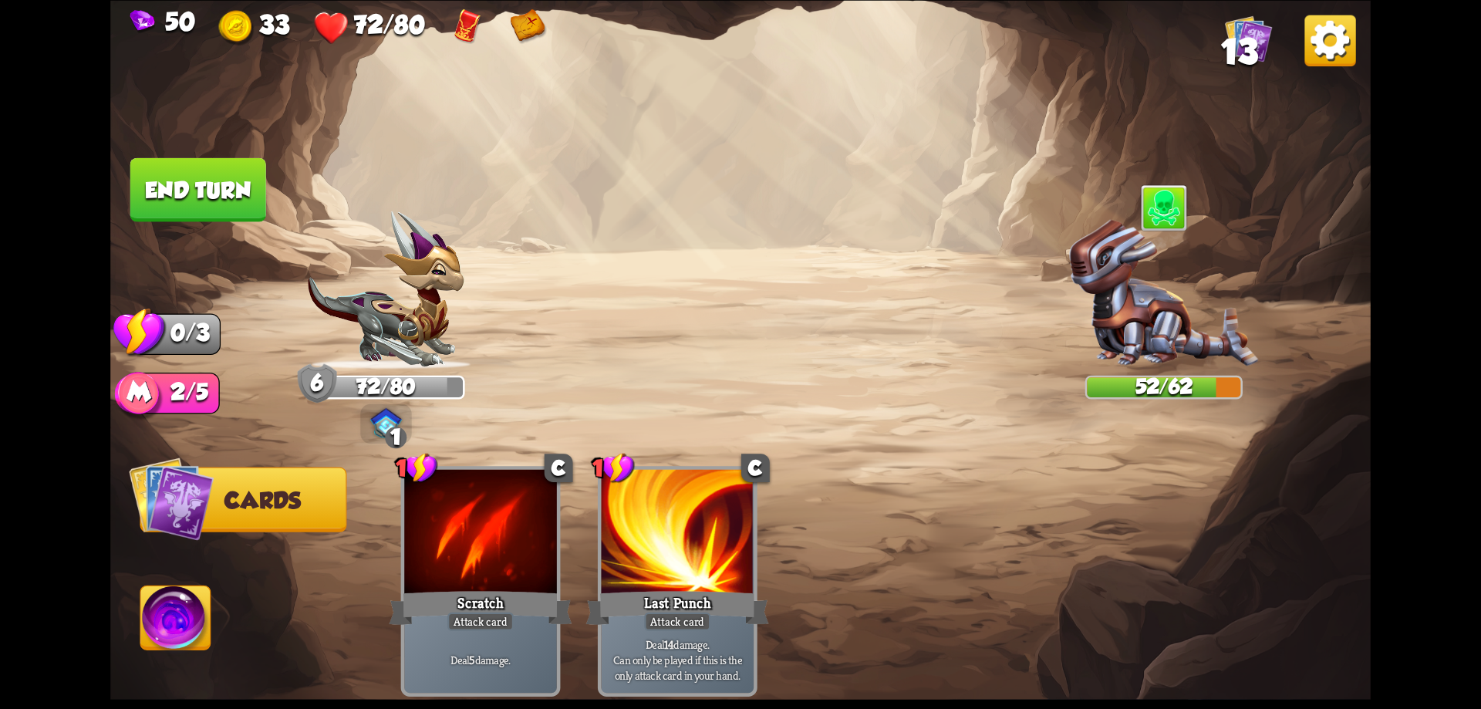
click at [228, 168] on button "End turn" at bounding box center [198, 189] width 136 height 64
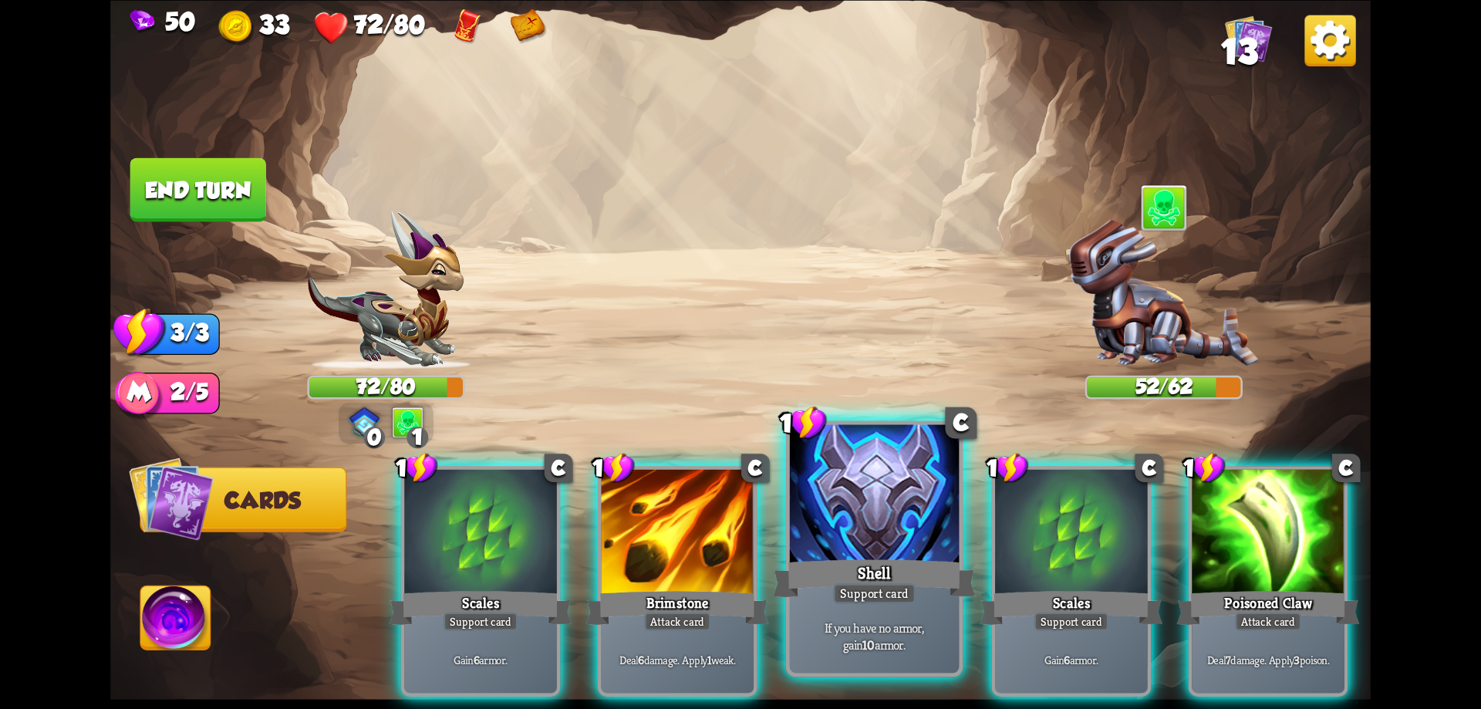
click at [907, 565] on div "Shell" at bounding box center [874, 578] width 203 height 46
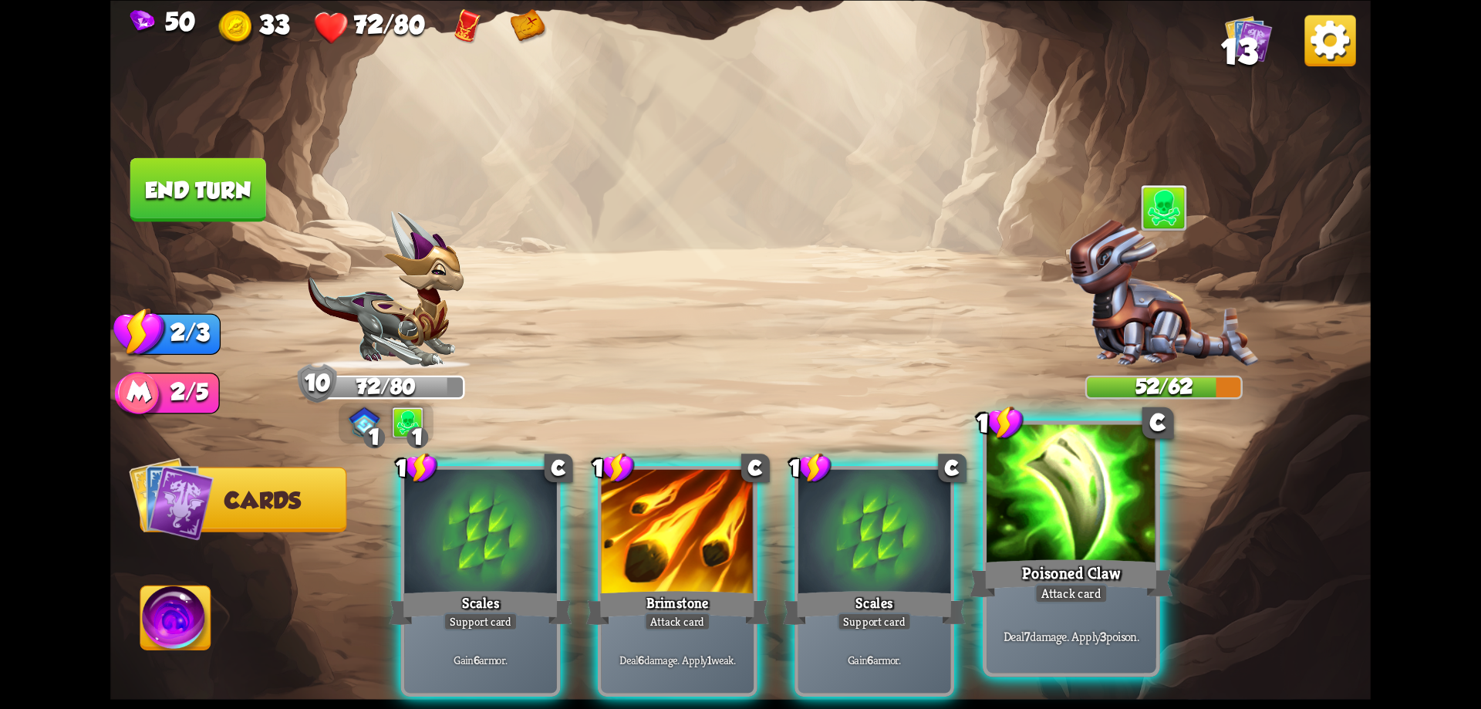
click at [1061, 588] on div "Attack card" at bounding box center [1071, 593] width 74 height 21
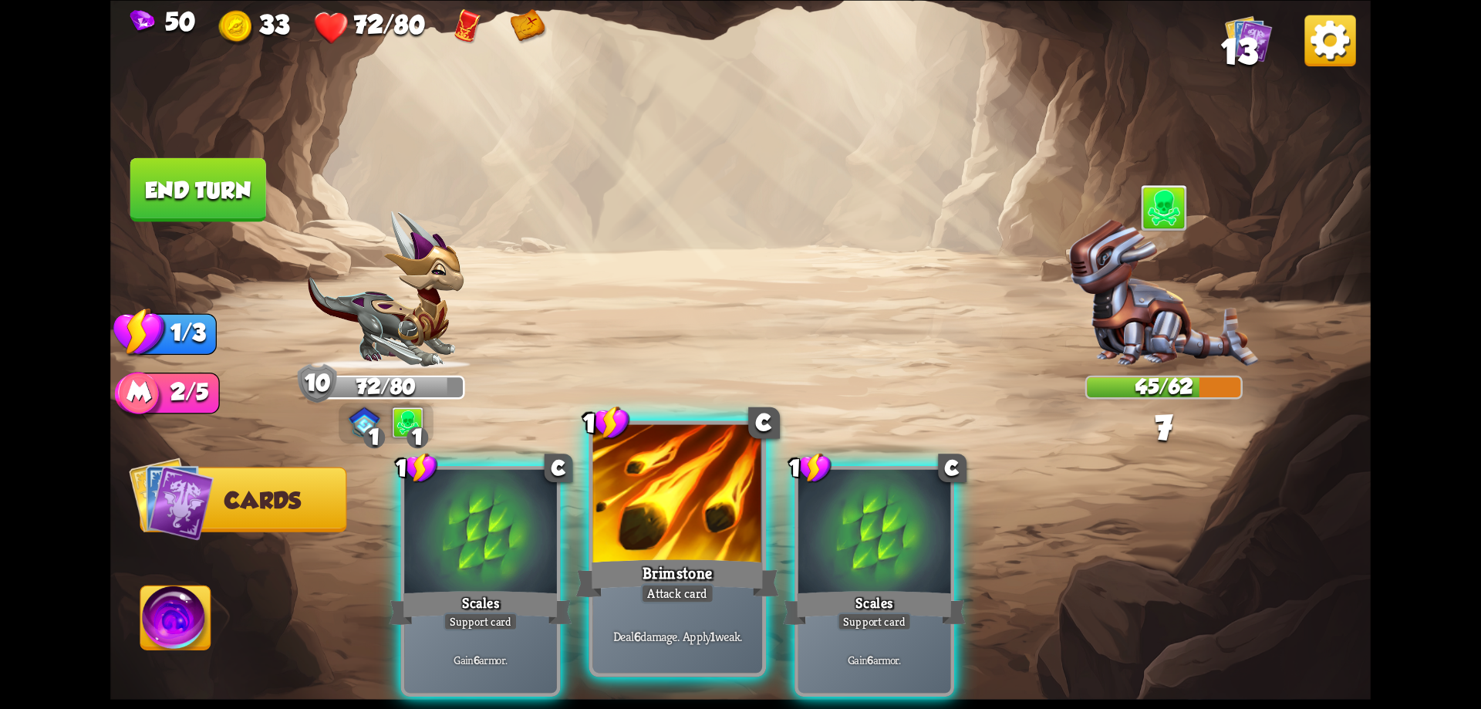
click at [653, 506] on div at bounding box center [678, 495] width 170 height 143
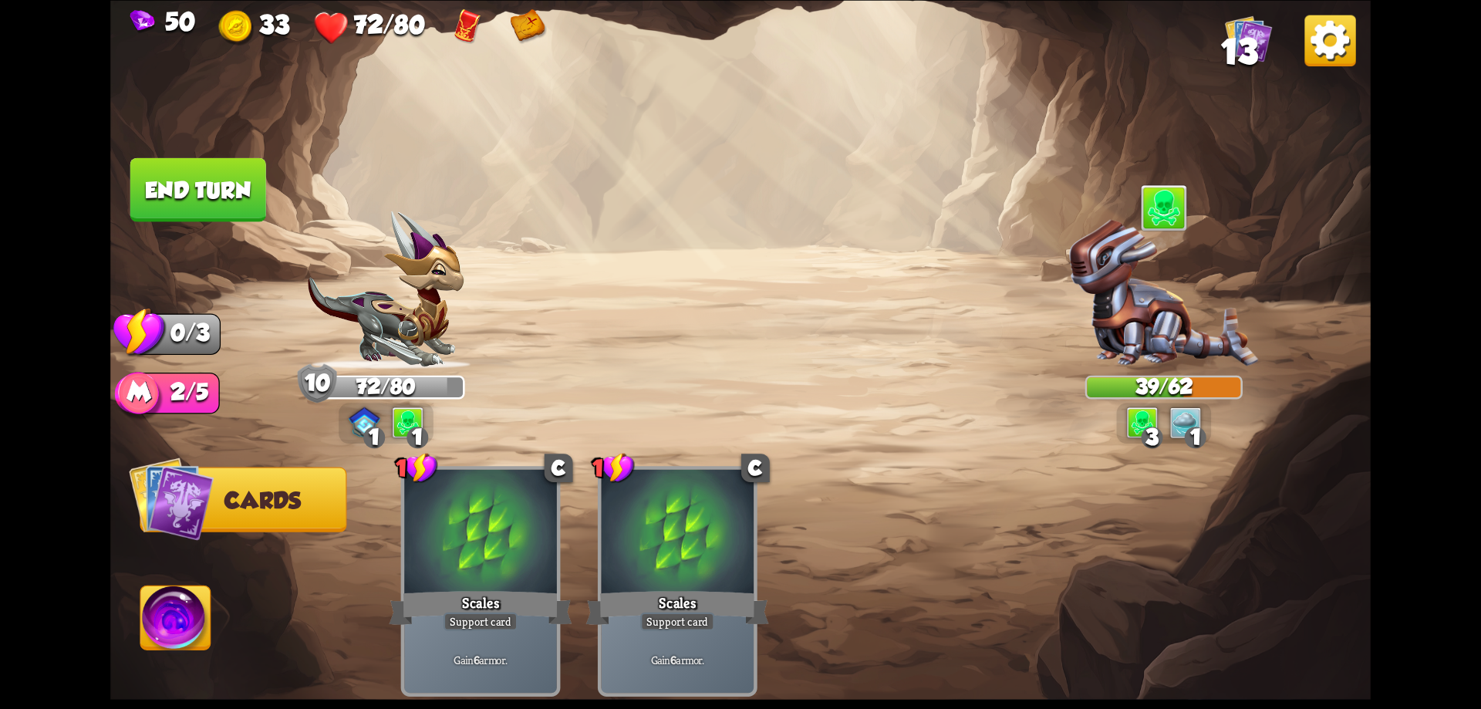
click at [215, 191] on button "End turn" at bounding box center [198, 189] width 136 height 64
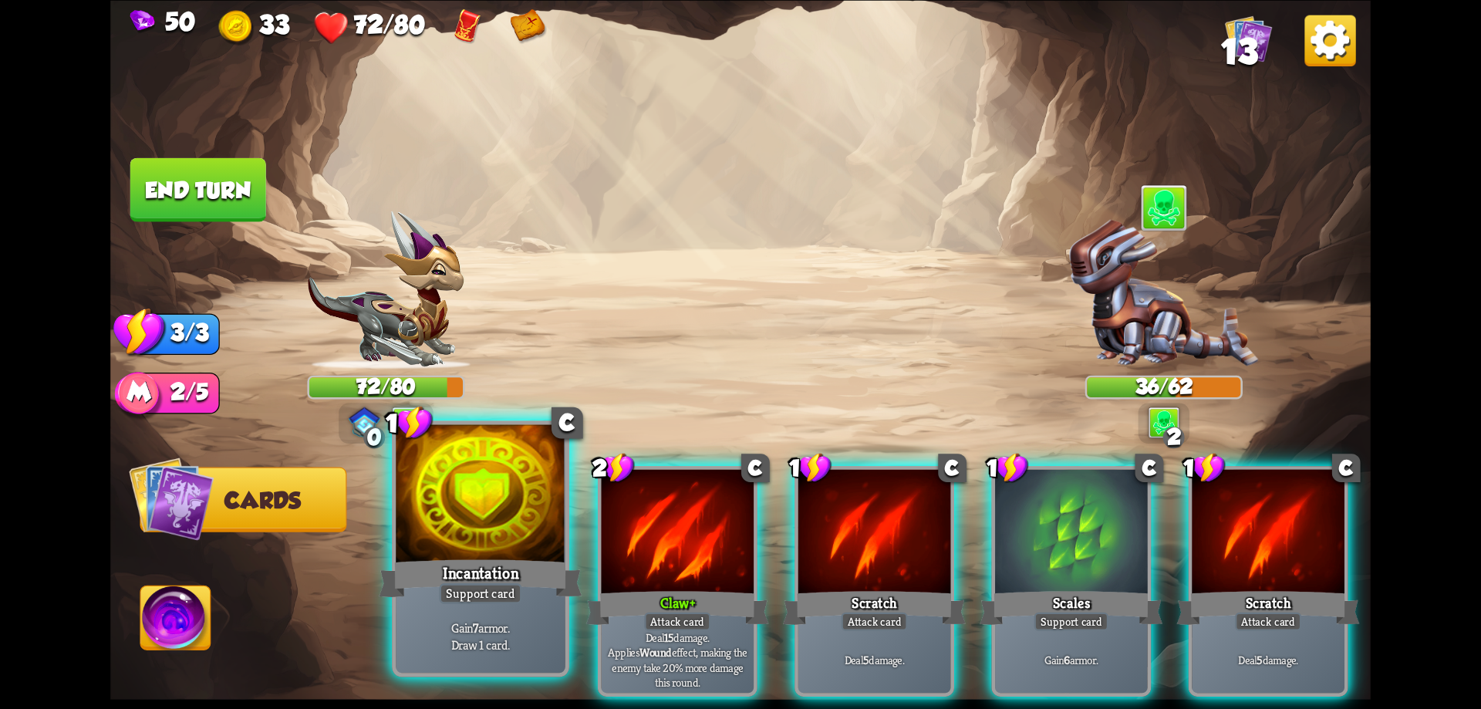
click at [507, 568] on div "Incantation" at bounding box center [480, 578] width 203 height 46
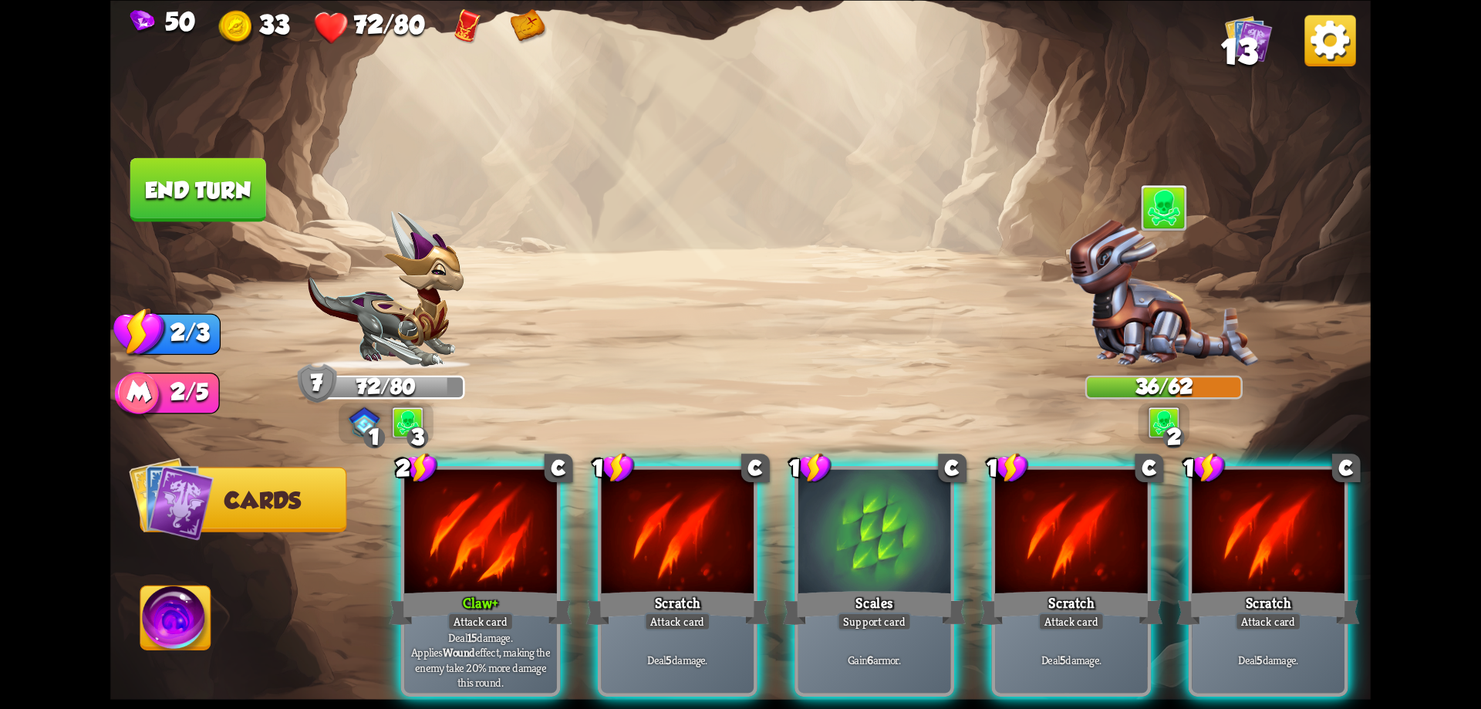
click at [507, 587] on div "Claw+" at bounding box center [480, 607] width 183 height 41
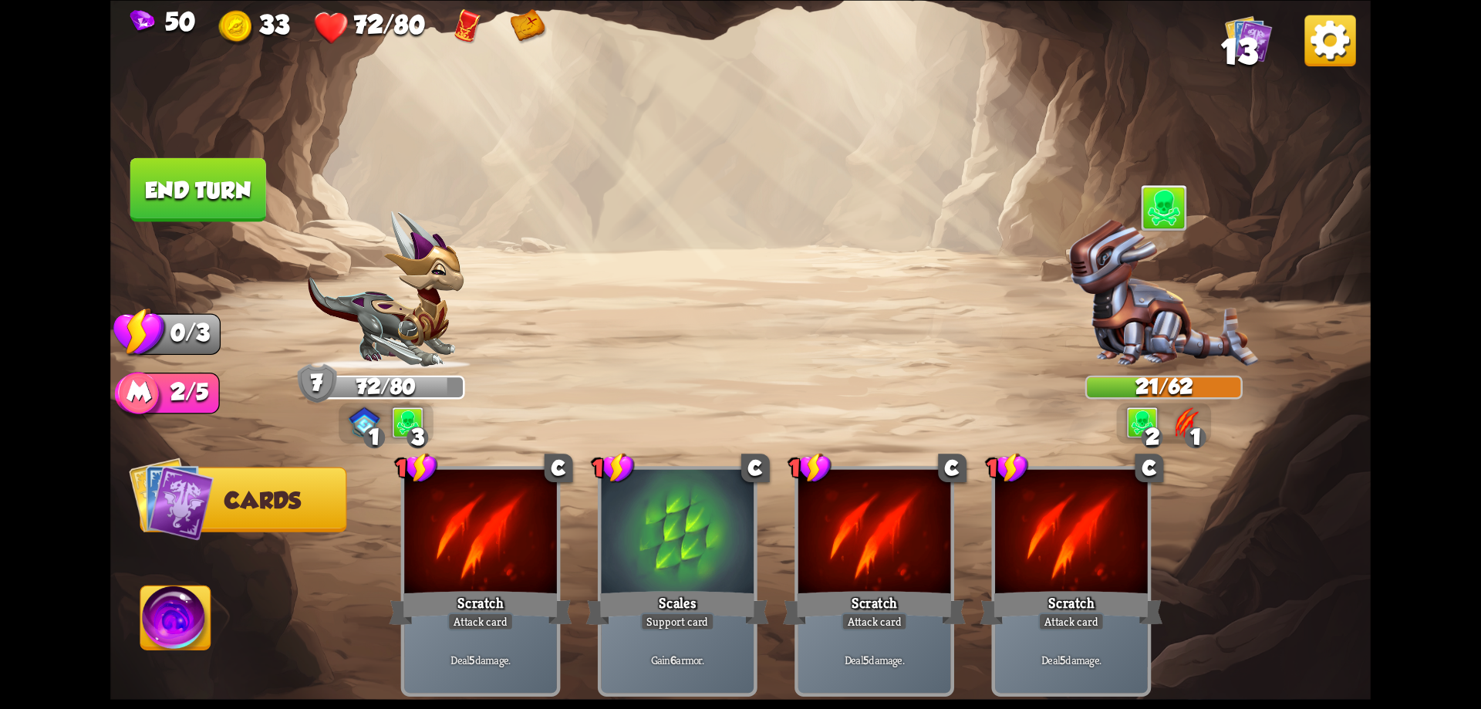
click at [181, 199] on button "End turn" at bounding box center [198, 189] width 136 height 64
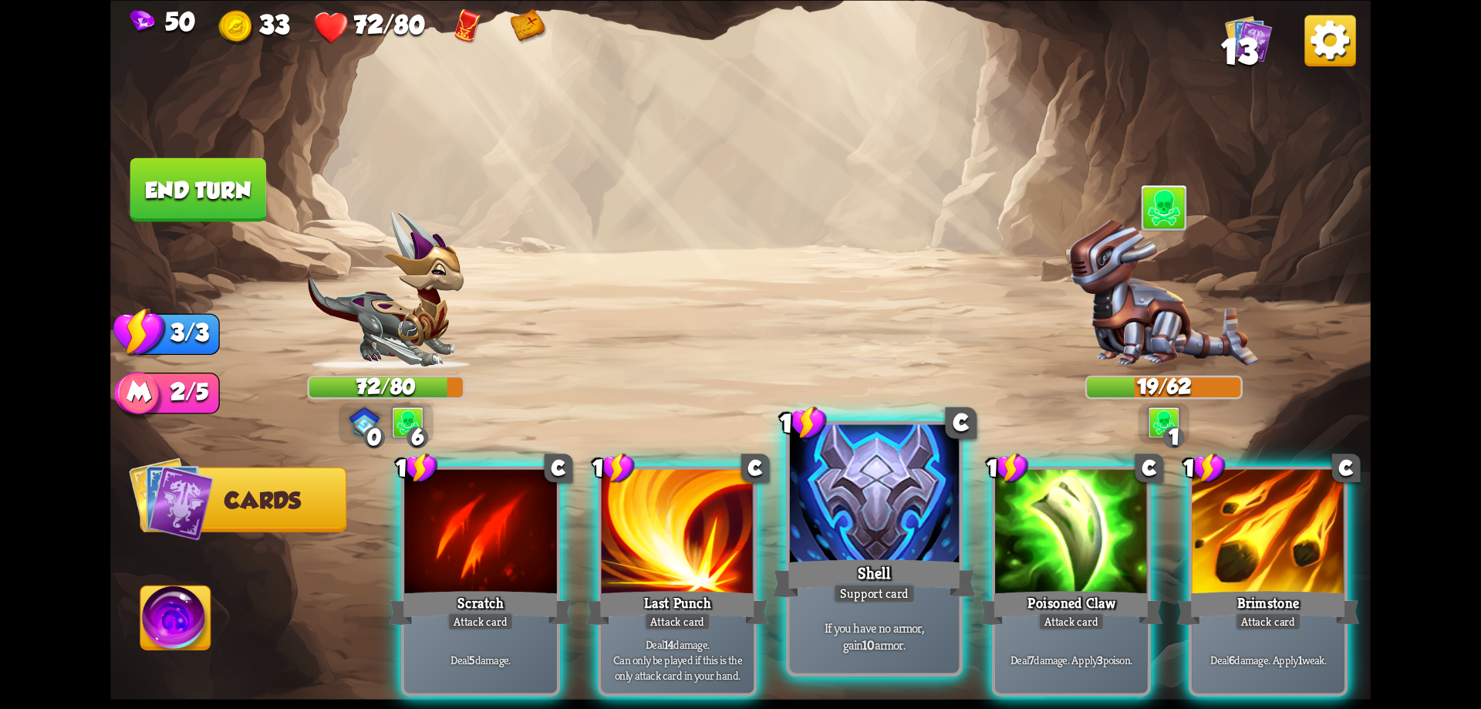
click at [857, 540] on div at bounding box center [875, 495] width 170 height 143
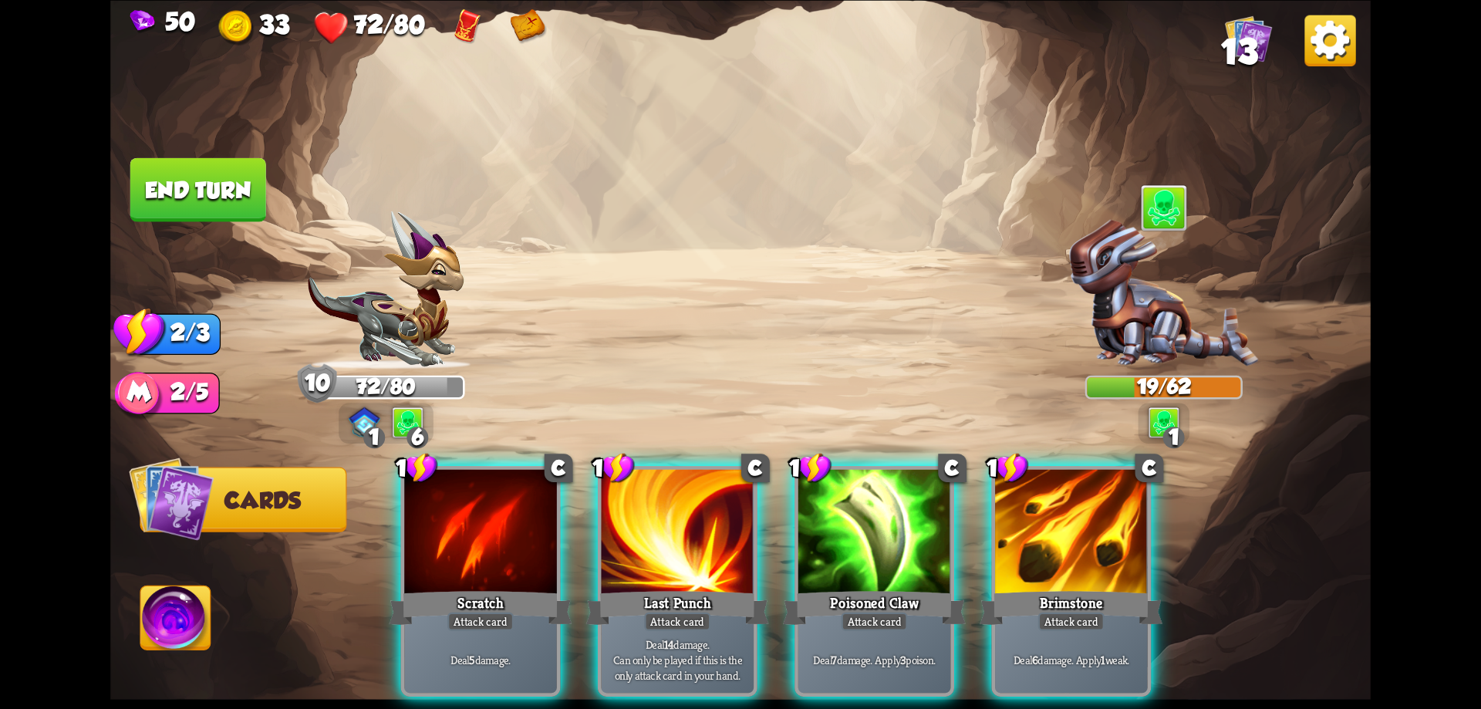
click at [857, 540] on div at bounding box center [874, 533] width 153 height 129
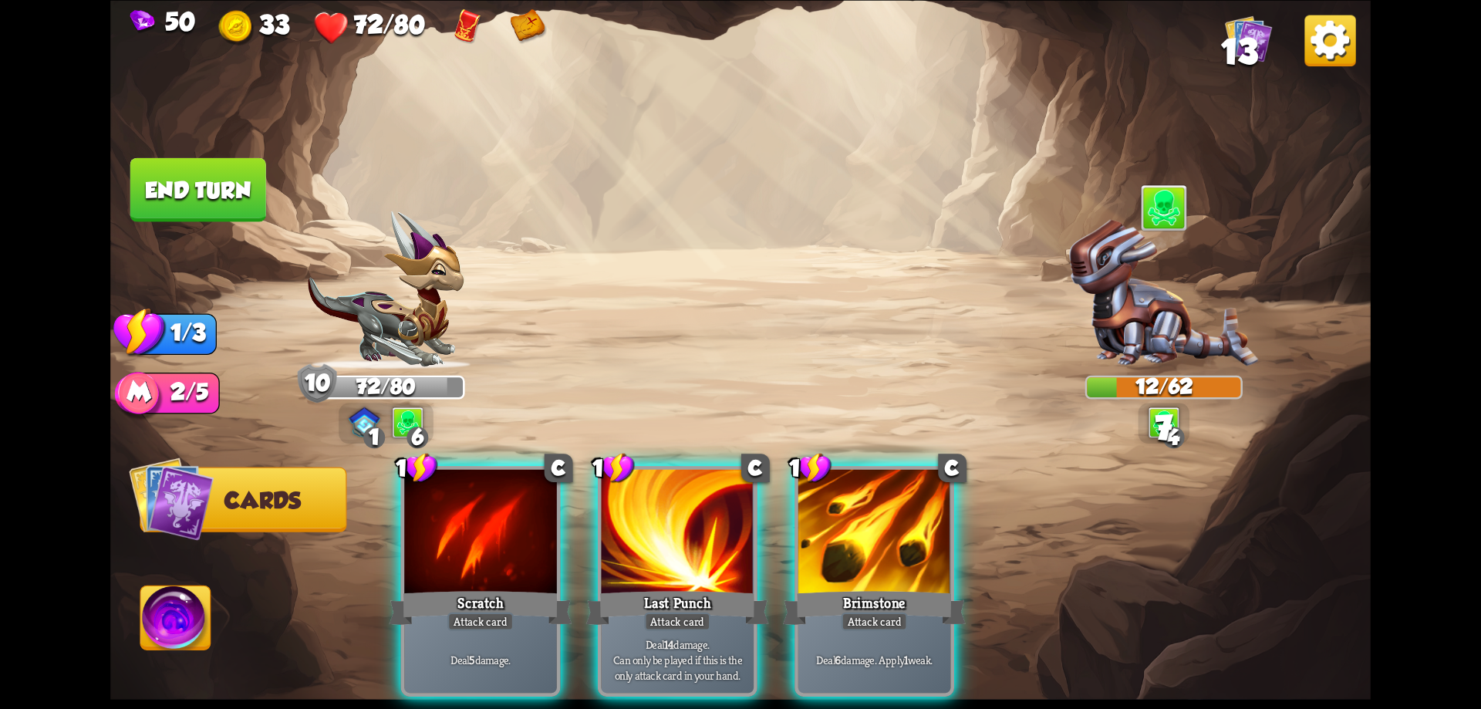
click at [857, 540] on div at bounding box center [874, 533] width 153 height 129
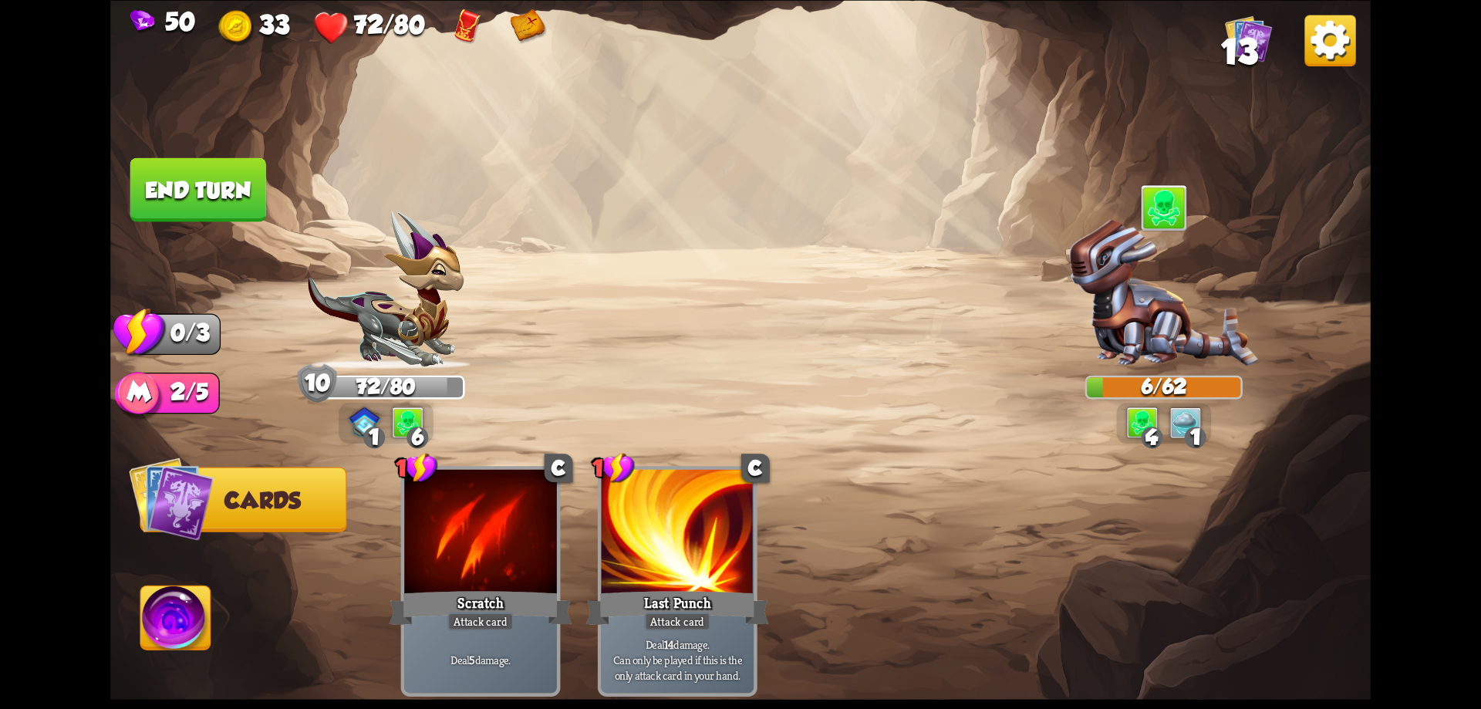
click at [187, 193] on button "End turn" at bounding box center [198, 189] width 136 height 64
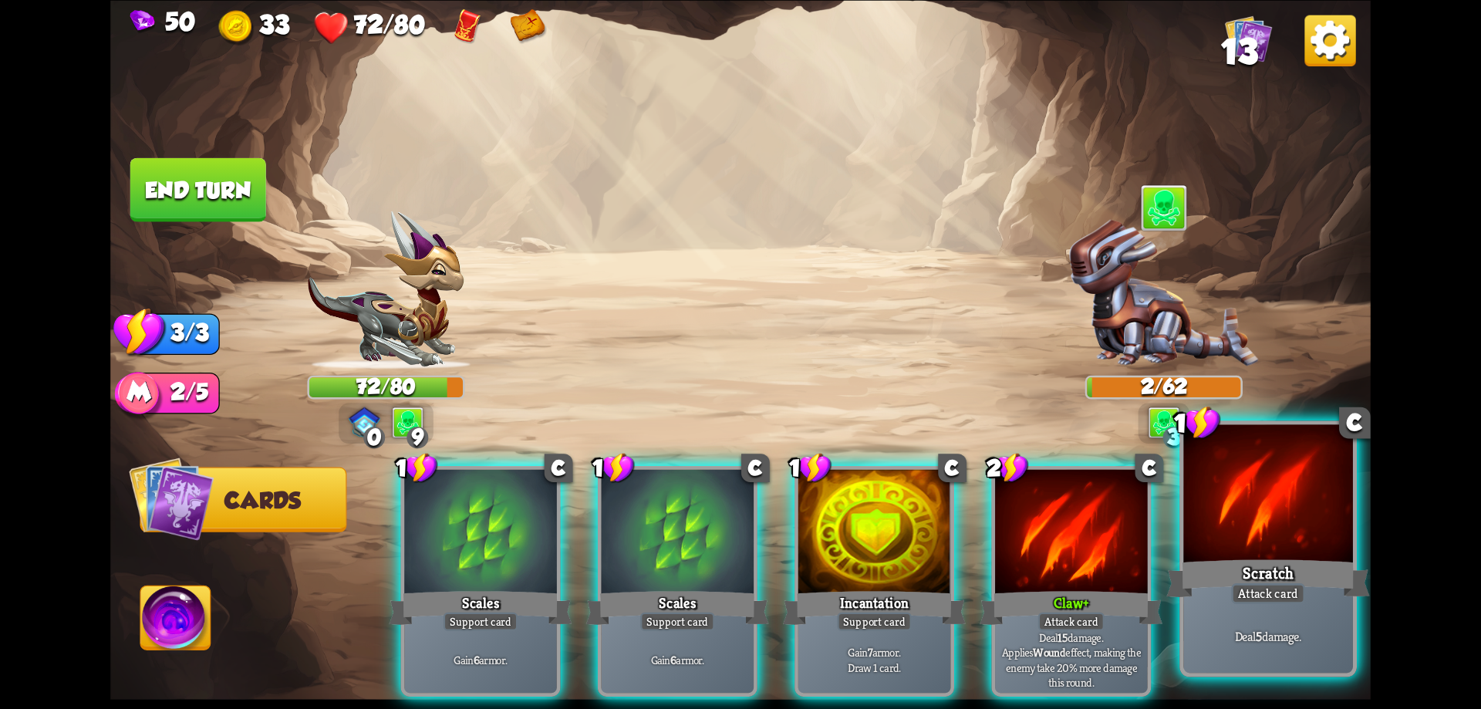
click at [1260, 559] on div "Scratch" at bounding box center [1267, 578] width 203 height 46
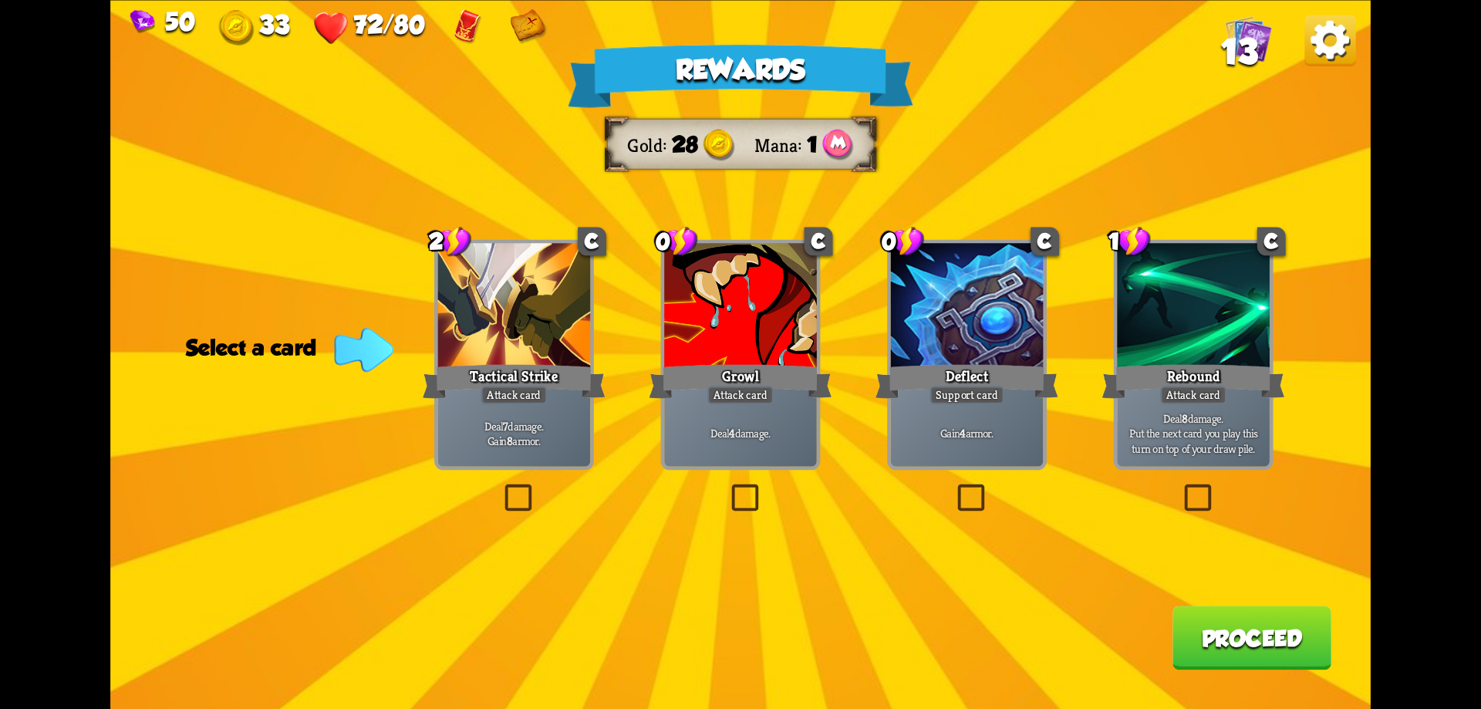
click at [727, 488] on label at bounding box center [727, 488] width 0 height 0
click at [0, 0] on input "checkbox" at bounding box center [0, 0] width 0 height 0
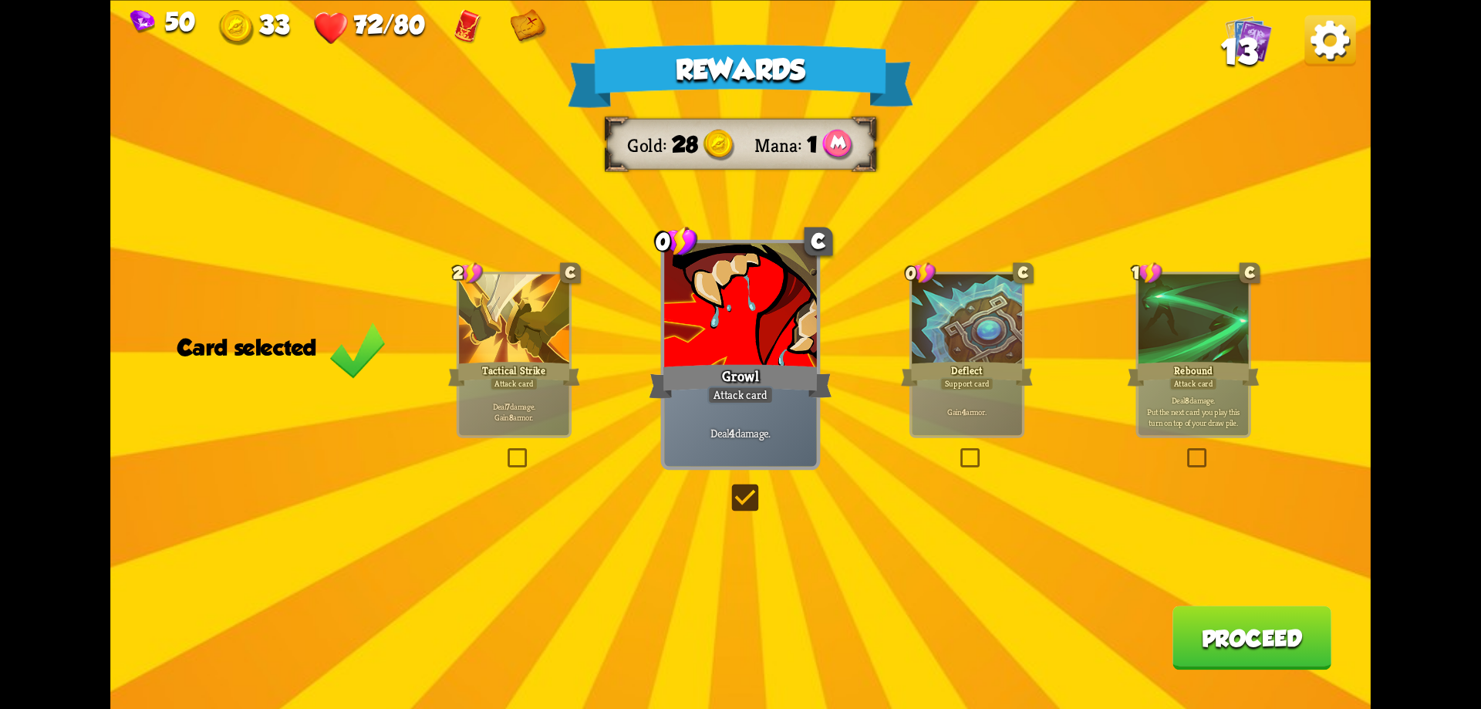
click at [505, 451] on label at bounding box center [505, 451] width 0 height 0
click at [0, 0] on input "checkbox" at bounding box center [0, 0] width 0 height 0
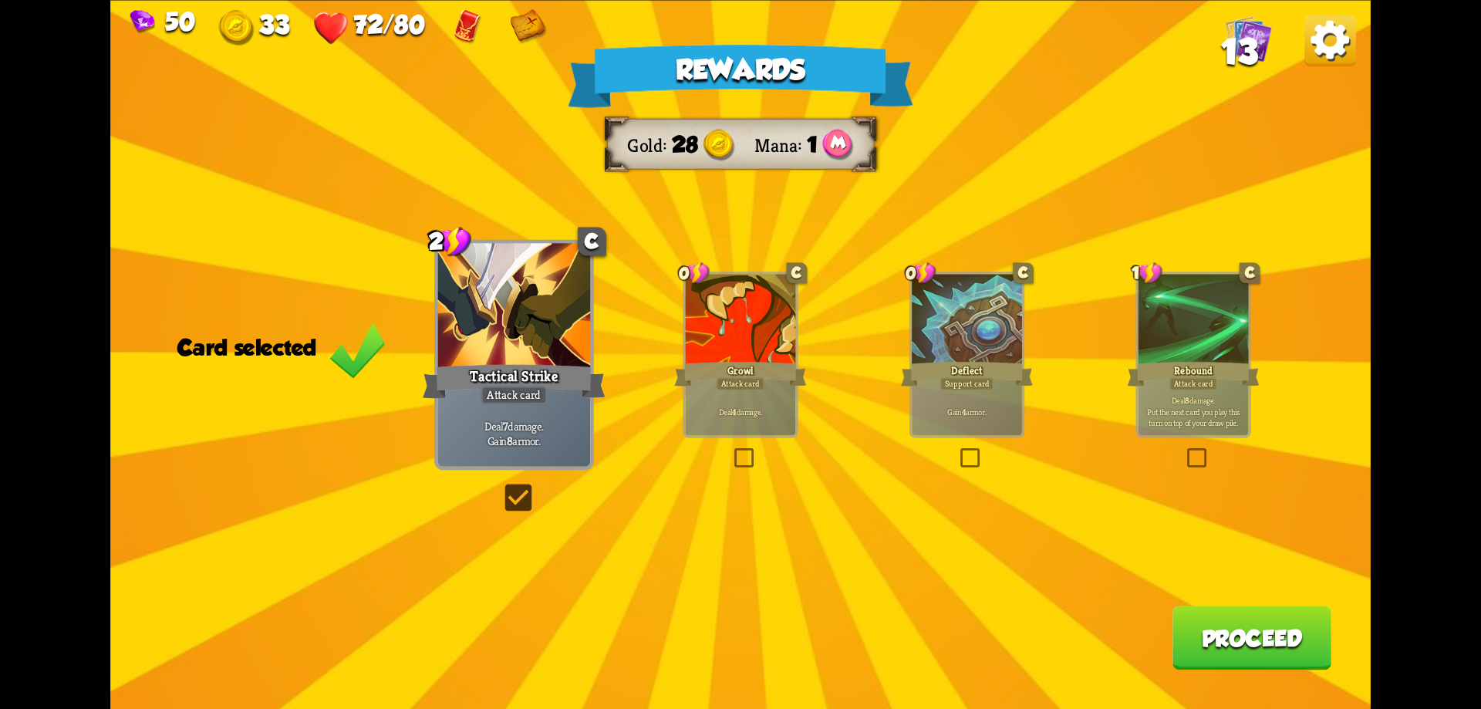
click at [1206, 474] on div "Rewards Gold 28 Mana 1 Card selected 2 C Tactical Strike Attack card Deal 7 dam…" at bounding box center [740, 354] width 1260 height 709
click at [1184, 451] on label at bounding box center [1184, 451] width 0 height 0
click at [0, 0] on input "checkbox" at bounding box center [0, 0] width 0 height 0
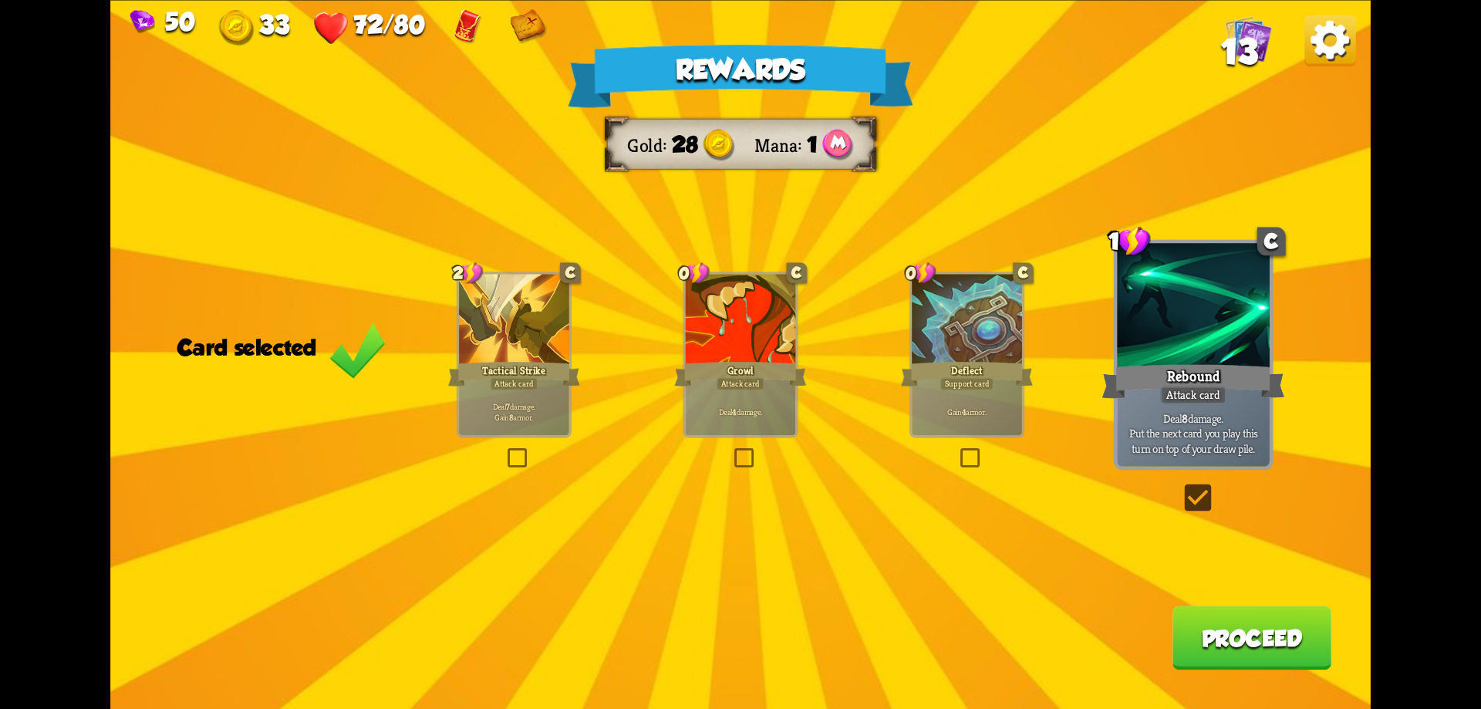
click at [731, 451] on label at bounding box center [731, 451] width 0 height 0
click at [0, 0] on input "checkbox" at bounding box center [0, 0] width 0 height 0
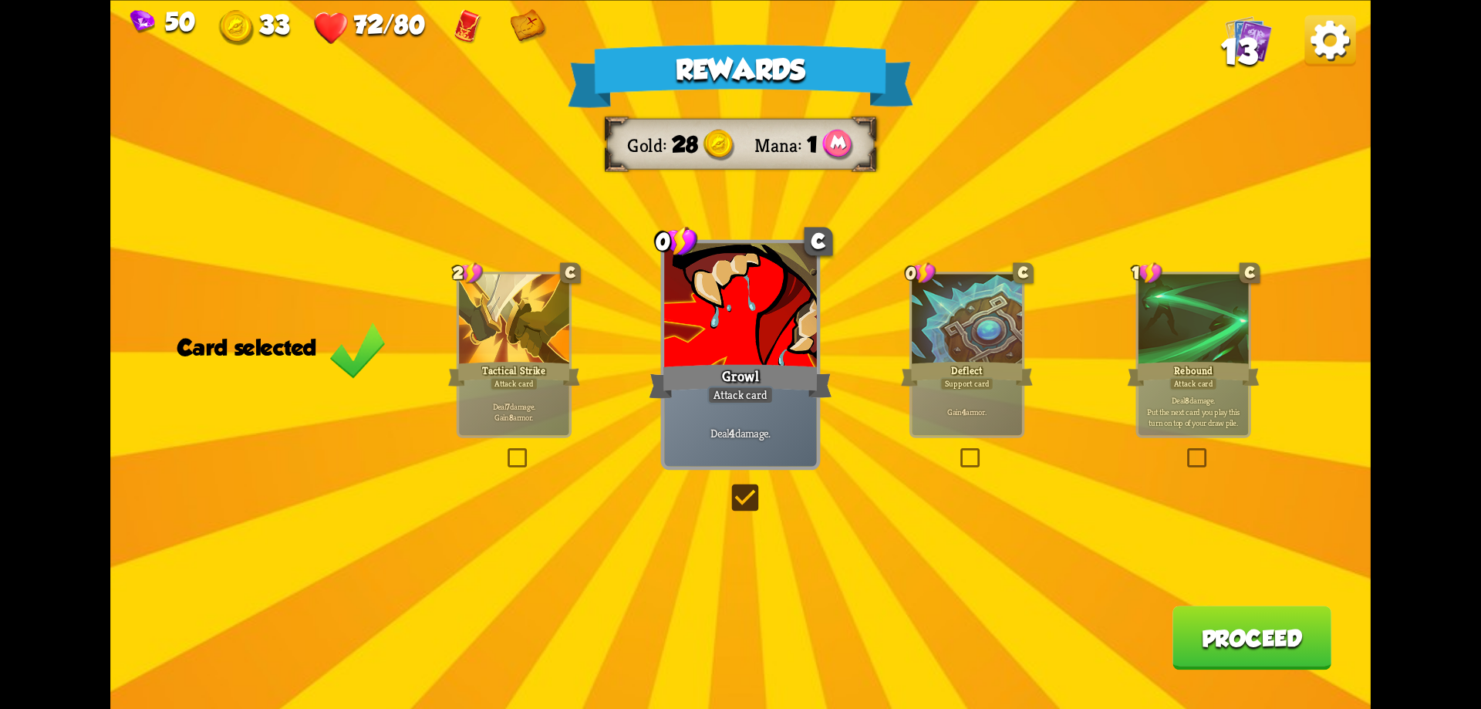
click at [1204, 629] on button "Proceed" at bounding box center [1252, 638] width 159 height 64
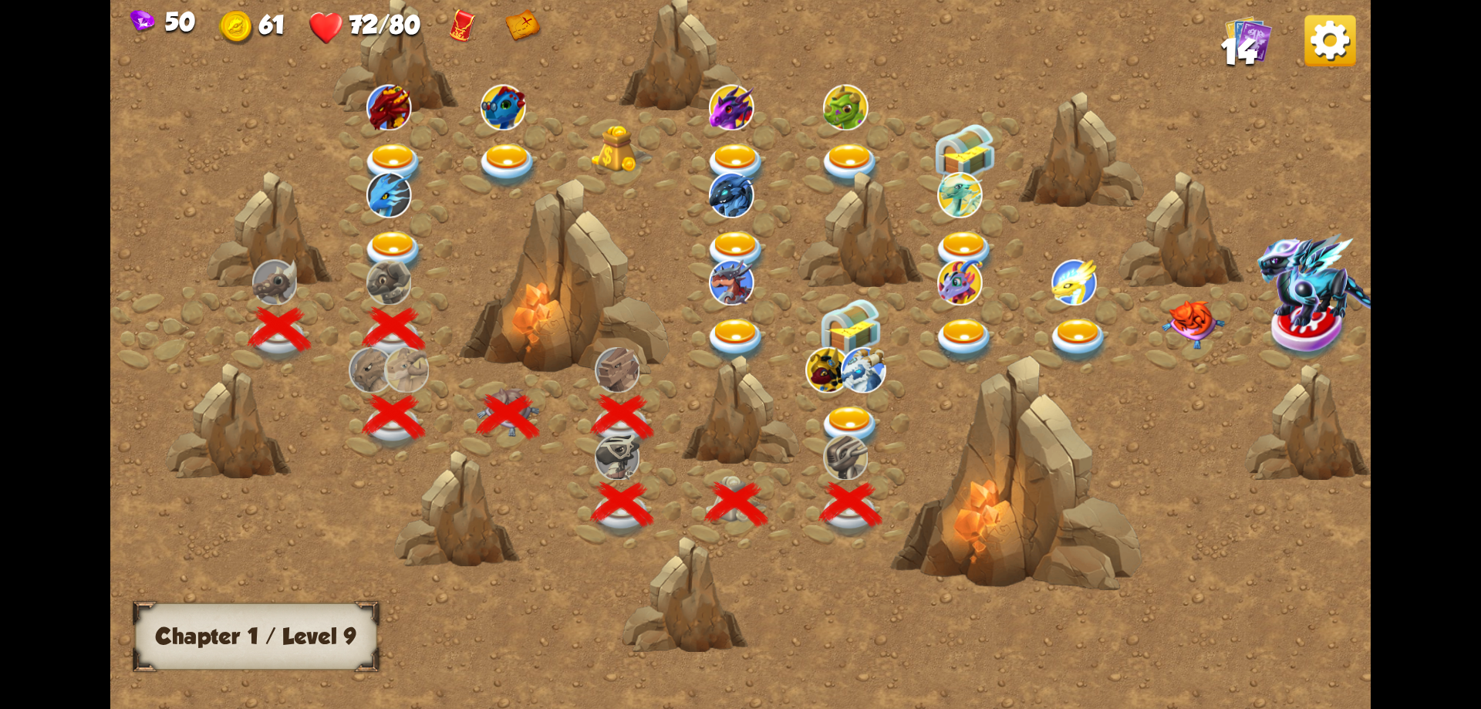
click at [851, 434] on img at bounding box center [846, 457] width 46 height 46
click at [851, 409] on img at bounding box center [850, 430] width 63 height 46
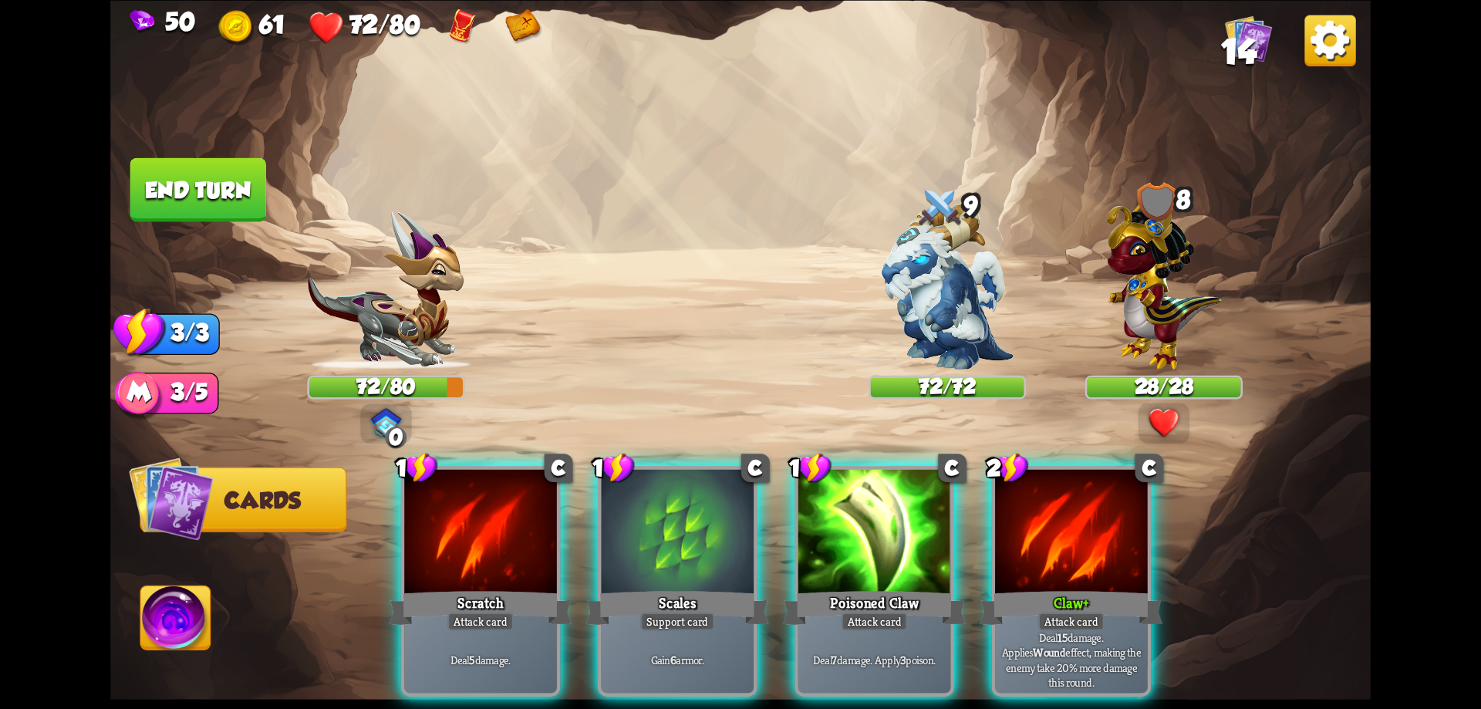
click at [1150, 267] on div "Player turn" at bounding box center [740, 355] width 1260 height 194
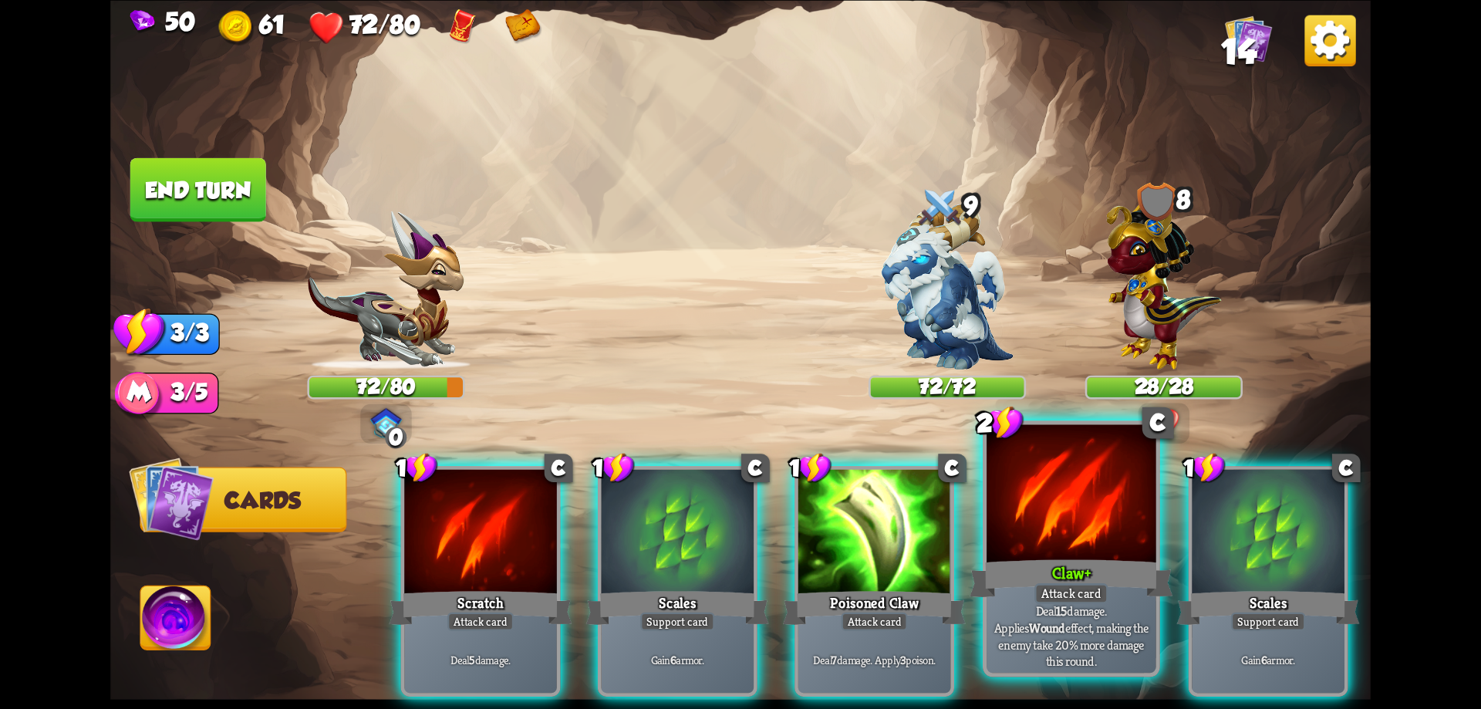
click at [1067, 541] on div at bounding box center [1072, 495] width 170 height 143
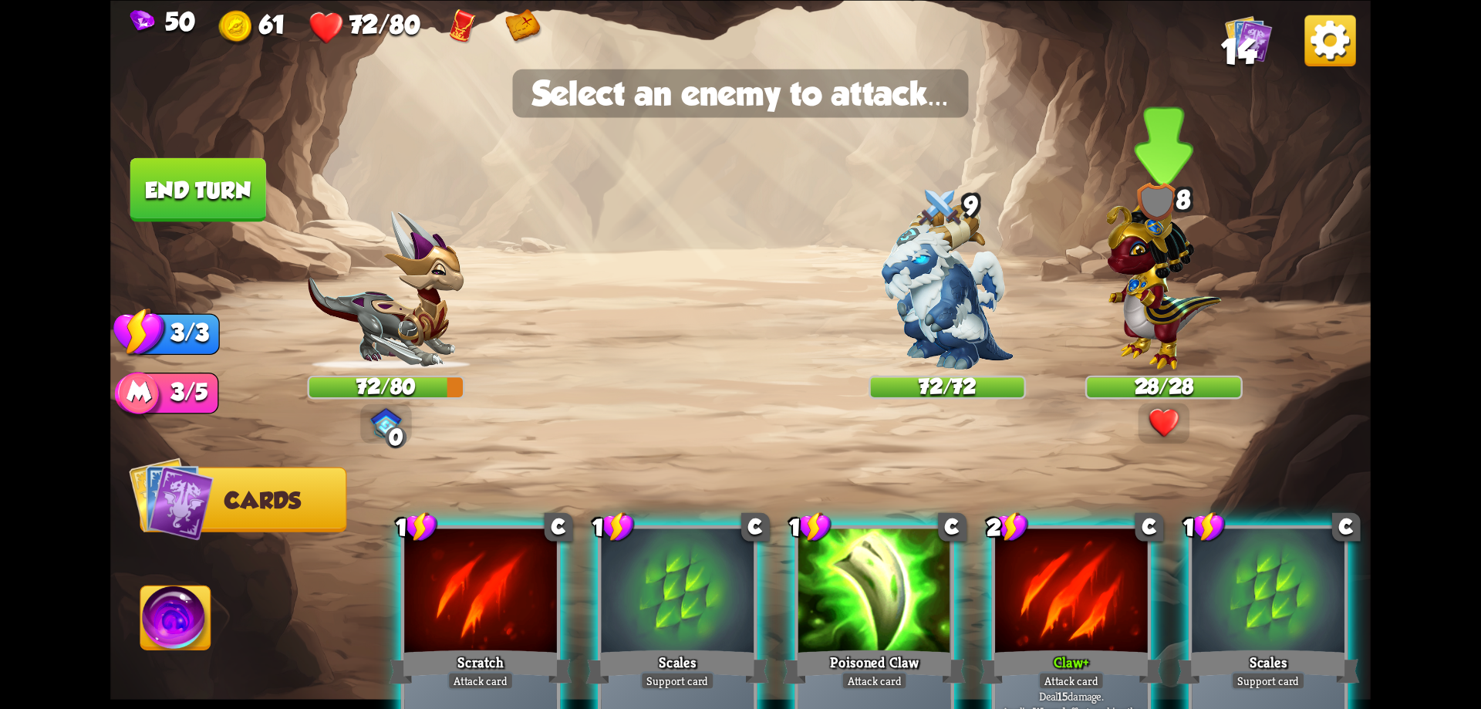
click at [1162, 333] on img at bounding box center [1163, 279] width 115 height 179
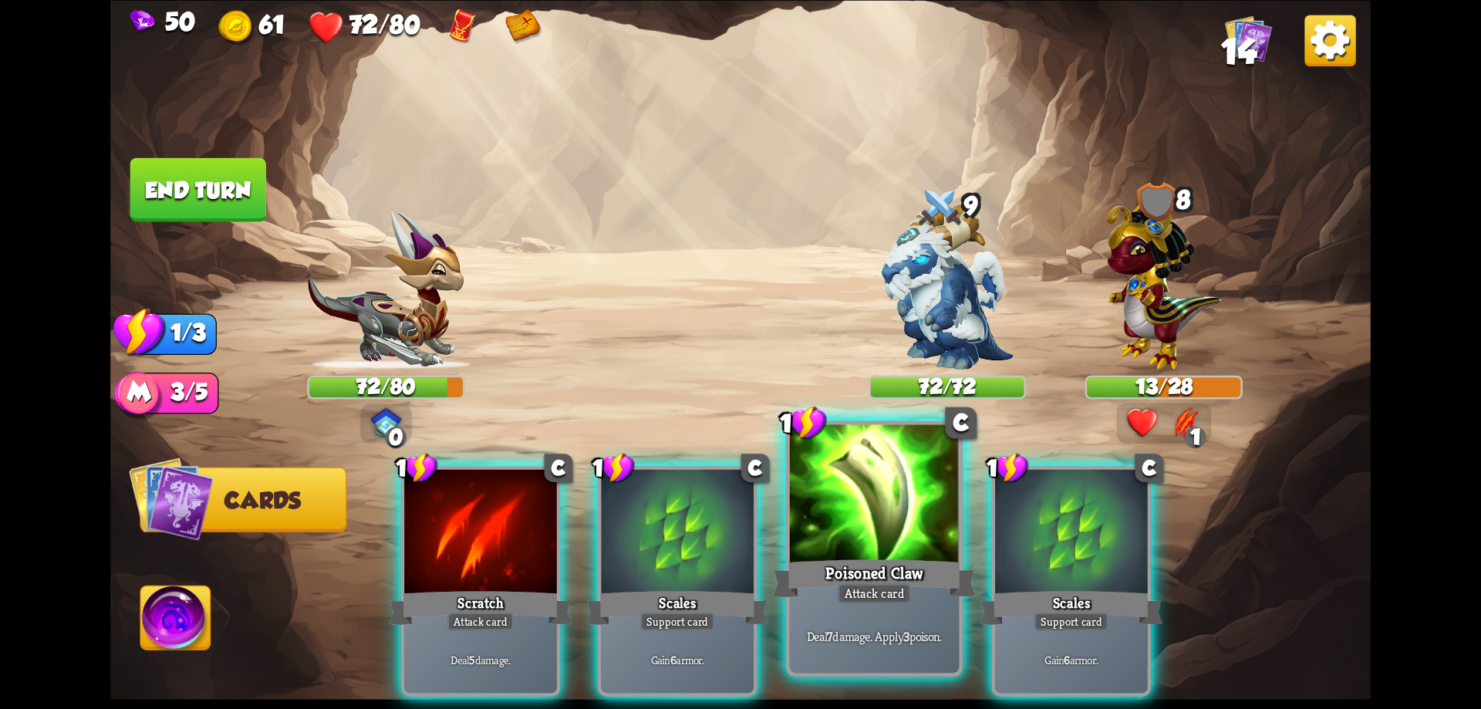
click at [890, 518] on div at bounding box center [875, 495] width 170 height 143
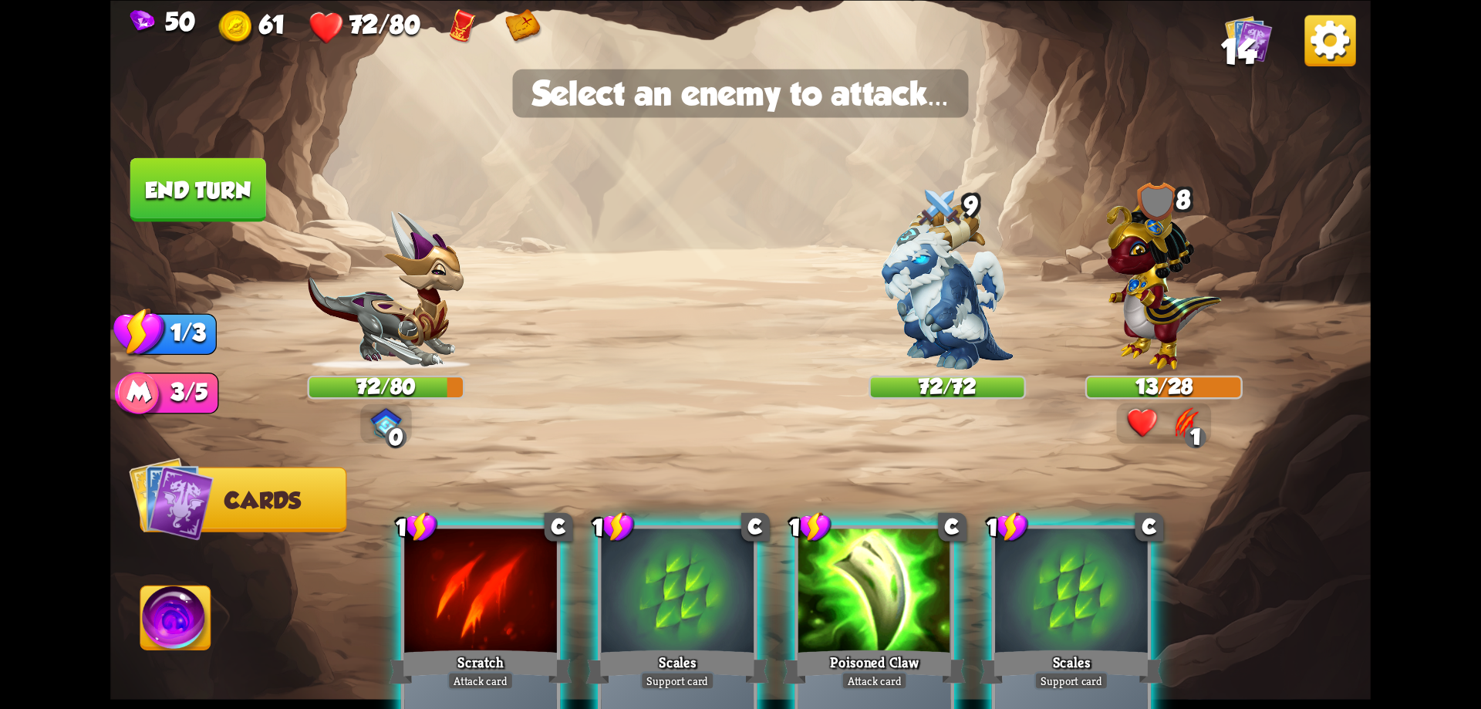
click at [900, 592] on div at bounding box center [874, 592] width 153 height 129
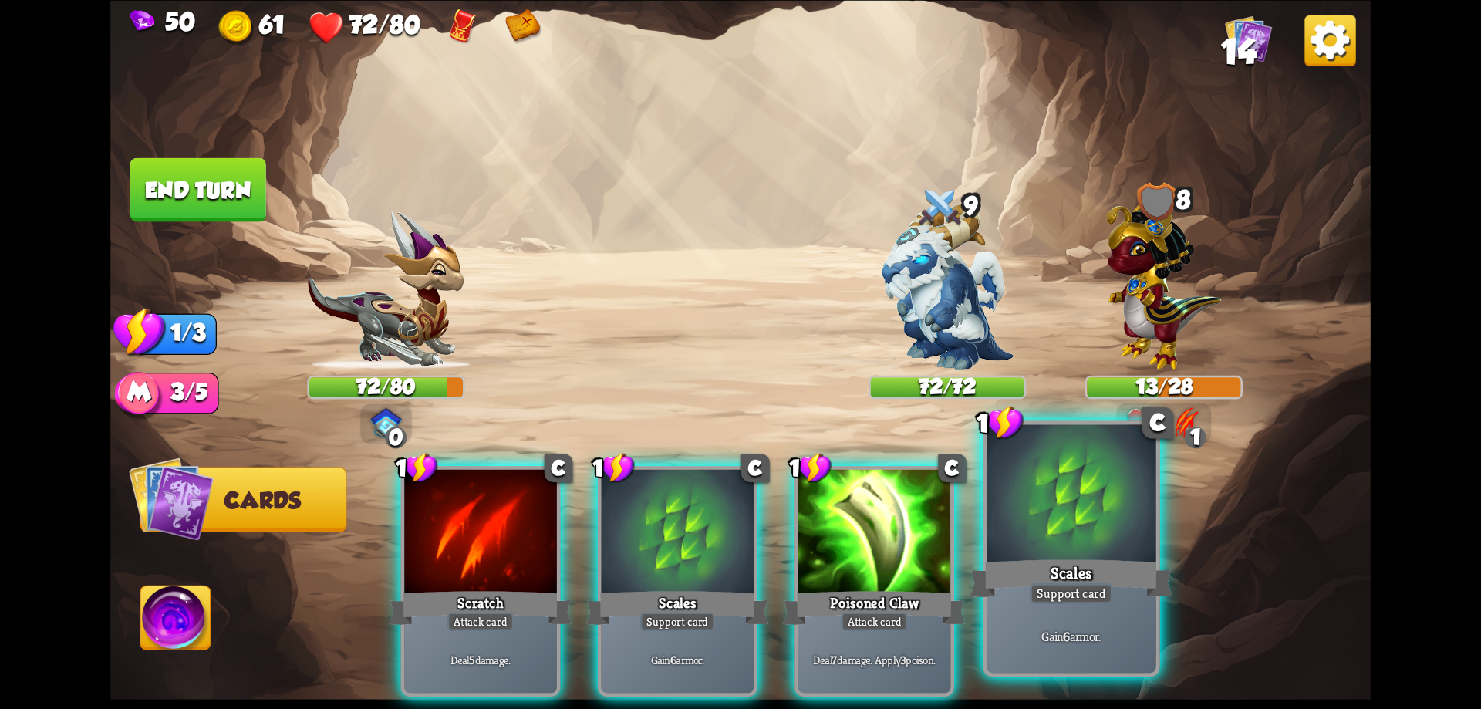
click at [1058, 566] on div "Scales" at bounding box center [1071, 578] width 203 height 46
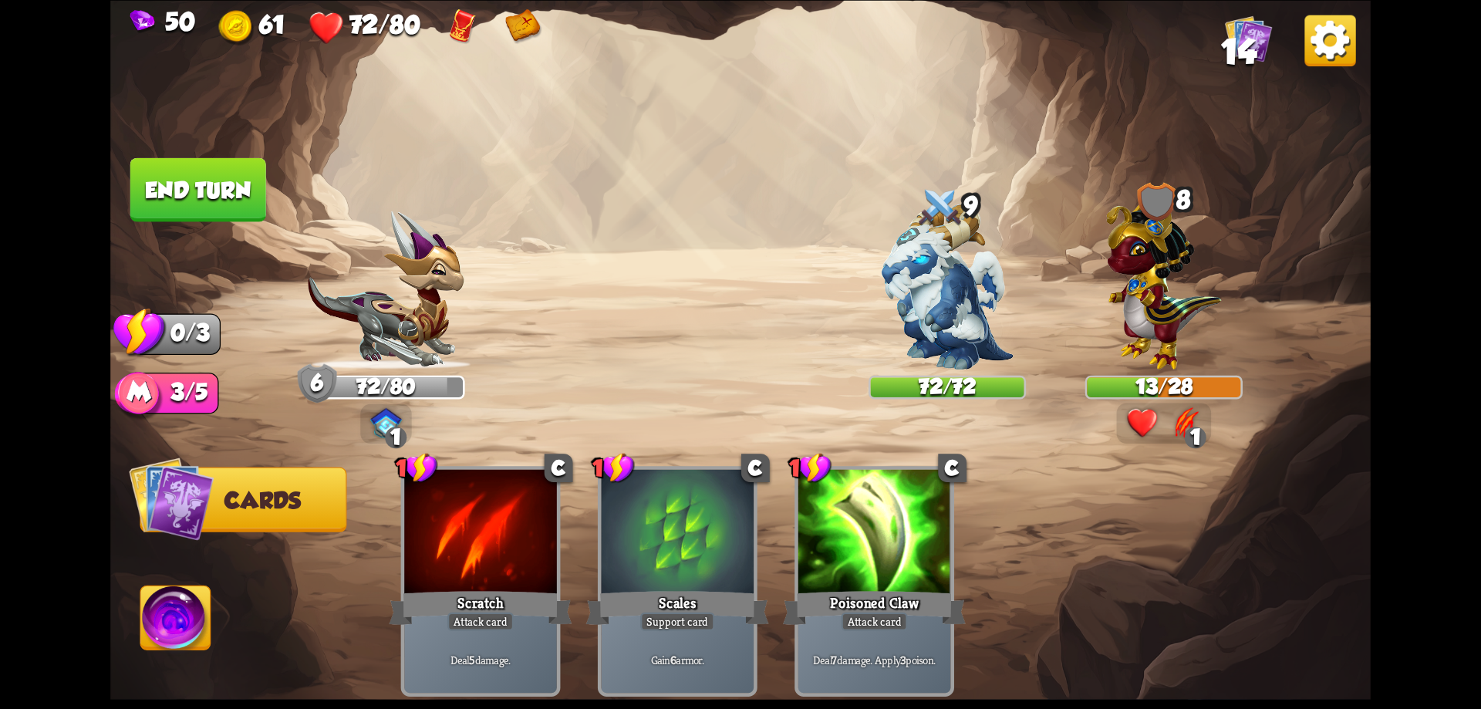
click at [220, 187] on button "End turn" at bounding box center [198, 189] width 136 height 64
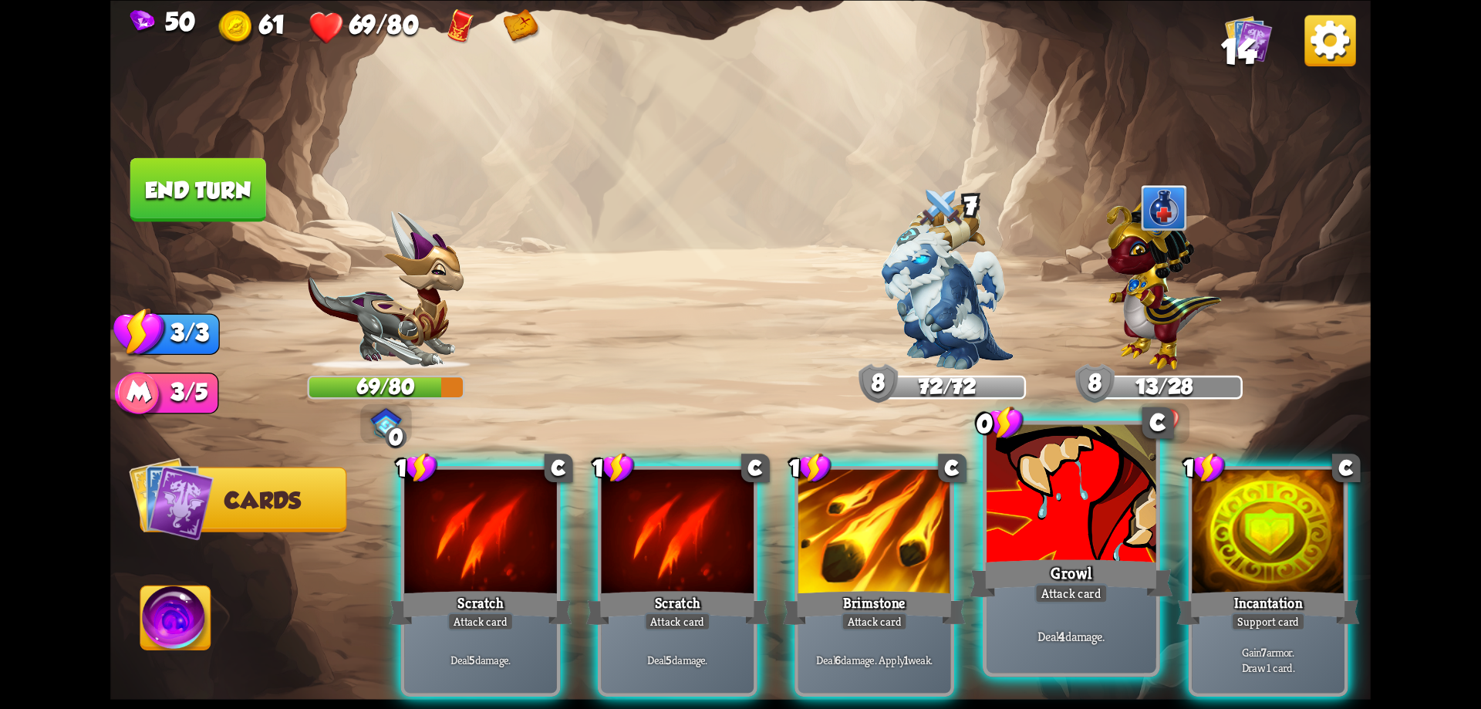
click at [1107, 553] on div at bounding box center [1072, 495] width 170 height 143
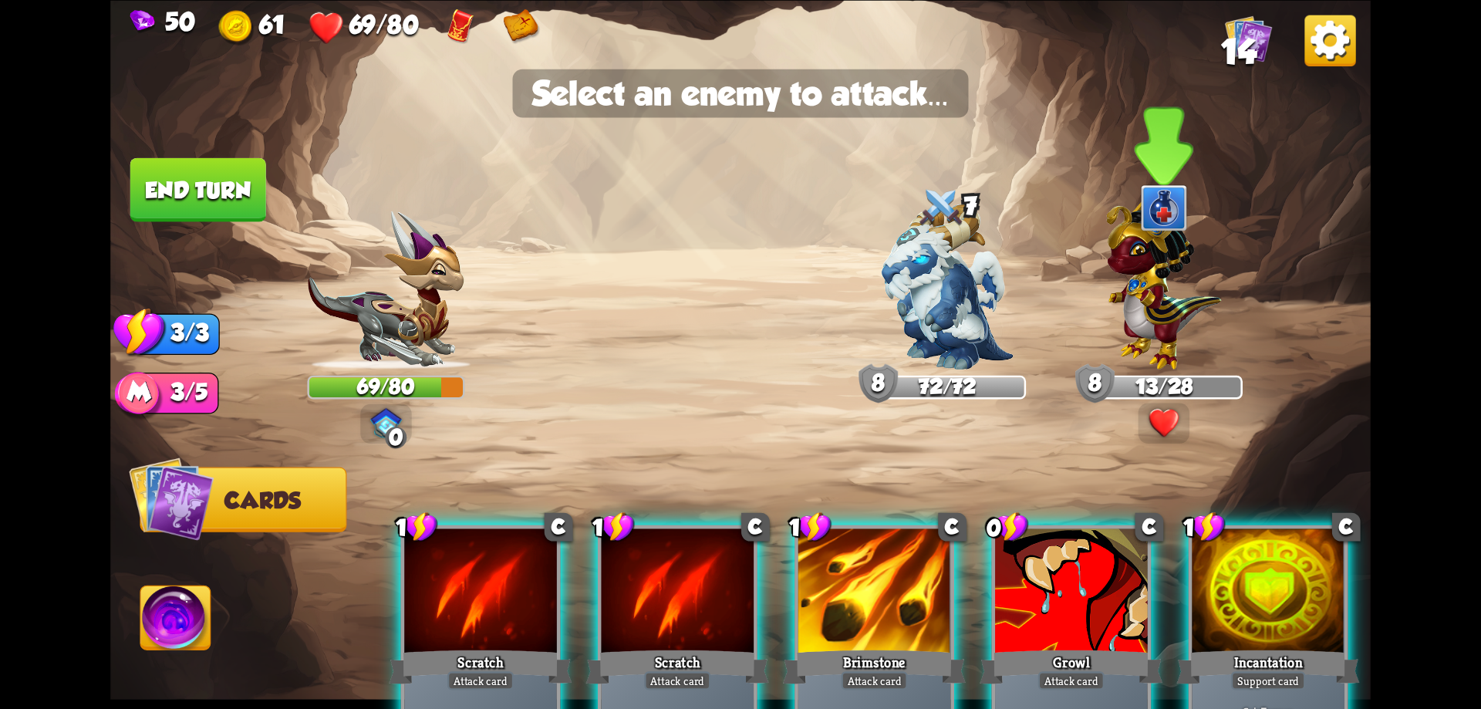
click at [1170, 326] on img at bounding box center [1163, 279] width 115 height 179
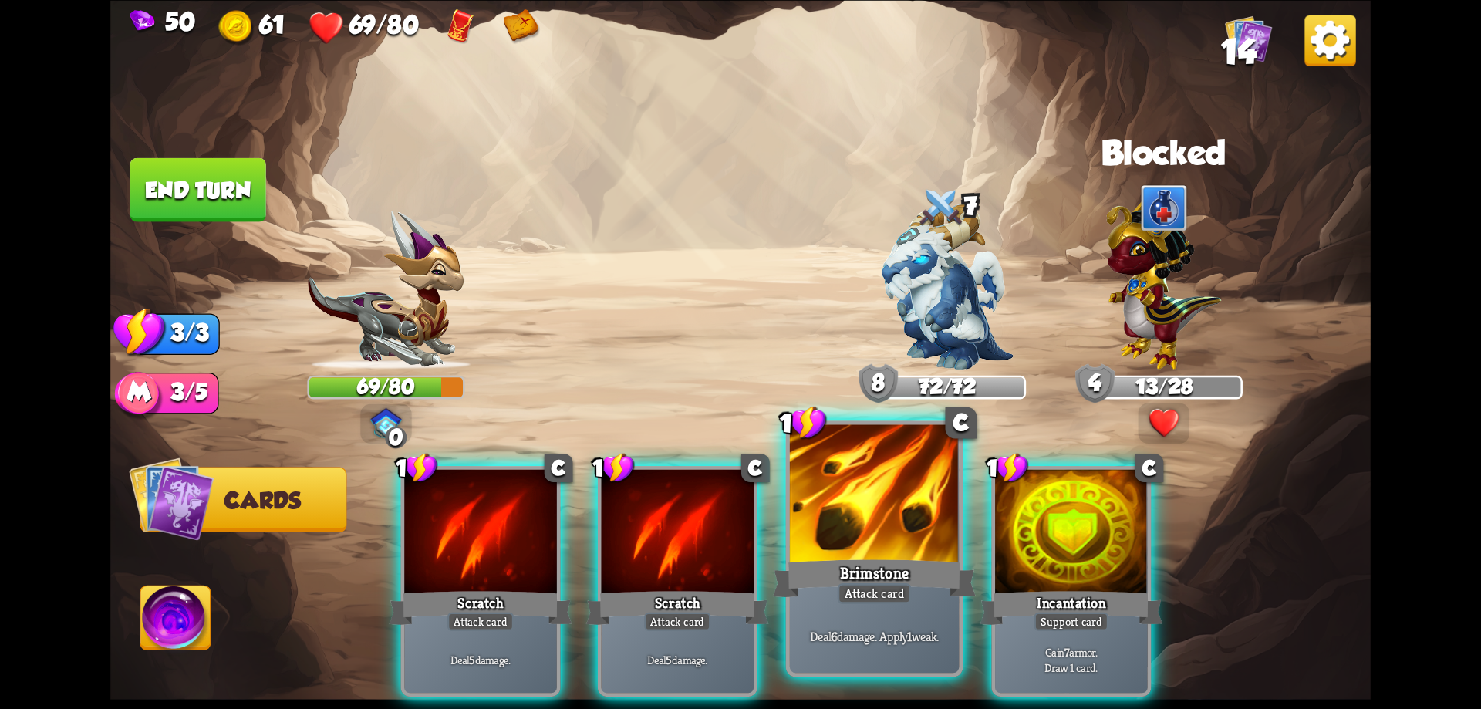
click at [893, 562] on div "Brimstone" at bounding box center [874, 578] width 203 height 46
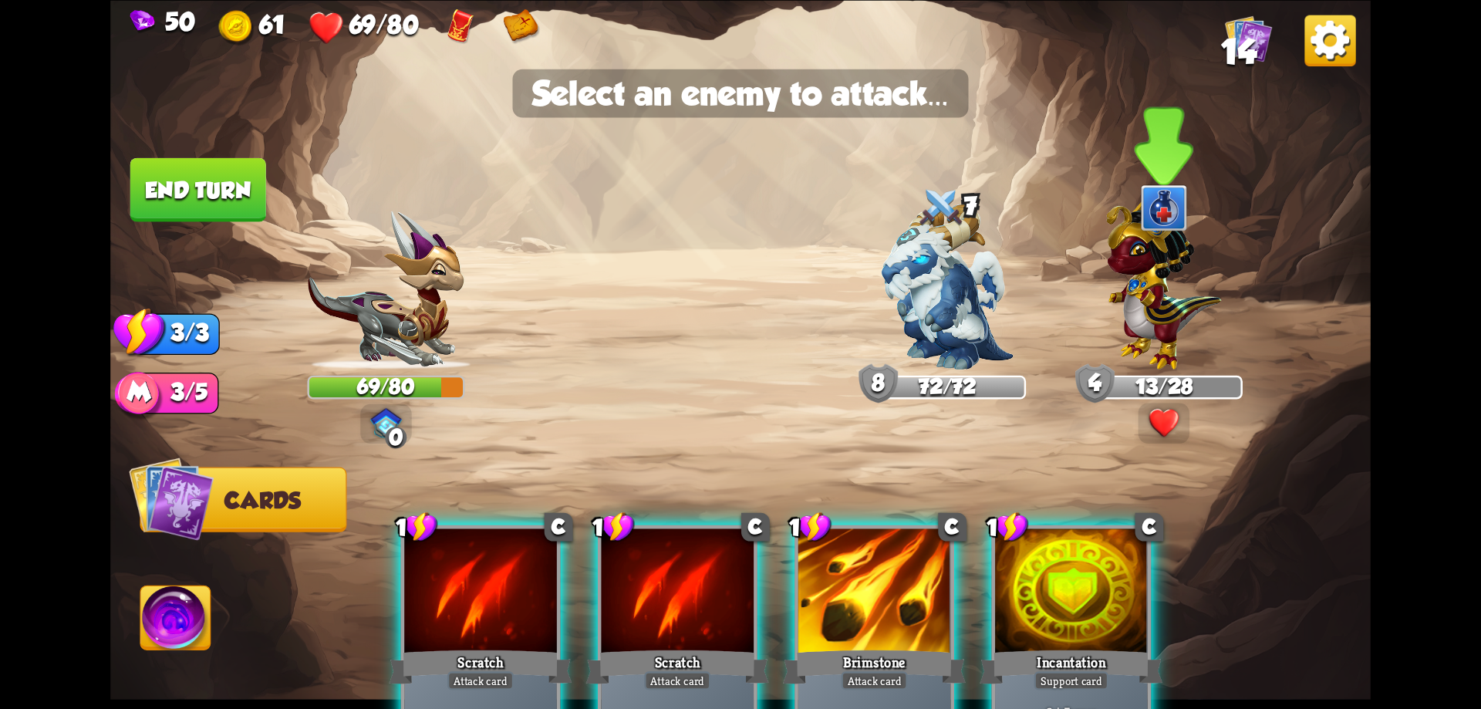
click at [1136, 294] on img at bounding box center [1163, 279] width 115 height 179
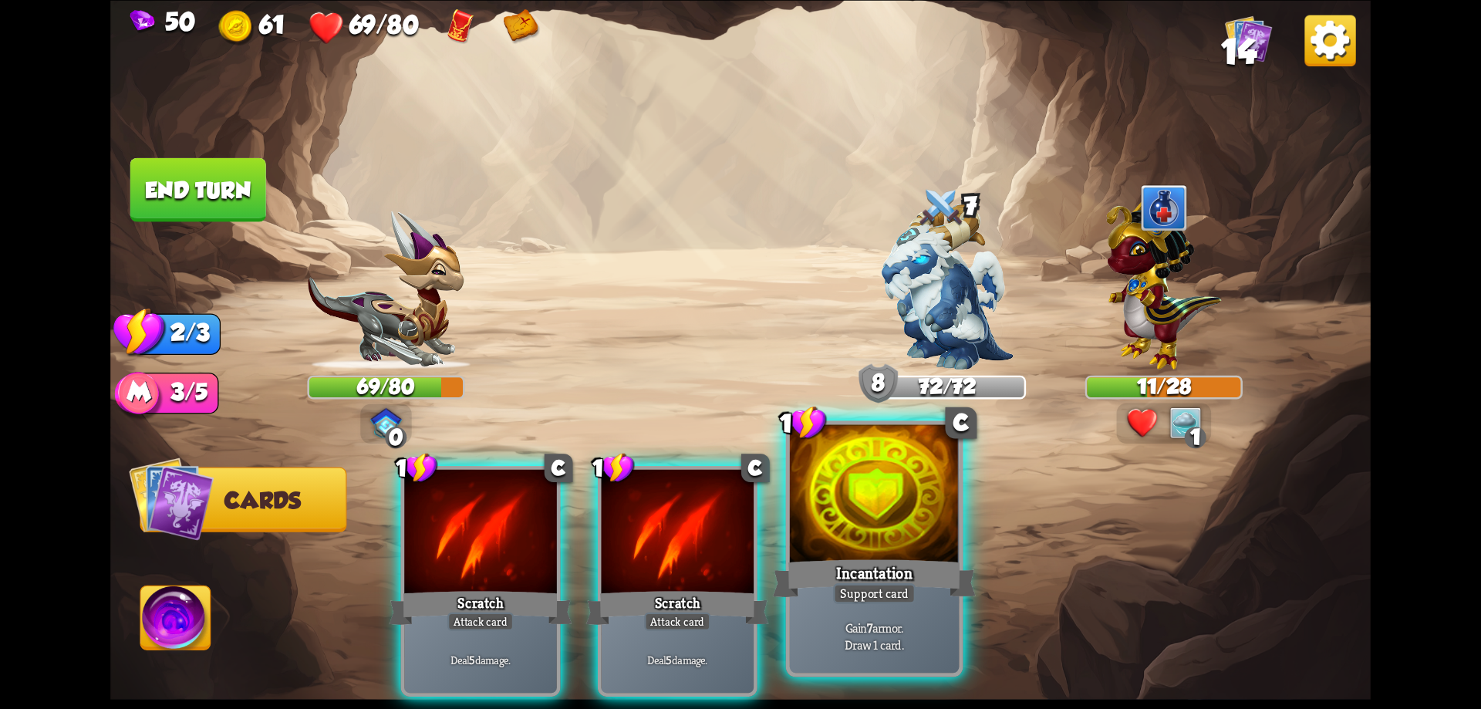
click at [913, 497] on div at bounding box center [875, 495] width 170 height 143
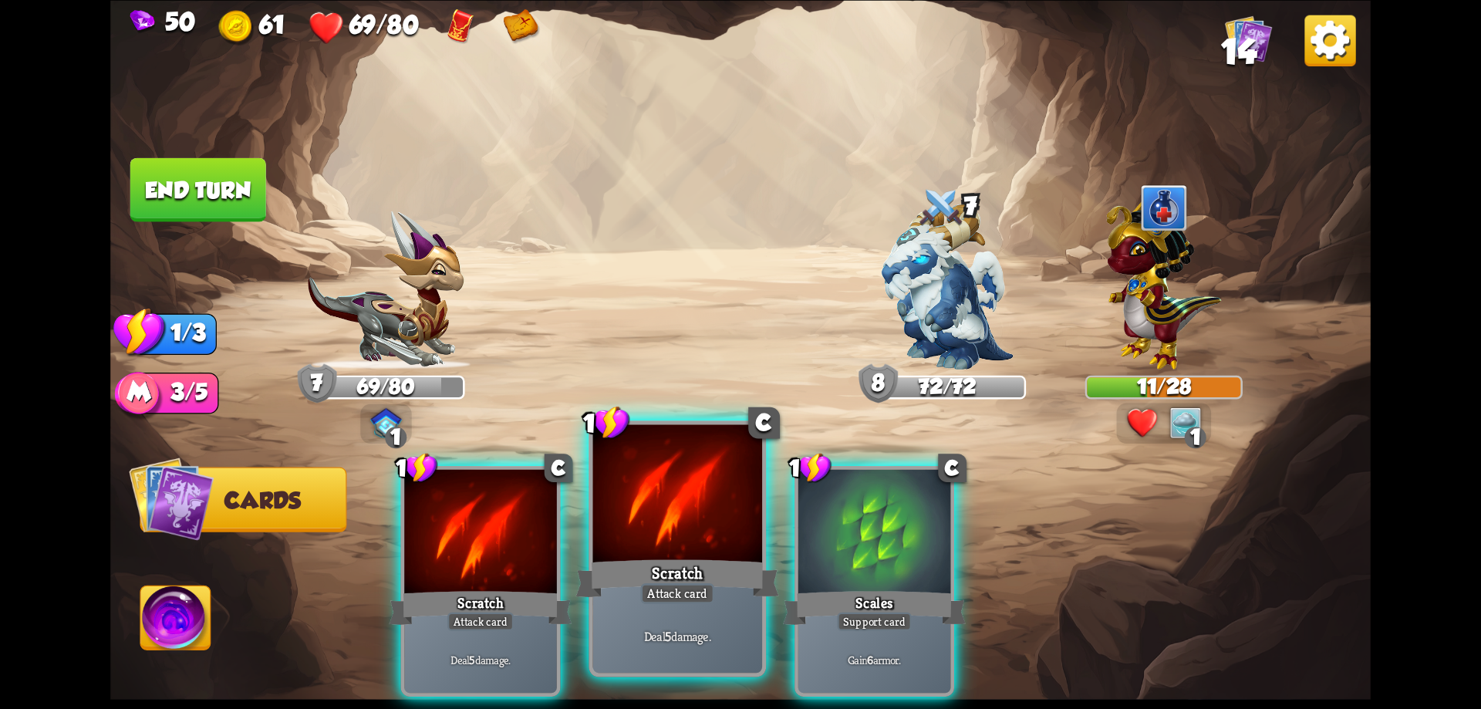
click at [640, 528] on div at bounding box center [678, 495] width 170 height 143
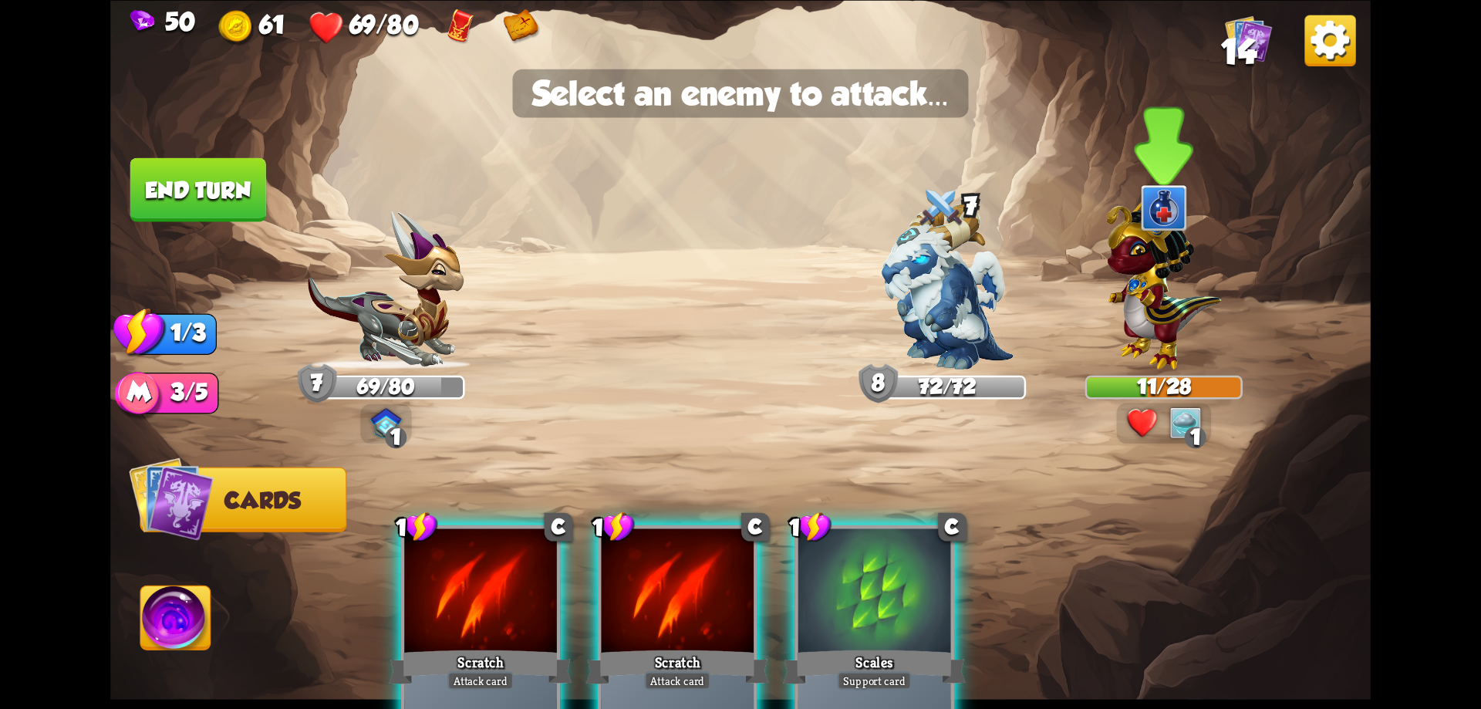
click at [1174, 319] on img at bounding box center [1163, 279] width 115 height 179
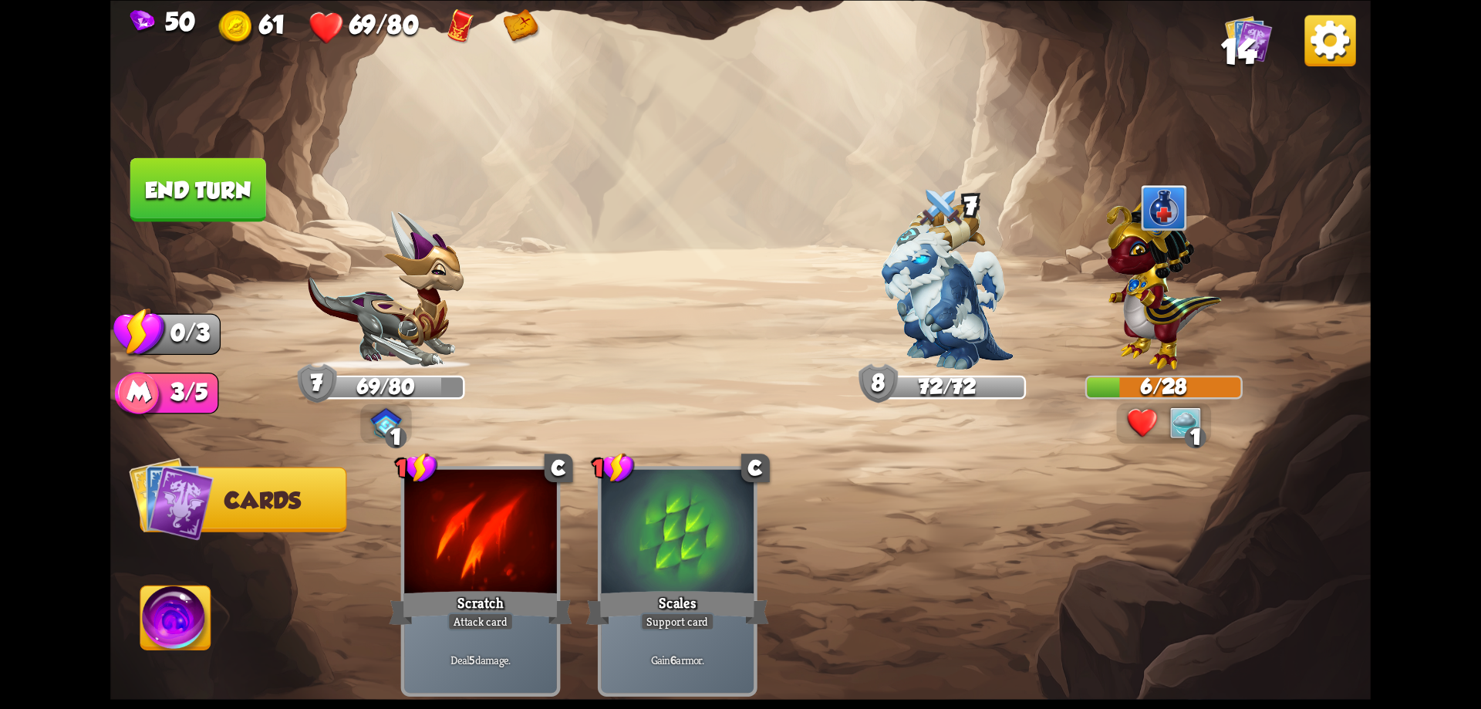
click at [190, 220] on button "End turn" at bounding box center [198, 189] width 136 height 64
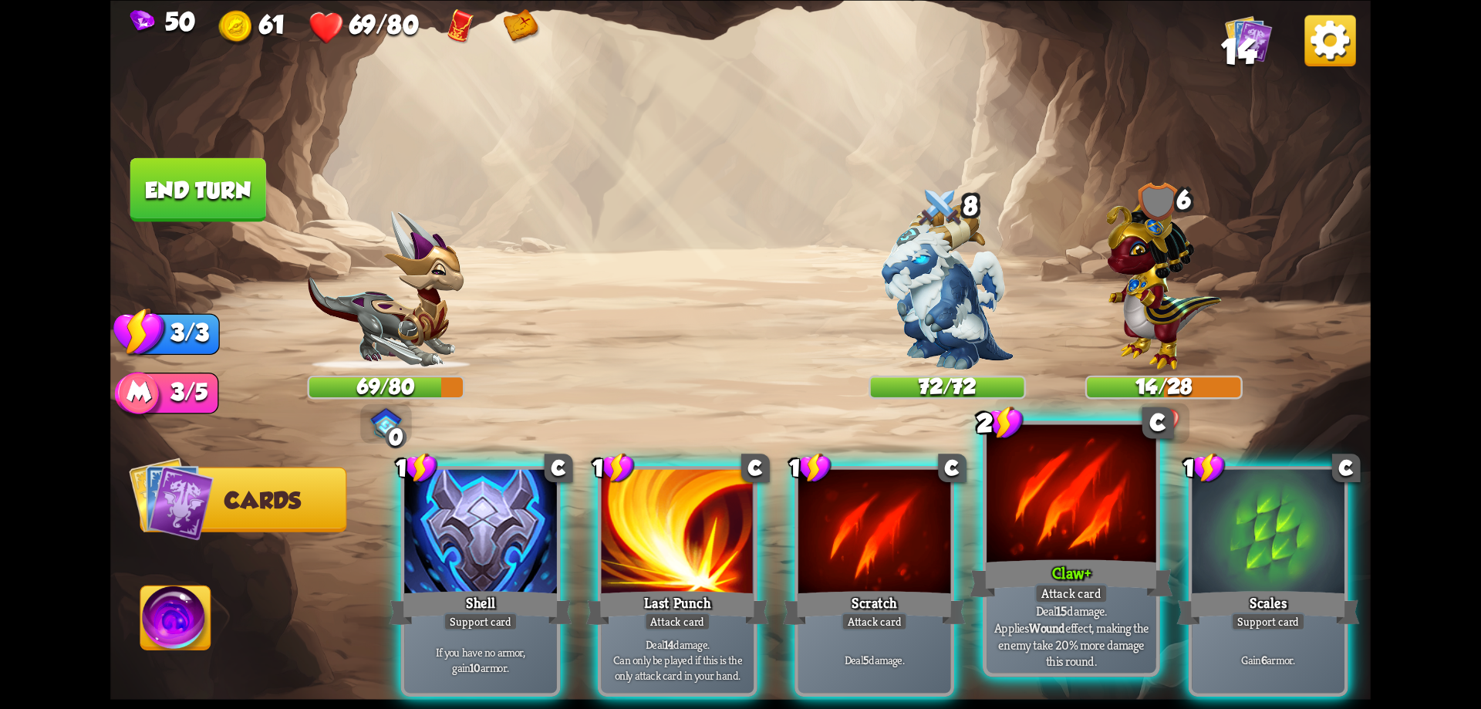
click at [1108, 550] on div at bounding box center [1072, 495] width 170 height 143
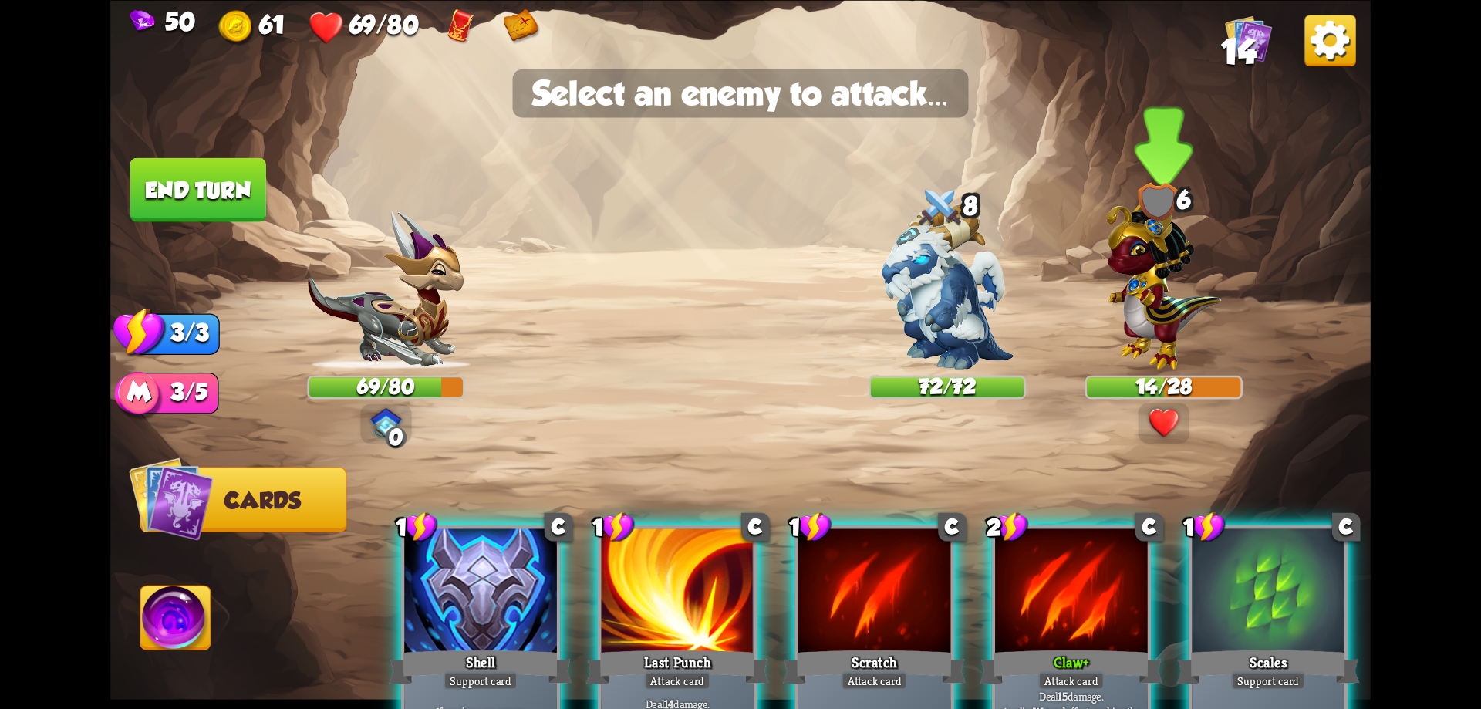
click at [1152, 365] on img at bounding box center [1163, 279] width 115 height 179
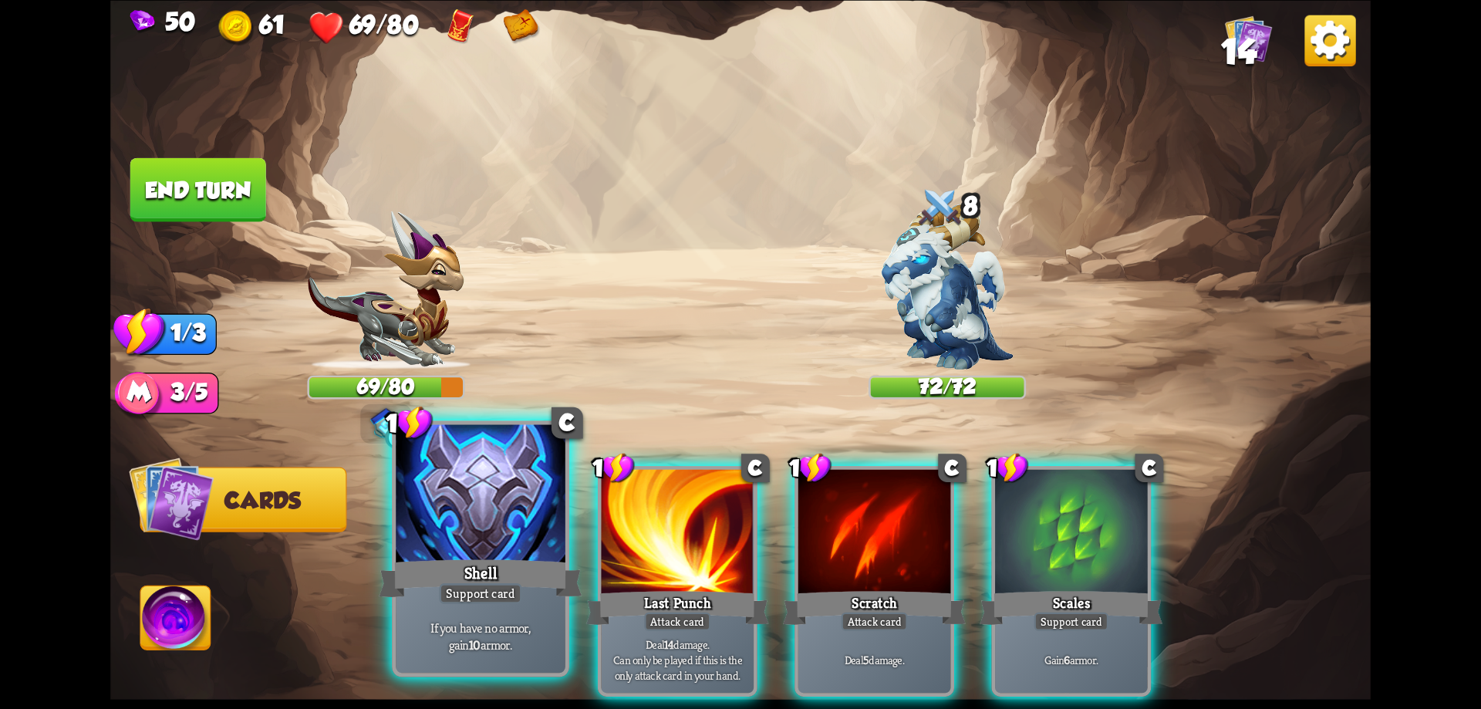
click at [444, 512] on div at bounding box center [481, 495] width 170 height 143
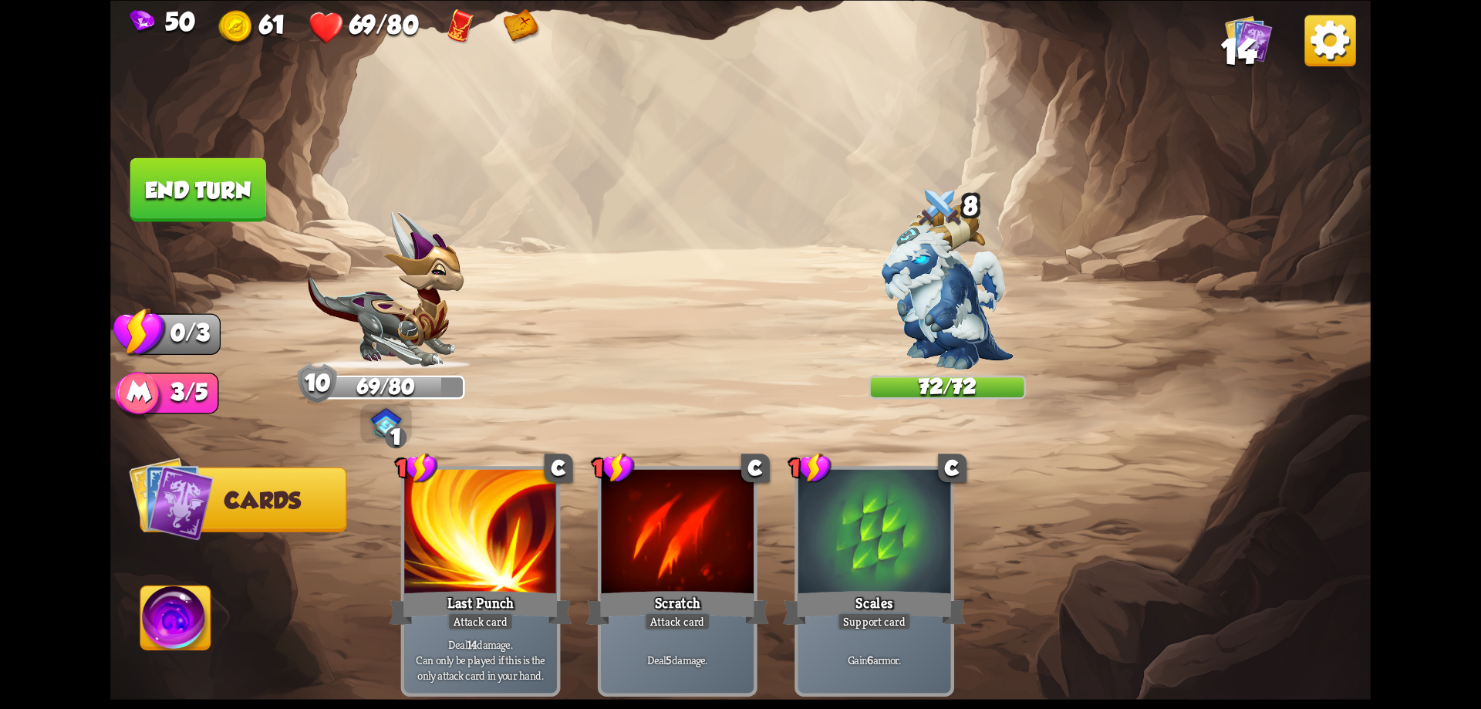
click at [187, 616] on img at bounding box center [176, 621] width 70 height 71
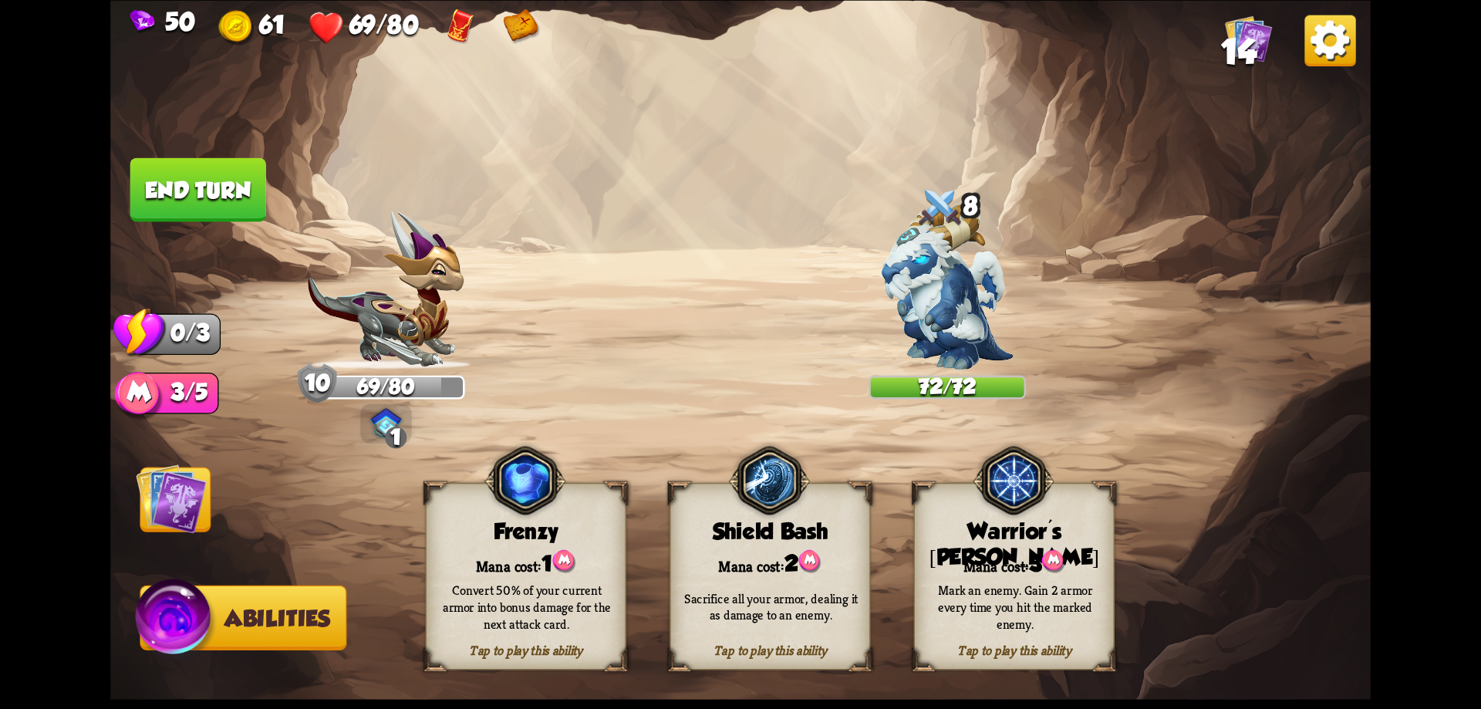
click at [1019, 560] on div "Mana cost: 3" at bounding box center [1014, 562] width 199 height 29
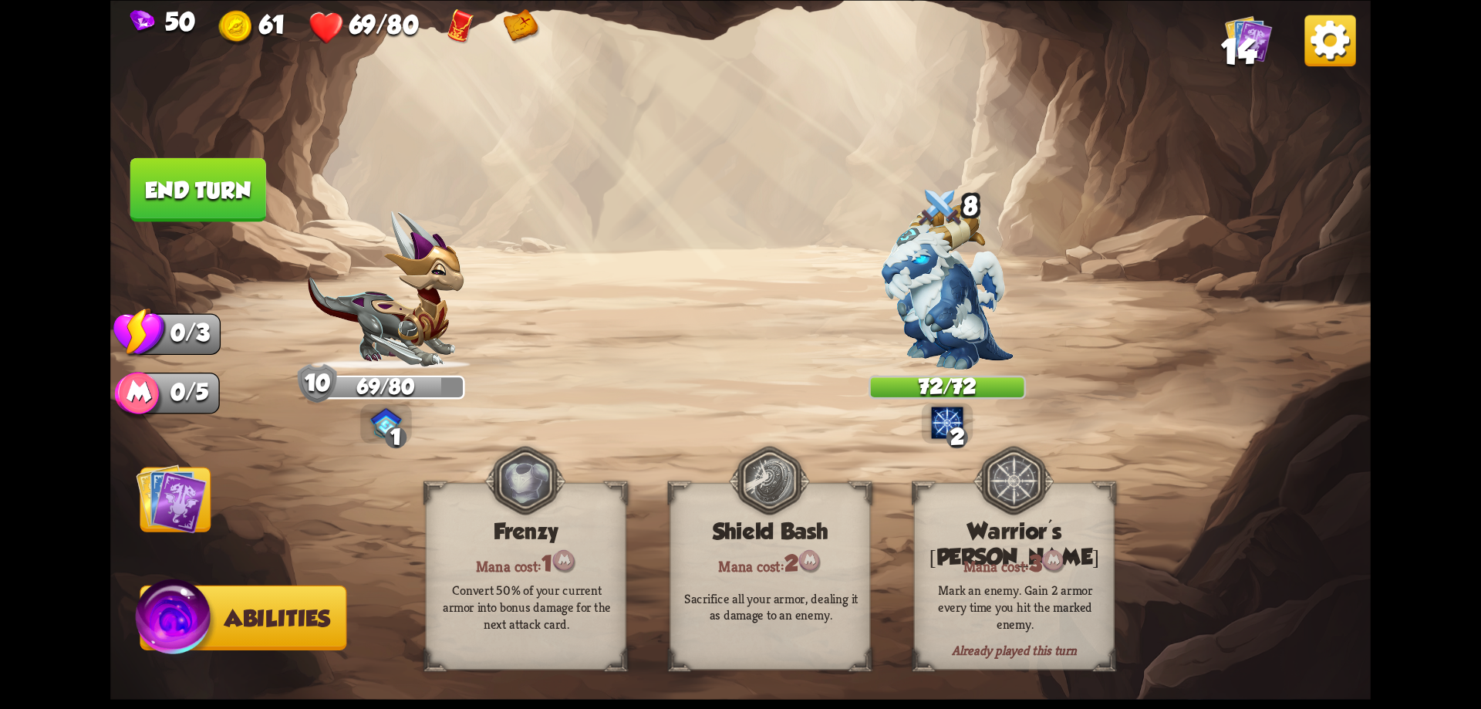
click at [166, 484] on img at bounding box center [171, 498] width 71 height 71
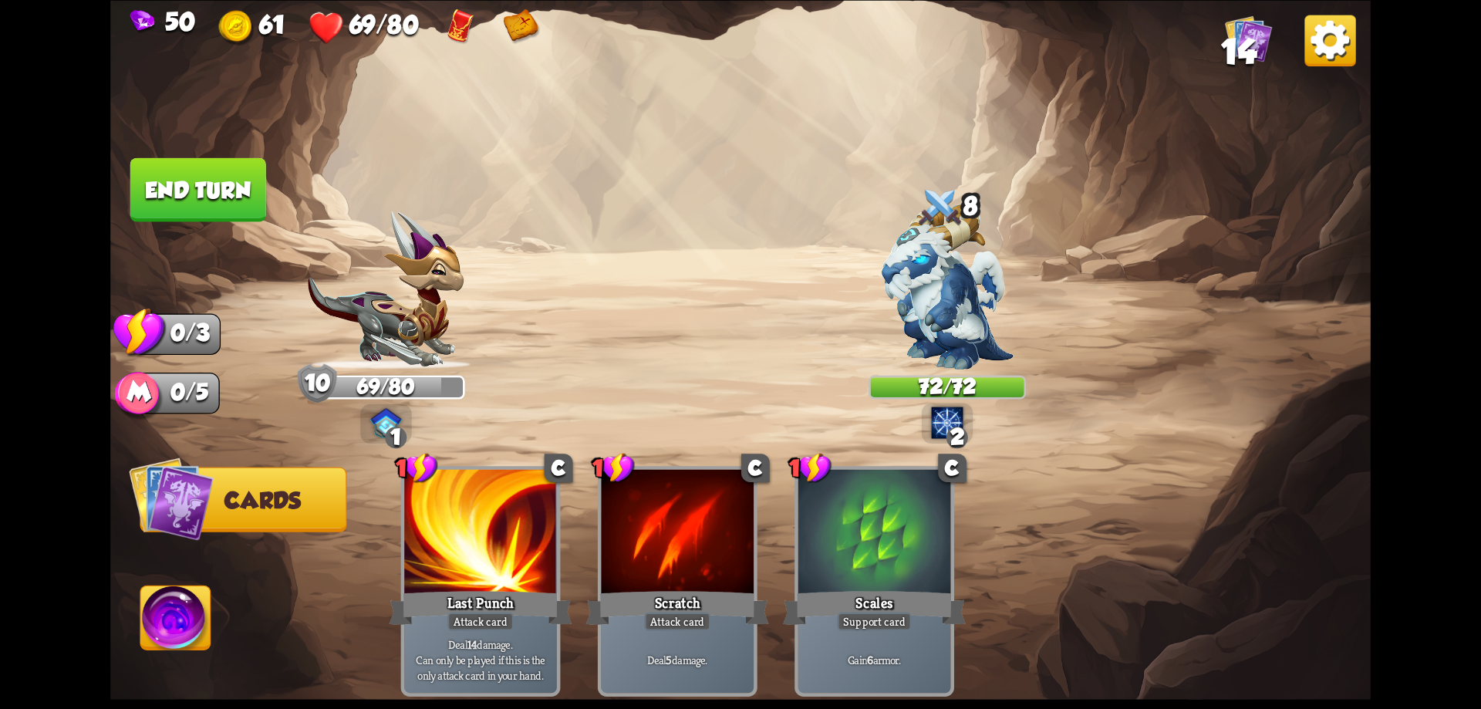
click at [176, 229] on img at bounding box center [740, 354] width 1260 height 709
click at [205, 201] on button "End turn" at bounding box center [198, 189] width 136 height 64
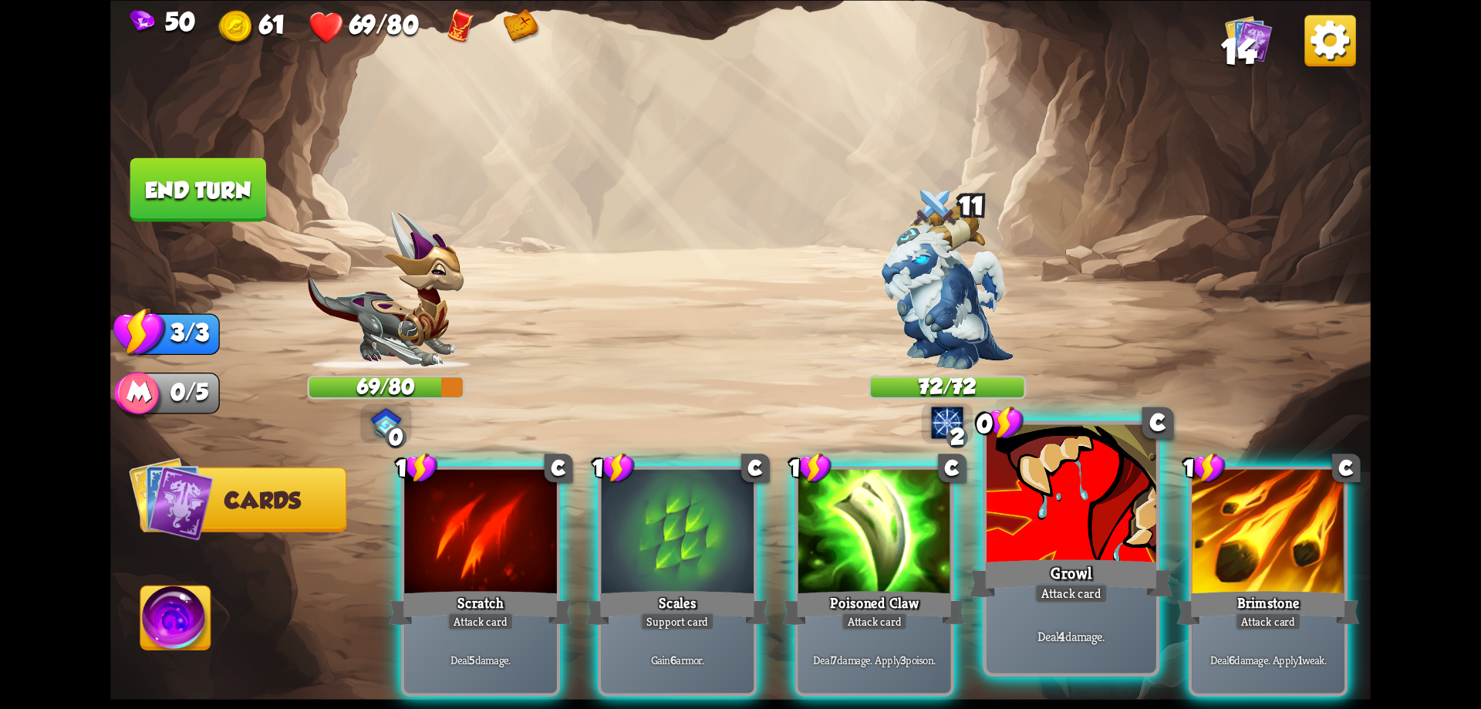
click at [1127, 566] on div "Growl" at bounding box center [1071, 578] width 203 height 46
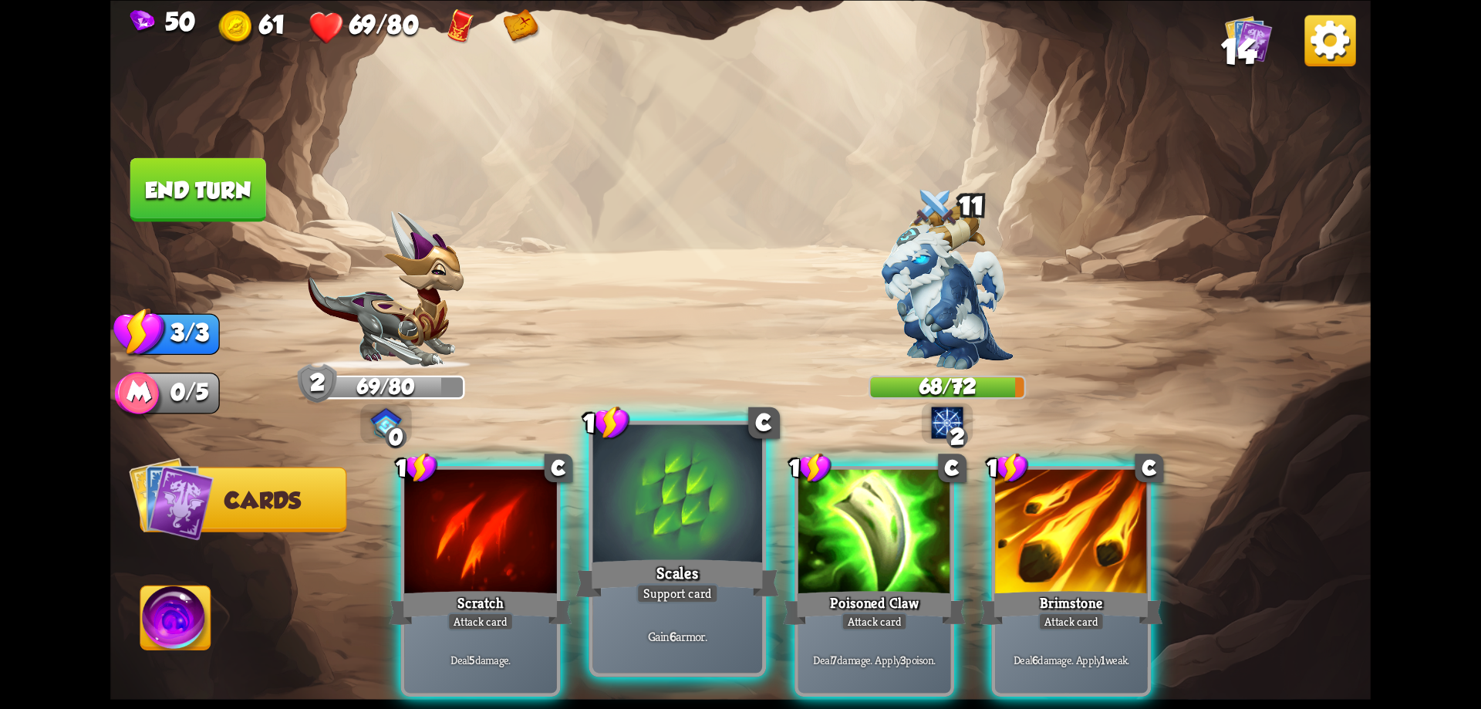
click at [700, 565] on div "Scales" at bounding box center [677, 578] width 203 height 46
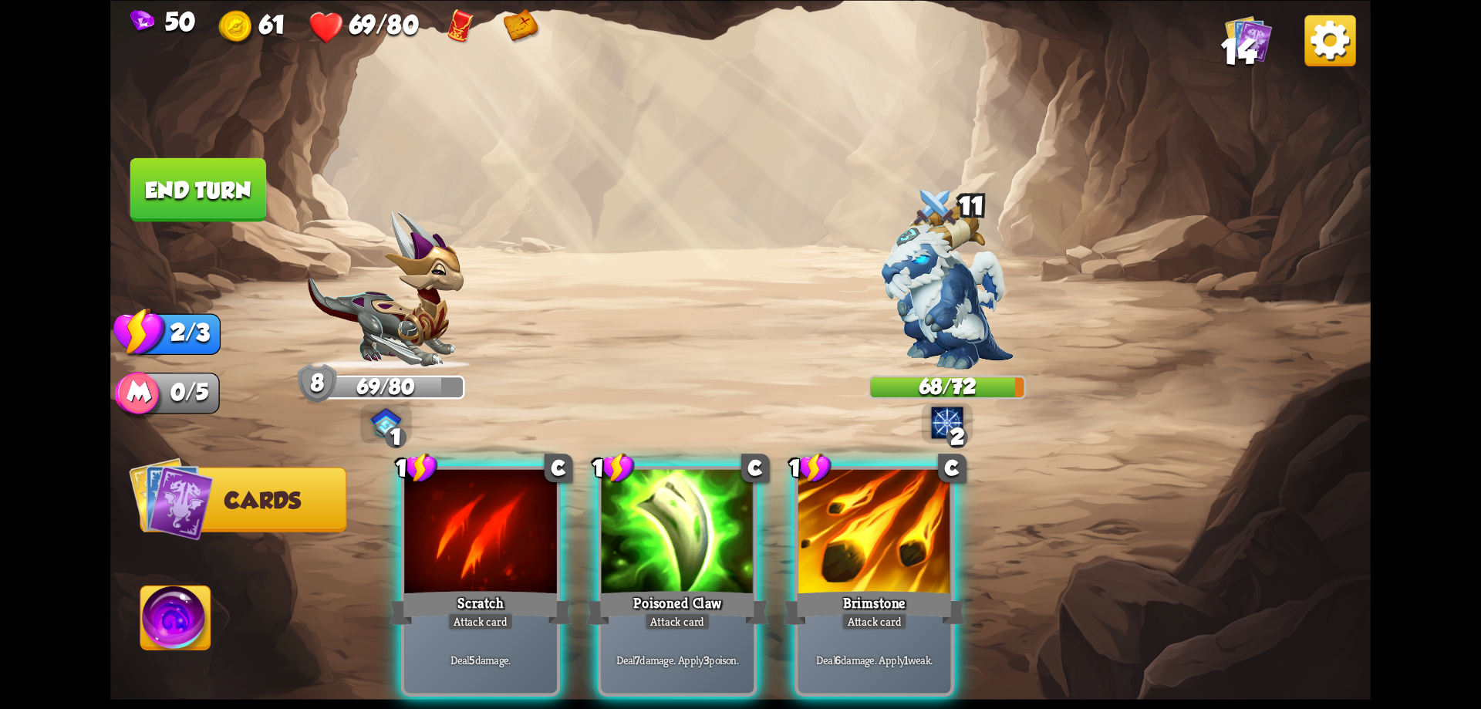
click at [700, 587] on div "Poisoned Claw" at bounding box center [677, 607] width 183 height 41
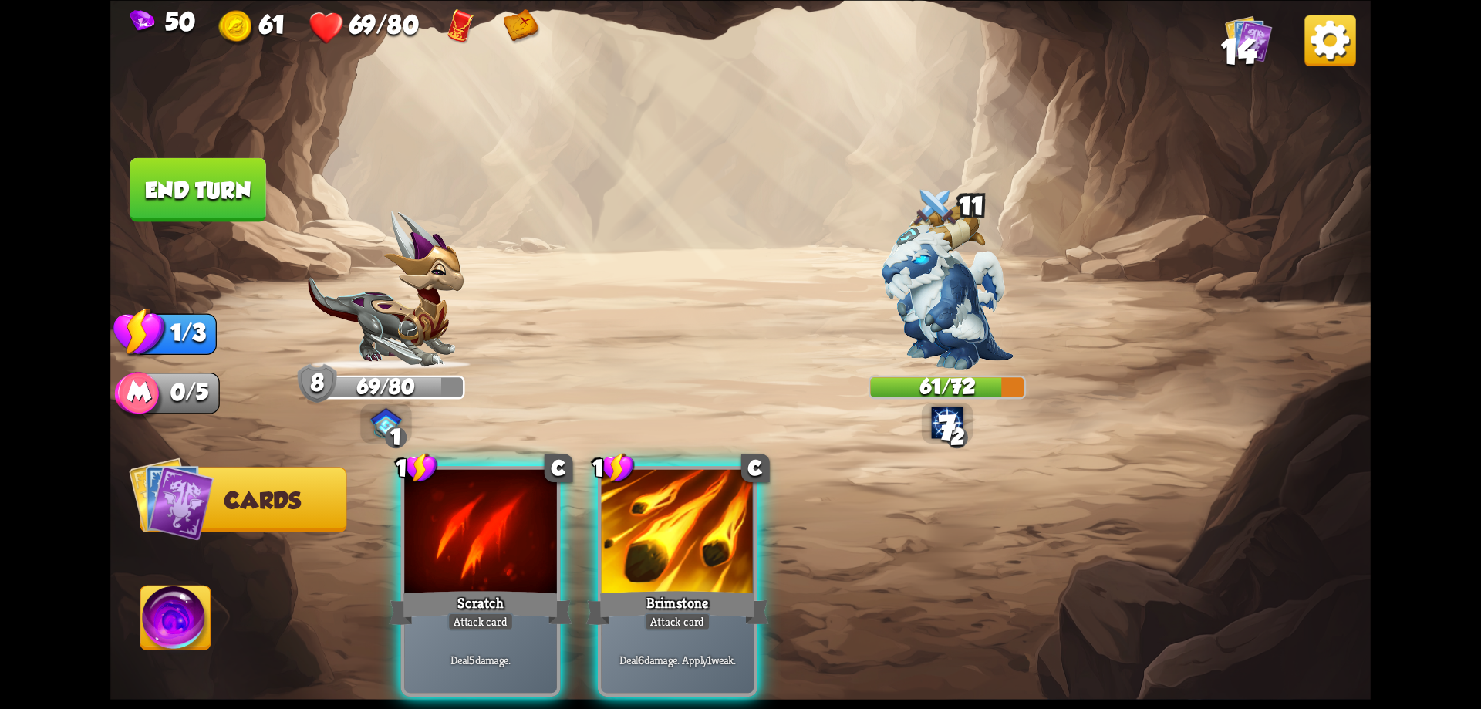
click at [700, 587] on div "Brimstone" at bounding box center [677, 607] width 183 height 41
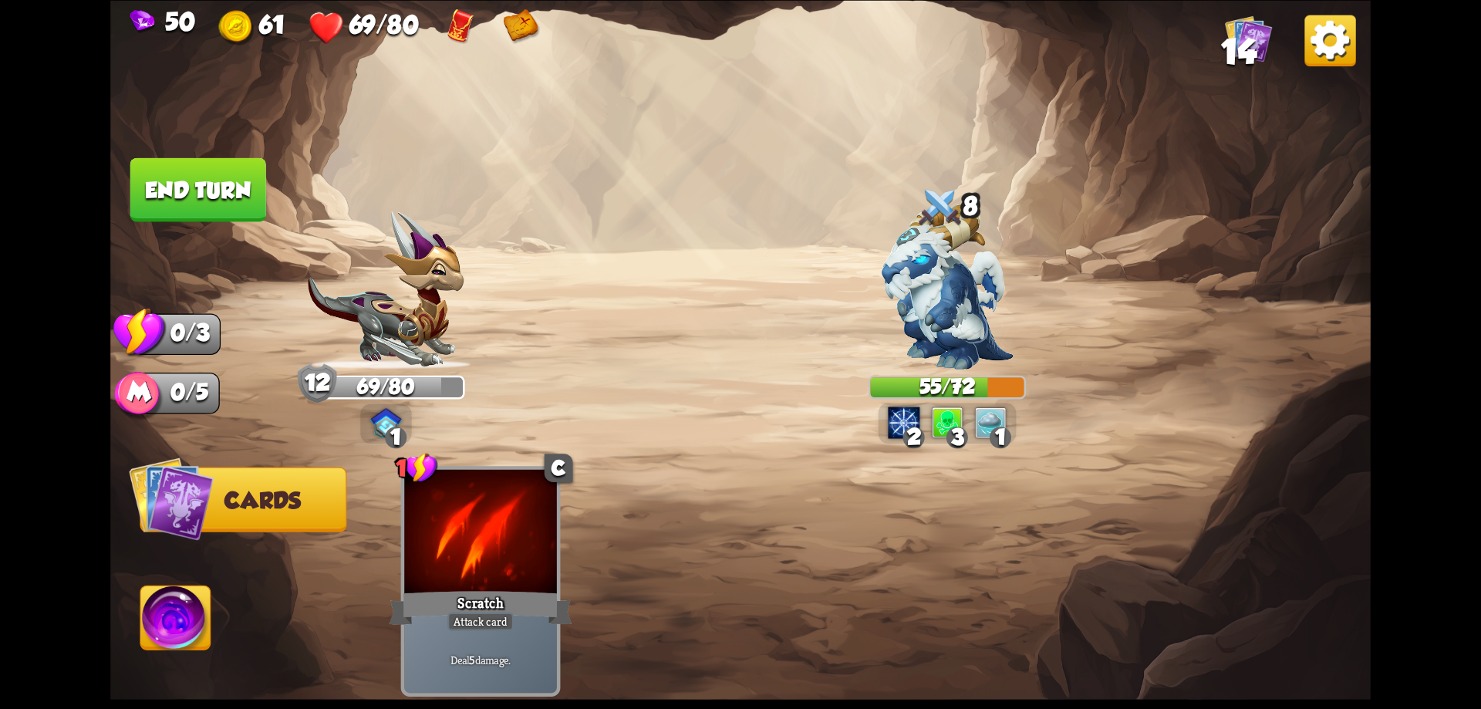
click at [220, 189] on button "End turn" at bounding box center [198, 189] width 136 height 64
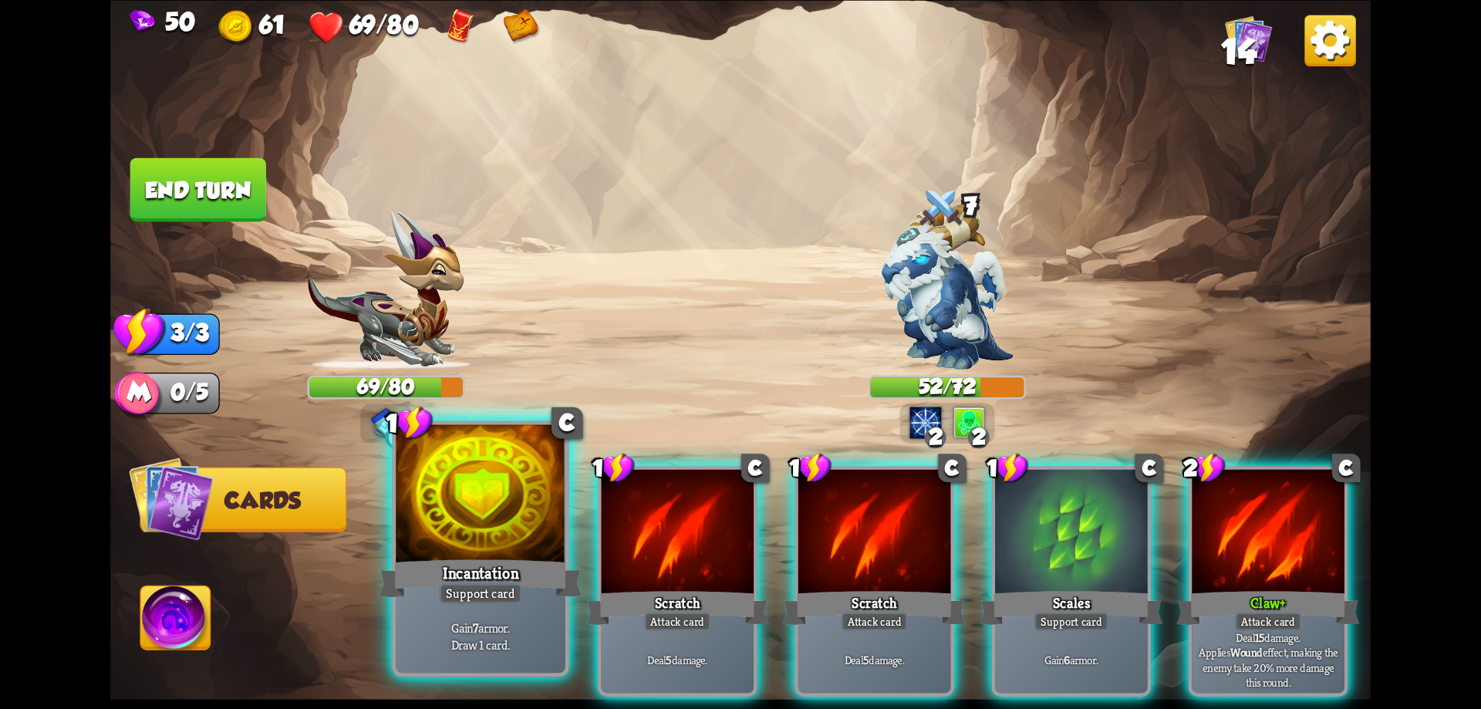
click at [487, 575] on div "Incantation" at bounding box center [480, 578] width 203 height 46
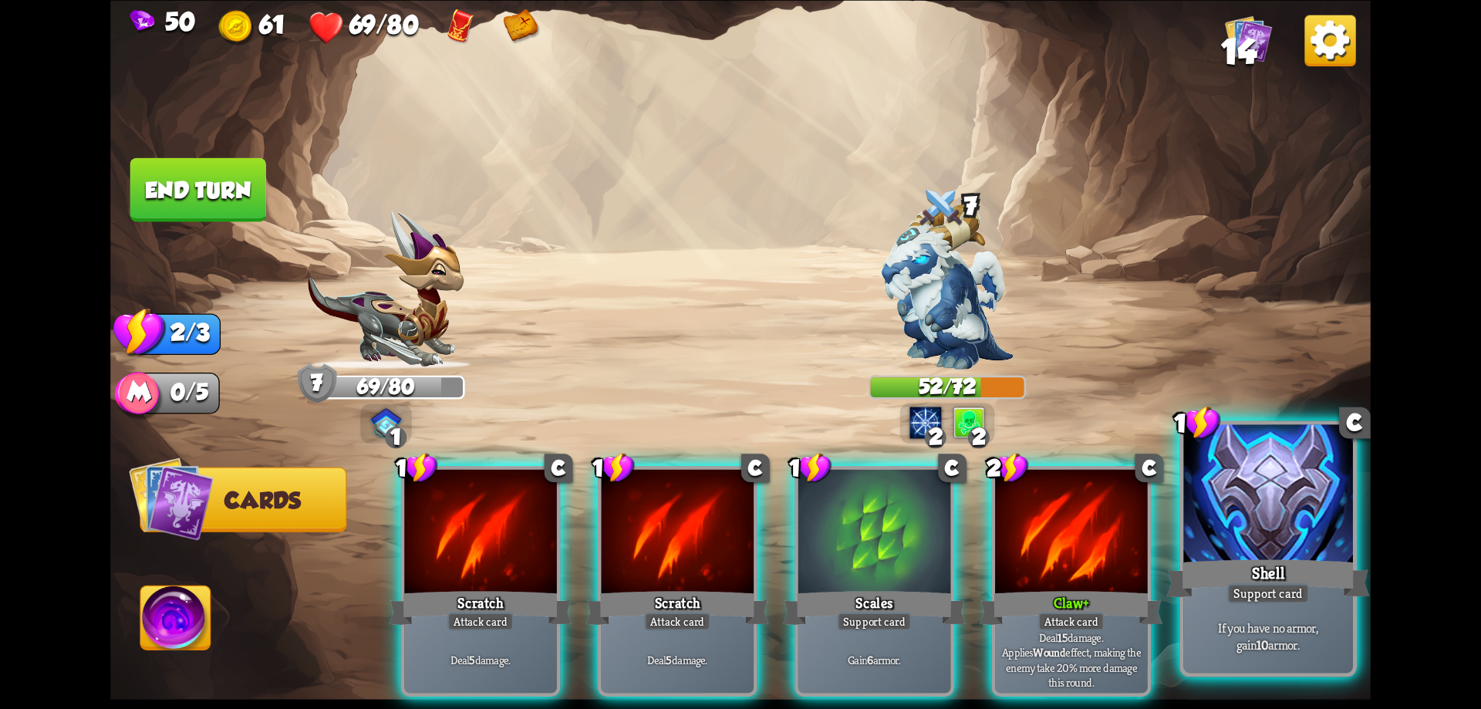
click at [1271, 598] on div "Support card" at bounding box center [1268, 593] width 83 height 21
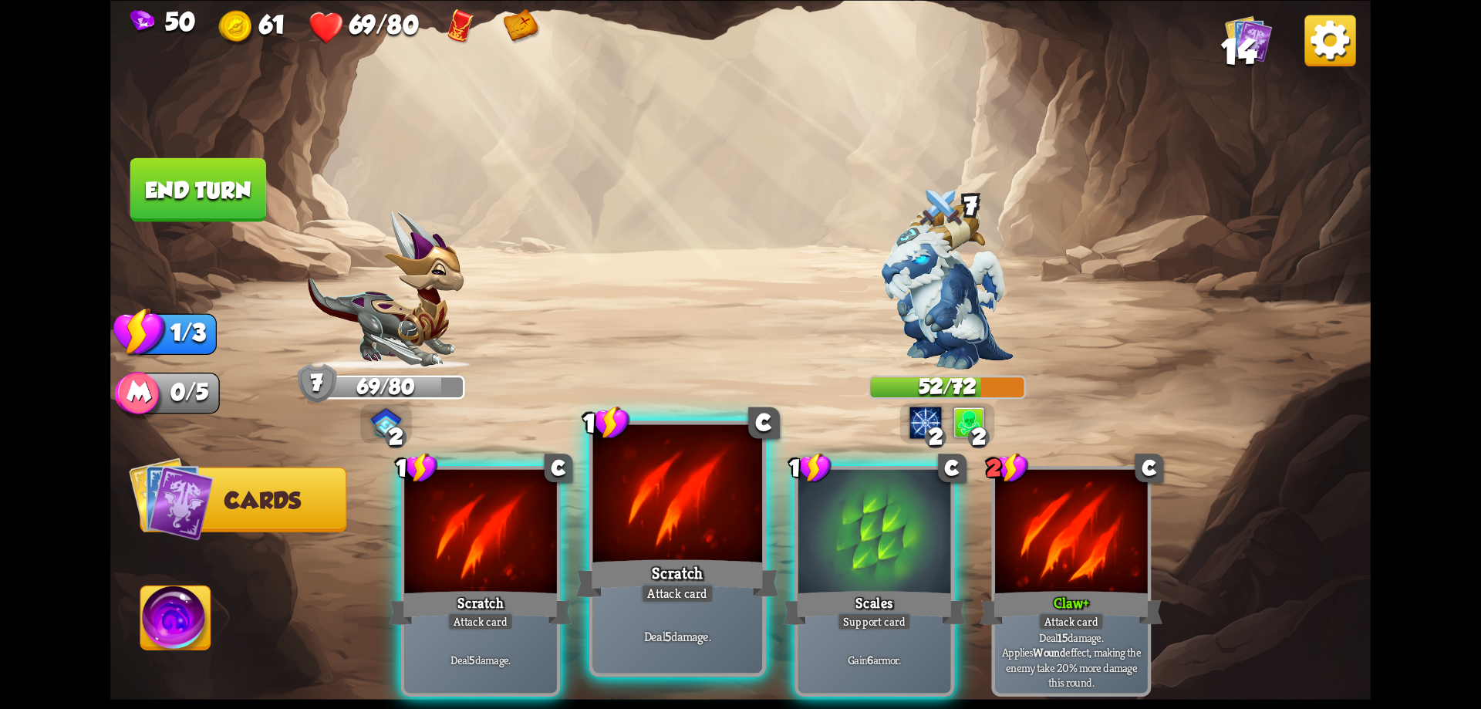
click at [653, 563] on div "Scratch" at bounding box center [677, 578] width 203 height 46
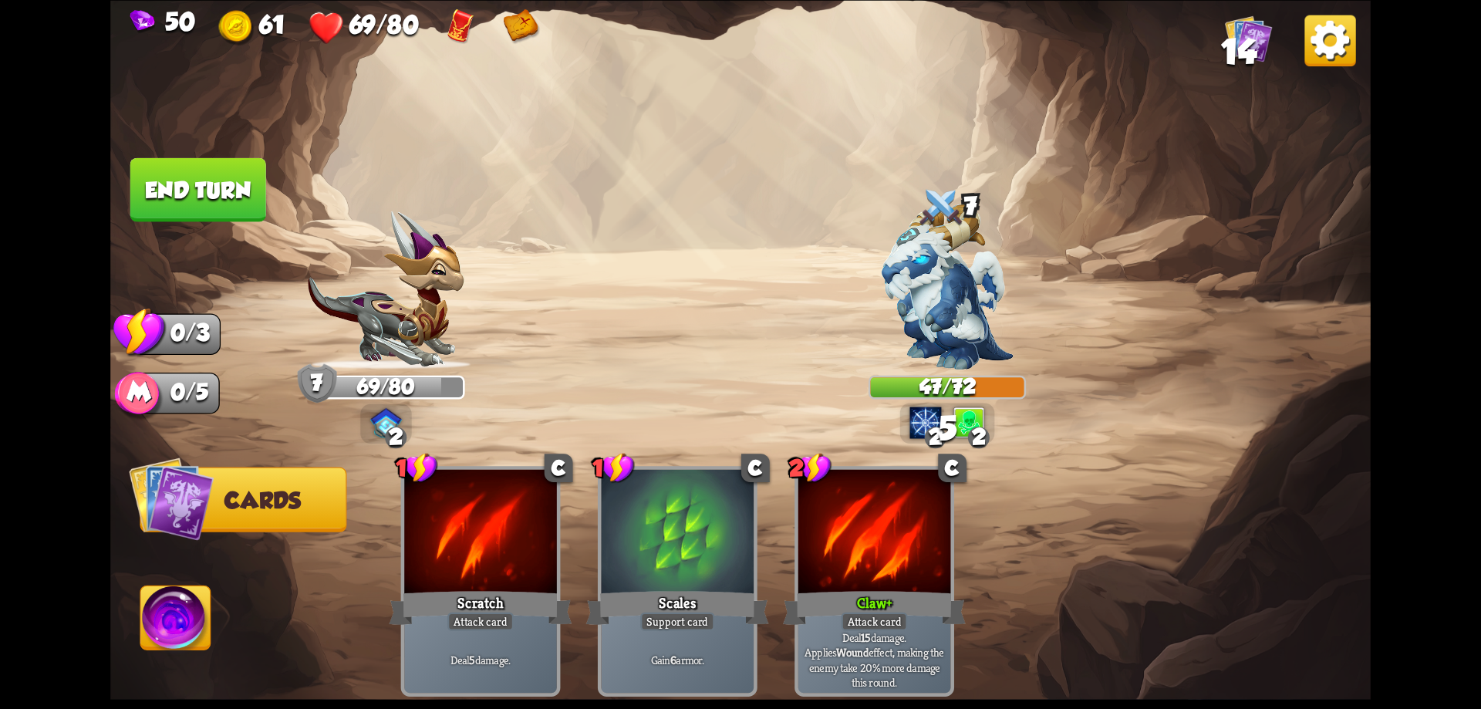
click at [205, 177] on button "End turn" at bounding box center [198, 189] width 136 height 64
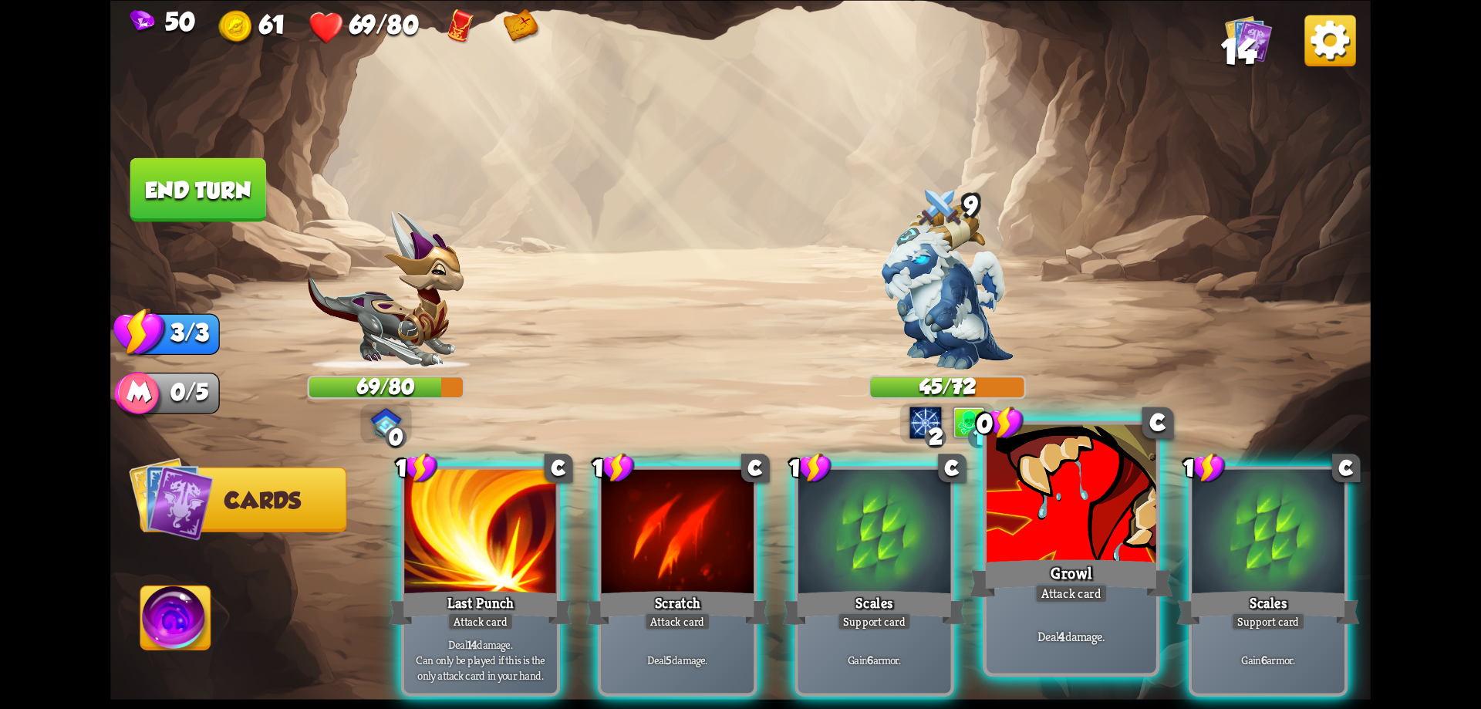
click at [1081, 539] on div at bounding box center [1072, 495] width 170 height 143
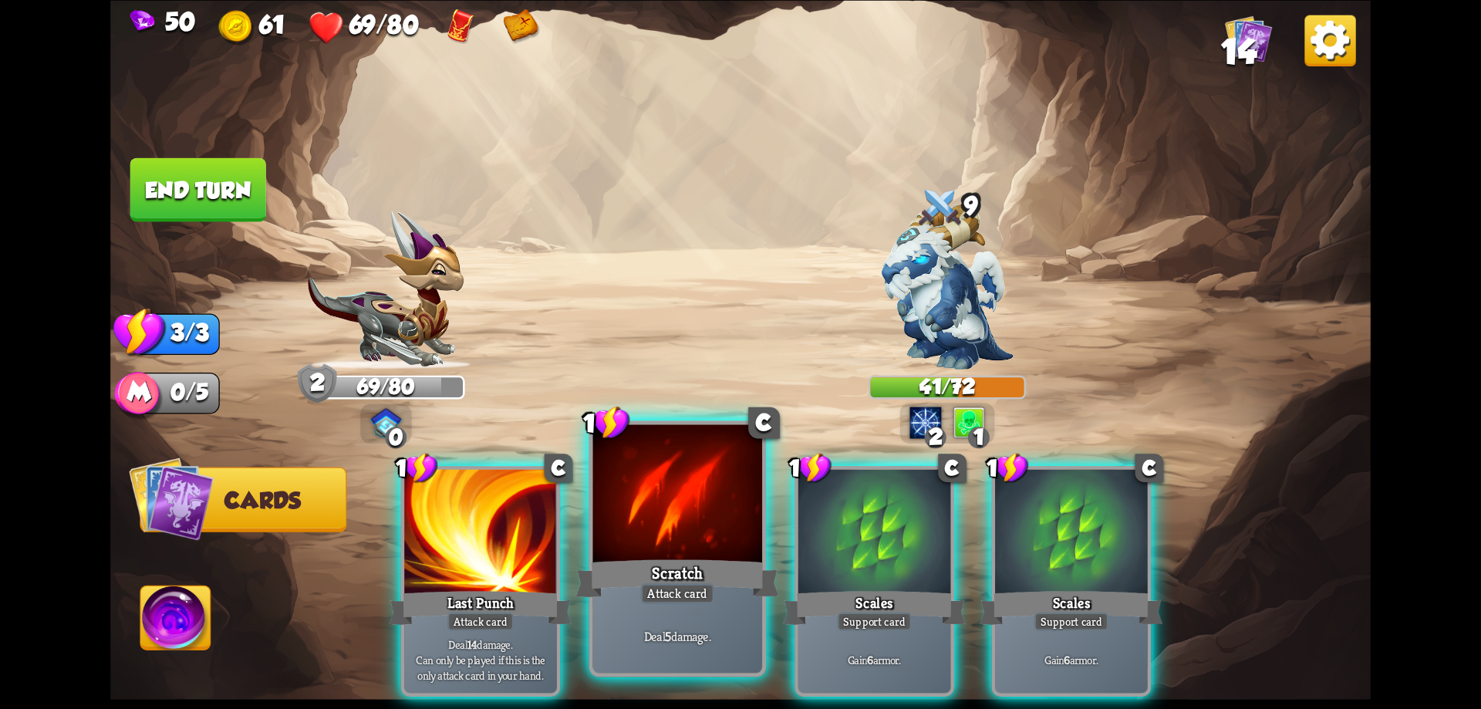
click at [692, 618] on div "Deal 5 damage." at bounding box center [678, 636] width 170 height 74
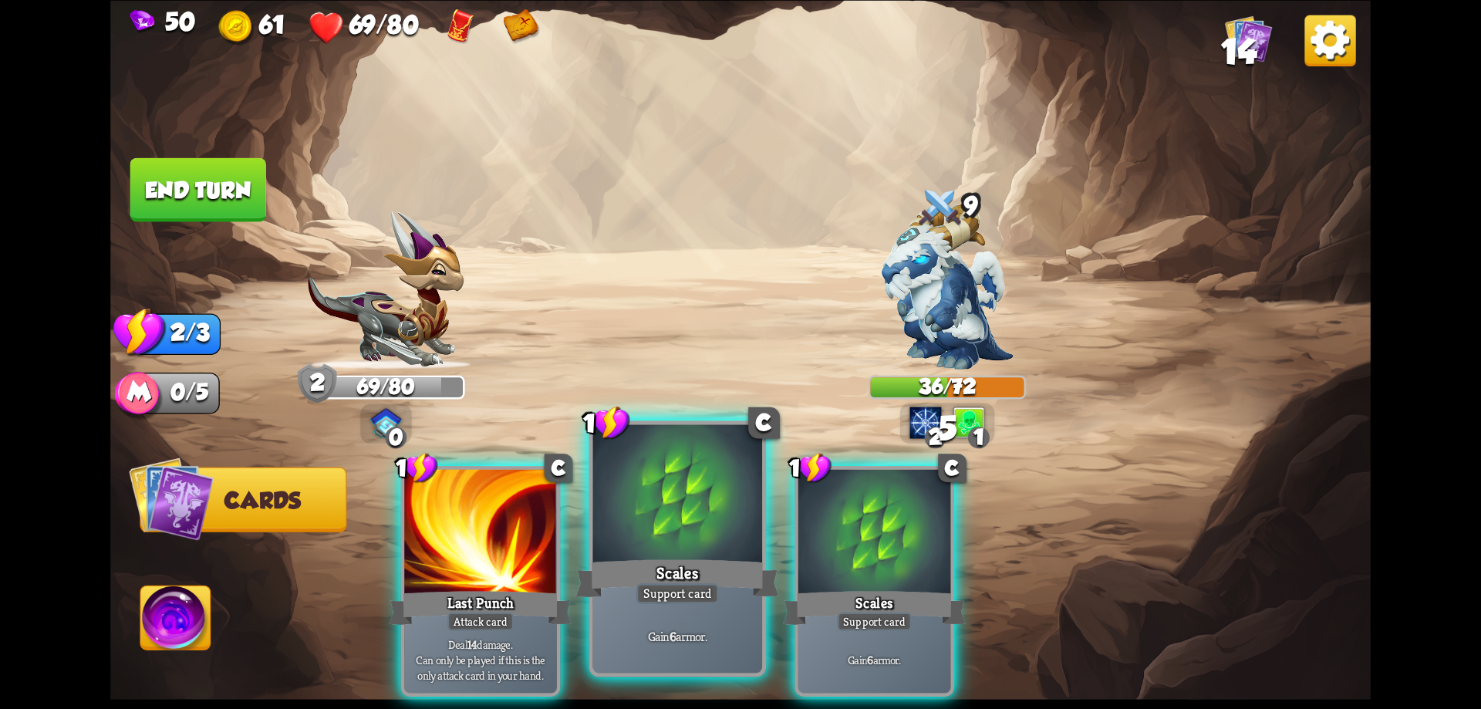
click at [674, 574] on div "Scales" at bounding box center [677, 578] width 203 height 46
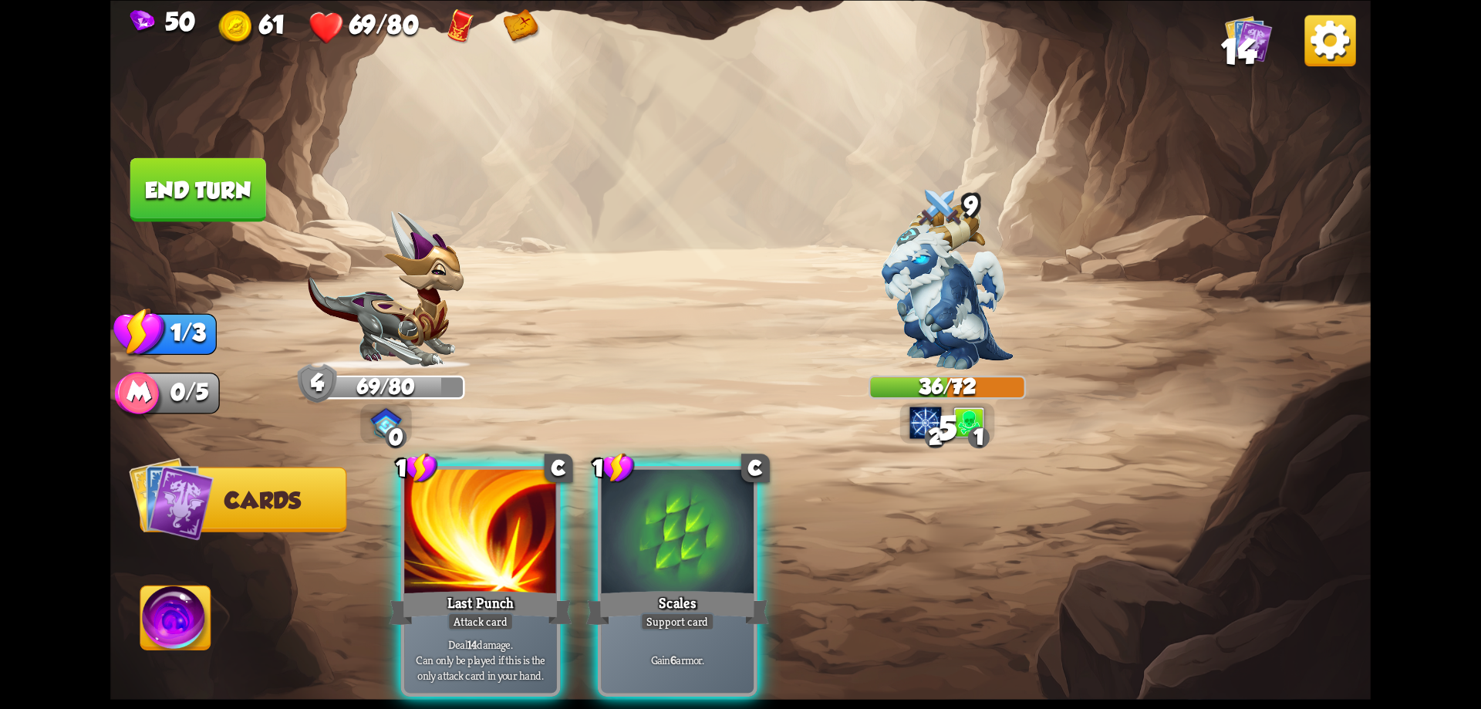
click at [674, 587] on div "Scales" at bounding box center [677, 607] width 183 height 41
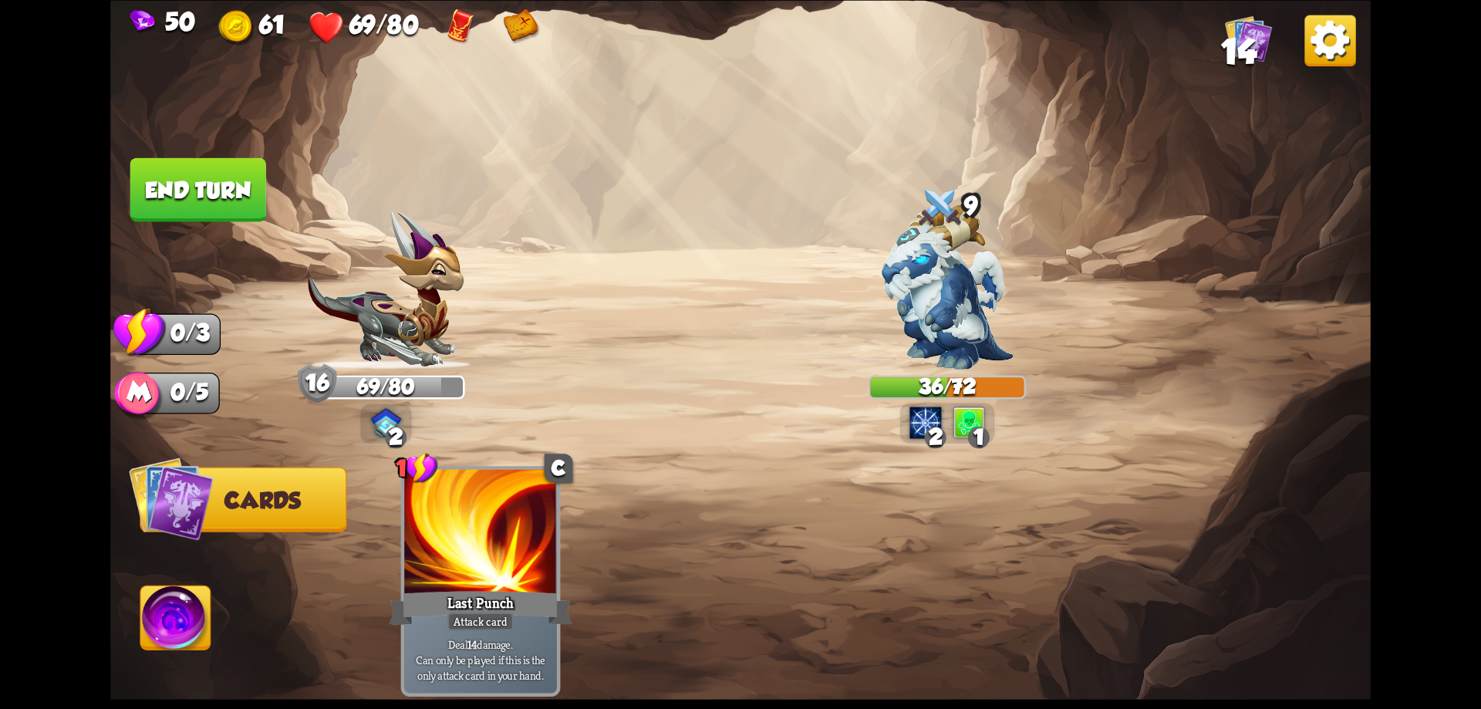
click at [226, 192] on button "End turn" at bounding box center [198, 189] width 136 height 64
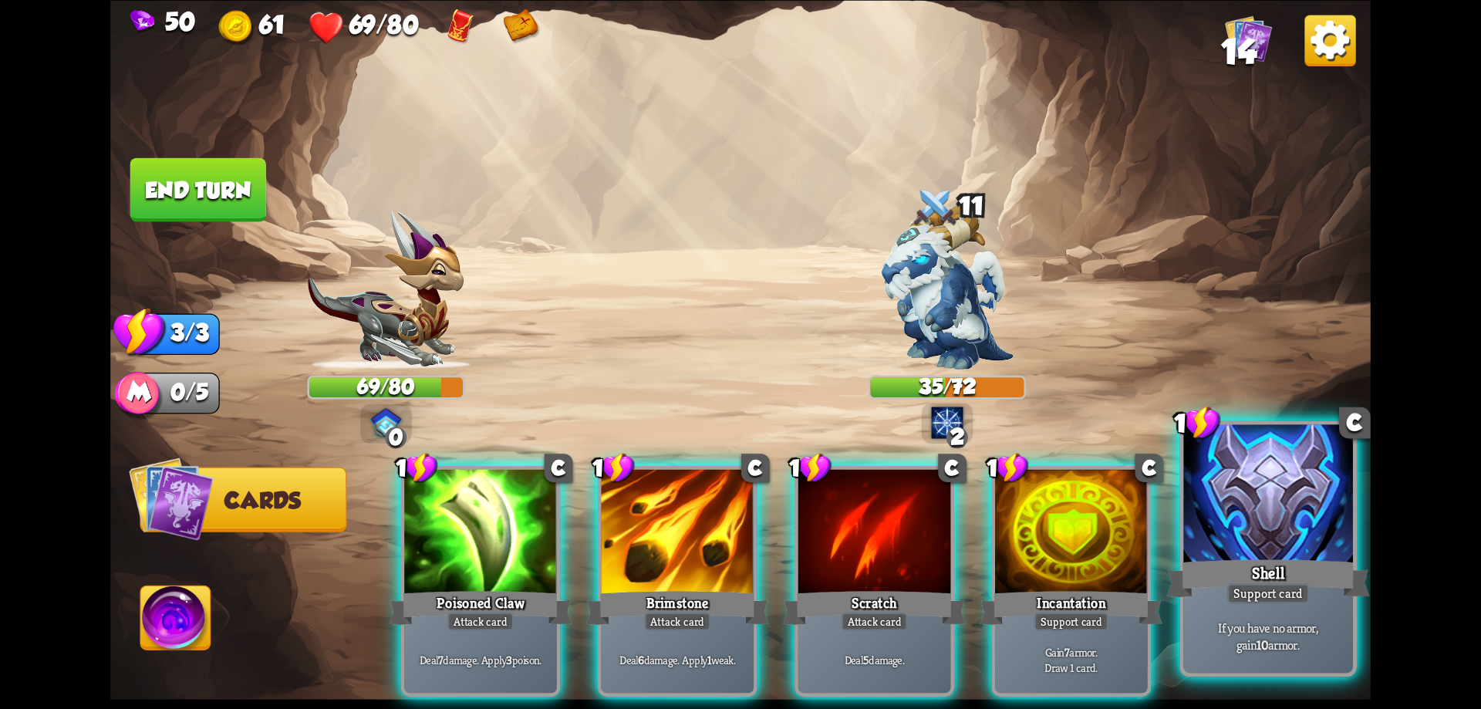
click at [1234, 516] on div at bounding box center [1268, 495] width 170 height 143
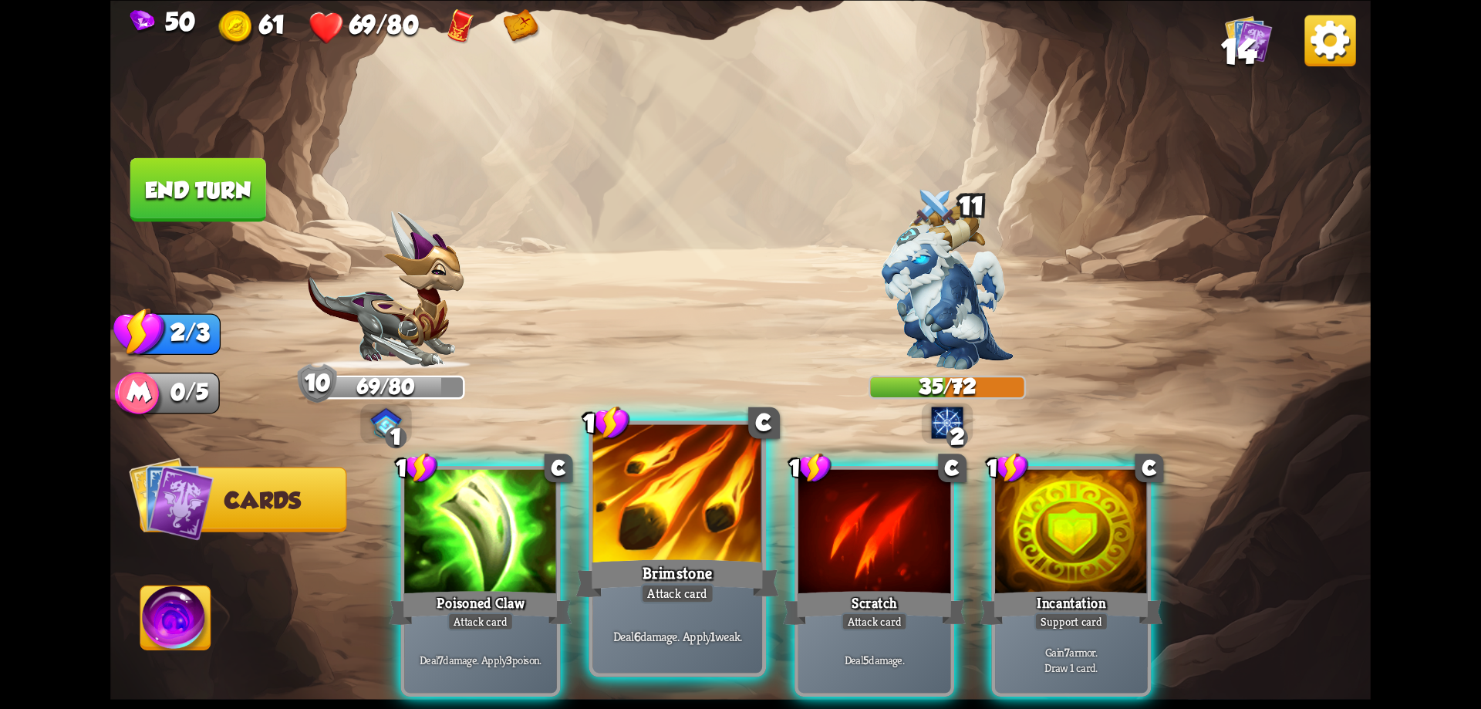
click at [662, 551] on div at bounding box center [678, 495] width 170 height 143
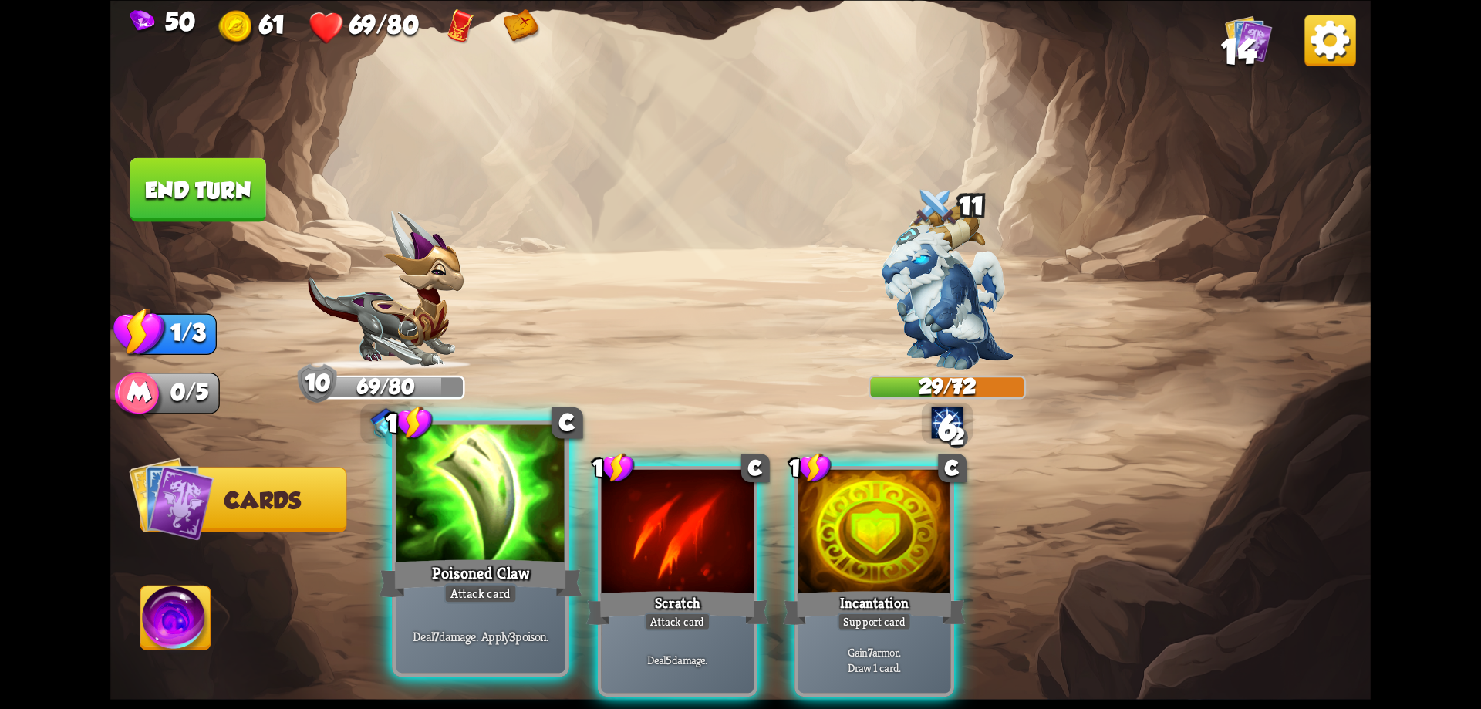
click at [509, 532] on div at bounding box center [481, 495] width 170 height 143
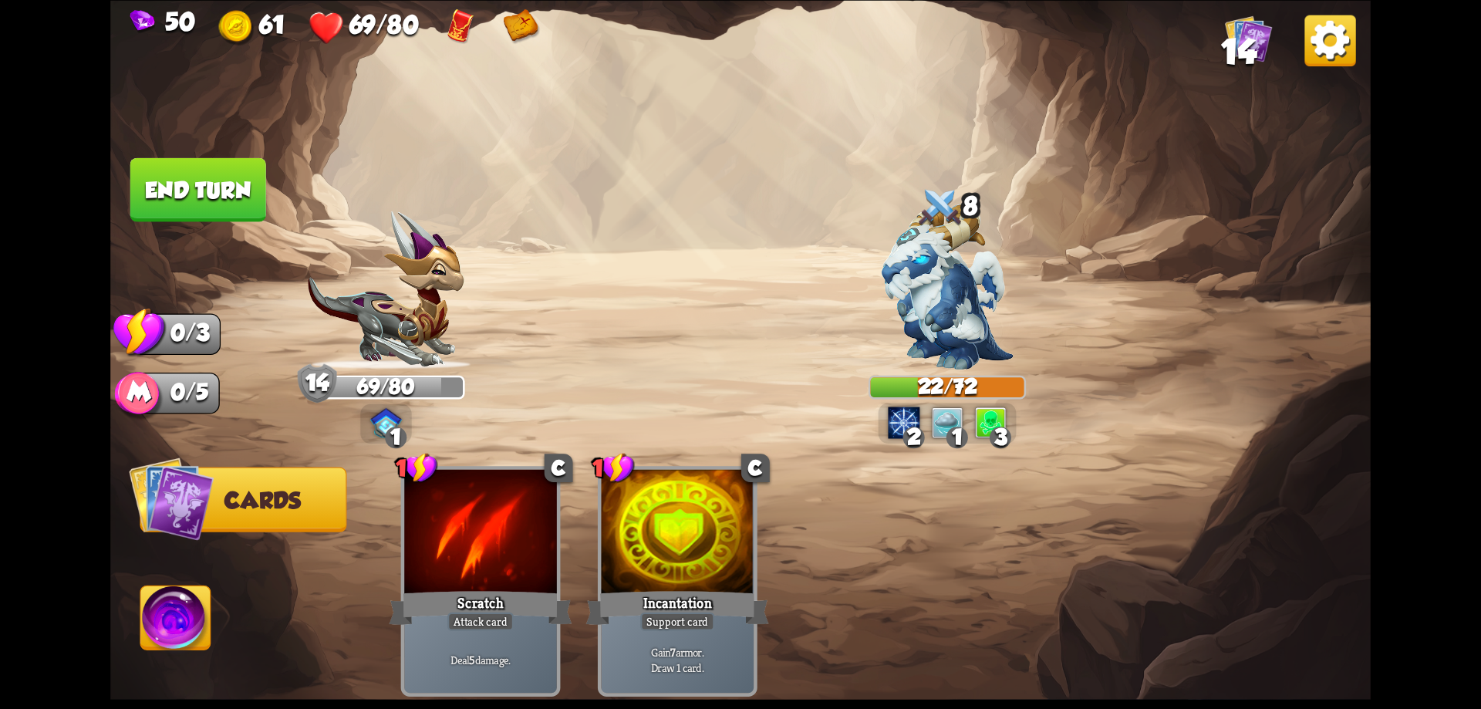
click at [237, 190] on button "End turn" at bounding box center [198, 189] width 136 height 64
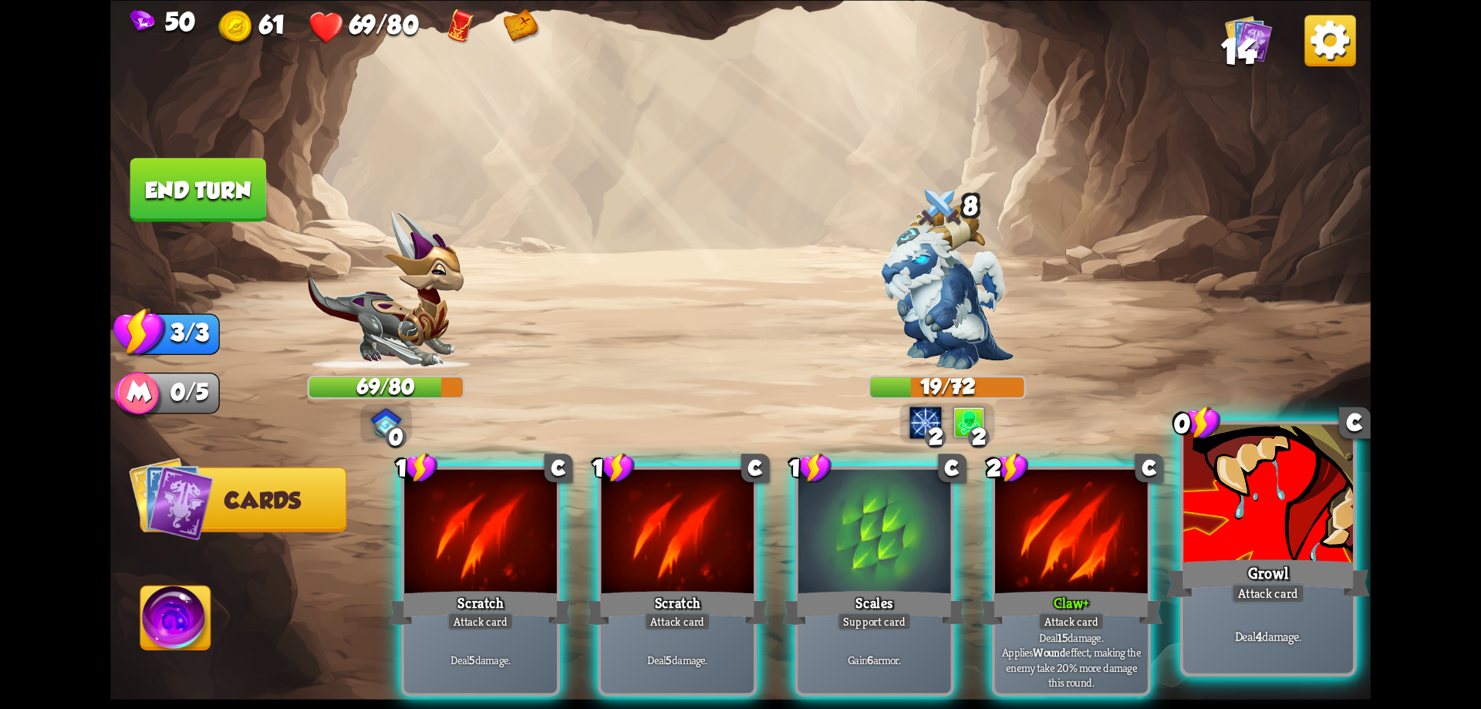
click at [1274, 553] on div at bounding box center [1268, 495] width 170 height 143
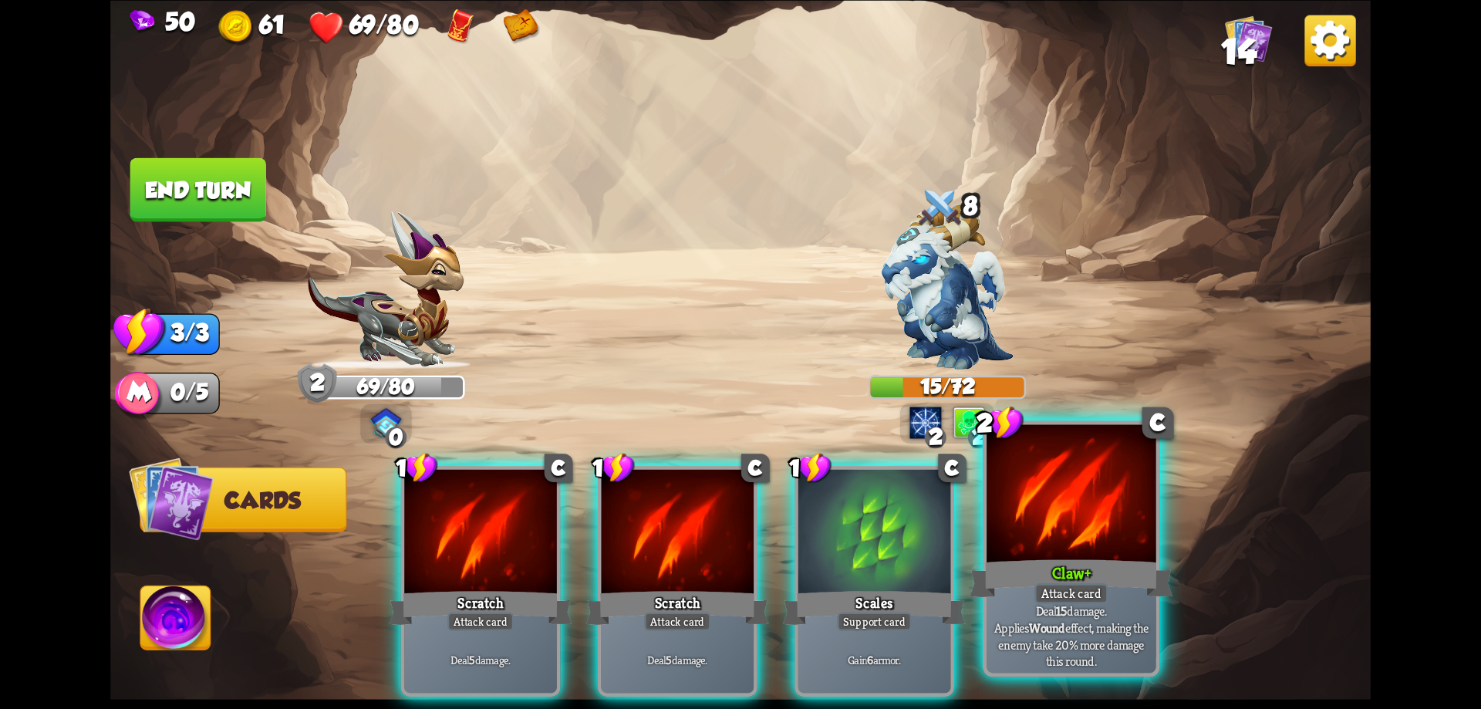
click at [1064, 544] on div at bounding box center [1072, 495] width 170 height 143
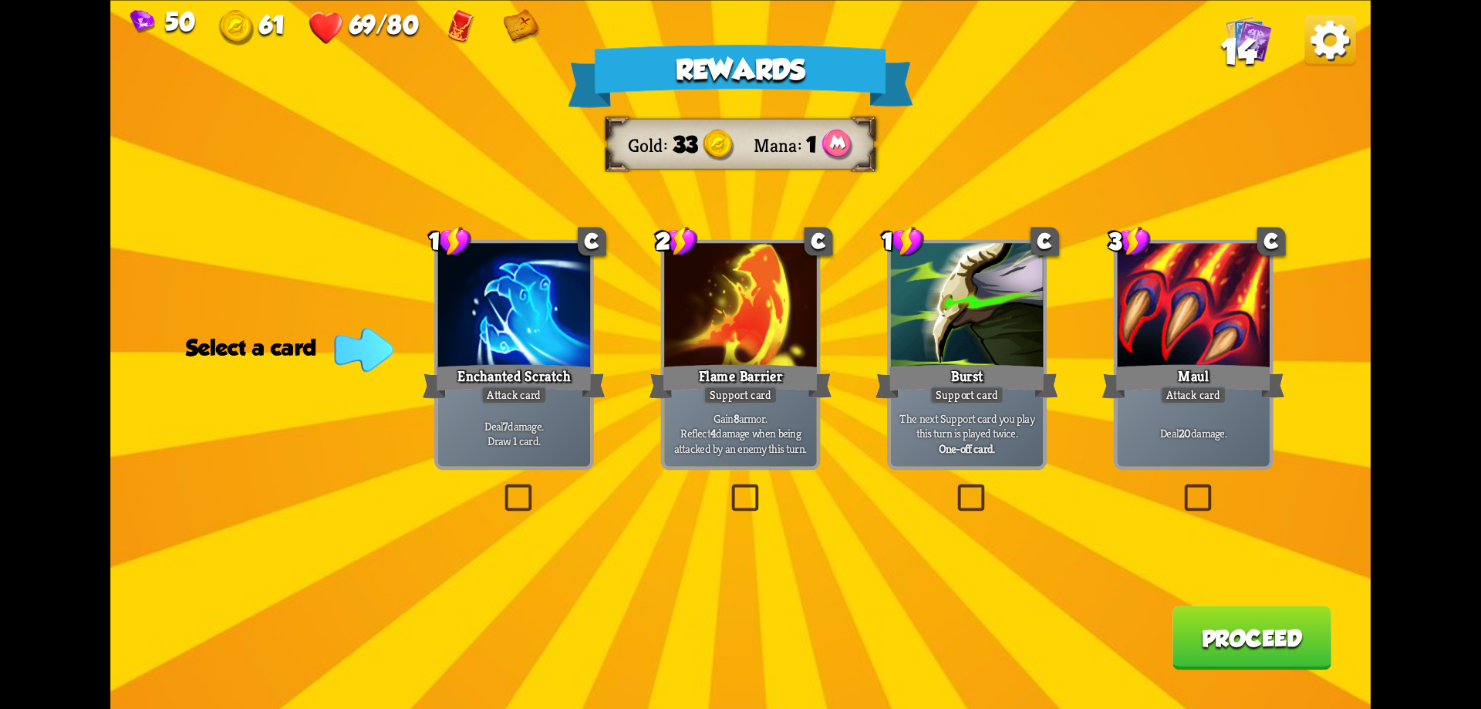
click at [1180, 488] on label at bounding box center [1180, 488] width 0 height 0
click at [0, 0] on input "checkbox" at bounding box center [0, 0] width 0 height 0
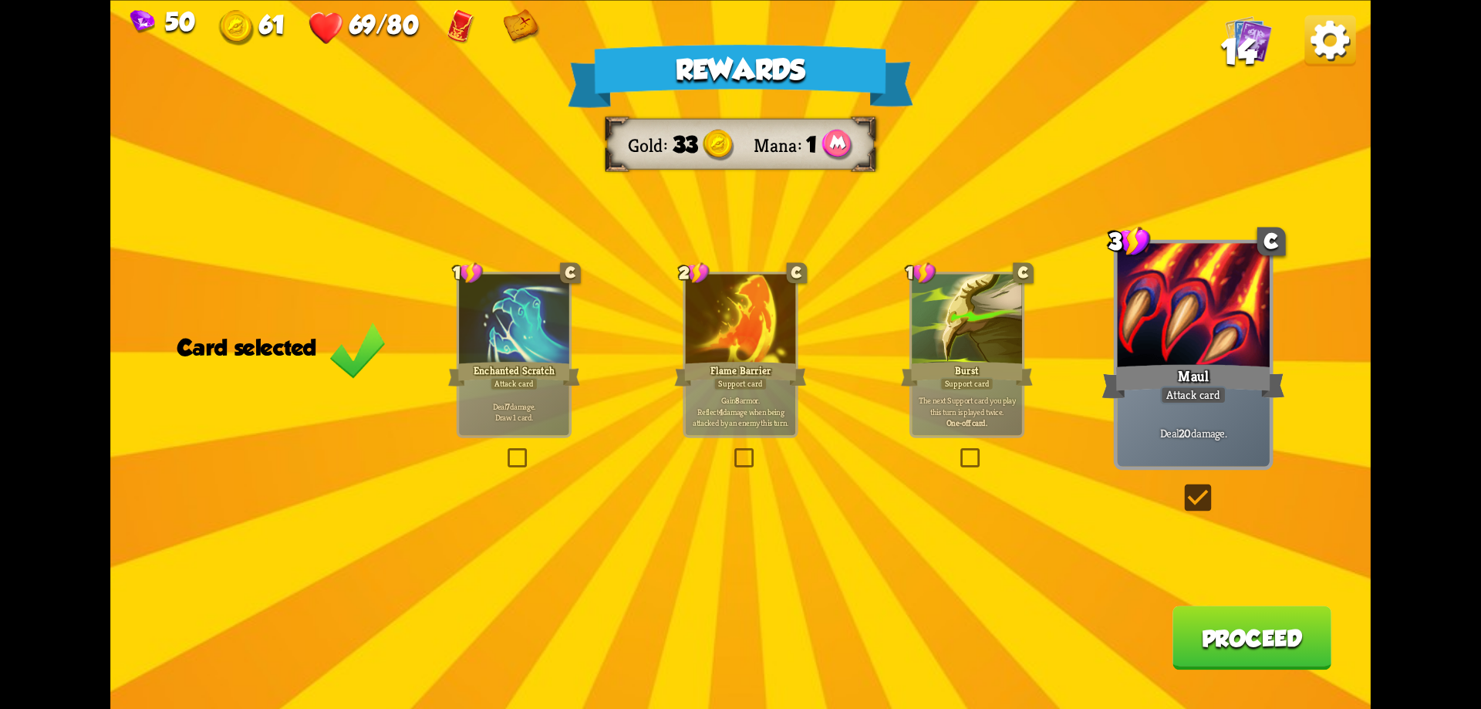
click at [1242, 641] on button "Proceed" at bounding box center [1252, 638] width 159 height 64
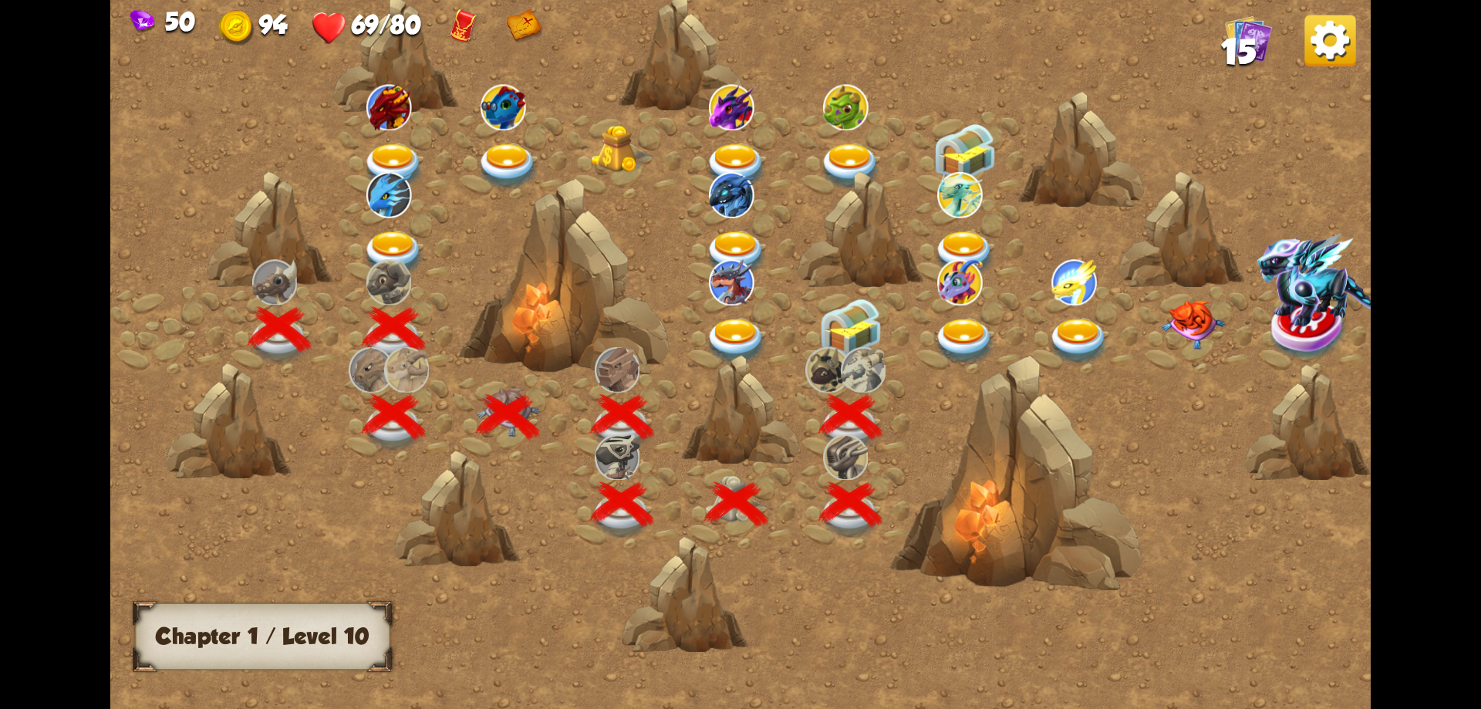
click at [836, 327] on img at bounding box center [850, 328] width 63 height 59
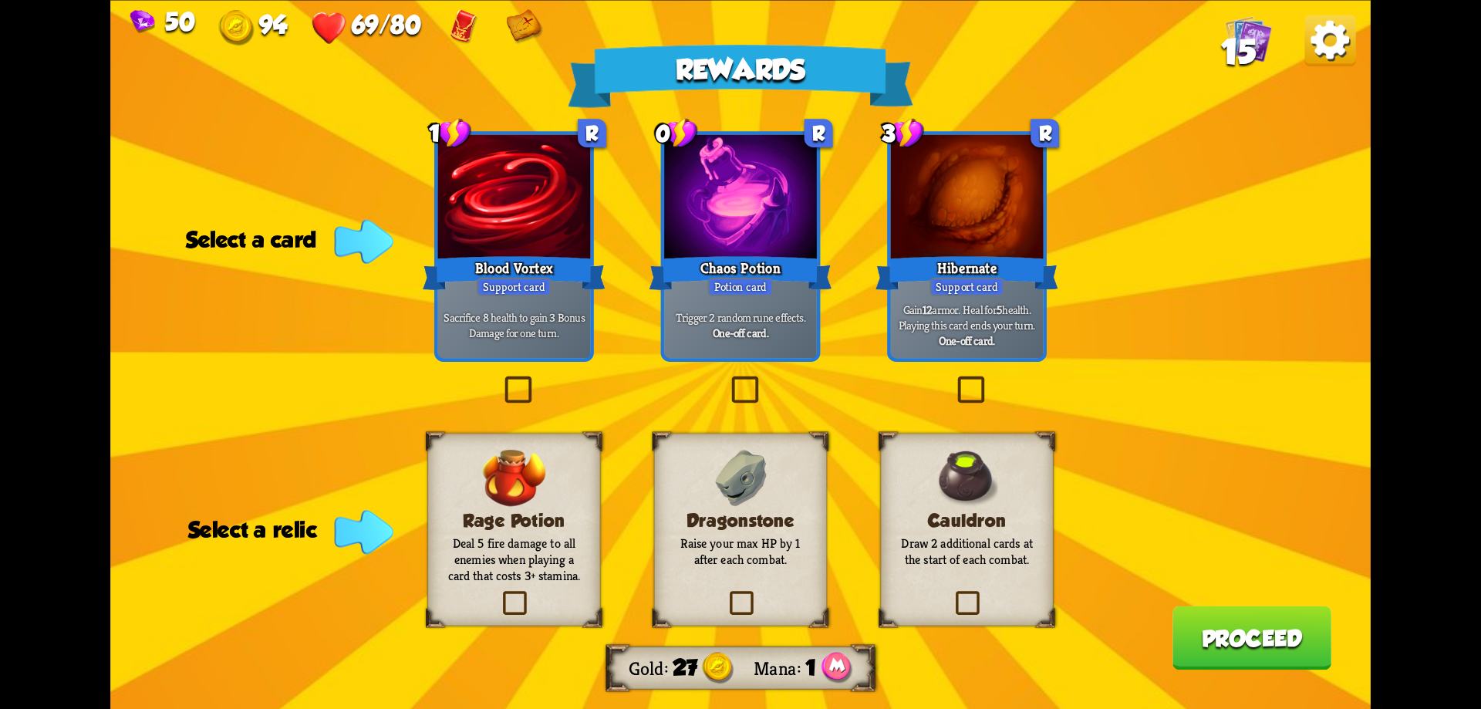
click at [952, 593] on label at bounding box center [952, 593] width 0 height 0
click at [0, 0] on input "checkbox" at bounding box center [0, 0] width 0 height 0
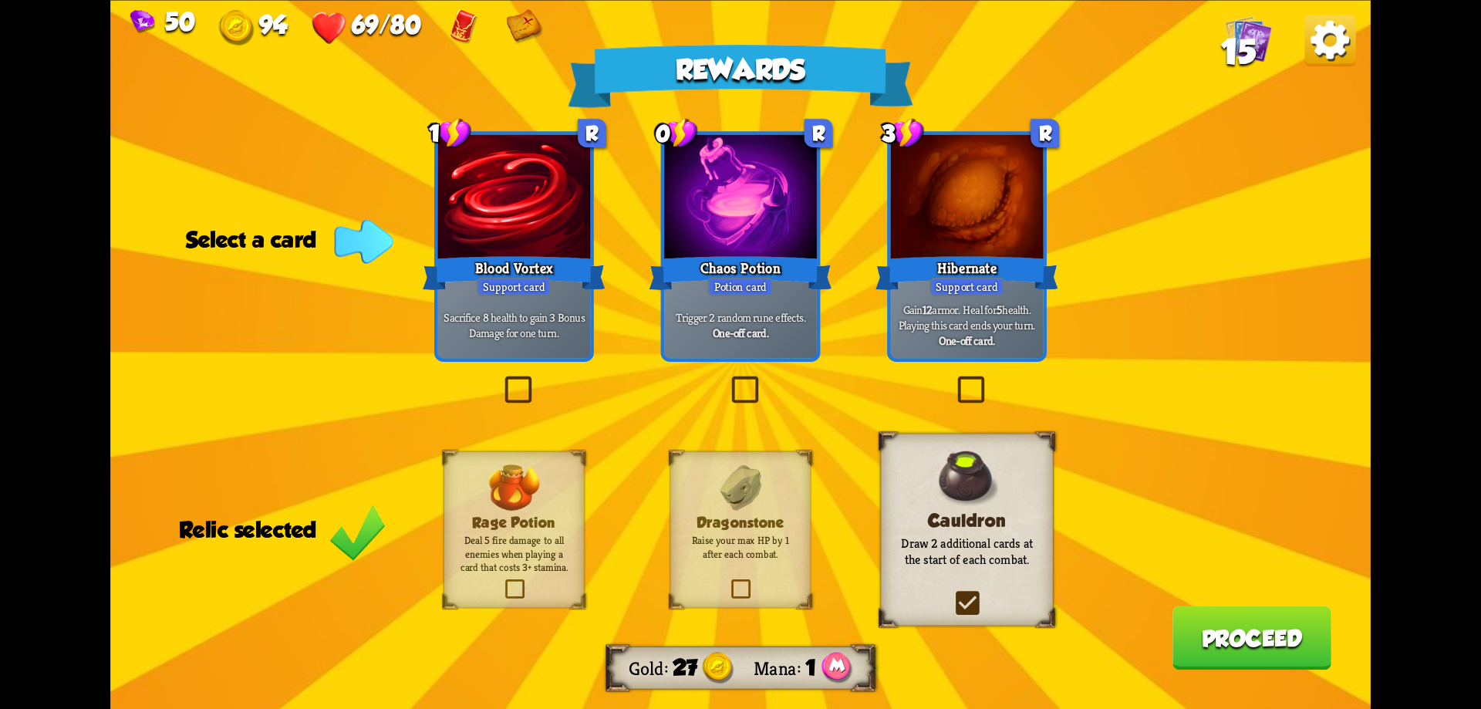
click at [728, 582] on label at bounding box center [728, 582] width 0 height 0
click at [0, 0] on input "checkbox" at bounding box center [0, 0] width 0 height 0
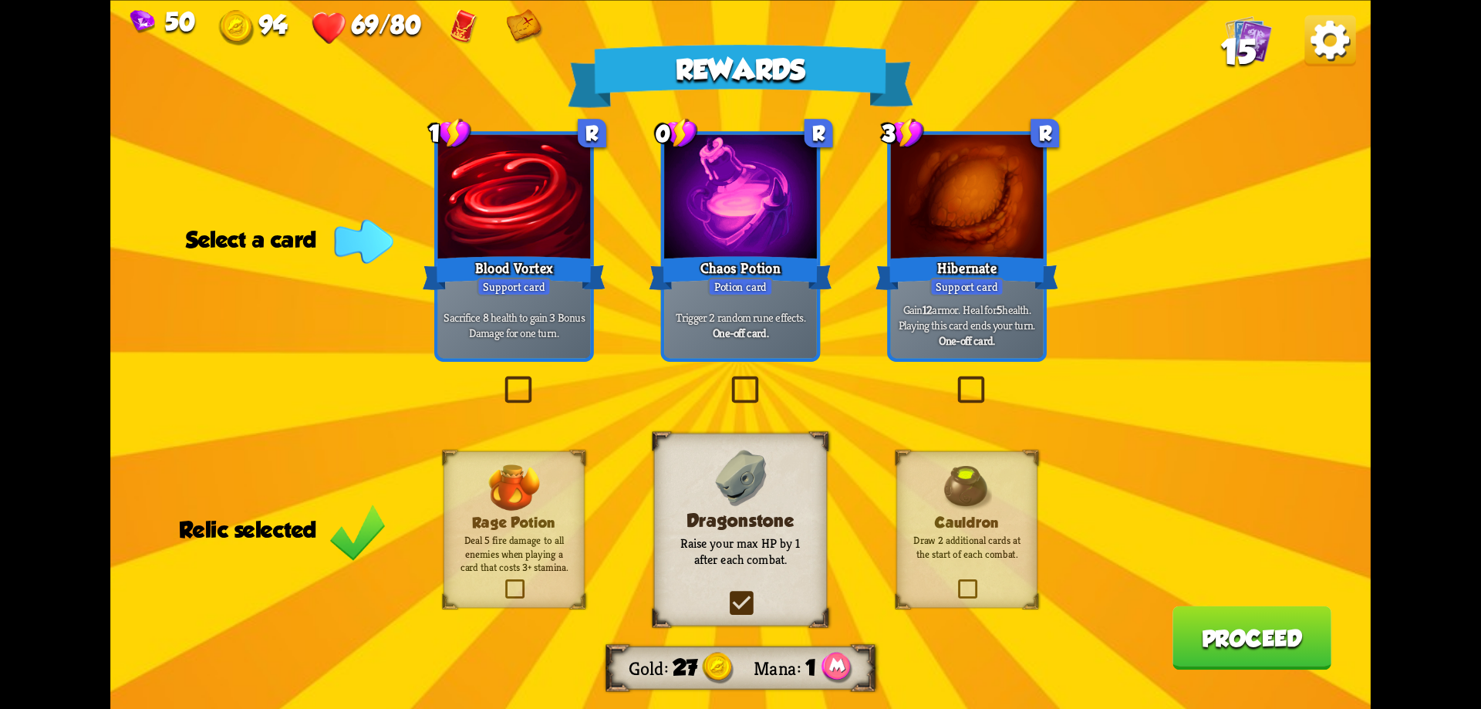
click at [502, 582] on label at bounding box center [502, 582] width 0 height 0
click at [0, 0] on input "checkbox" at bounding box center [0, 0] width 0 height 0
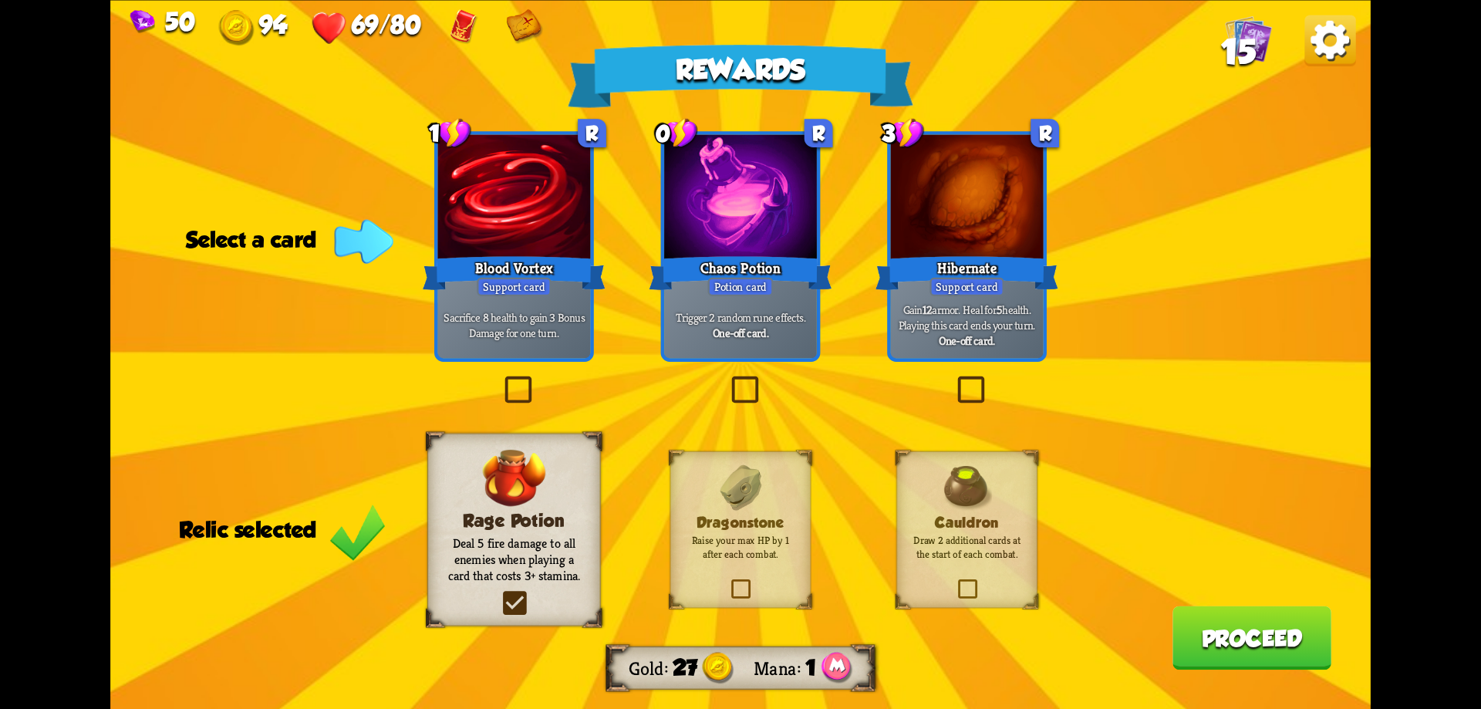
click at [953, 379] on label at bounding box center [953, 379] width 0 height 0
click at [0, 0] on input "checkbox" at bounding box center [0, 0] width 0 height 0
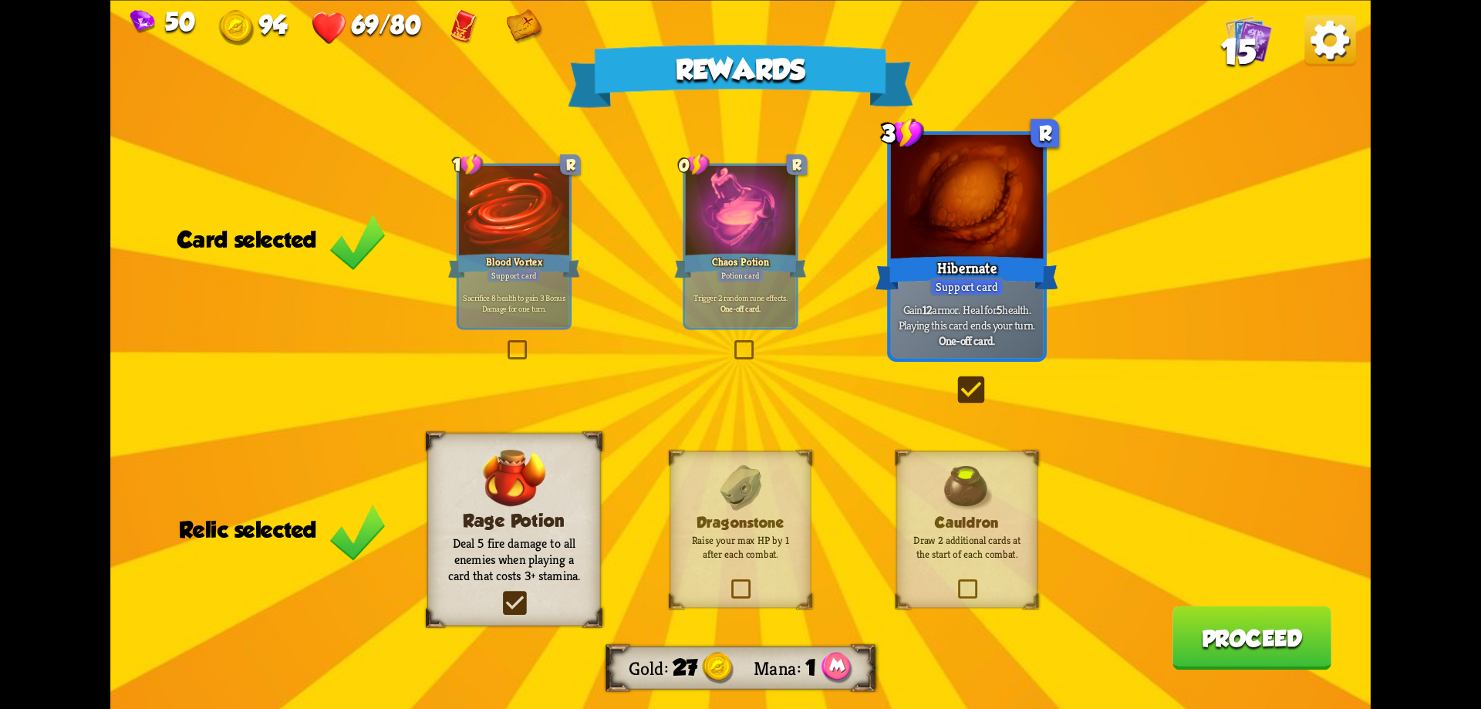
click at [1216, 656] on button "Proceed" at bounding box center [1252, 638] width 159 height 64
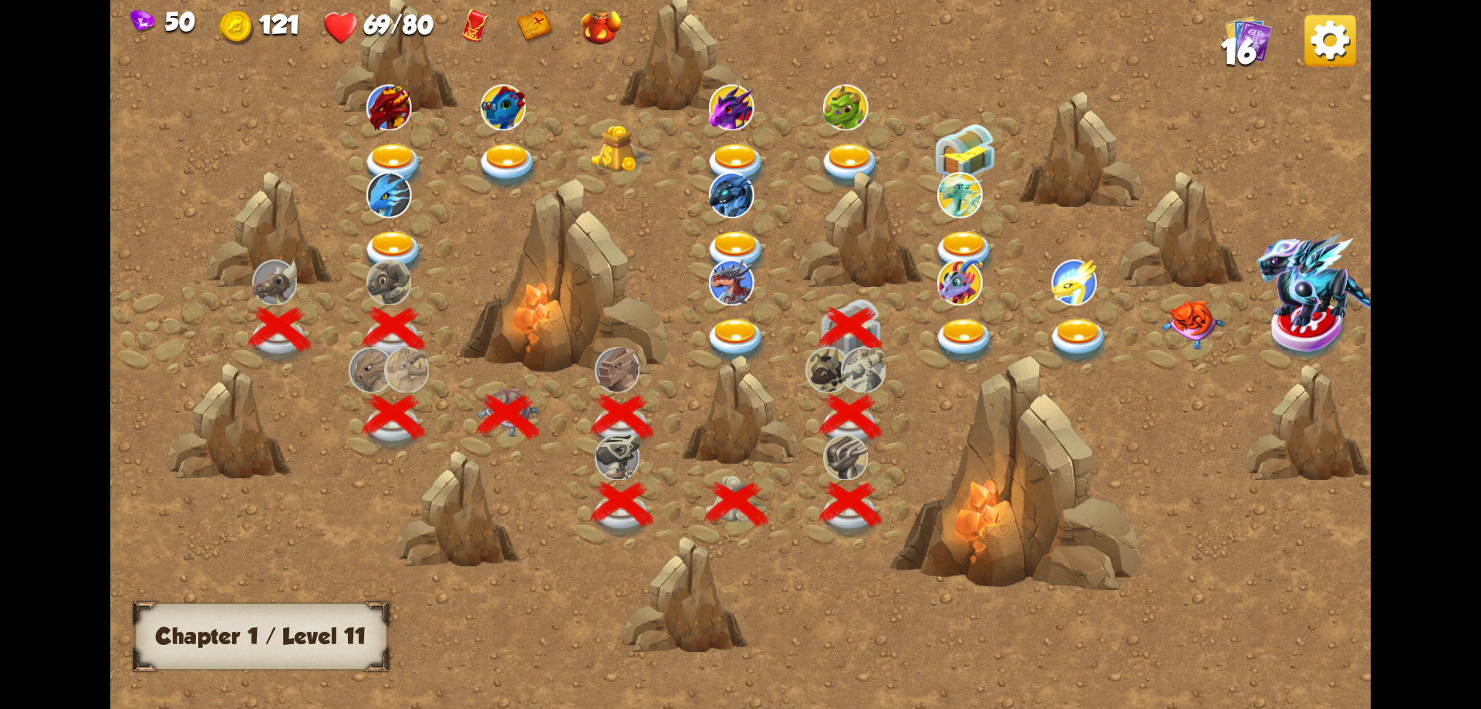
scroll to position [0, 235]
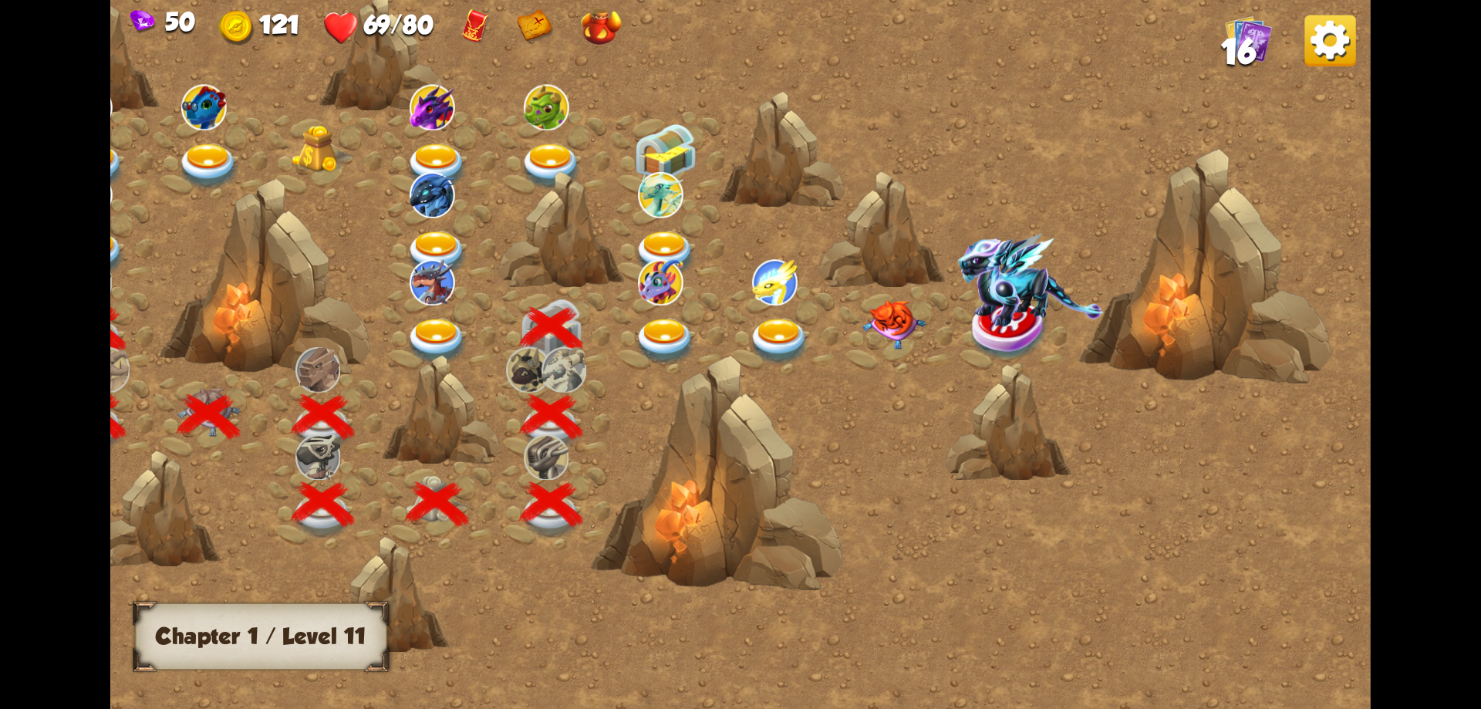
click at [654, 327] on img at bounding box center [665, 342] width 63 height 46
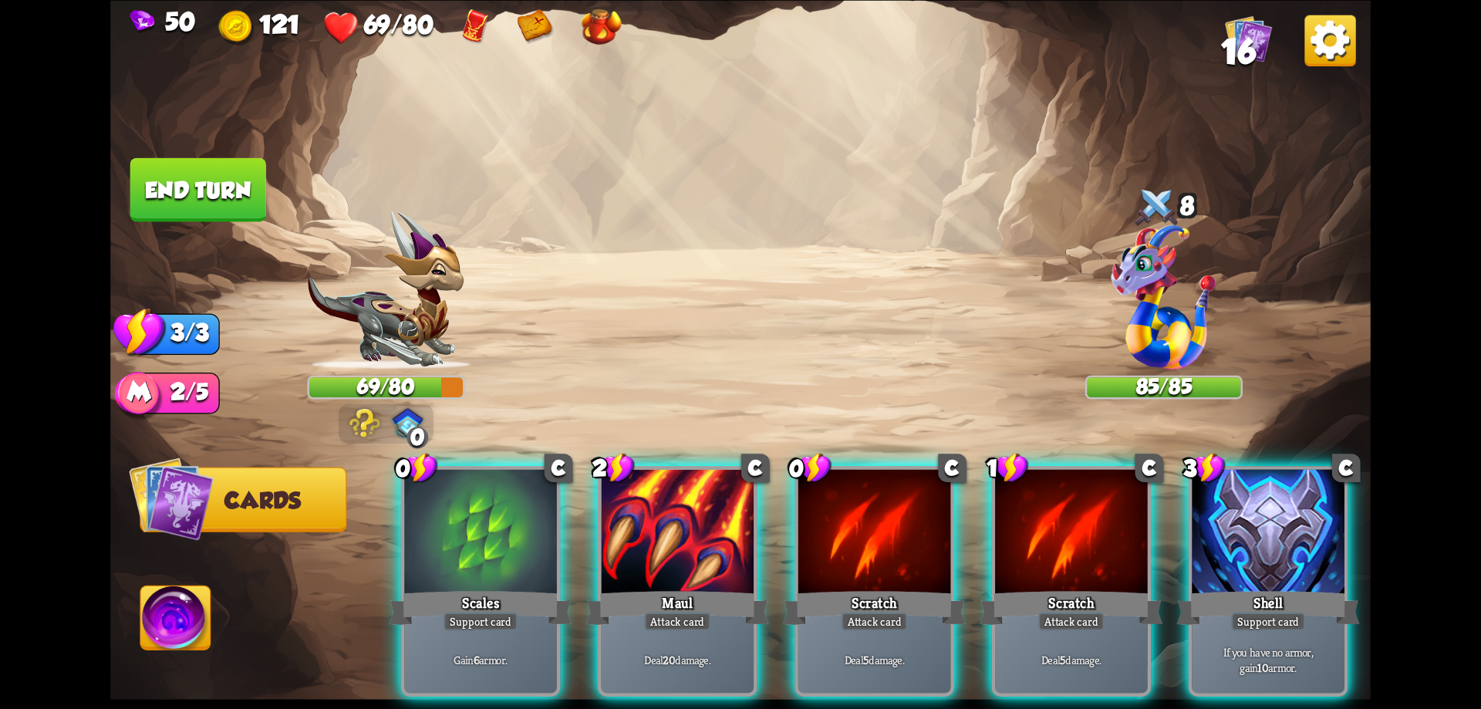
click at [359, 423] on img at bounding box center [365, 423] width 32 height 30
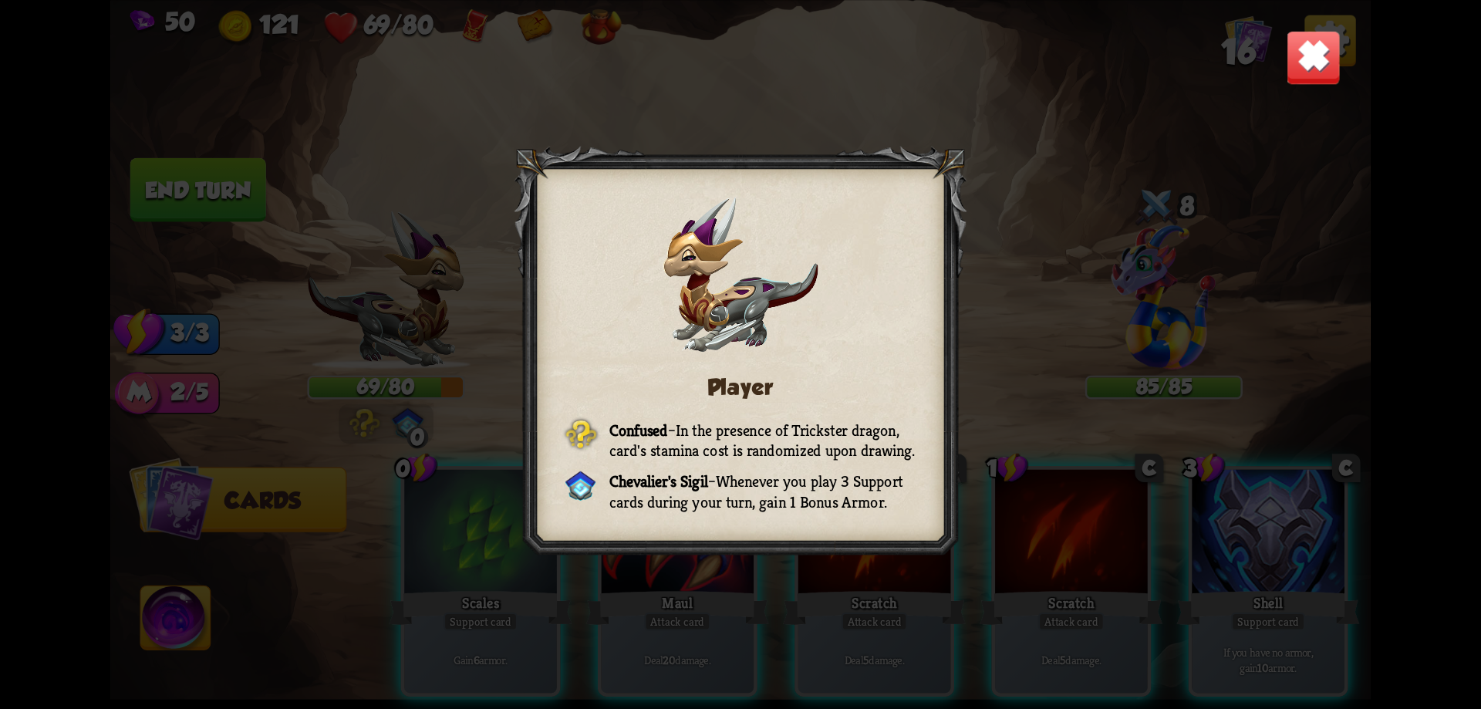
click at [1293, 91] on div "Player Confused – In the presence of Trickster dragon, card's stamina cost is r…" at bounding box center [740, 354] width 1260 height 709
click at [1291, 56] on img at bounding box center [1313, 56] width 55 height 55
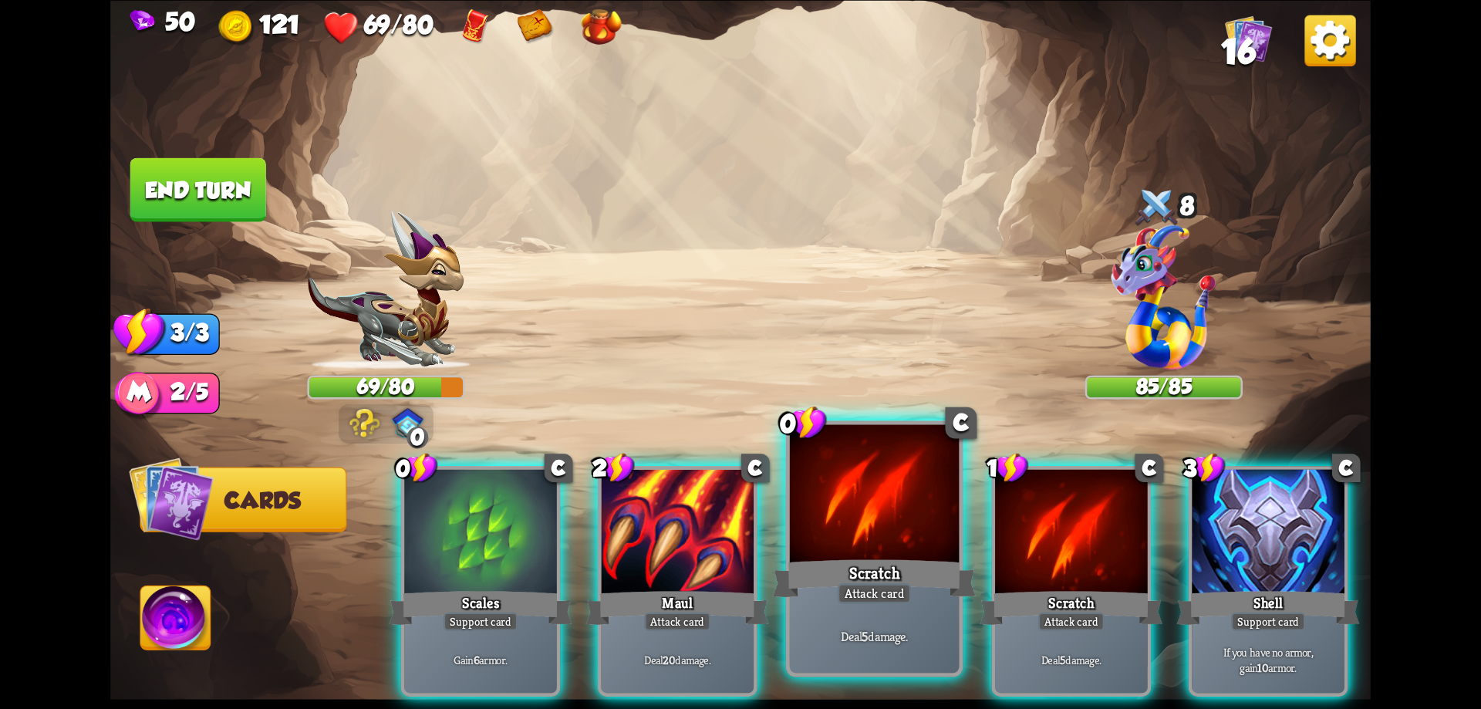
click at [902, 545] on div at bounding box center [875, 495] width 170 height 143
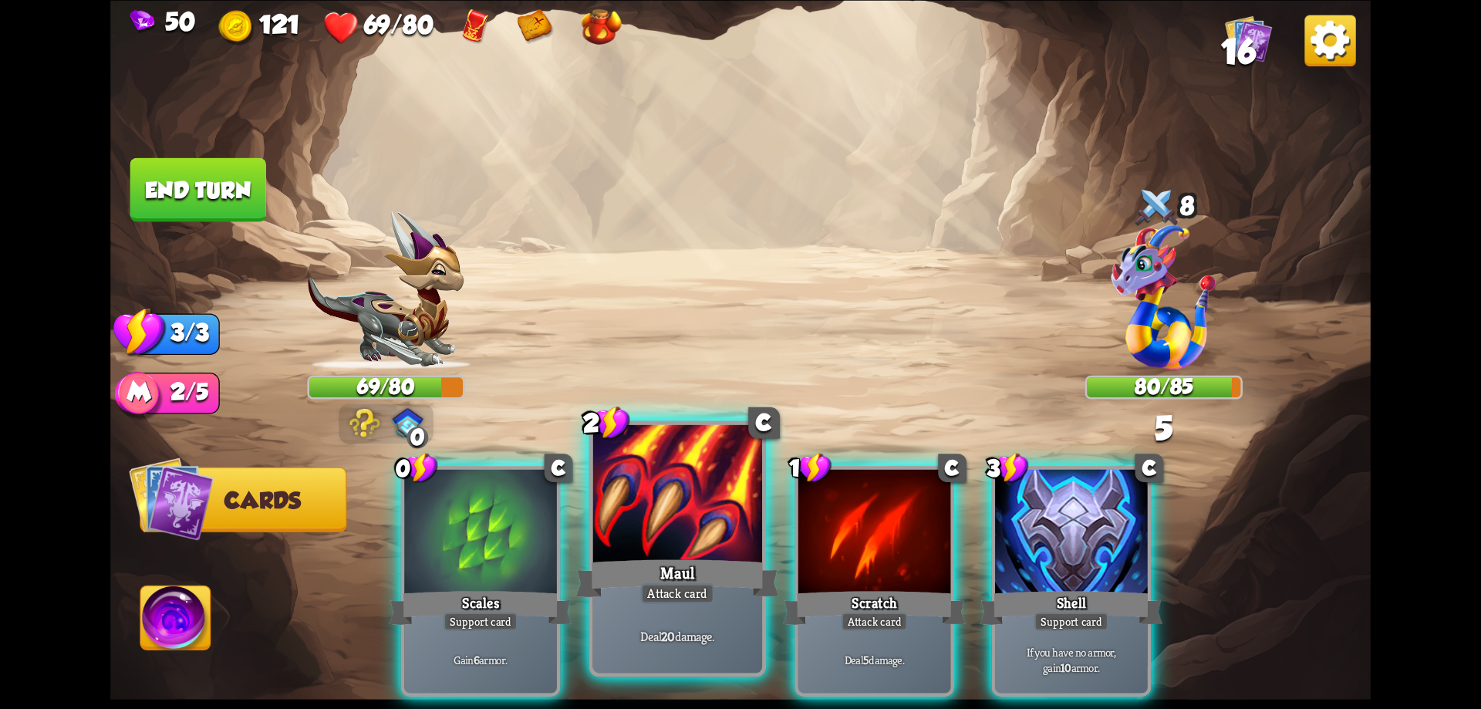
click at [704, 542] on div at bounding box center [678, 495] width 170 height 143
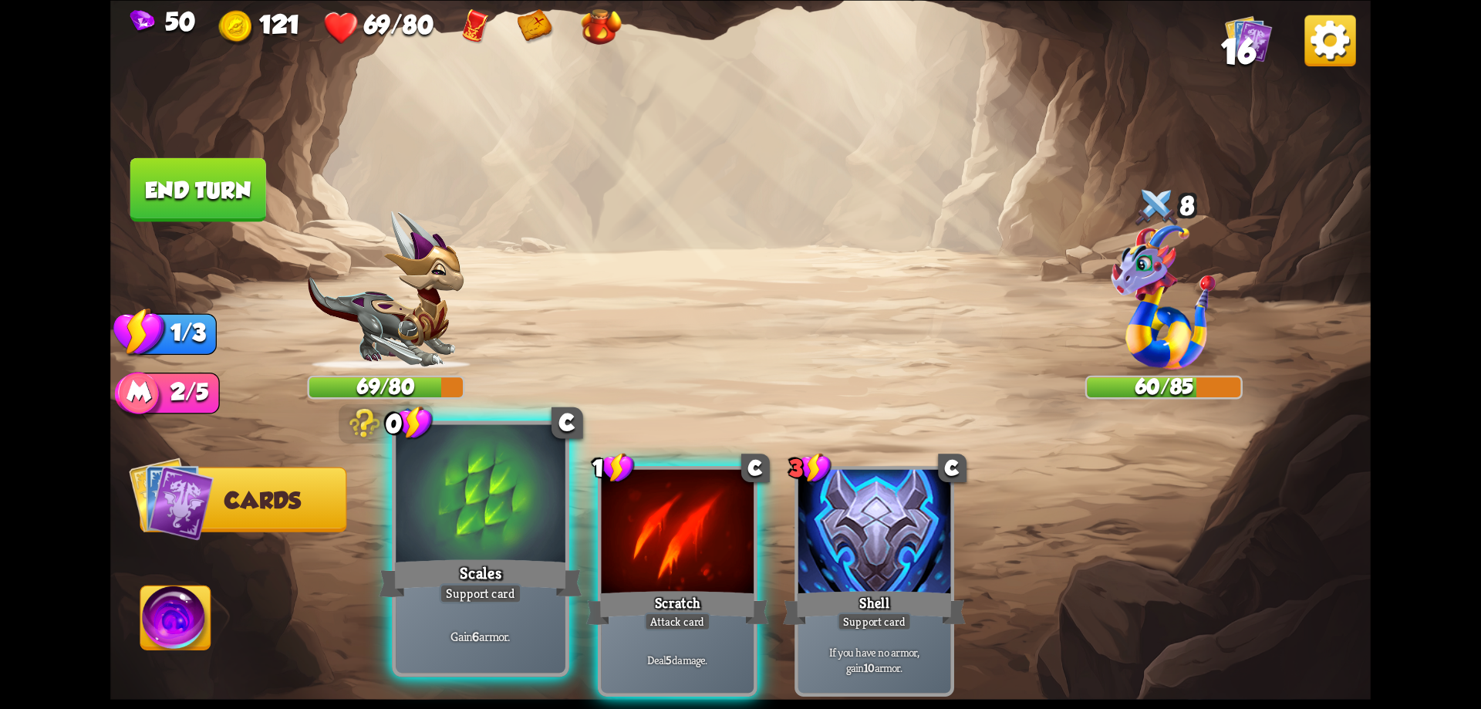
click at [521, 548] on div at bounding box center [481, 495] width 170 height 143
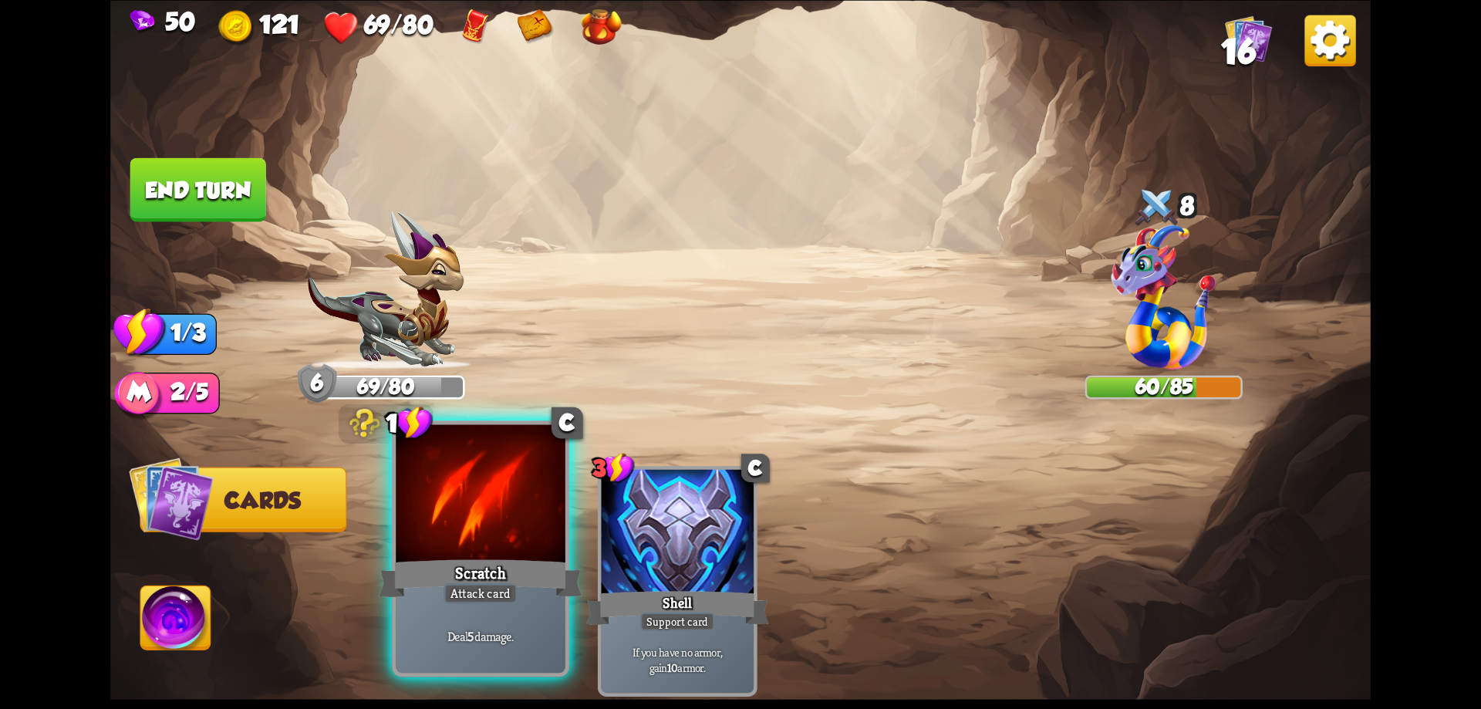
click at [479, 565] on div "Scratch" at bounding box center [480, 578] width 203 height 46
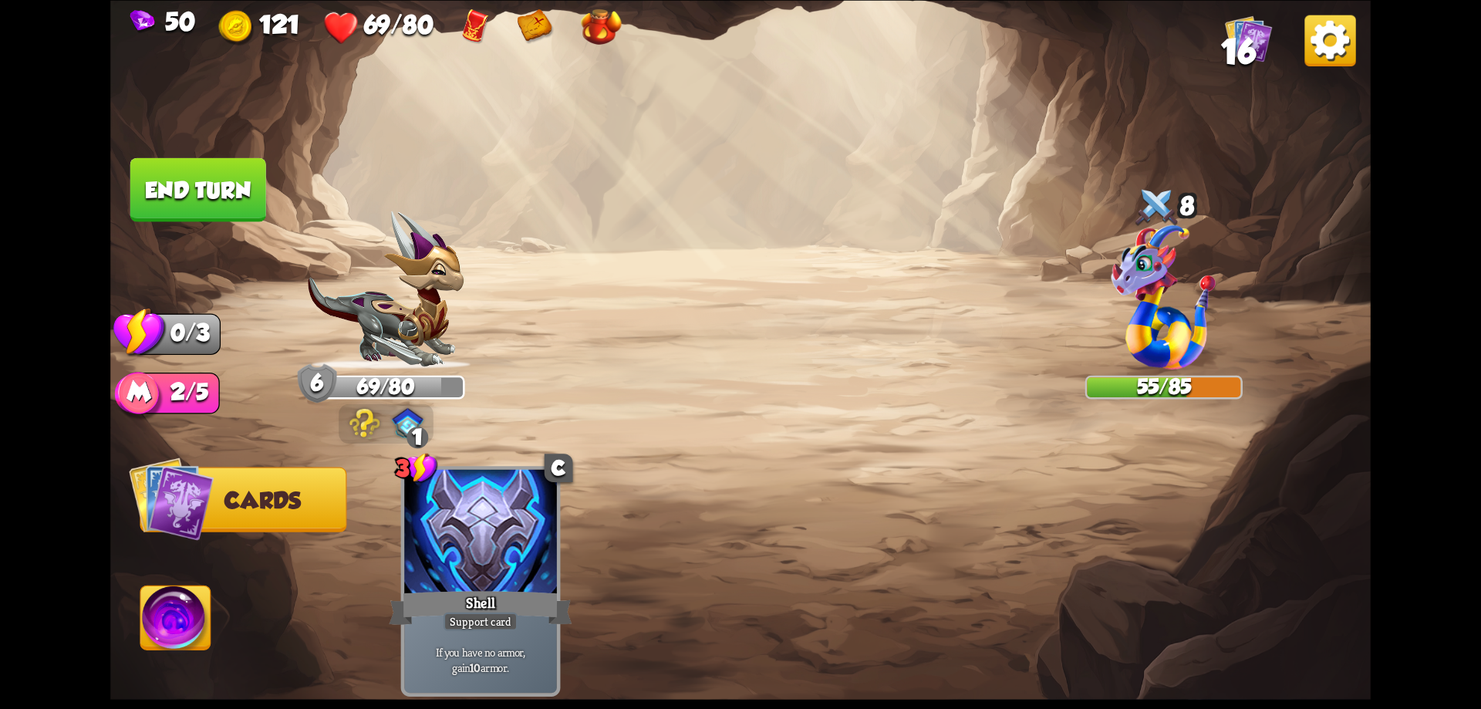
click at [176, 614] on img at bounding box center [176, 621] width 70 height 71
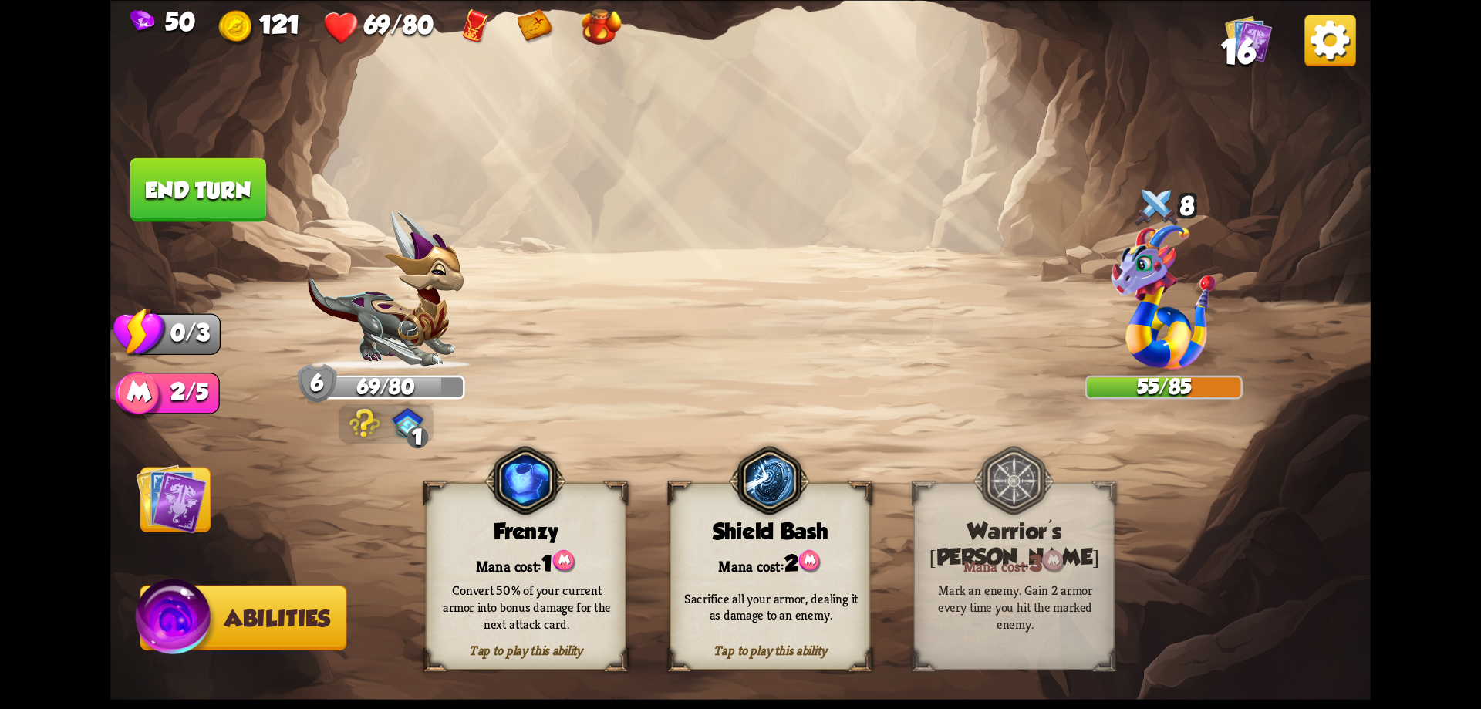
click at [181, 454] on img at bounding box center [740, 354] width 1260 height 709
click at [180, 481] on img at bounding box center [171, 498] width 71 height 71
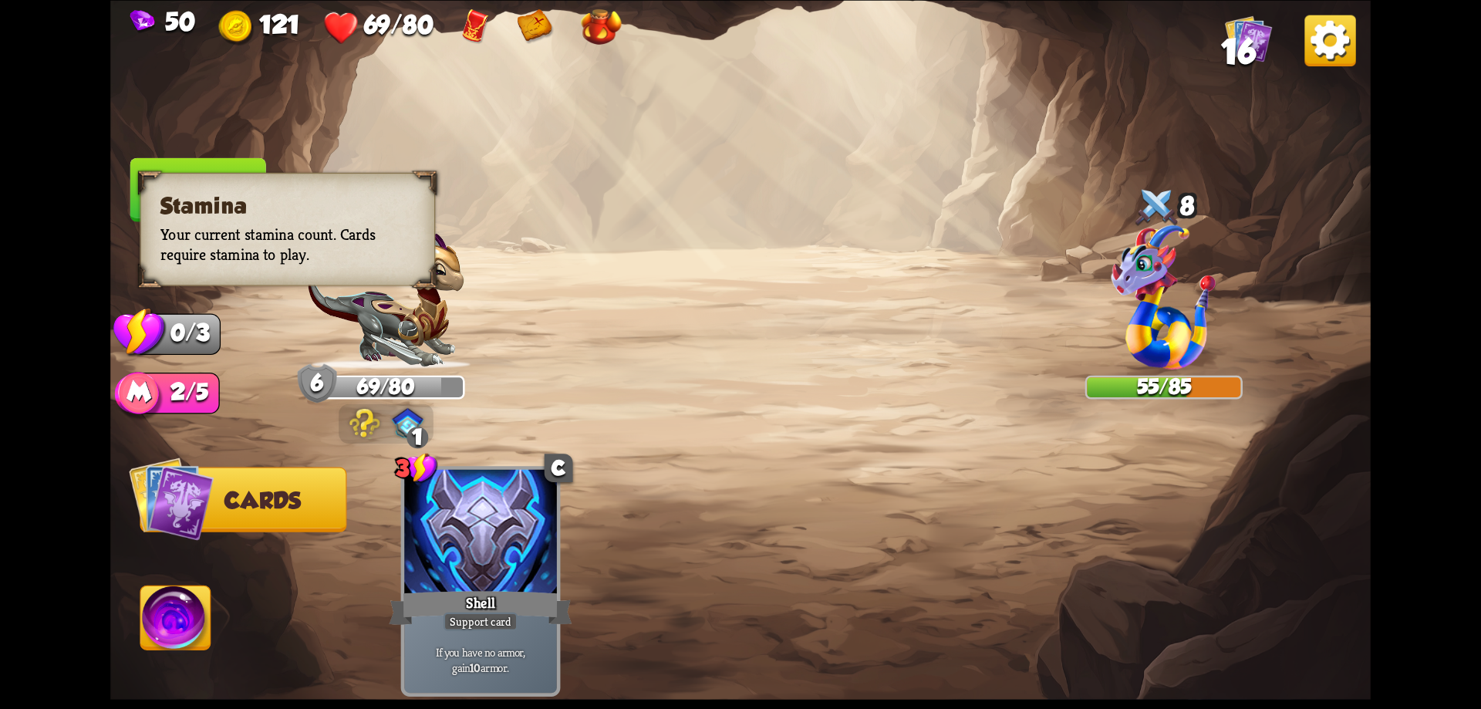
click at [170, 217] on h3 "Stamina" at bounding box center [287, 205] width 254 height 25
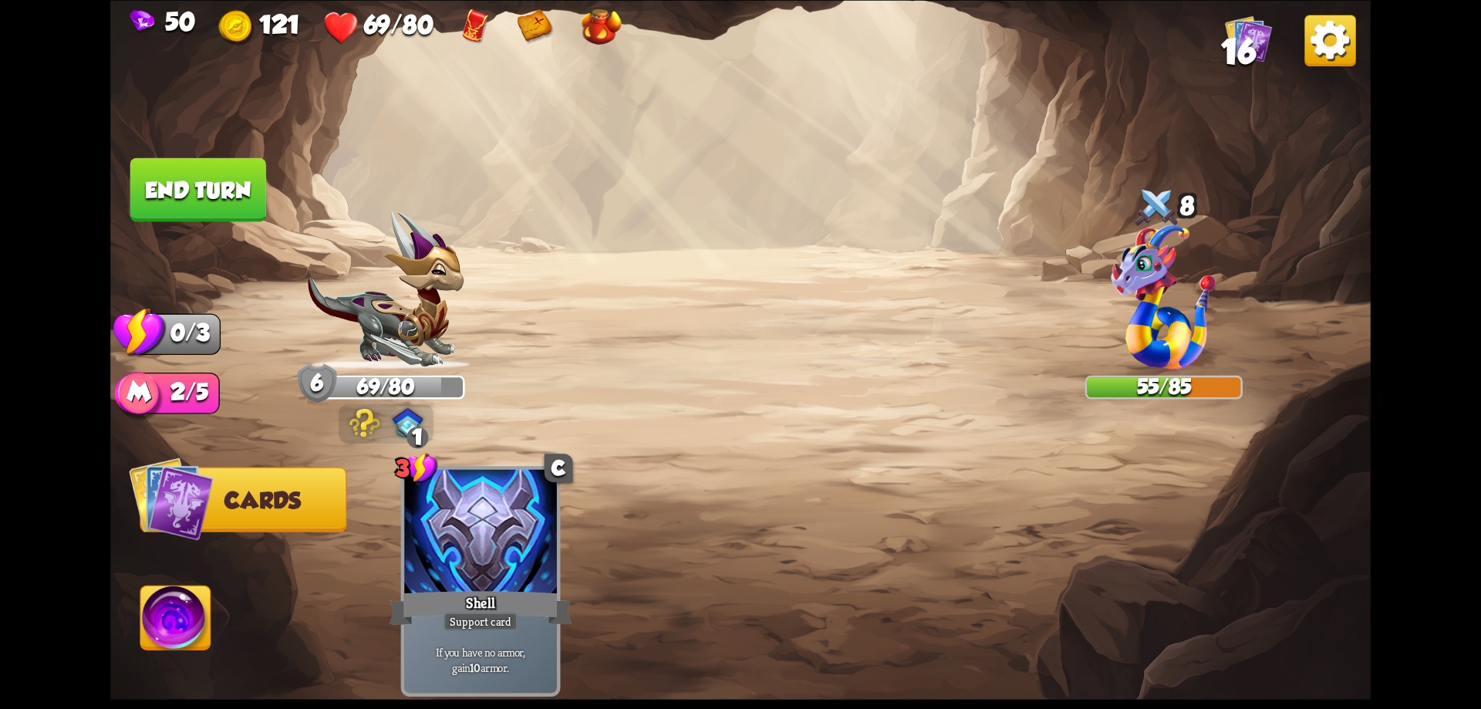
click at [212, 182] on button "End turn" at bounding box center [198, 189] width 136 height 64
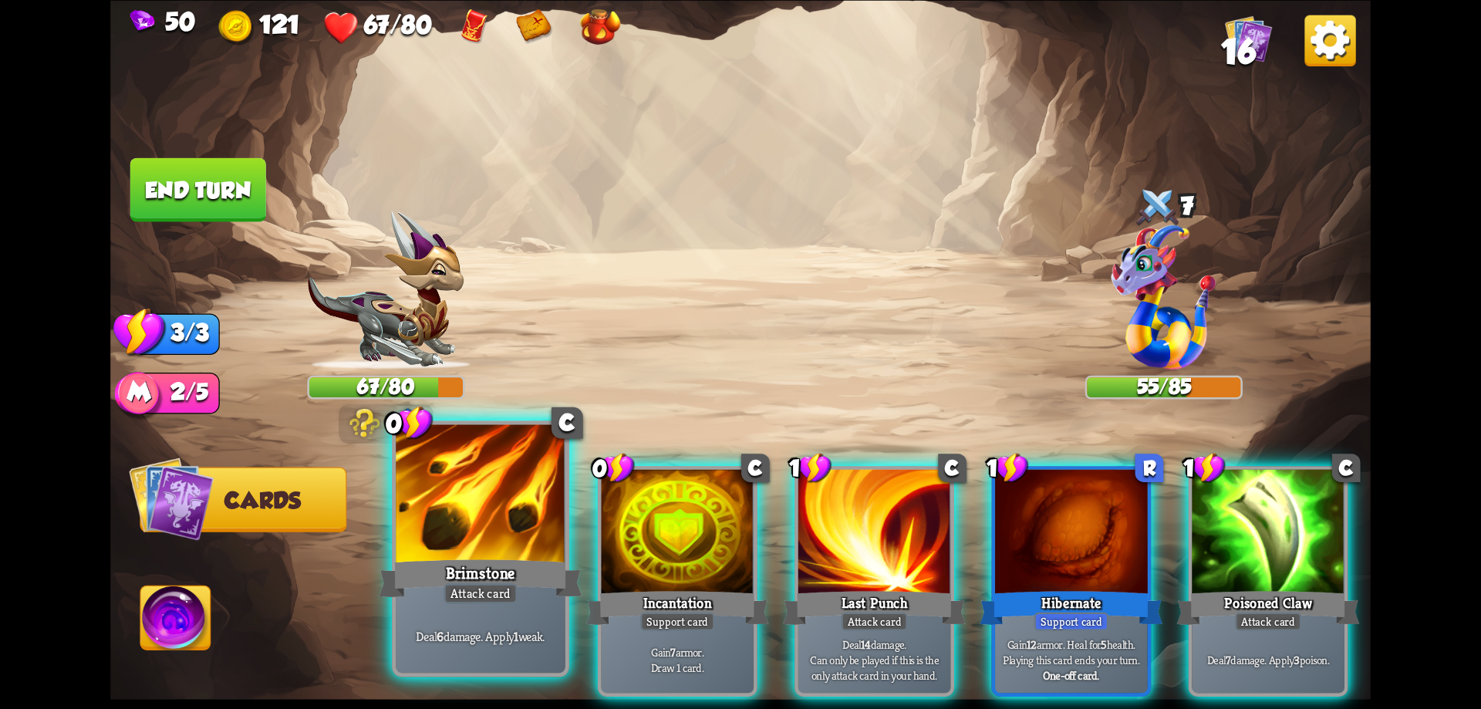
click at [459, 552] on div at bounding box center [481, 495] width 170 height 143
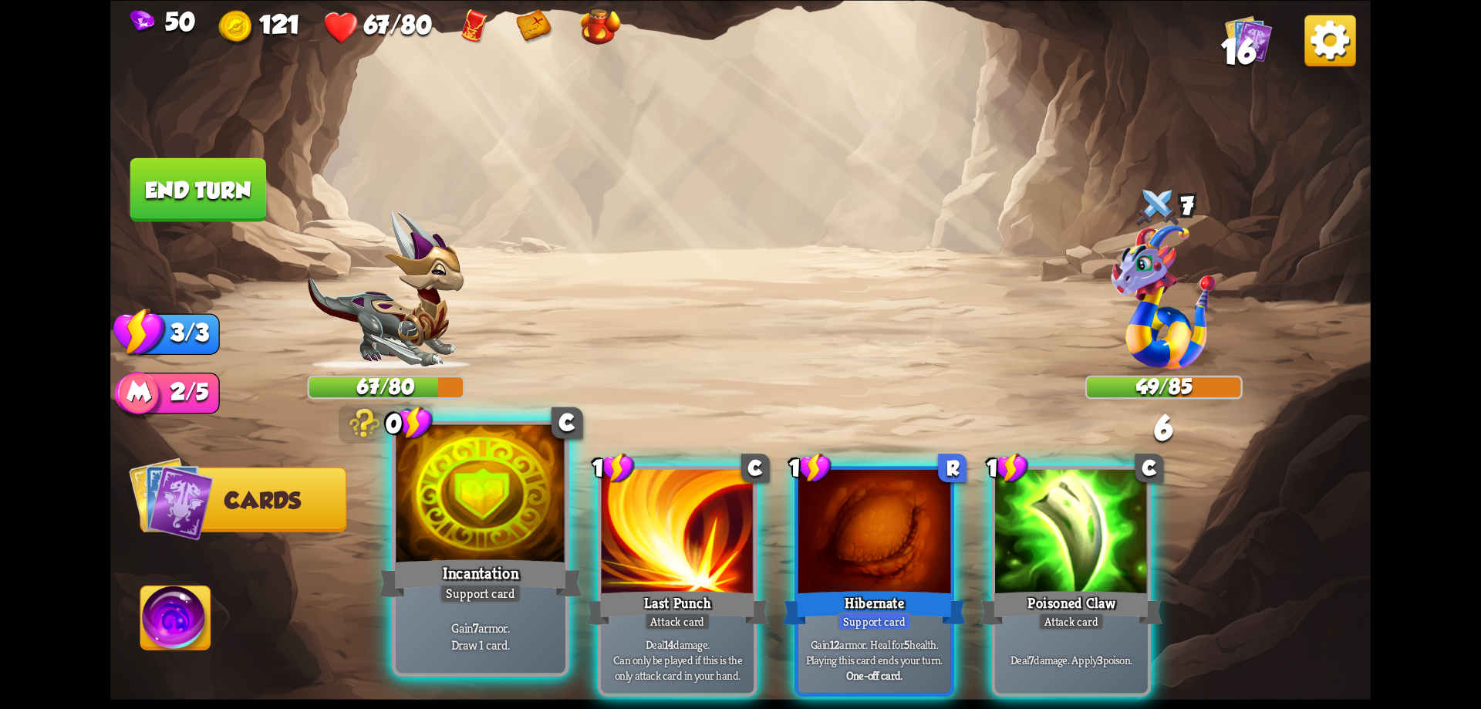
click at [501, 528] on div at bounding box center [481, 495] width 170 height 143
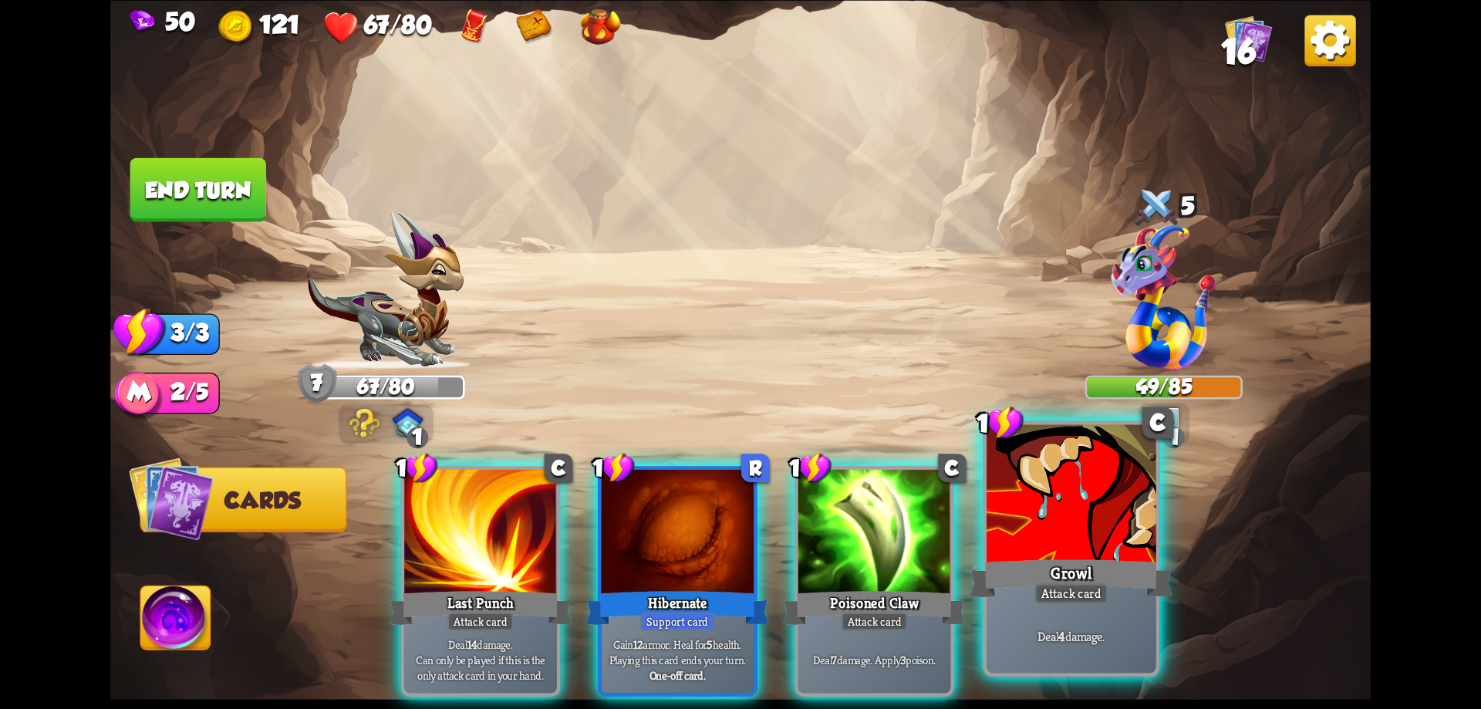
click at [1004, 517] on div at bounding box center [1072, 495] width 170 height 143
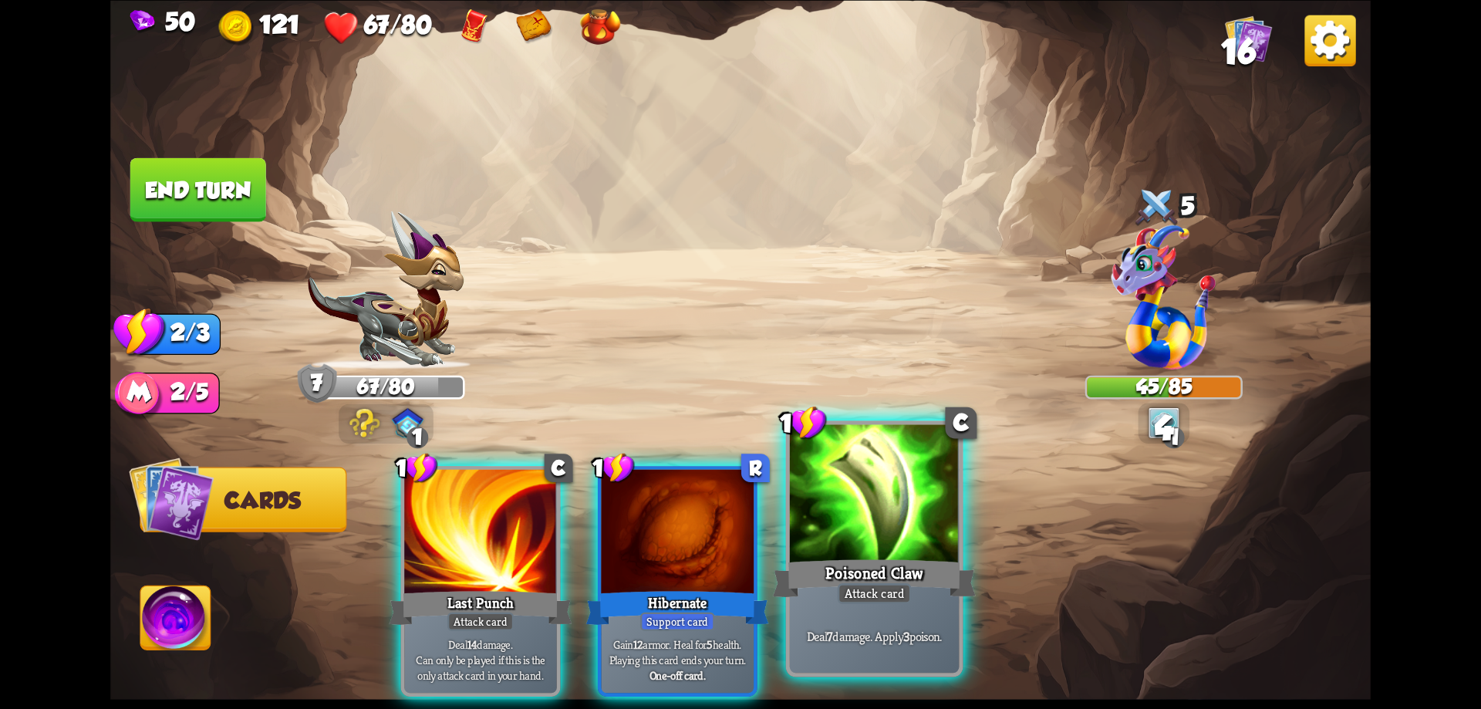
click at [904, 522] on div at bounding box center [875, 495] width 170 height 143
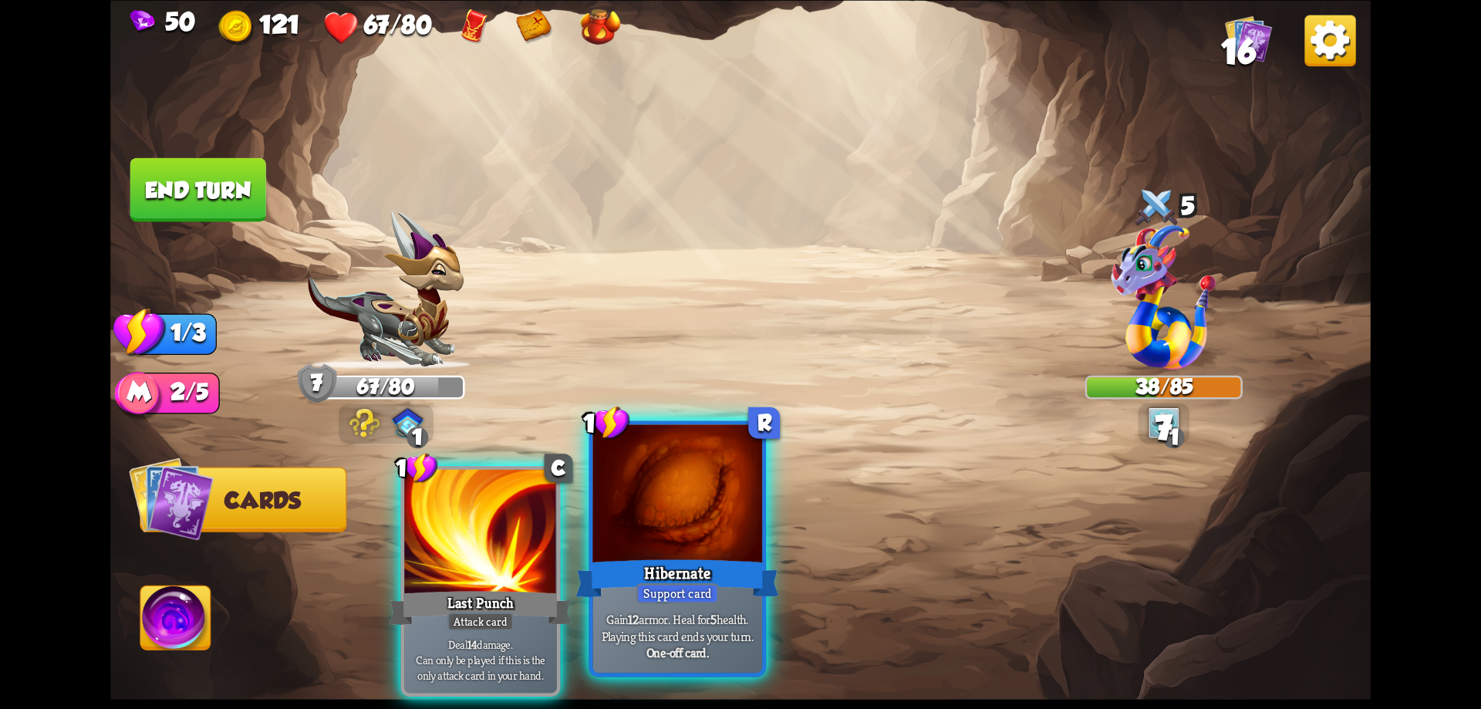
click at [742, 532] on div at bounding box center [678, 495] width 170 height 143
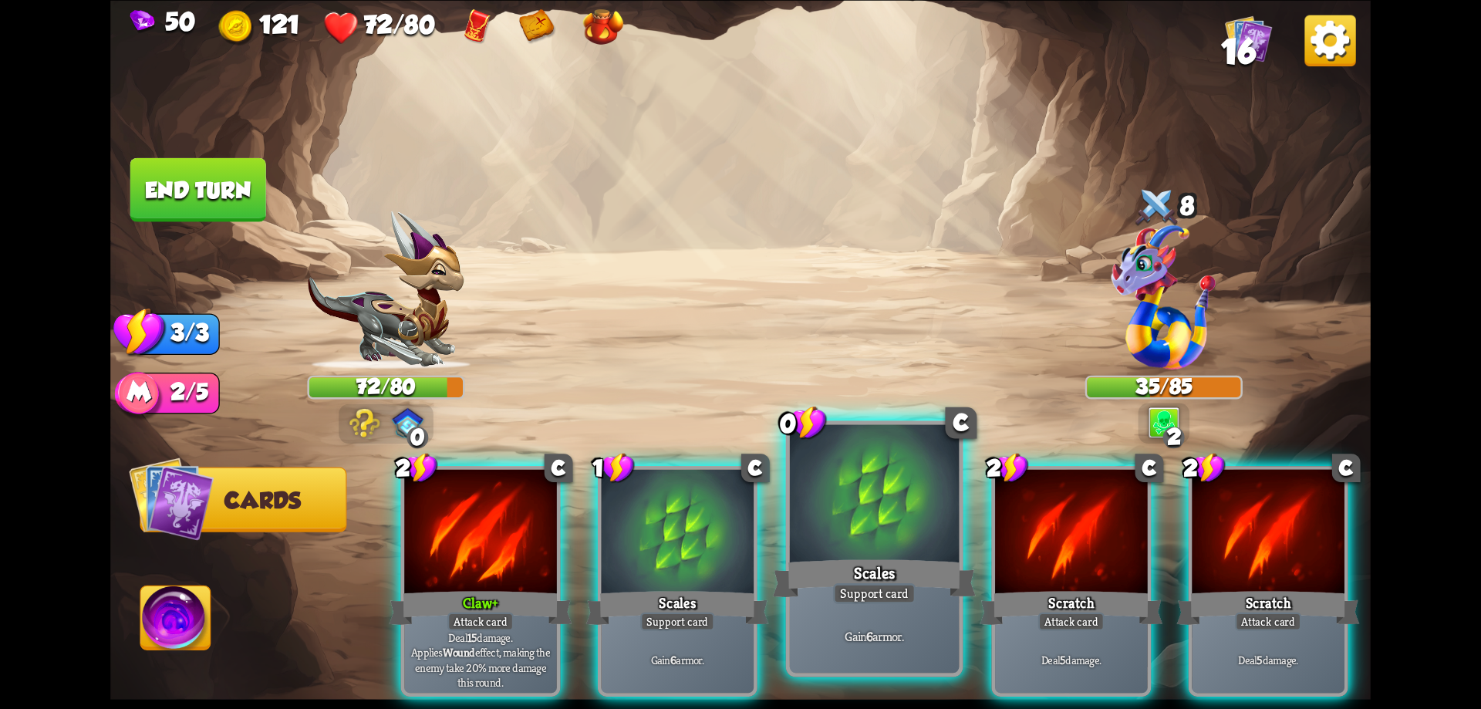
click at [851, 531] on div at bounding box center [875, 495] width 170 height 143
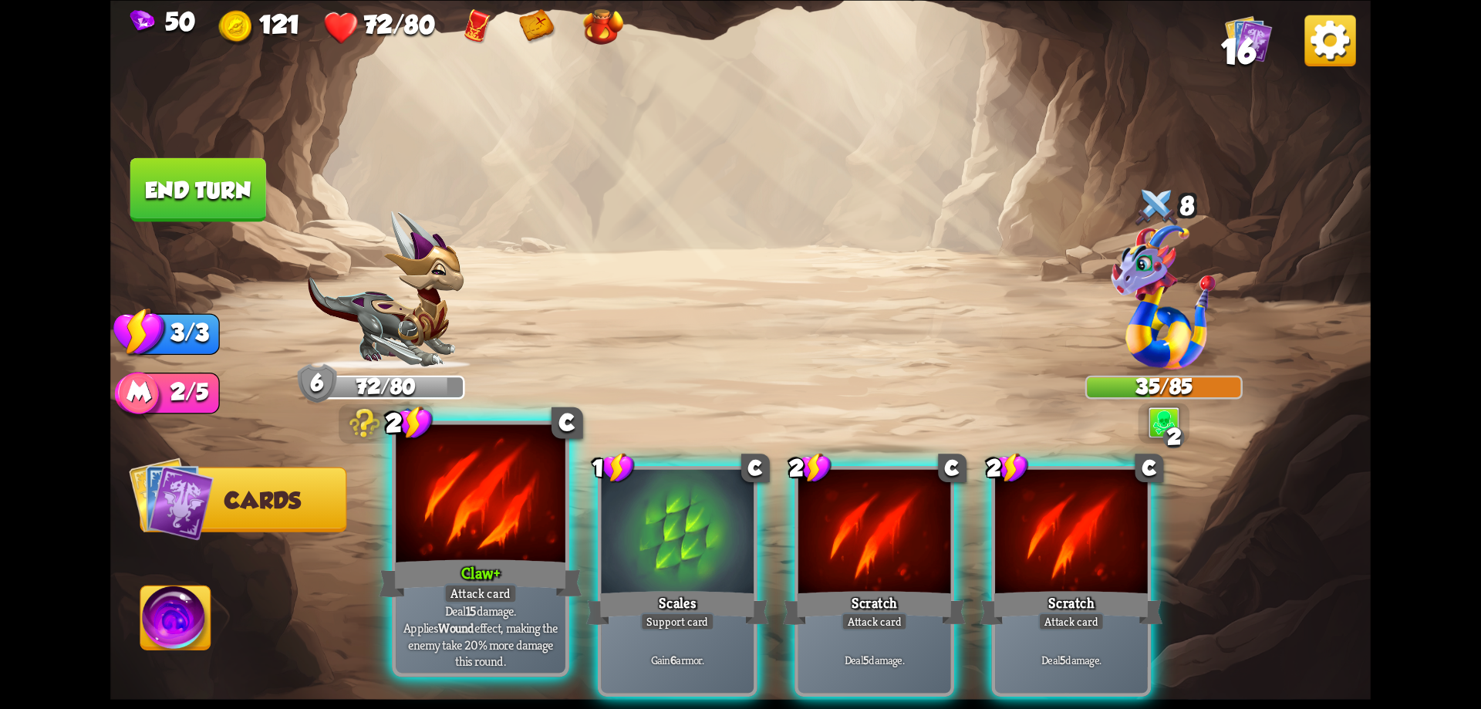
click at [493, 520] on div at bounding box center [481, 495] width 170 height 143
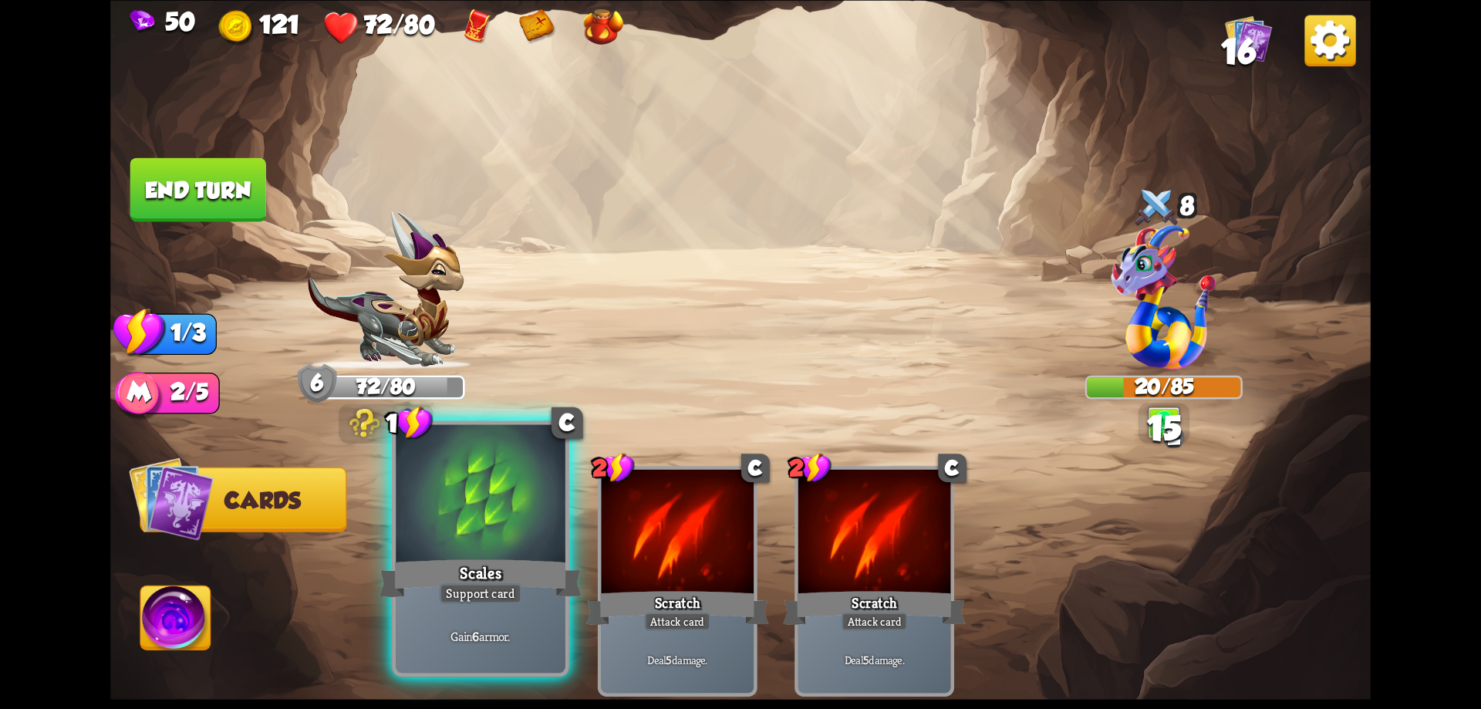
click at [484, 523] on div at bounding box center [481, 495] width 170 height 143
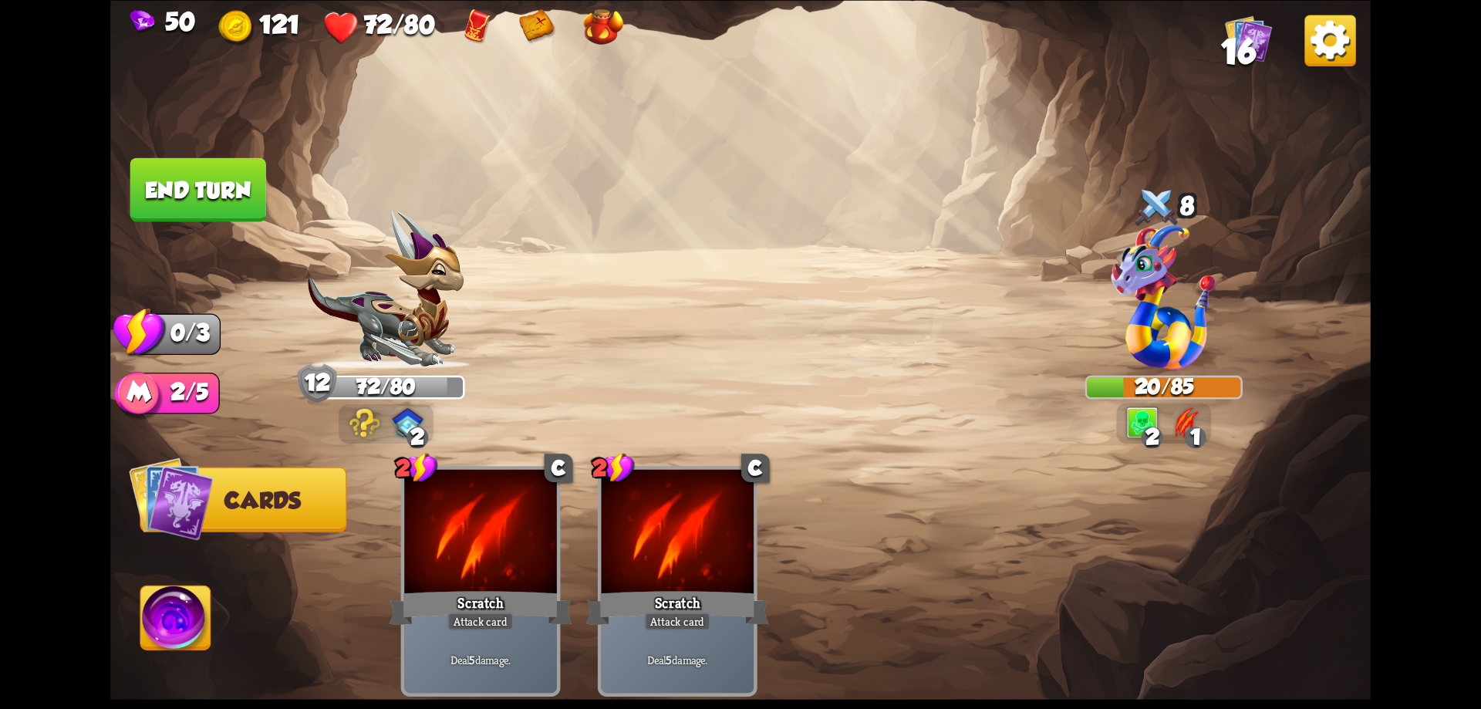
click at [218, 218] on button "End turn" at bounding box center [198, 189] width 136 height 64
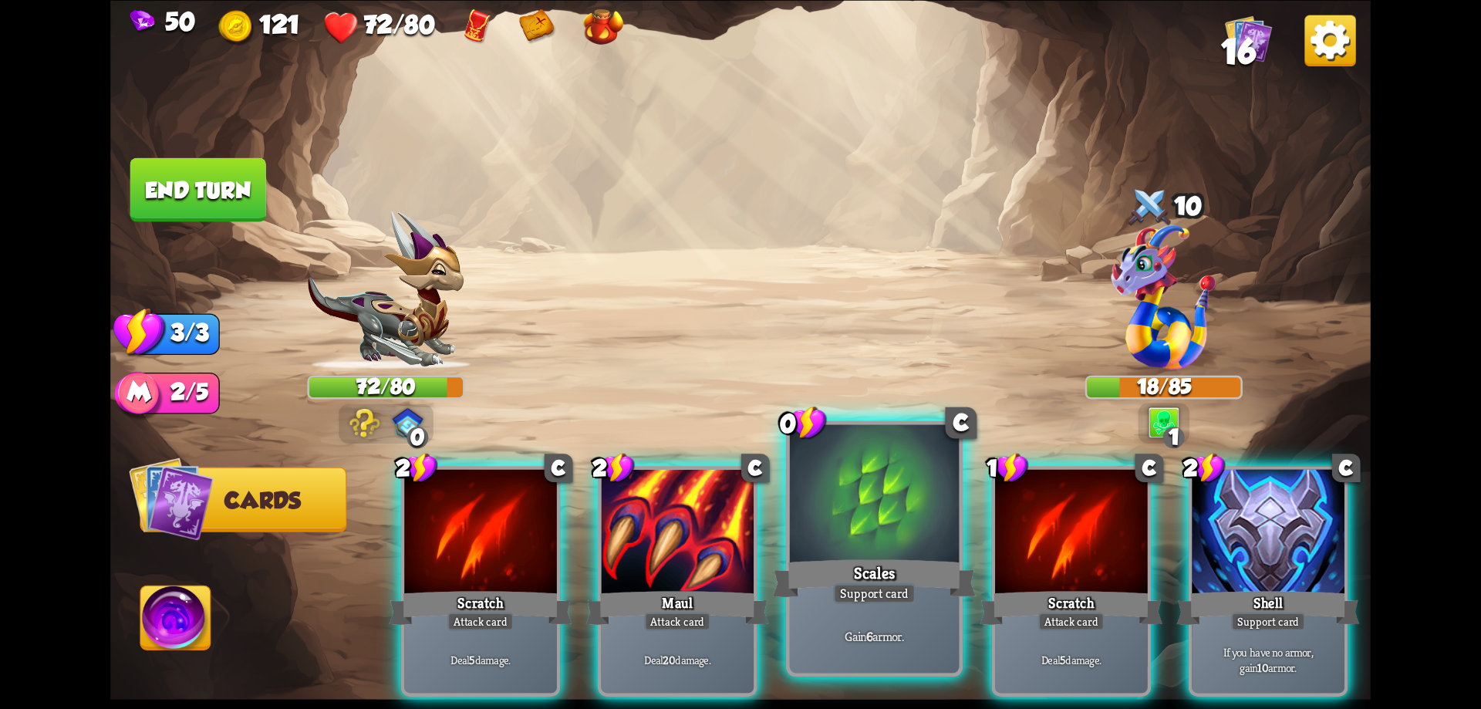
click at [864, 527] on div at bounding box center [875, 495] width 170 height 143
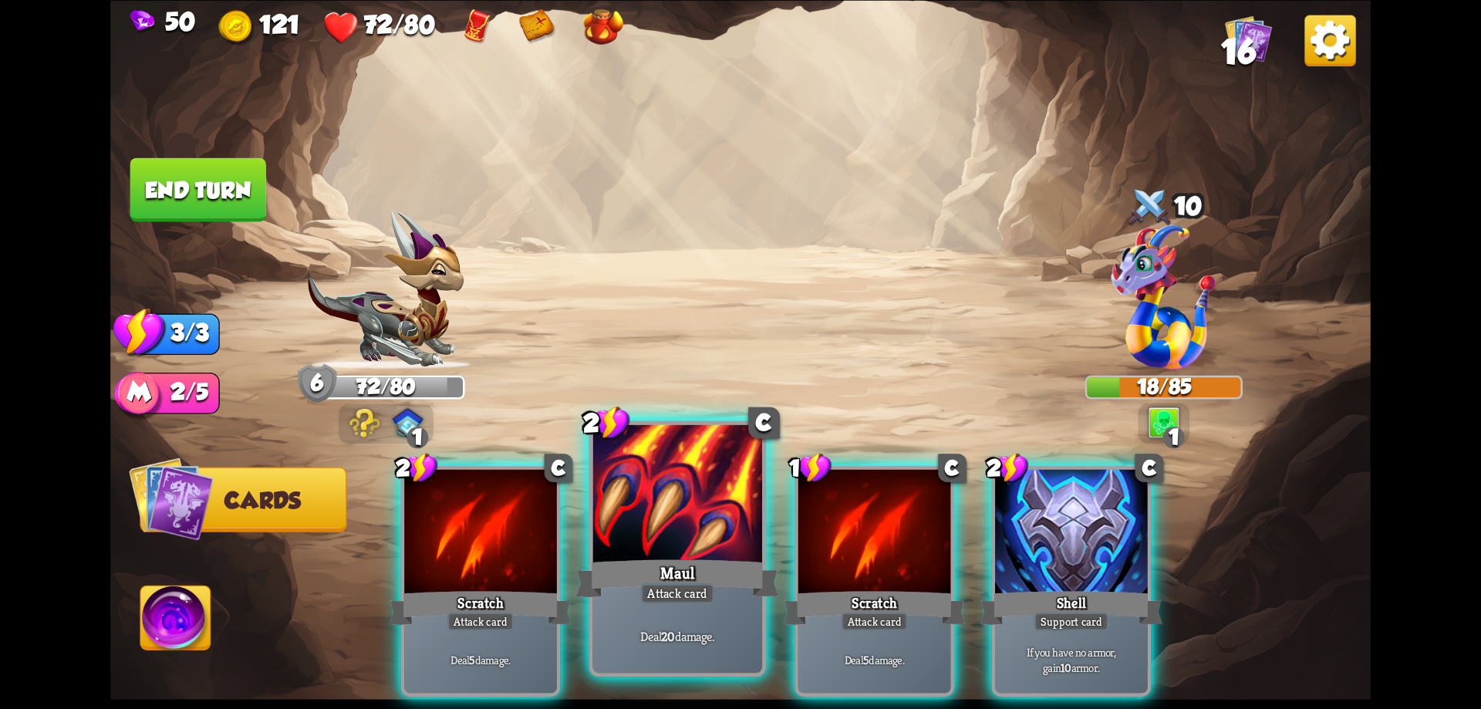
click at [629, 498] on div at bounding box center [678, 495] width 170 height 143
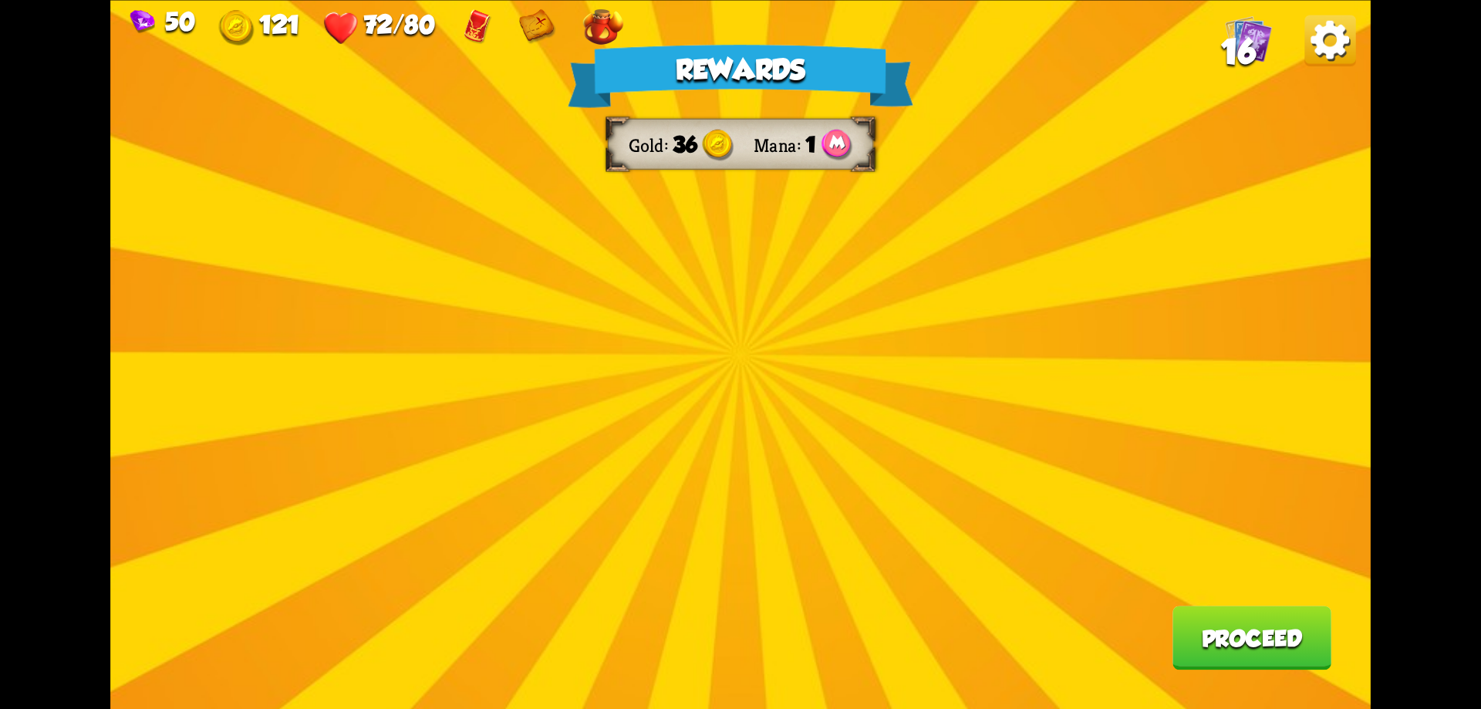
click at [734, 346] on div "Rewards Gold 36 Mana 1 Proceed" at bounding box center [740, 354] width 1260 height 709
click at [1216, 631] on button "Proceed" at bounding box center [1252, 638] width 159 height 64
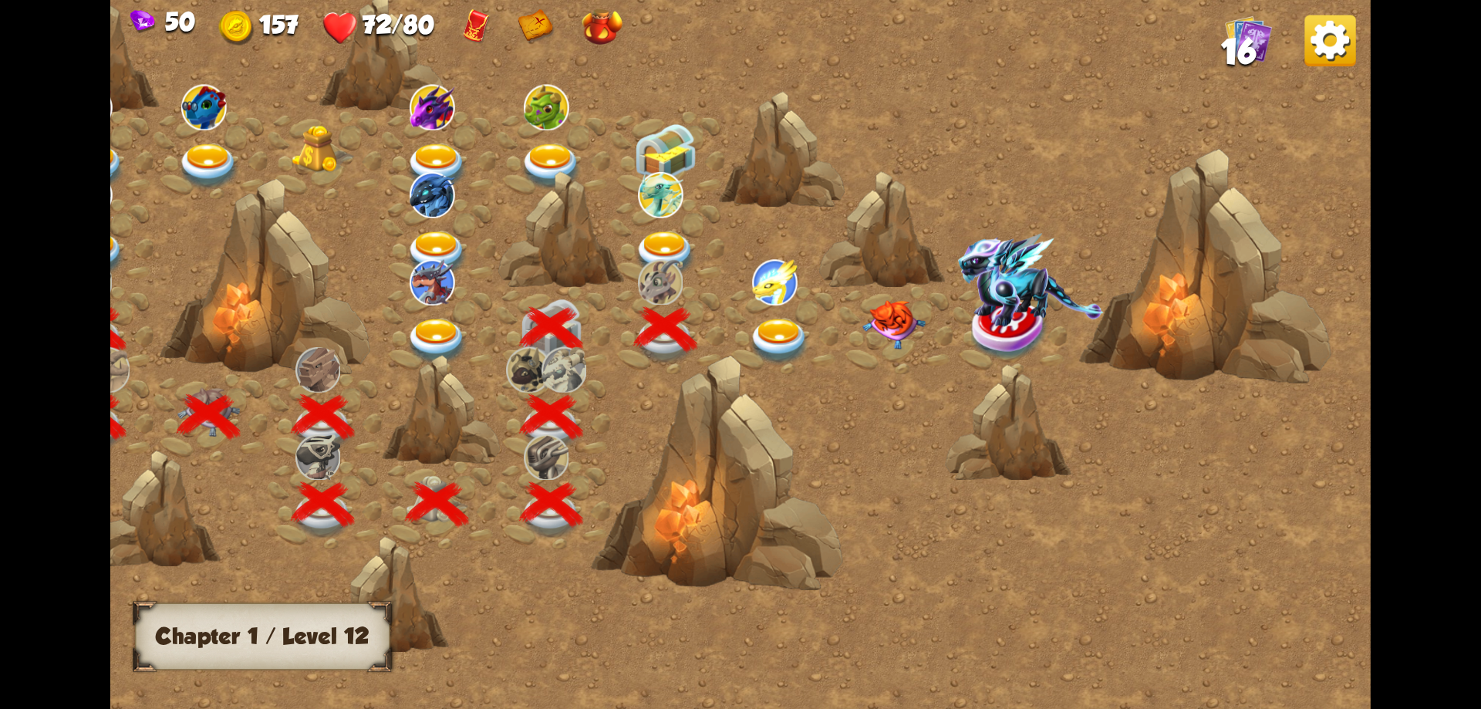
click at [760, 336] on img at bounding box center [779, 342] width 63 height 46
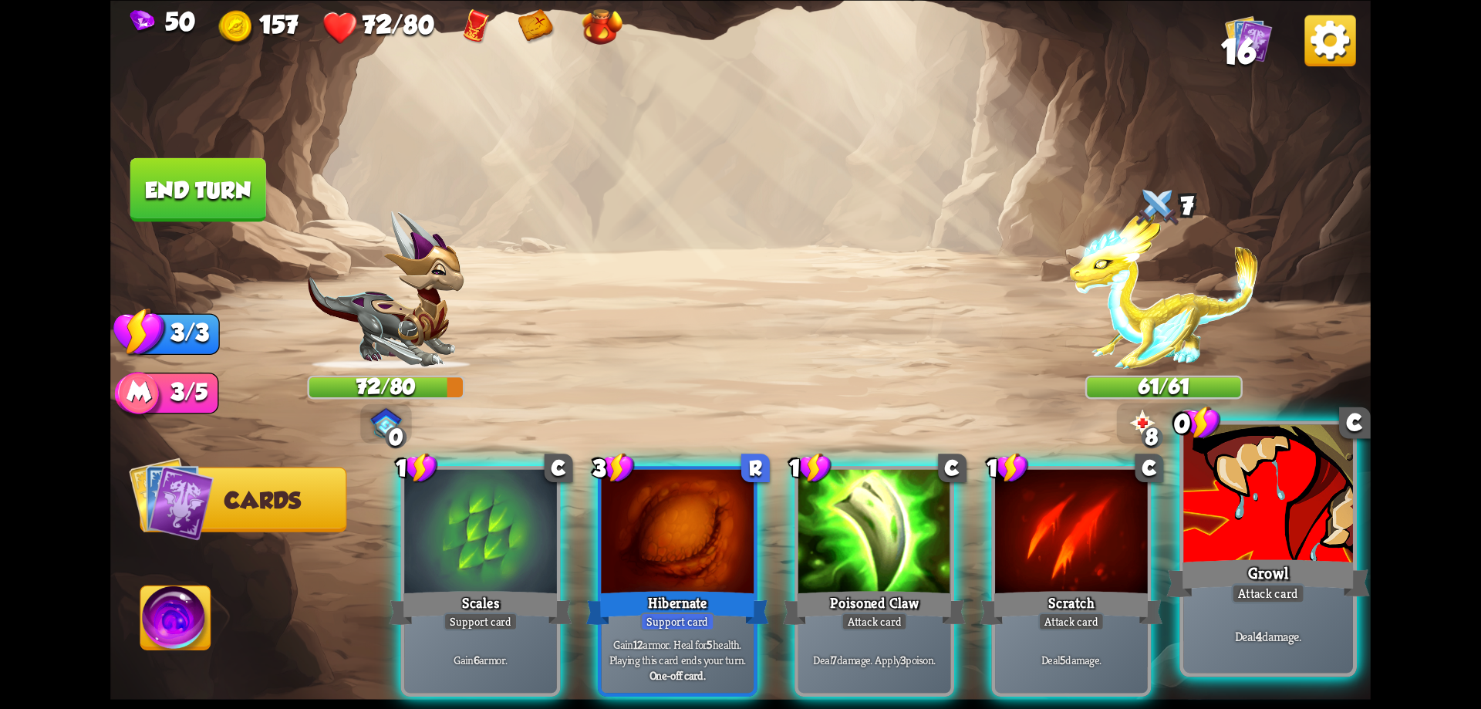
click at [1239, 527] on div at bounding box center [1268, 495] width 170 height 143
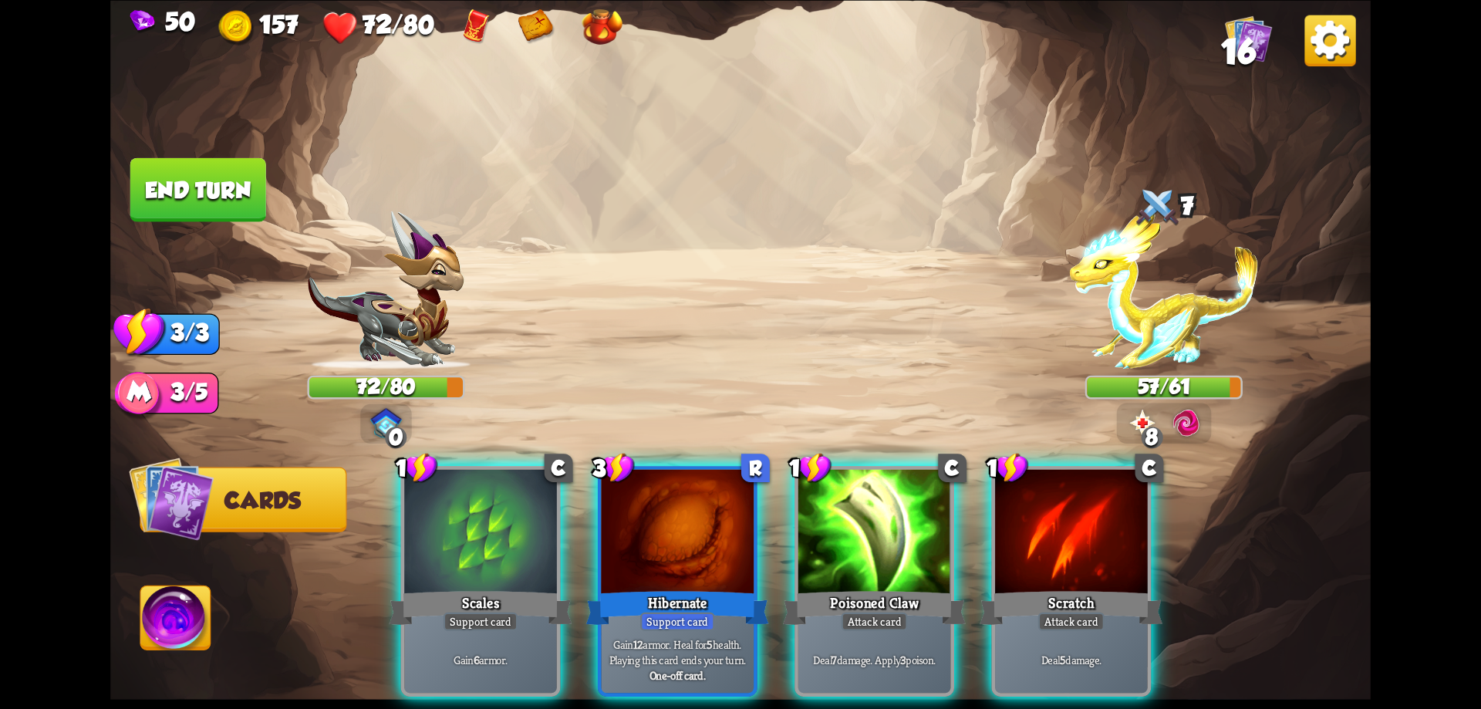
click at [1129, 427] on img at bounding box center [1143, 423] width 32 height 32
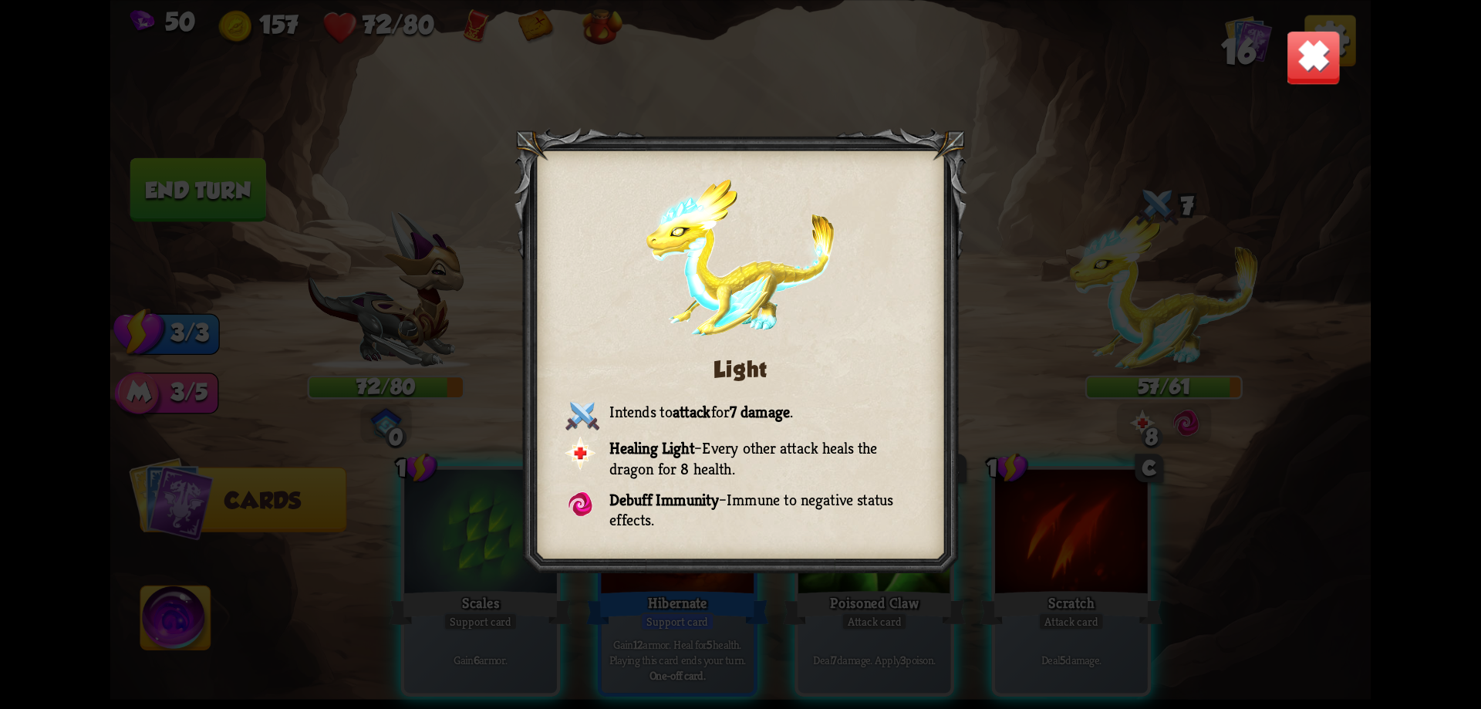
click at [1312, 49] on img at bounding box center [1313, 56] width 55 height 55
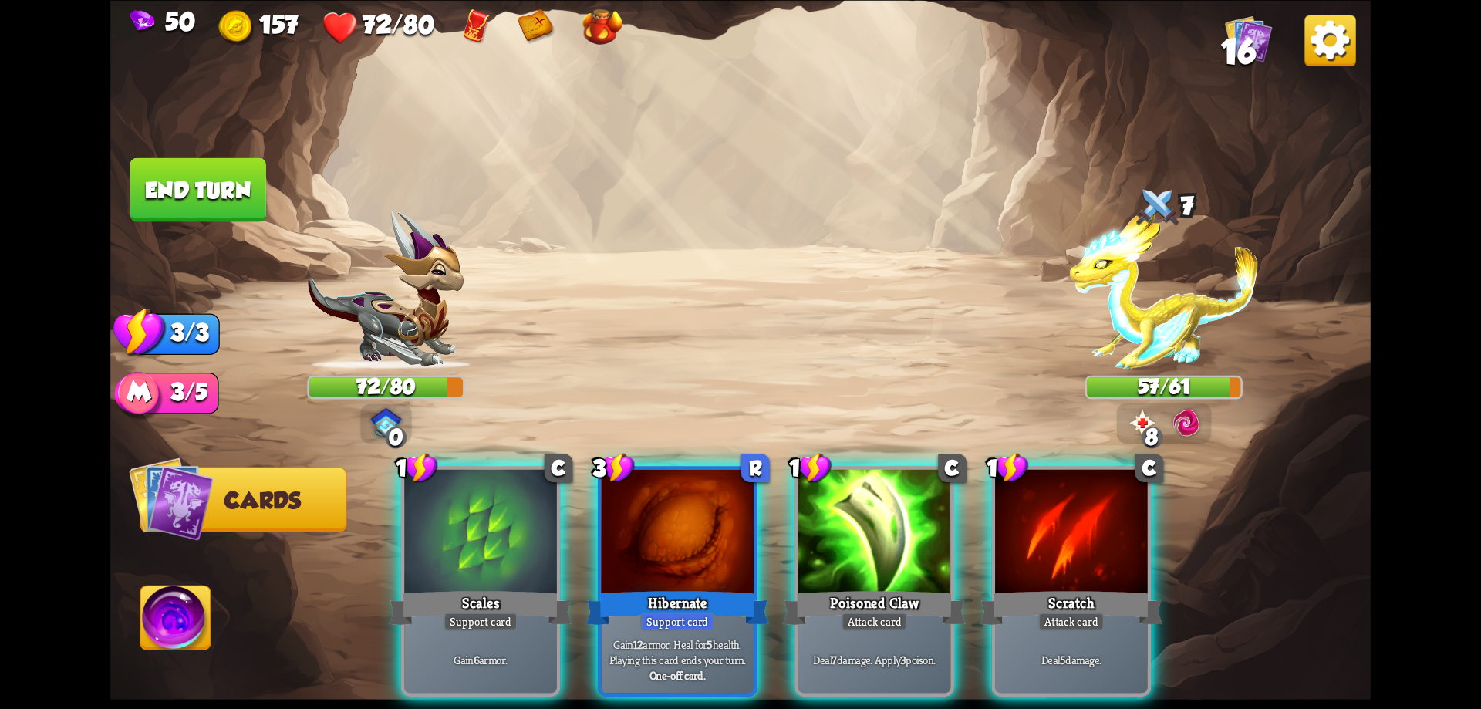
click at [1148, 274] on img at bounding box center [1163, 290] width 189 height 158
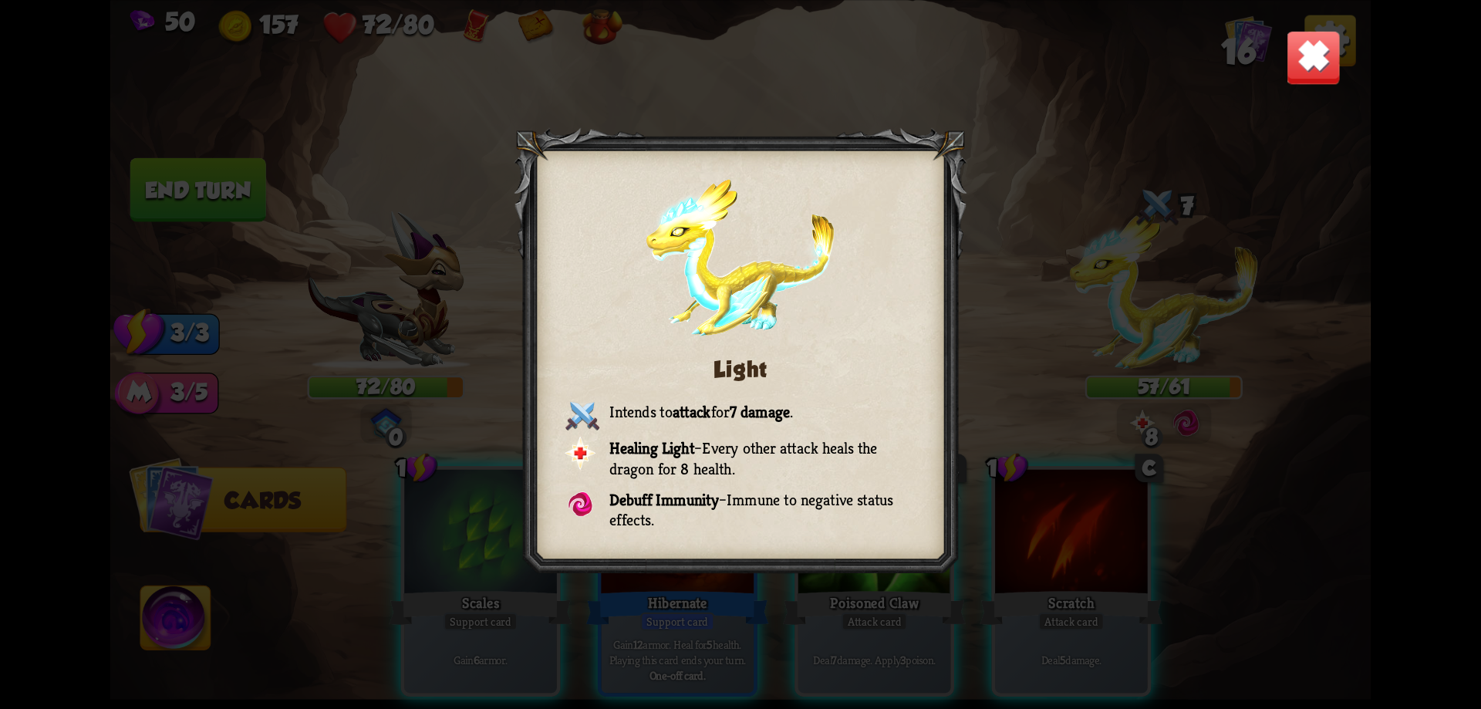
click at [1303, 59] on img at bounding box center [1313, 56] width 55 height 55
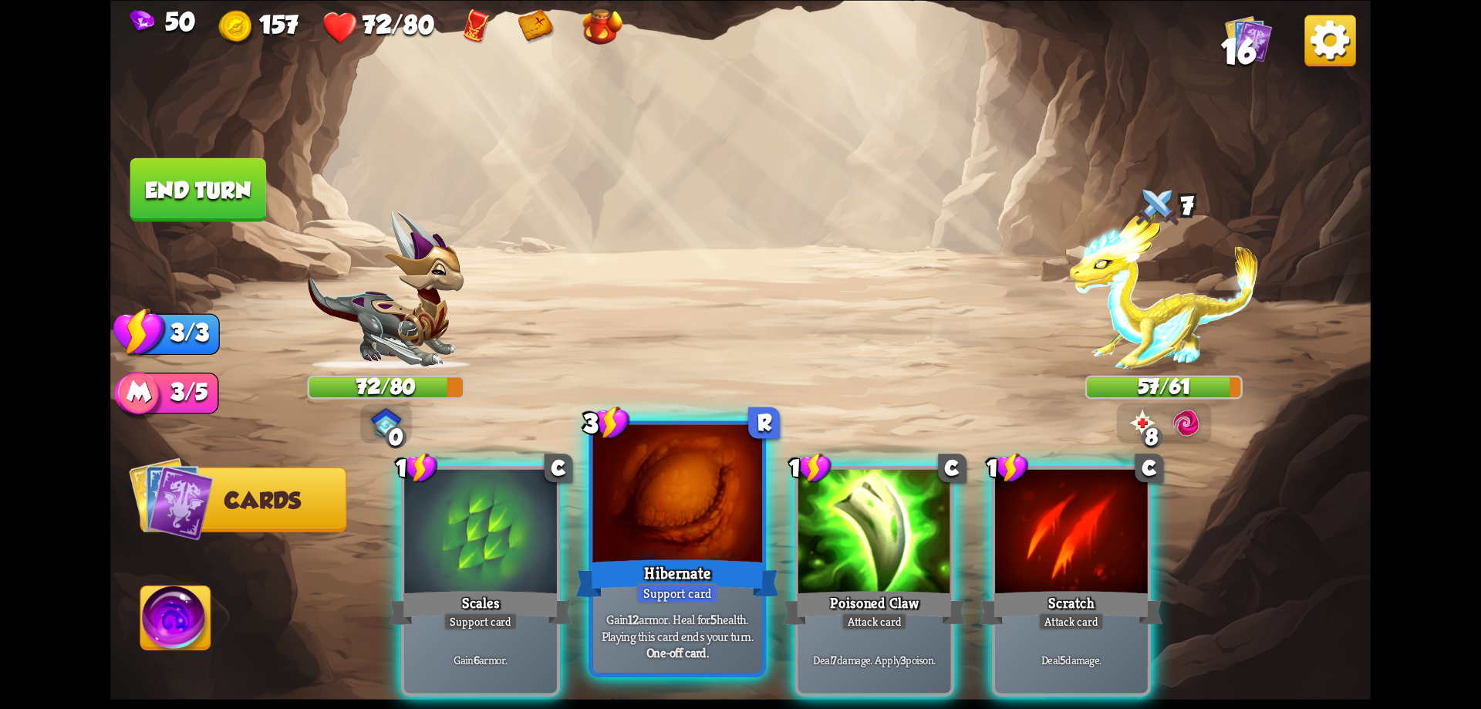
click at [689, 548] on div at bounding box center [678, 495] width 170 height 143
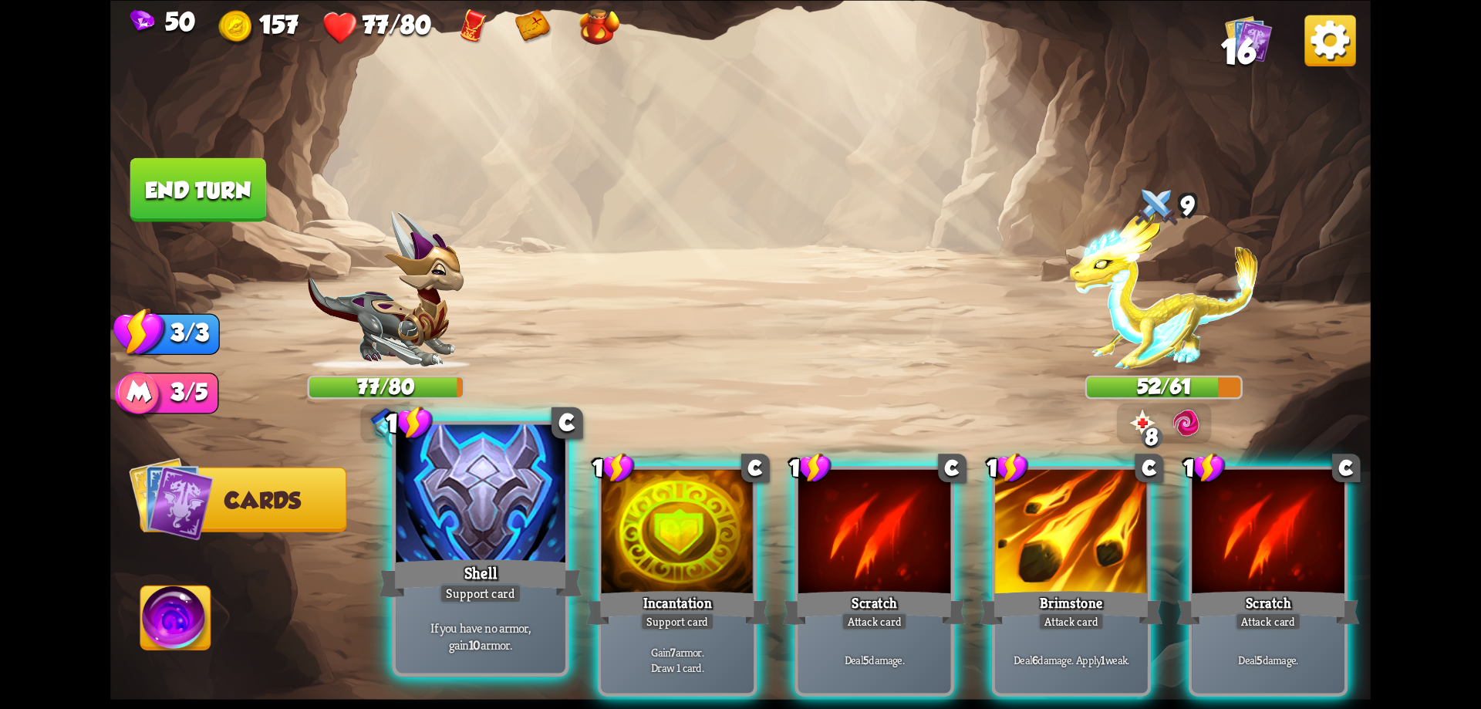
click at [498, 468] on div at bounding box center [481, 495] width 170 height 143
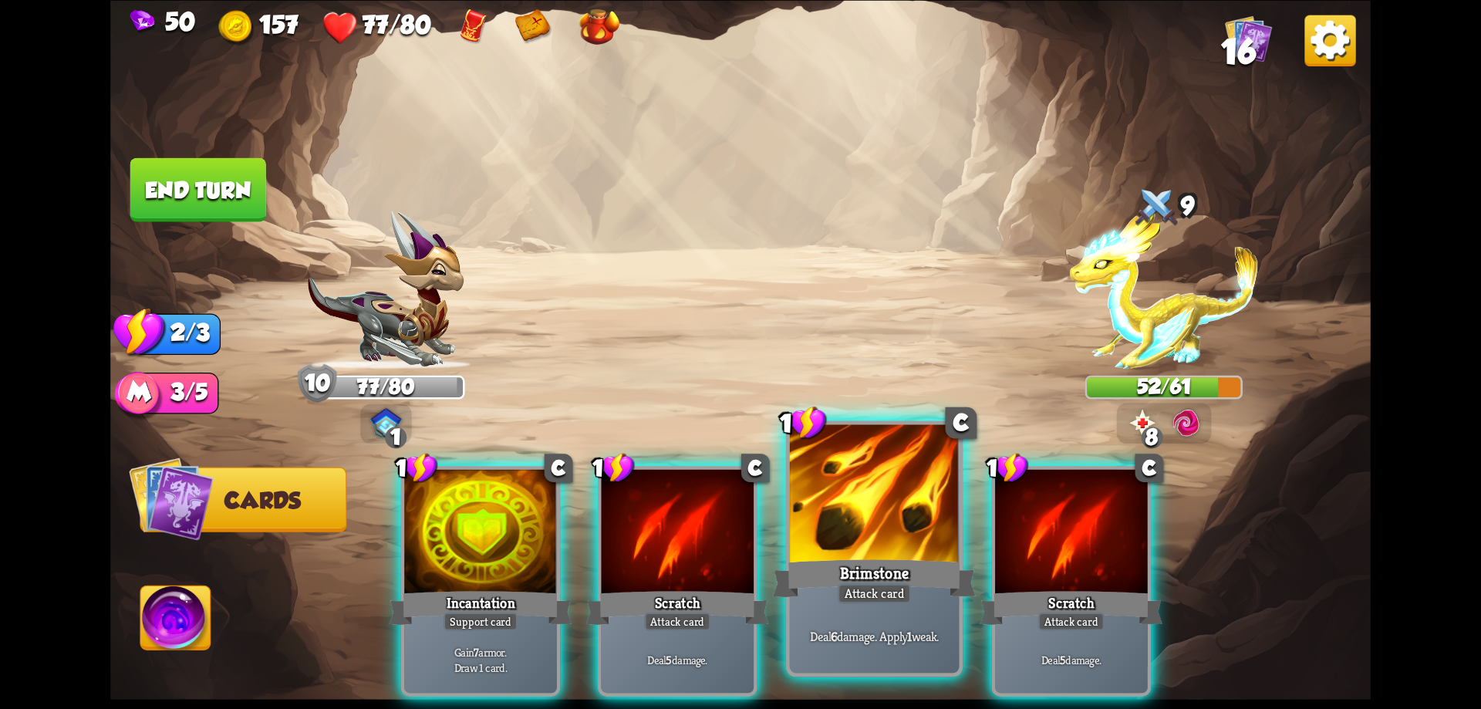
click at [886, 500] on div at bounding box center [875, 495] width 170 height 143
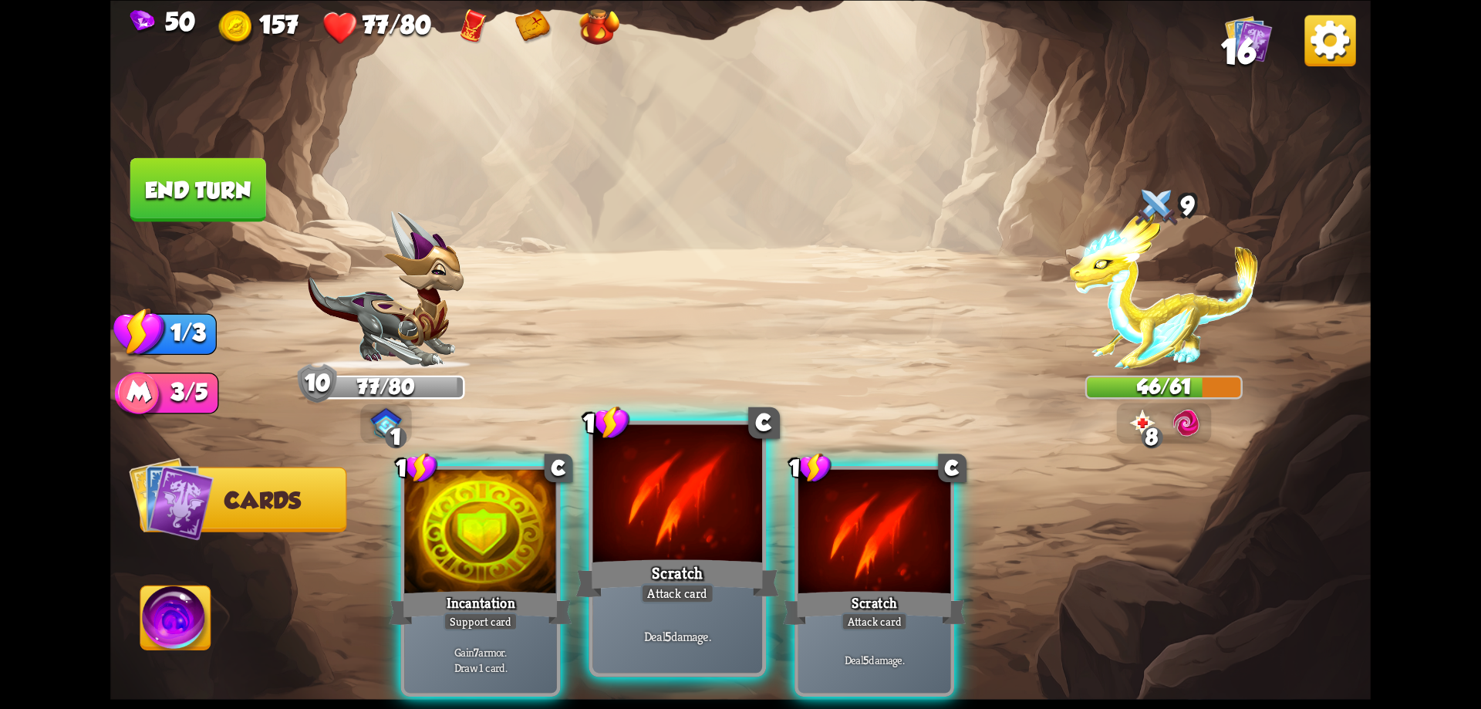
click at [642, 532] on div at bounding box center [678, 495] width 170 height 143
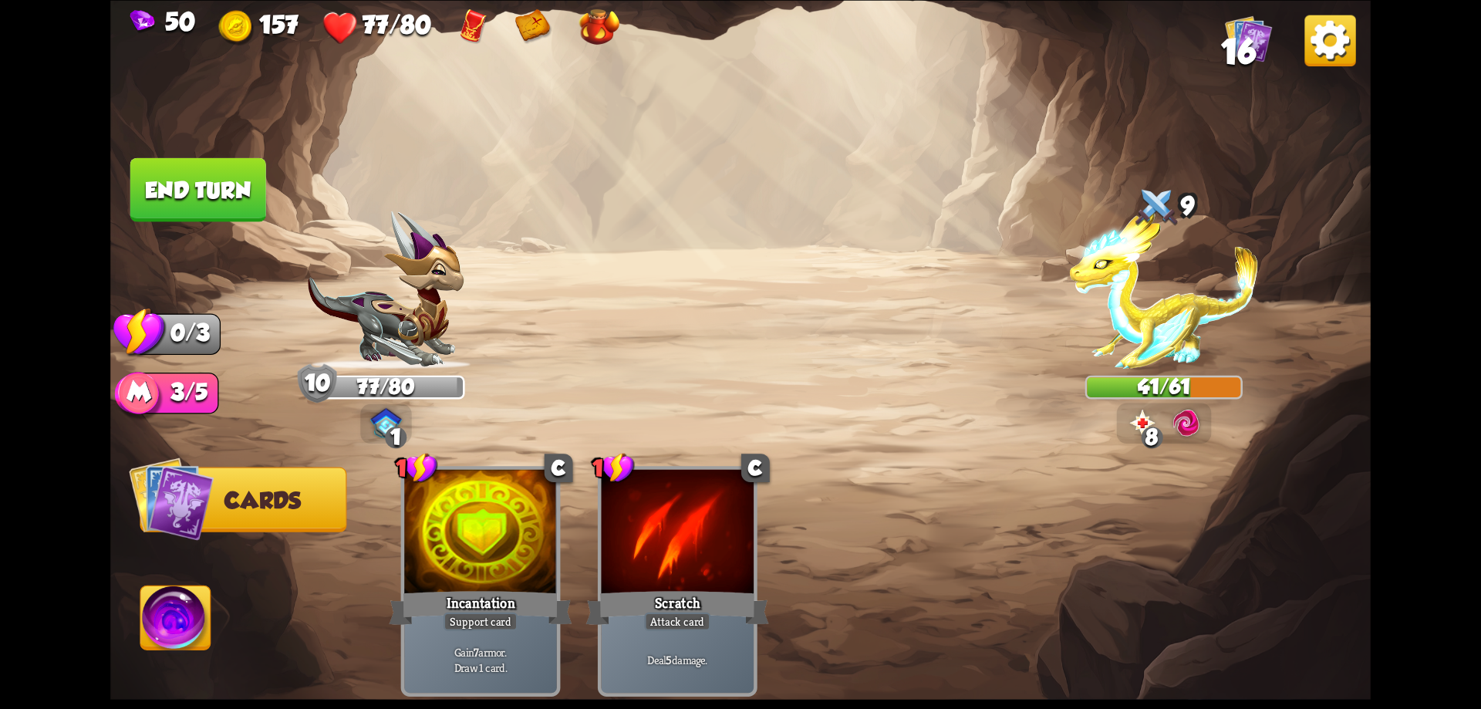
click at [189, 185] on button "End turn" at bounding box center [198, 189] width 136 height 64
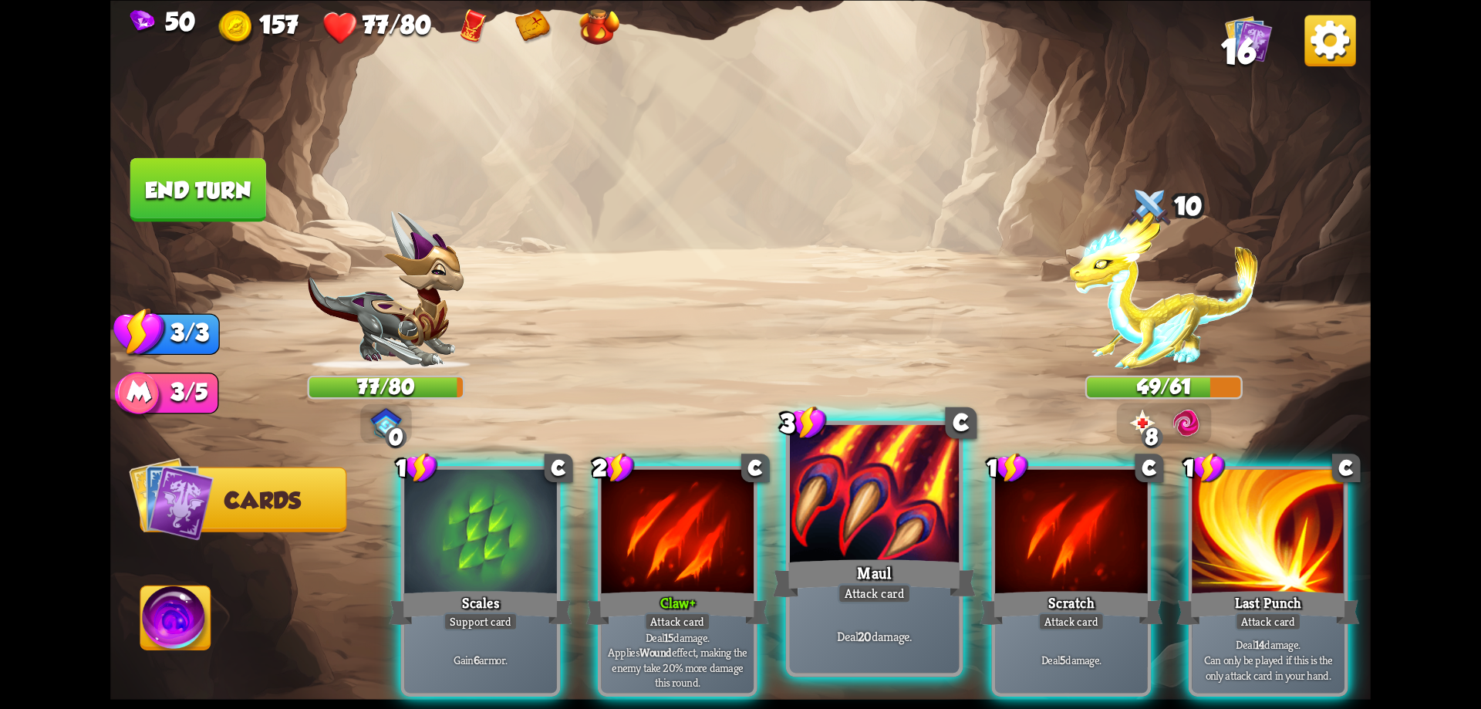
click at [879, 538] on div at bounding box center [875, 495] width 170 height 143
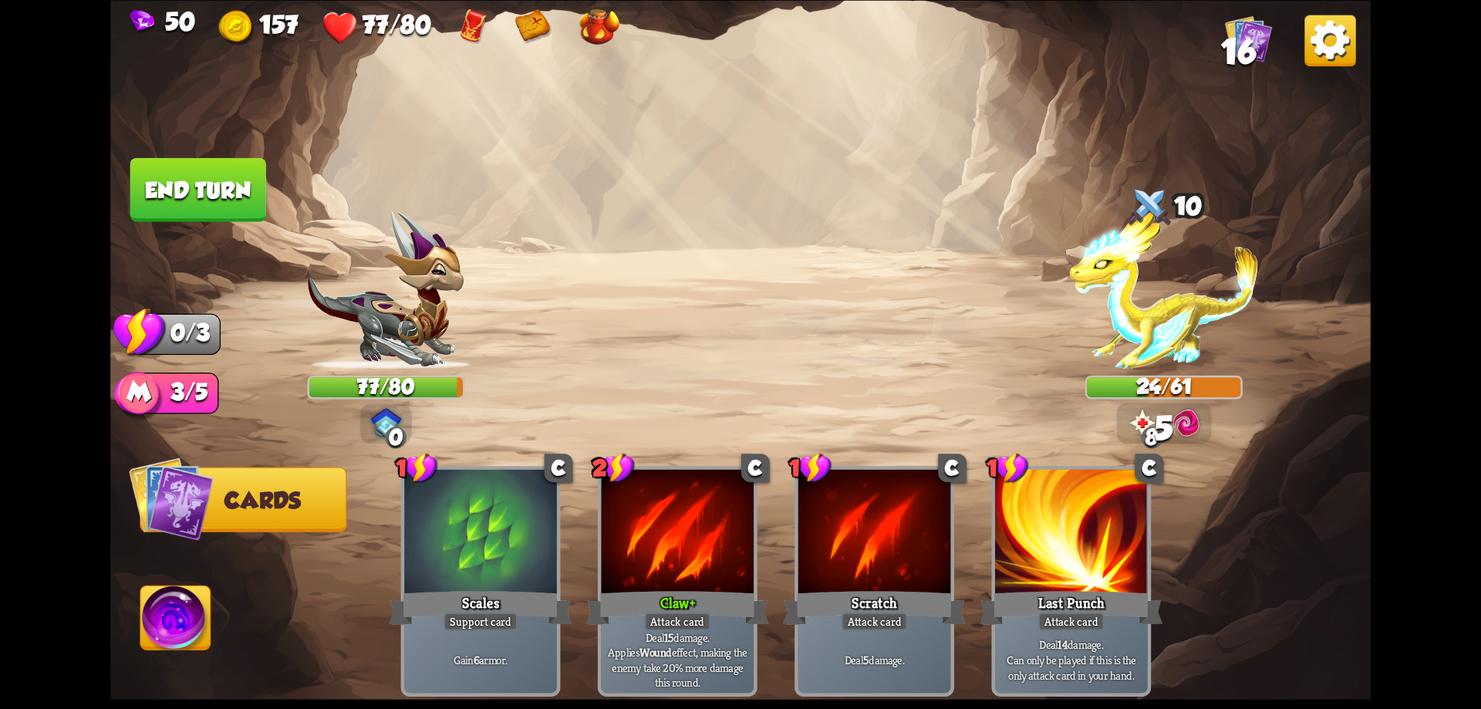
click at [212, 202] on button "End turn" at bounding box center [198, 189] width 136 height 64
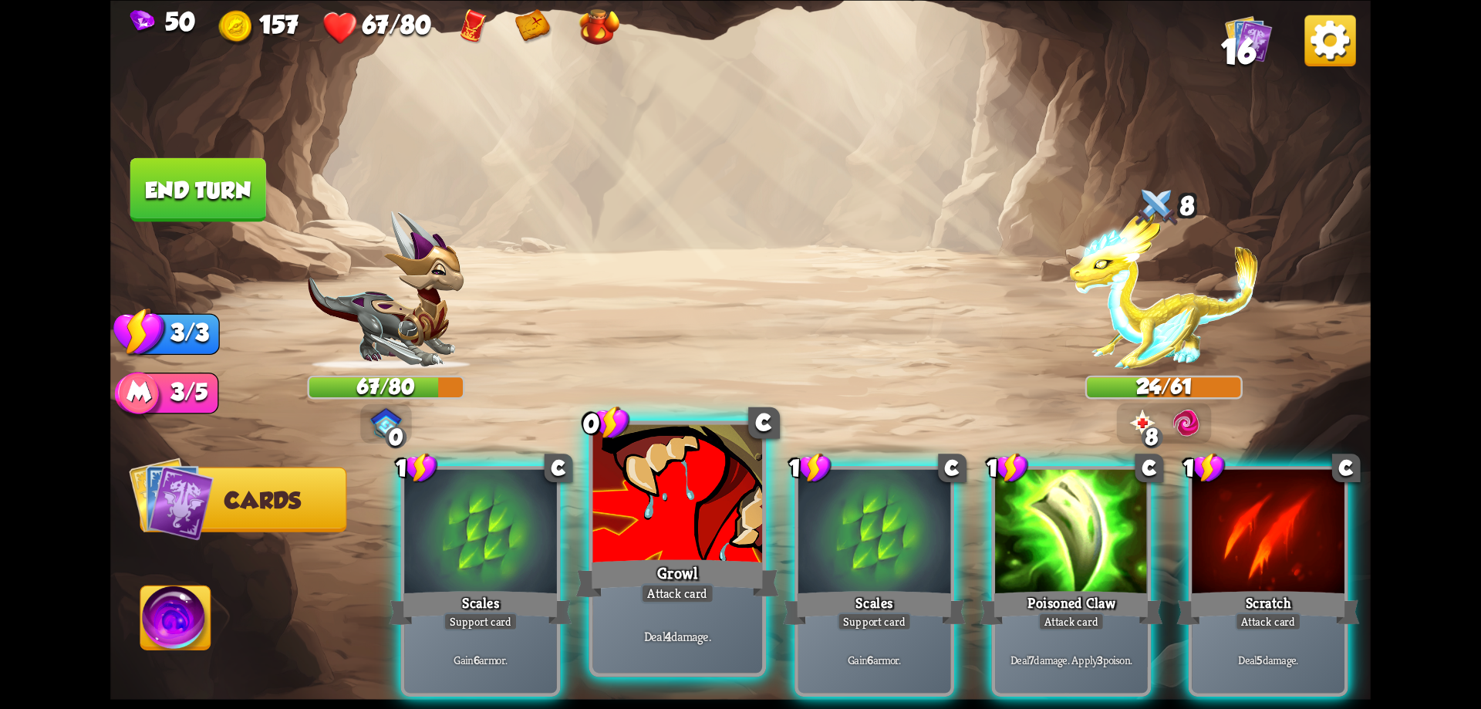
click at [673, 555] on div at bounding box center [678, 495] width 170 height 143
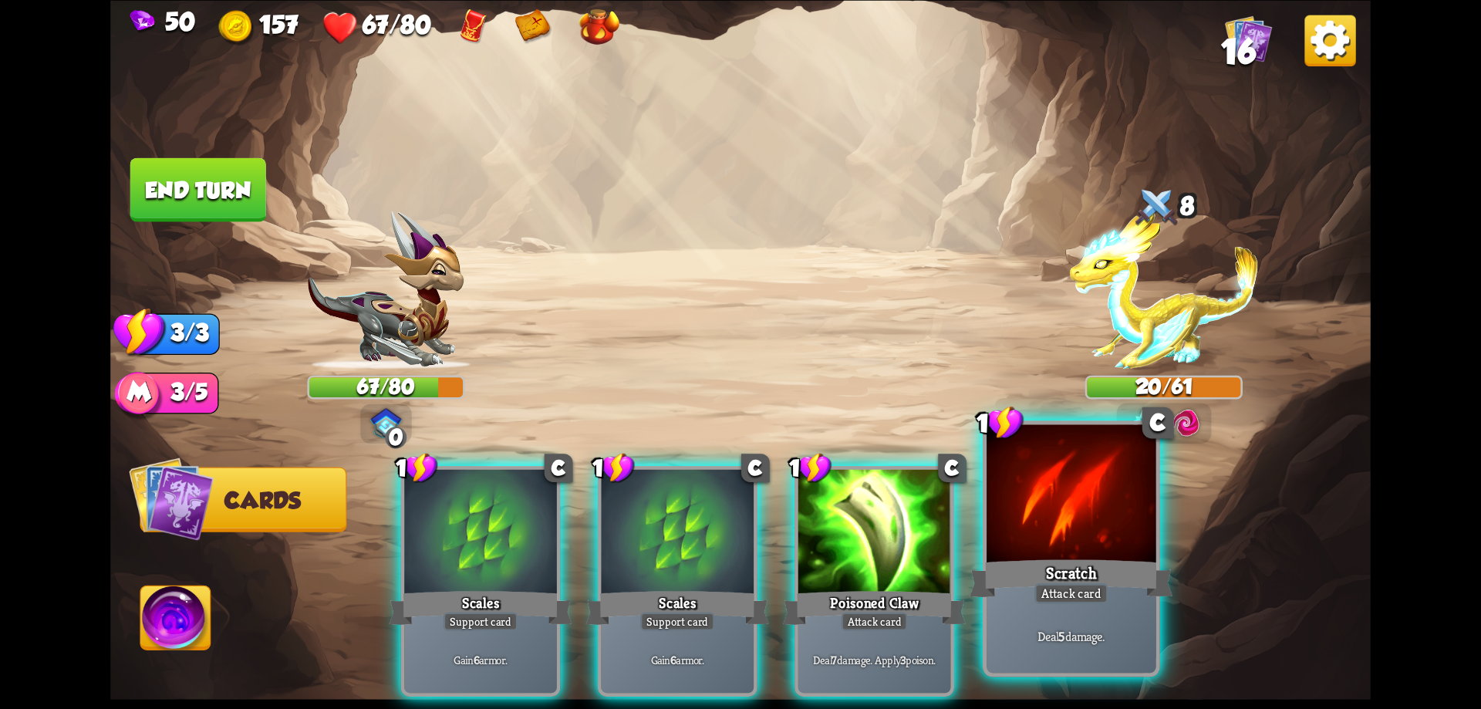
click at [1037, 589] on div "Attack card" at bounding box center [1071, 593] width 74 height 21
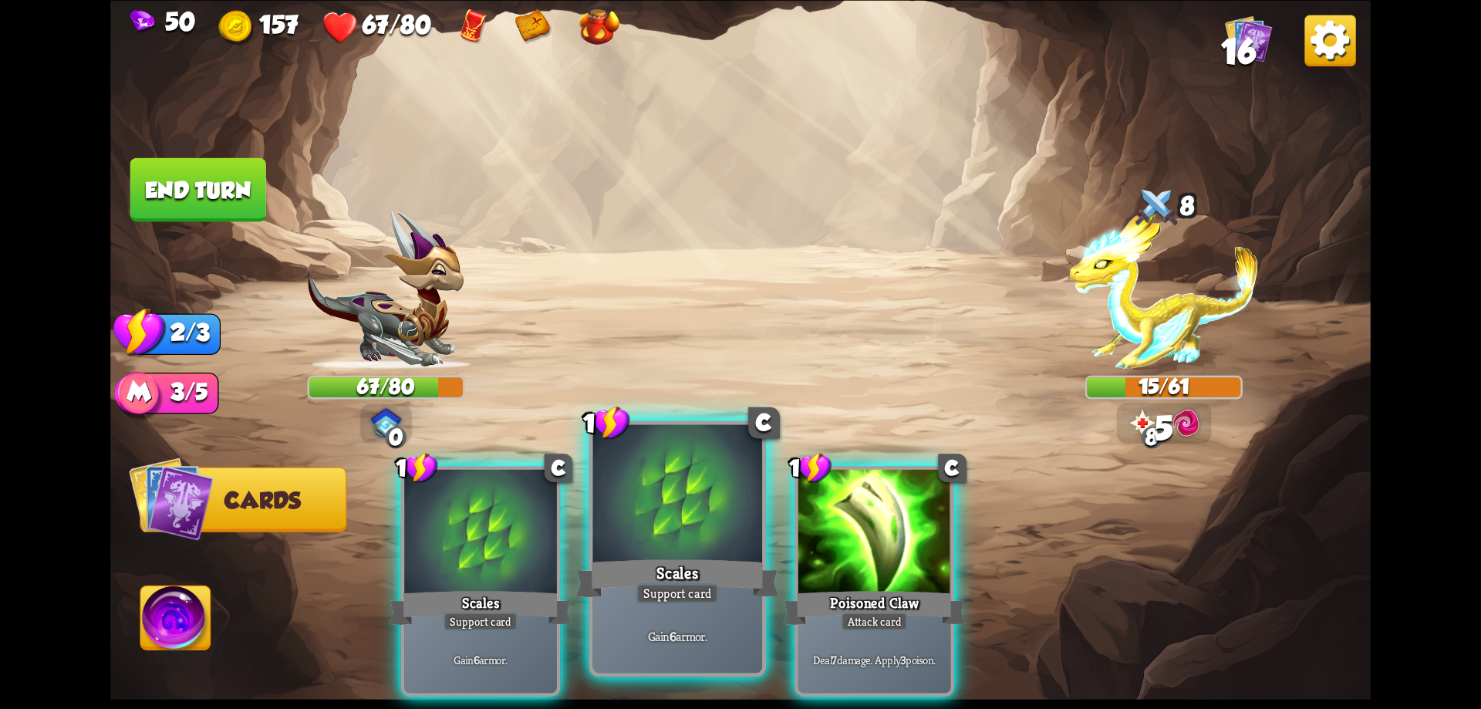
click at [713, 553] on div at bounding box center [678, 495] width 170 height 143
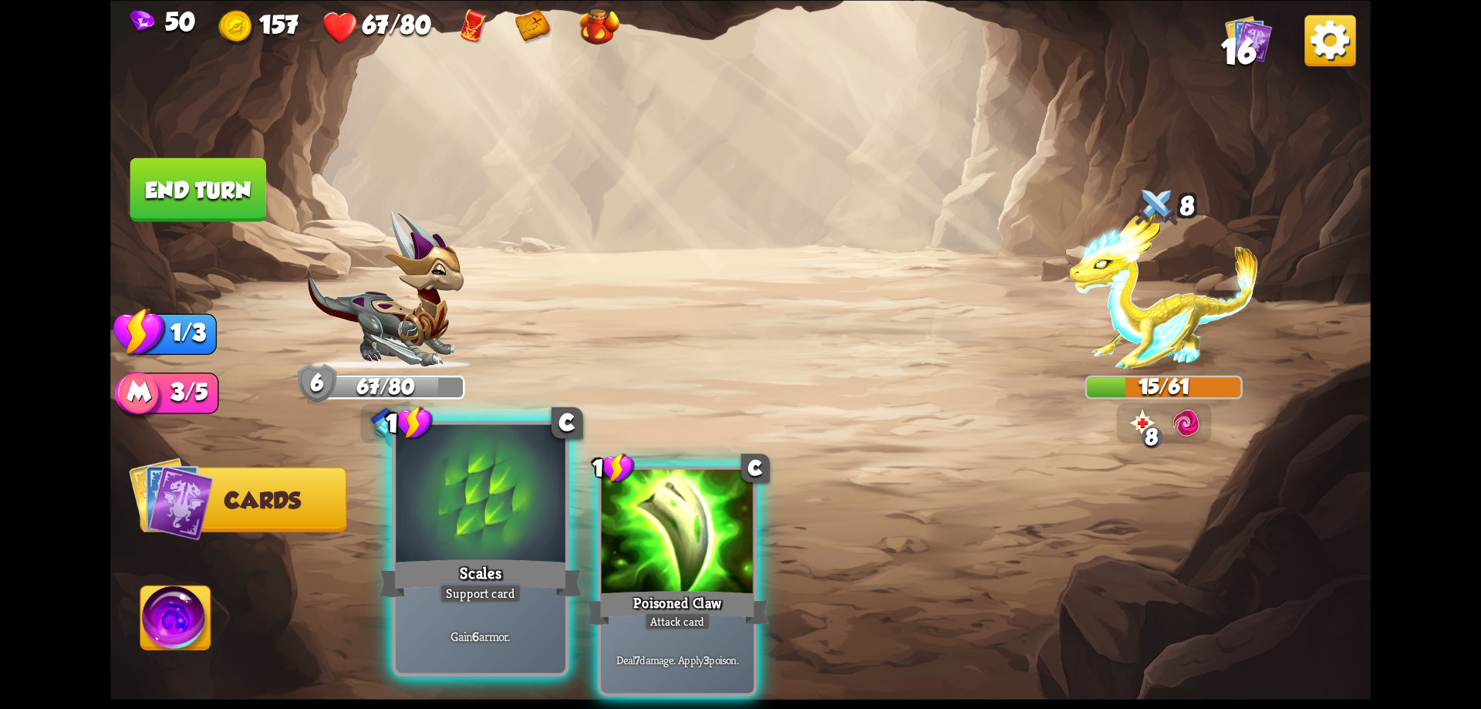
click at [457, 549] on div at bounding box center [481, 495] width 170 height 143
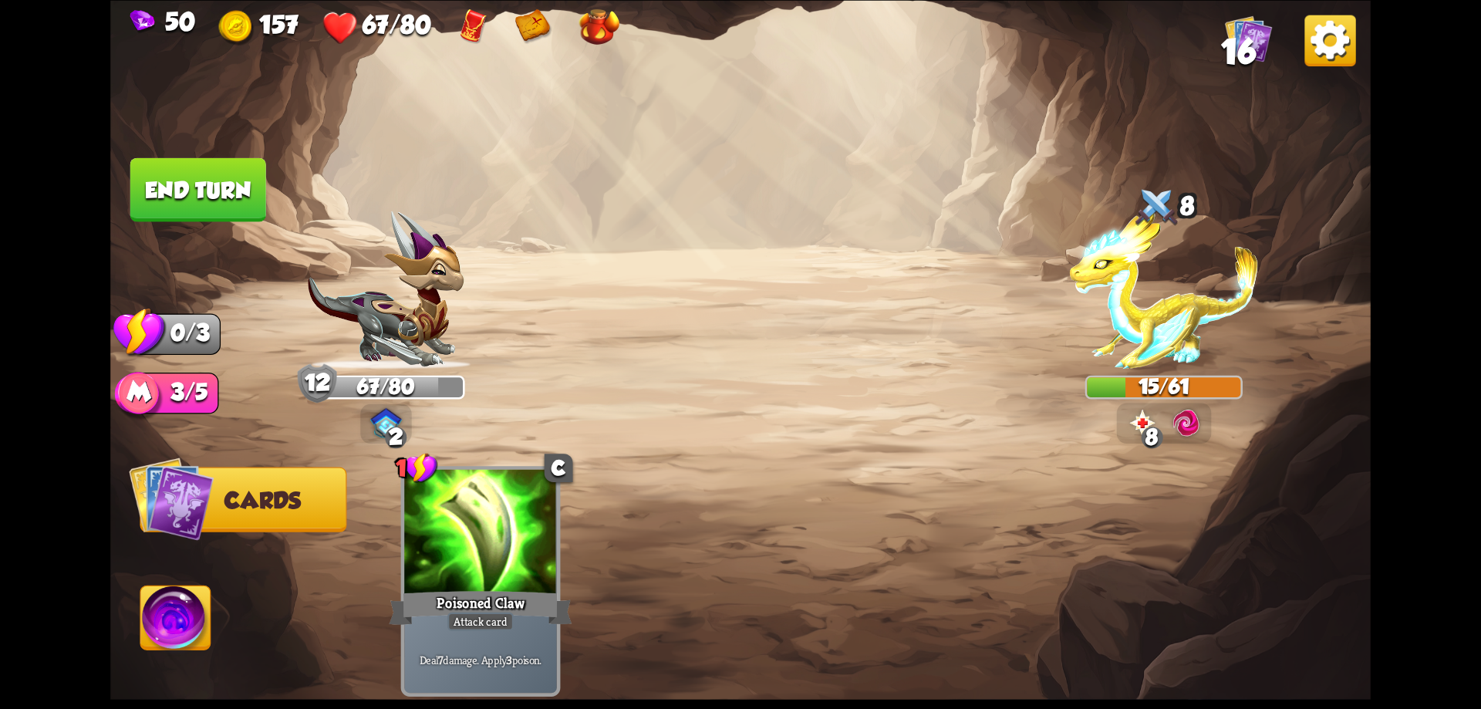
click at [164, 206] on button "End turn" at bounding box center [198, 189] width 136 height 64
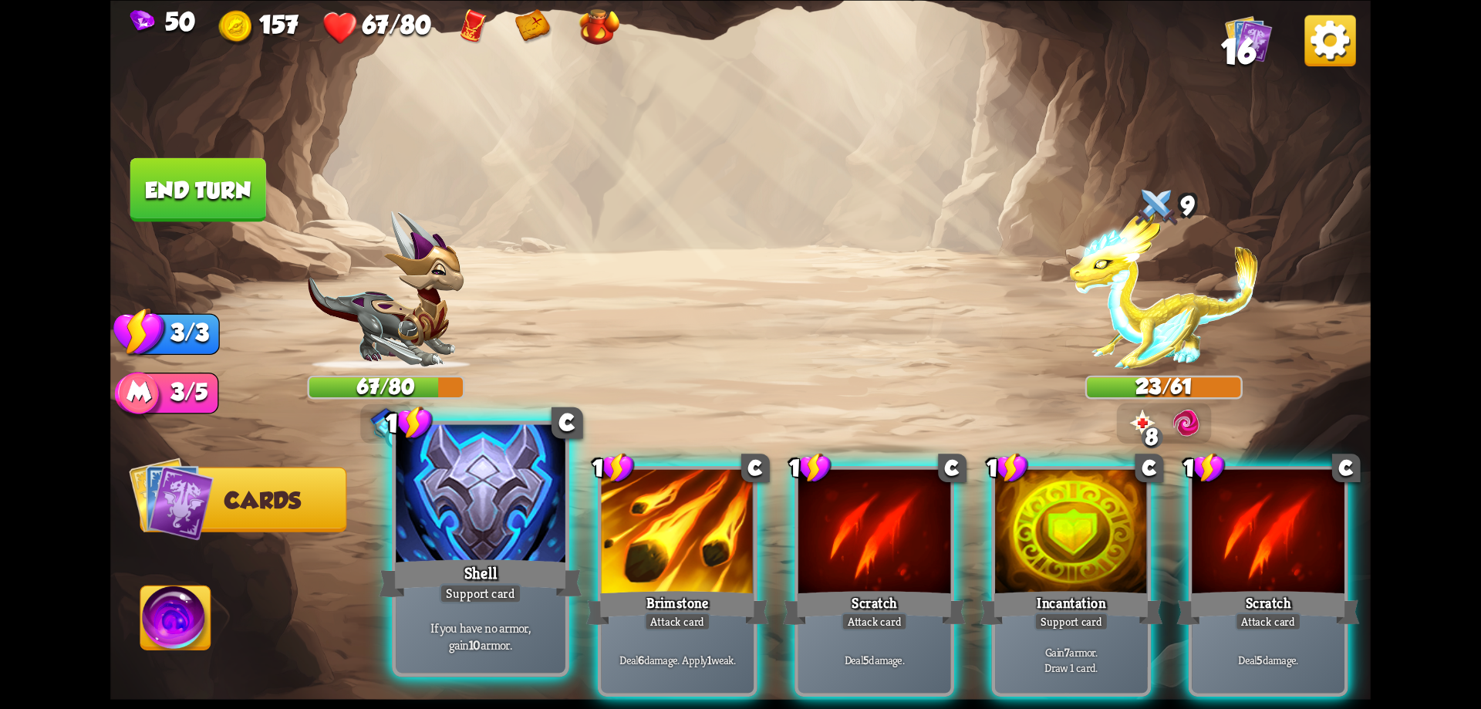
click at [551, 551] on div at bounding box center [481, 495] width 170 height 143
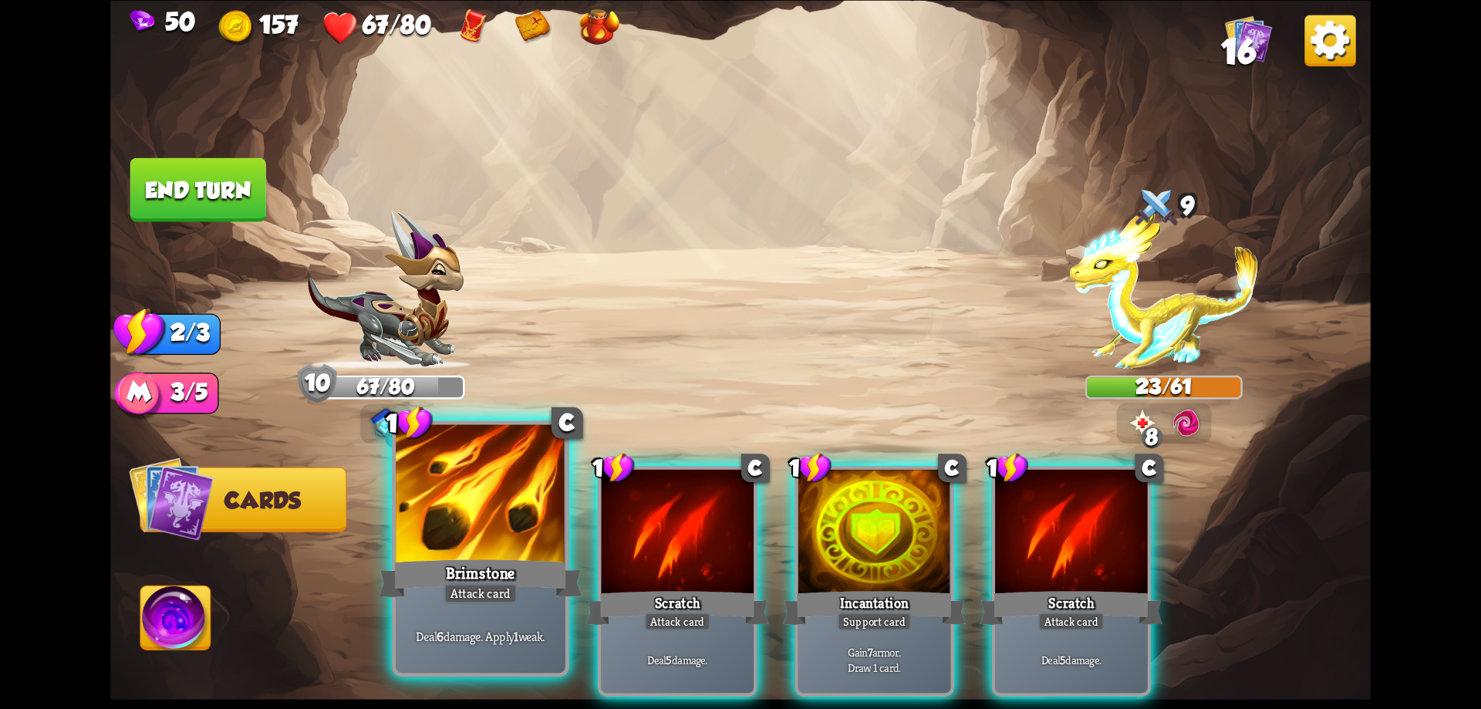
click at [534, 574] on div "Brimstone" at bounding box center [480, 578] width 203 height 46
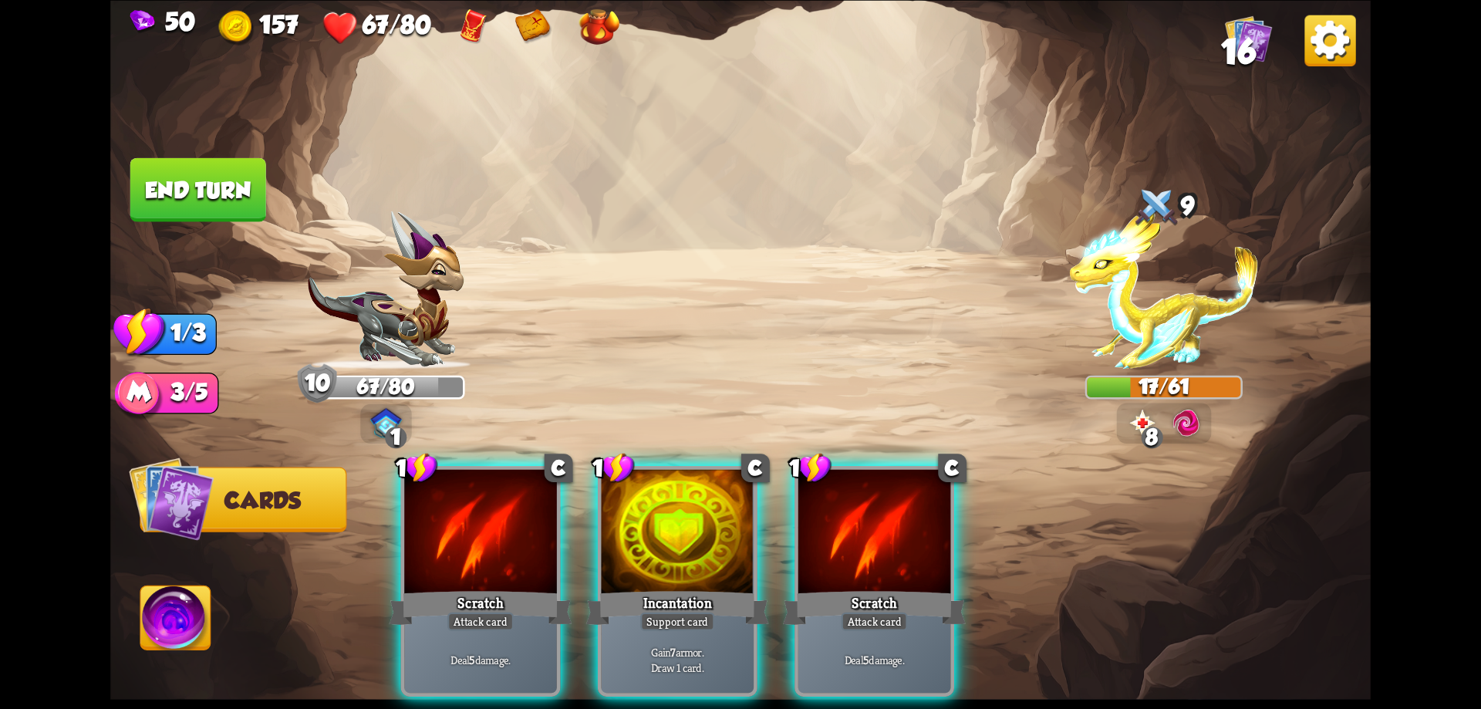
click at [534, 587] on div "Scratch" at bounding box center [480, 607] width 183 height 41
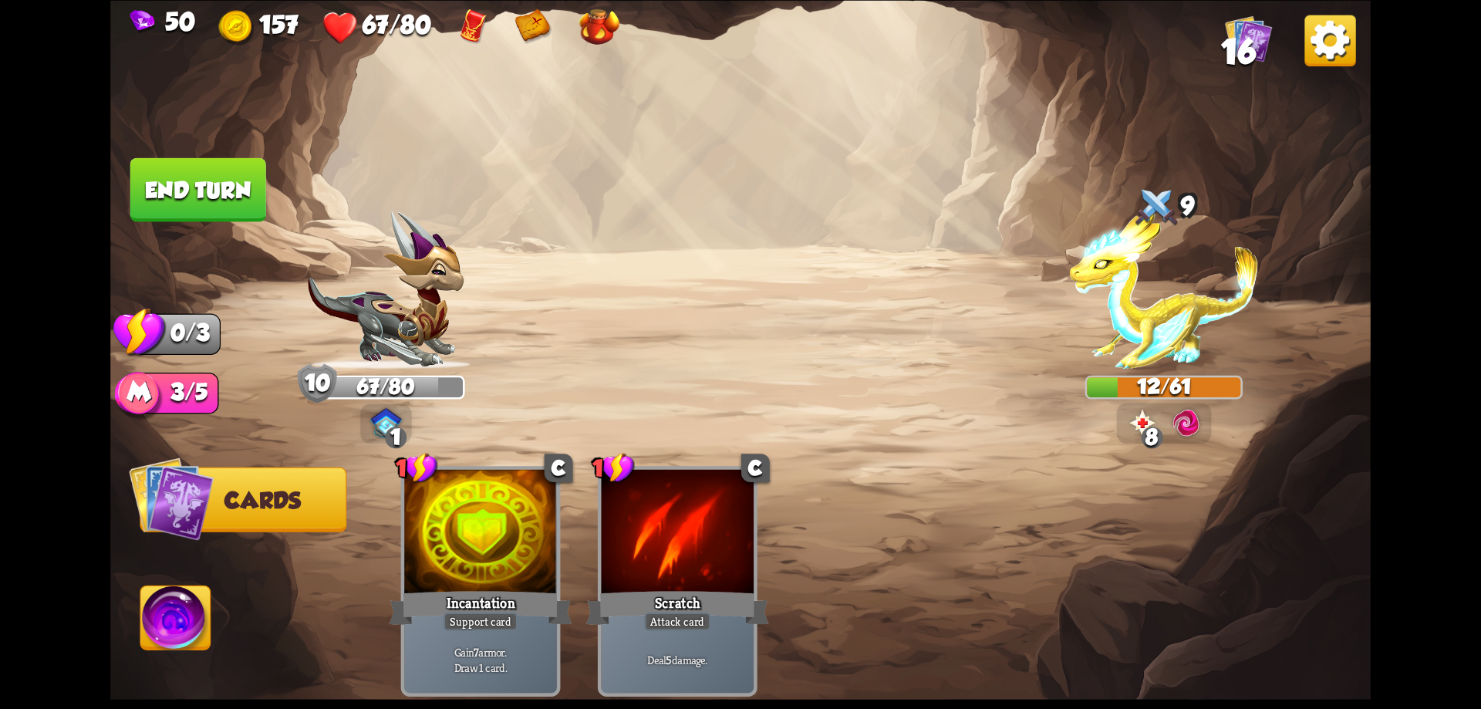
click at [247, 189] on button "End turn" at bounding box center [198, 189] width 136 height 64
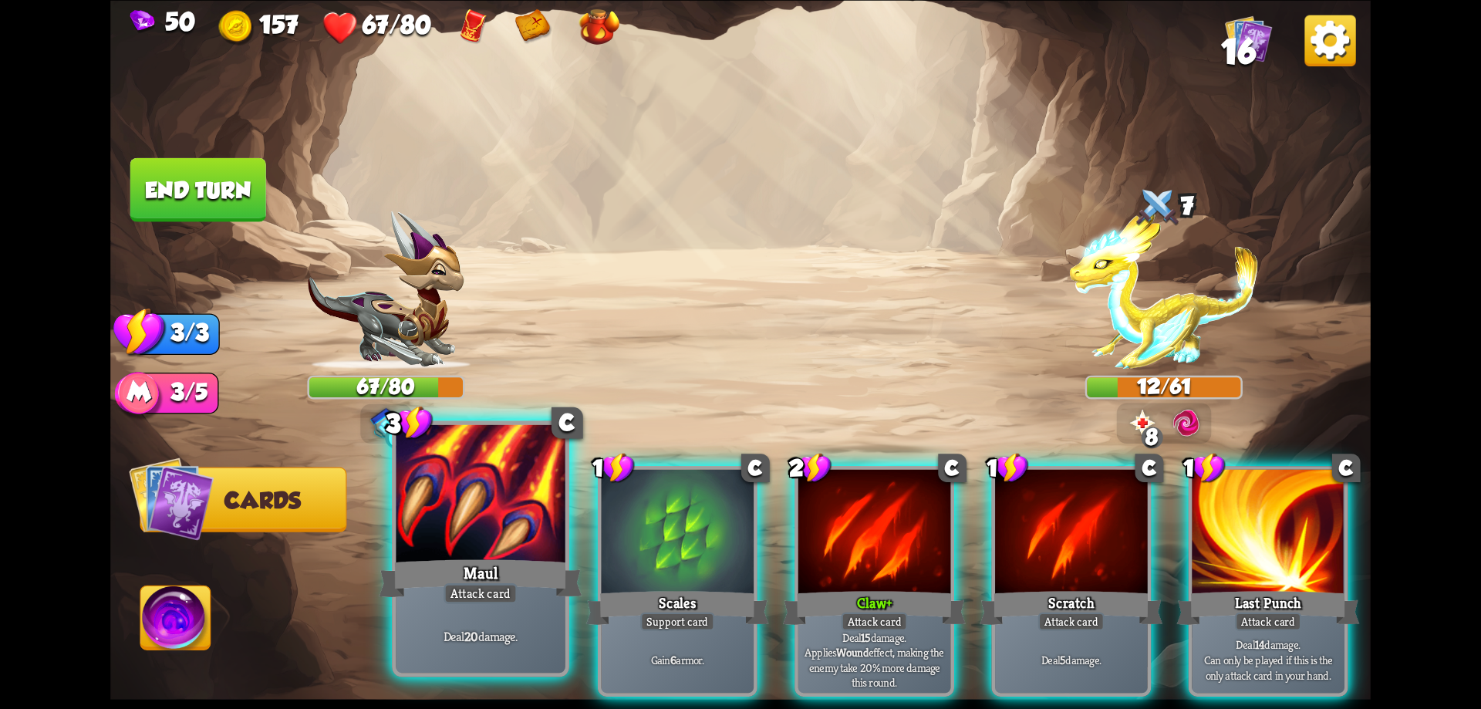
click at [538, 481] on div at bounding box center [481, 495] width 170 height 143
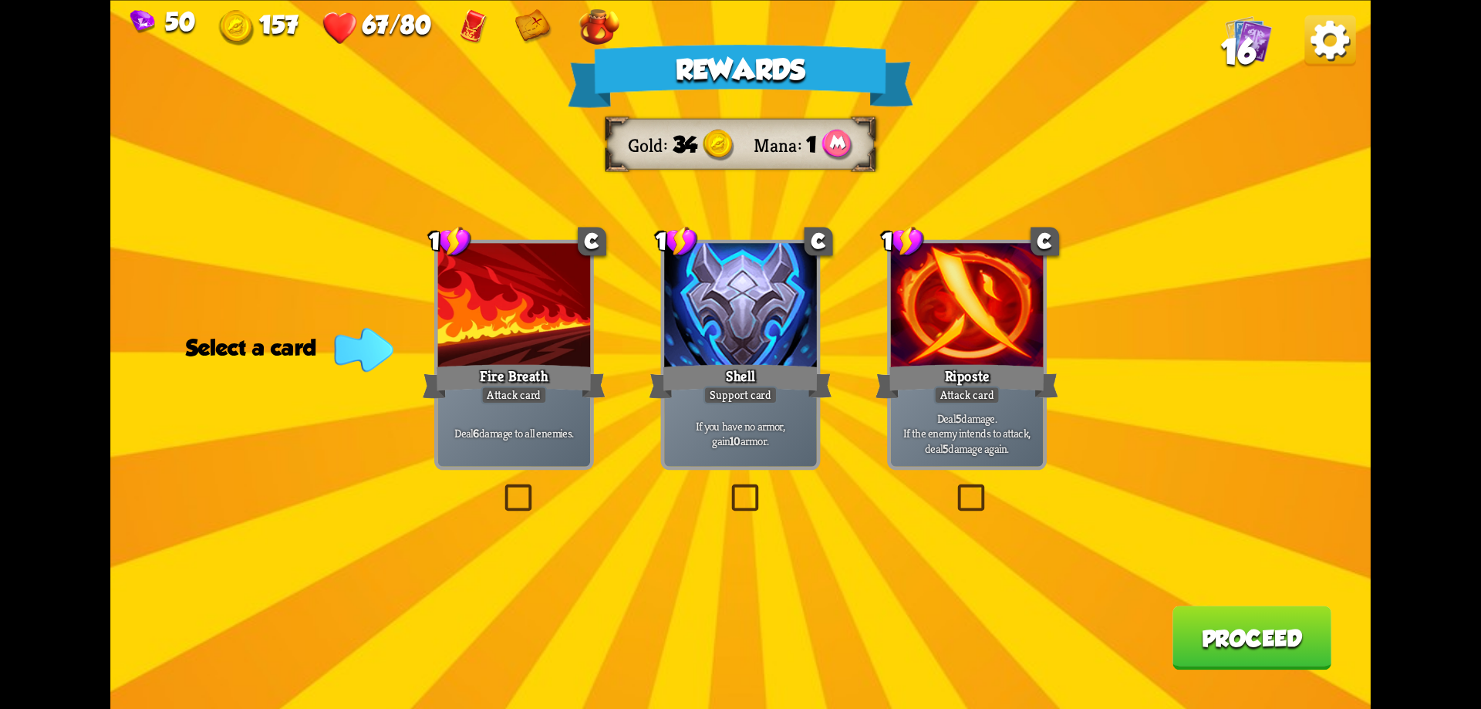
click at [953, 488] on label at bounding box center [953, 488] width 0 height 0
click at [0, 0] on input "checkbox" at bounding box center [0, 0] width 0 height 0
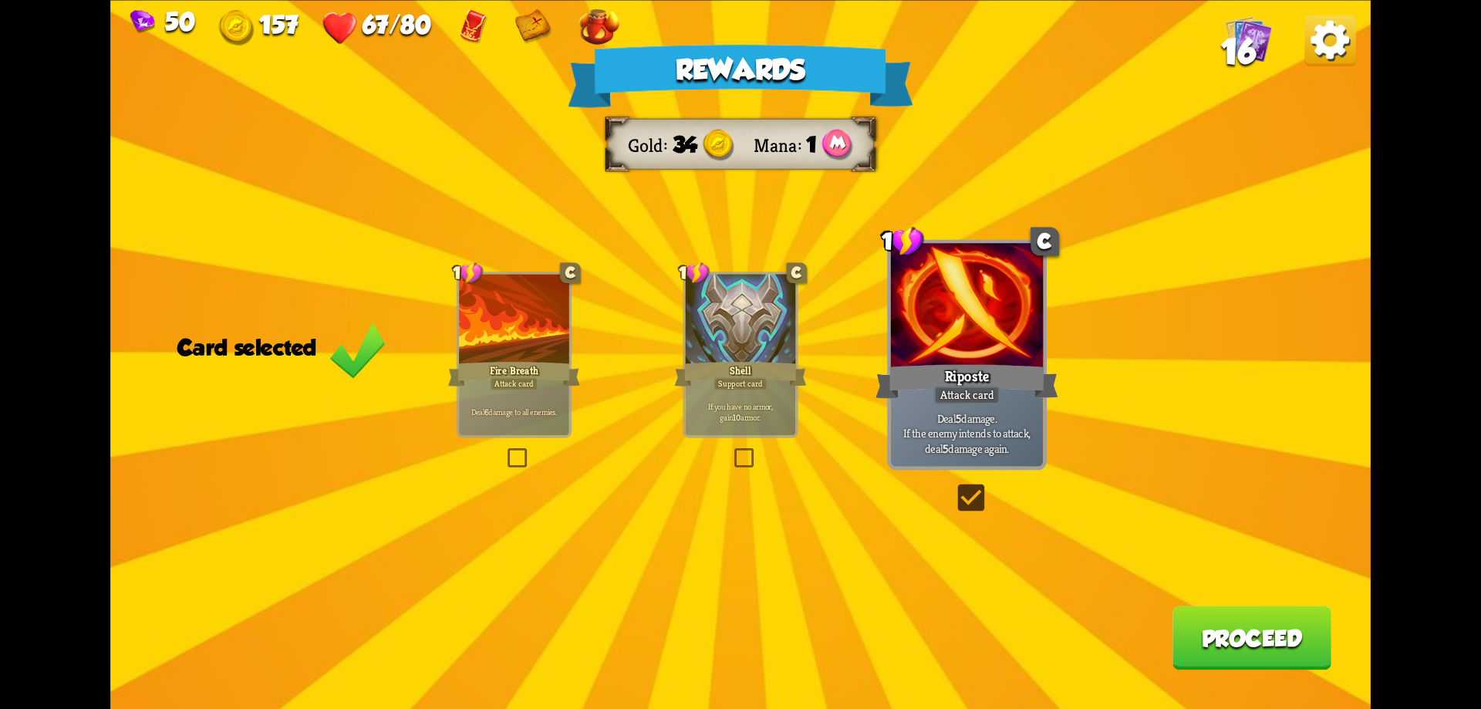
click at [1228, 651] on button "Proceed" at bounding box center [1252, 638] width 159 height 64
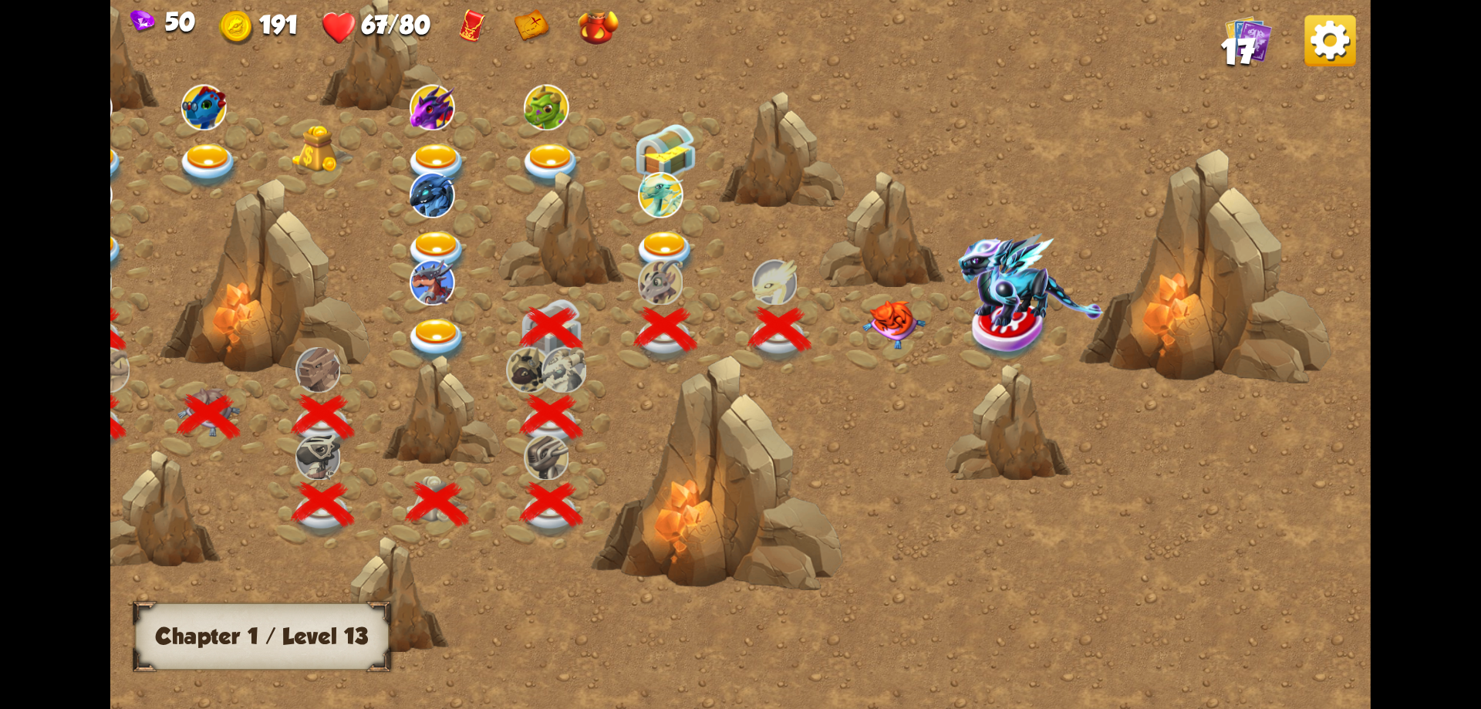
click at [883, 339] on img at bounding box center [893, 324] width 63 height 49
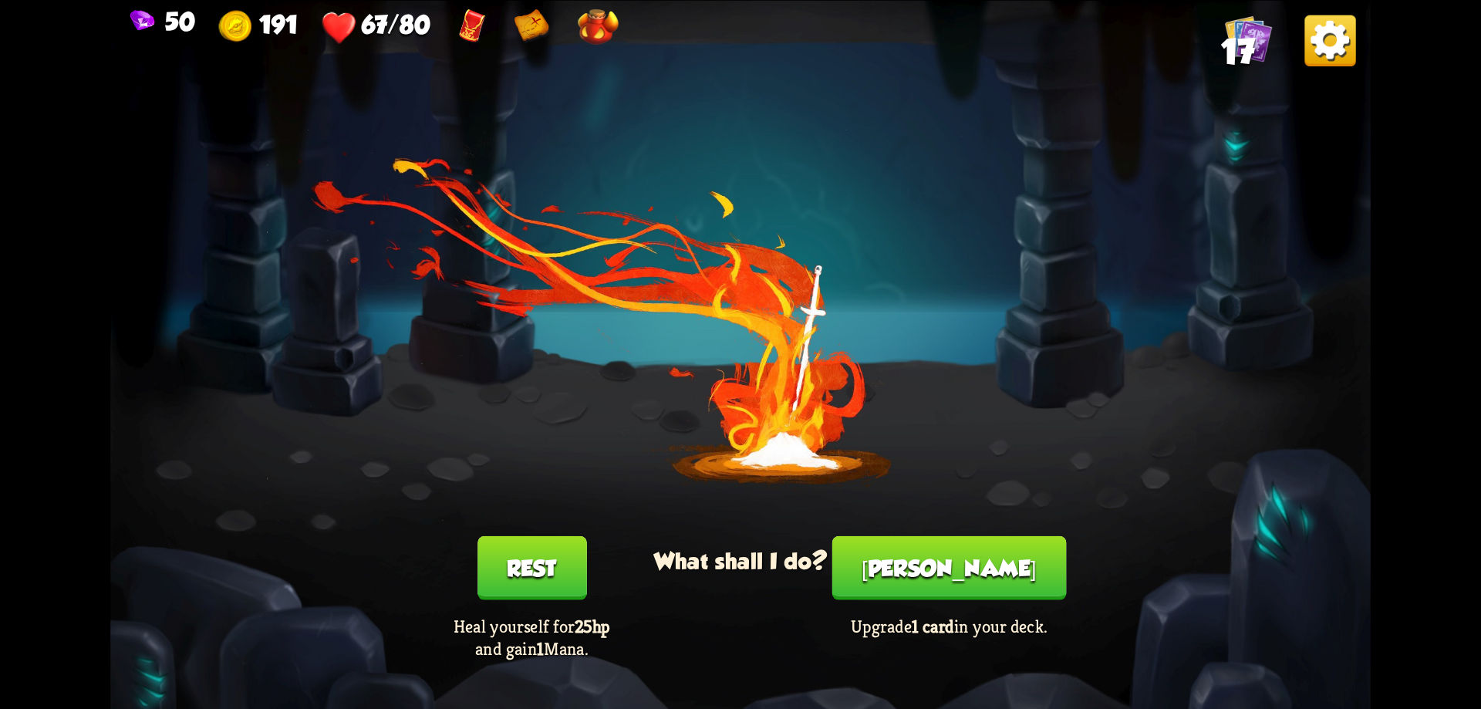
click at [542, 547] on button "Rest" at bounding box center [533, 567] width 110 height 64
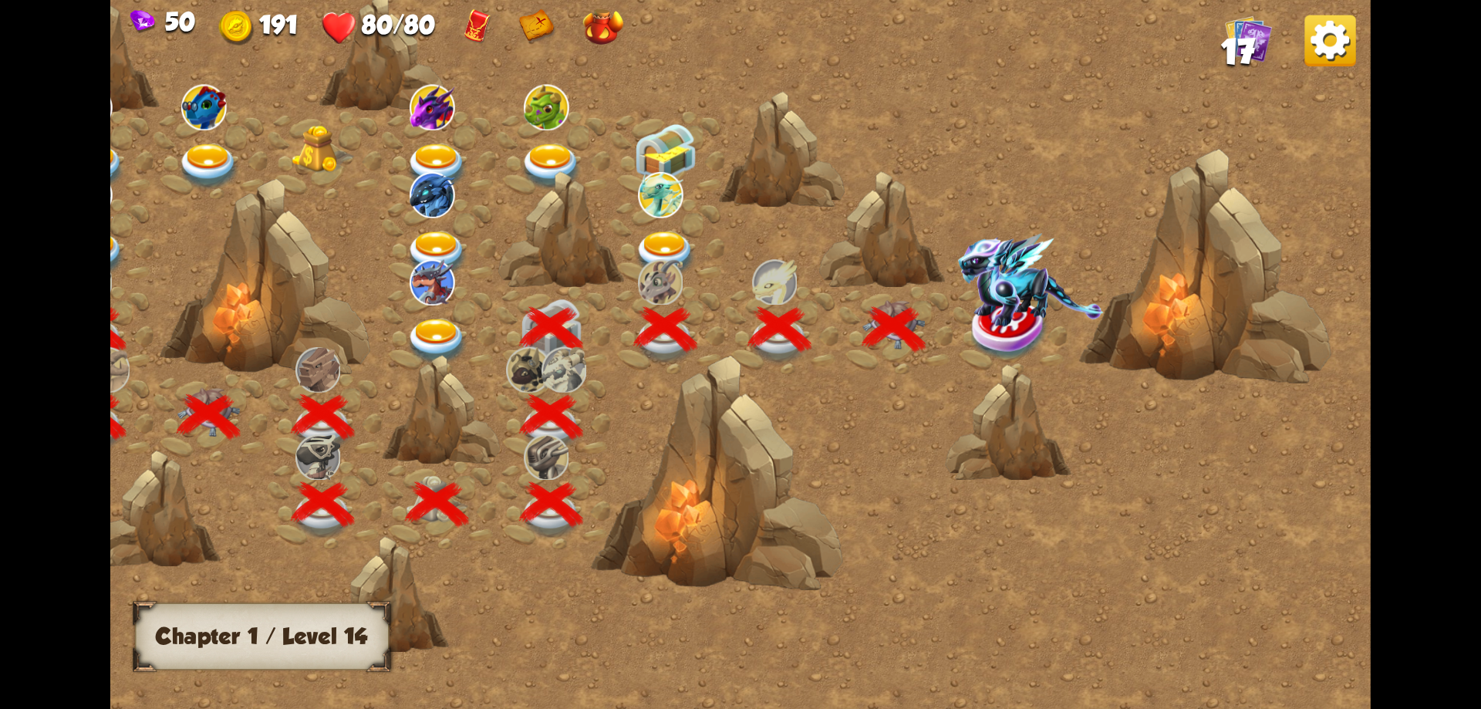
click at [1016, 315] on img at bounding box center [1031, 279] width 146 height 93
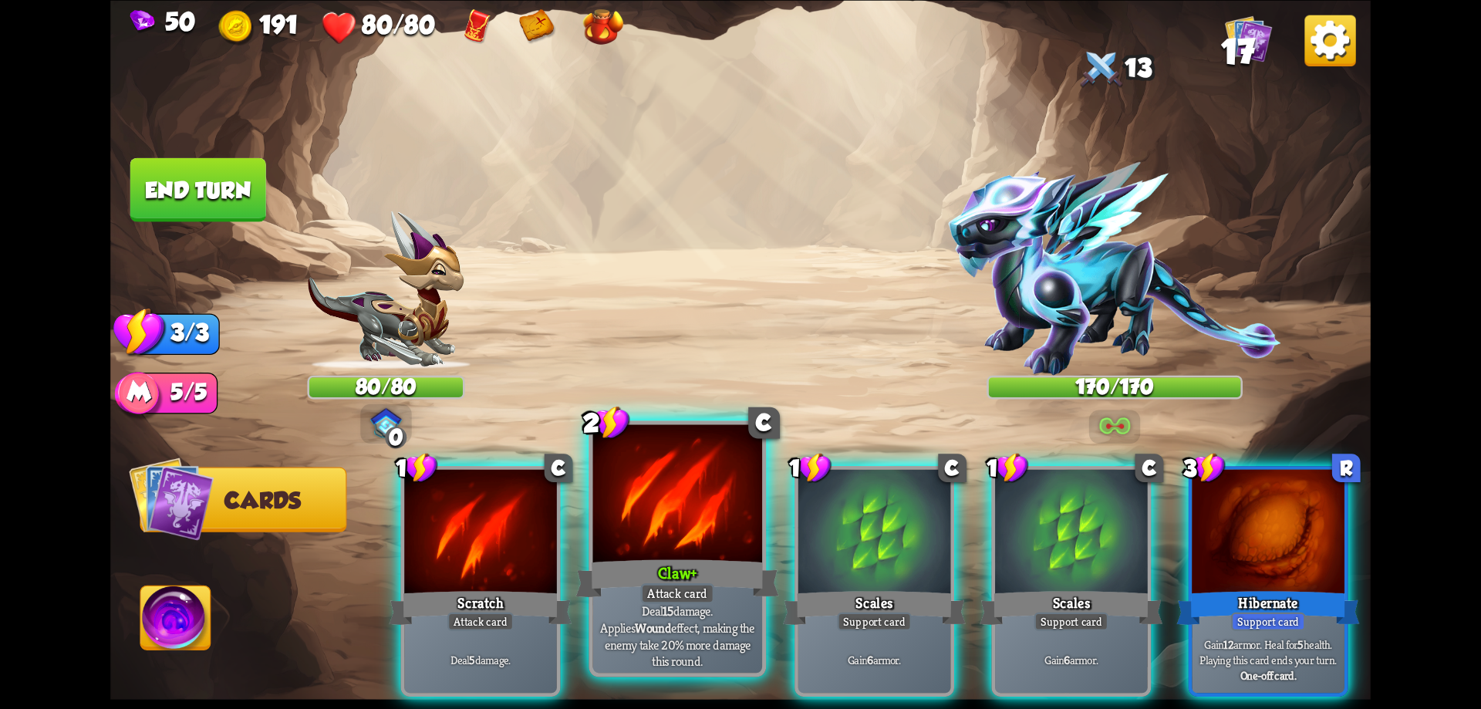
click at [656, 538] on div at bounding box center [678, 495] width 170 height 143
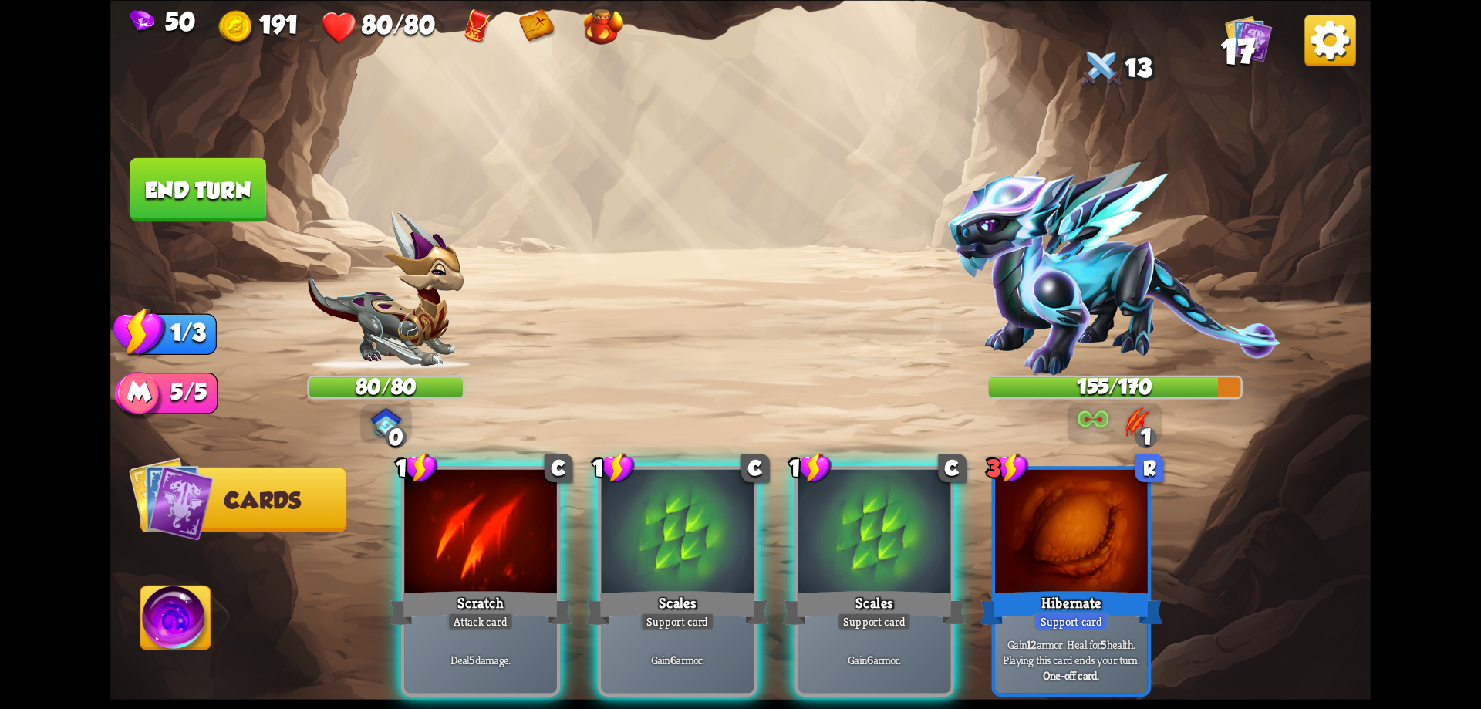
click at [1089, 417] on img at bounding box center [1094, 419] width 32 height 25
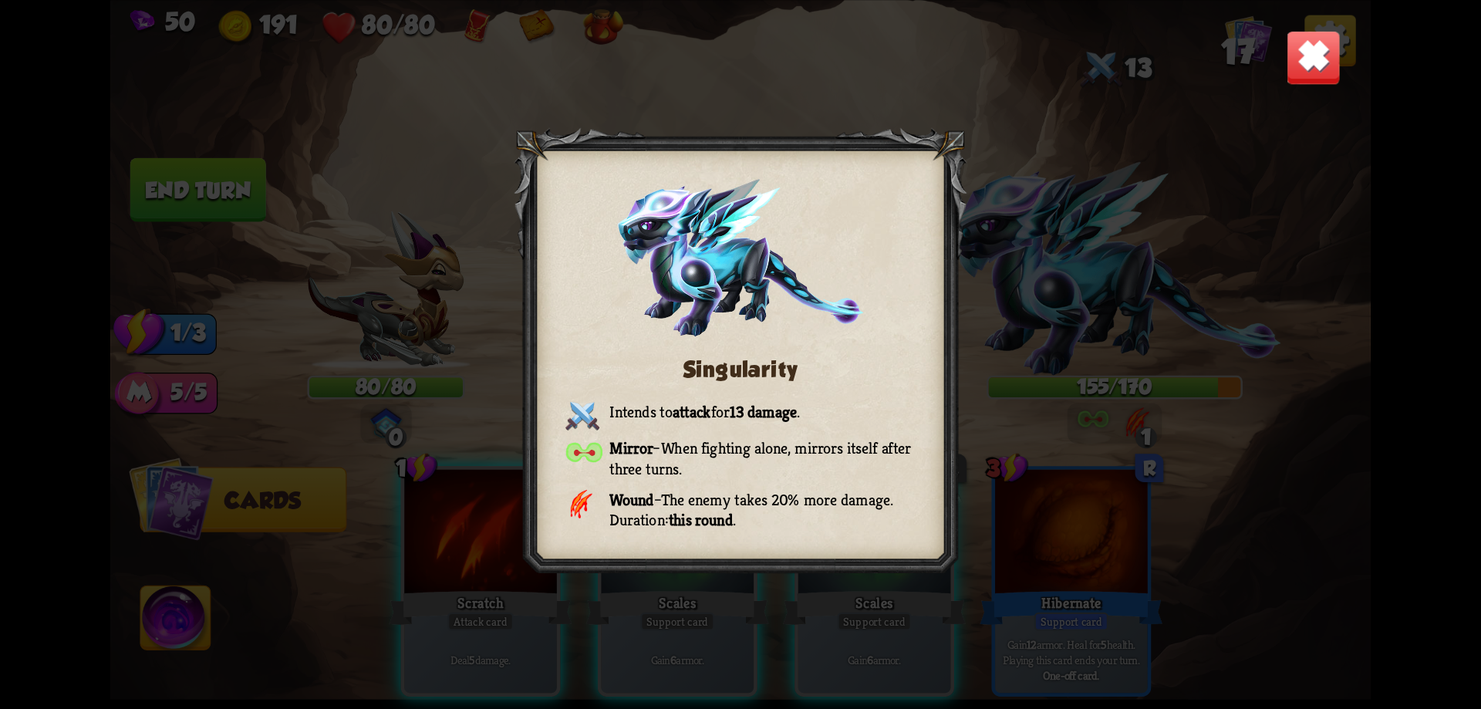
click at [1309, 76] on img at bounding box center [1313, 56] width 55 height 55
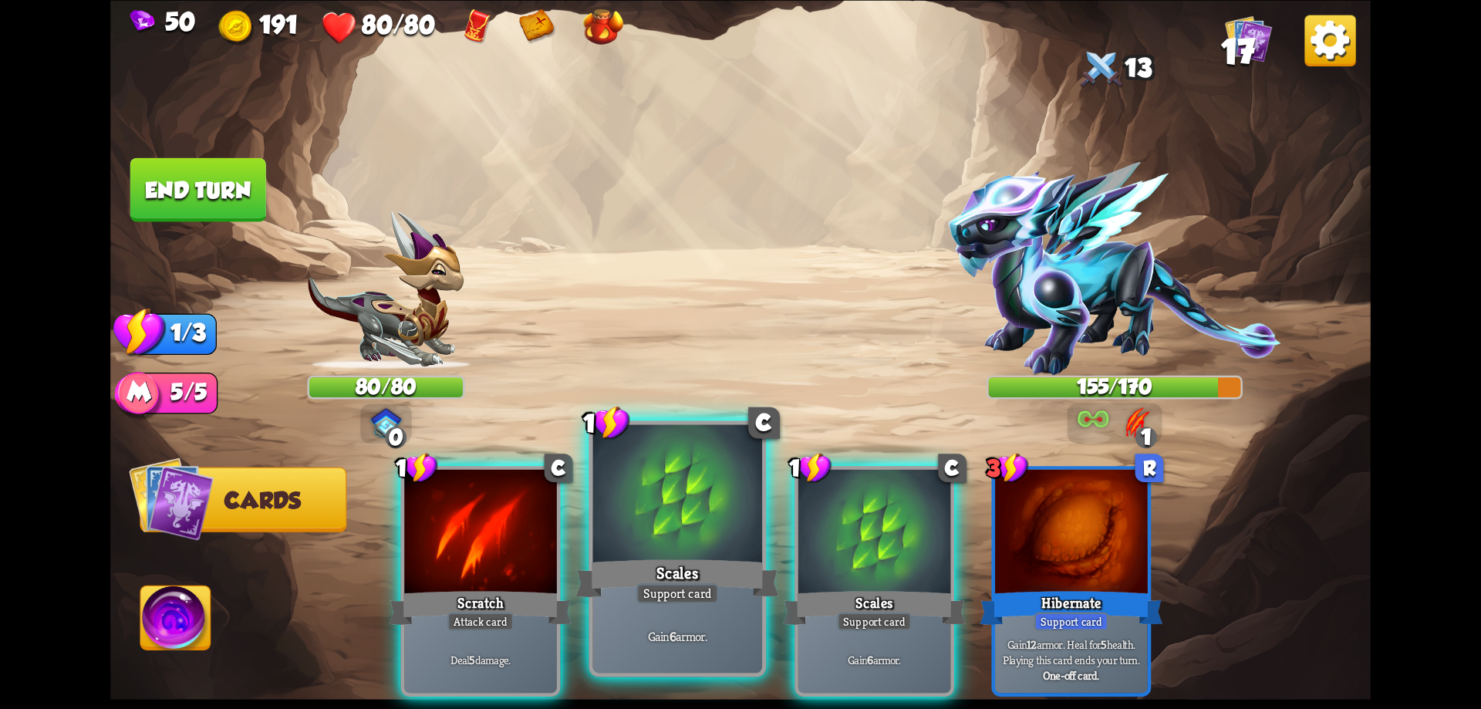
click at [665, 508] on div at bounding box center [678, 495] width 170 height 143
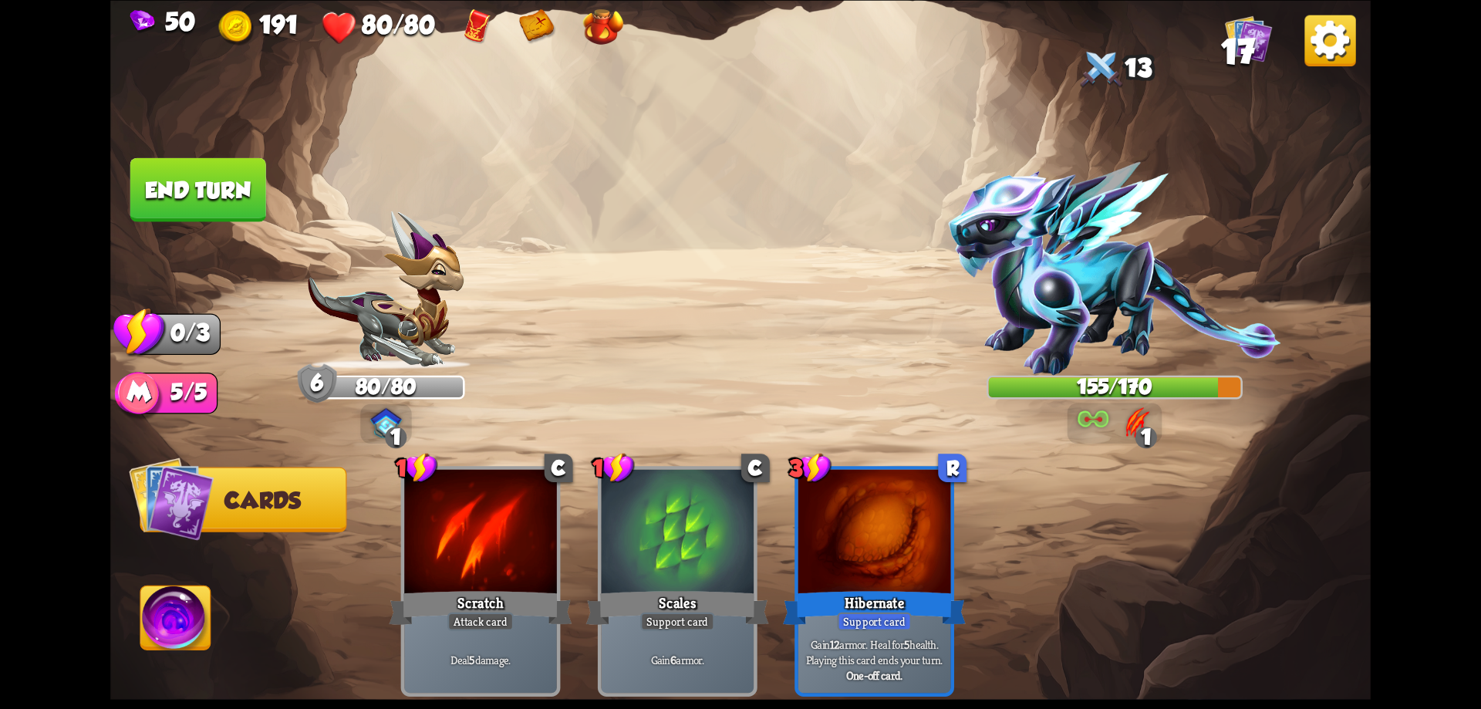
click at [203, 150] on img at bounding box center [740, 354] width 1260 height 709
click at [226, 174] on button "End turn" at bounding box center [198, 189] width 136 height 64
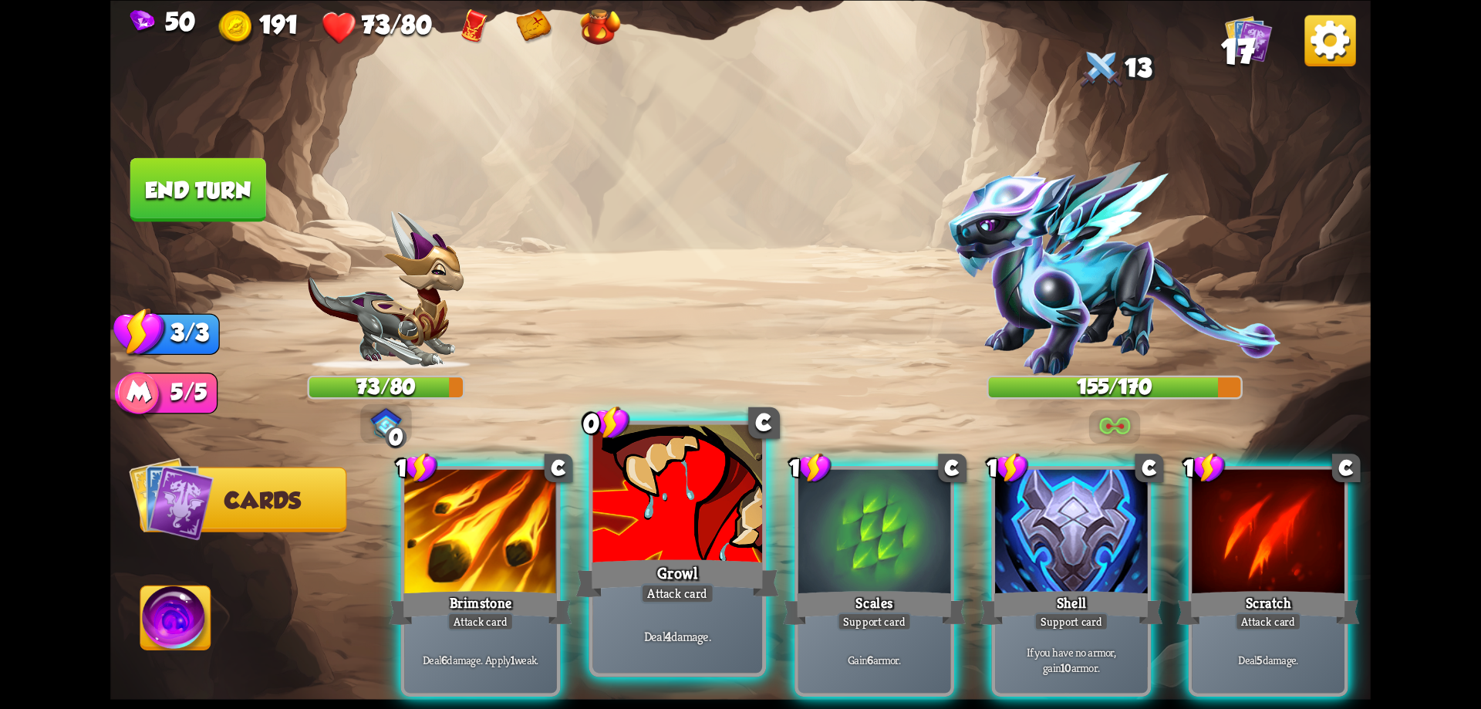
click at [641, 609] on div "Deal 4 damage." at bounding box center [678, 636] width 170 height 74
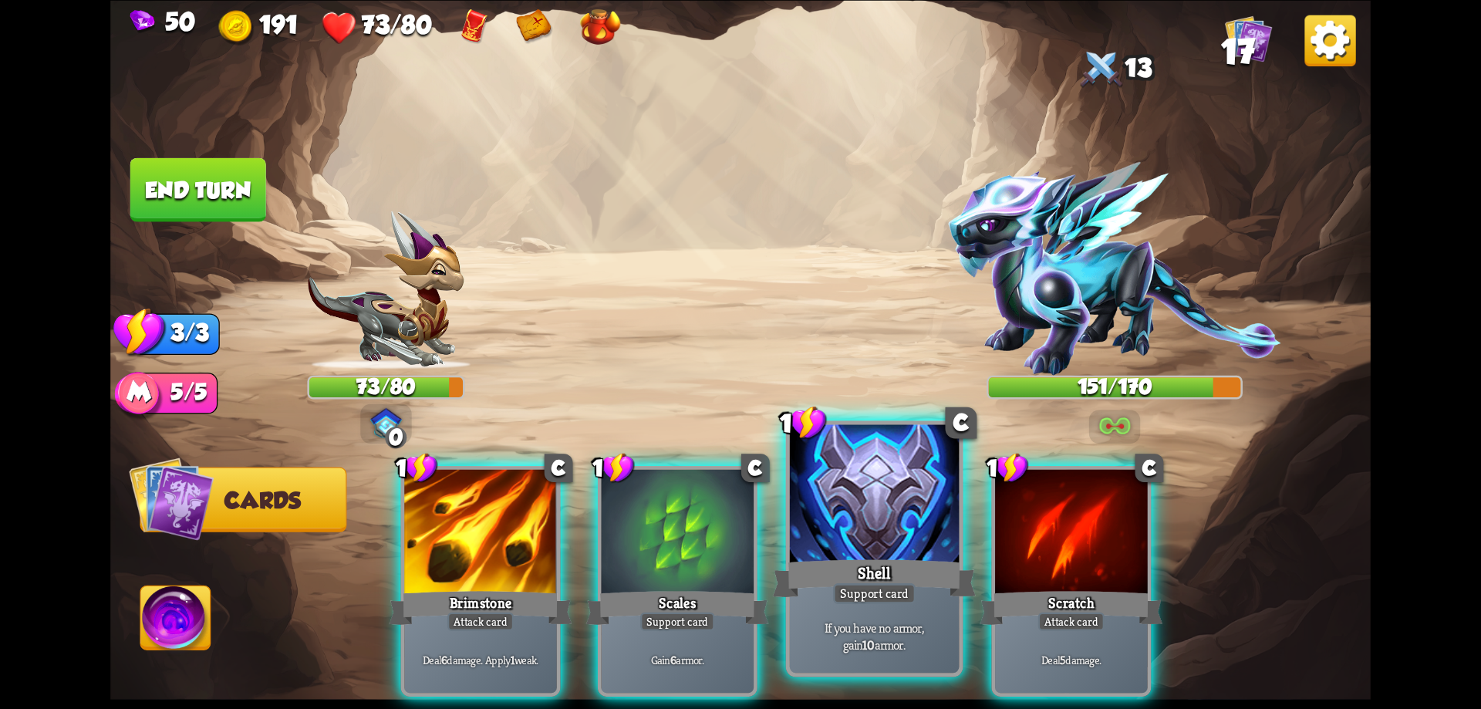
click at [825, 586] on div "Shell" at bounding box center [874, 578] width 203 height 46
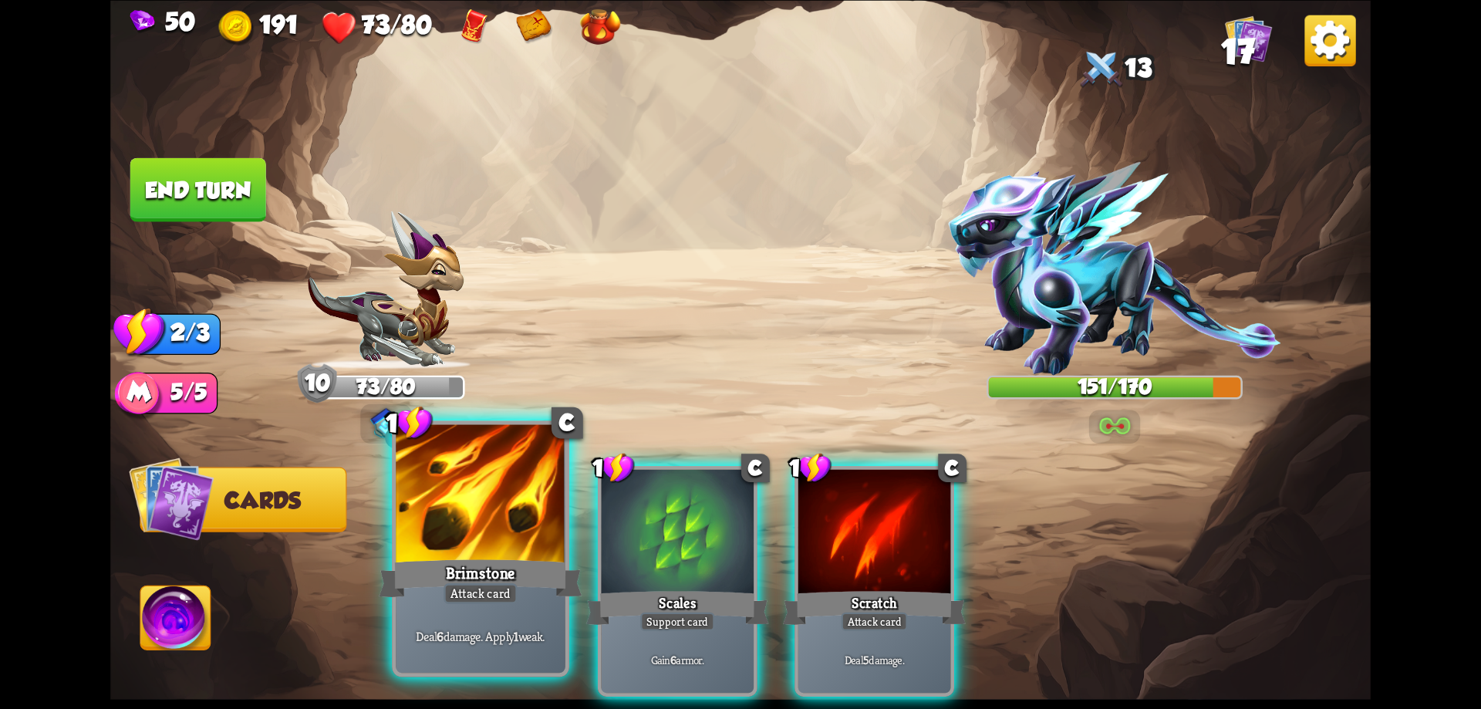
click at [529, 552] on div at bounding box center [481, 495] width 170 height 143
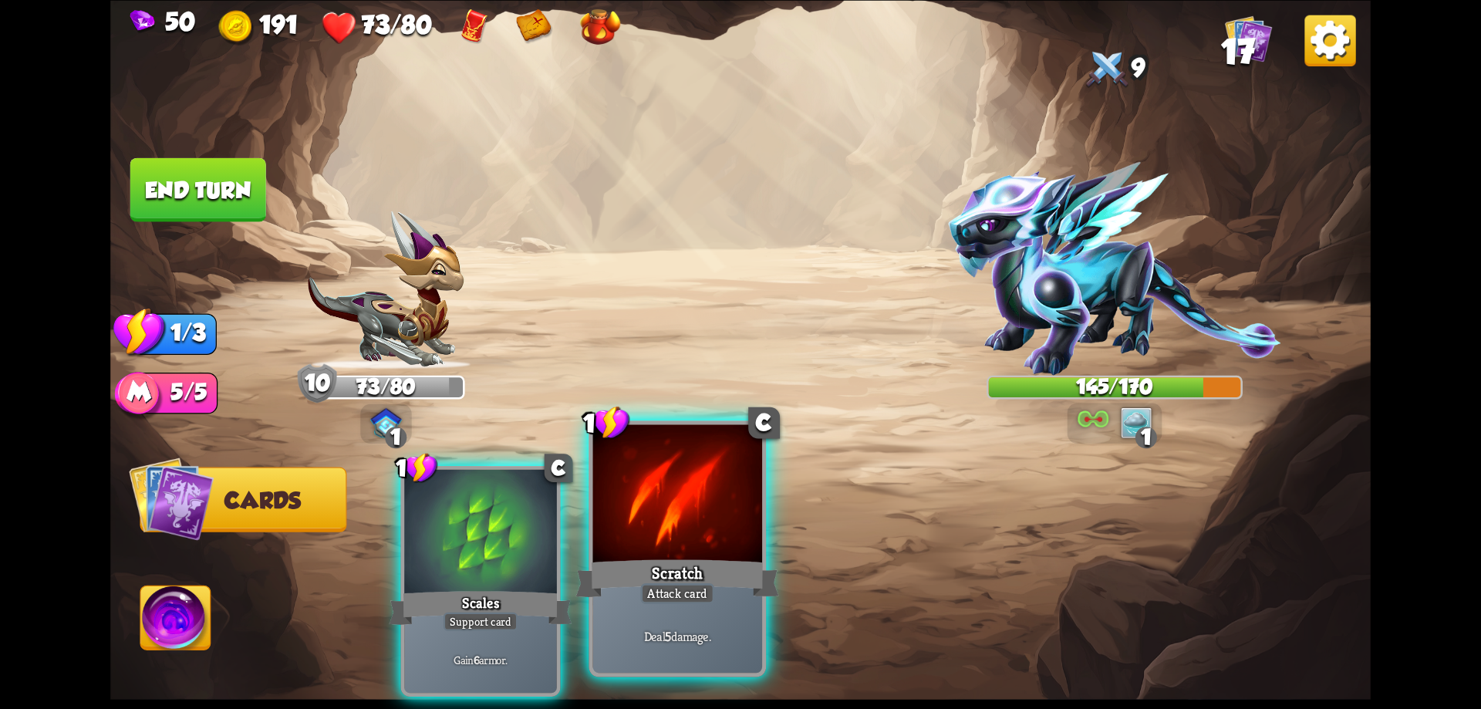
click at [657, 605] on div "Deal 5 damage." at bounding box center [678, 636] width 170 height 74
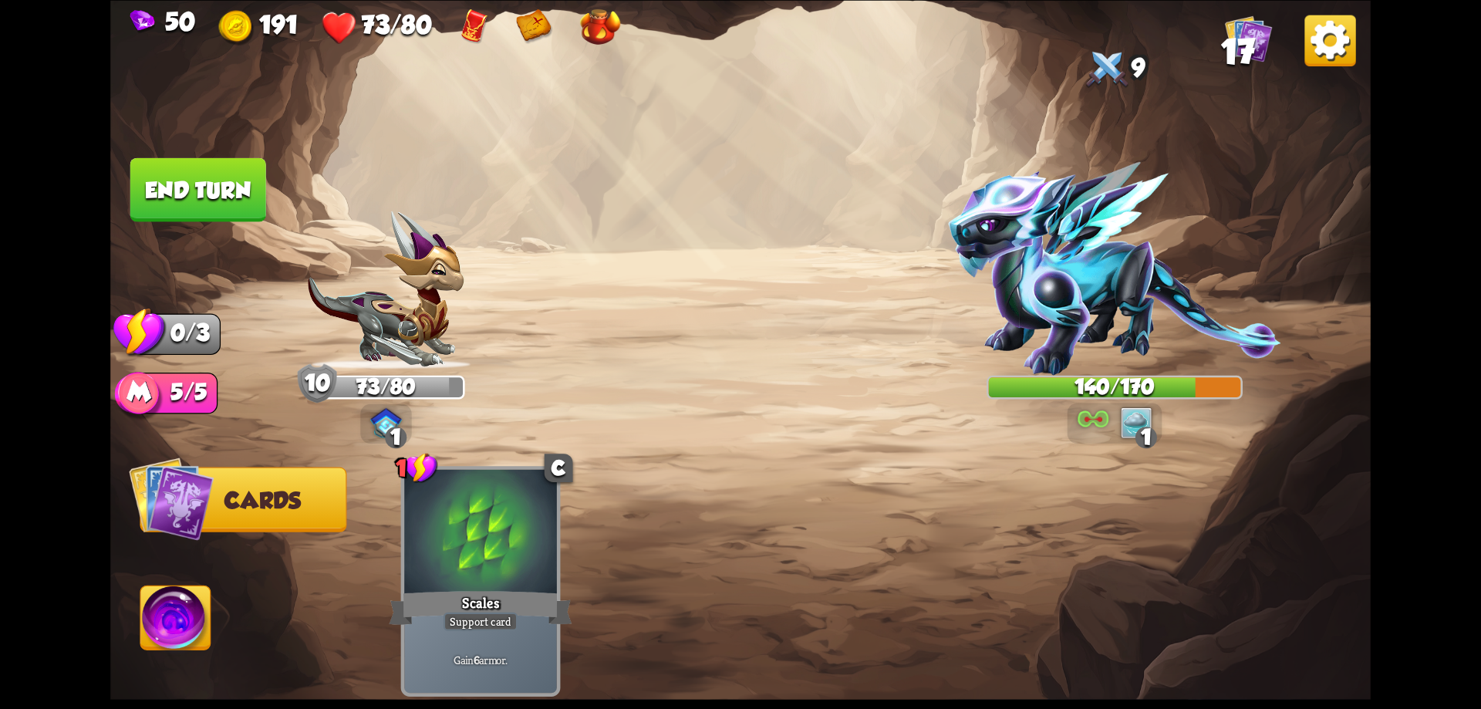
click at [228, 169] on button "End turn" at bounding box center [198, 189] width 136 height 64
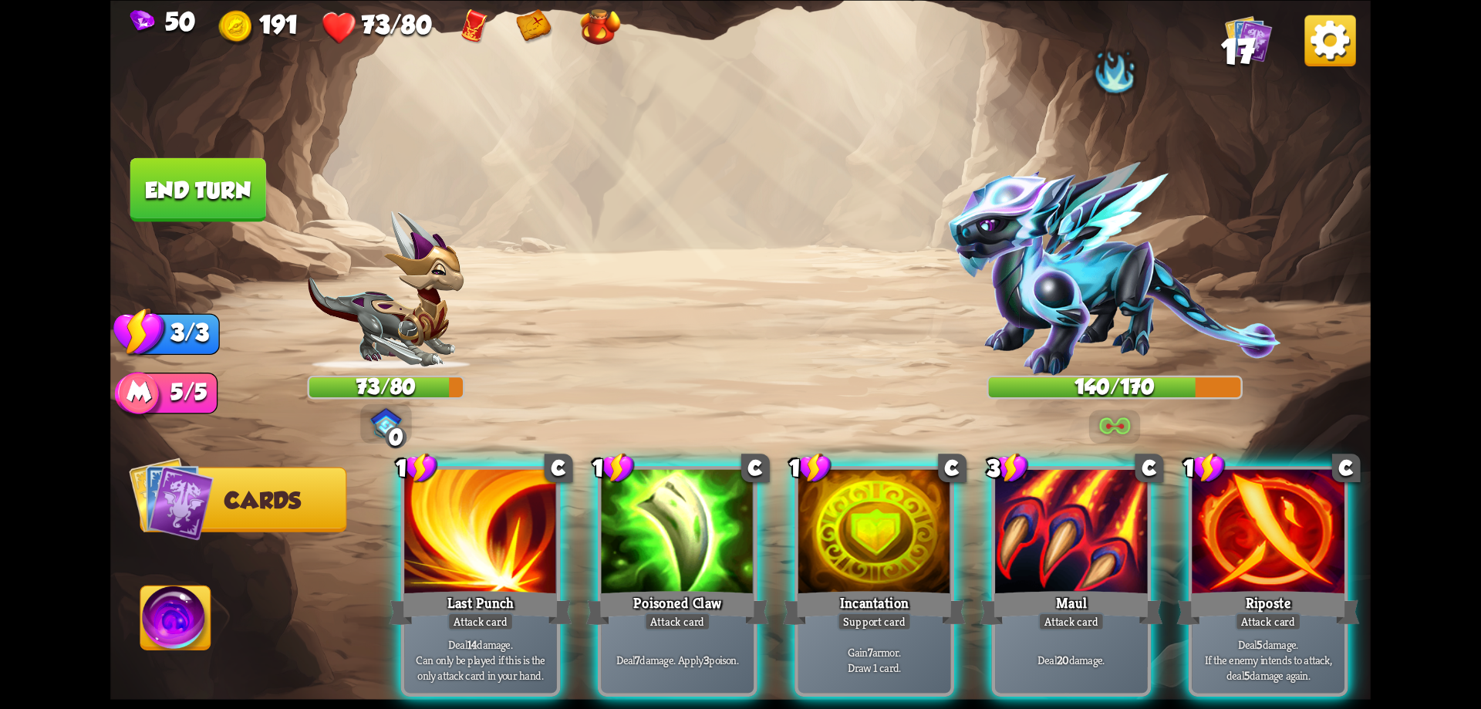
click at [1102, 78] on div at bounding box center [1114, 69] width 47 height 51
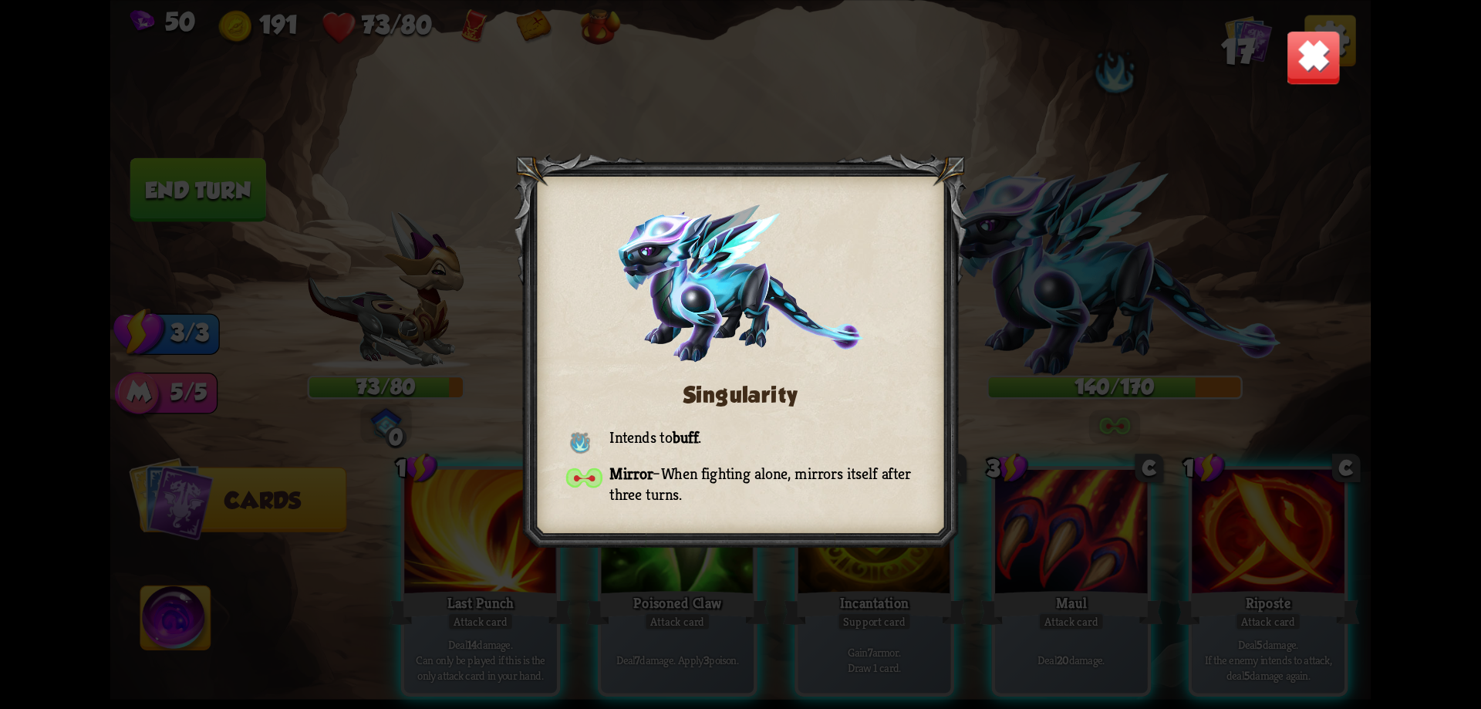
click at [1295, 70] on img at bounding box center [1313, 56] width 55 height 55
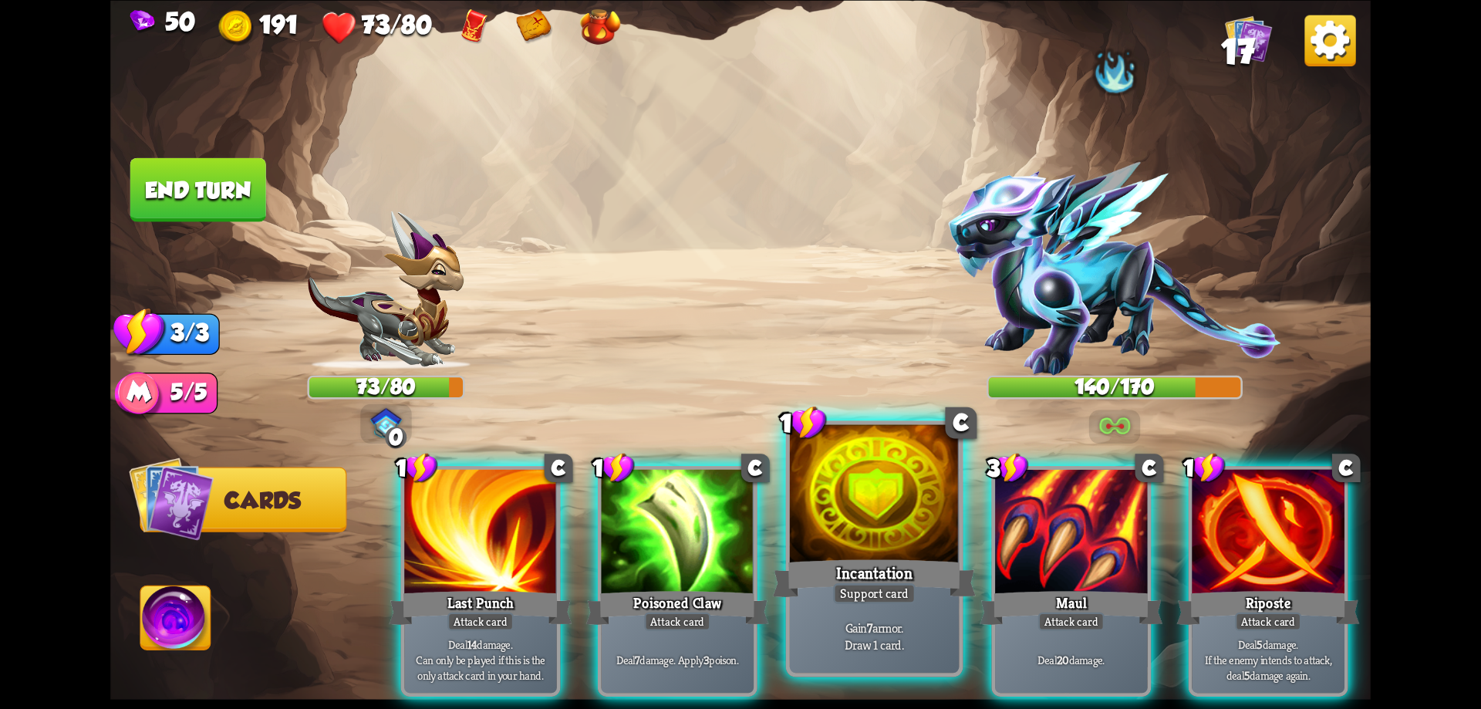
click at [842, 540] on div at bounding box center [875, 495] width 170 height 143
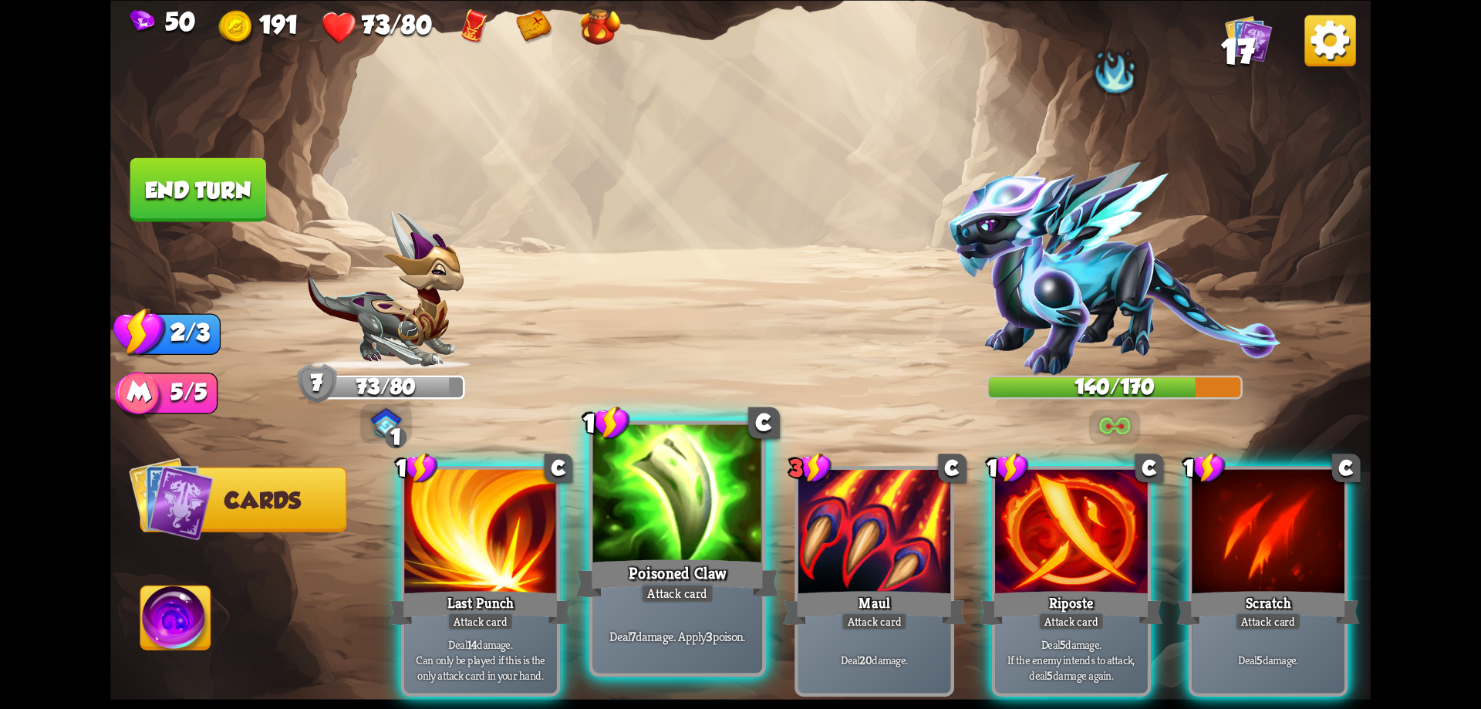
click at [731, 542] on div at bounding box center [678, 495] width 170 height 143
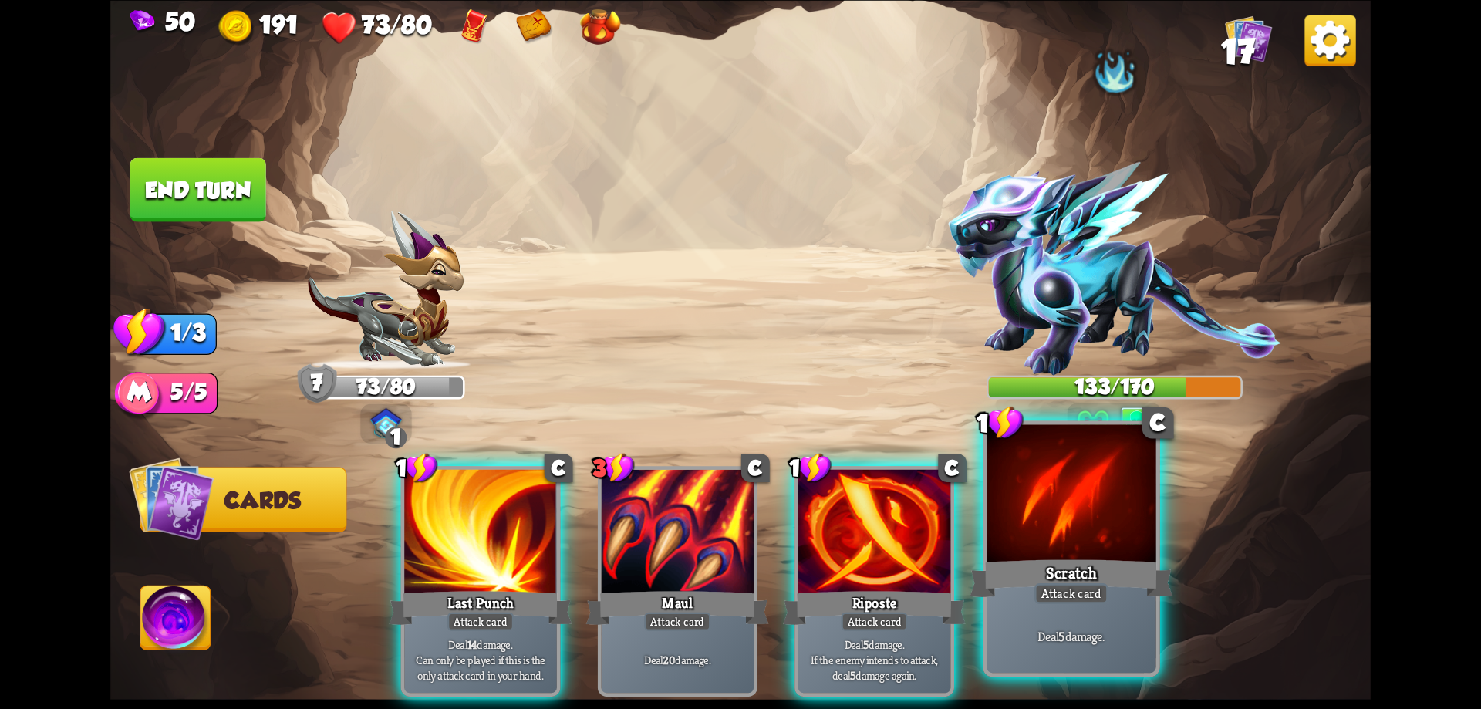
click at [1055, 557] on div "Scratch" at bounding box center [1071, 578] width 203 height 46
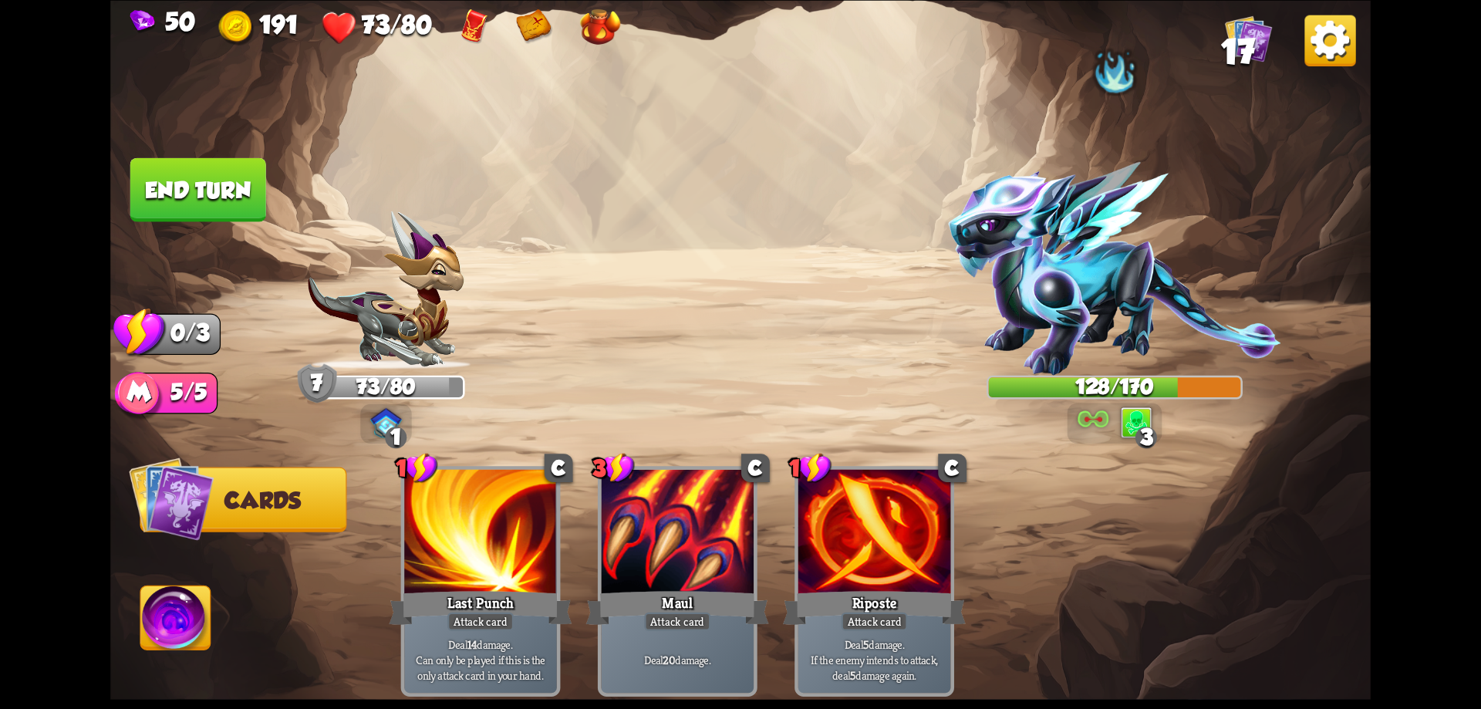
click at [231, 180] on button "End turn" at bounding box center [198, 189] width 136 height 64
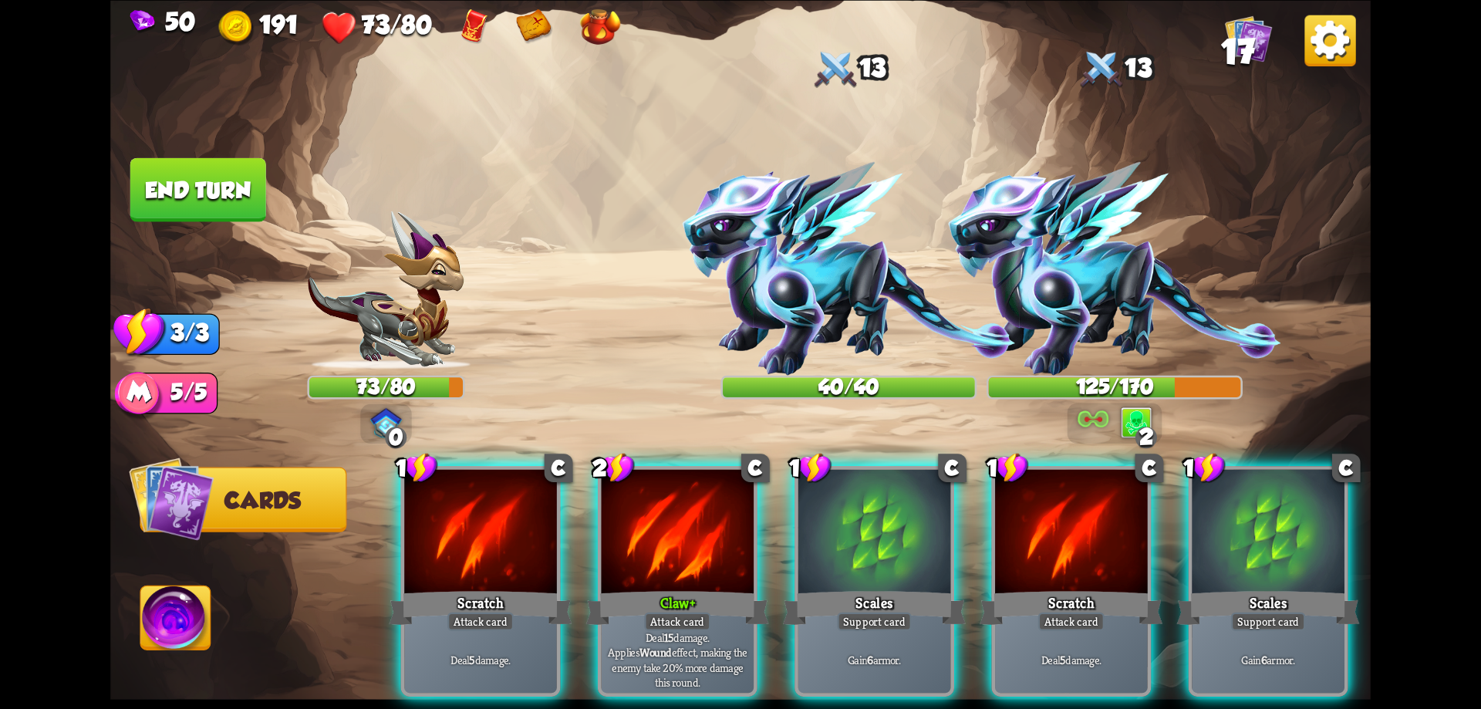
click at [867, 295] on img at bounding box center [849, 269] width 332 height 214
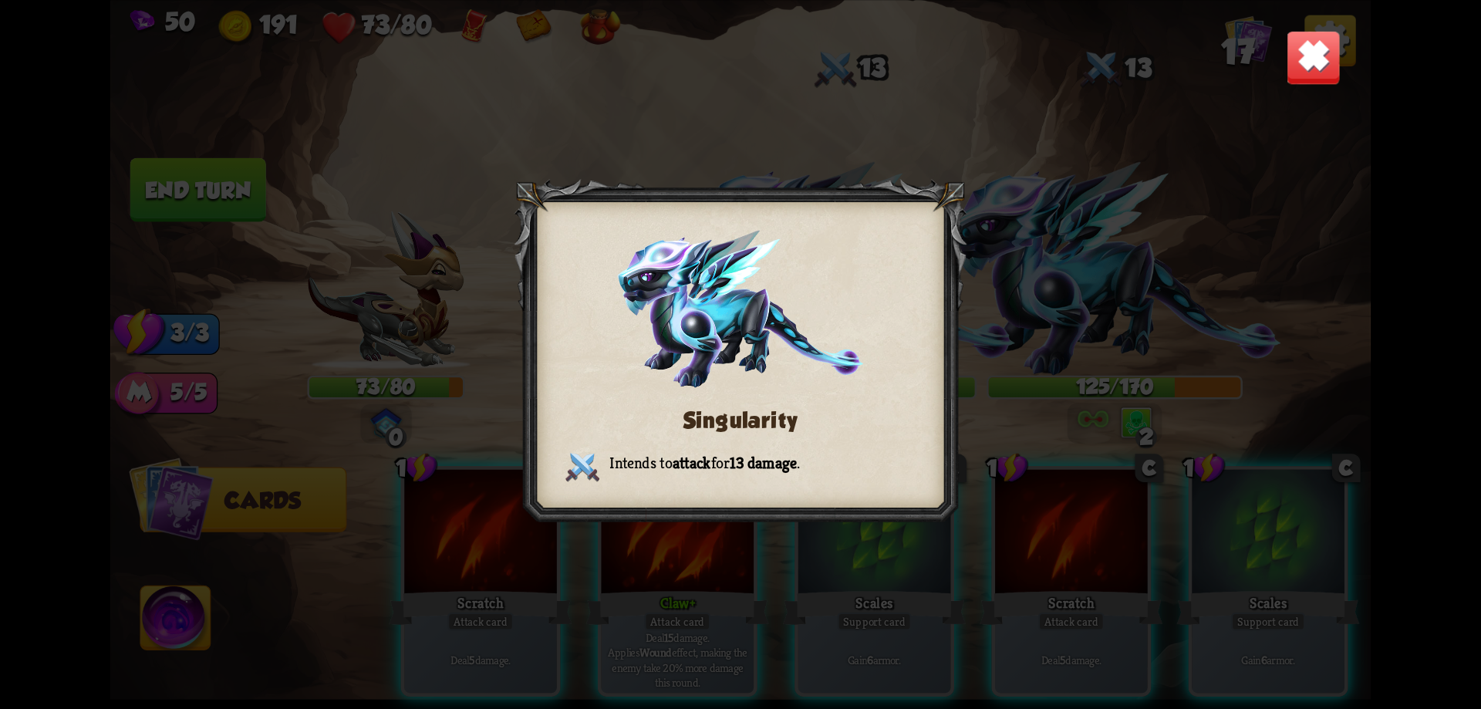
click at [1325, 59] on img at bounding box center [1313, 56] width 55 height 55
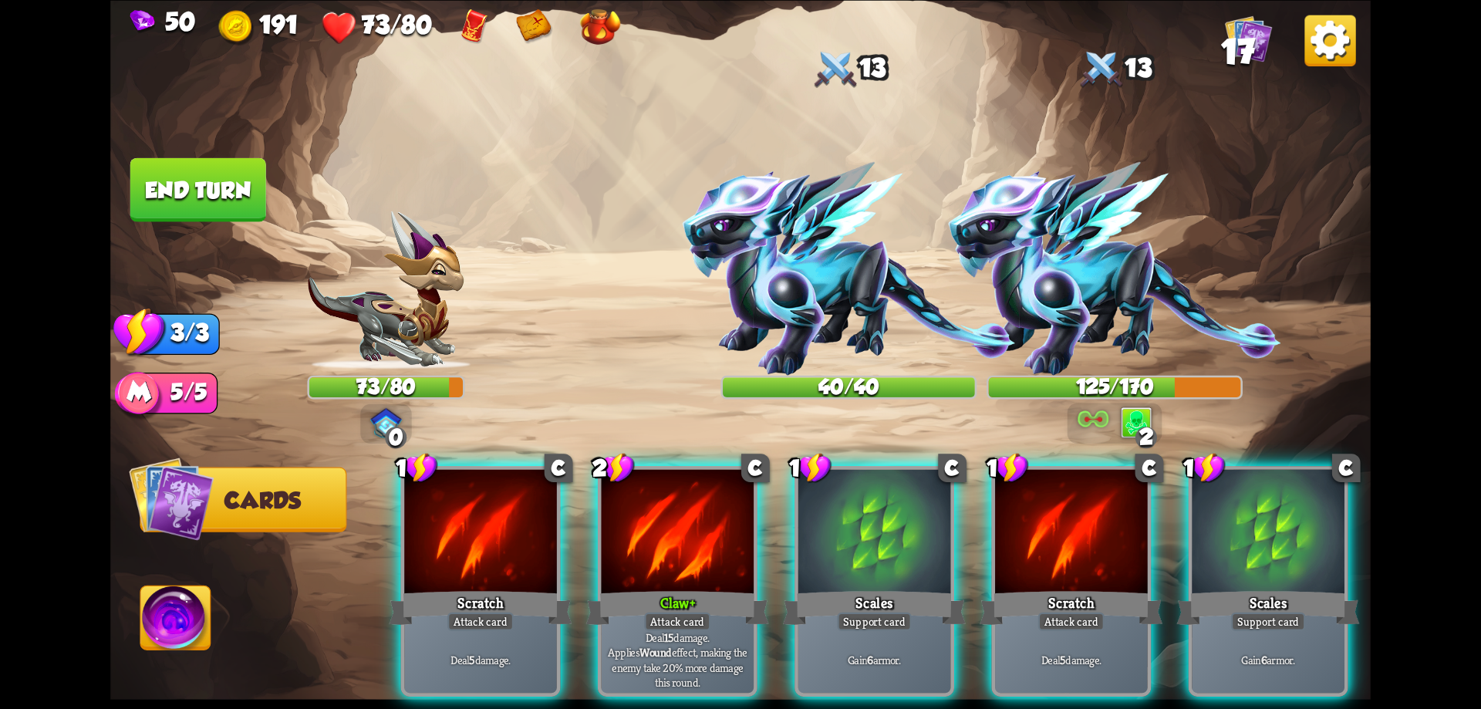
click at [1096, 436] on div at bounding box center [1094, 425] width 32 height 36
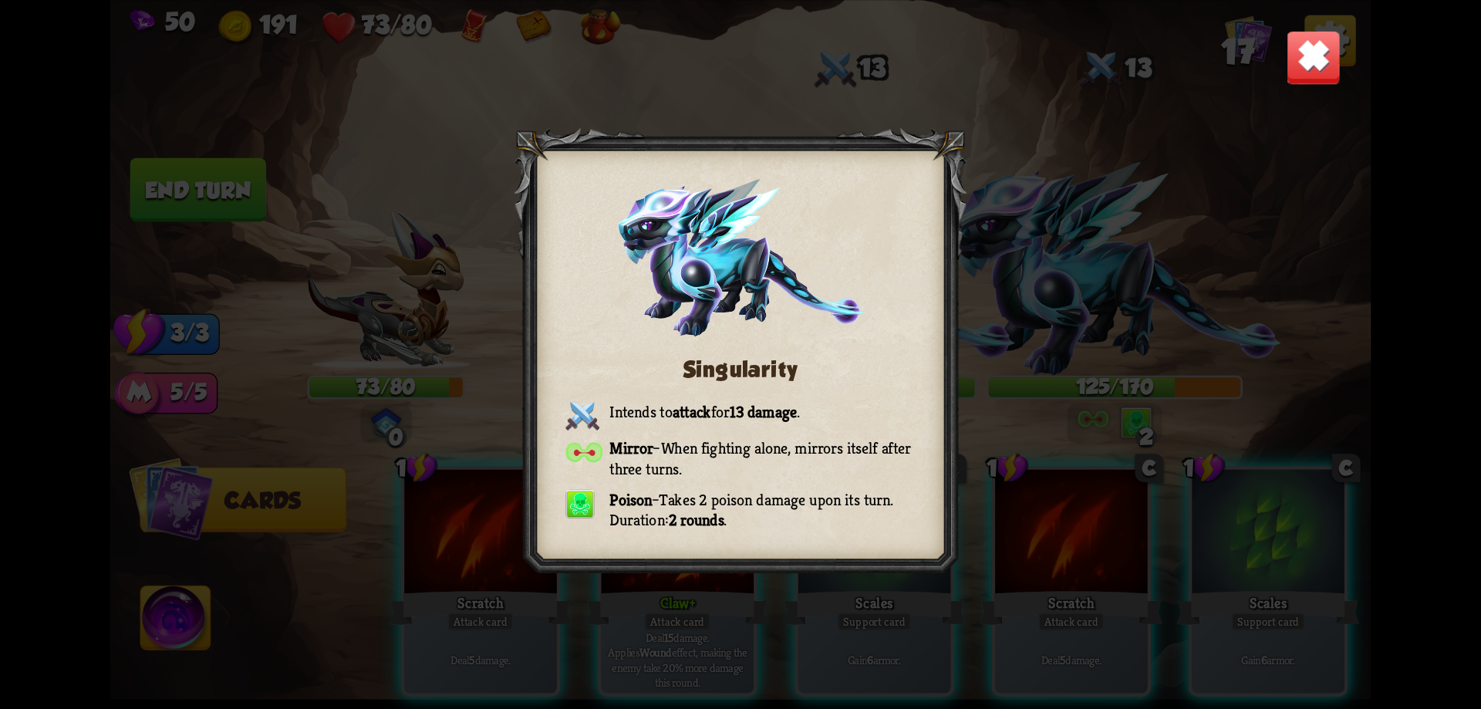
click at [1321, 38] on img at bounding box center [1313, 56] width 55 height 55
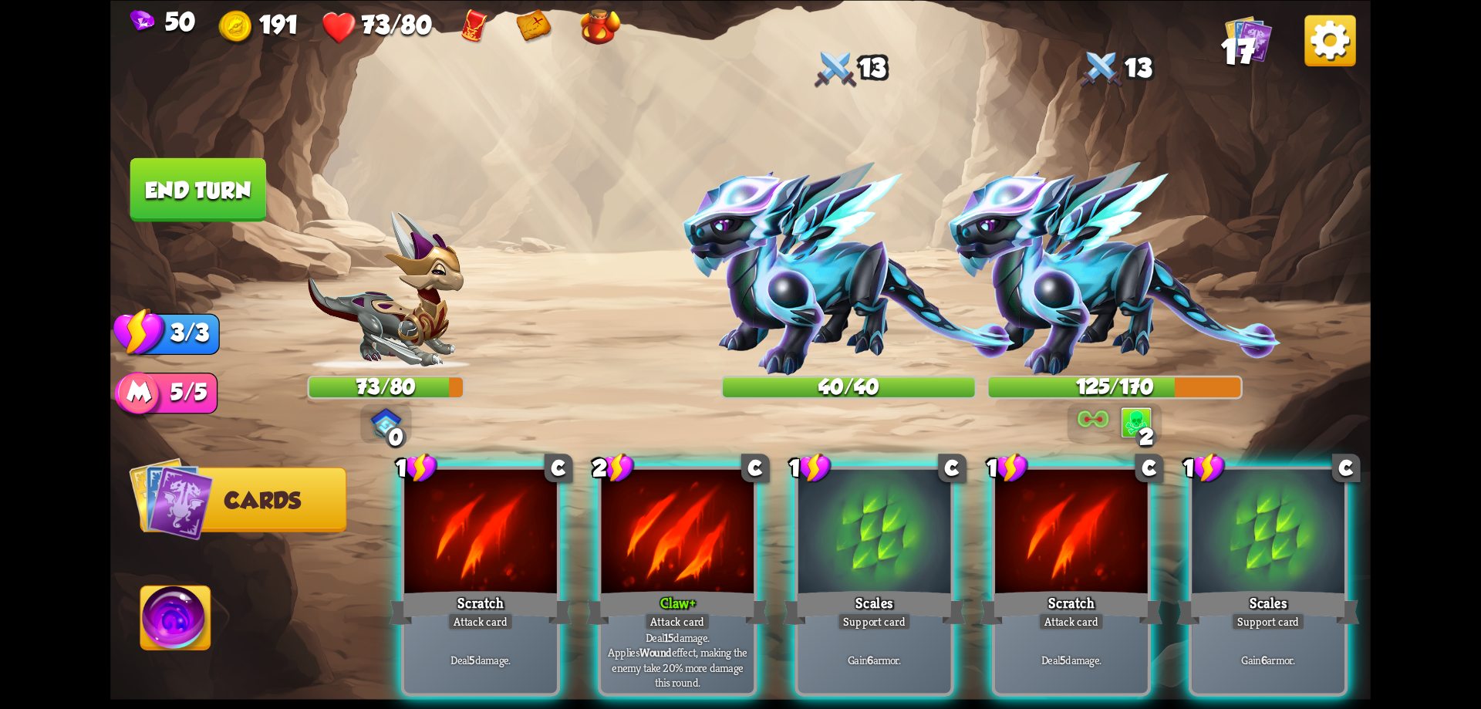
click at [1333, 50] on img at bounding box center [1329, 40] width 51 height 51
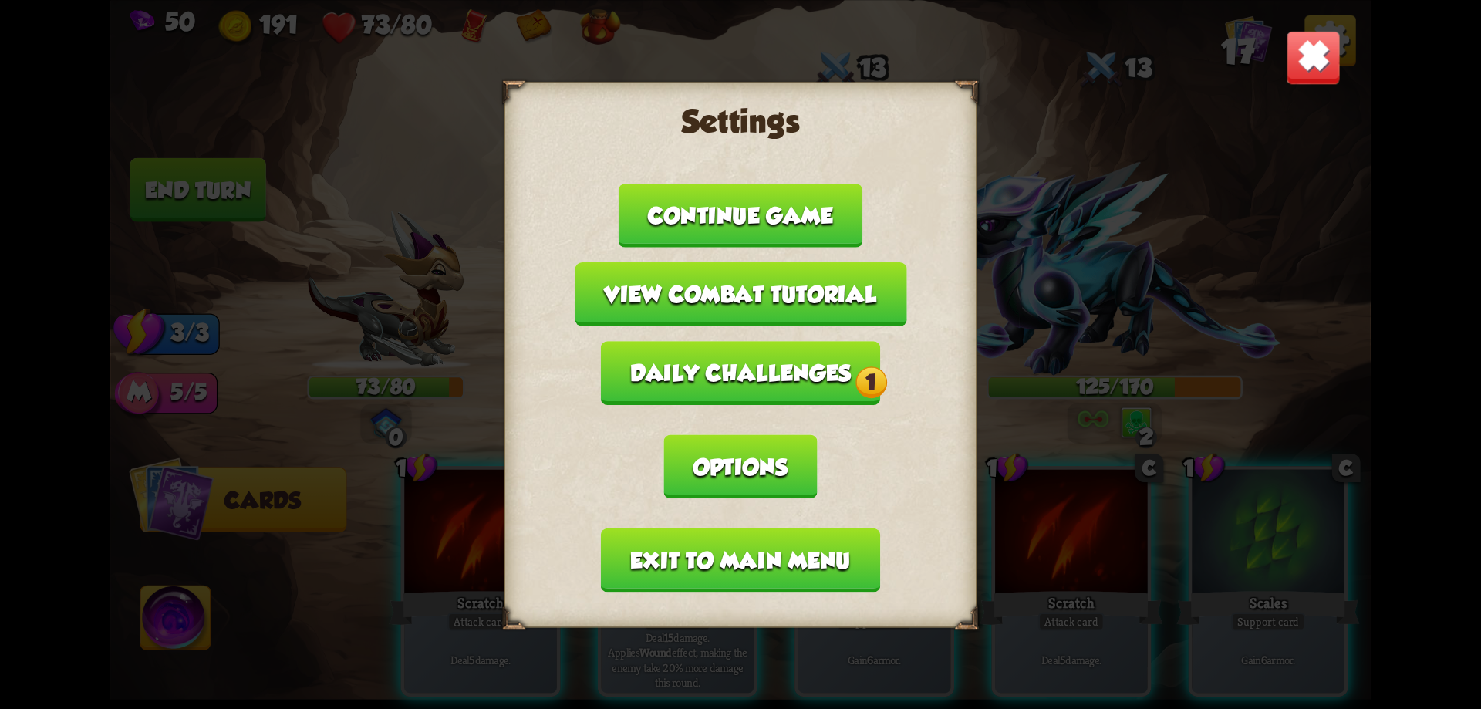
click at [799, 372] on button "Daily challenges 1" at bounding box center [740, 373] width 279 height 64
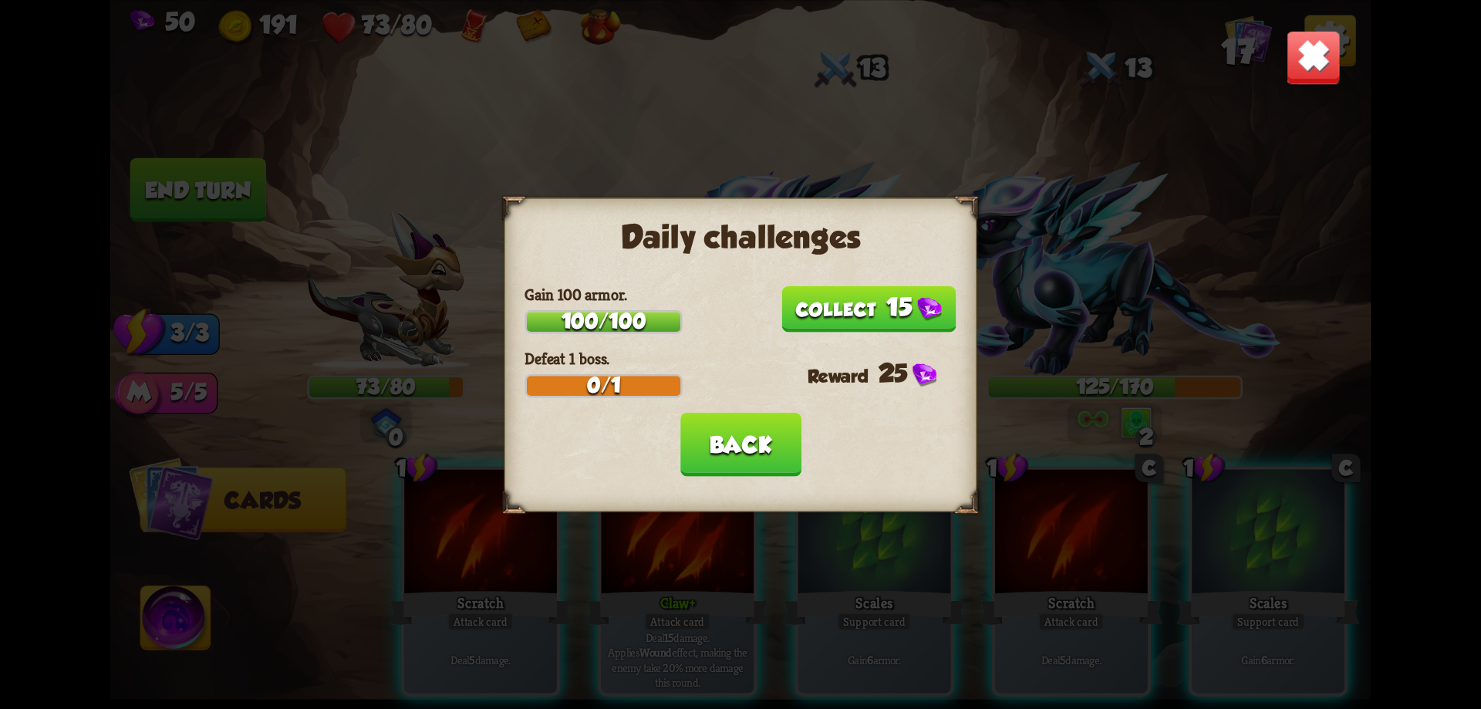
click at [832, 315] on button "15" at bounding box center [868, 308] width 175 height 46
click at [760, 442] on button "Back" at bounding box center [740, 444] width 121 height 64
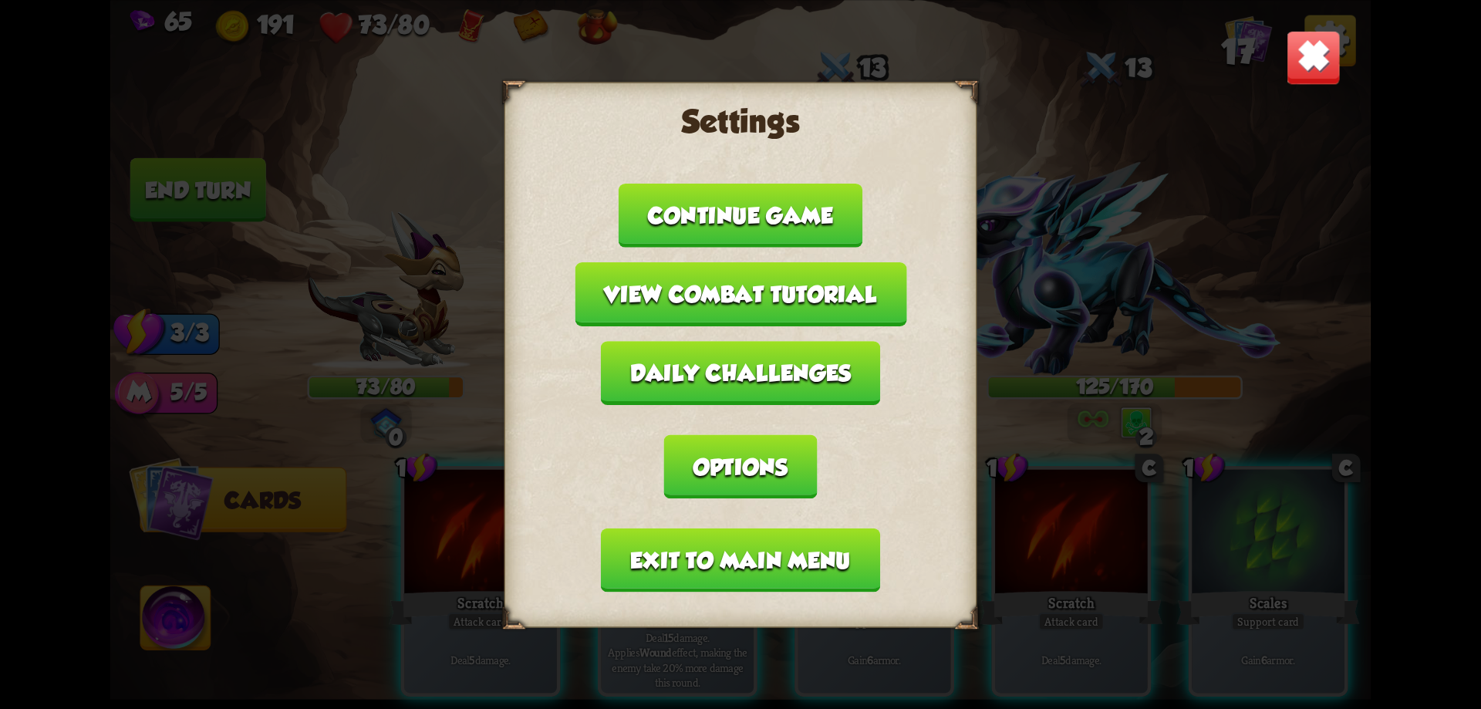
click at [768, 576] on button "Exit to main menu" at bounding box center [740, 560] width 279 height 64
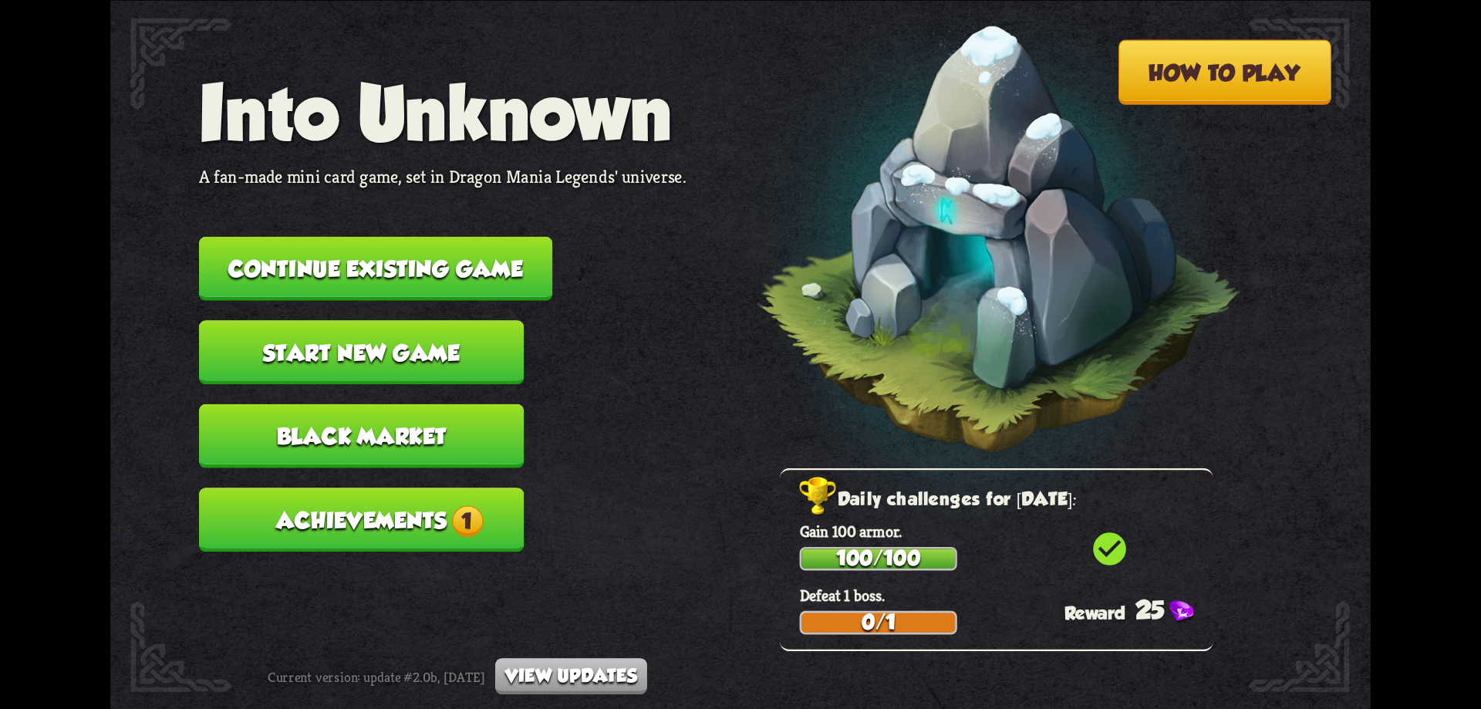
click at [487, 527] on button "Achievements 1" at bounding box center [361, 520] width 325 height 64
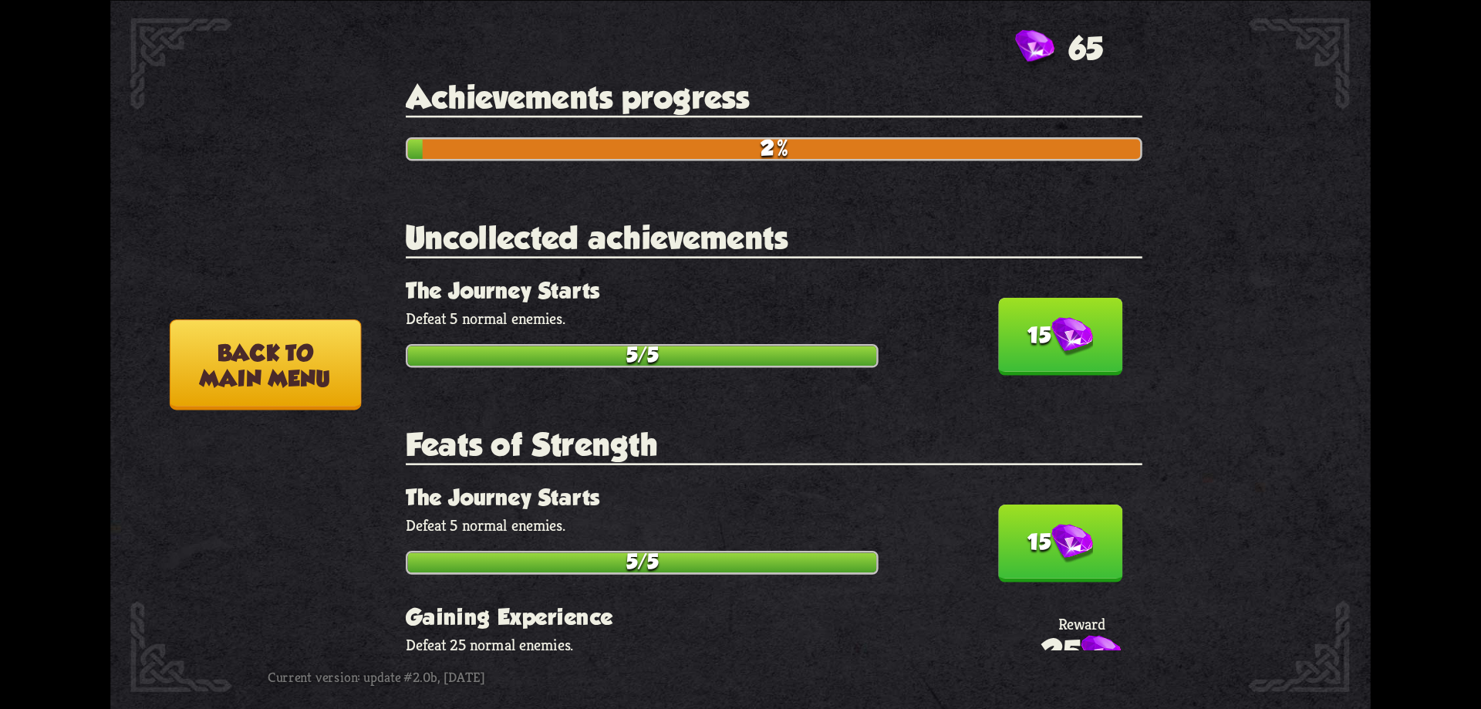
click at [1073, 315] on button "15" at bounding box center [1060, 336] width 124 height 78
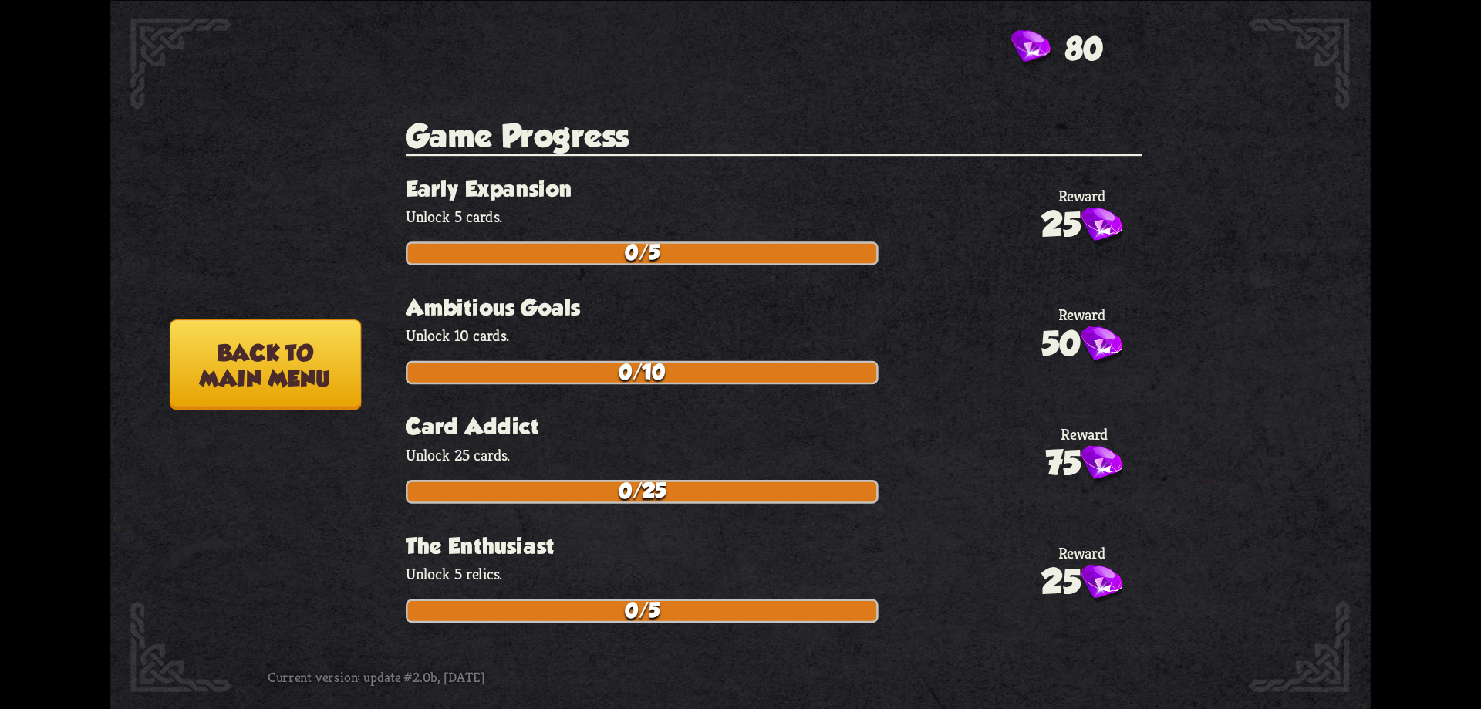
scroll to position [3009, 0]
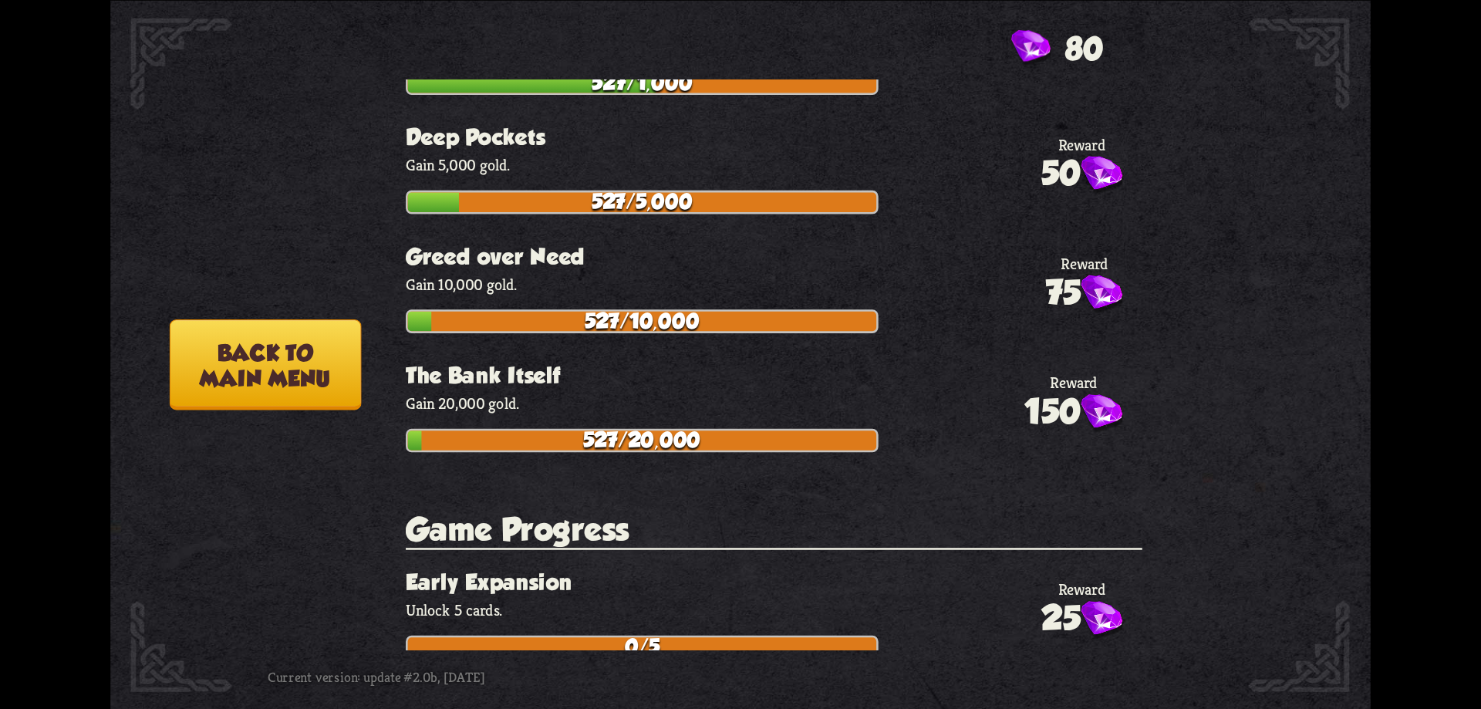
click at [281, 345] on button "Back to main menu" at bounding box center [265, 364] width 191 height 90
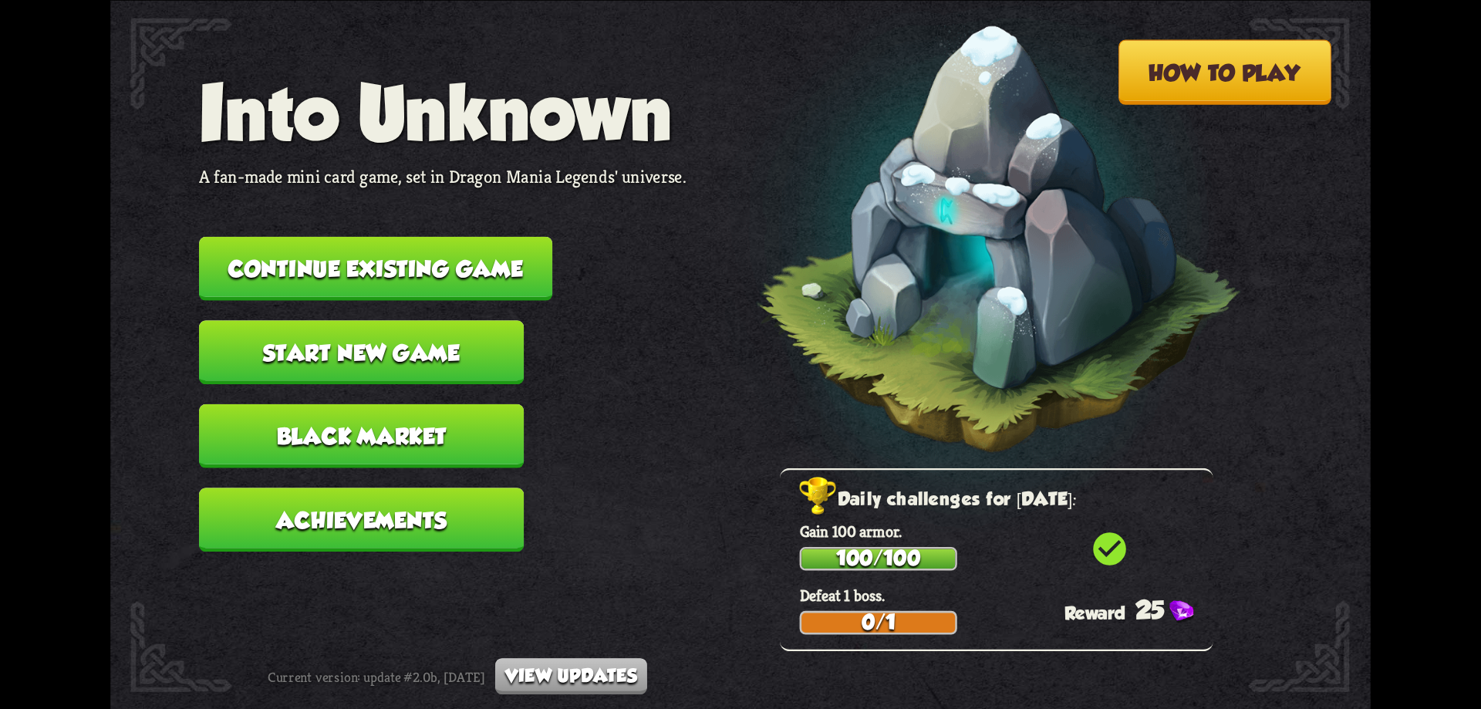
click at [356, 426] on button "Black Market" at bounding box center [361, 435] width 325 height 64
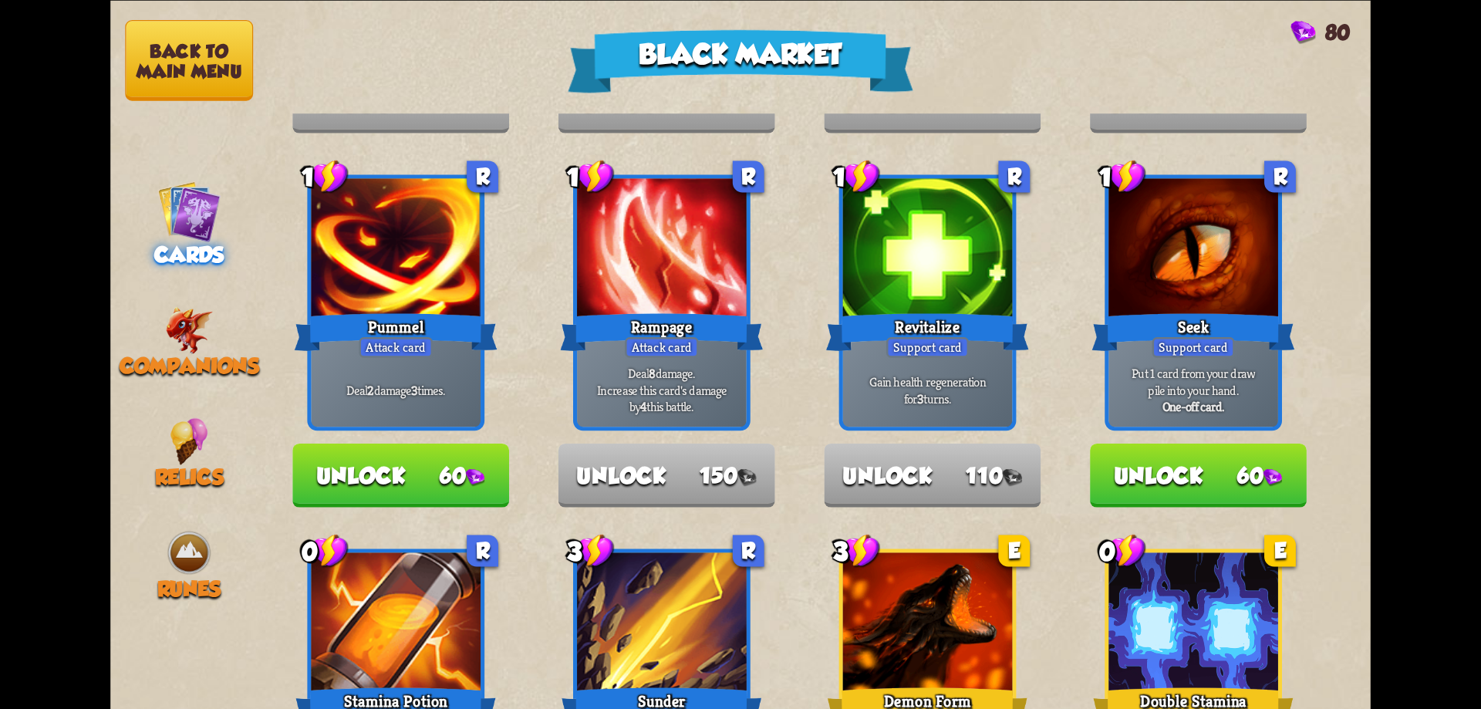
scroll to position [602, 0]
